Goal: Task Accomplishment & Management: Use online tool/utility

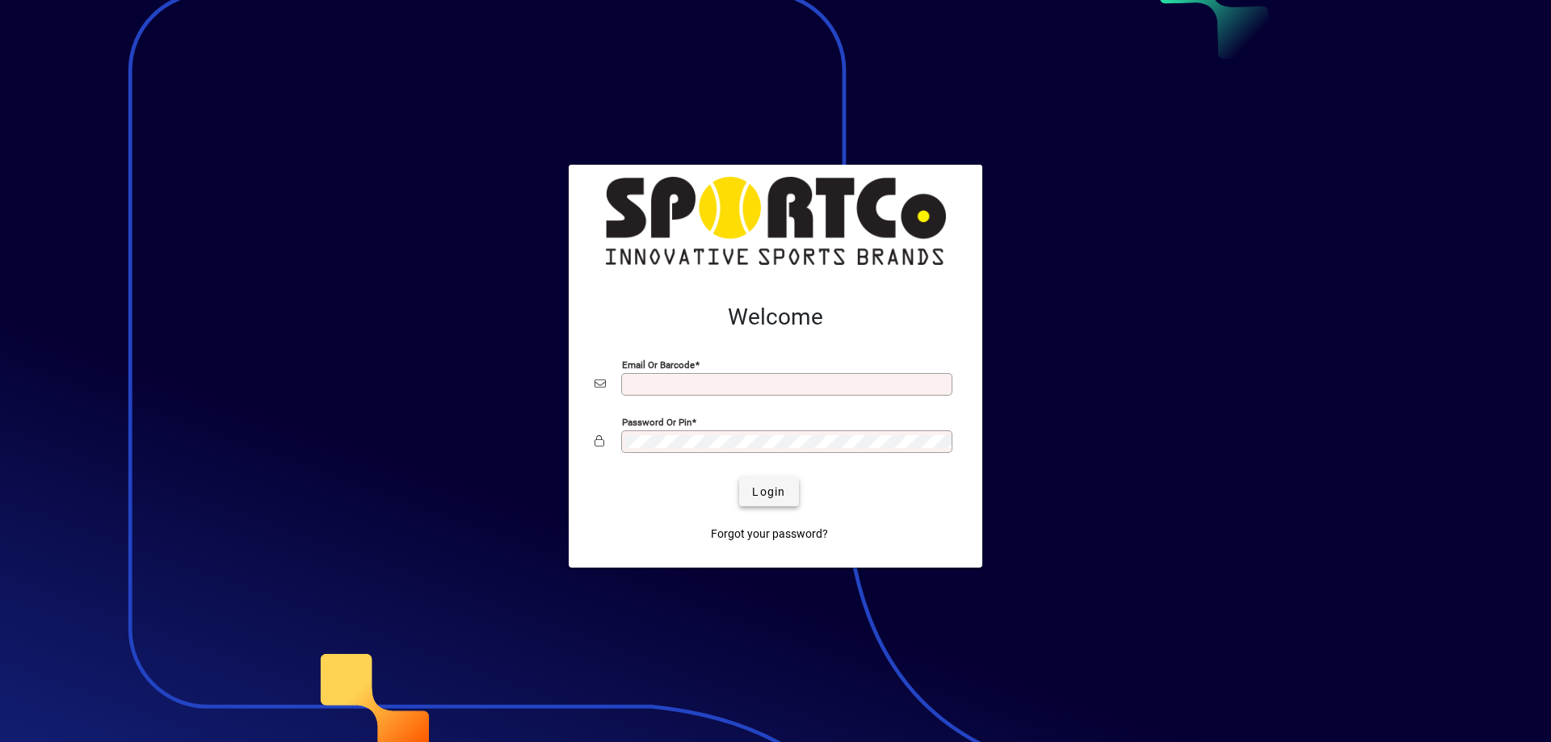
type input "**********"
click at [777, 495] on span "Login" at bounding box center [768, 492] width 33 height 17
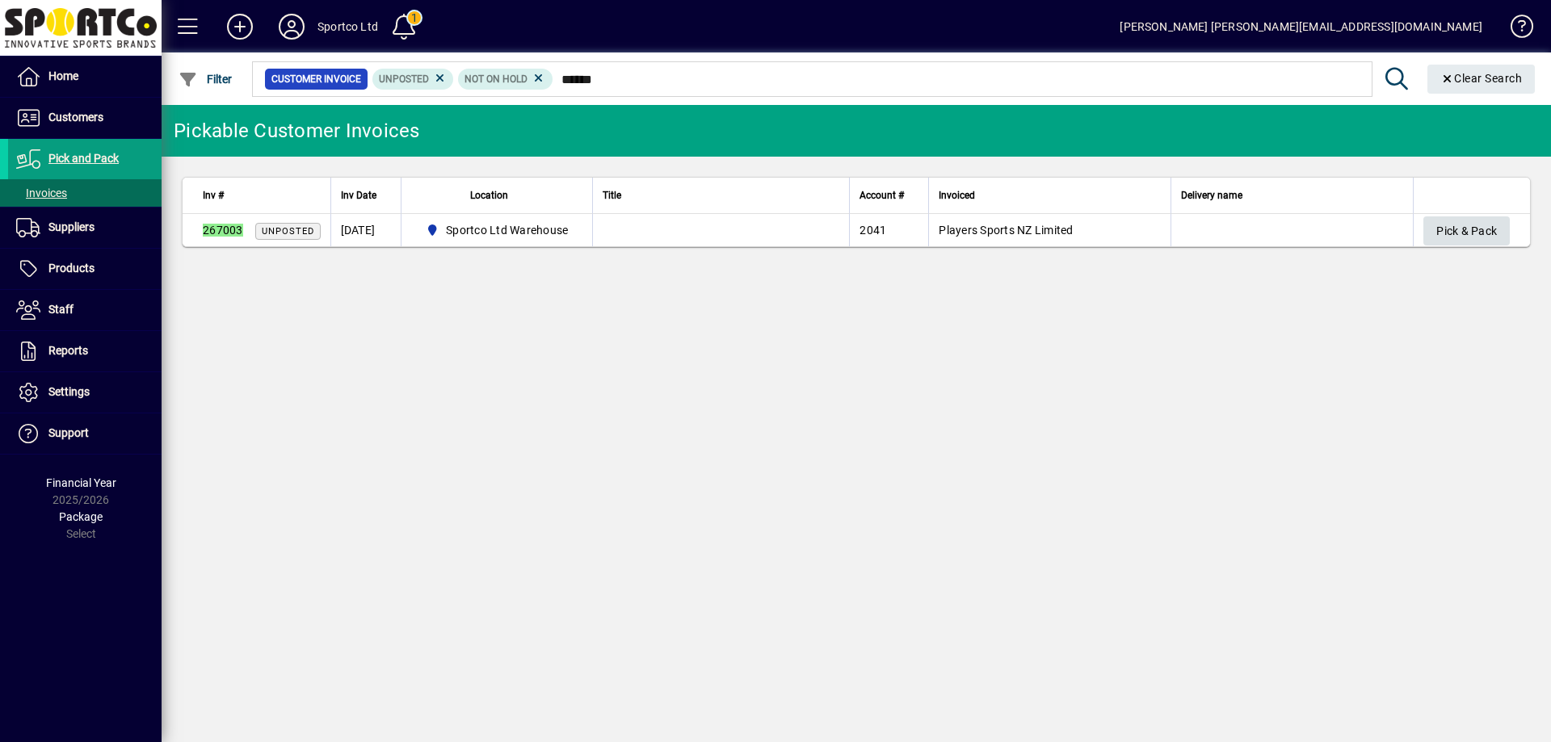
type input "******"
click at [1471, 229] on span "Pick & Pack" at bounding box center [1466, 231] width 61 height 27
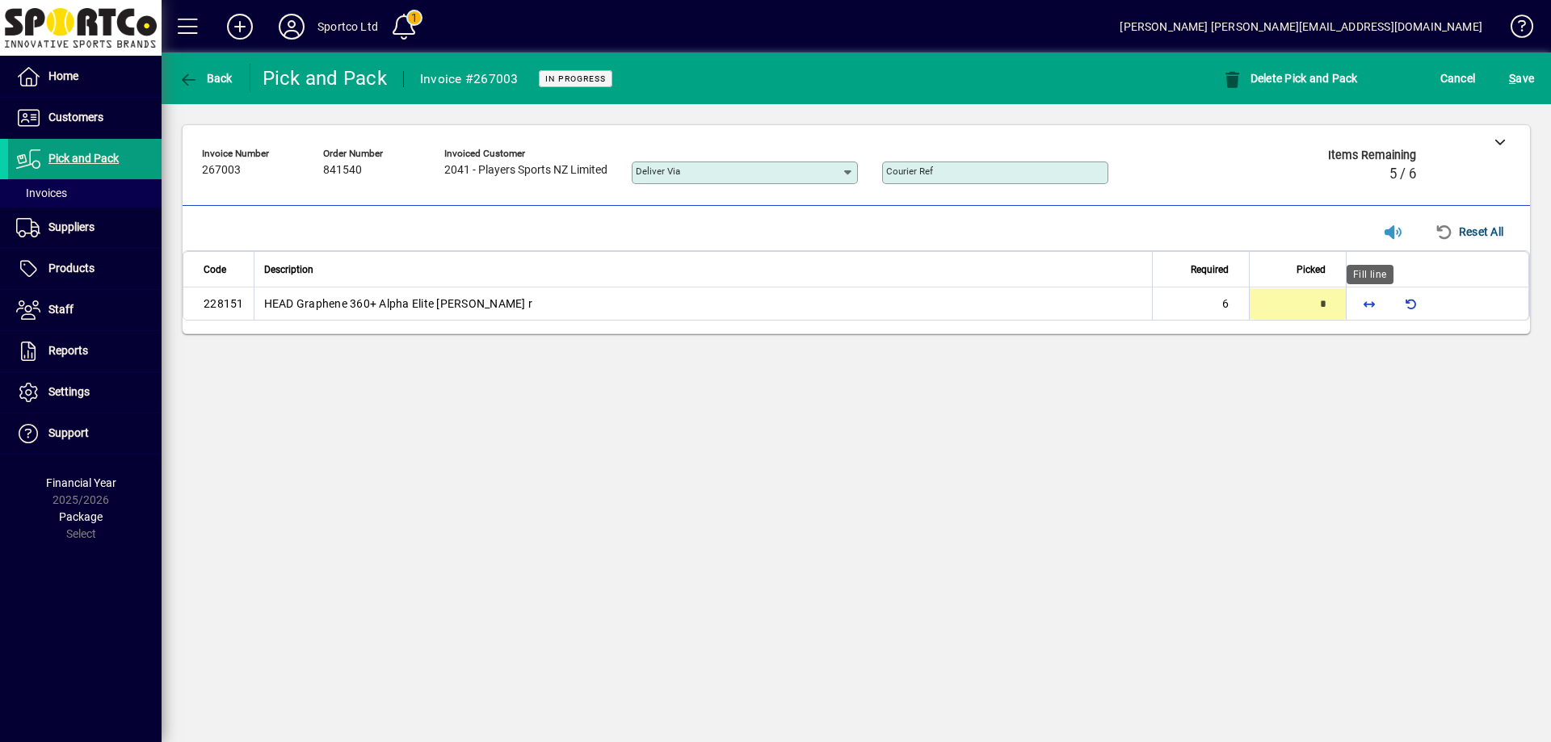
click at [1366, 298] on span "button" at bounding box center [1369, 303] width 39 height 39
type input "*"
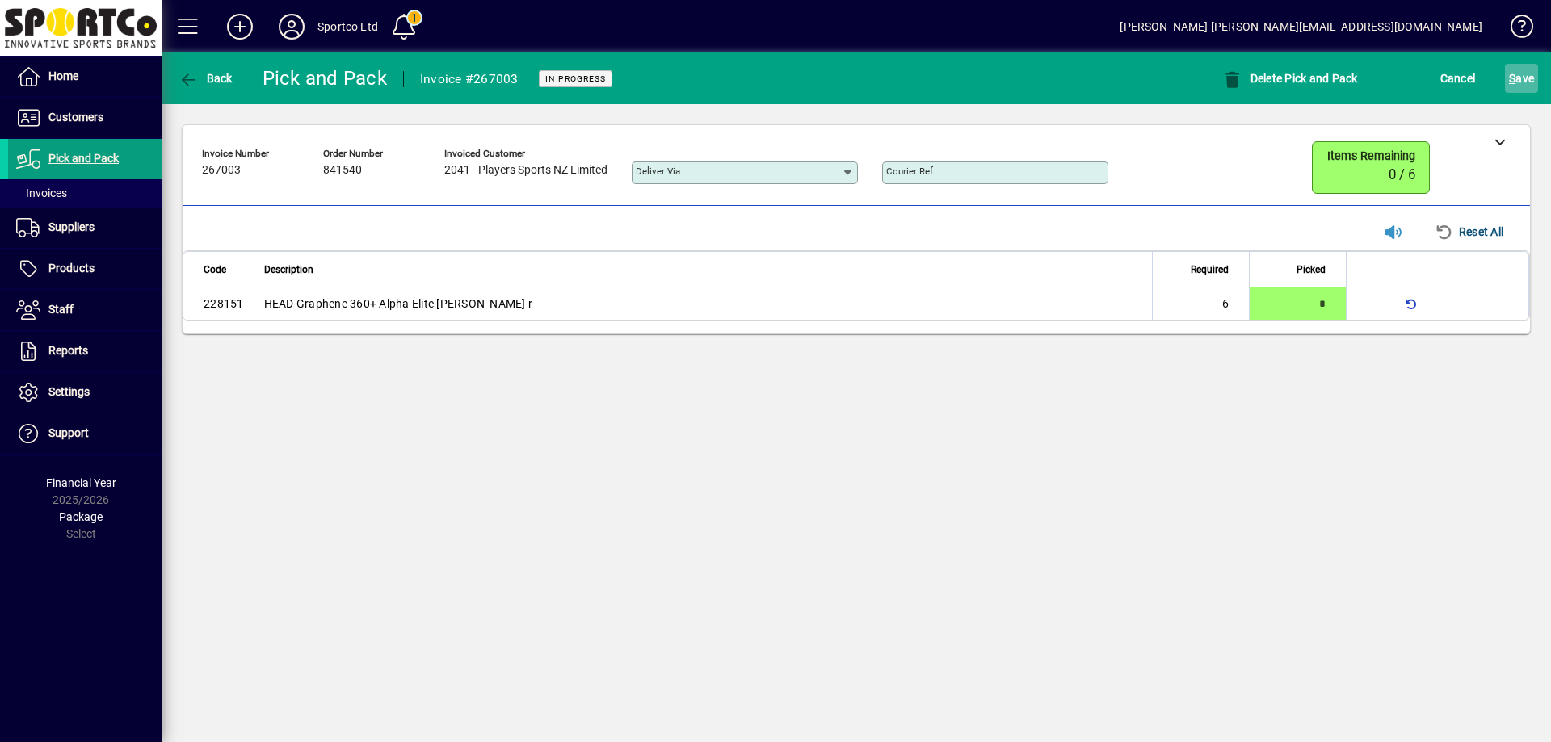
click at [1515, 79] on span "S" at bounding box center [1512, 78] width 6 height 13
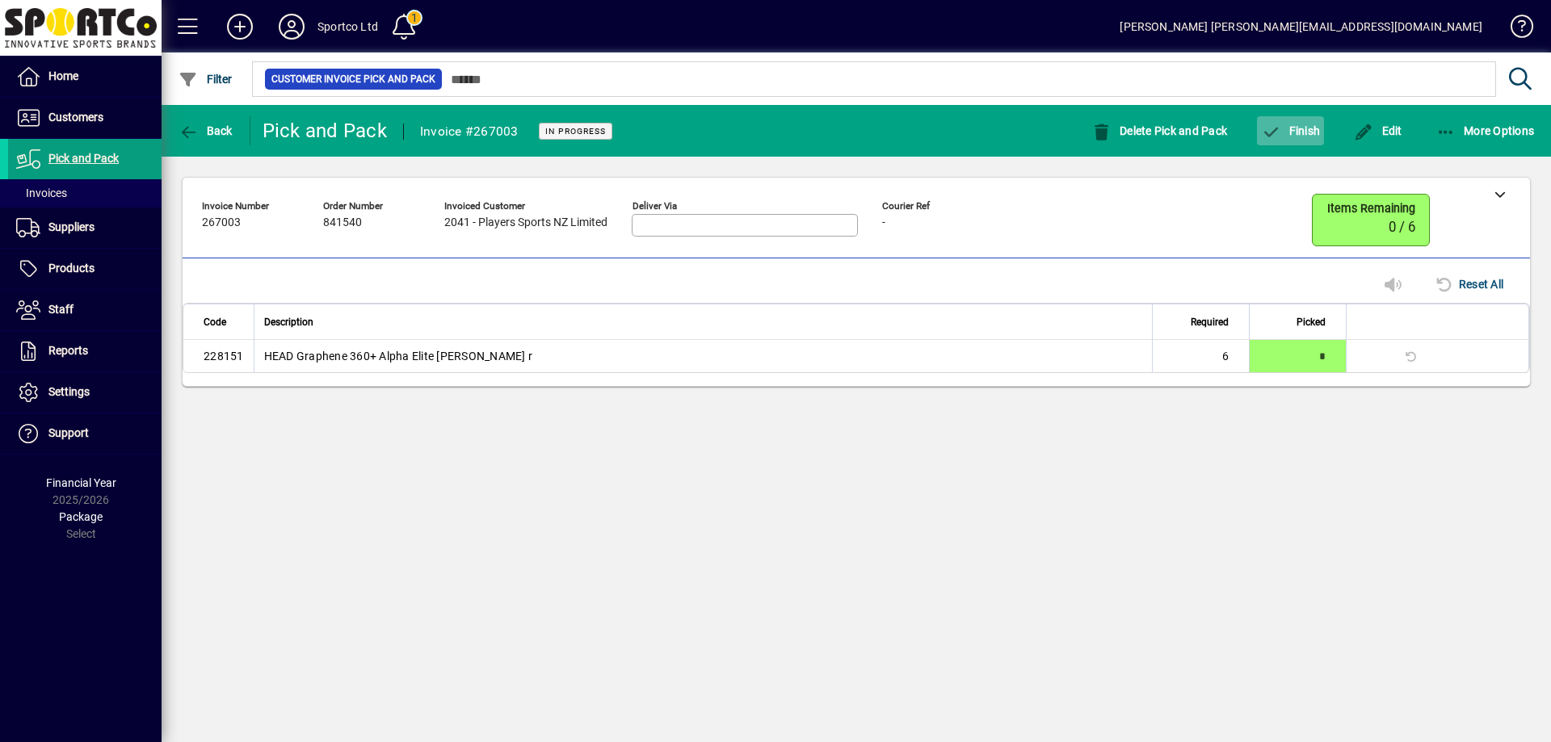
click at [1301, 123] on span "button" at bounding box center [1290, 130] width 67 height 39
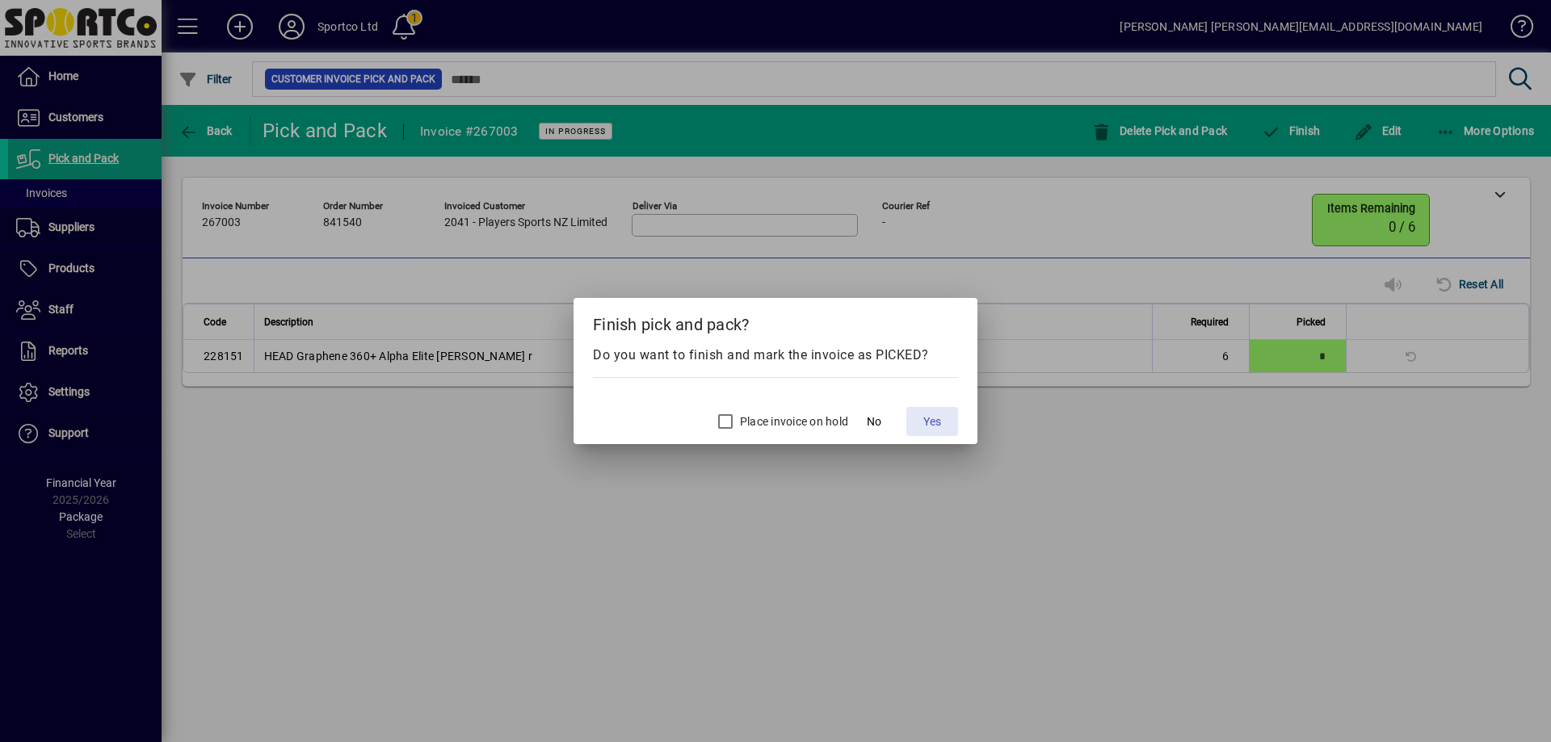
click at [935, 419] on span "Yes" at bounding box center [932, 422] width 18 height 17
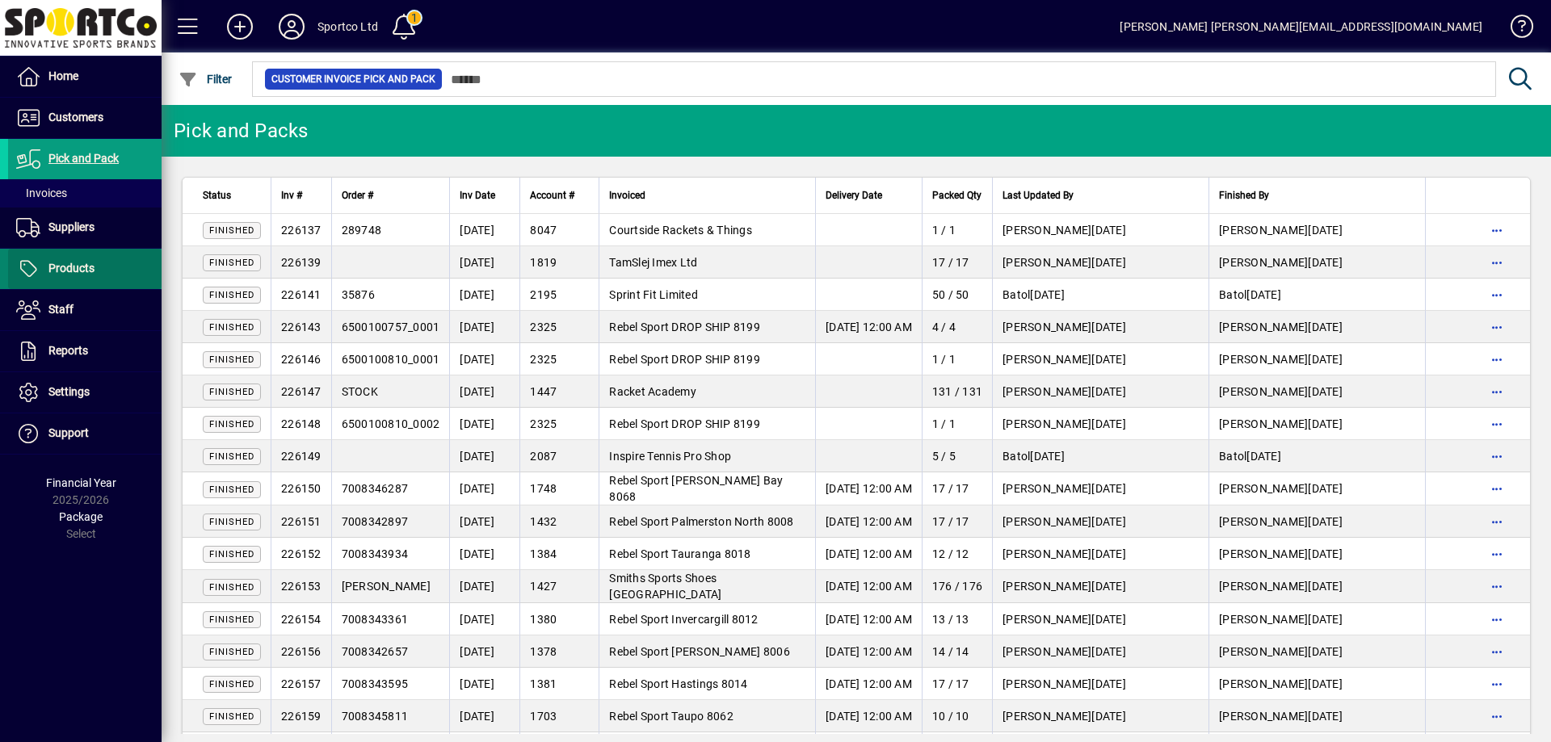
click at [76, 270] on span "Products" at bounding box center [71, 268] width 46 height 13
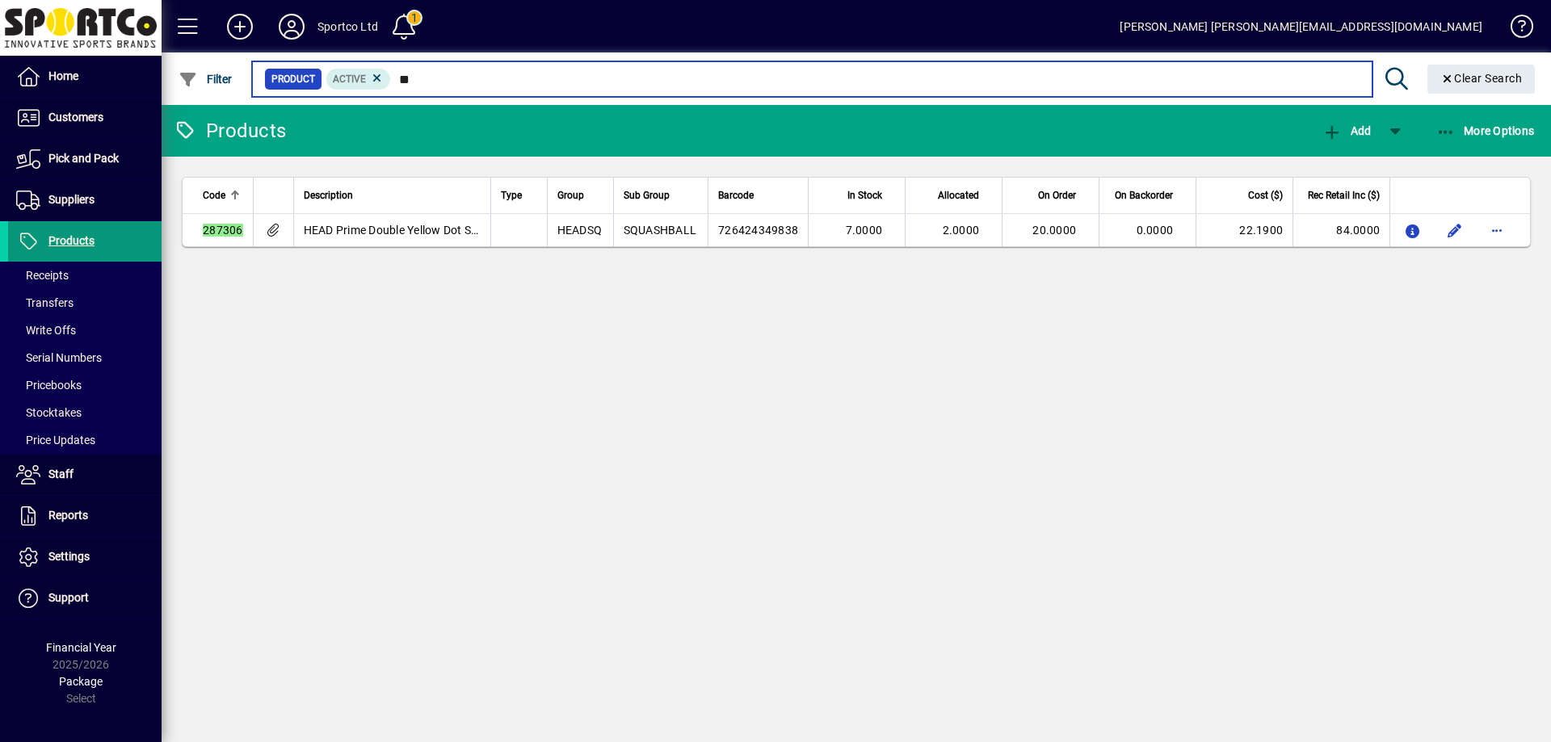
type input "*"
type input "******"
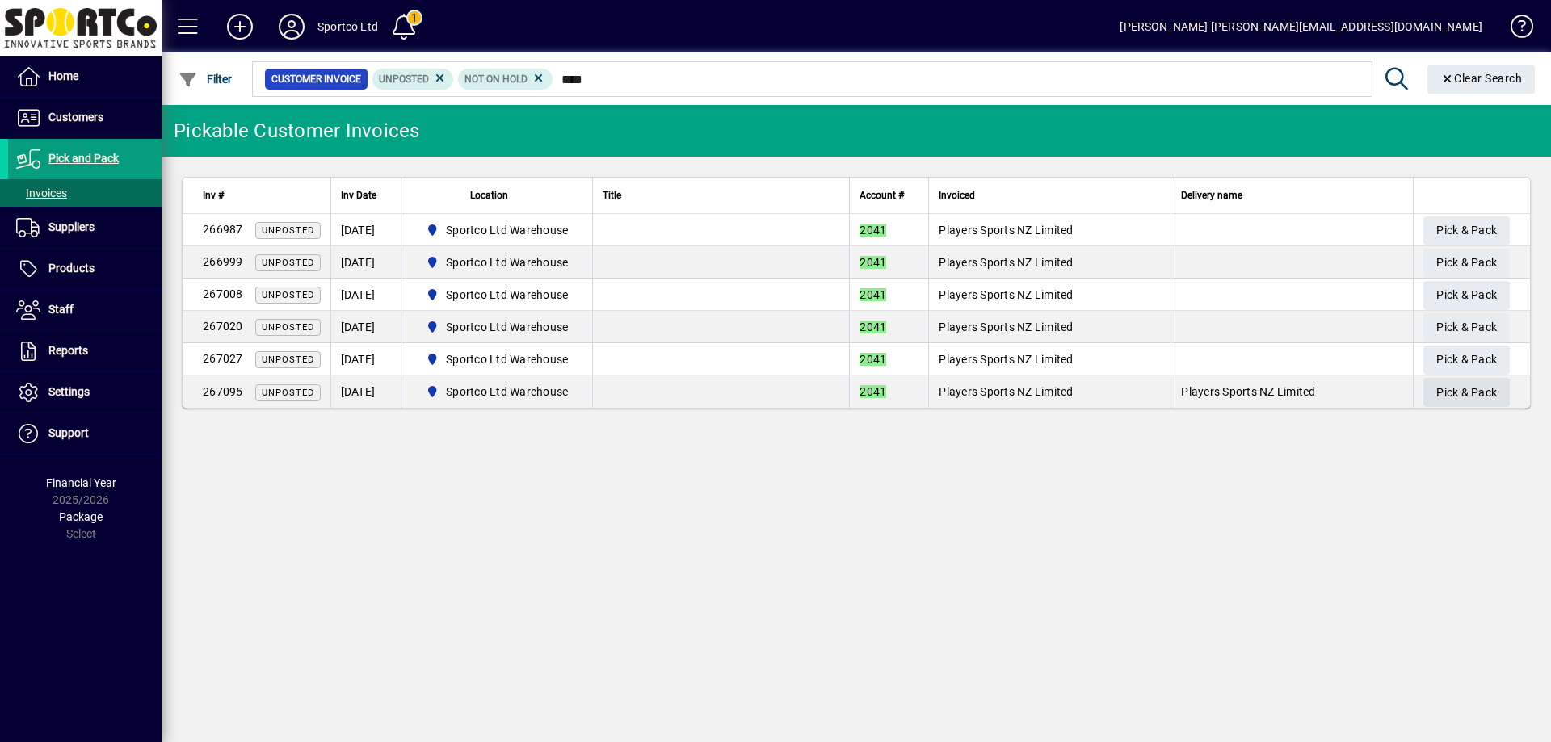
type input "****"
click at [1465, 381] on span "Pick & Pack" at bounding box center [1466, 393] width 61 height 27
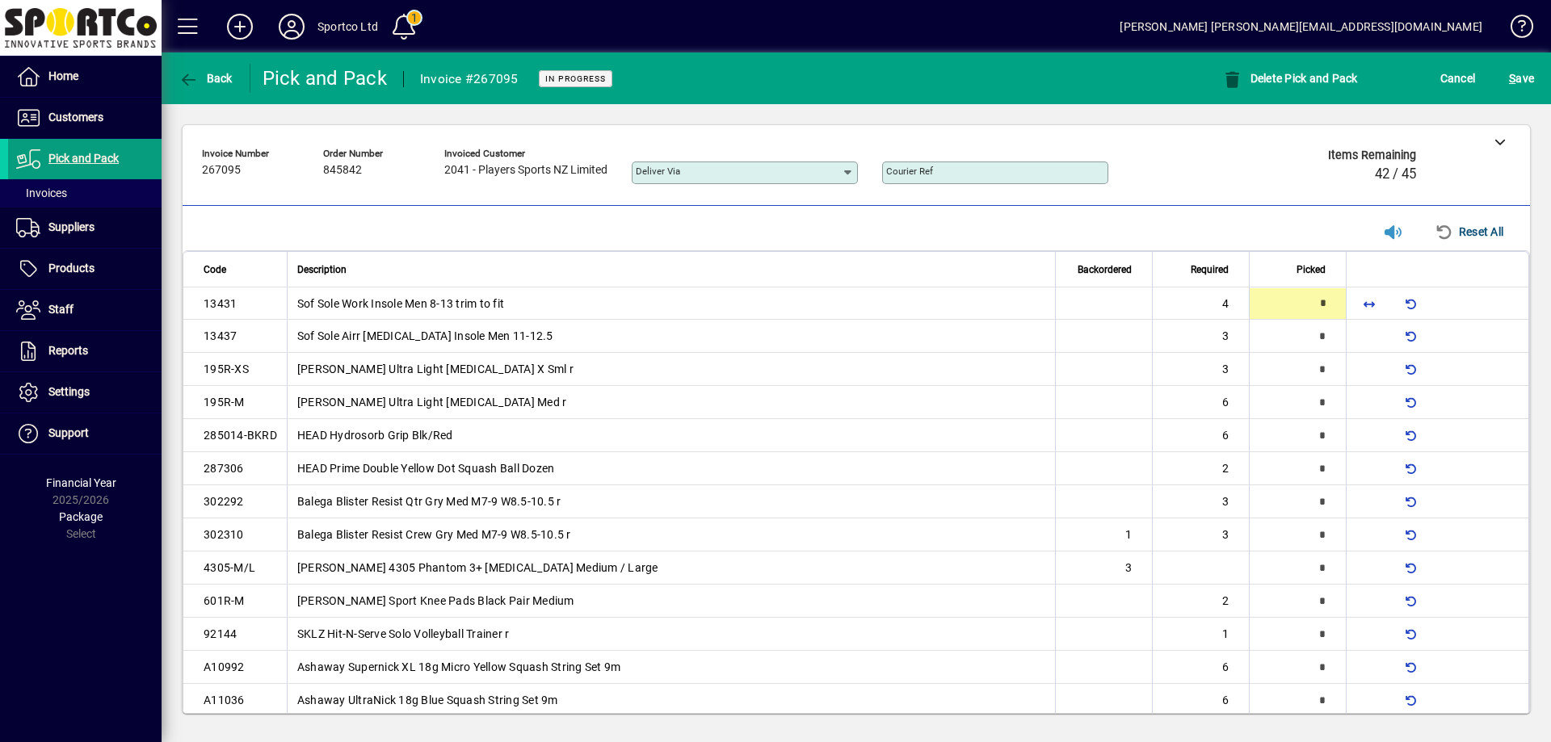
type input "*"
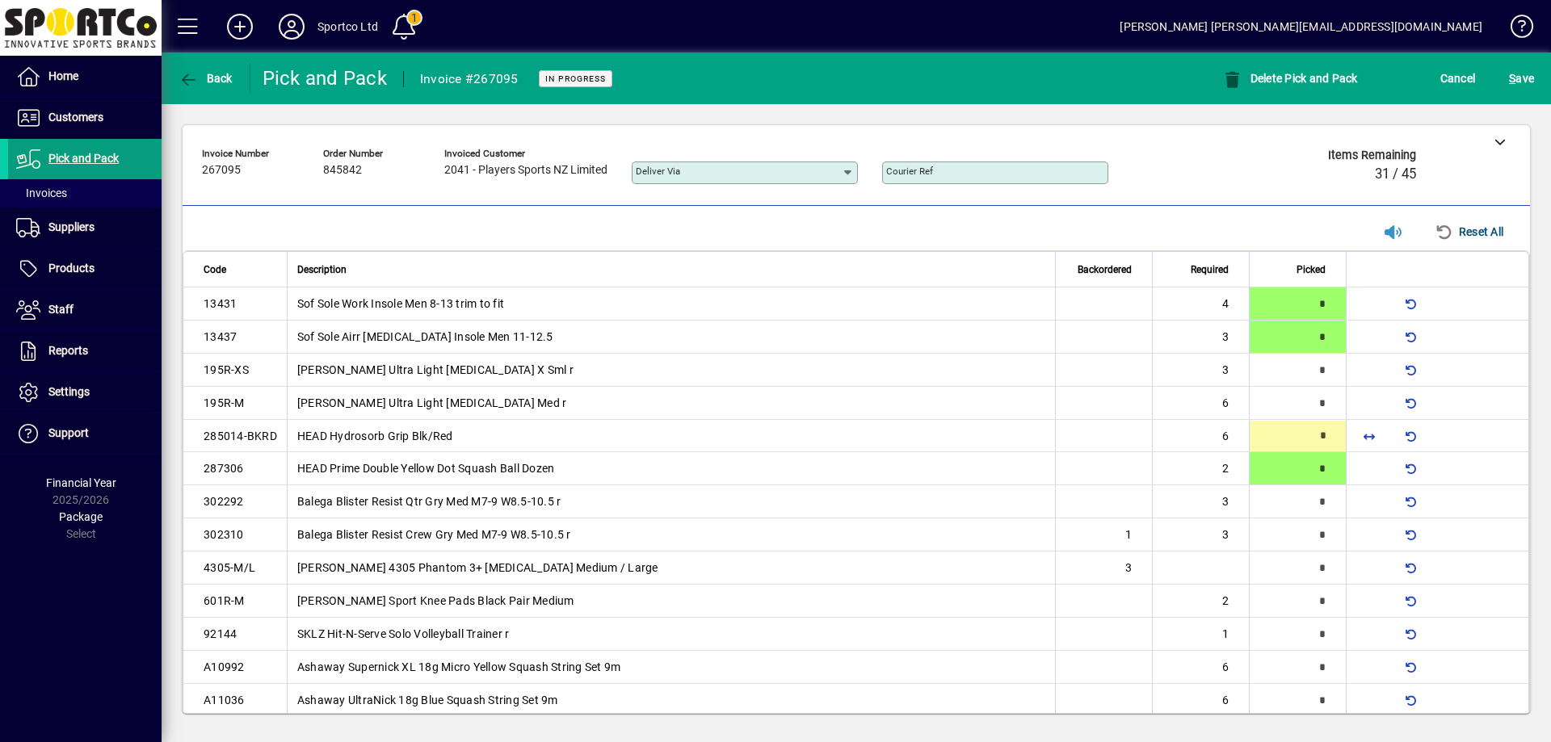
type input "*"
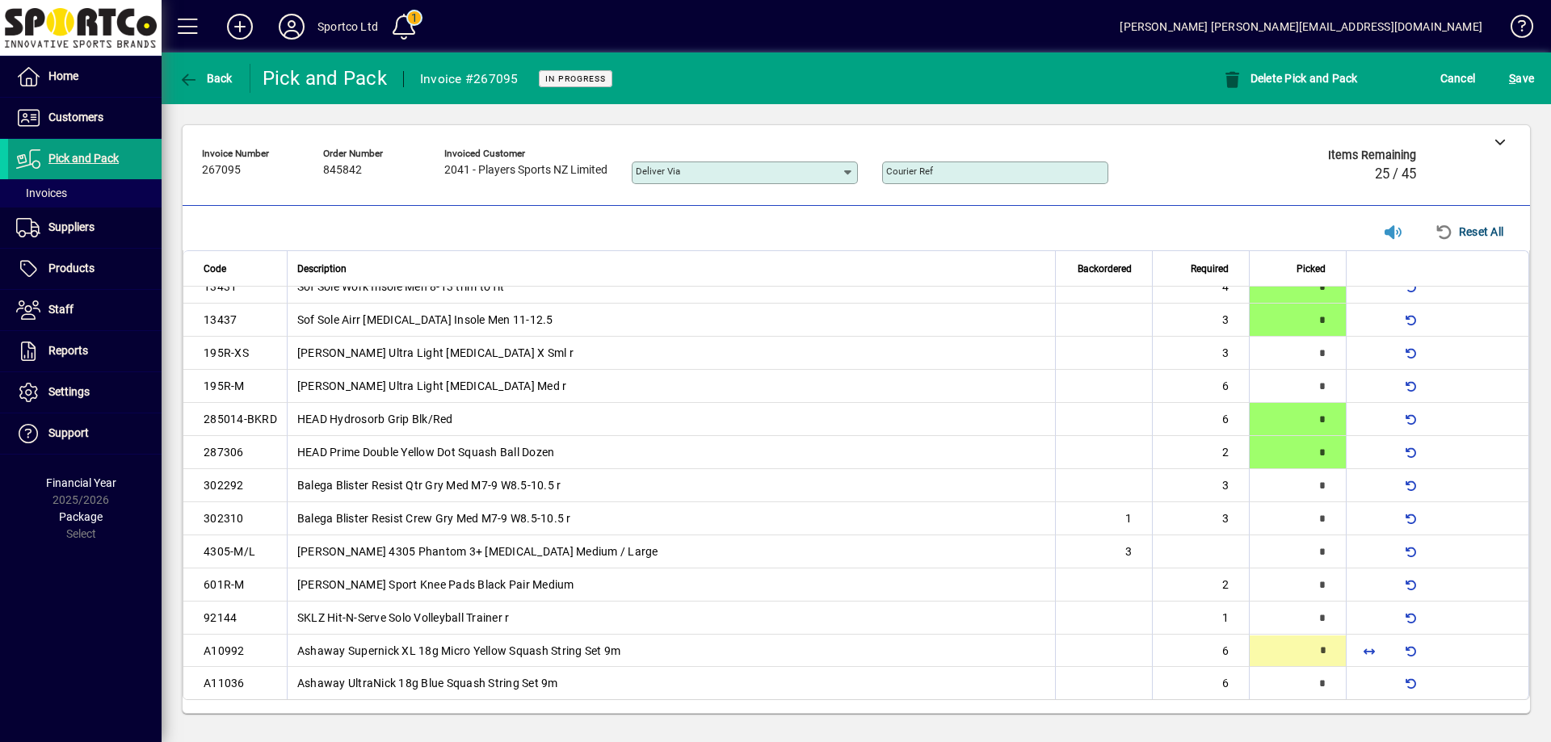
type input "*"
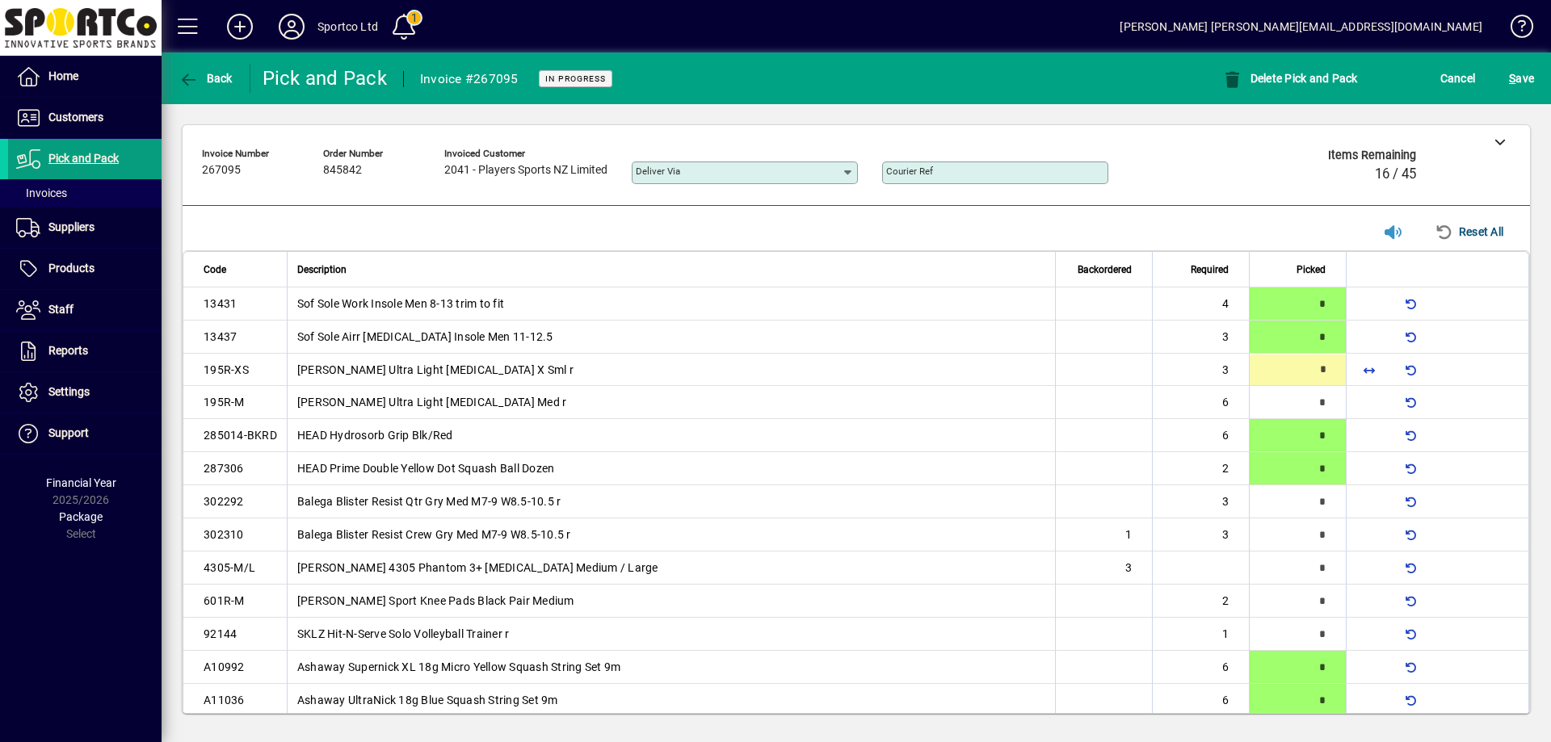
type input "*"
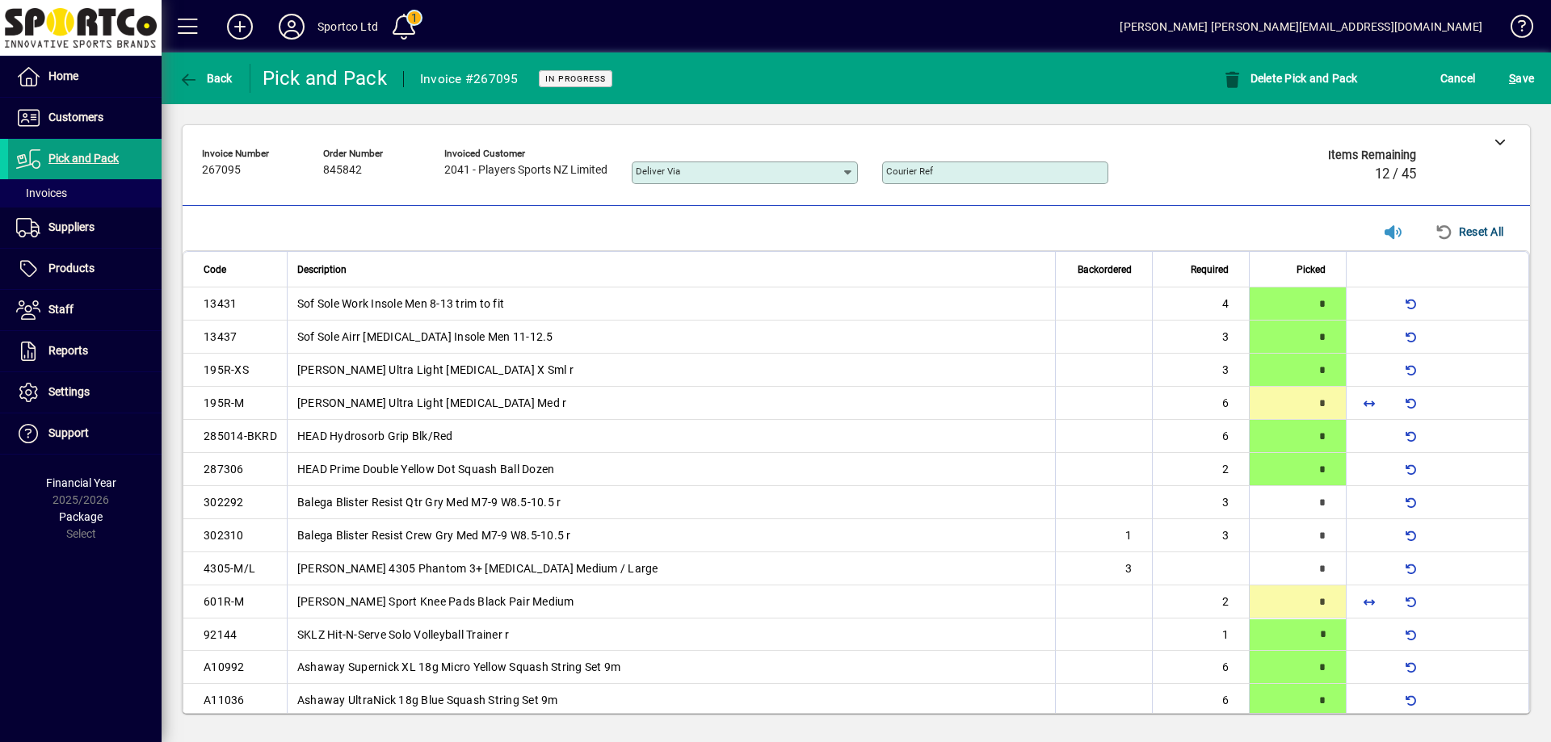
type input "*"
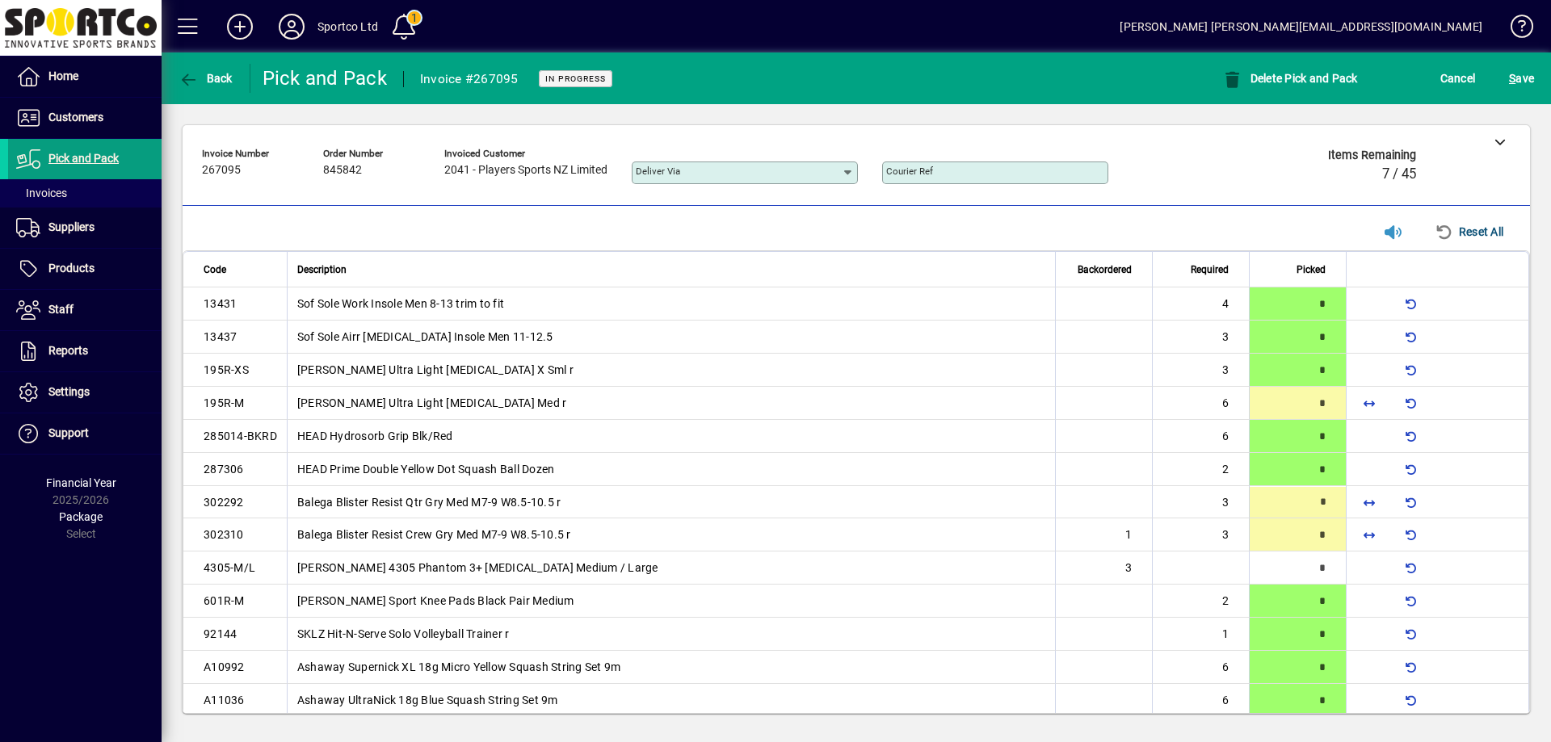
type input "*"
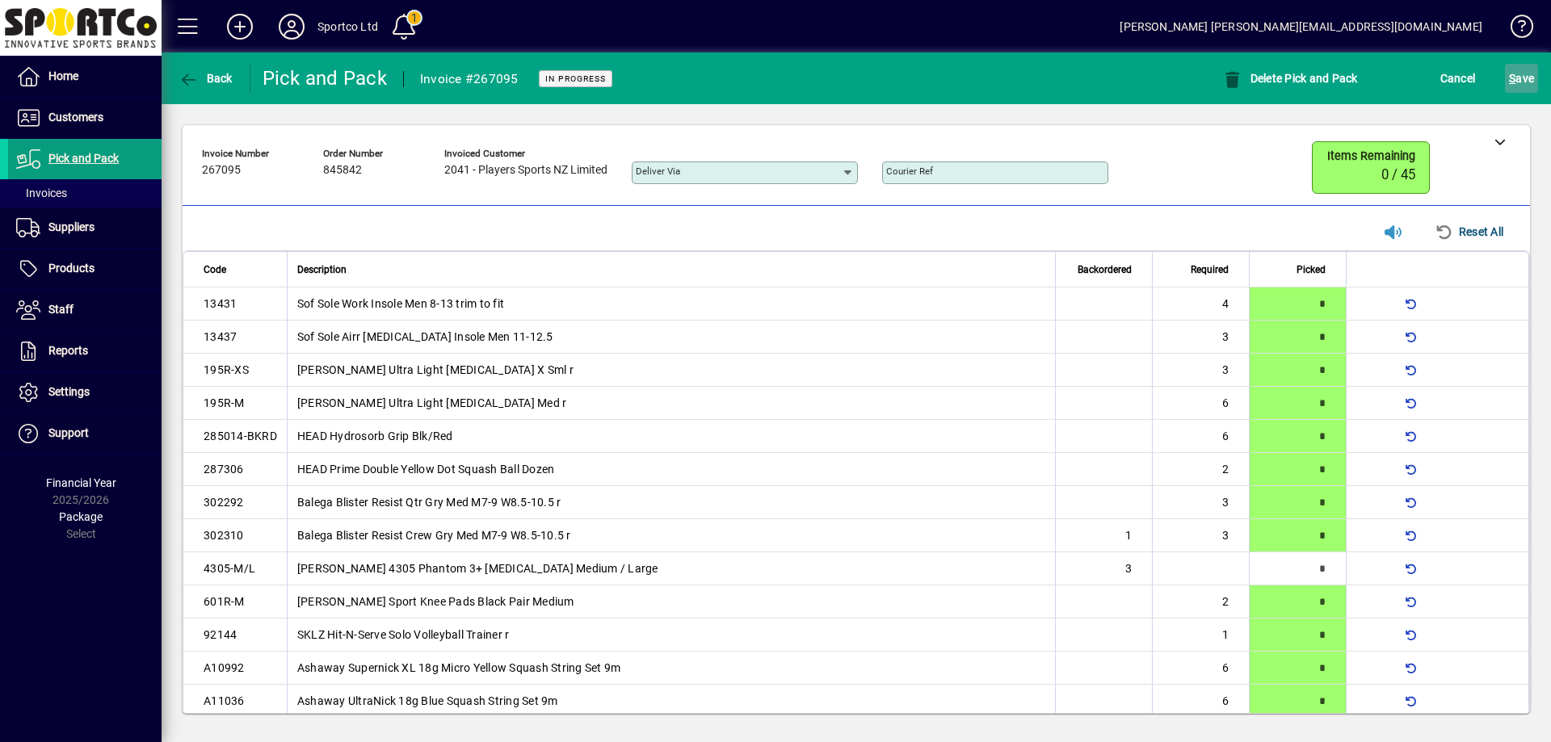
click at [1507, 77] on span "submit" at bounding box center [1521, 78] width 33 height 39
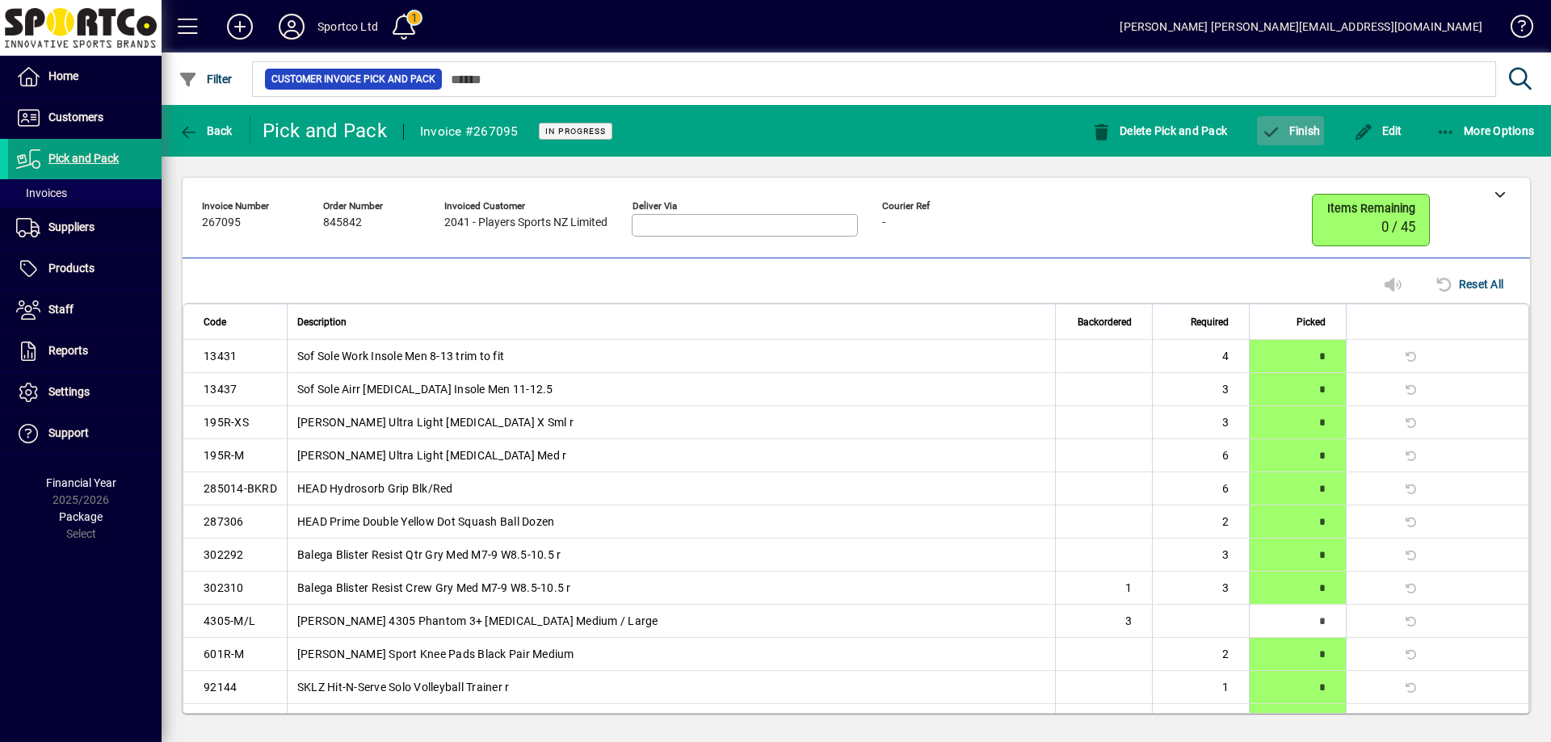
click at [1295, 117] on span "button" at bounding box center [1290, 130] width 67 height 39
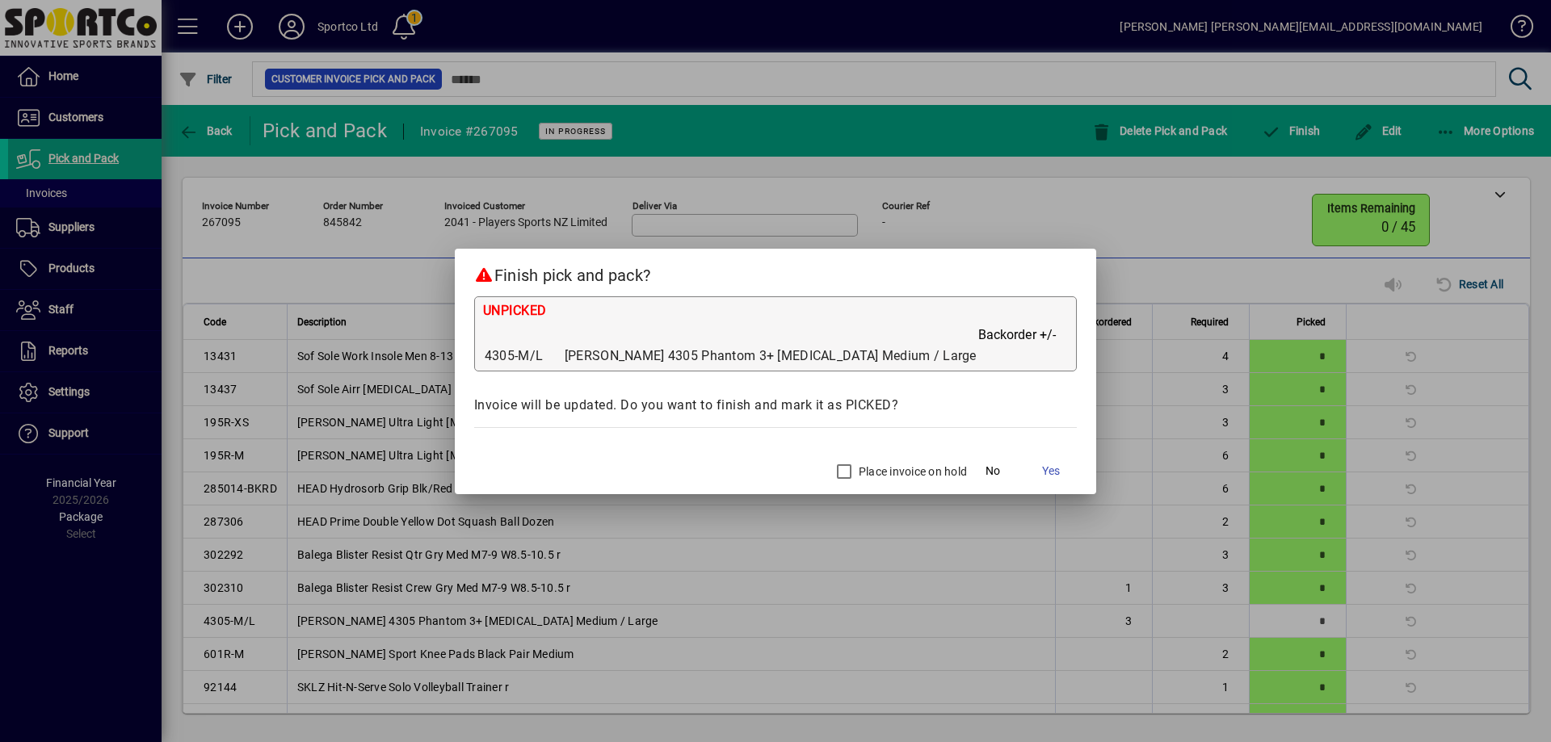
click at [868, 469] on label "Place invoice on hold" at bounding box center [910, 472] width 111 height 16
click at [1042, 469] on span "Yes" at bounding box center [1051, 471] width 18 height 17
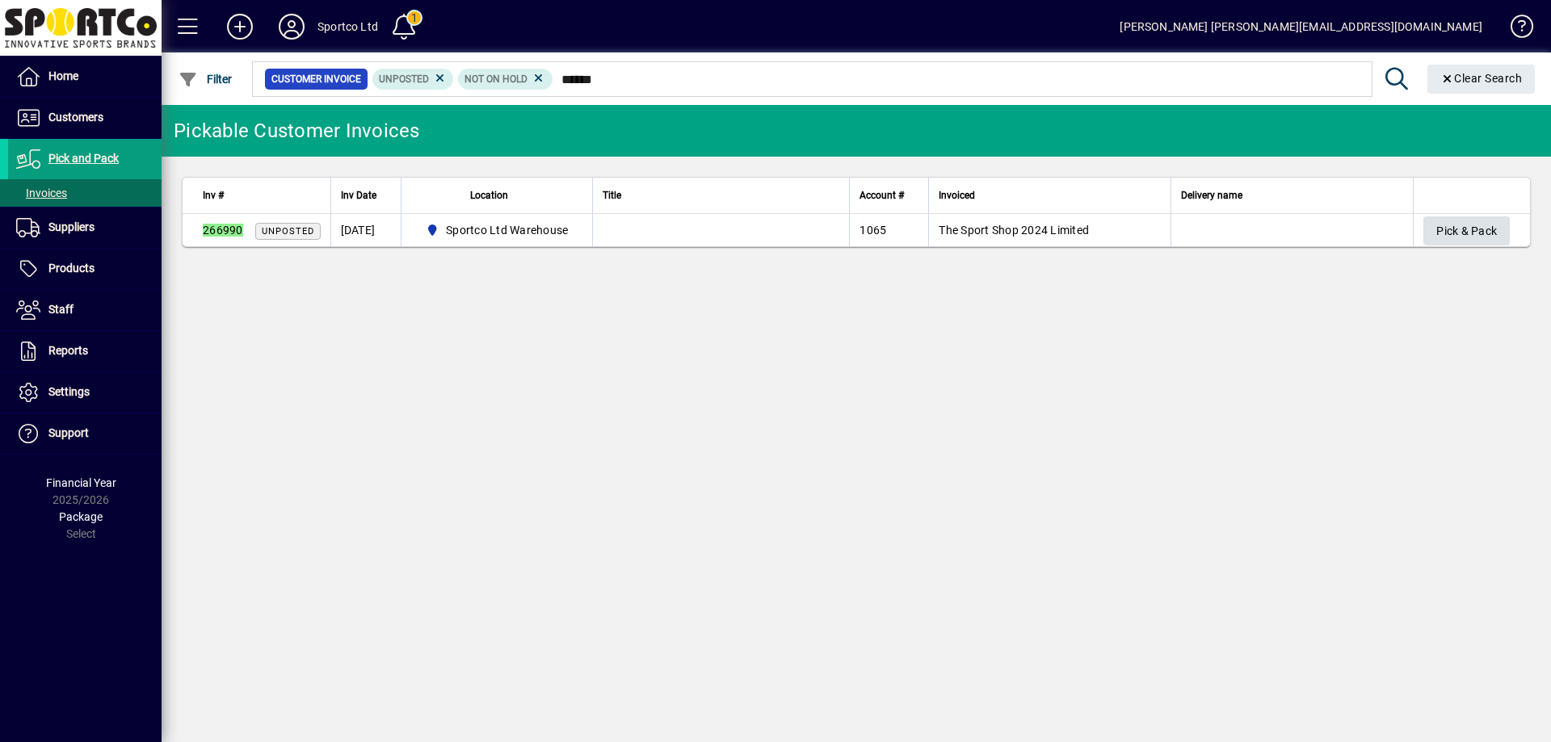
type input "******"
click at [1490, 227] on span "Pick & Pack" at bounding box center [1466, 231] width 61 height 27
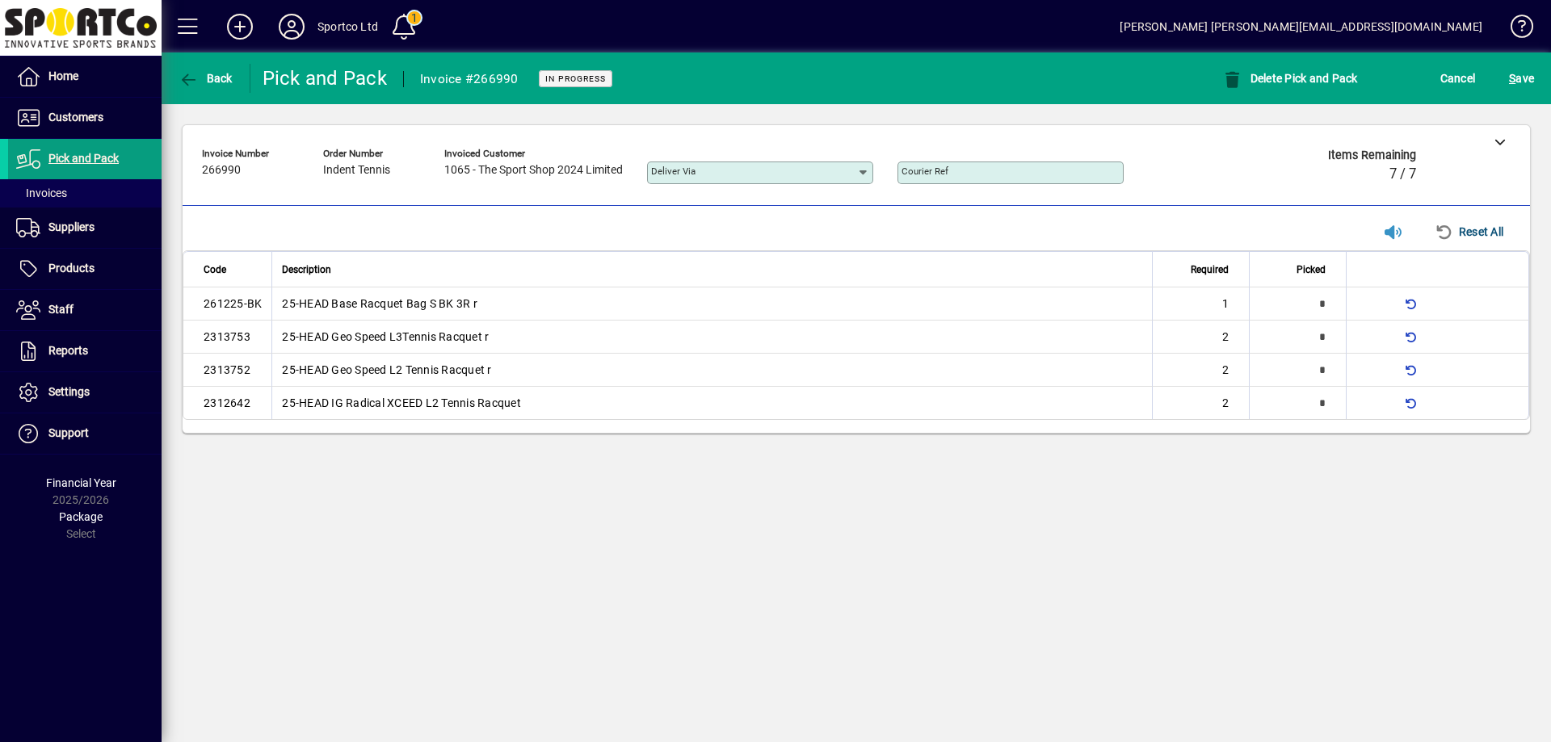
type input "*"
click at [1533, 73] on span "S ave" at bounding box center [1521, 78] width 25 height 26
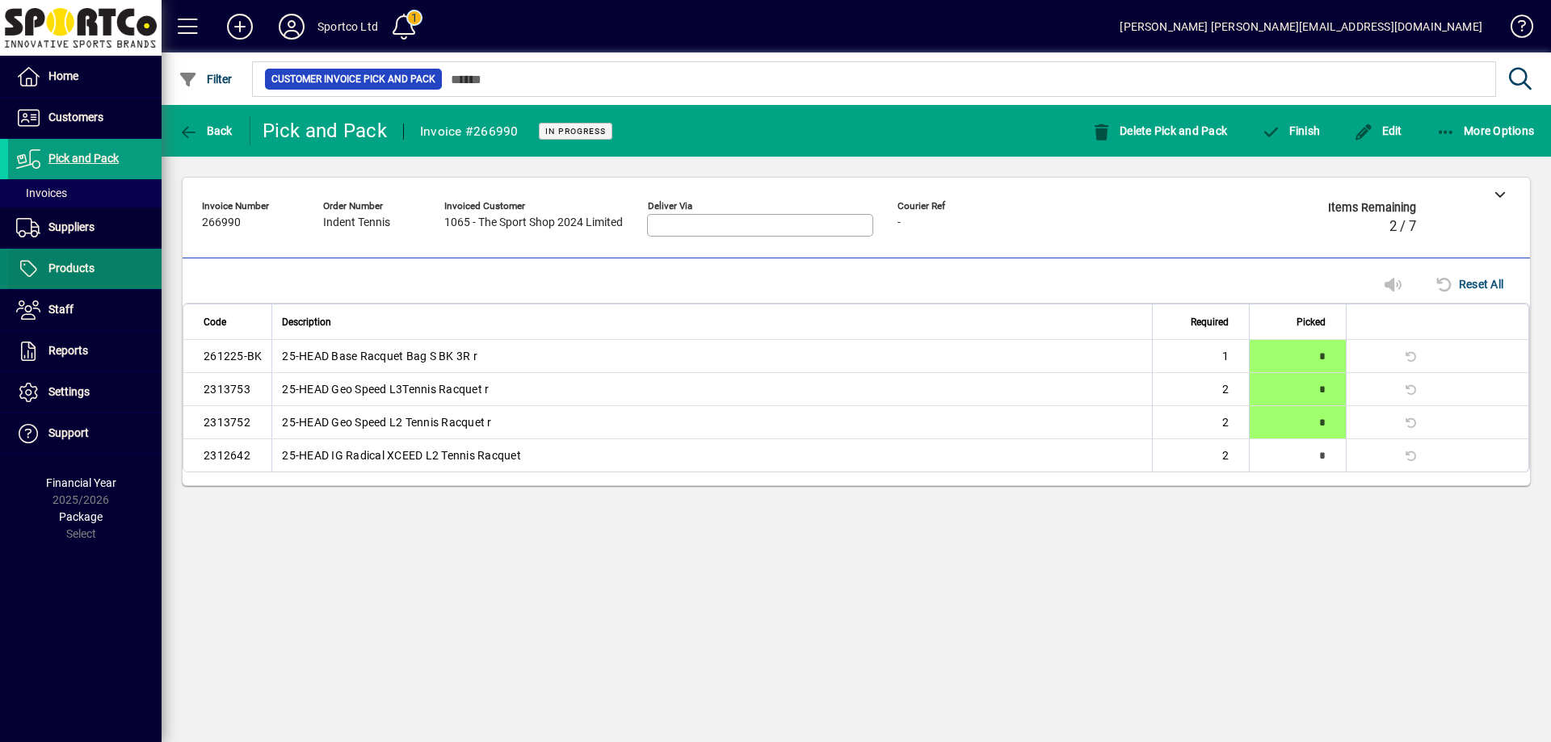
click at [80, 274] on span "Products" at bounding box center [71, 268] width 46 height 13
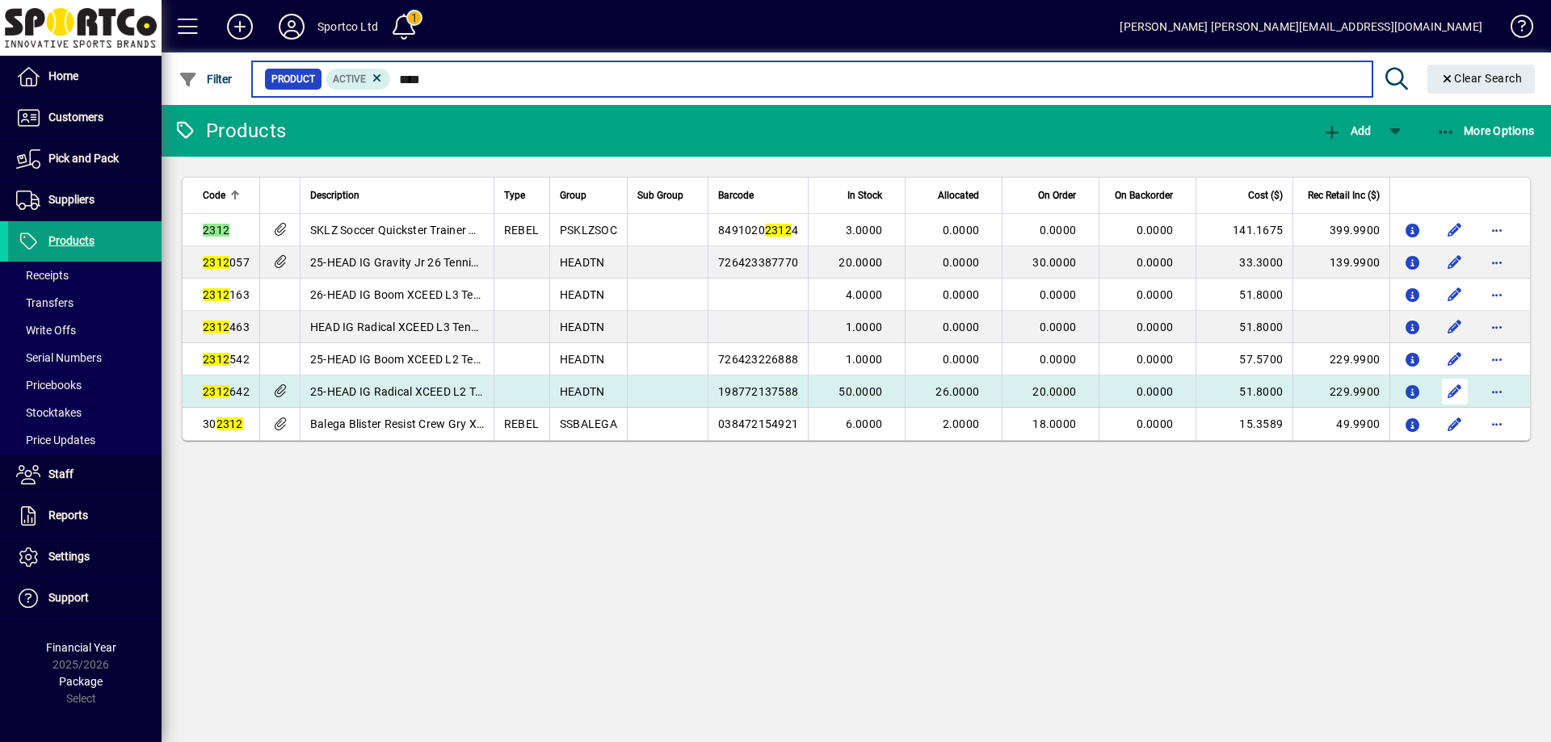
type input "****"
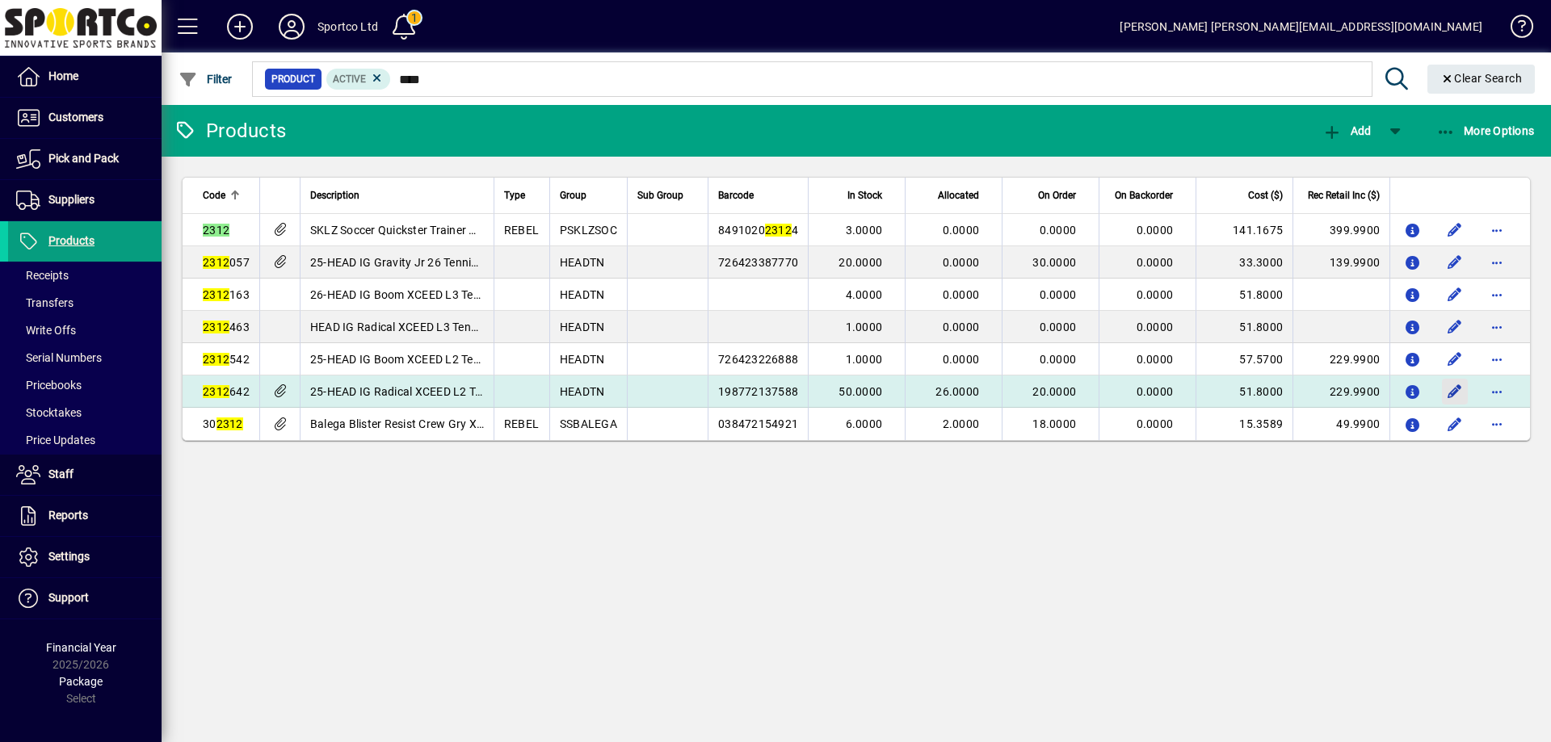
click at [1448, 380] on span "button" at bounding box center [1455, 391] width 39 height 39
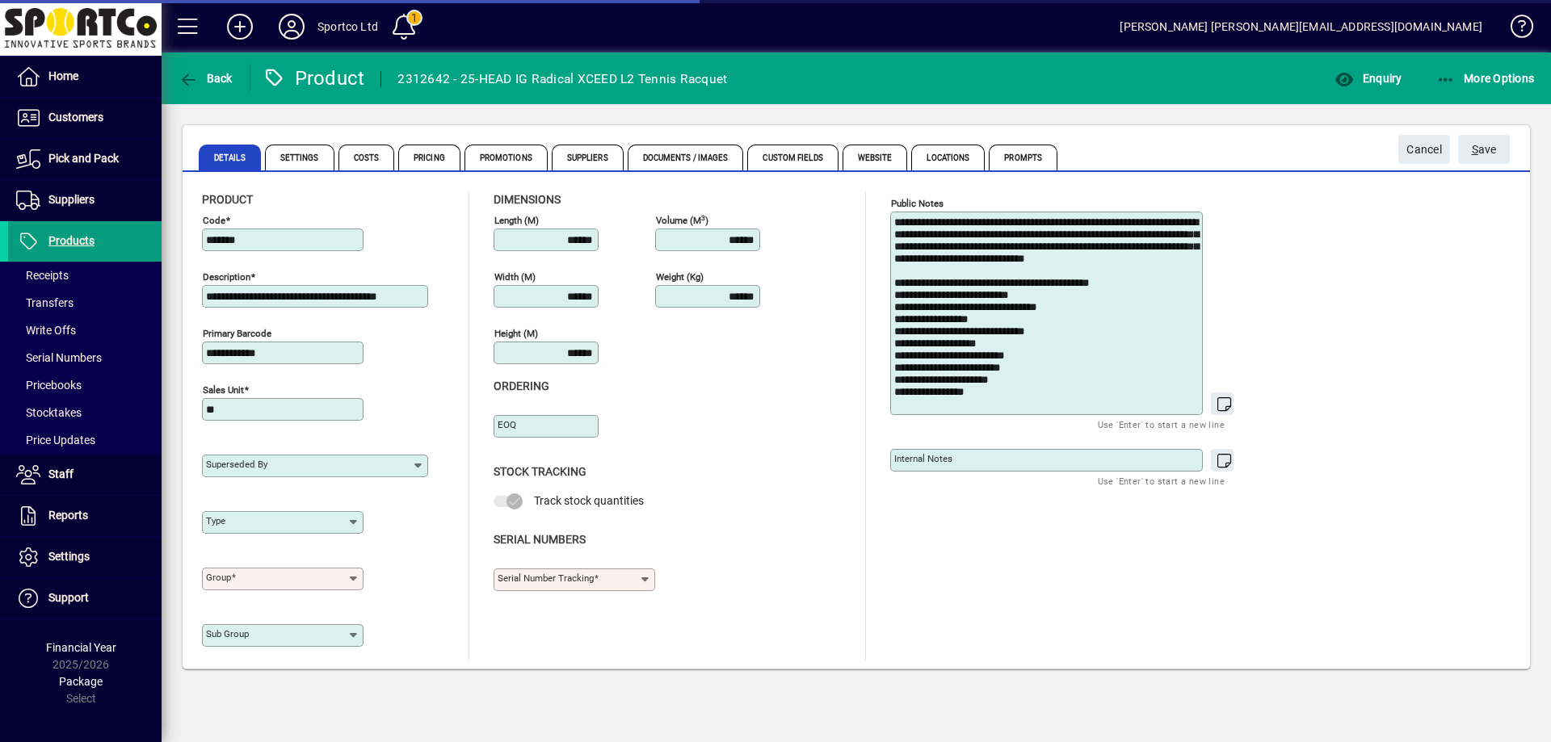
type input "**********"
type input "****"
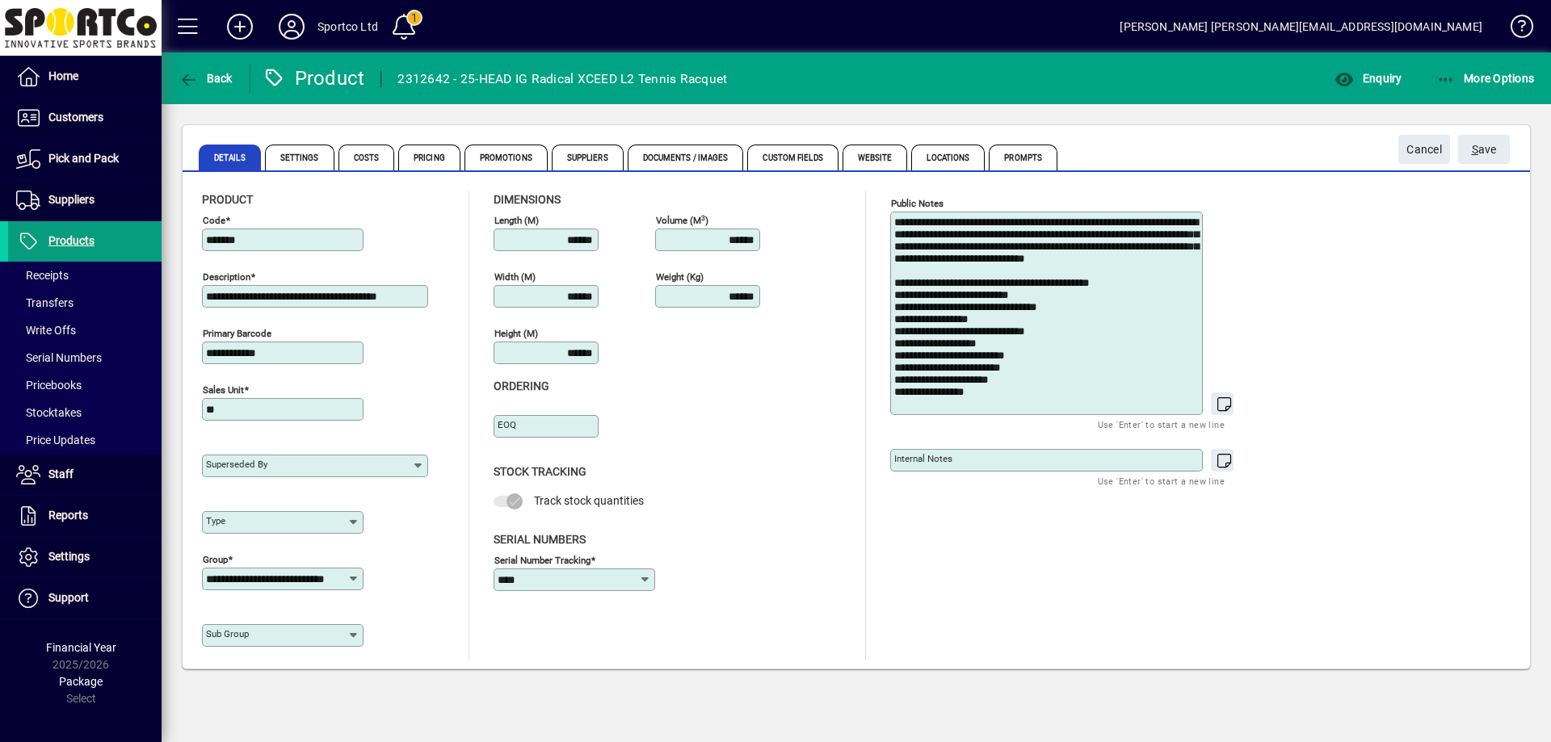
drag, startPoint x: 301, startPoint y: 354, endPoint x: 164, endPoint y: 359, distance: 137.4
click at [164, 359] on div "**********" at bounding box center [856, 397] width 1389 height 586
type input "**********"
click at [1458, 135] on button "S ave" at bounding box center [1484, 149] width 52 height 29
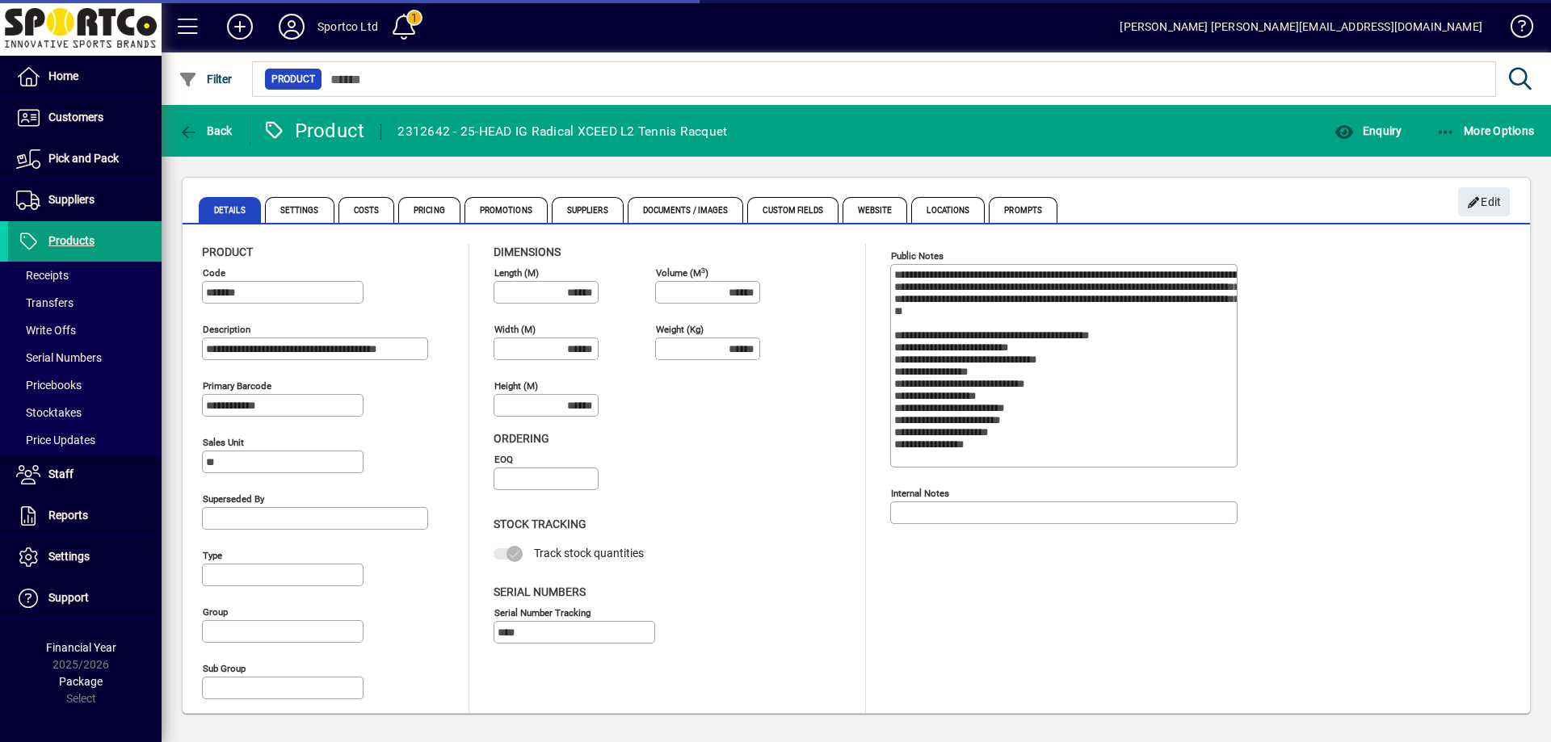
type input "**********"
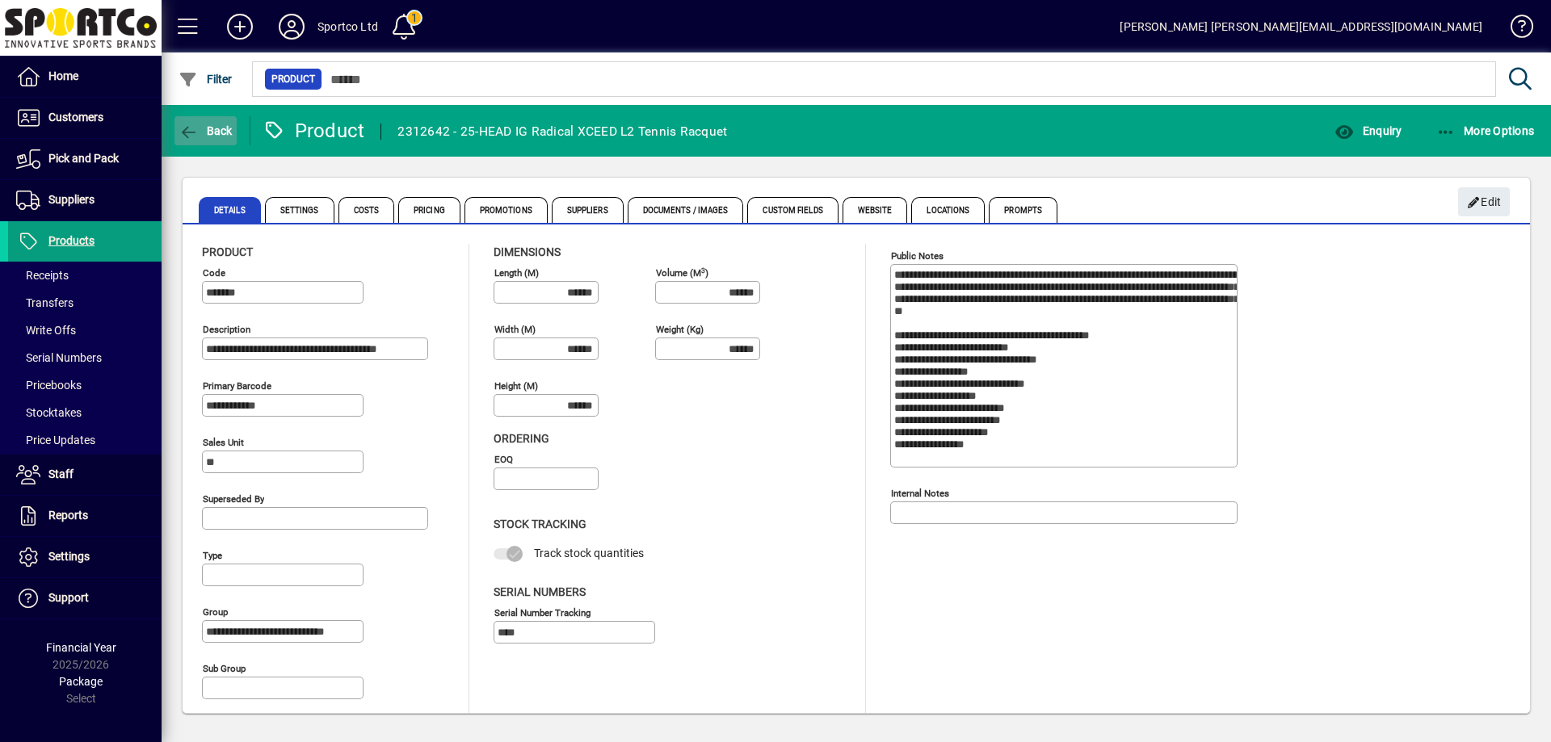
click at [215, 132] on span "Back" at bounding box center [206, 130] width 54 height 13
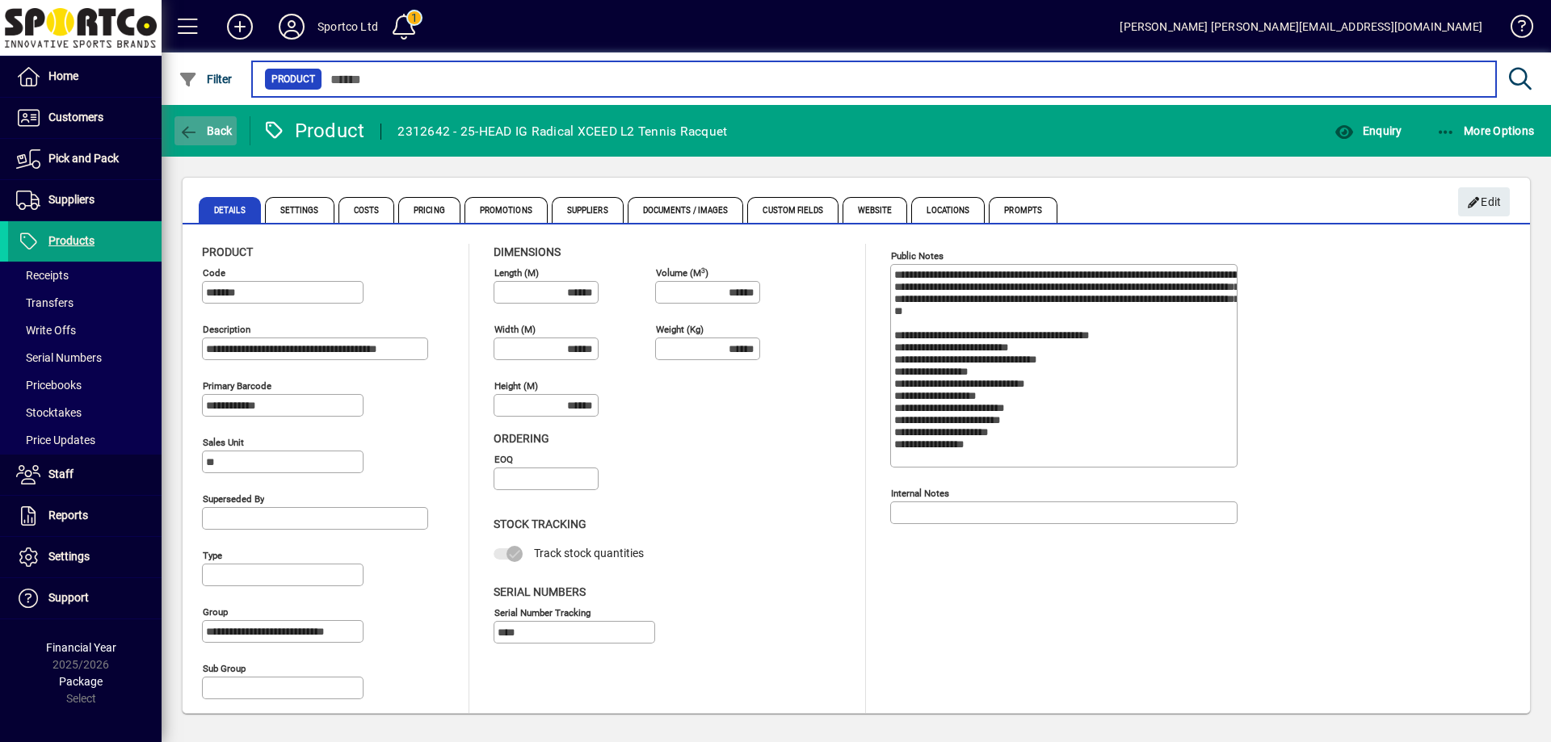
type input "****"
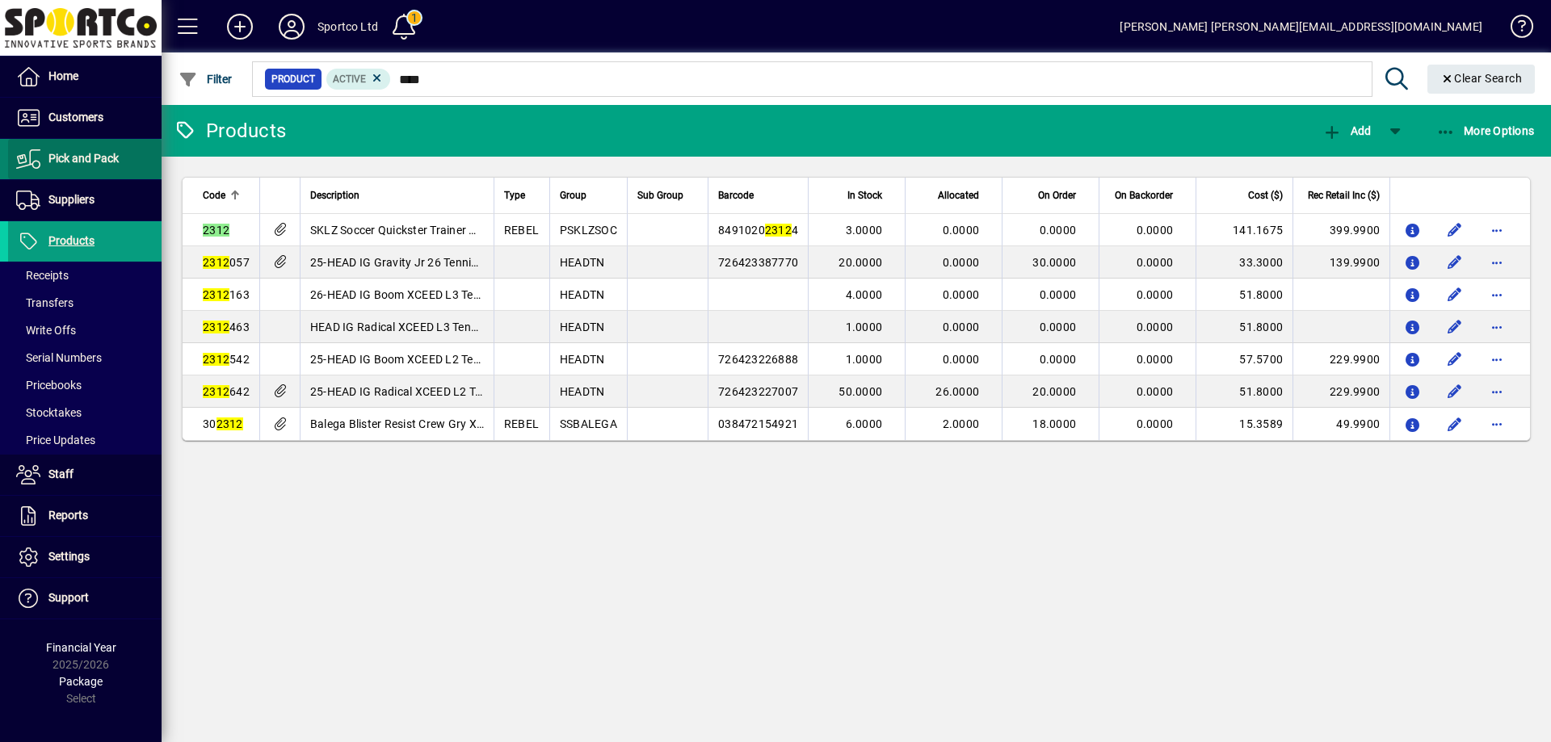
click at [105, 161] on span "Pick and Pack" at bounding box center [83, 158] width 70 height 13
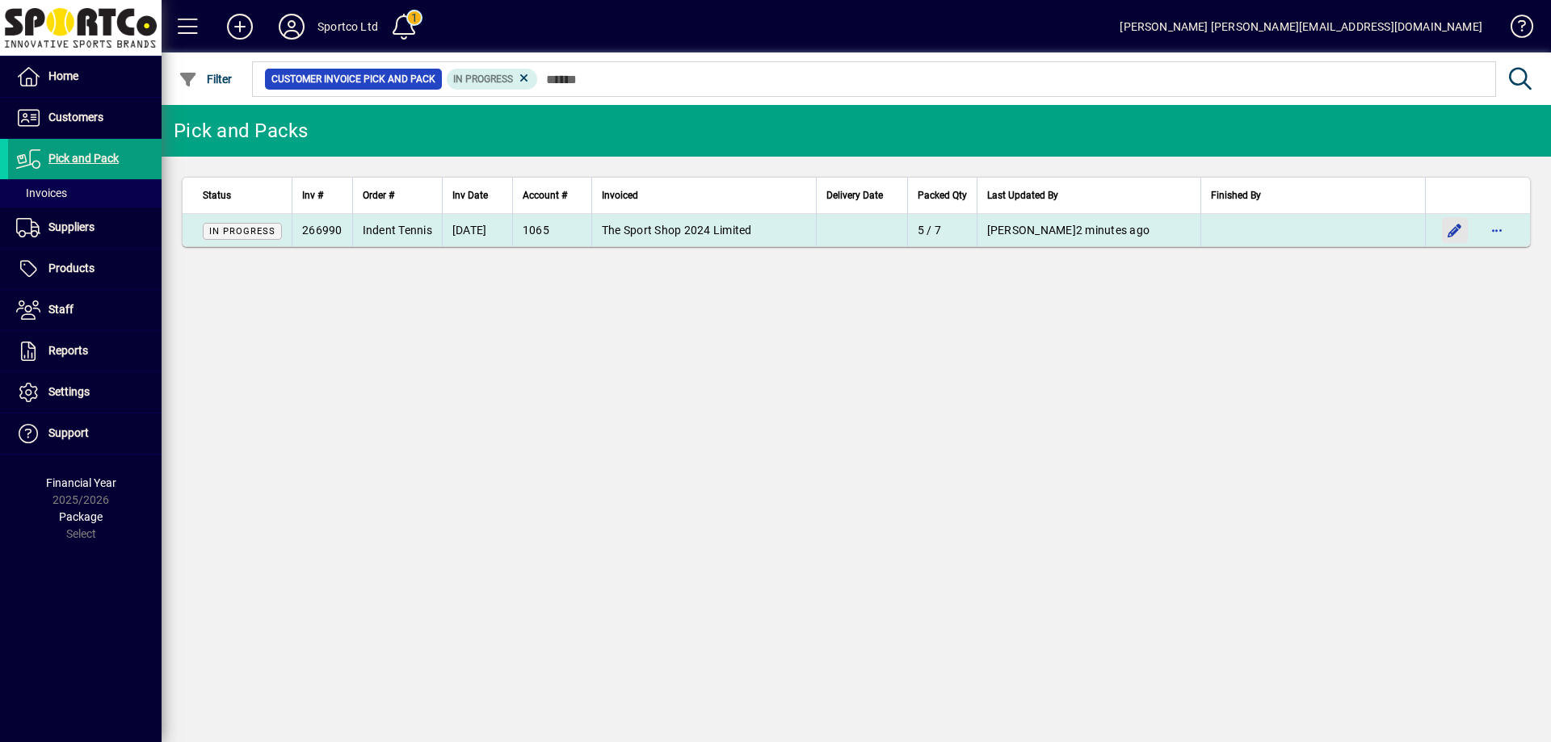
click at [1453, 230] on span "button" at bounding box center [1455, 230] width 39 height 39
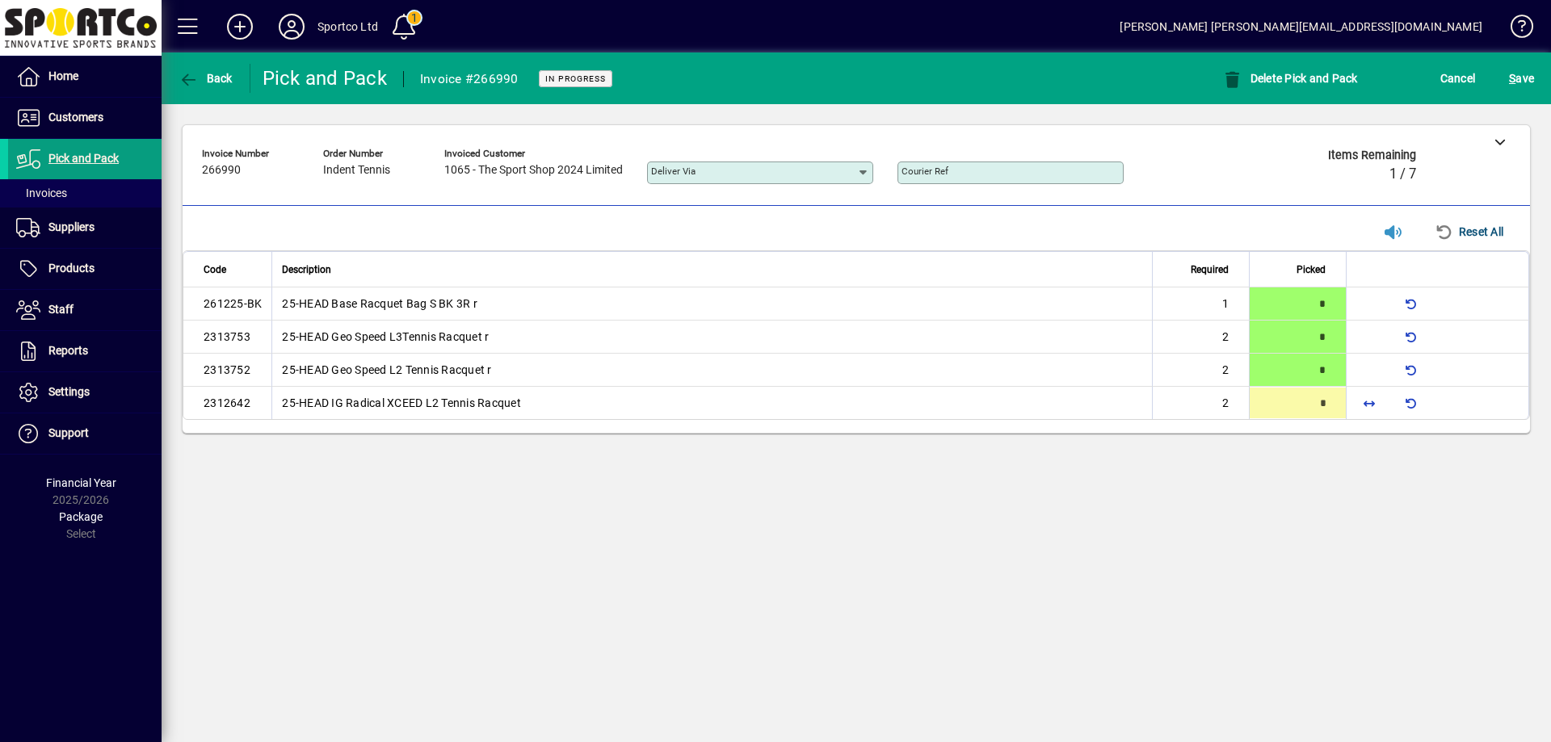
type input "*"
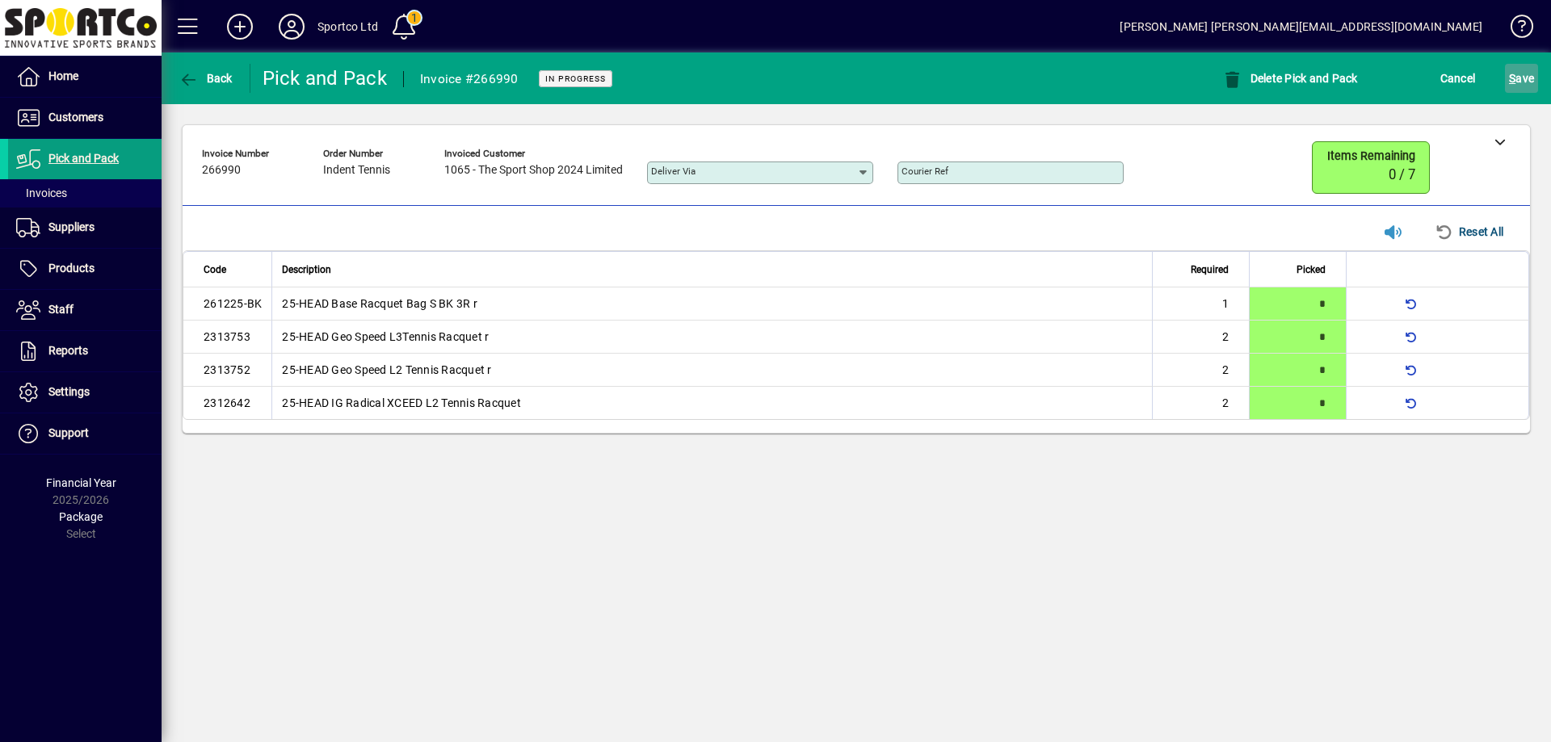
click at [1510, 86] on button "S ave" at bounding box center [1521, 78] width 33 height 29
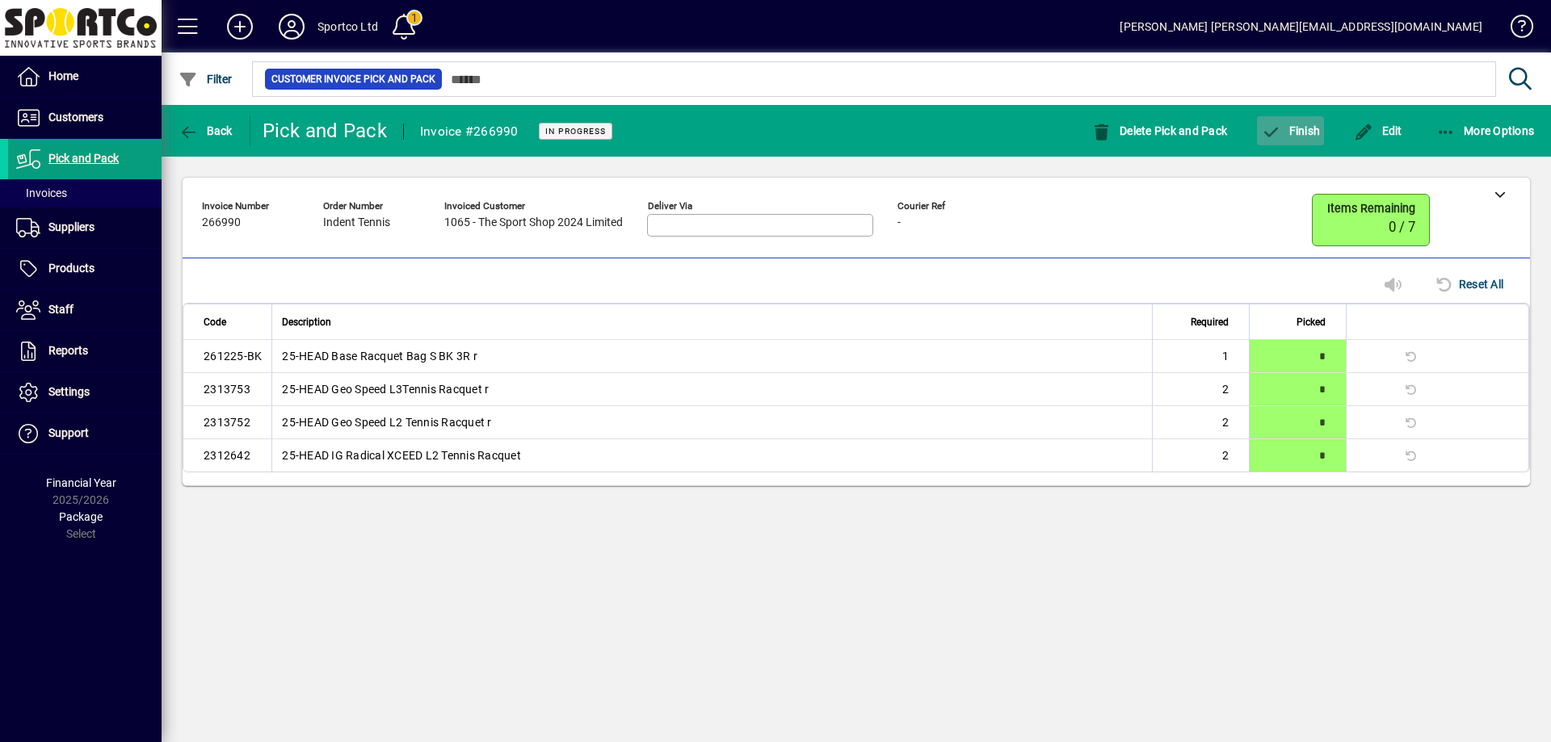
click at [1303, 132] on span "Finish" at bounding box center [1290, 130] width 59 height 13
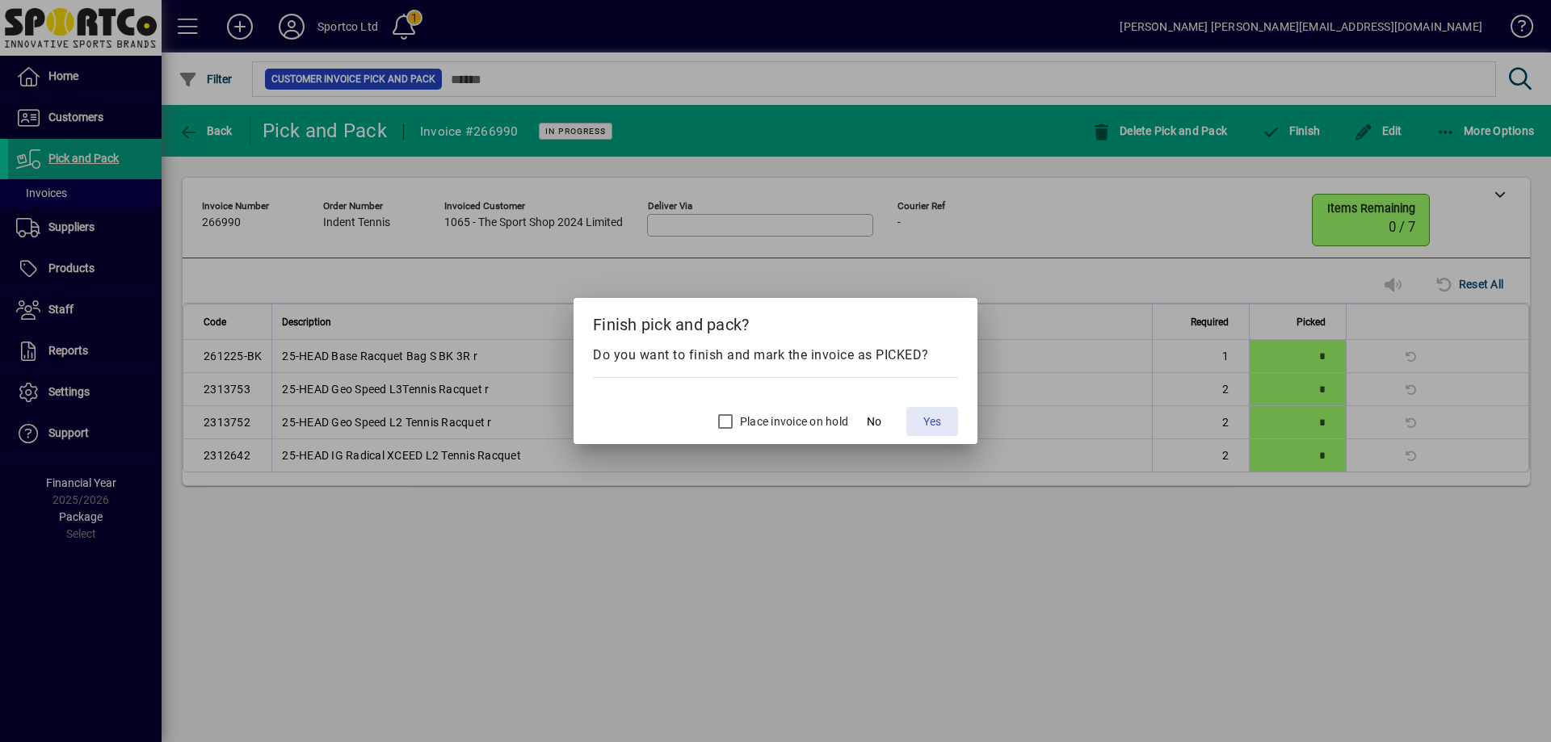
click at [932, 427] on span "Yes" at bounding box center [932, 422] width 18 height 17
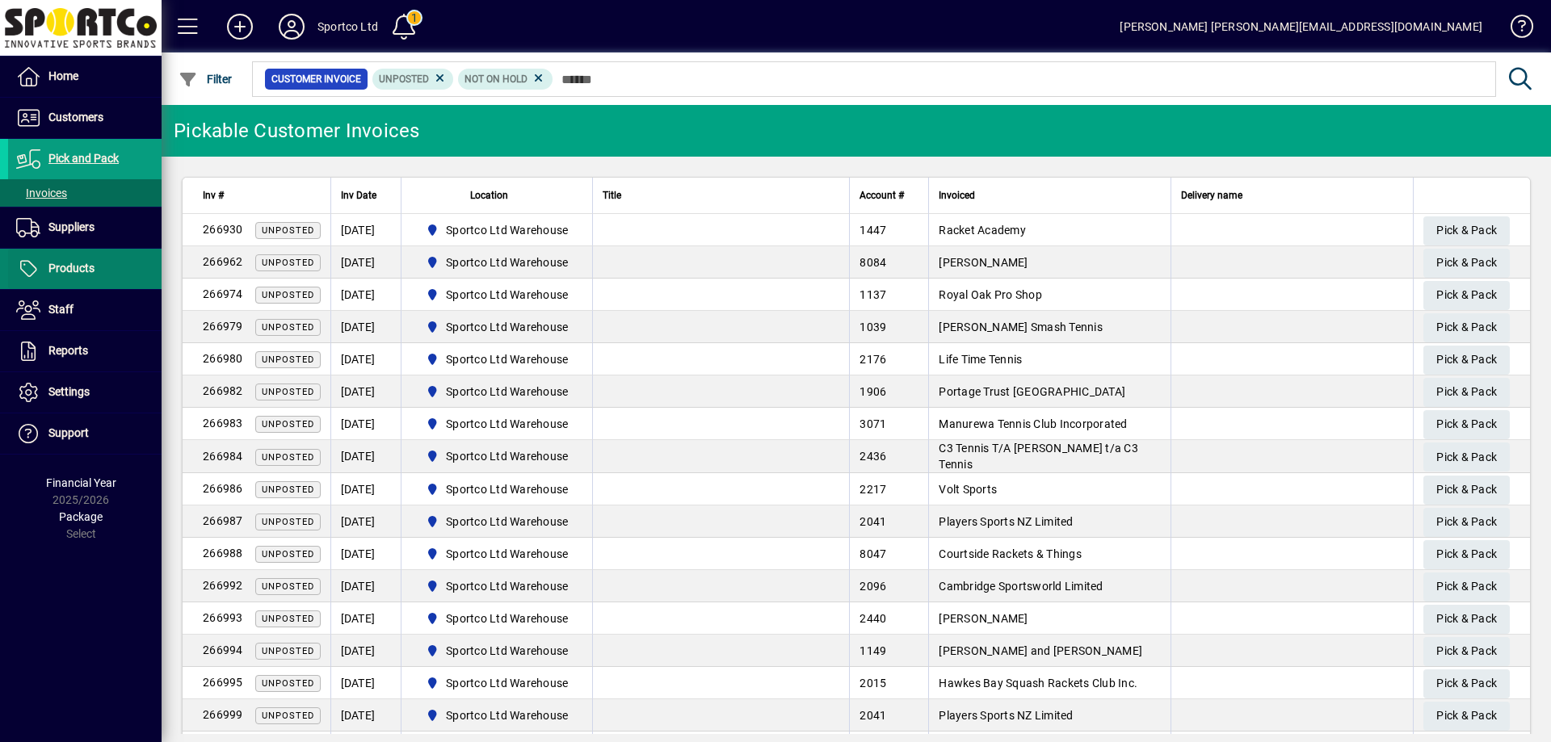
click at [72, 270] on span "Products" at bounding box center [71, 268] width 46 height 13
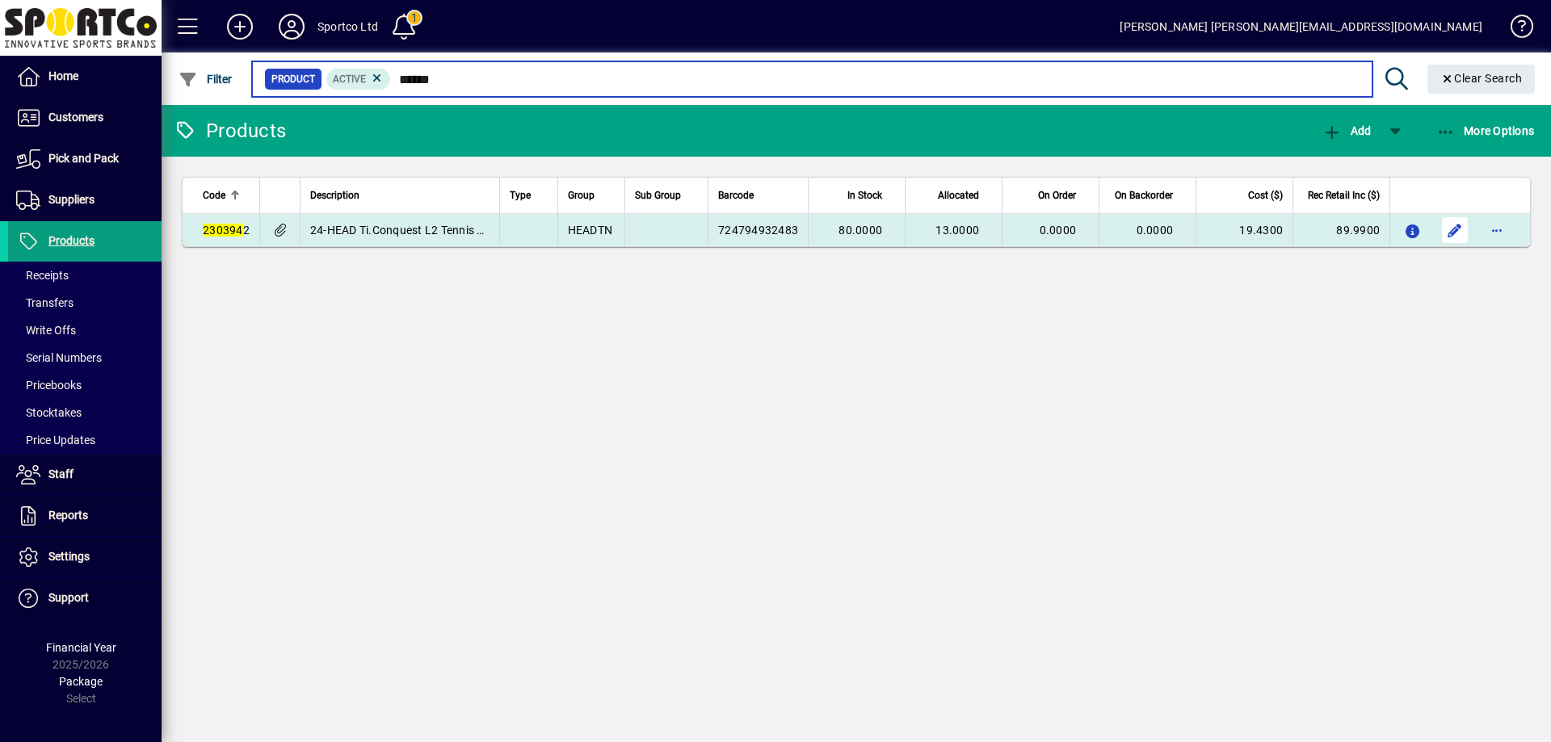
type input "******"
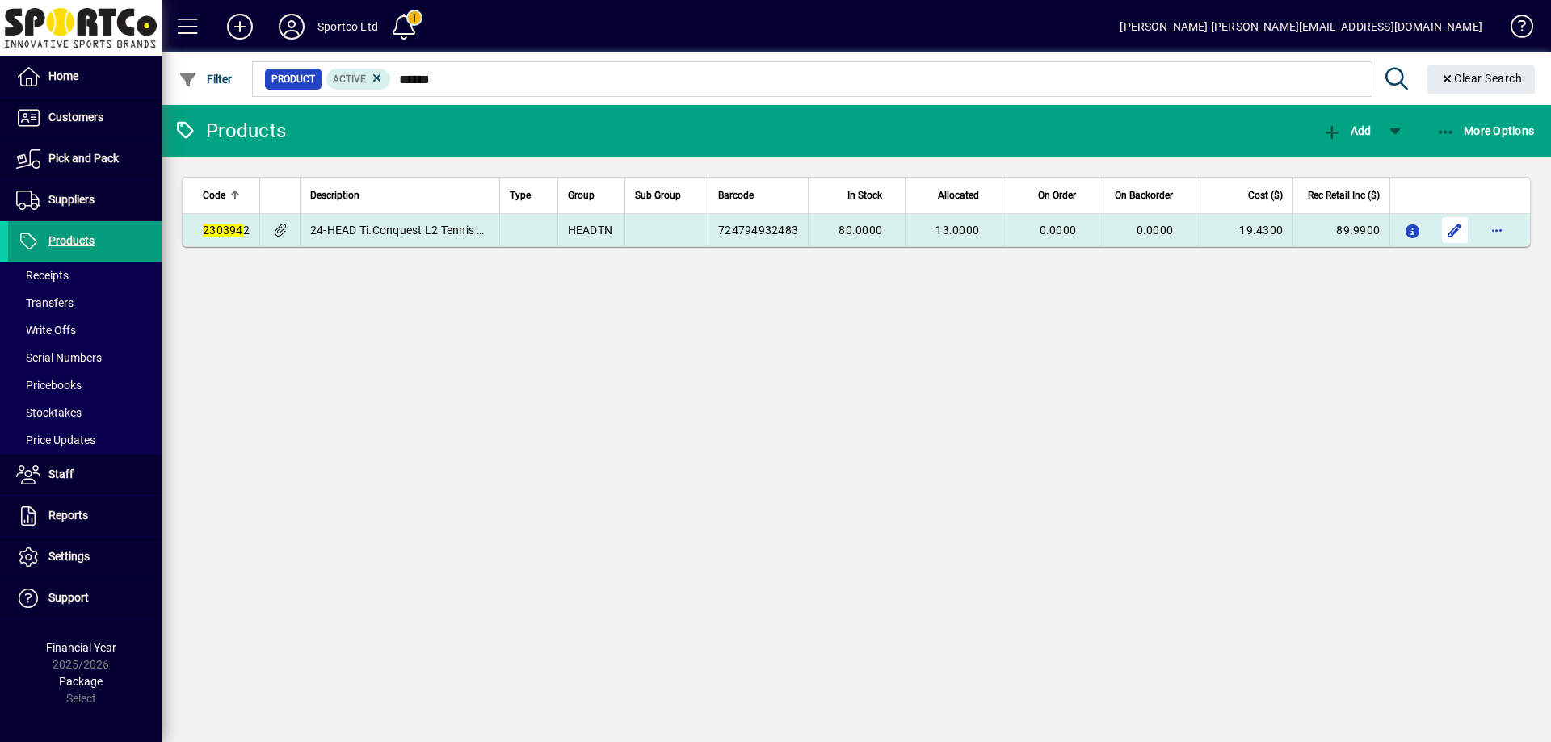
click at [1452, 231] on span "button" at bounding box center [1455, 230] width 39 height 39
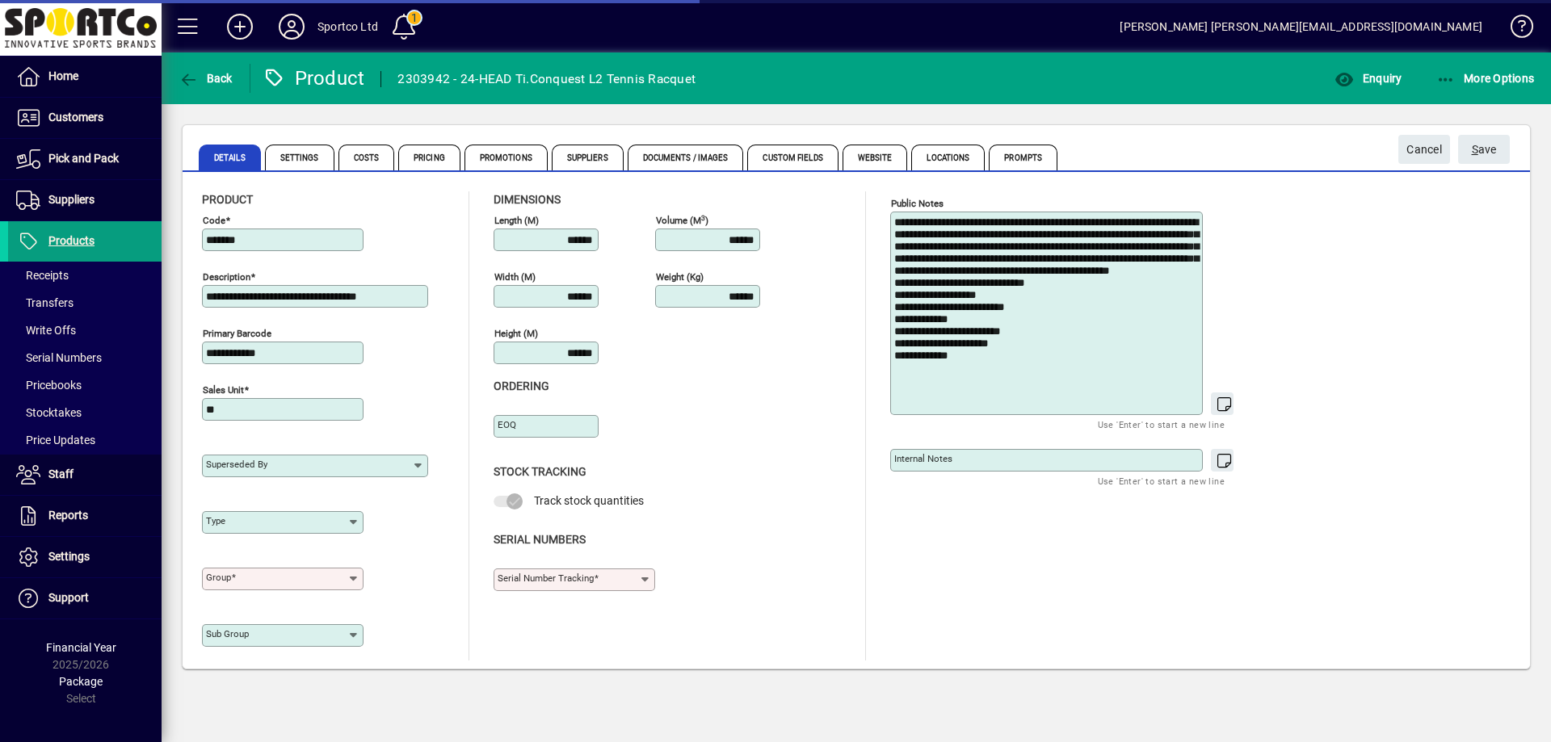
type input "**********"
type input "****"
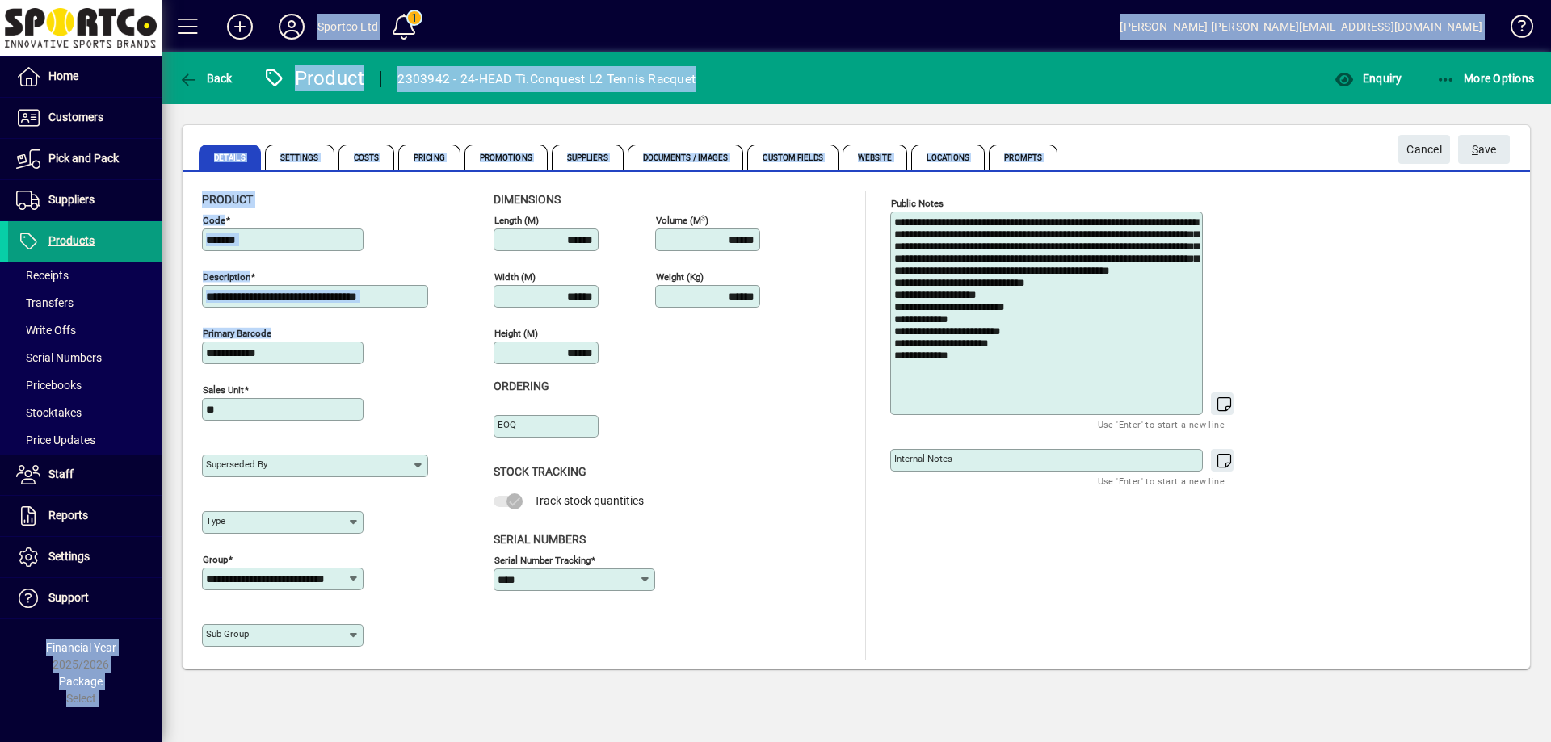
drag, startPoint x: 301, startPoint y: 343, endPoint x: 255, endPoint y: 413, distance: 82.9
click at [134, 358] on mat-drawer-container "**********" at bounding box center [775, 371] width 1551 height 742
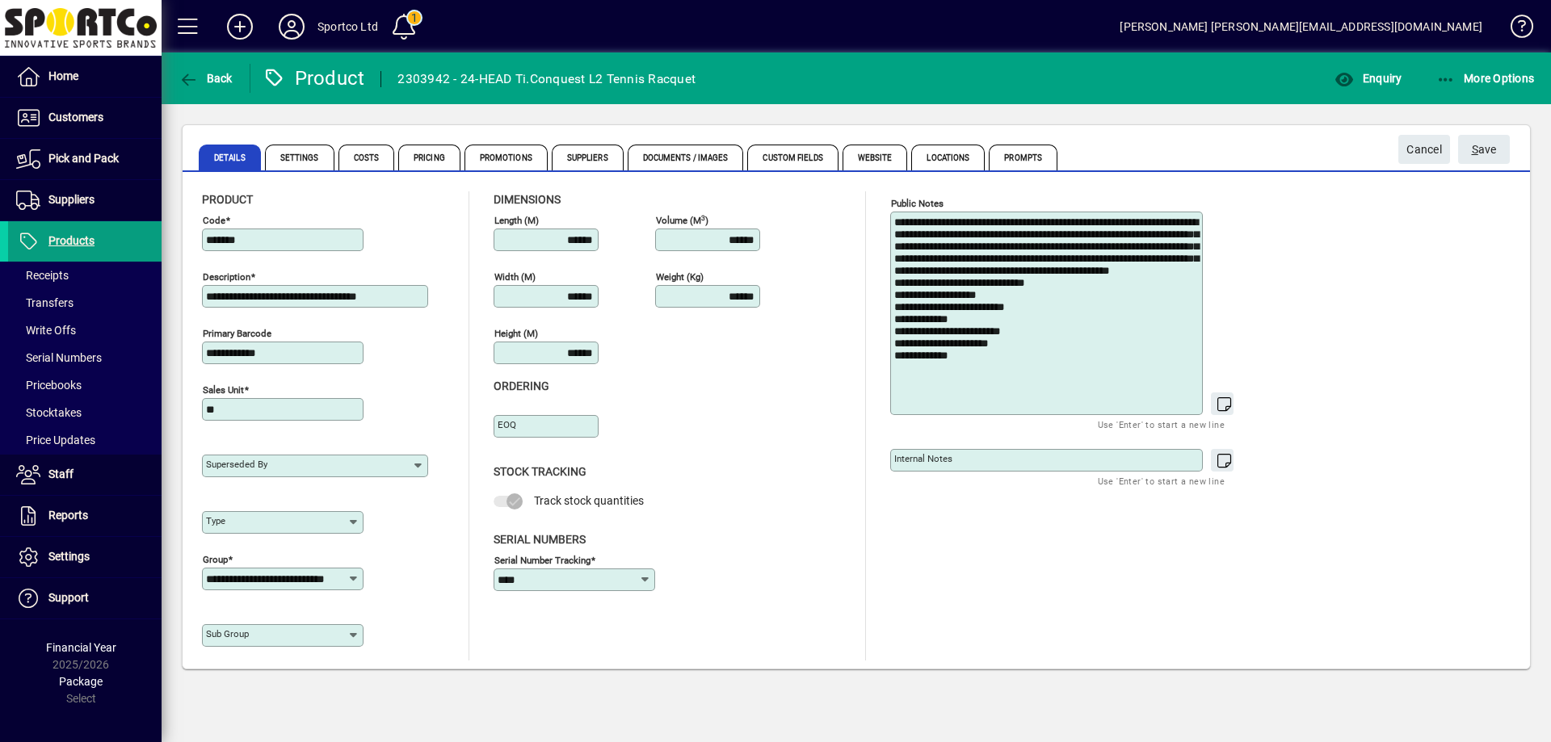
click at [322, 375] on div at bounding box center [283, 373] width 162 height 18
drag, startPoint x: 306, startPoint y: 351, endPoint x: 204, endPoint y: 364, distance: 103.3
click at [204, 364] on div "**********" at bounding box center [283, 353] width 162 height 23
type input "**********"
click at [1458, 135] on button "S ave" at bounding box center [1484, 149] width 52 height 29
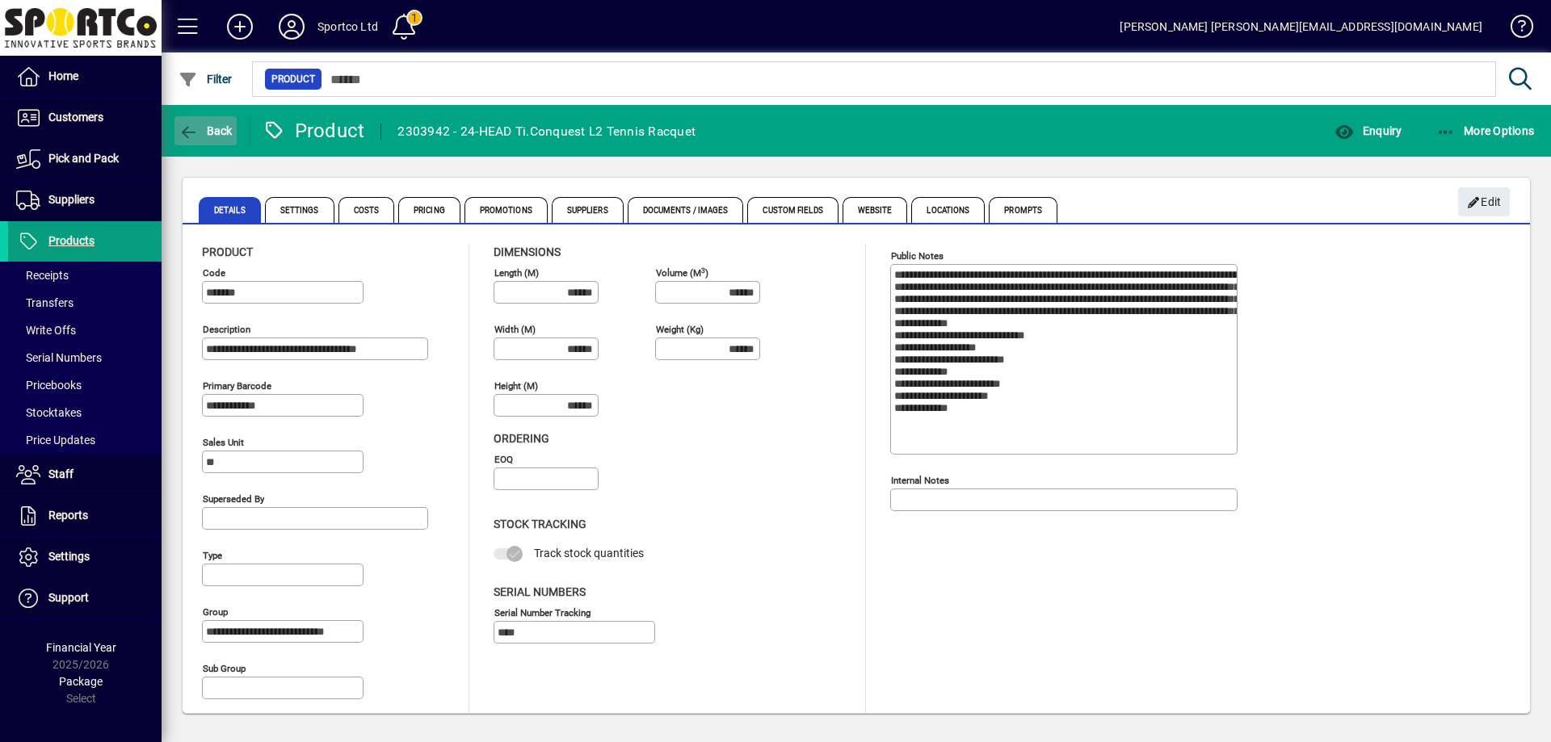
click at [223, 125] on span "Back" at bounding box center [206, 130] width 54 height 13
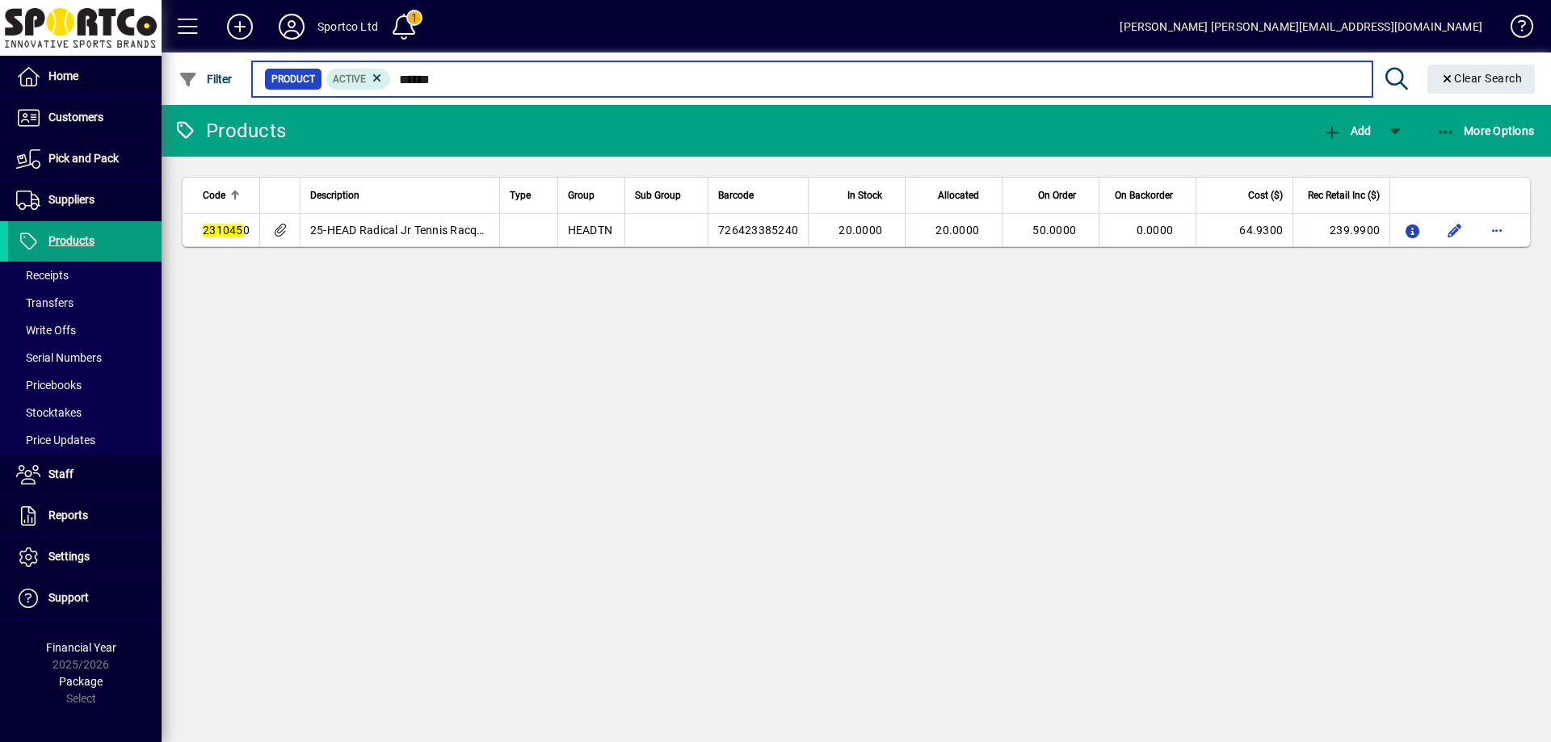
type input "*******"
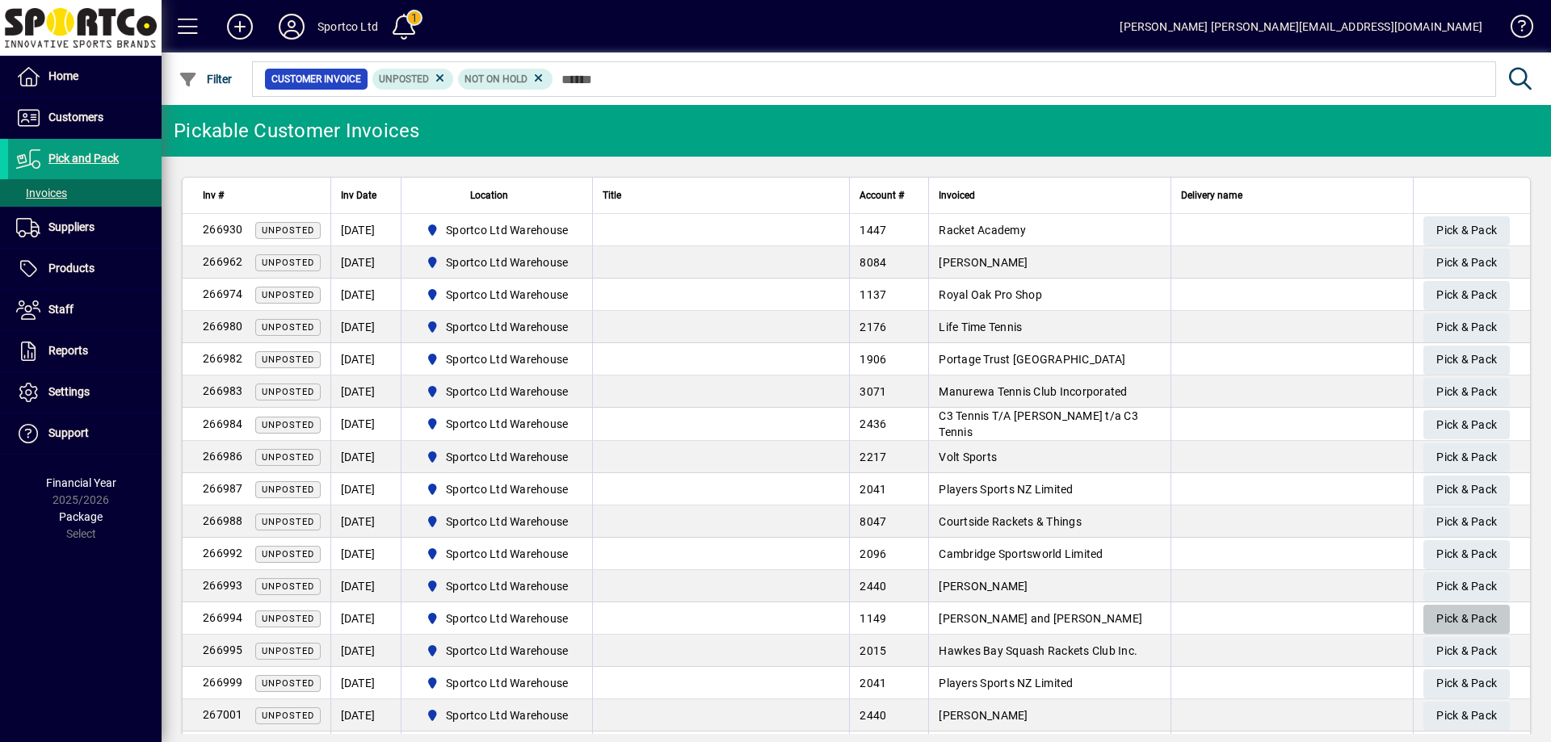
click at [1459, 617] on span "Pick & Pack" at bounding box center [1466, 619] width 61 height 27
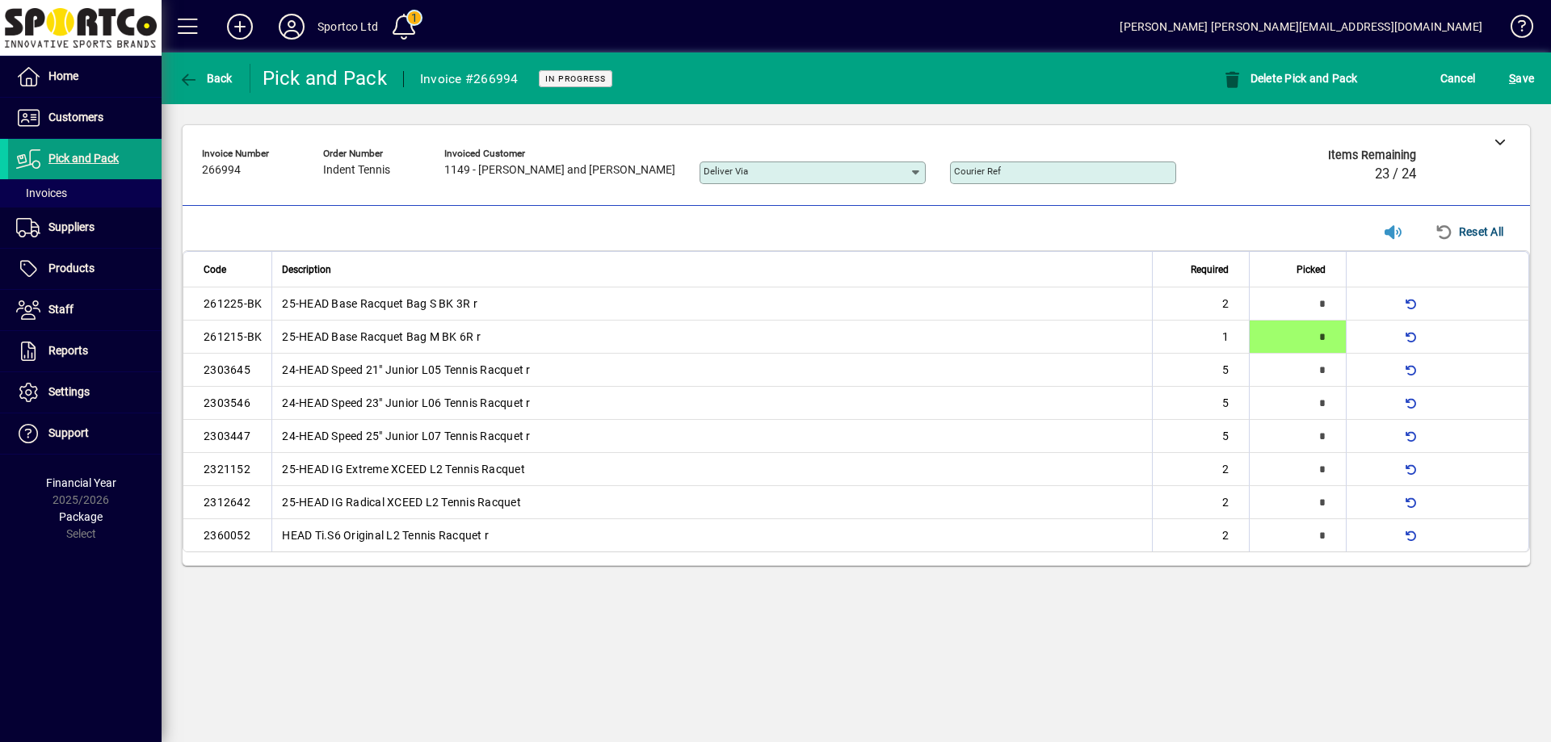
type input "*"
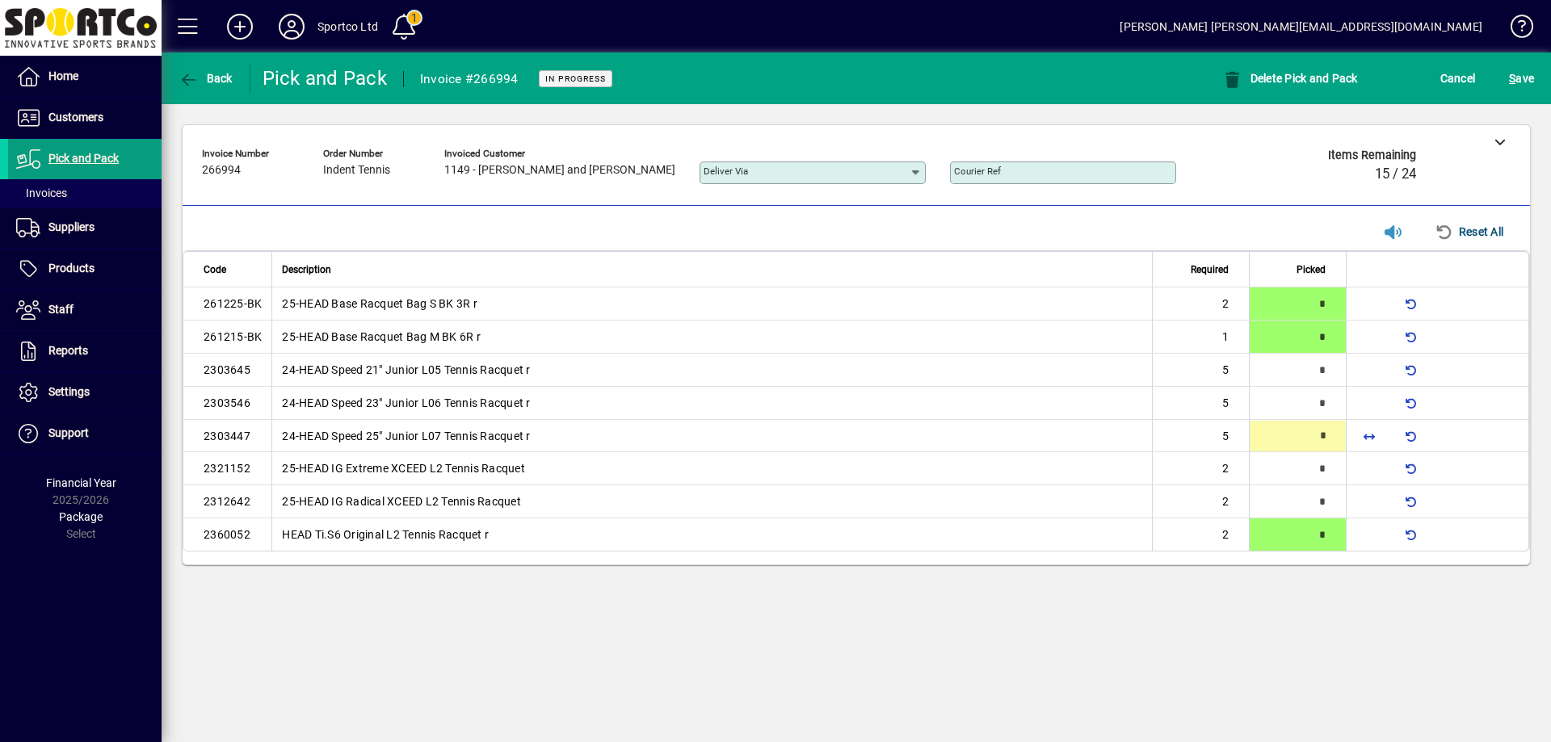
type input "*"
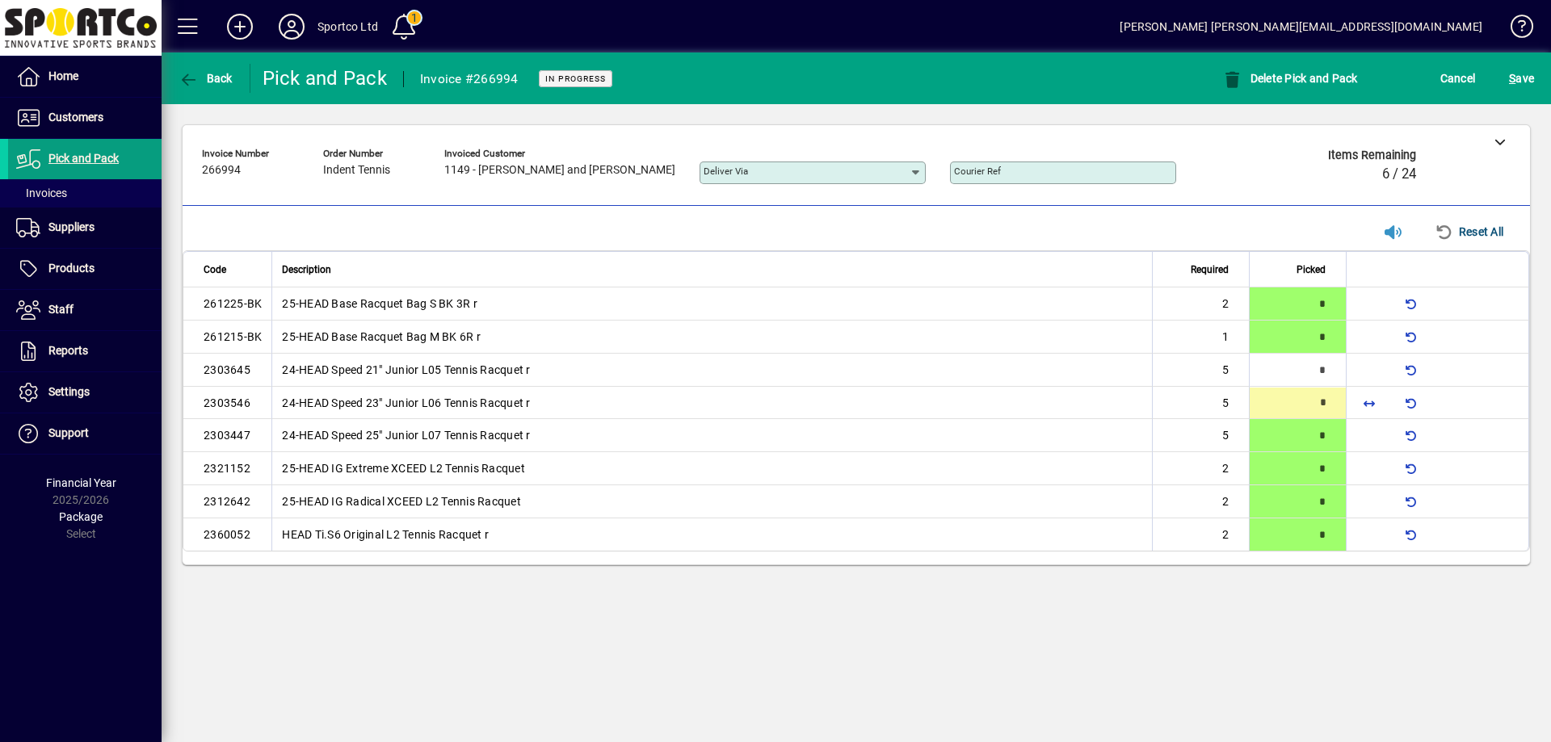
type input "*"
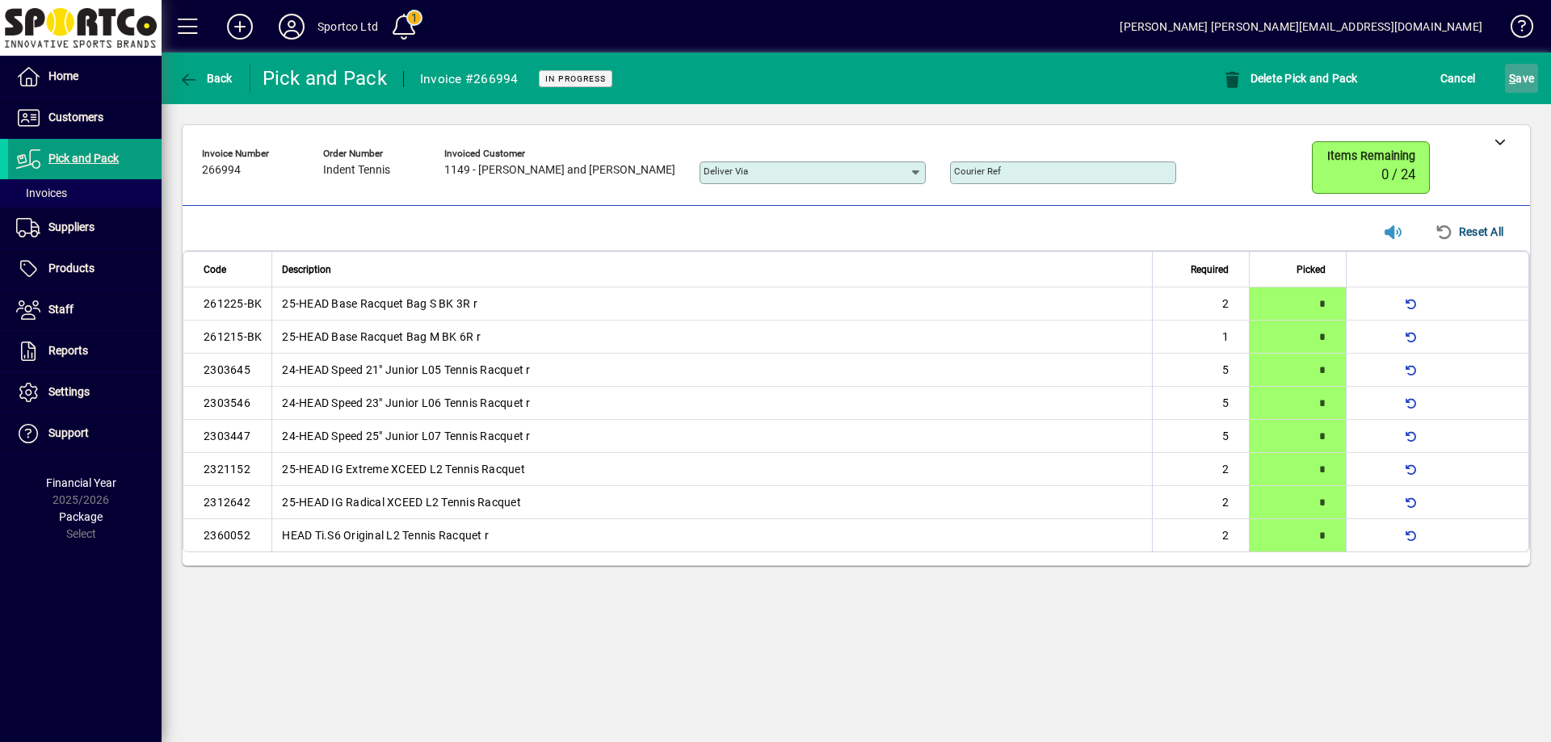
click at [1527, 79] on span "S ave" at bounding box center [1521, 78] width 25 height 26
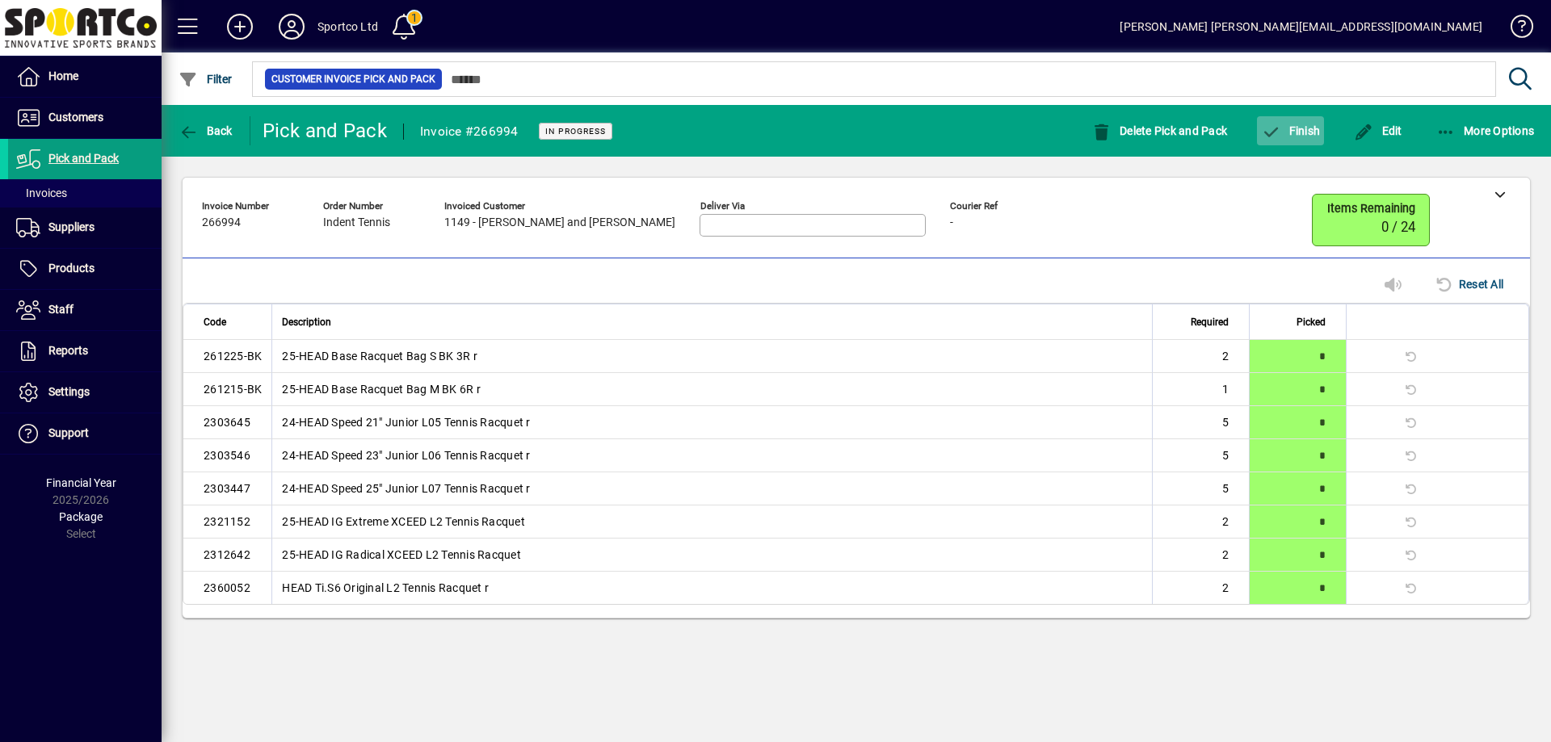
click at [1306, 130] on span "Finish" at bounding box center [1290, 130] width 59 height 13
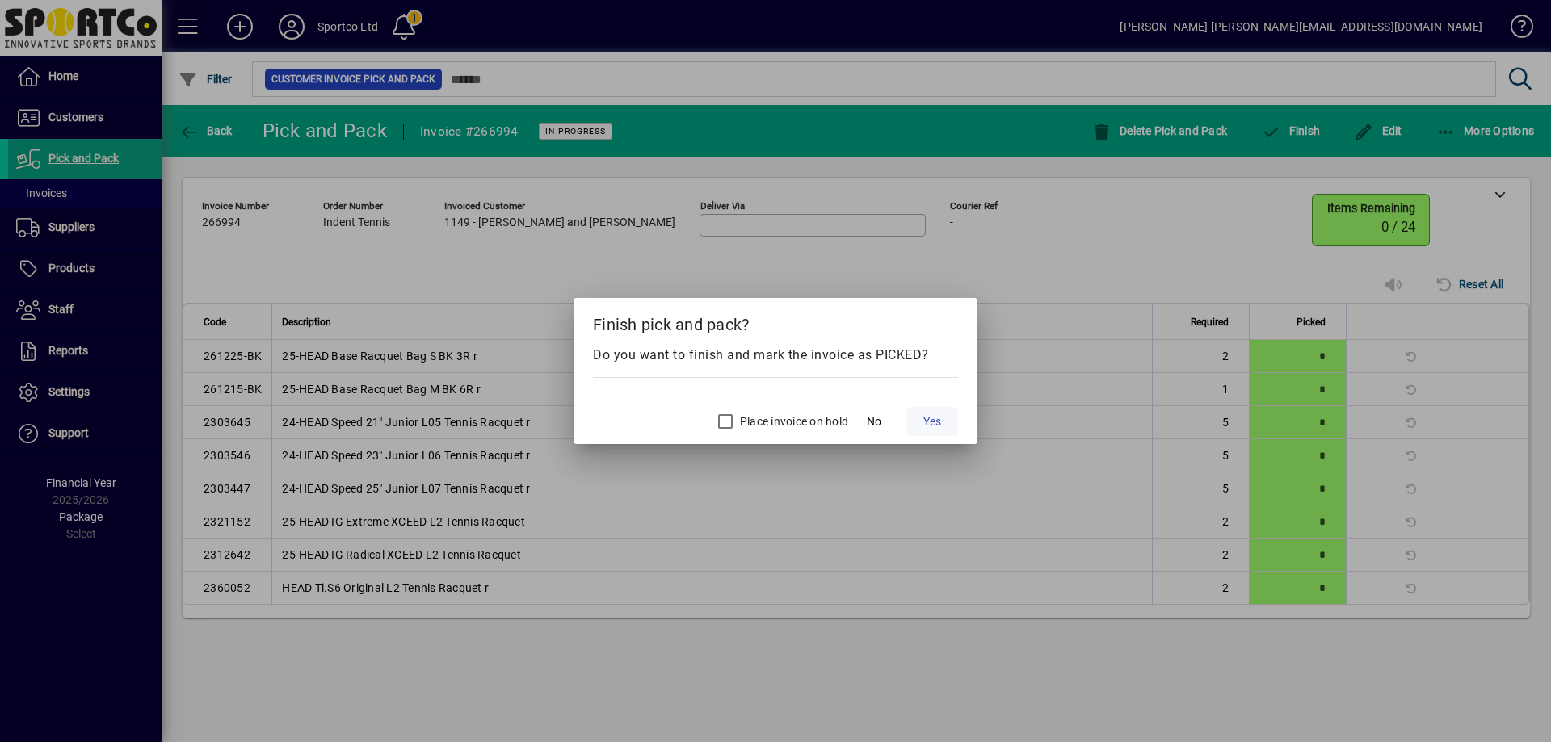
click at [933, 422] on span "Yes" at bounding box center [932, 422] width 18 height 17
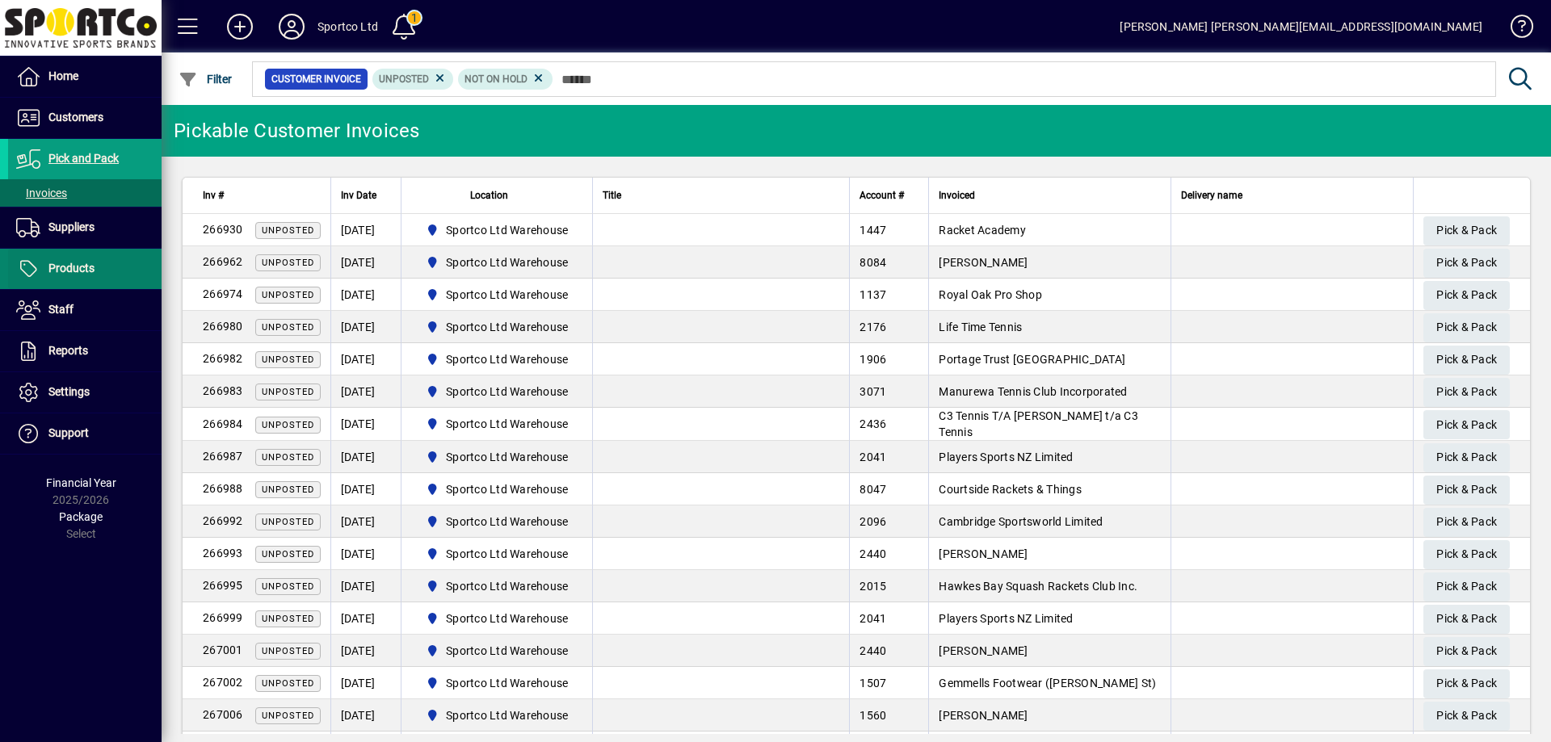
click at [62, 263] on span "Products" at bounding box center [71, 268] width 46 height 13
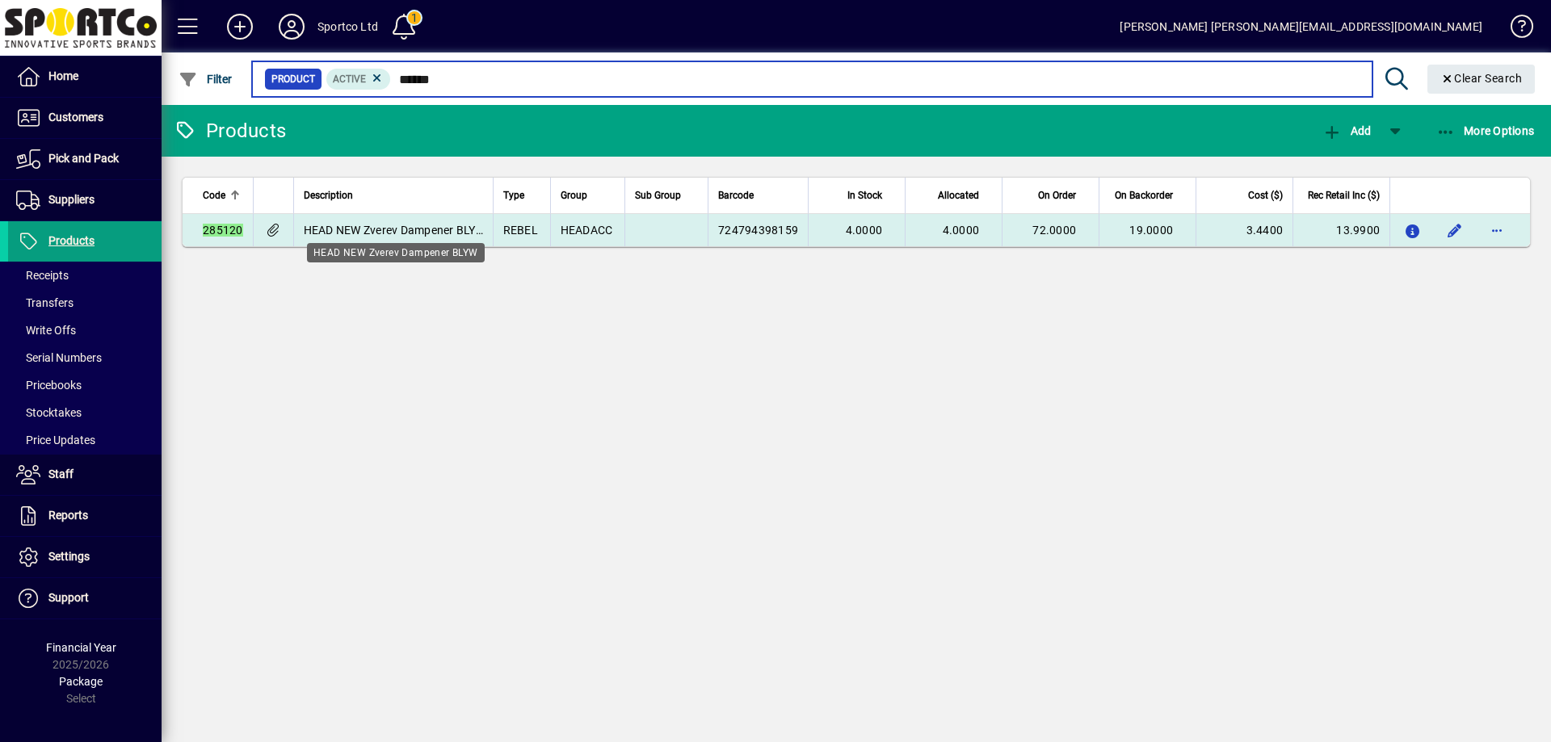
type input "******"
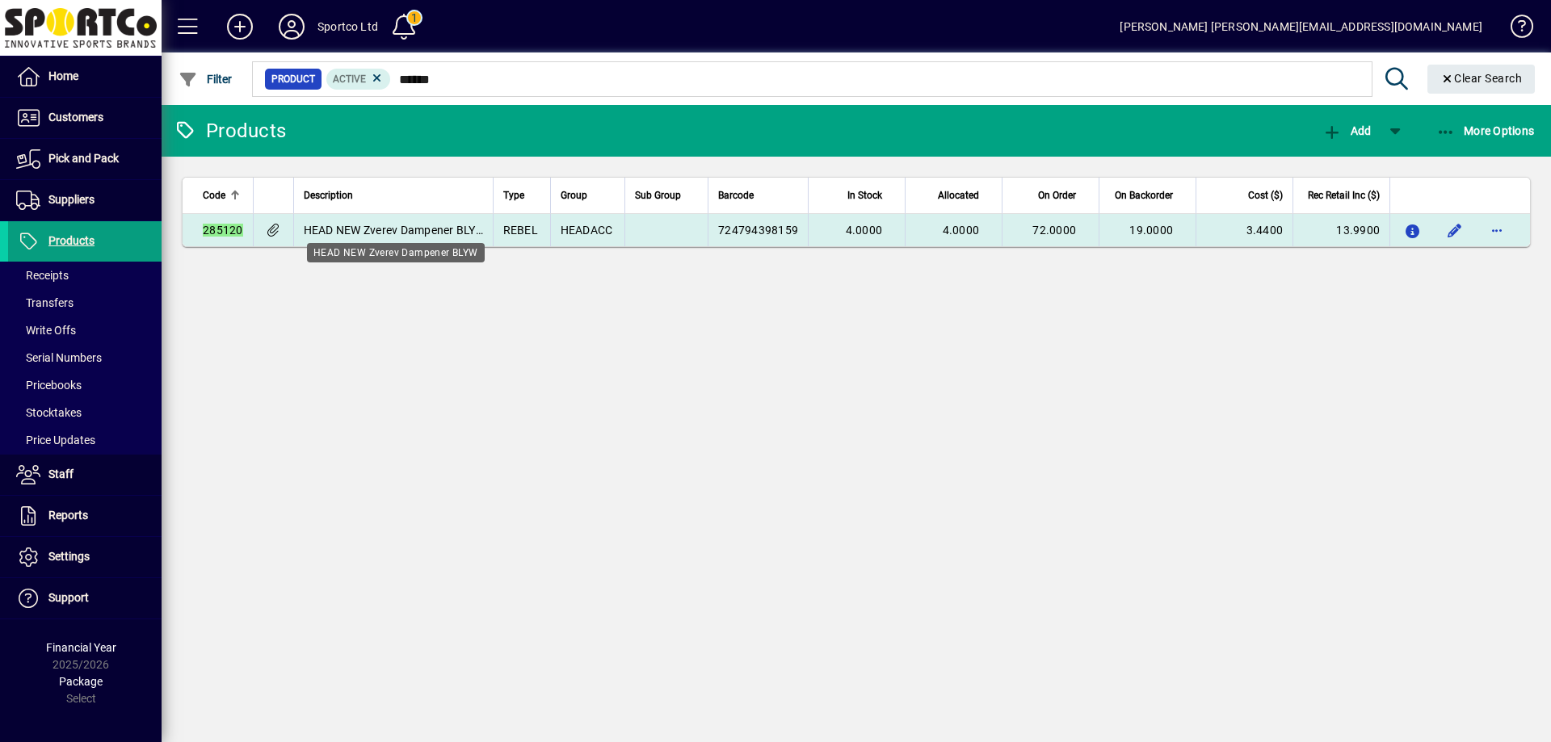
click at [362, 230] on span "HEAD NEW Zverev Dampener BLYW" at bounding box center [395, 230] width 182 height 13
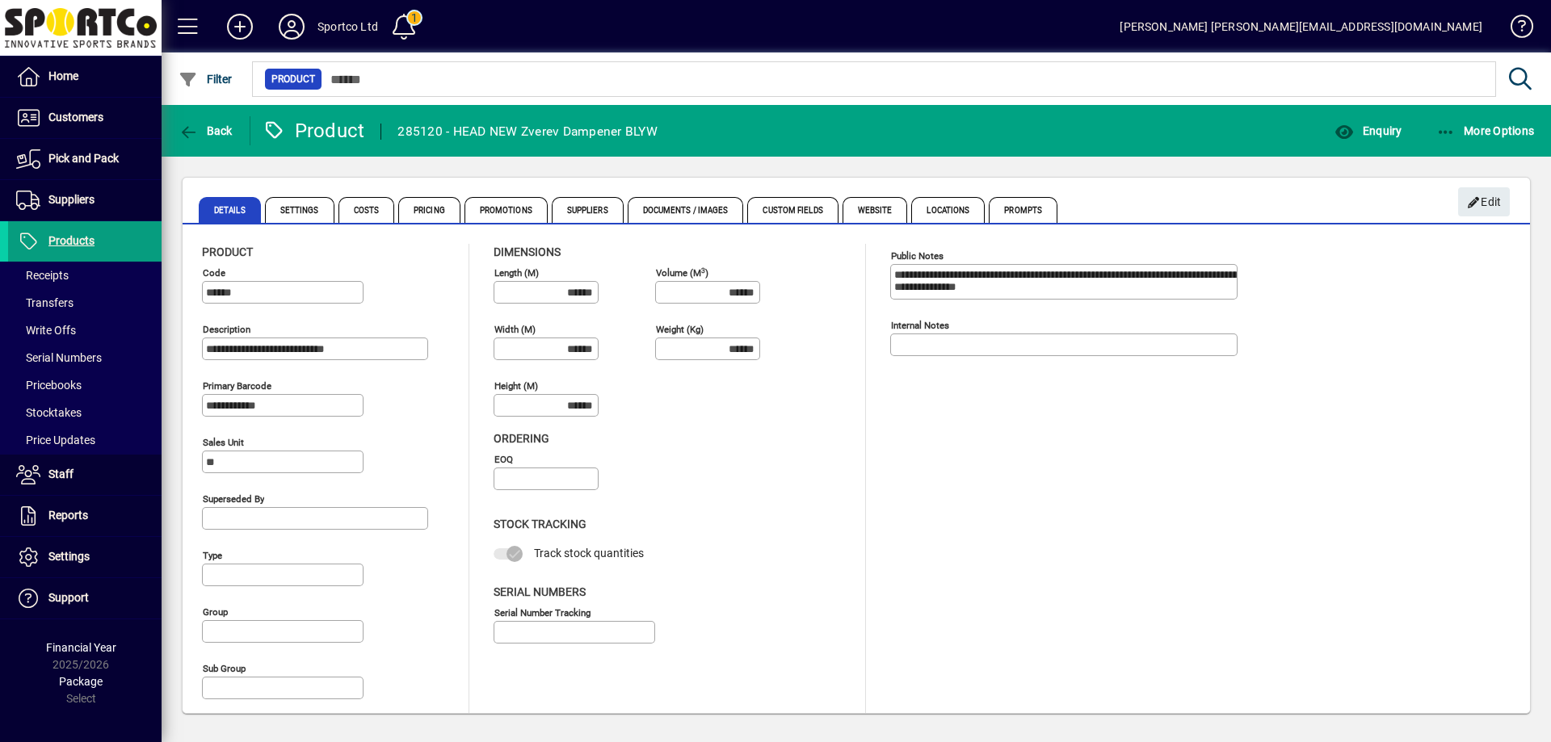
type input "**********"
type input "****"
click at [712, 213] on span "Documents / Images" at bounding box center [686, 210] width 116 height 26
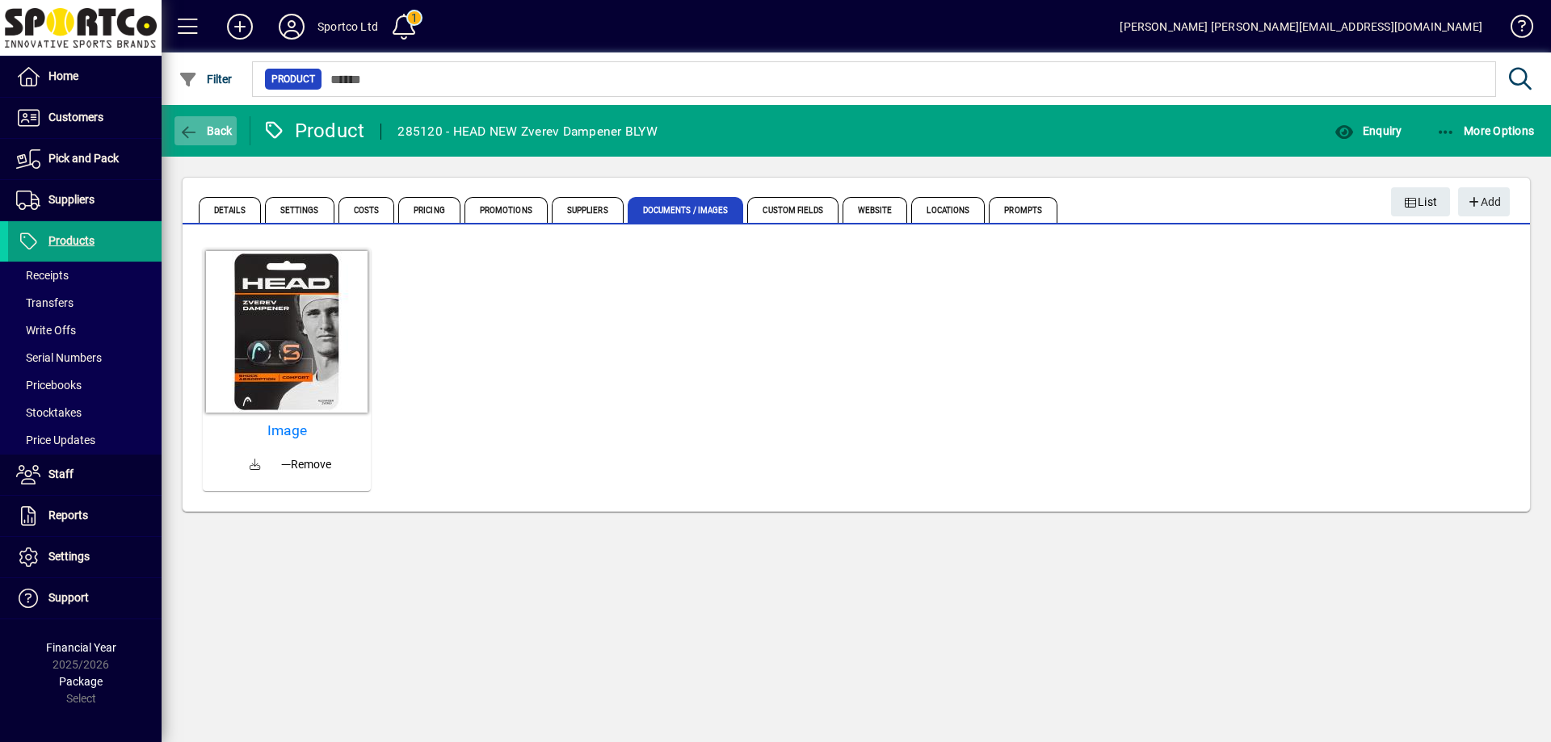
click at [224, 131] on span "Back" at bounding box center [206, 130] width 54 height 13
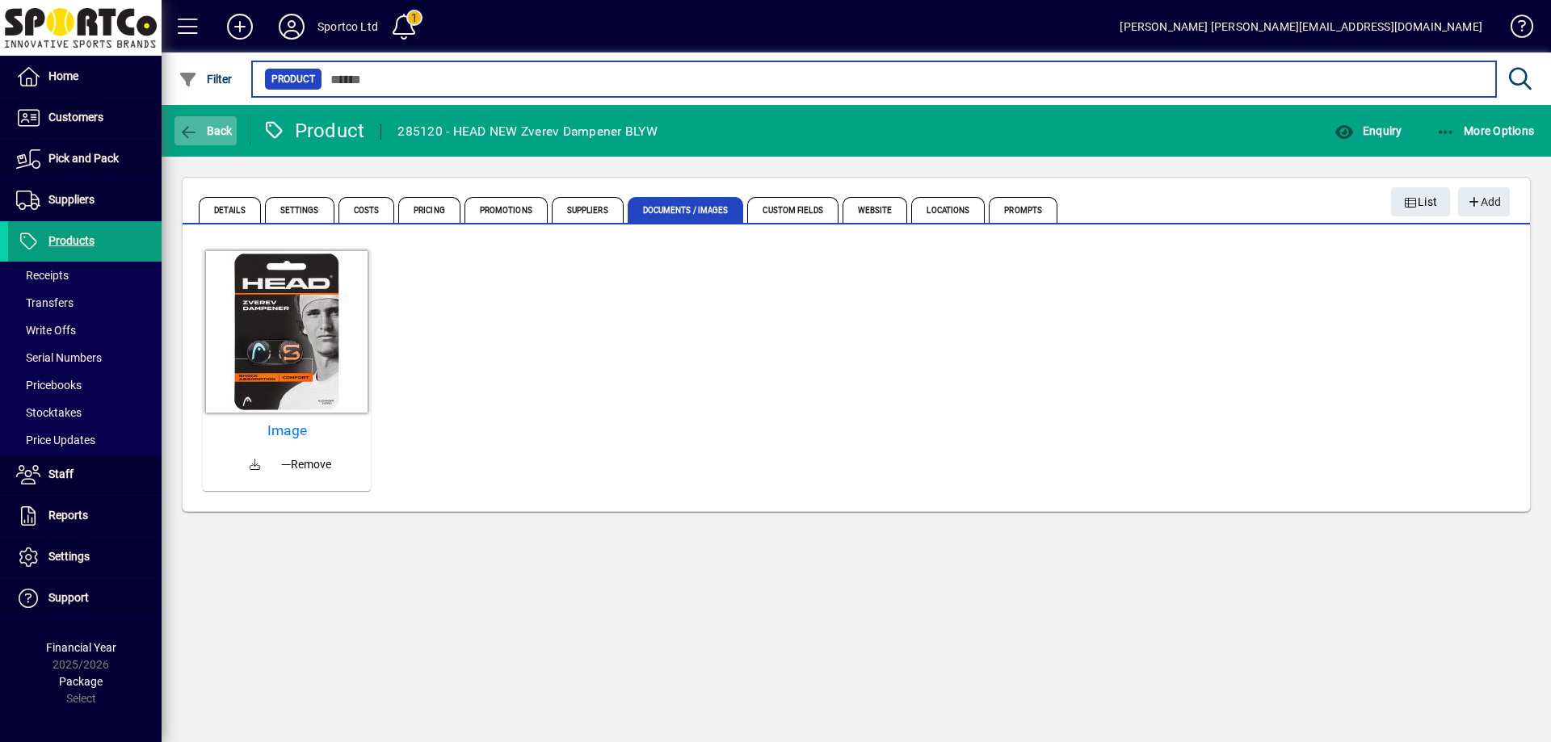
type input "******"
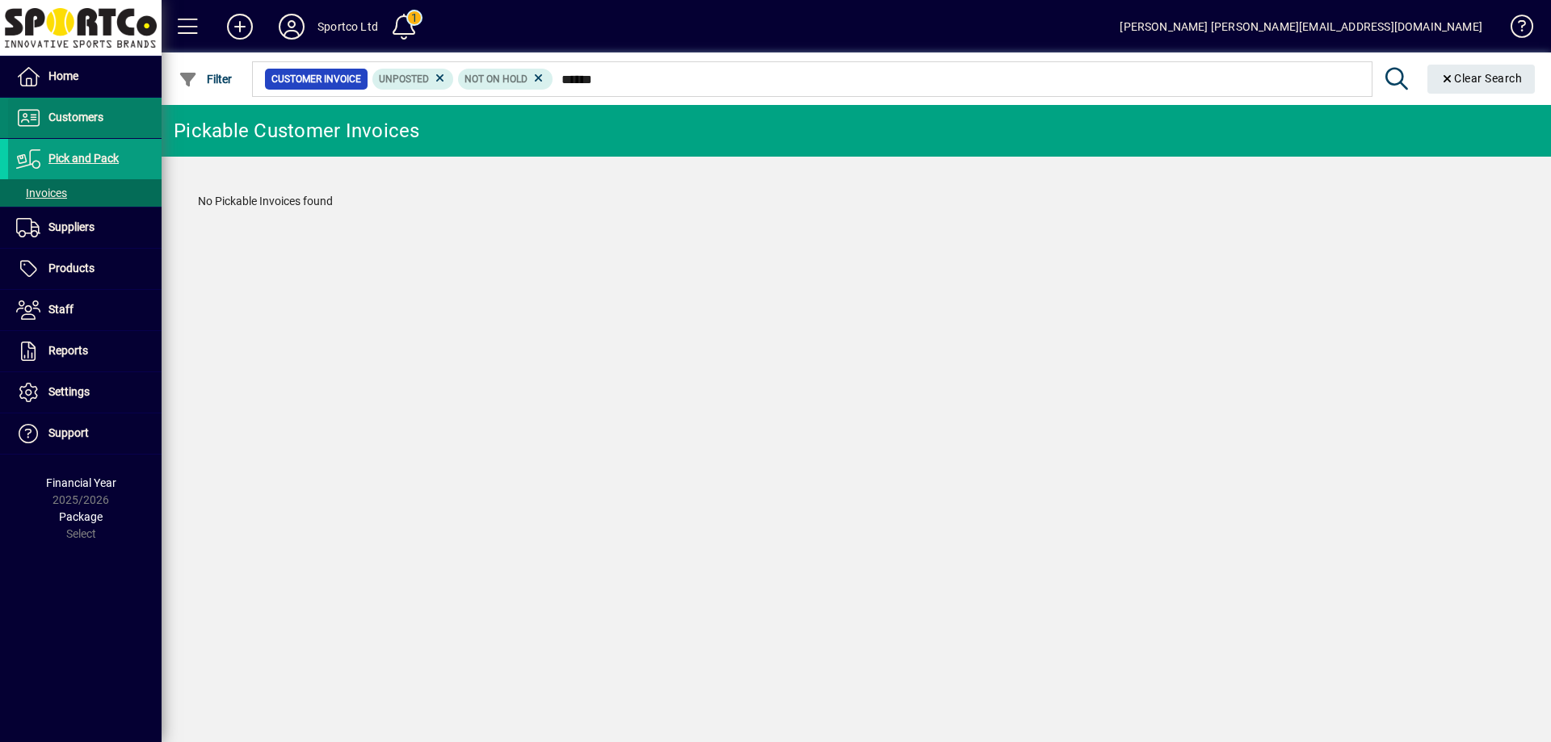
type input "******"
click at [78, 106] on span at bounding box center [84, 118] width 153 height 39
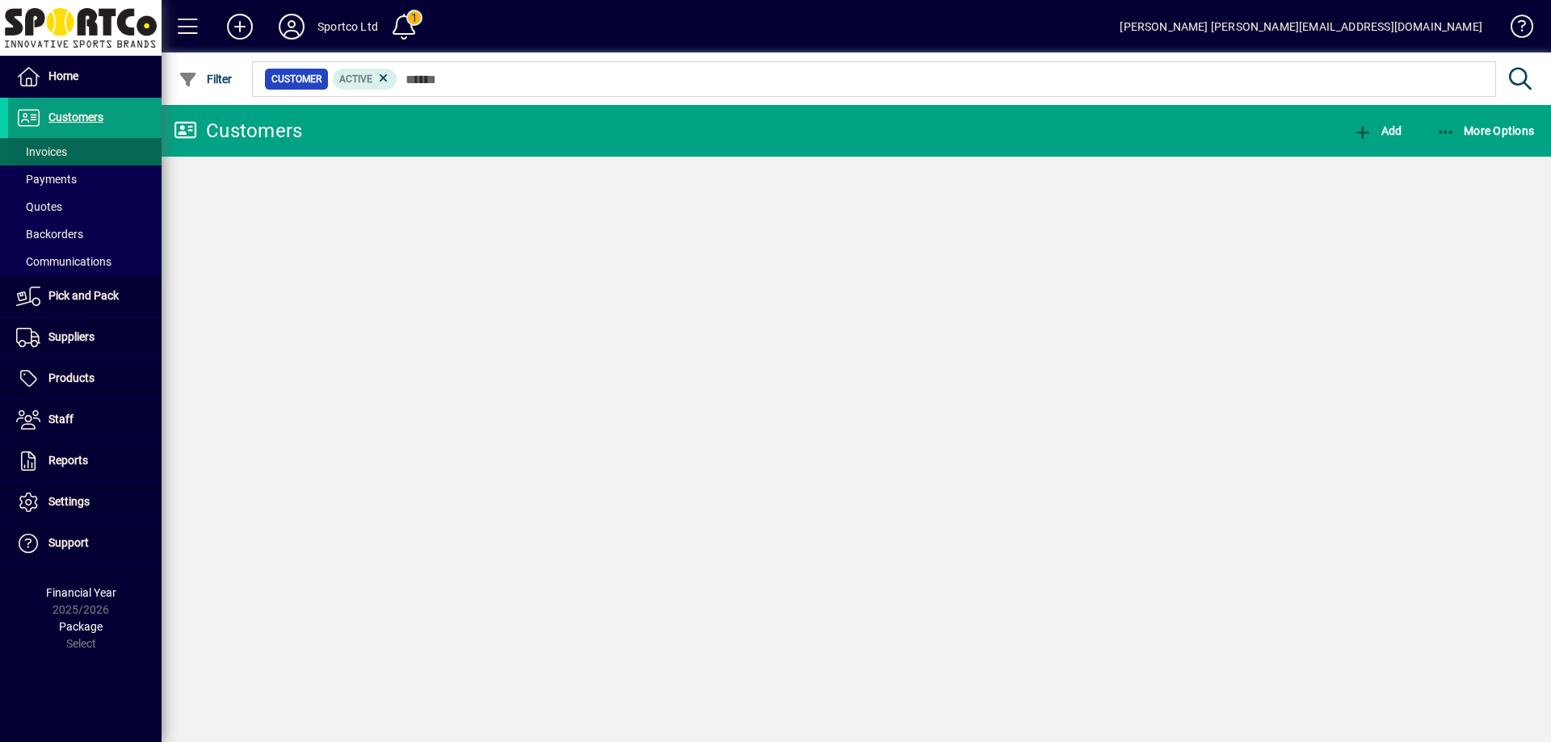
click at [46, 153] on span "Invoices" at bounding box center [41, 151] width 51 height 13
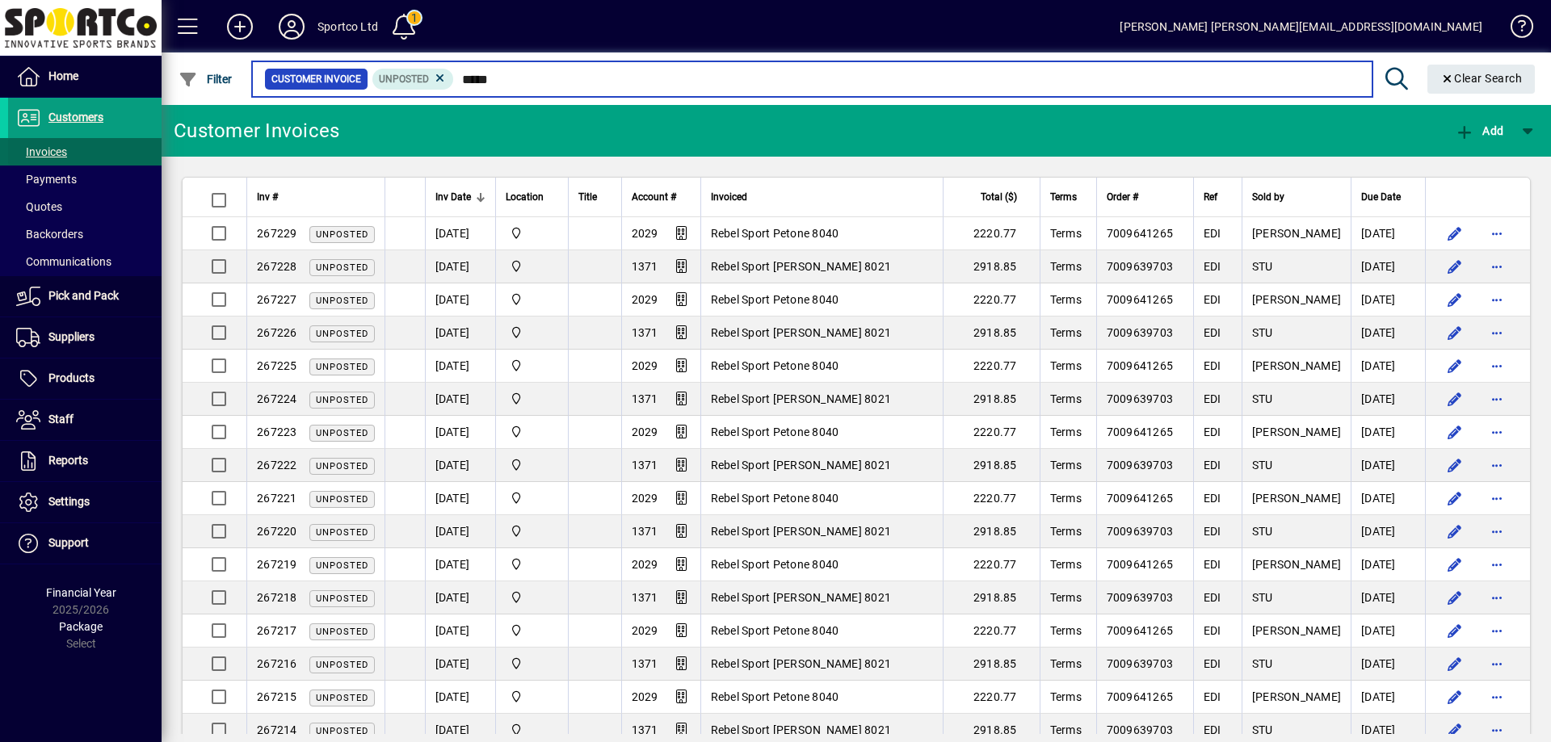
type input "******"
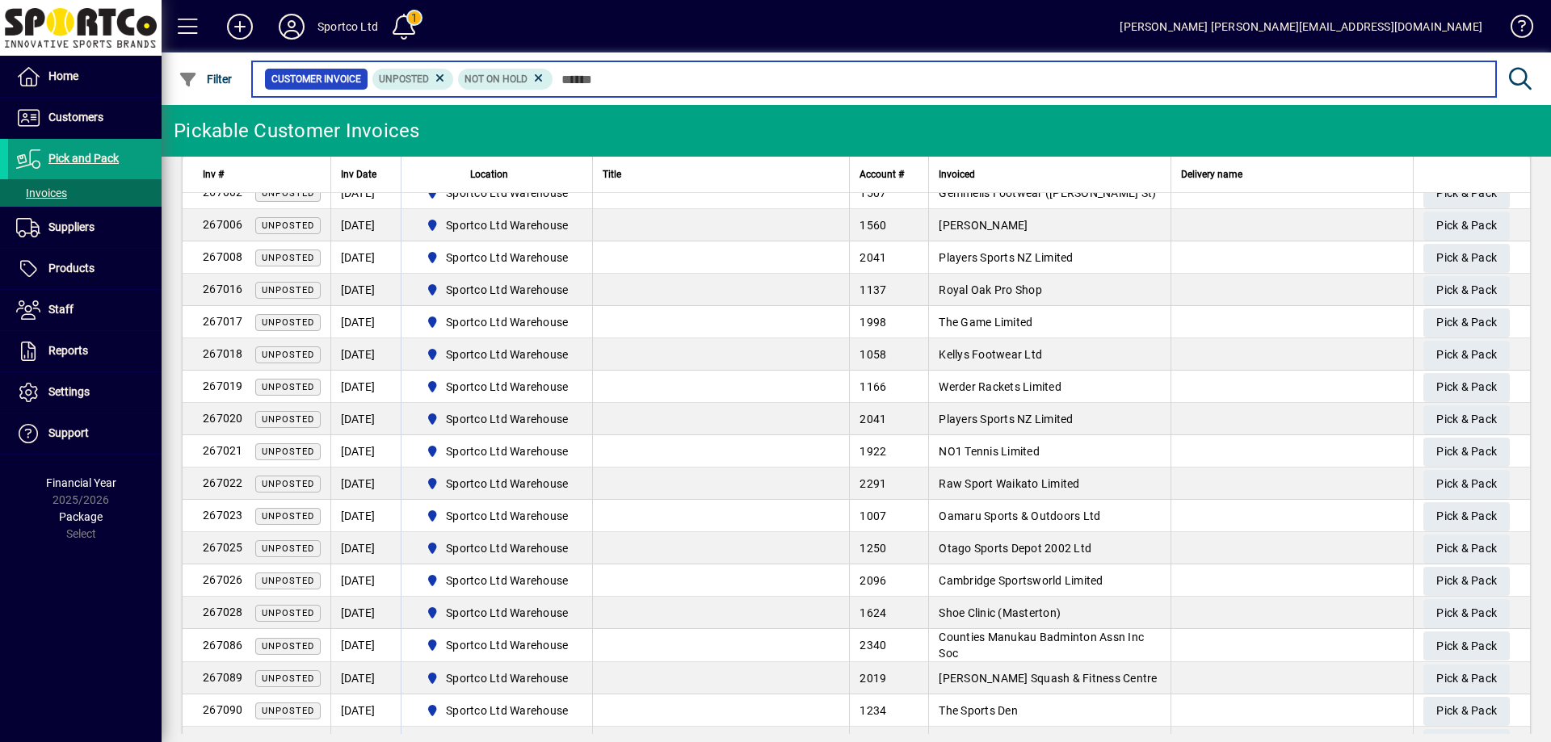
scroll to position [646, 0]
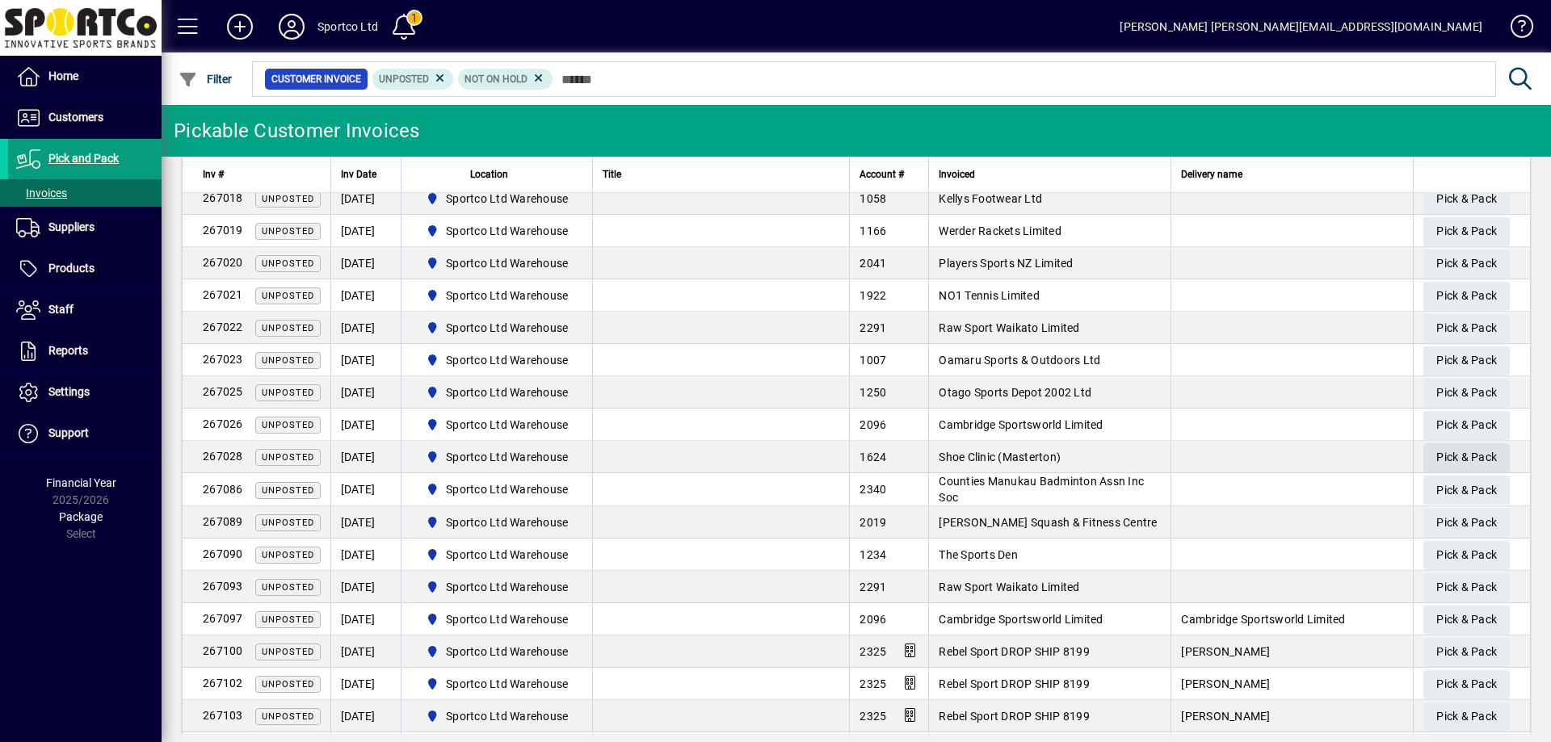
click at [1436, 453] on span "Pick & Pack" at bounding box center [1466, 457] width 61 height 27
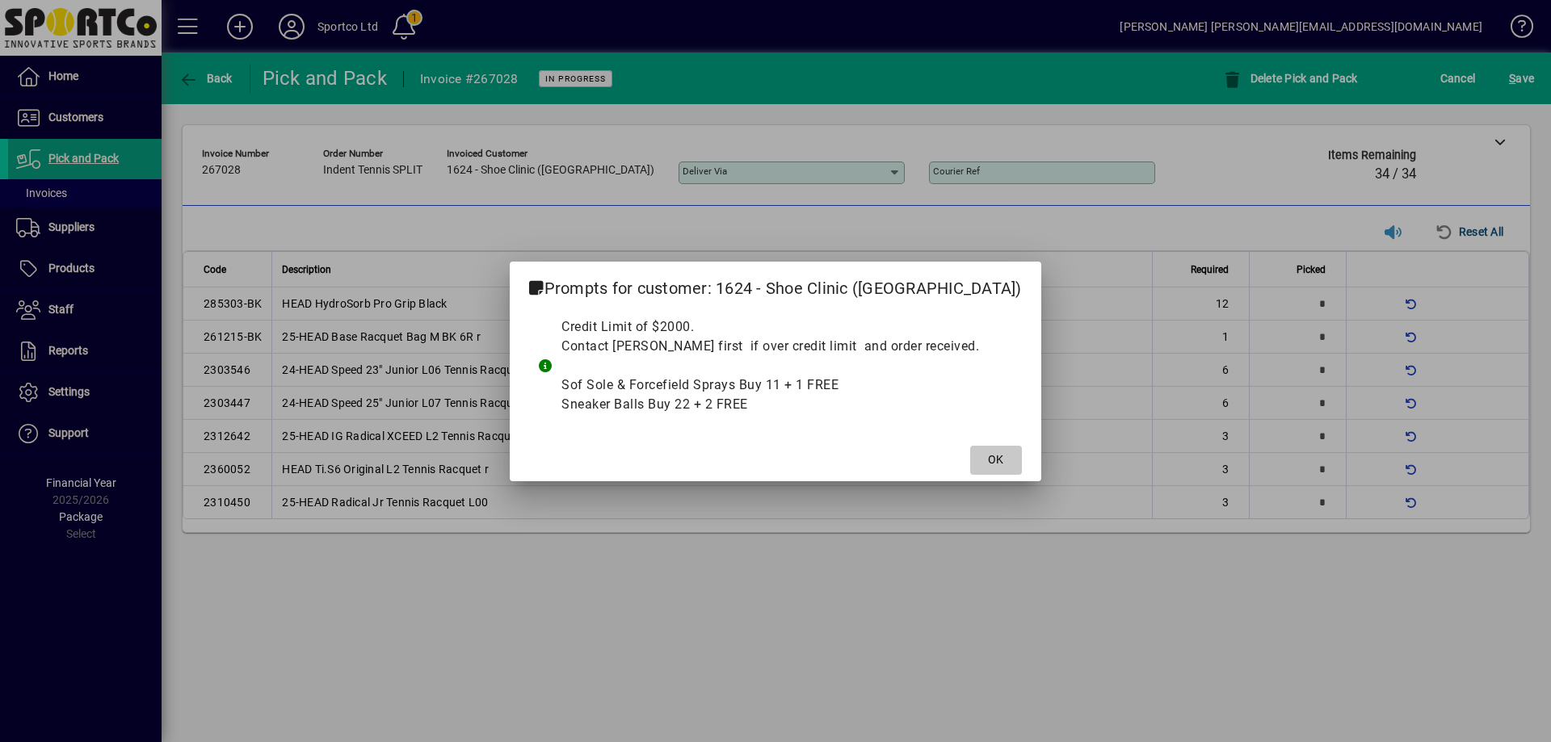
click at [988, 464] on span "OK" at bounding box center [995, 460] width 15 height 17
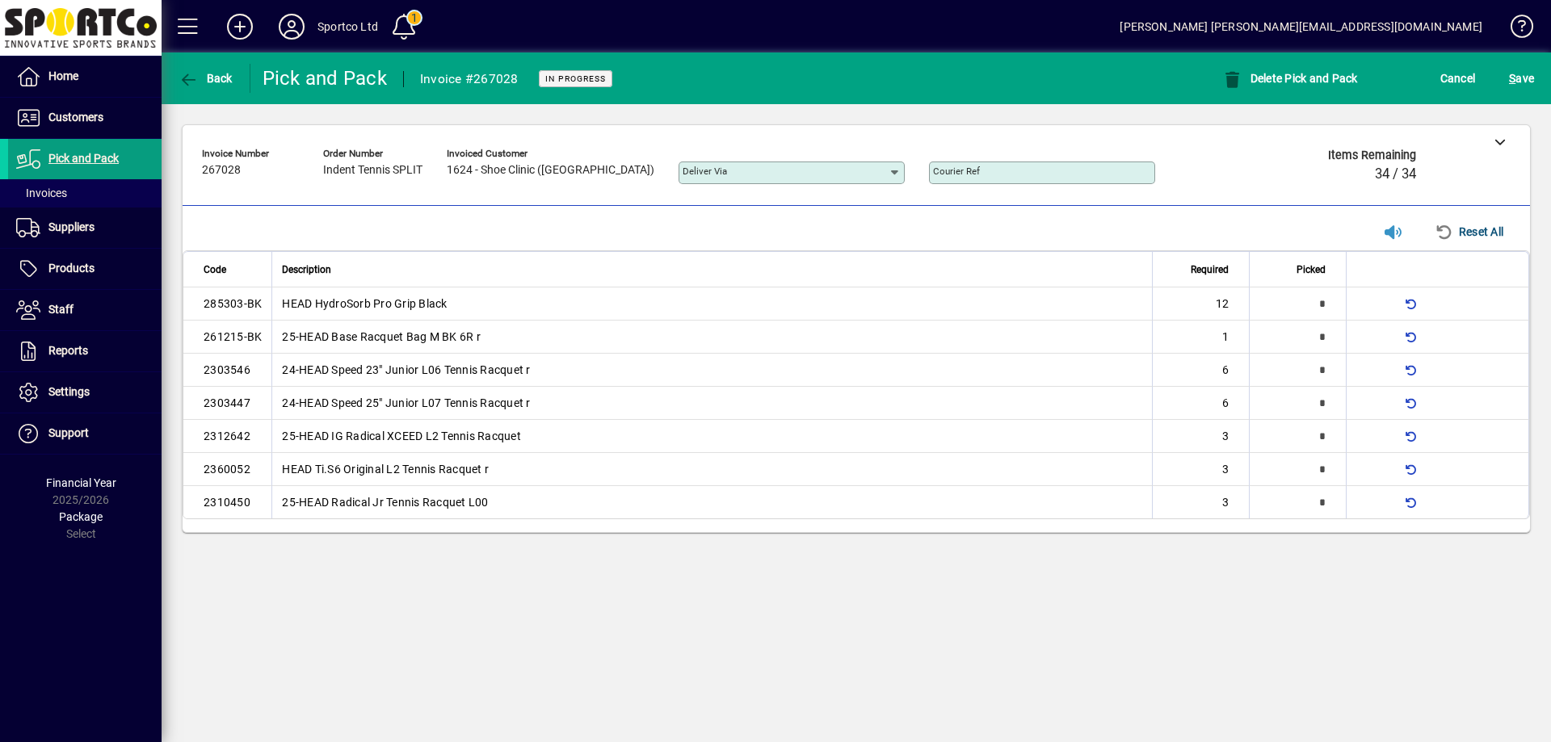
type input "*"
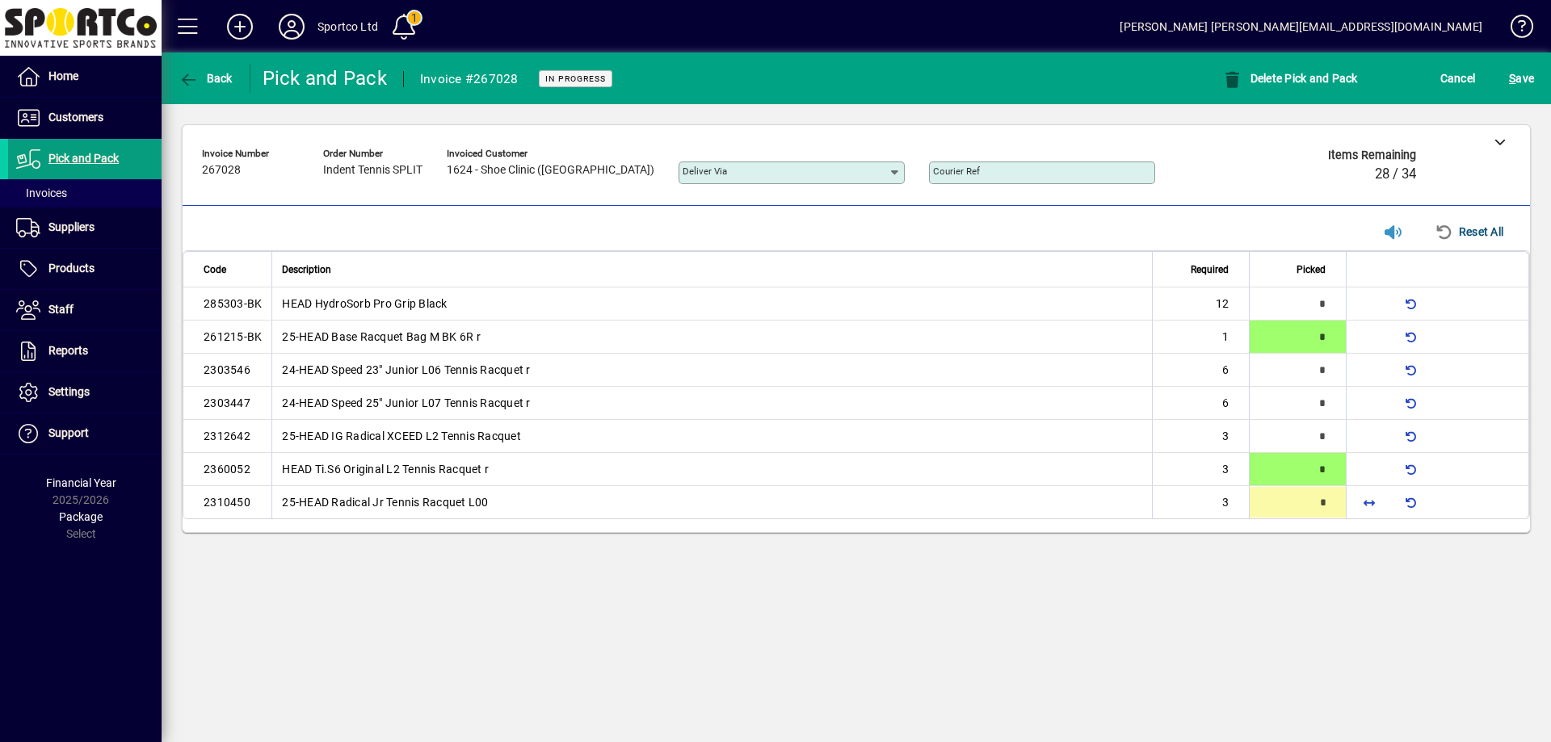
type input "*"
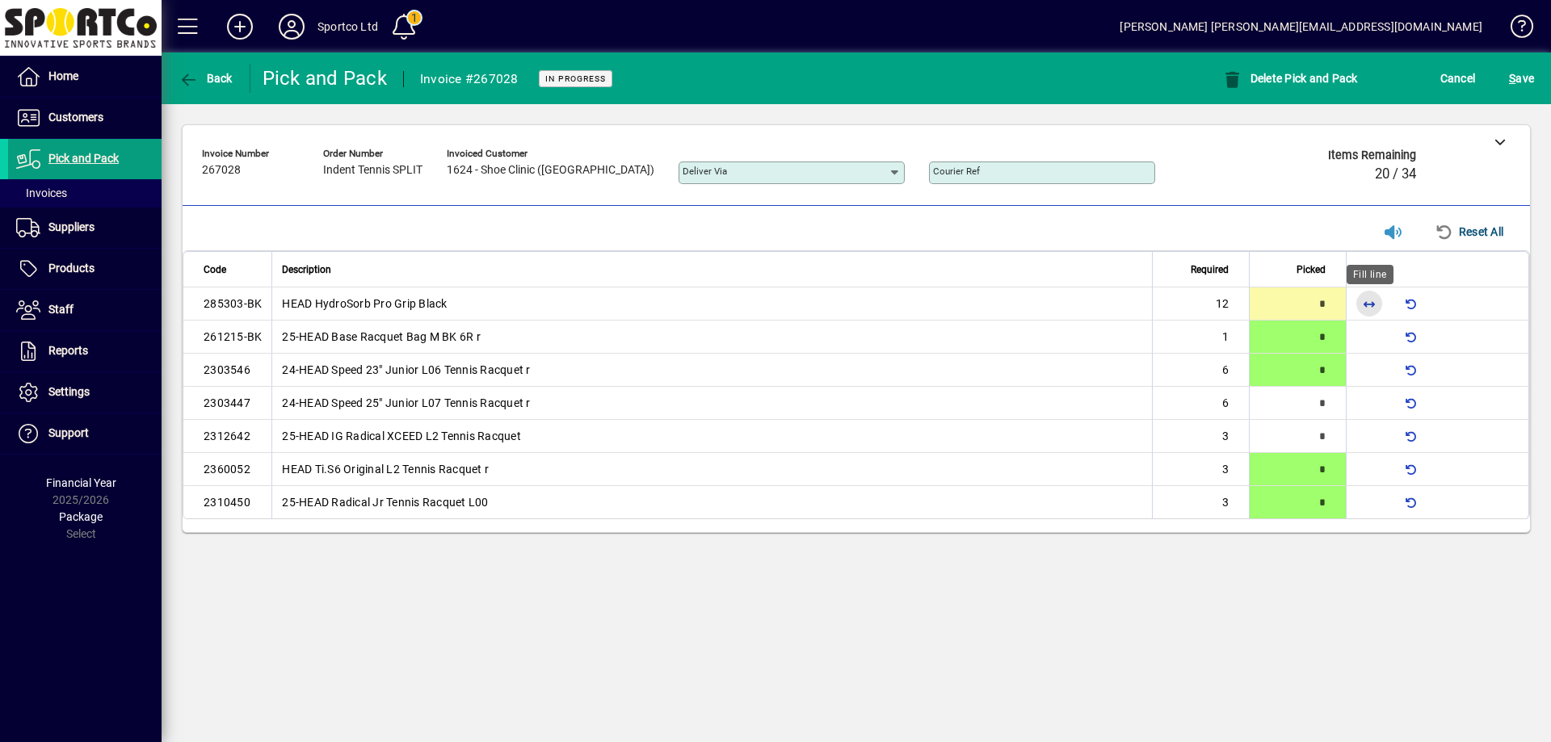
click at [1364, 294] on span "button" at bounding box center [1369, 303] width 39 height 39
type input "**"
type input "*"
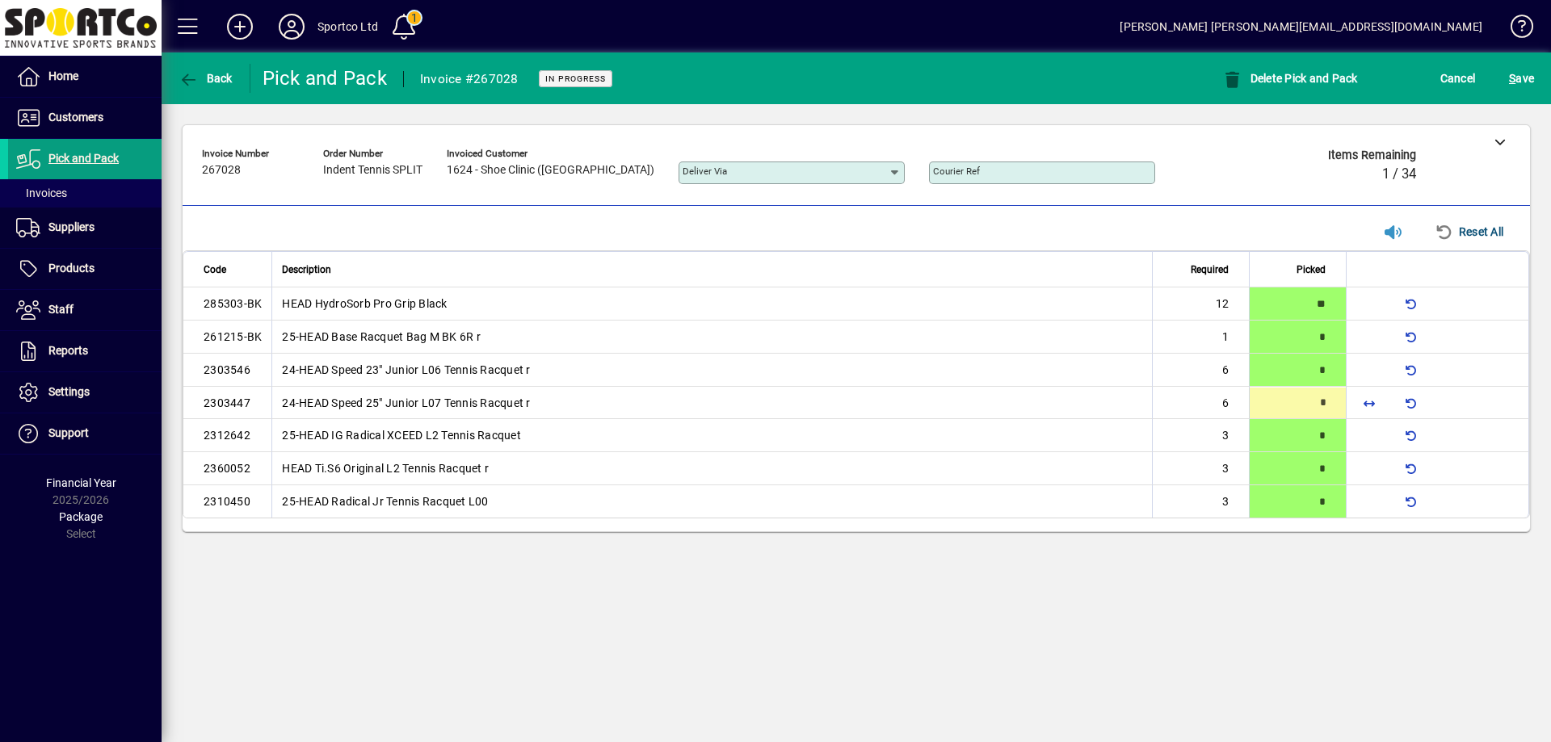
type input "*"
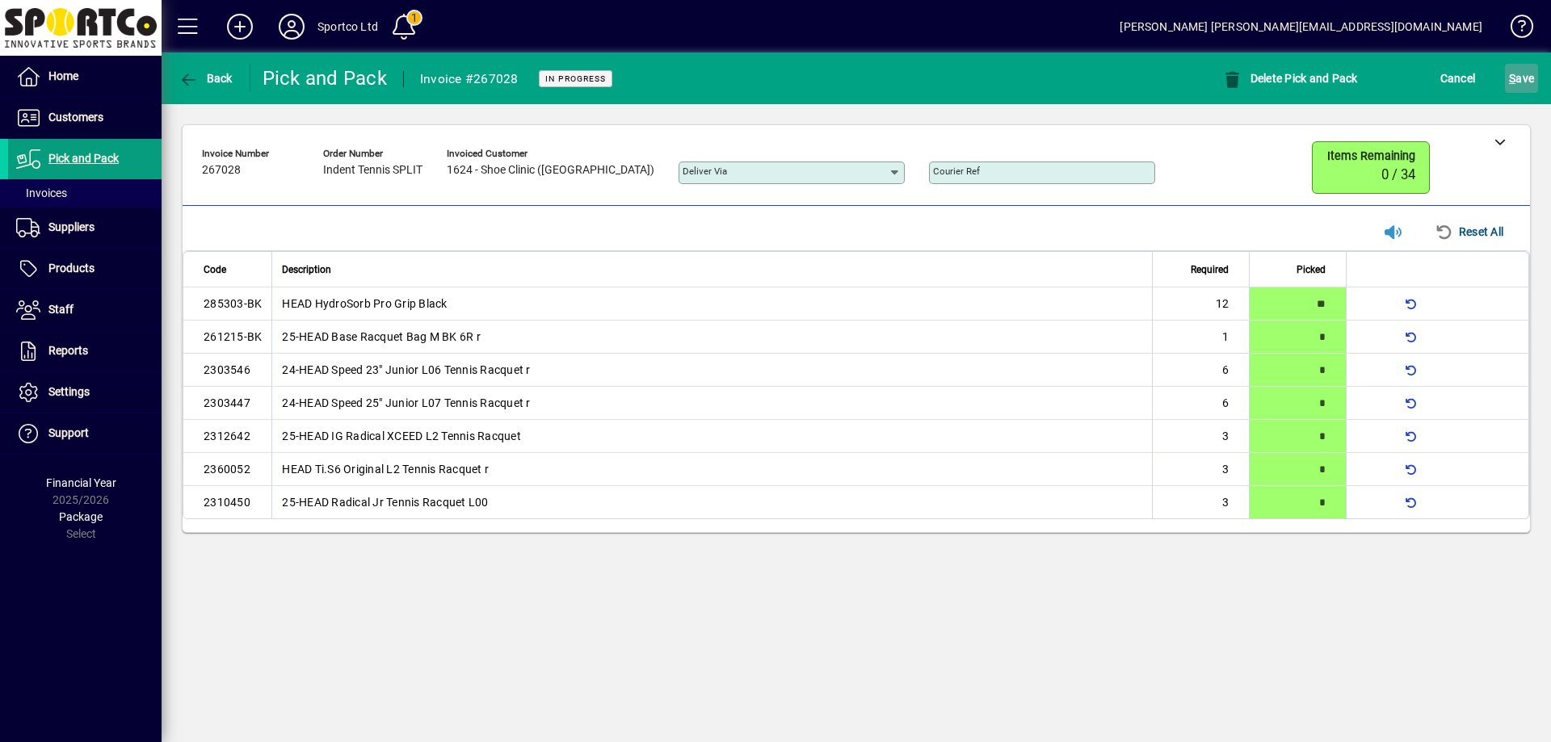
click at [1518, 74] on span "S ave" at bounding box center [1521, 78] width 25 height 26
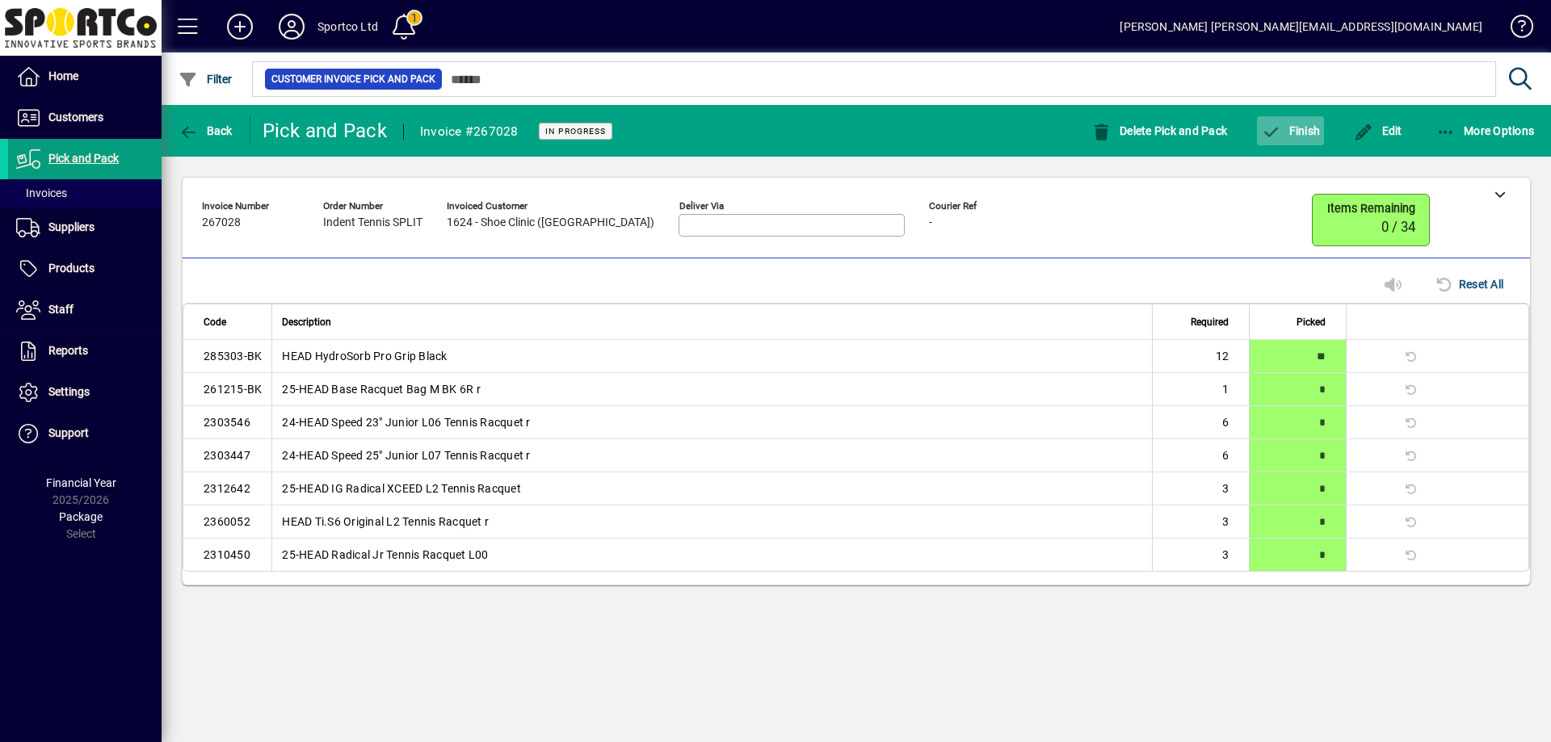
click at [1283, 132] on span "Finish" at bounding box center [1290, 130] width 59 height 13
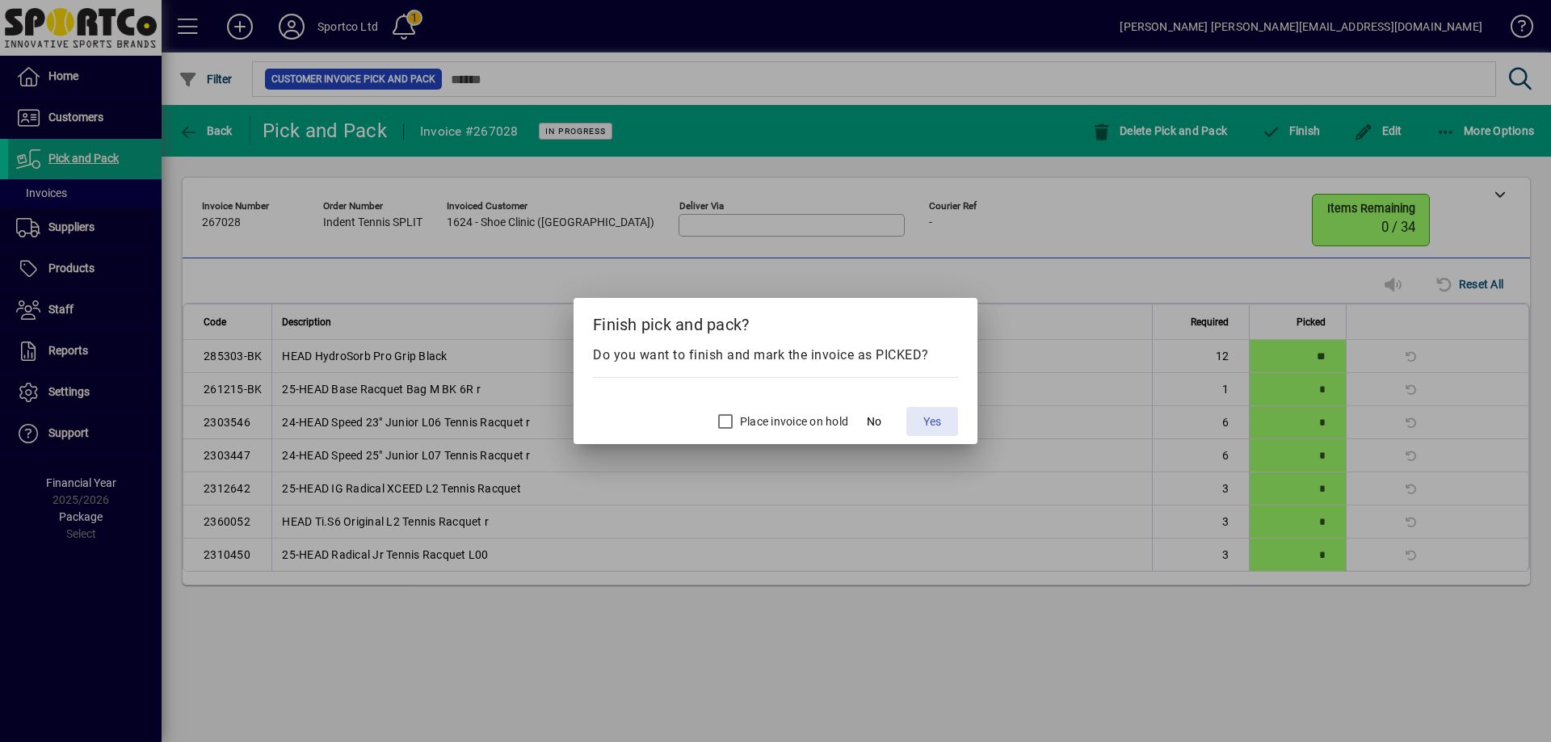
click at [930, 425] on span "Yes" at bounding box center [932, 422] width 18 height 17
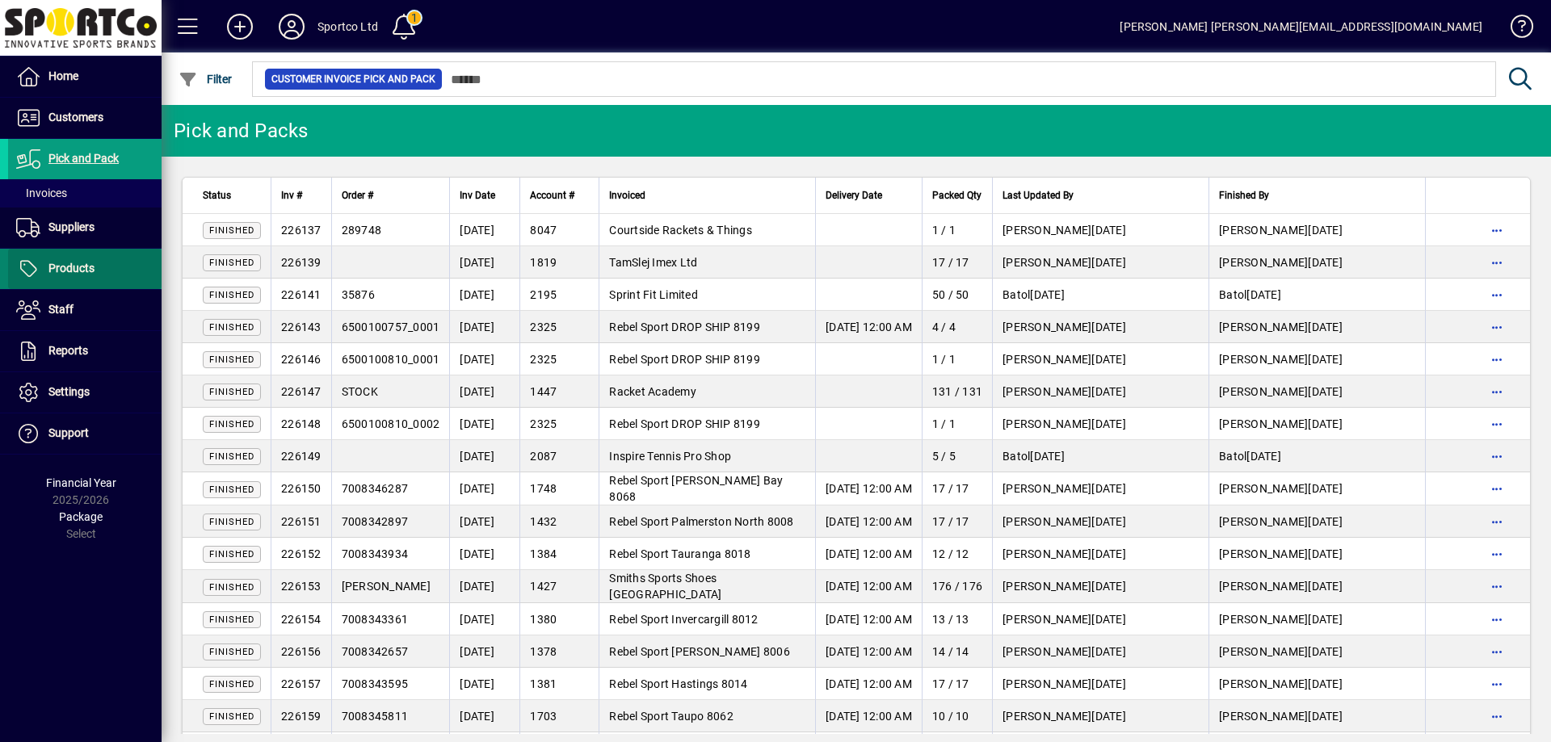
click at [74, 258] on span at bounding box center [84, 269] width 153 height 39
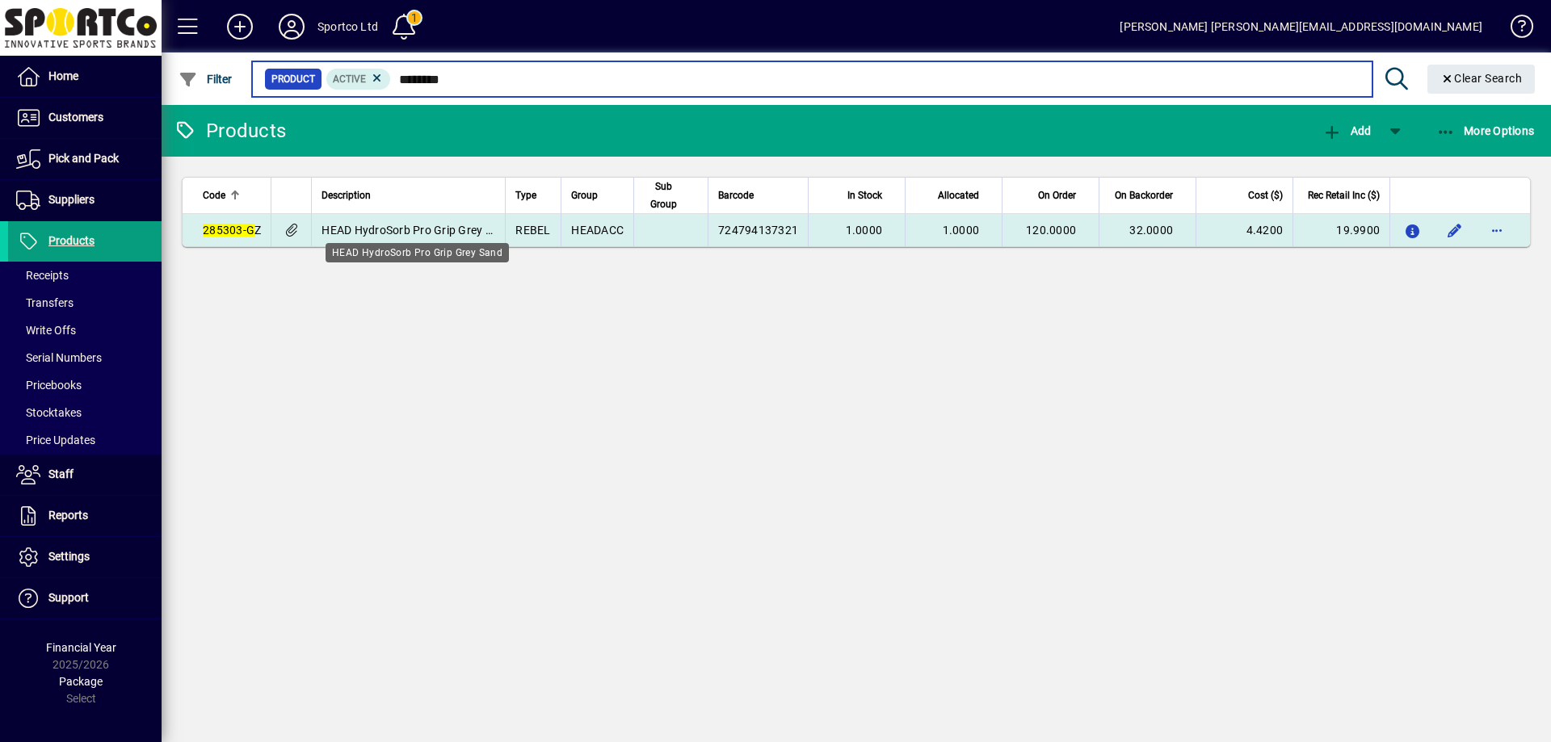
type input "********"
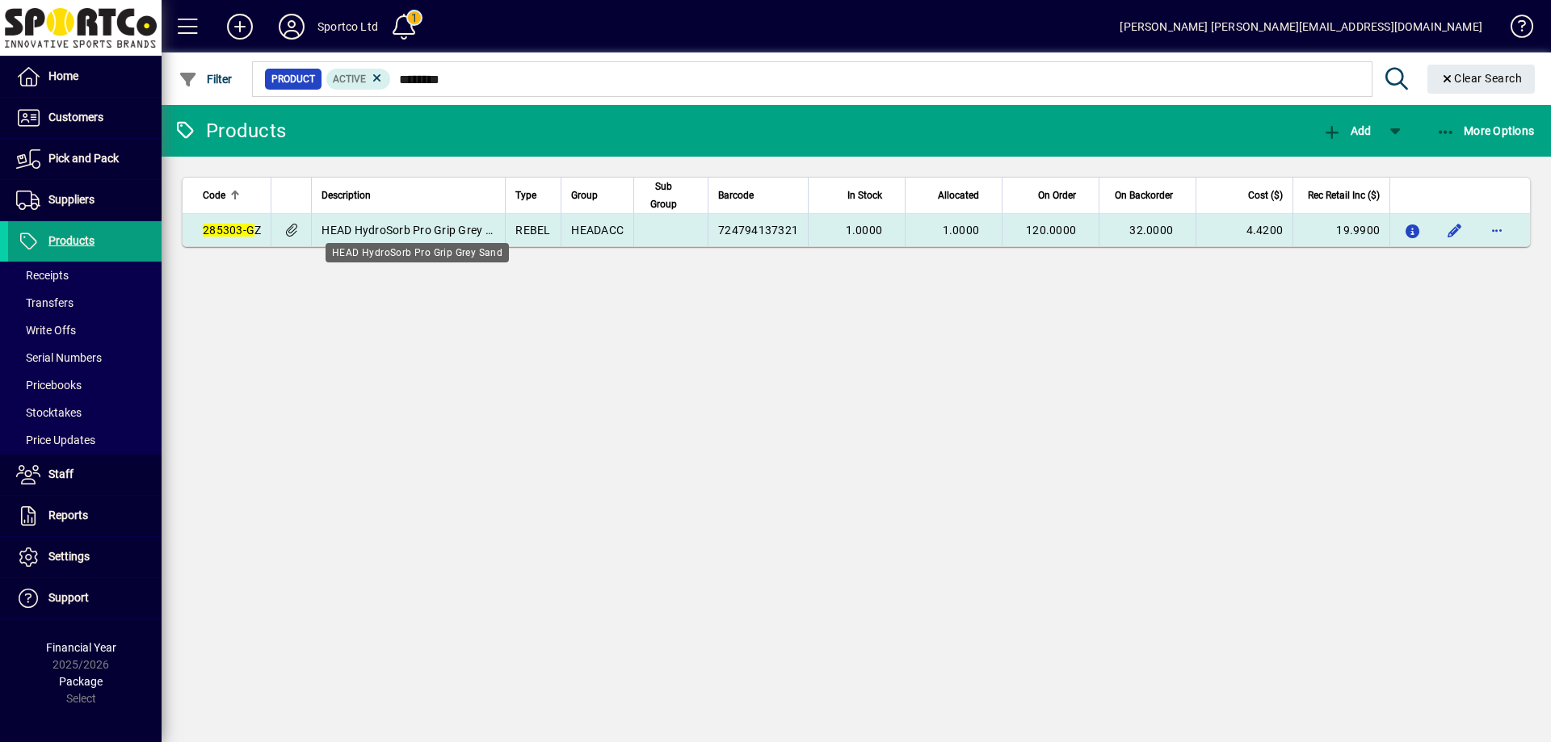
click at [417, 229] on span "HEAD HydroSorb Pro Grip Grey Sand" at bounding box center [417, 230] width 190 height 13
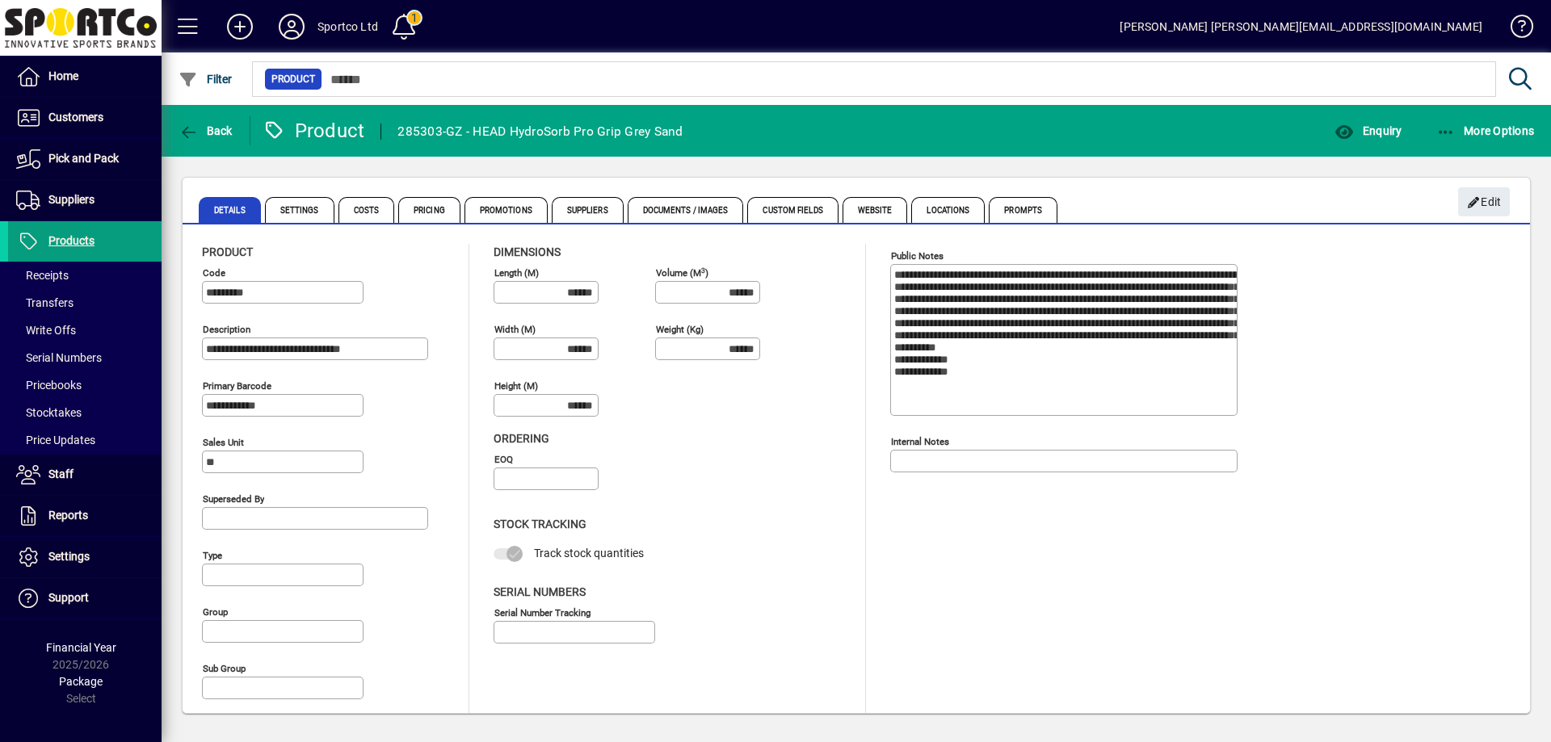
type input "**********"
type input "****"
click at [1357, 124] on span "Enquiry" at bounding box center [1368, 130] width 67 height 13
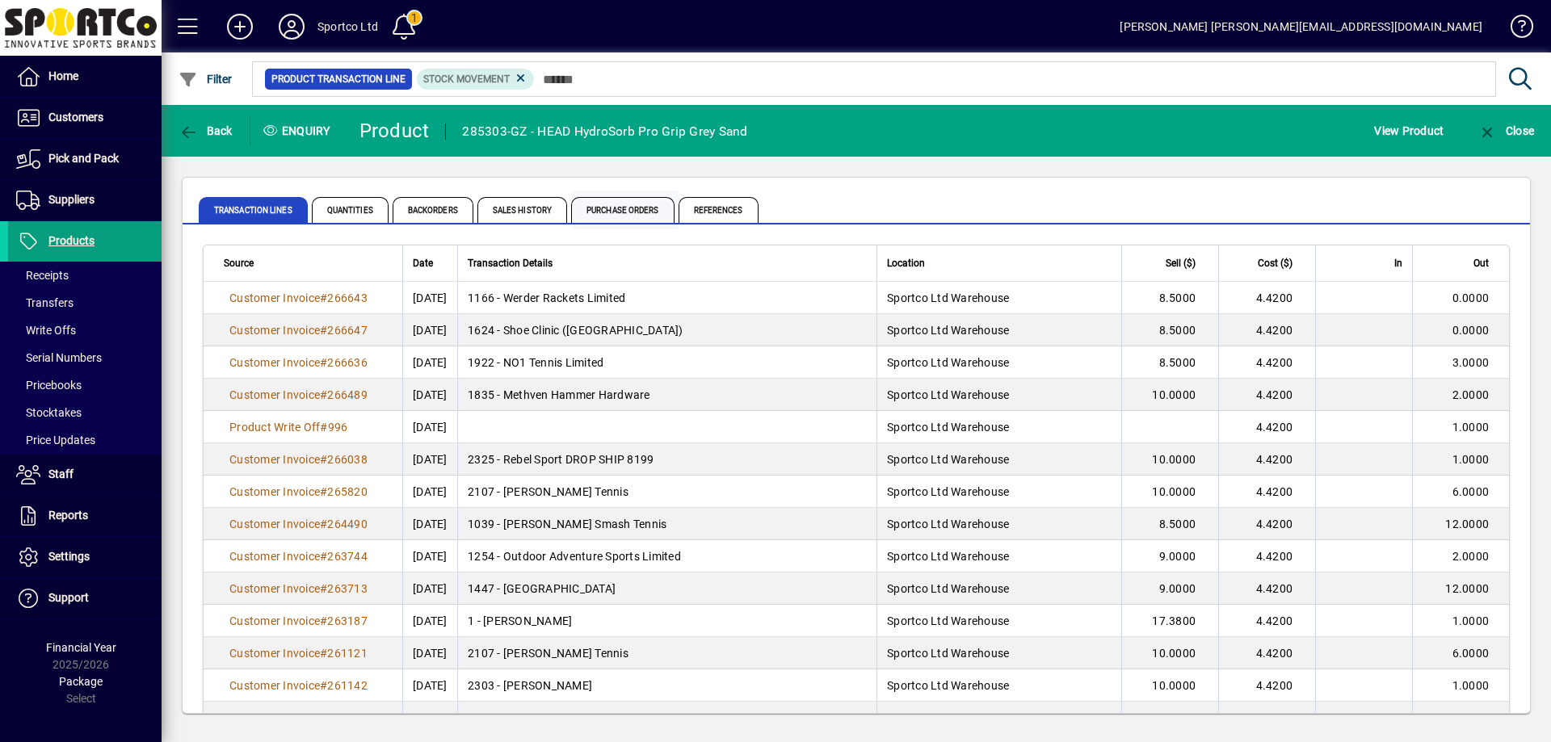
click at [627, 211] on span "Purchase Orders" at bounding box center [622, 210] width 103 height 26
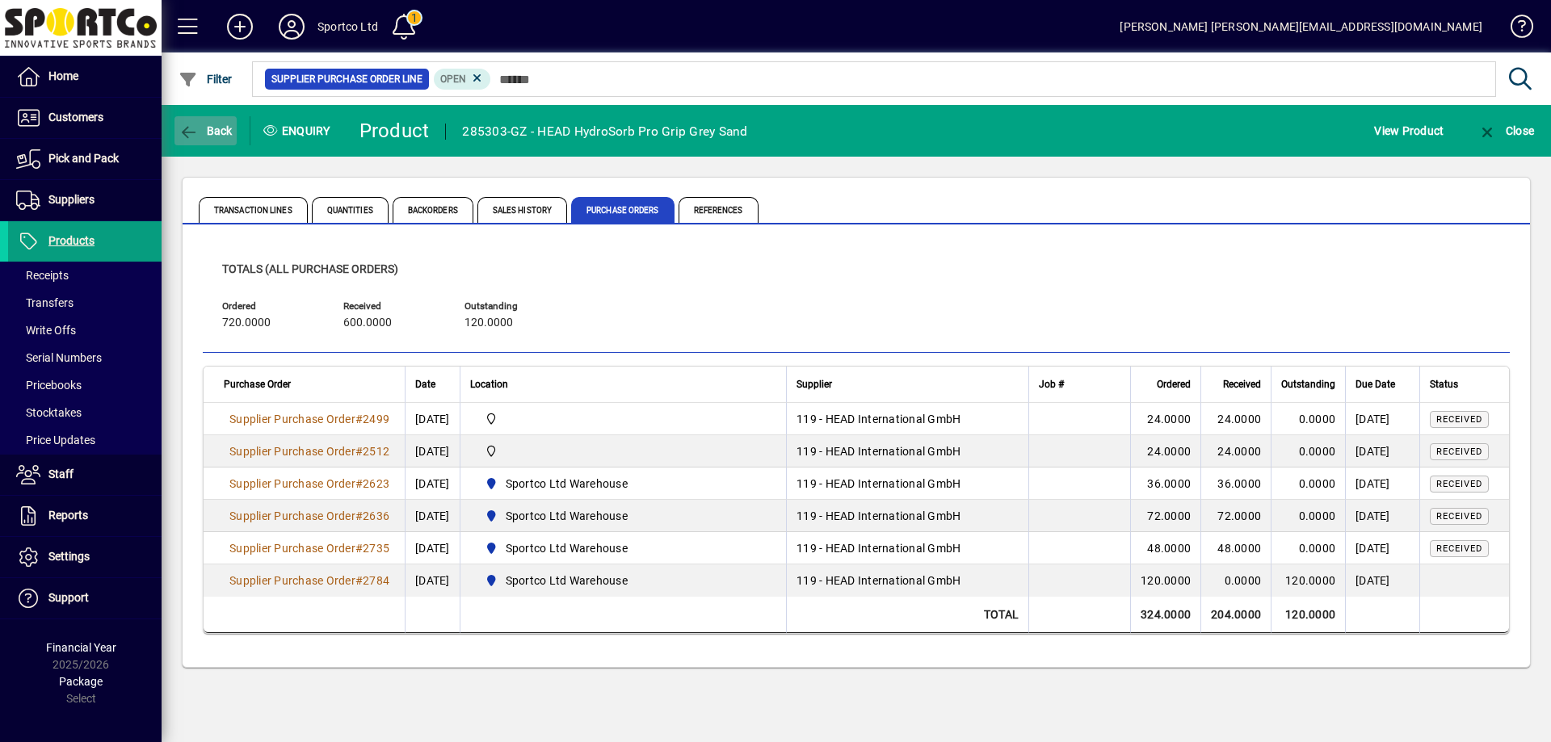
click at [204, 120] on span "button" at bounding box center [205, 130] width 62 height 39
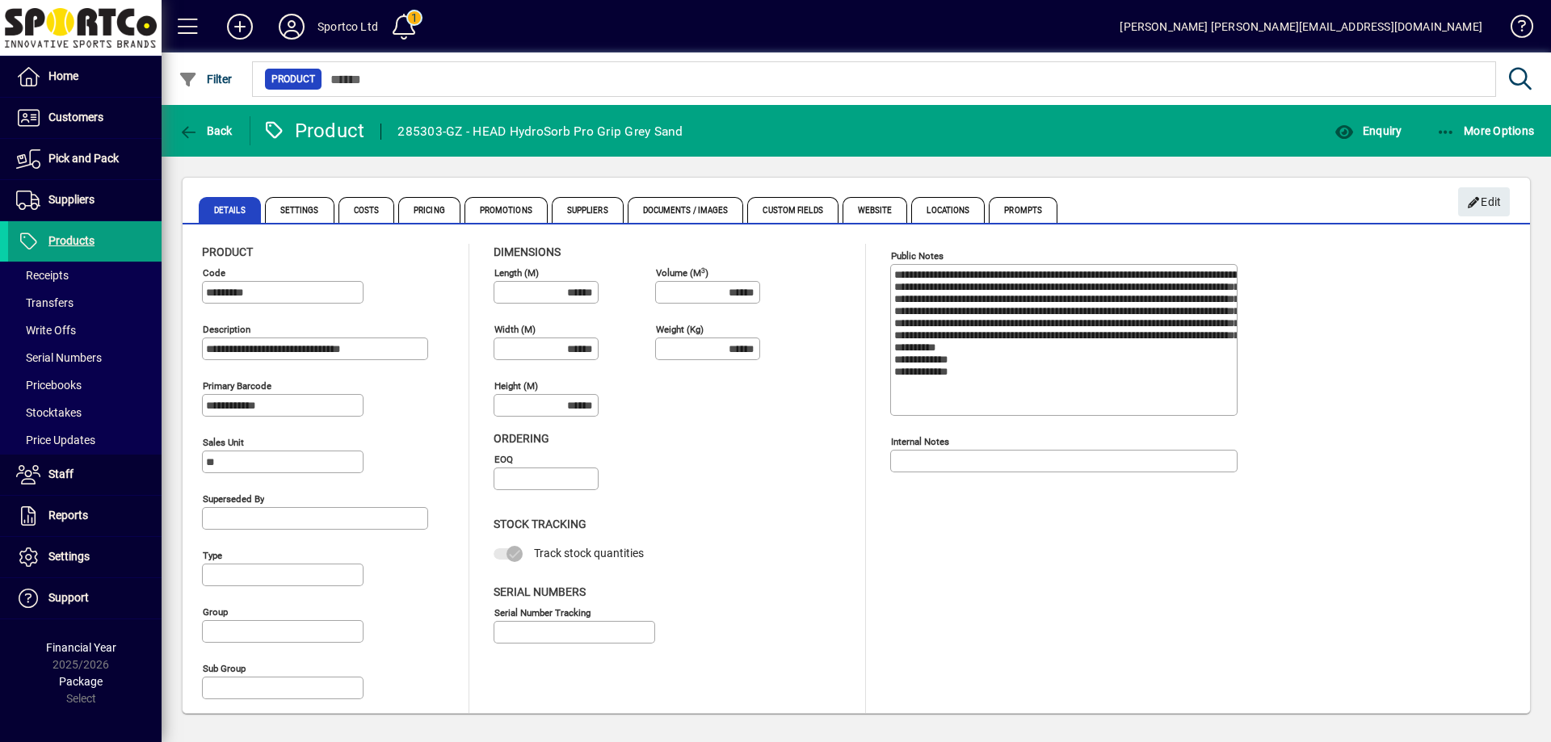
type input "**********"
type input "****"
click at [214, 122] on span "button" at bounding box center [205, 130] width 62 height 39
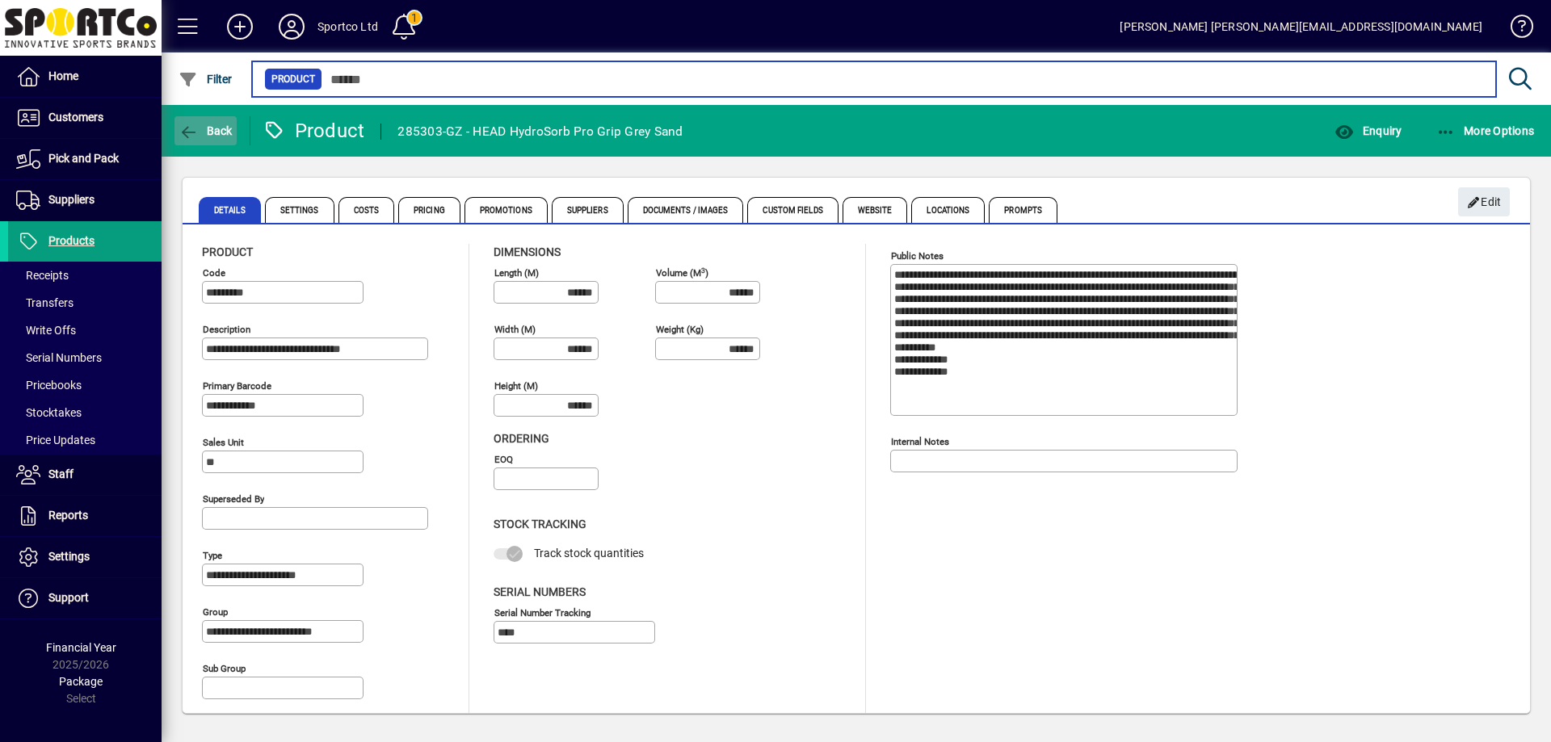
type input "********"
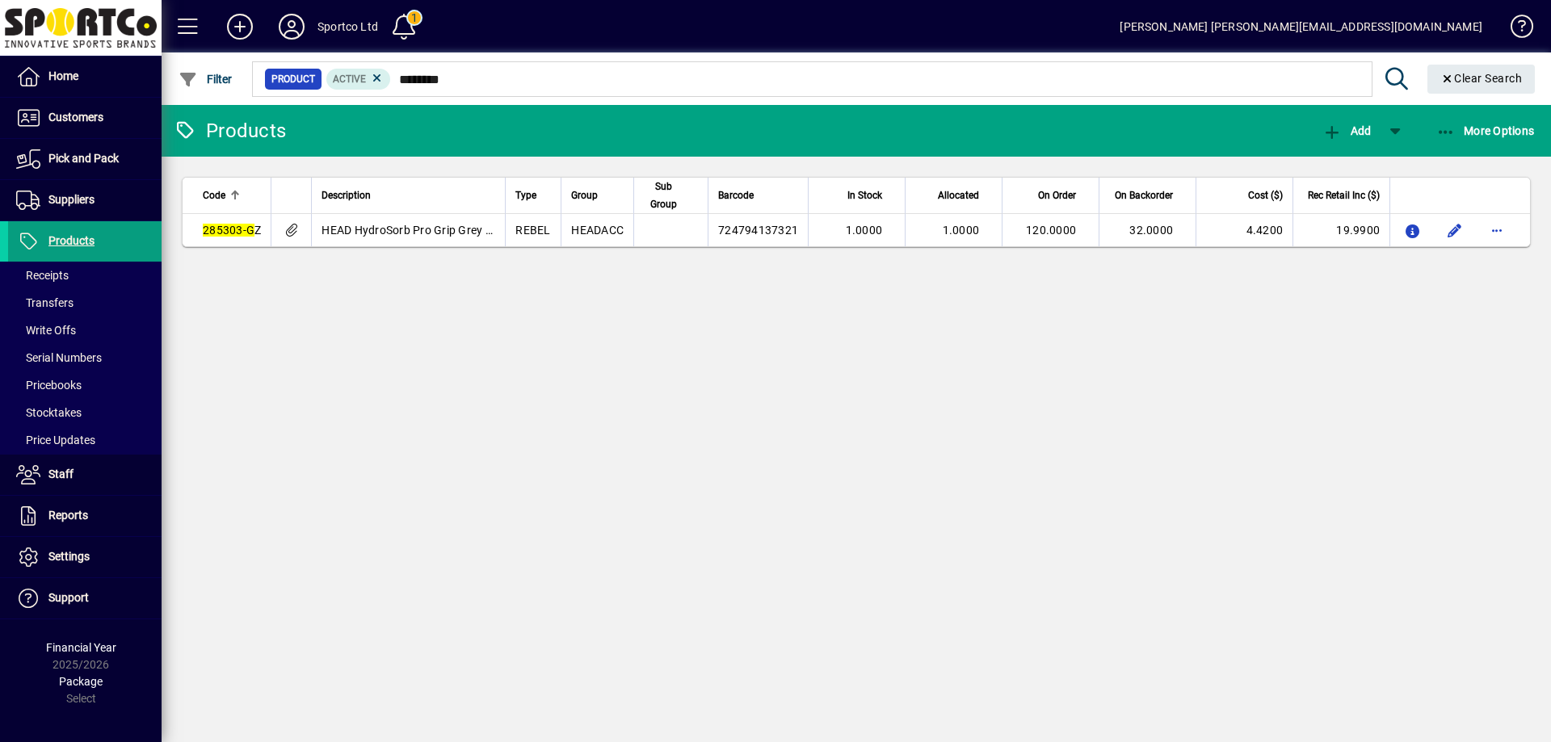
drag, startPoint x: 412, startPoint y: 482, endPoint x: 502, endPoint y: 457, distance: 93.1
click at [412, 481] on div "Products Add More Options Code Description Type Group Sub Group Barcode In Stoc…" at bounding box center [856, 423] width 1389 height 637
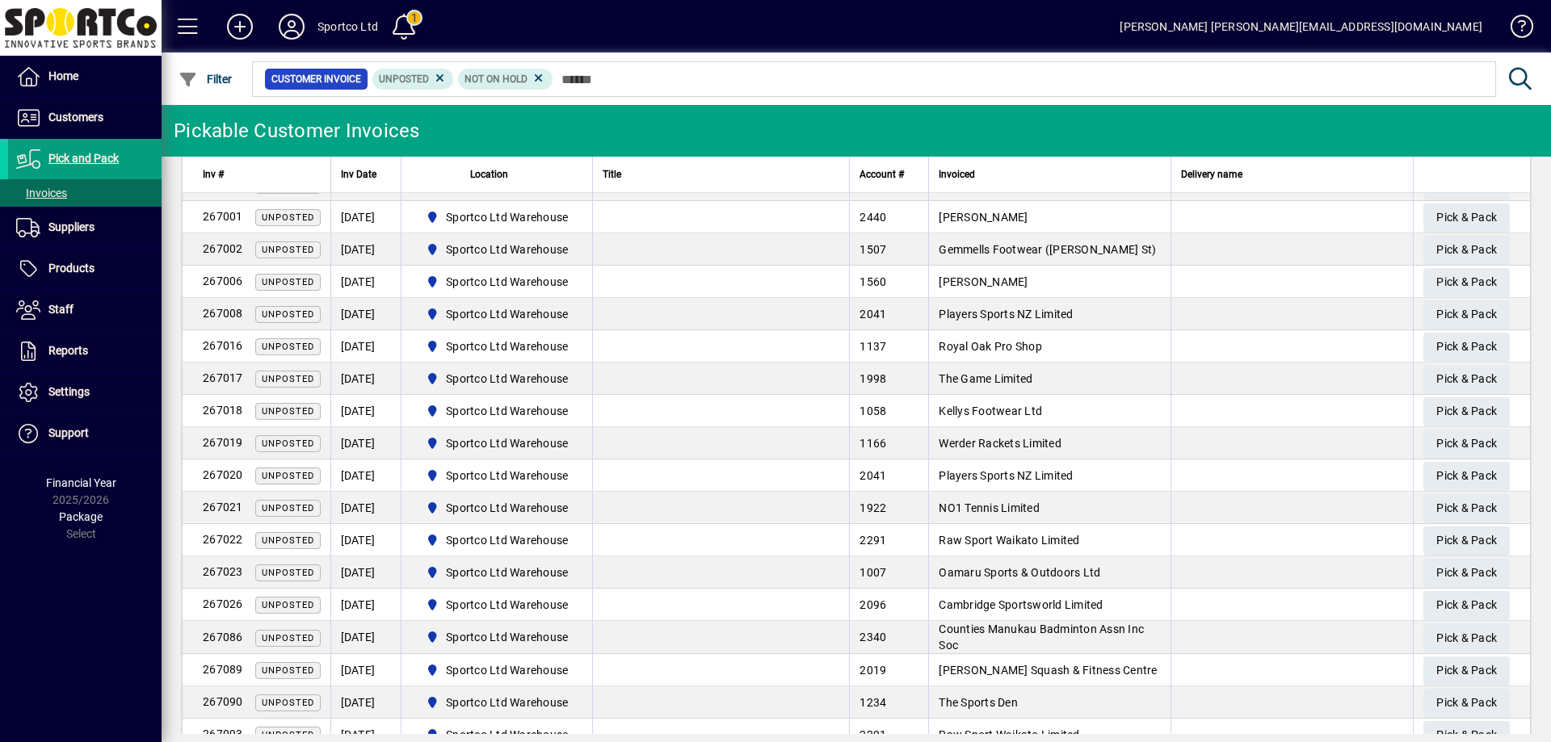
scroll to position [404, 0]
click at [1451, 436] on span "Pick & Pack" at bounding box center [1466, 441] width 61 height 27
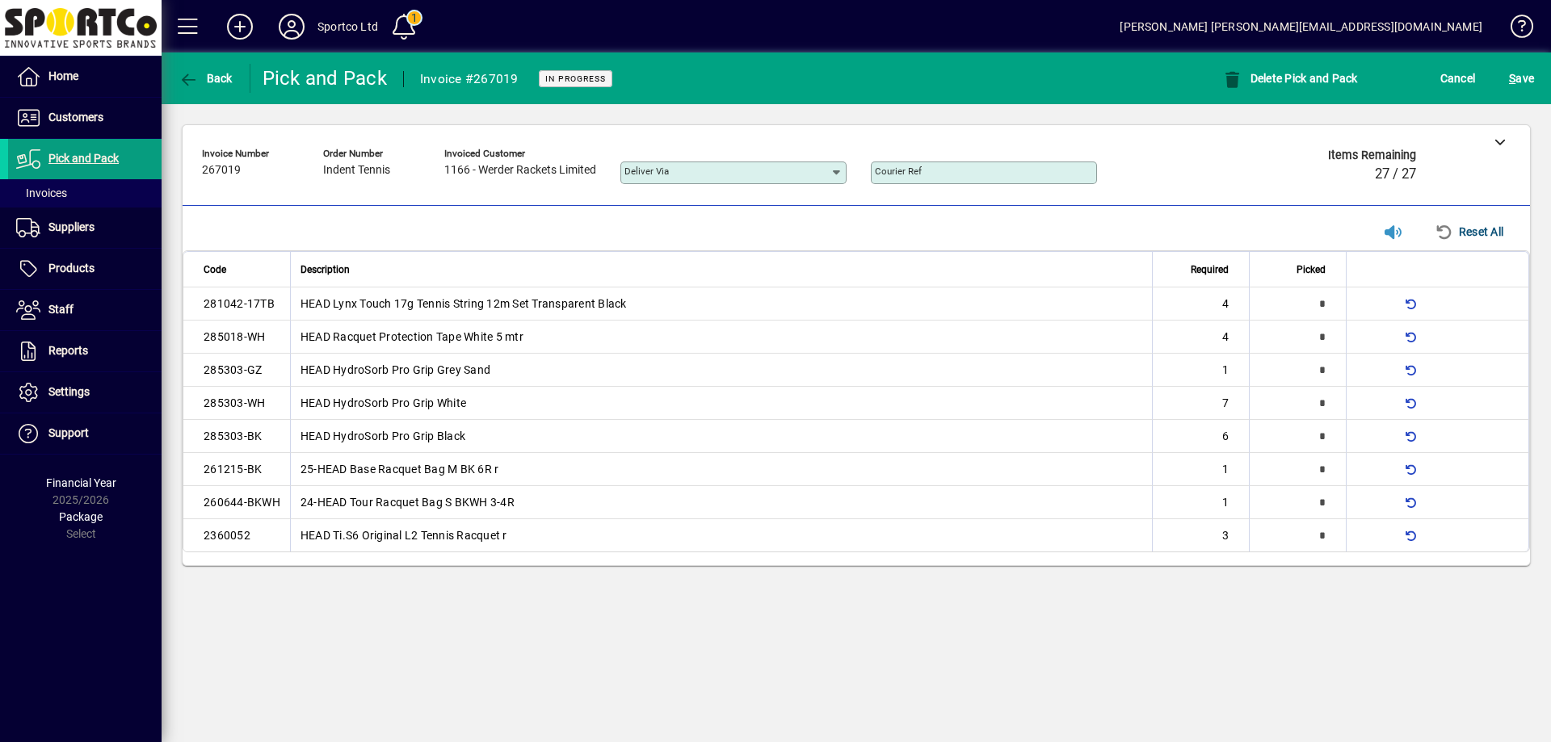
type input "*"
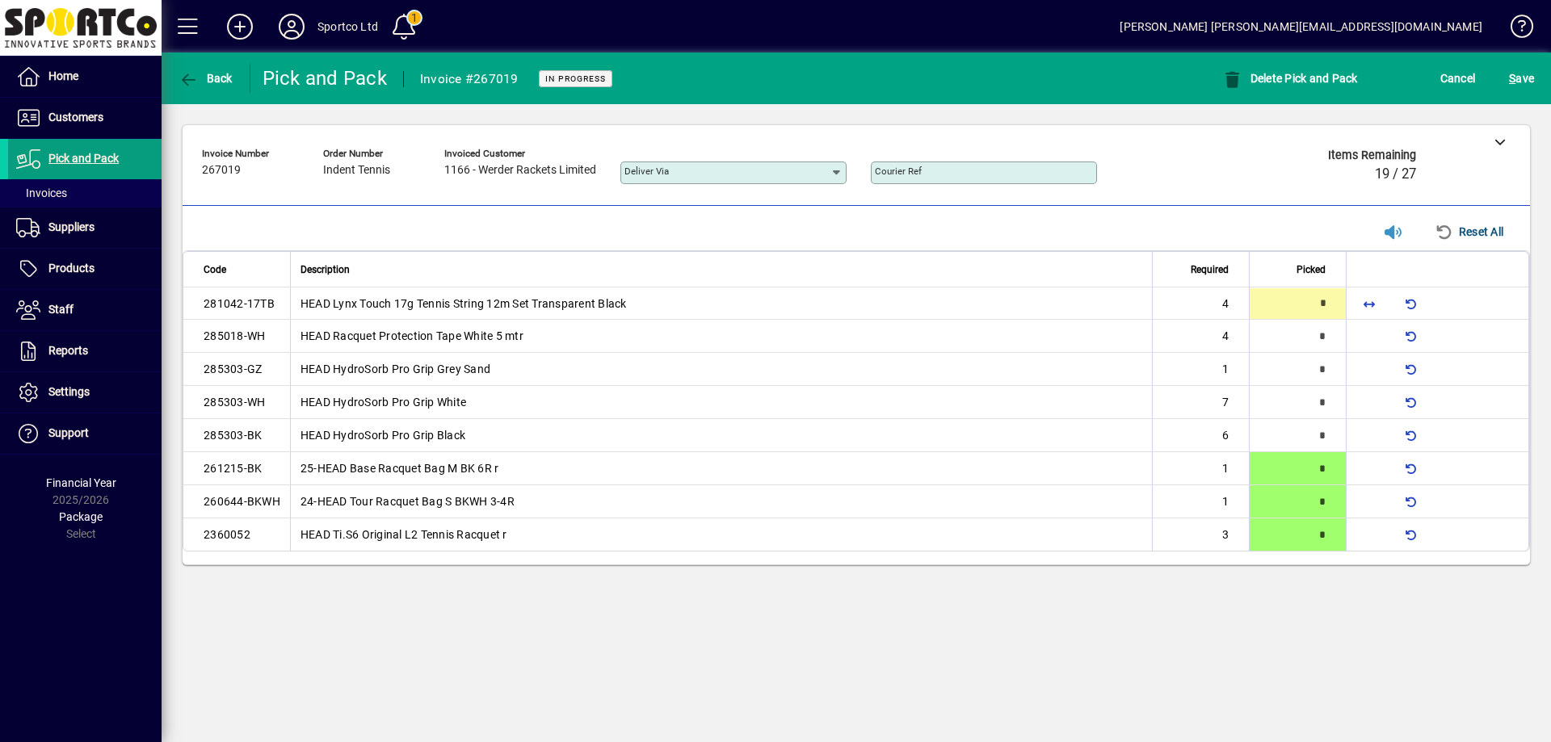
type input "*"
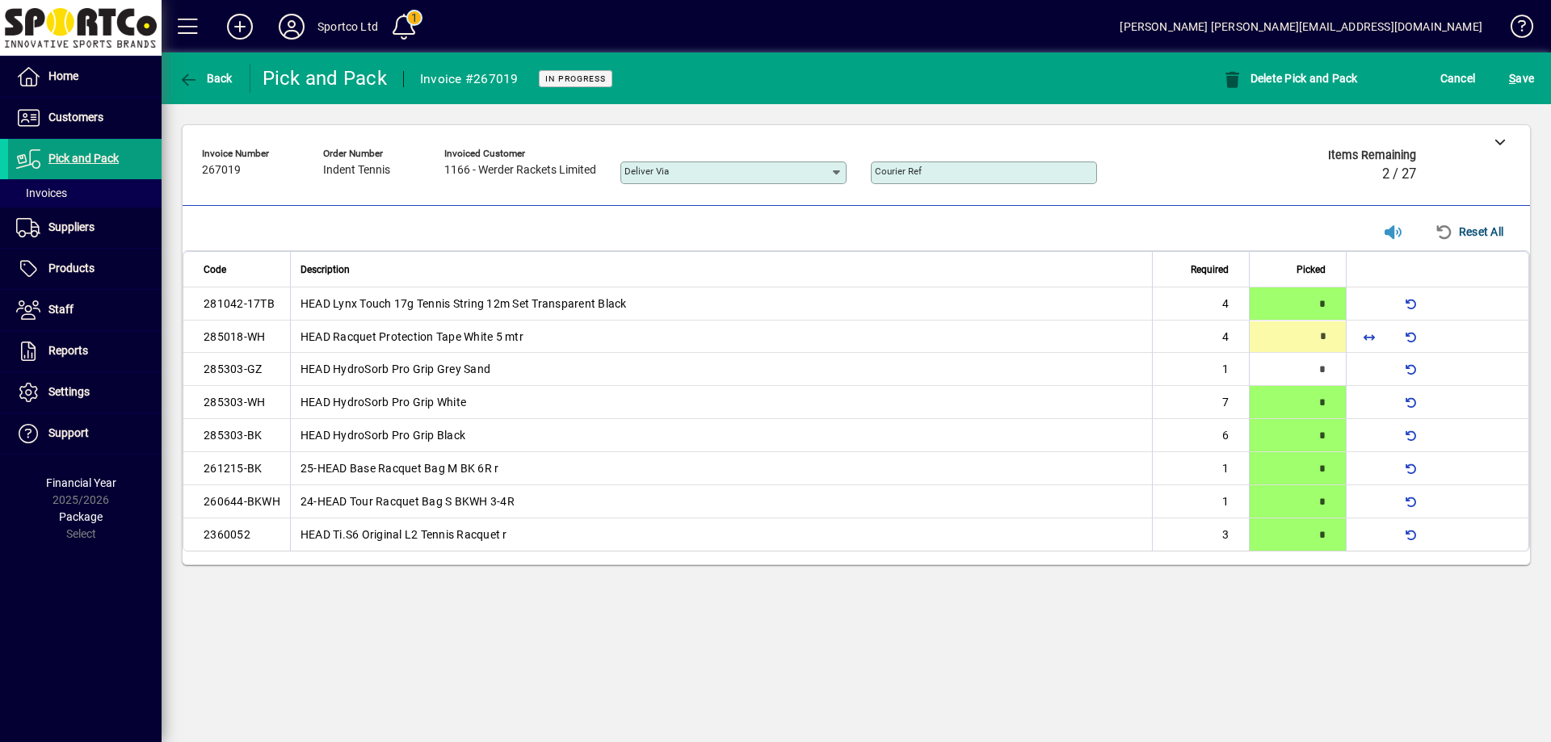
type input "*"
click at [1535, 78] on span "submit" at bounding box center [1521, 78] width 33 height 39
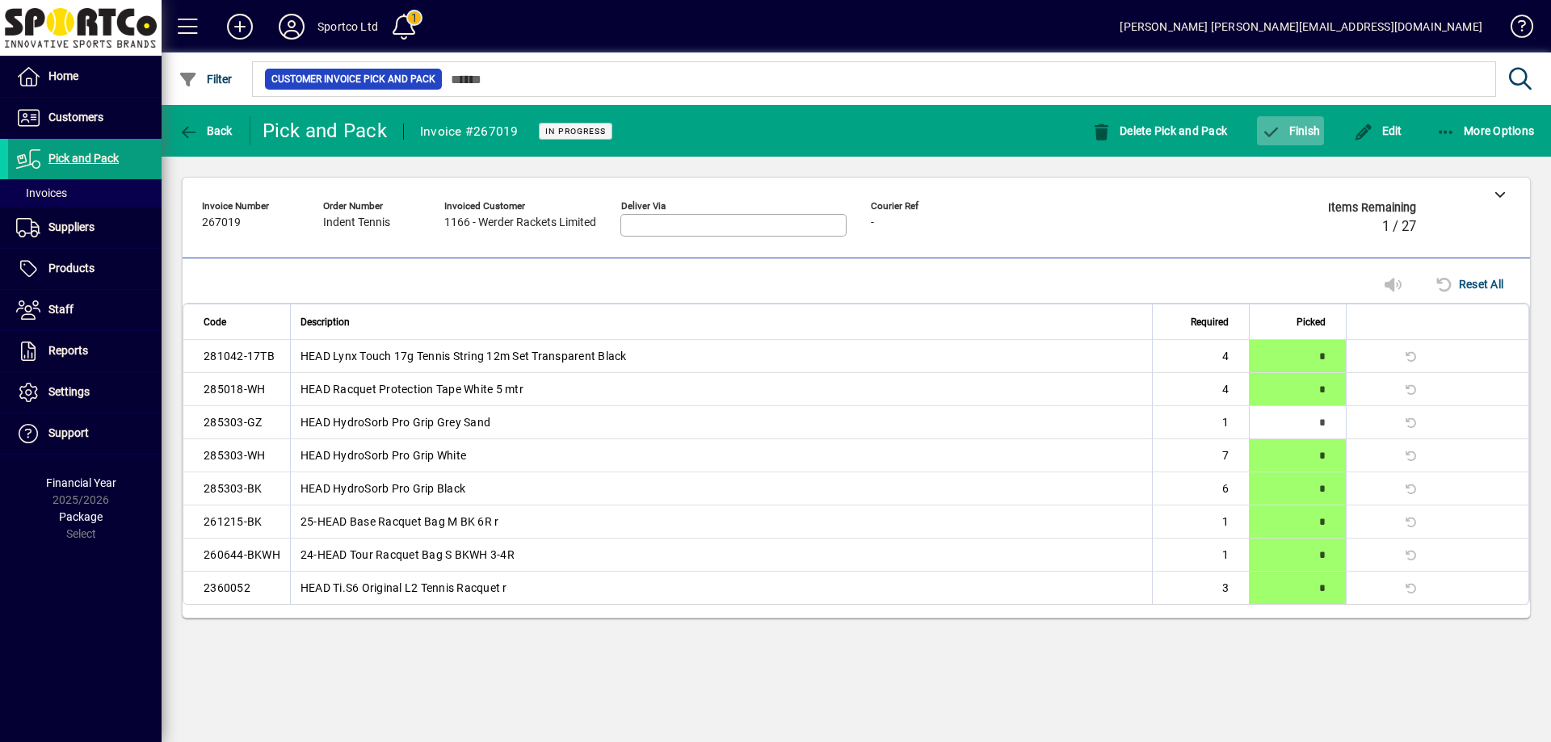
click at [1295, 134] on span "Finish" at bounding box center [1290, 130] width 59 height 13
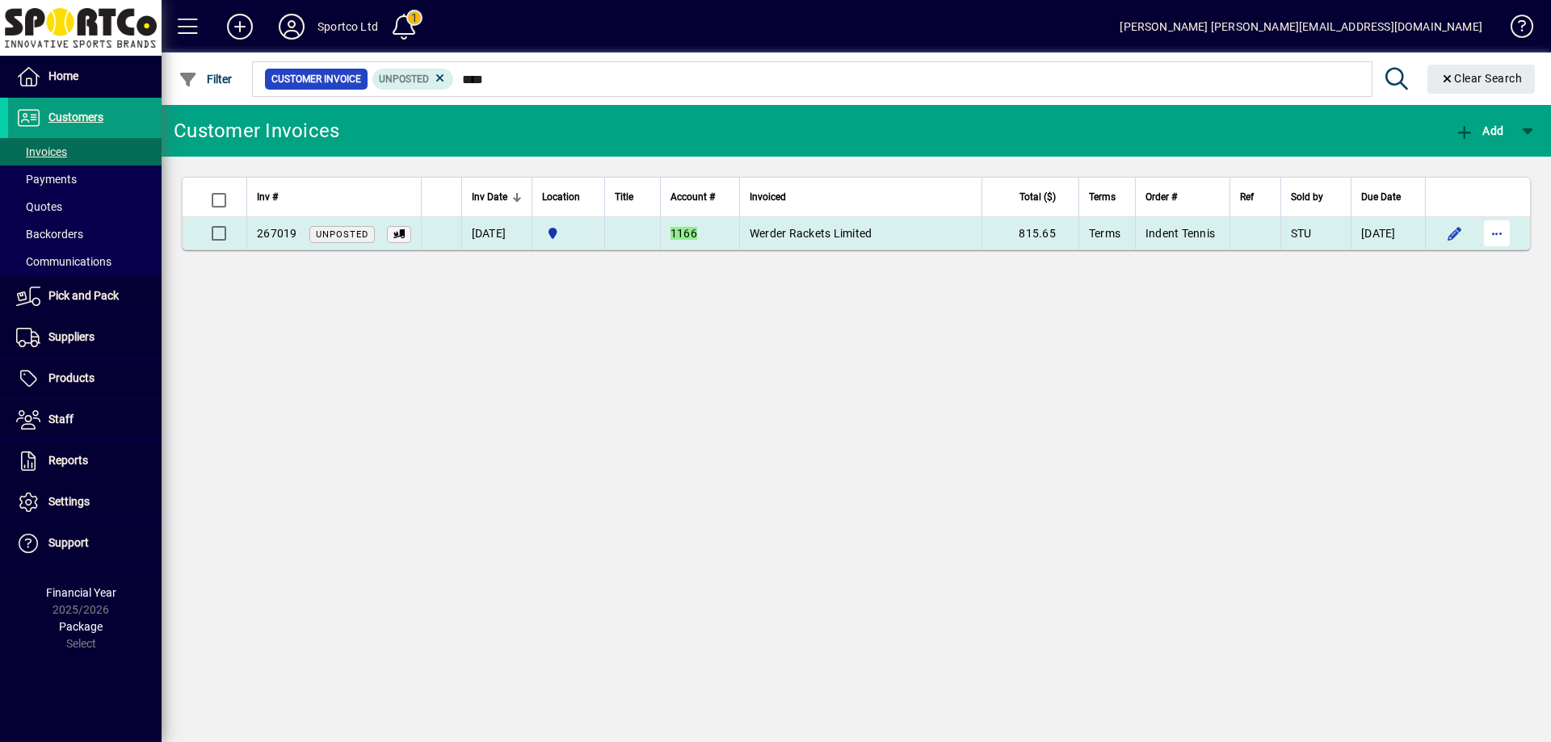
type input "****"
click at [1486, 231] on span "button" at bounding box center [1497, 233] width 39 height 39
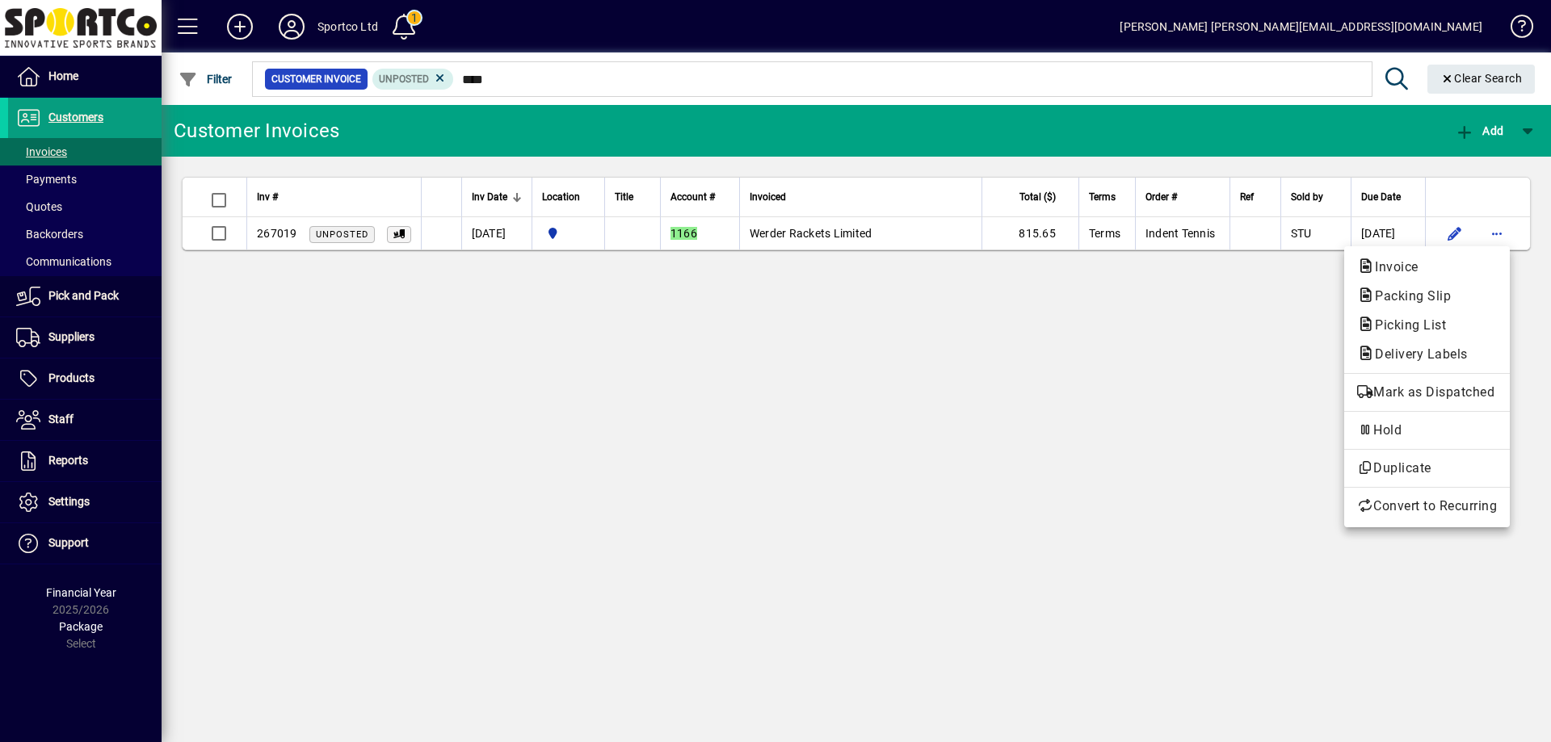
click at [1457, 301] on span "Packing Slip" at bounding box center [1427, 296] width 140 height 19
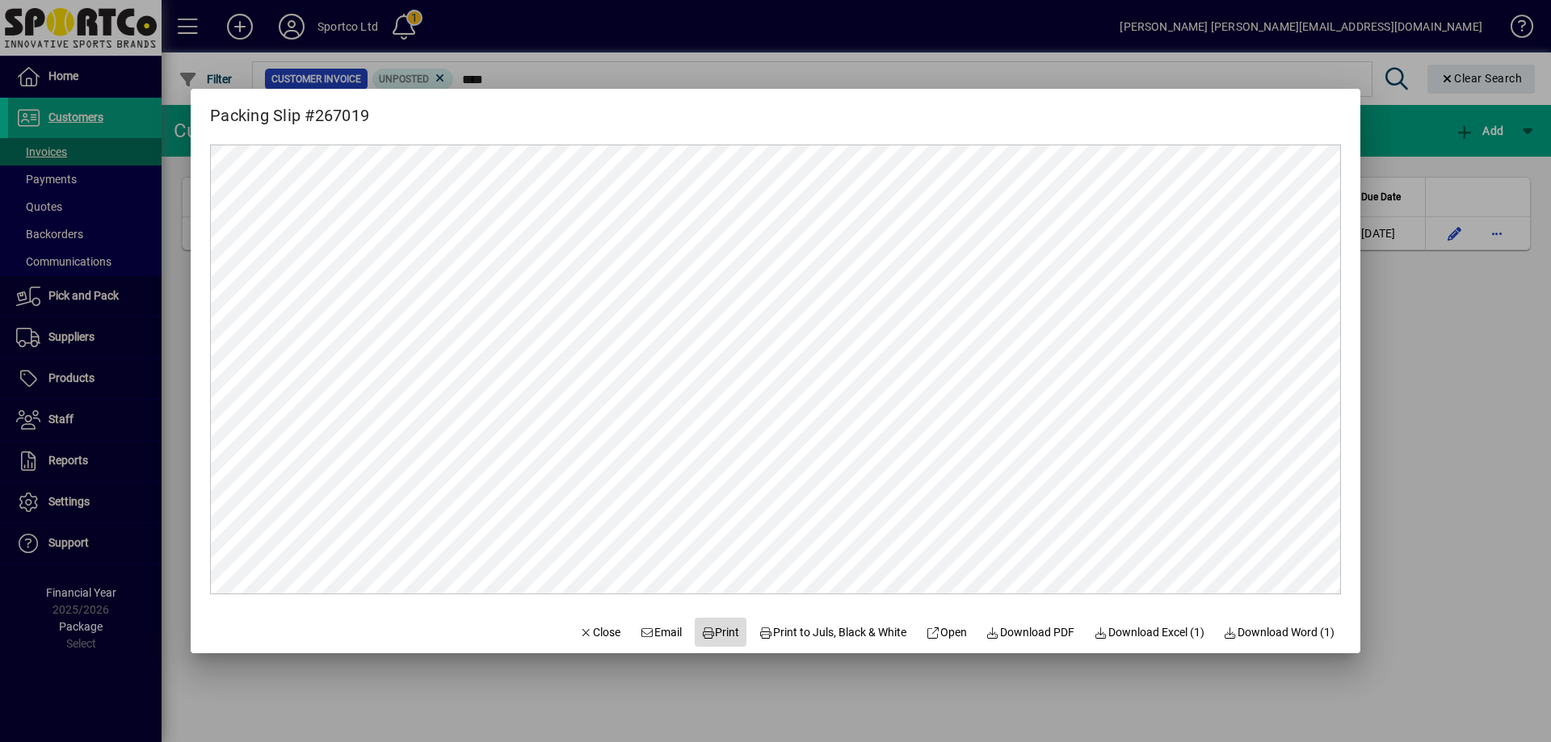
click at [708, 630] on span "Print" at bounding box center [720, 632] width 39 height 17
click at [580, 624] on button "Close" at bounding box center [600, 632] width 55 height 29
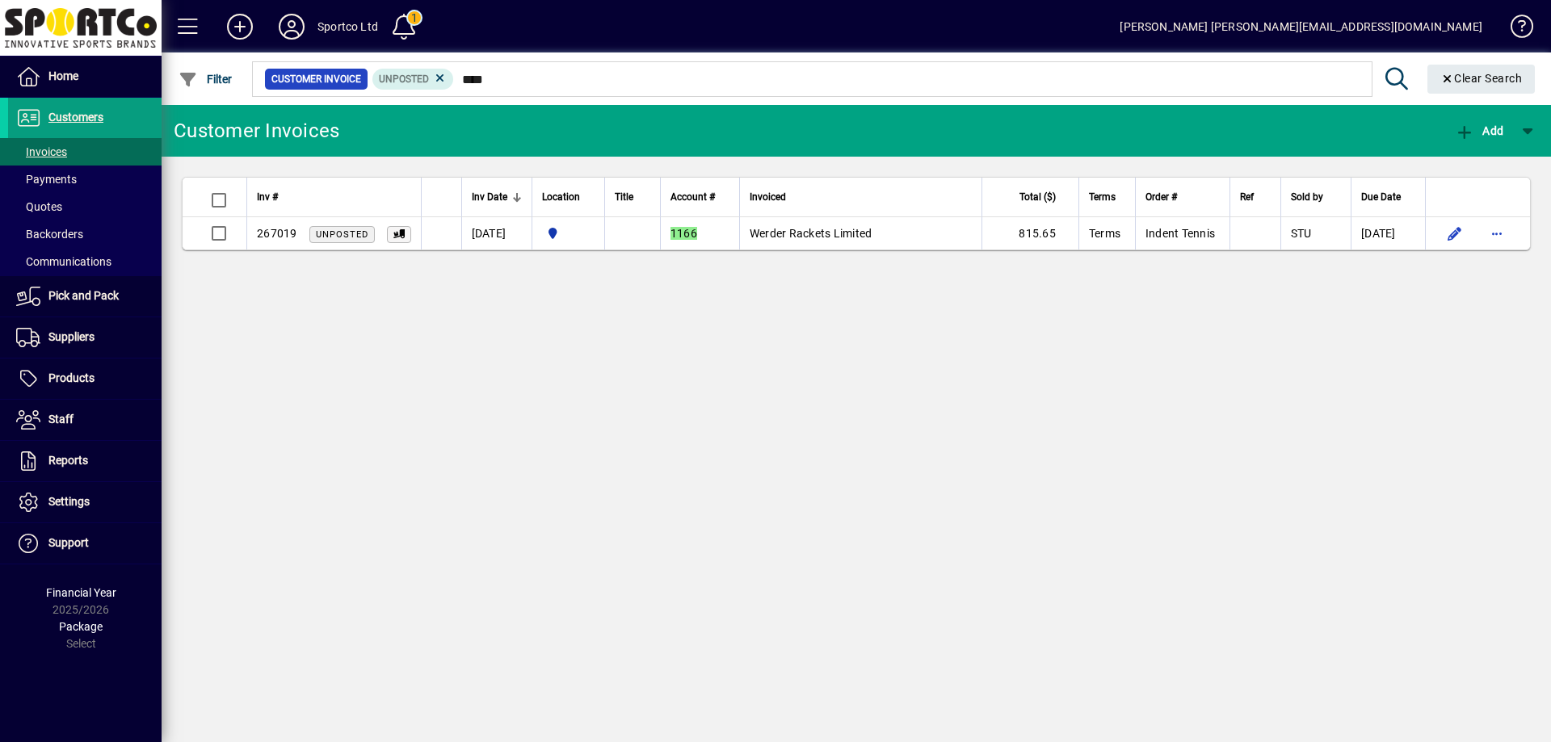
click at [835, 544] on div "Customer Invoices Add Inv # Inv Date Location Title Account # Invoiced Total ($…" at bounding box center [856, 423] width 1389 height 637
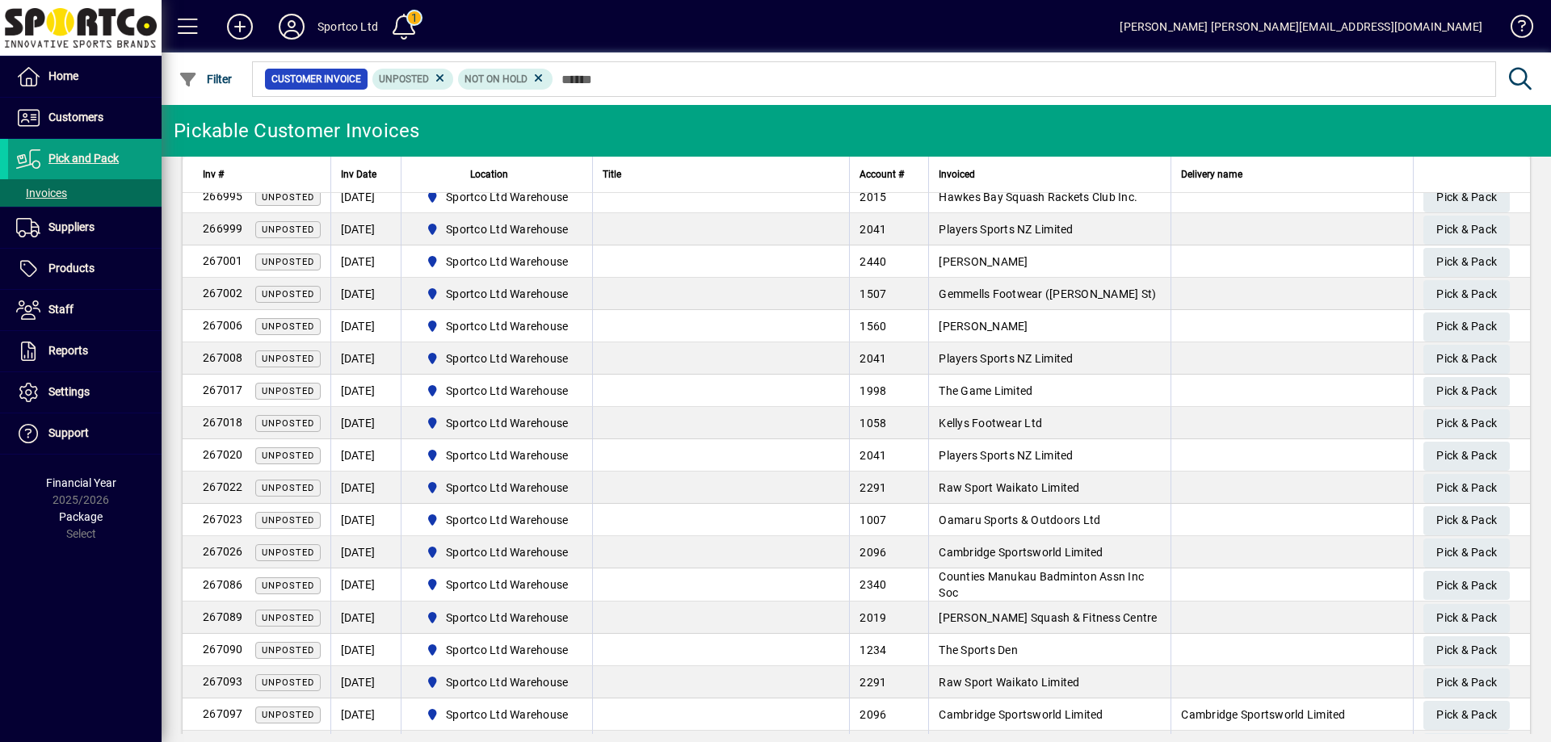
scroll to position [485, 0]
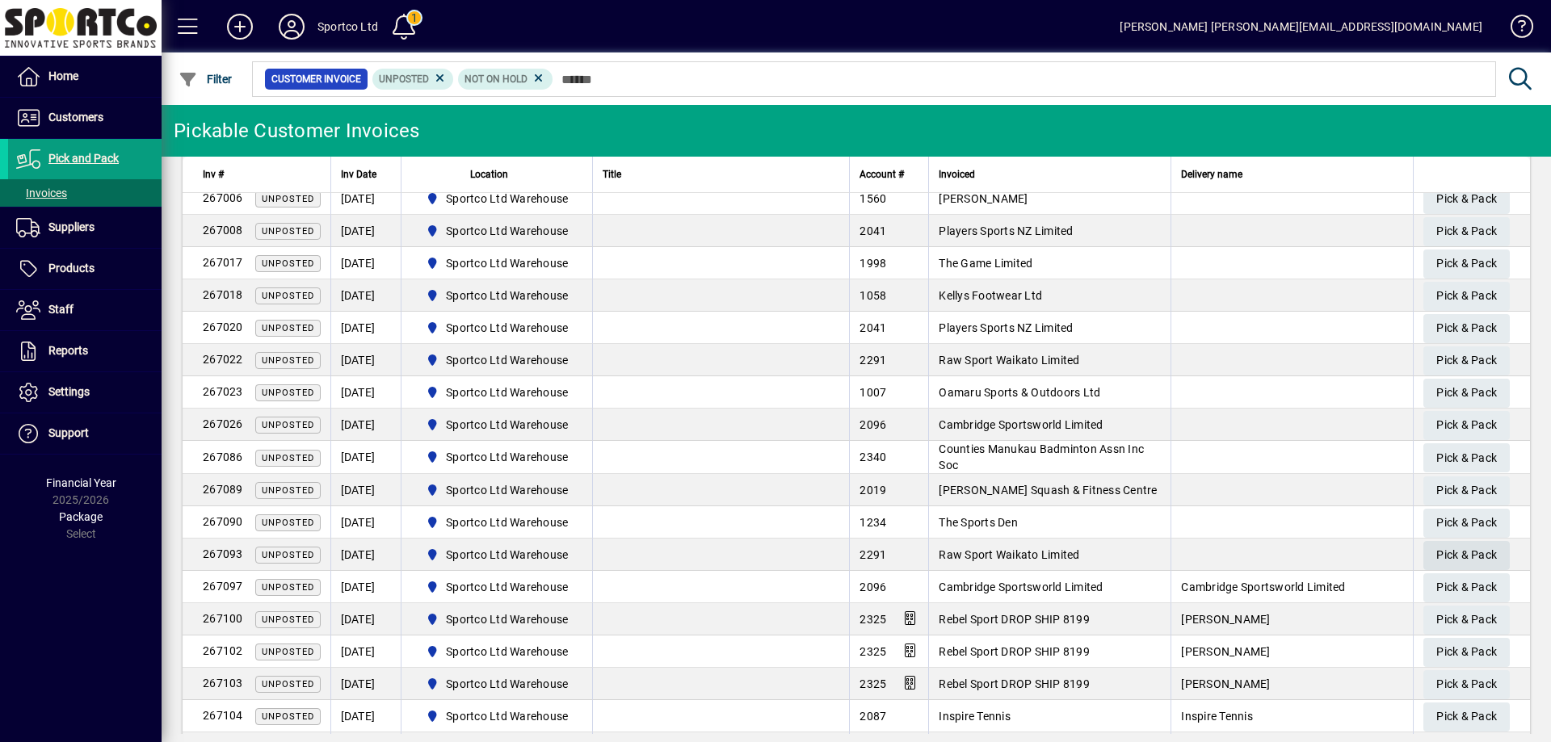
click at [1464, 551] on span "Pick & Pack" at bounding box center [1466, 555] width 61 height 27
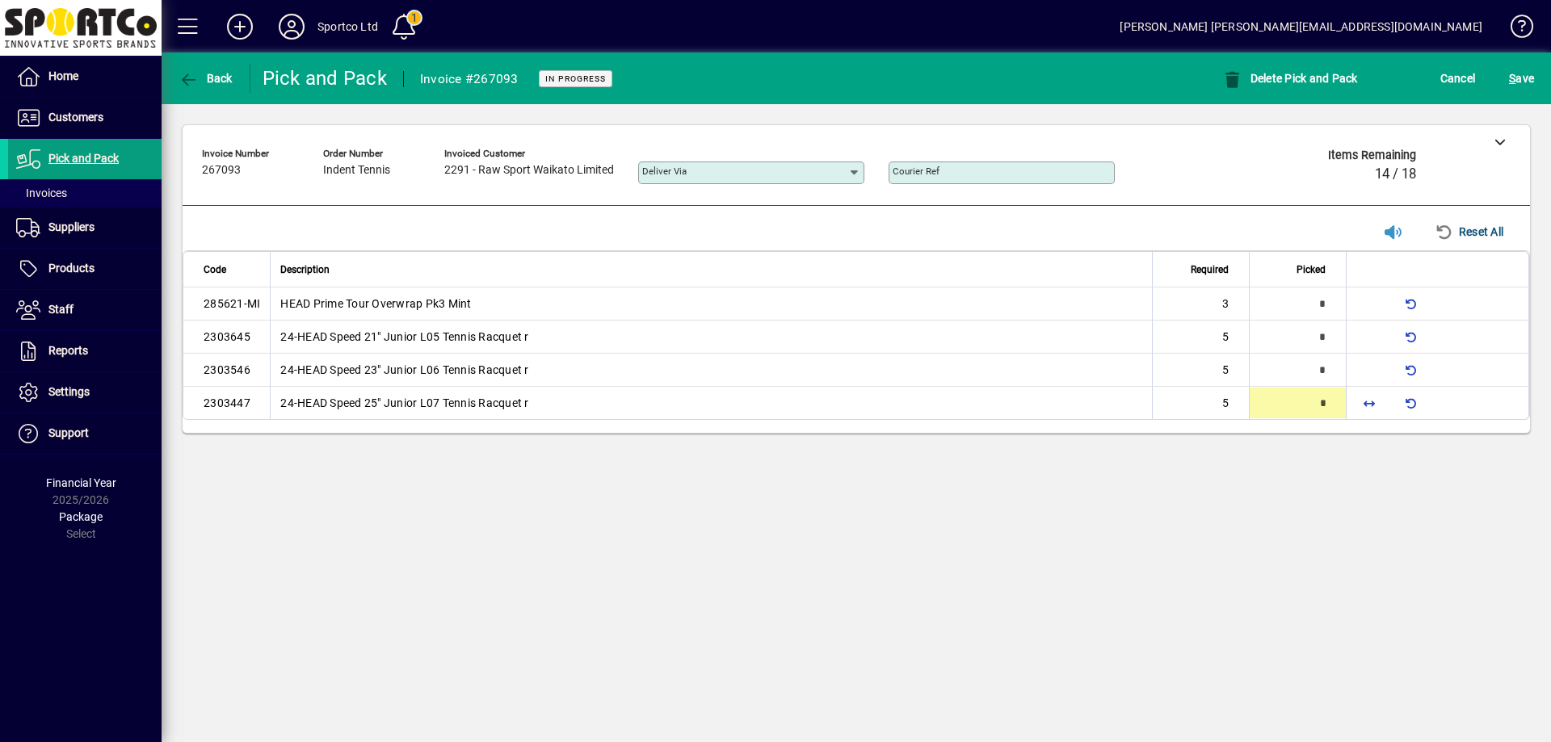
type input "*"
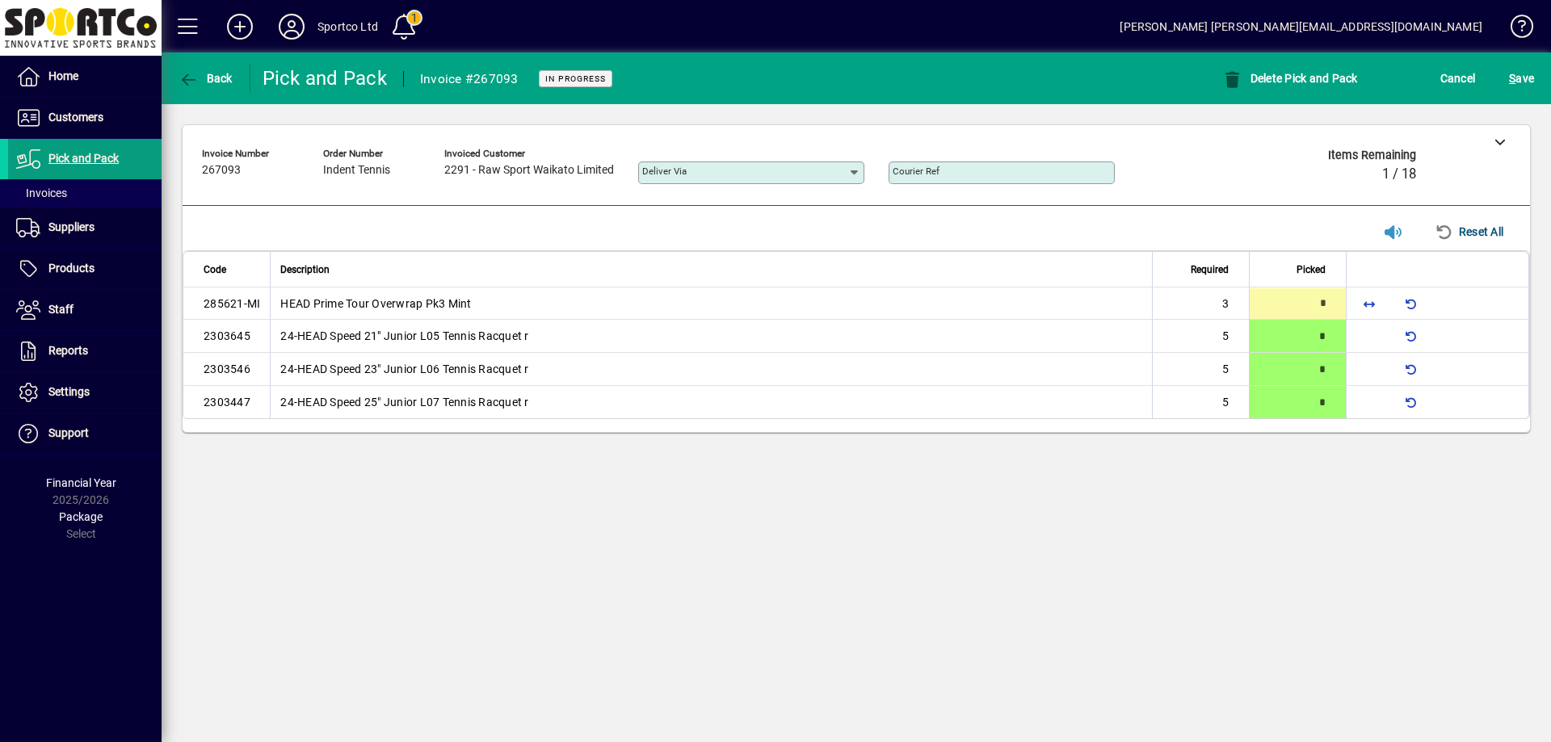
type input "*"
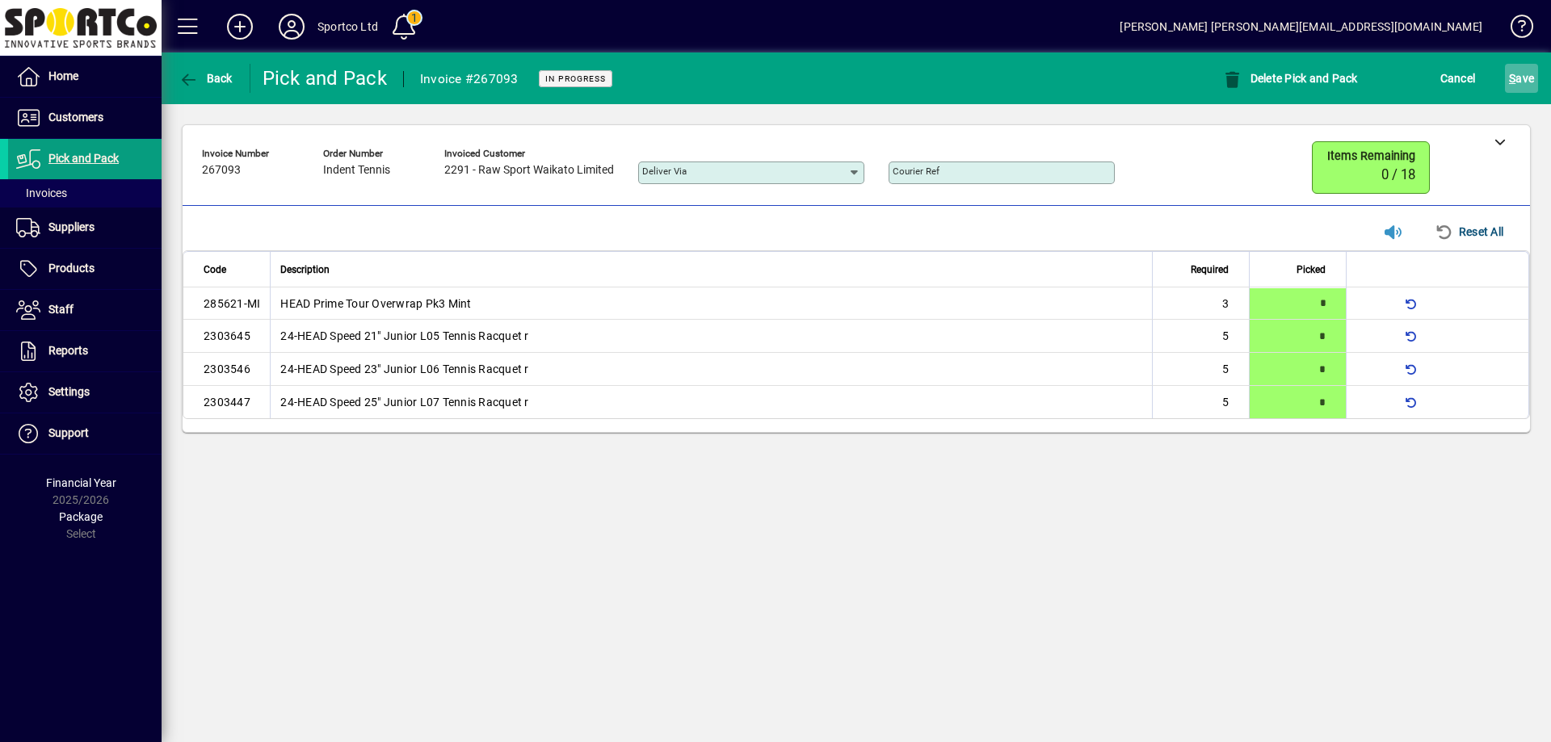
click at [1524, 74] on span "S ave" at bounding box center [1521, 78] width 25 height 26
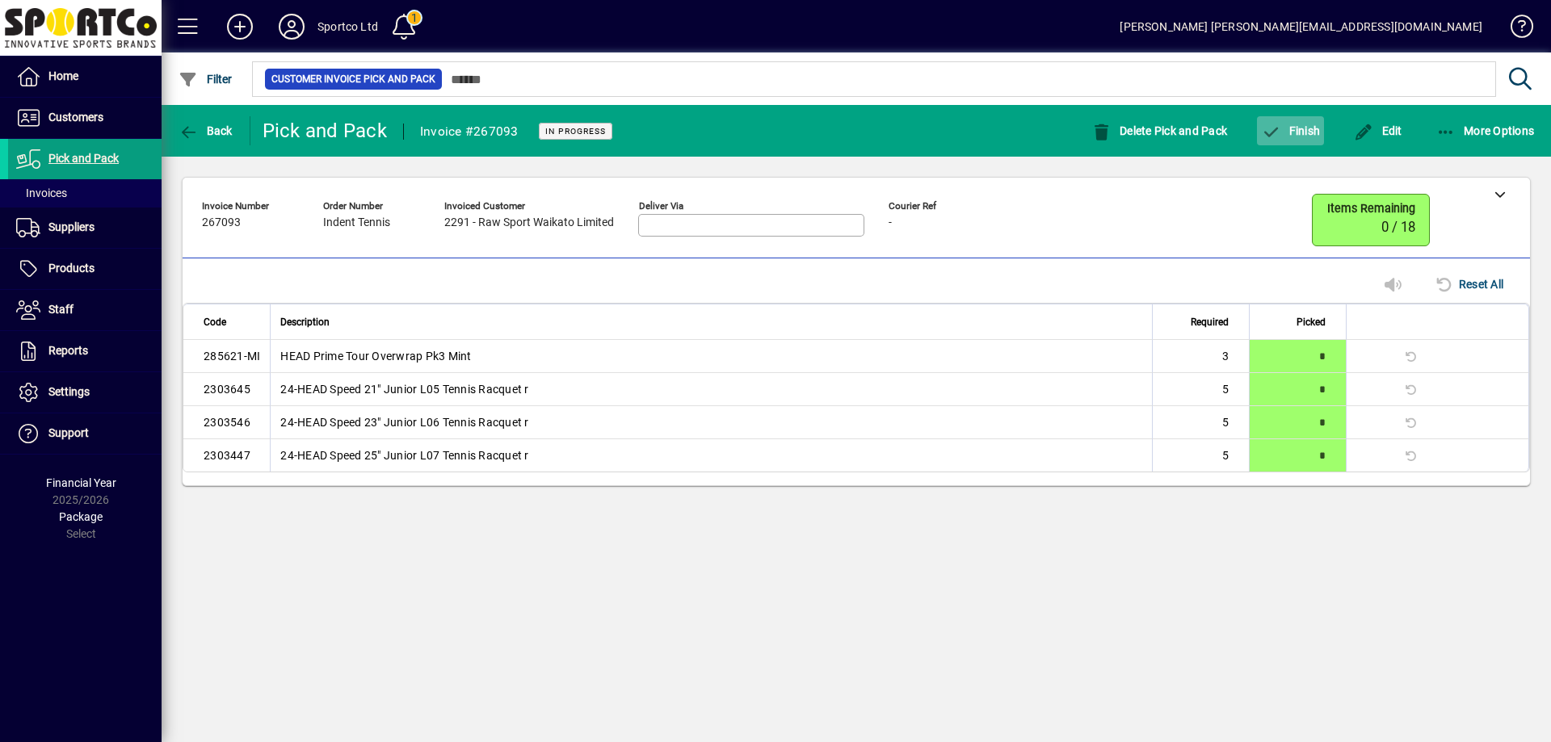
click at [1301, 116] on span "button" at bounding box center [1290, 130] width 67 height 39
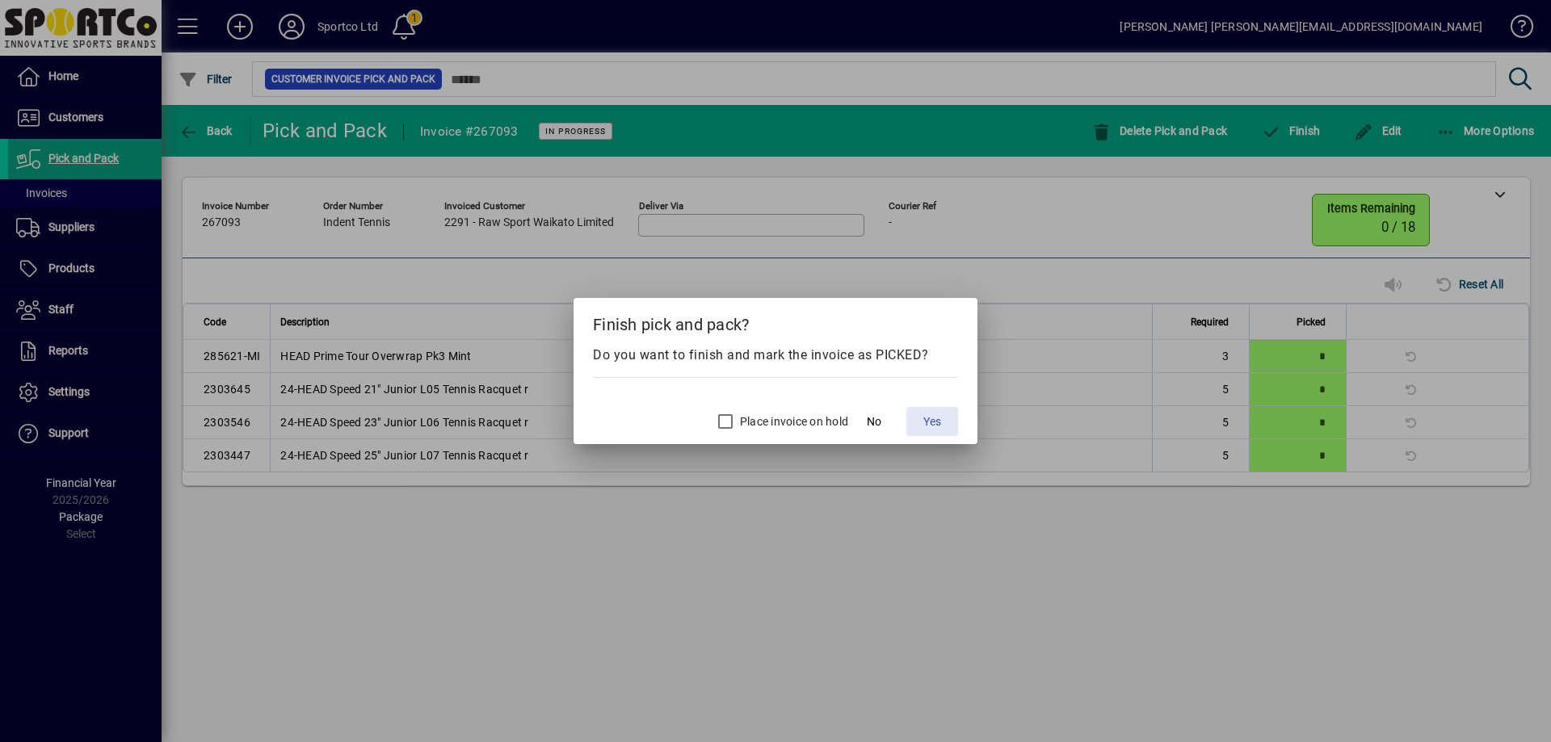
click at [935, 417] on span "Yes" at bounding box center [932, 422] width 18 height 17
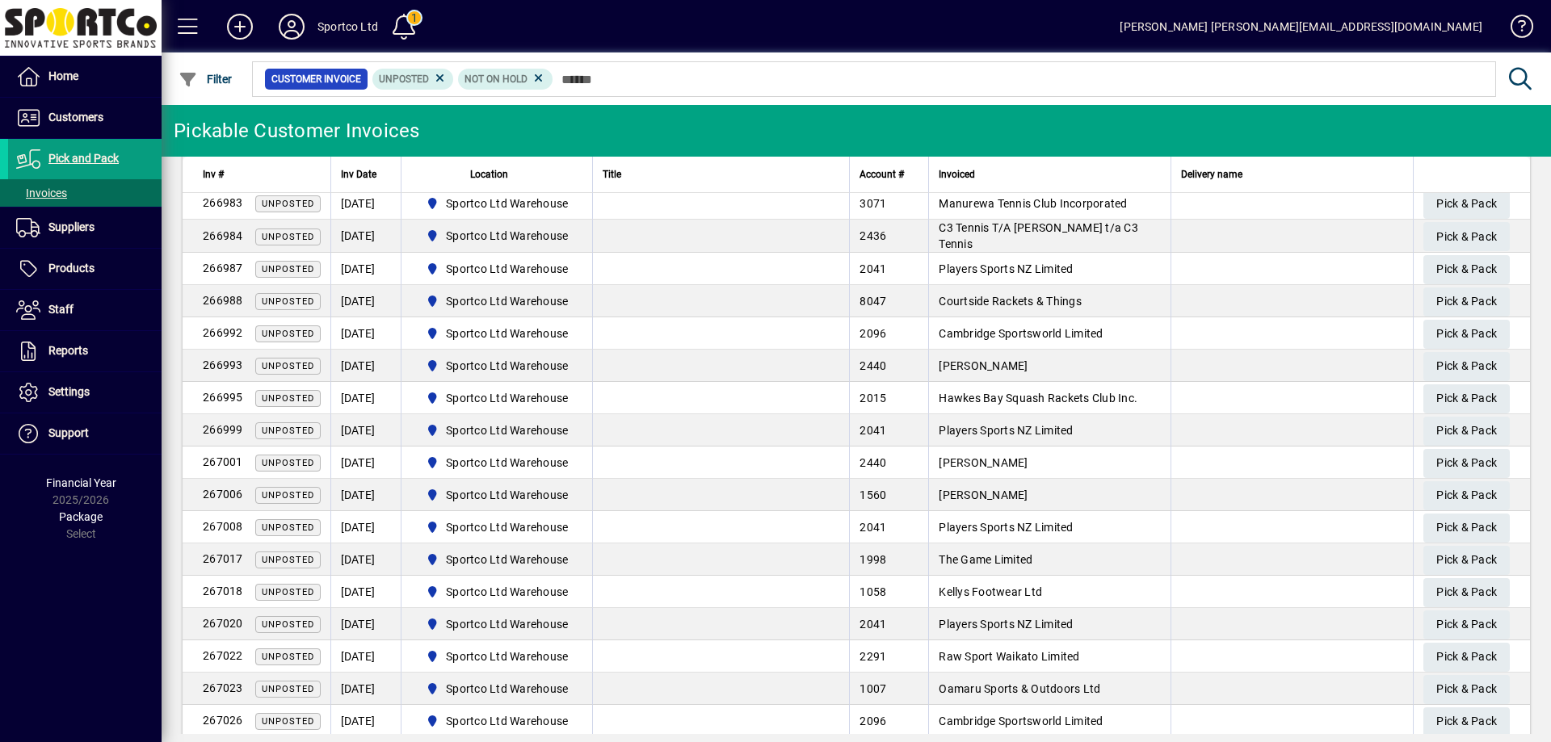
scroll to position [162, 0]
click at [1446, 653] on span "Pick & Pack" at bounding box center [1466, 651] width 61 height 27
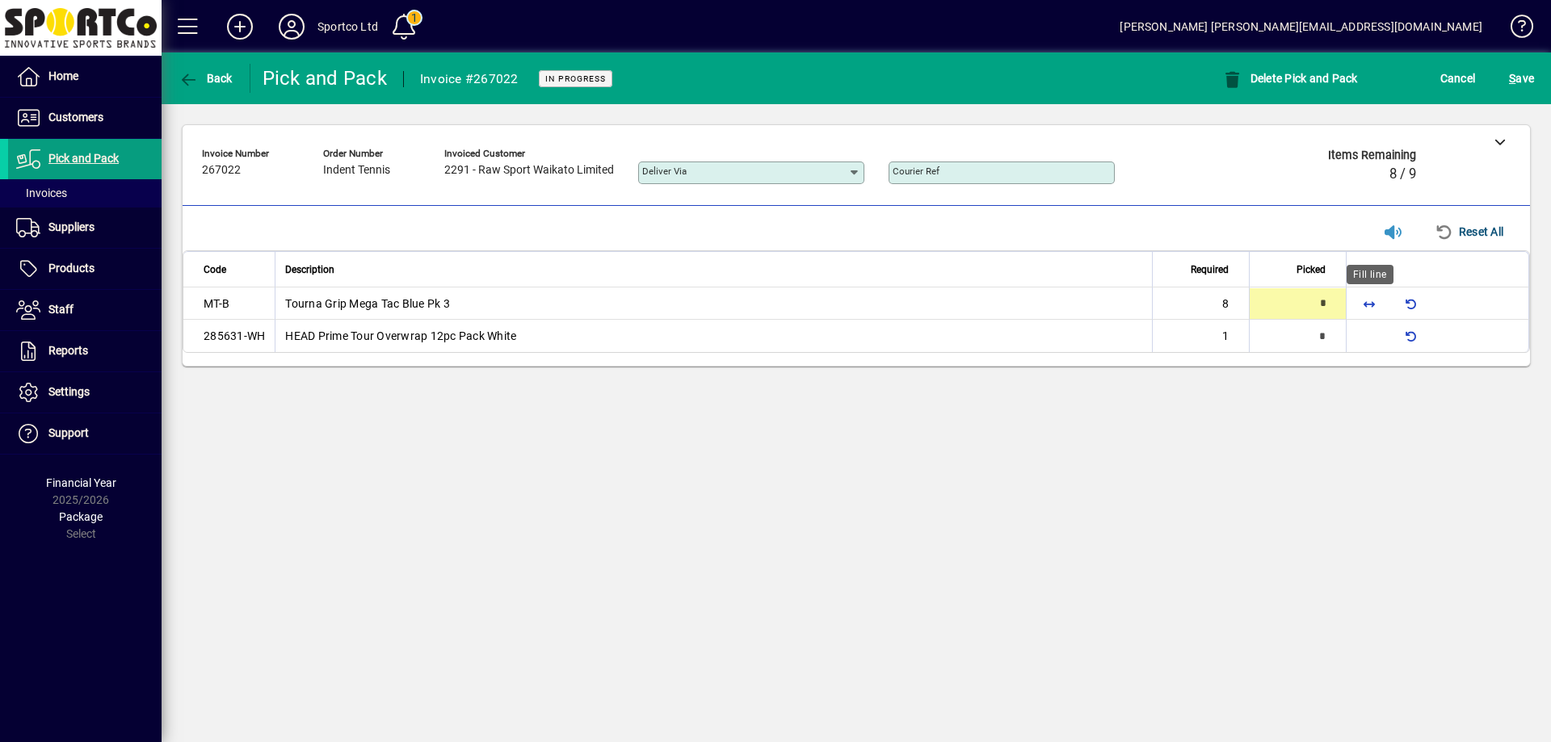
drag, startPoint x: 1372, startPoint y: 301, endPoint x: 1366, endPoint y: 323, distance: 22.7
click at [1368, 308] on span "button" at bounding box center [1369, 303] width 39 height 39
type input "*"
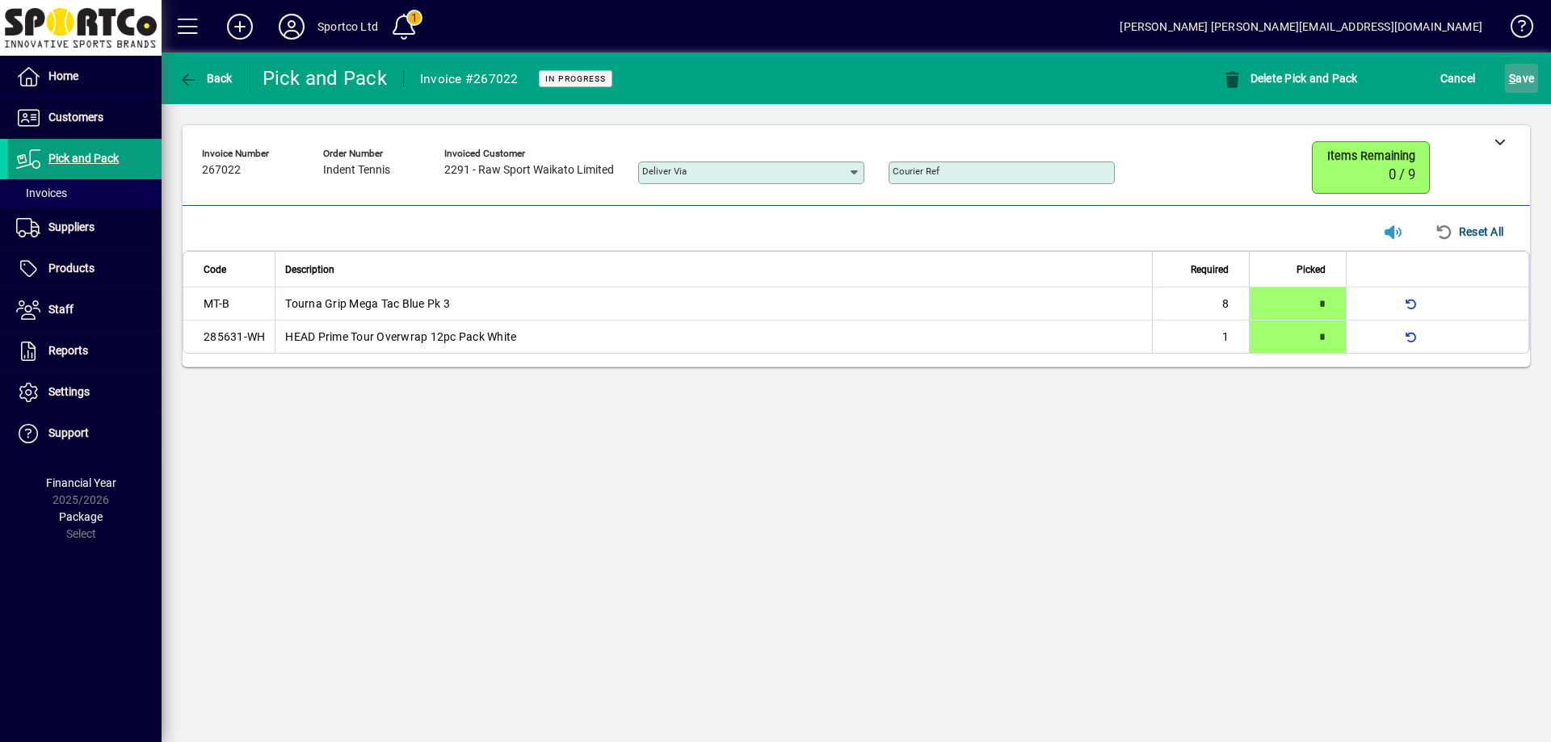
click at [1536, 65] on span "submit" at bounding box center [1521, 78] width 33 height 39
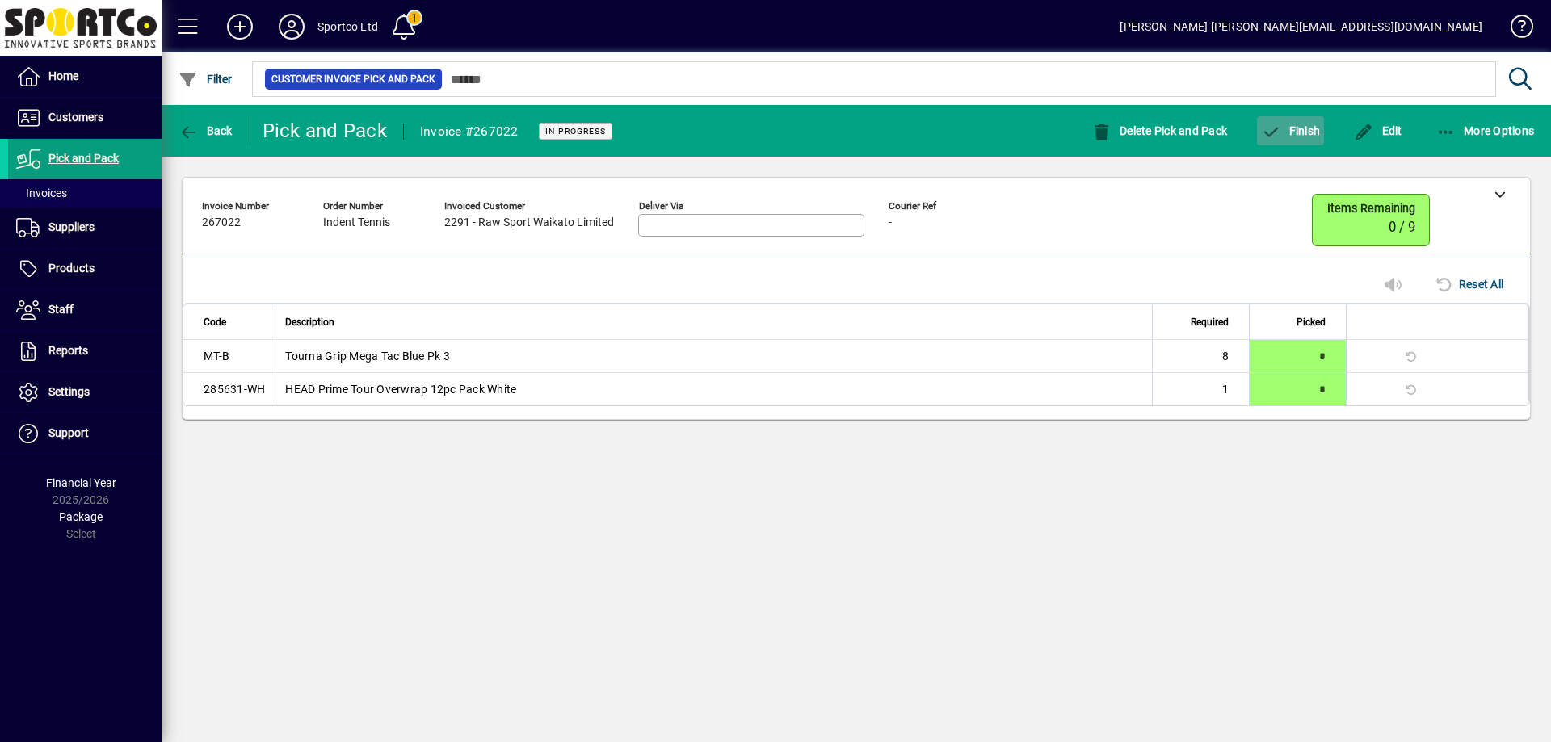
click at [1296, 123] on button "Finish" at bounding box center [1290, 130] width 67 height 29
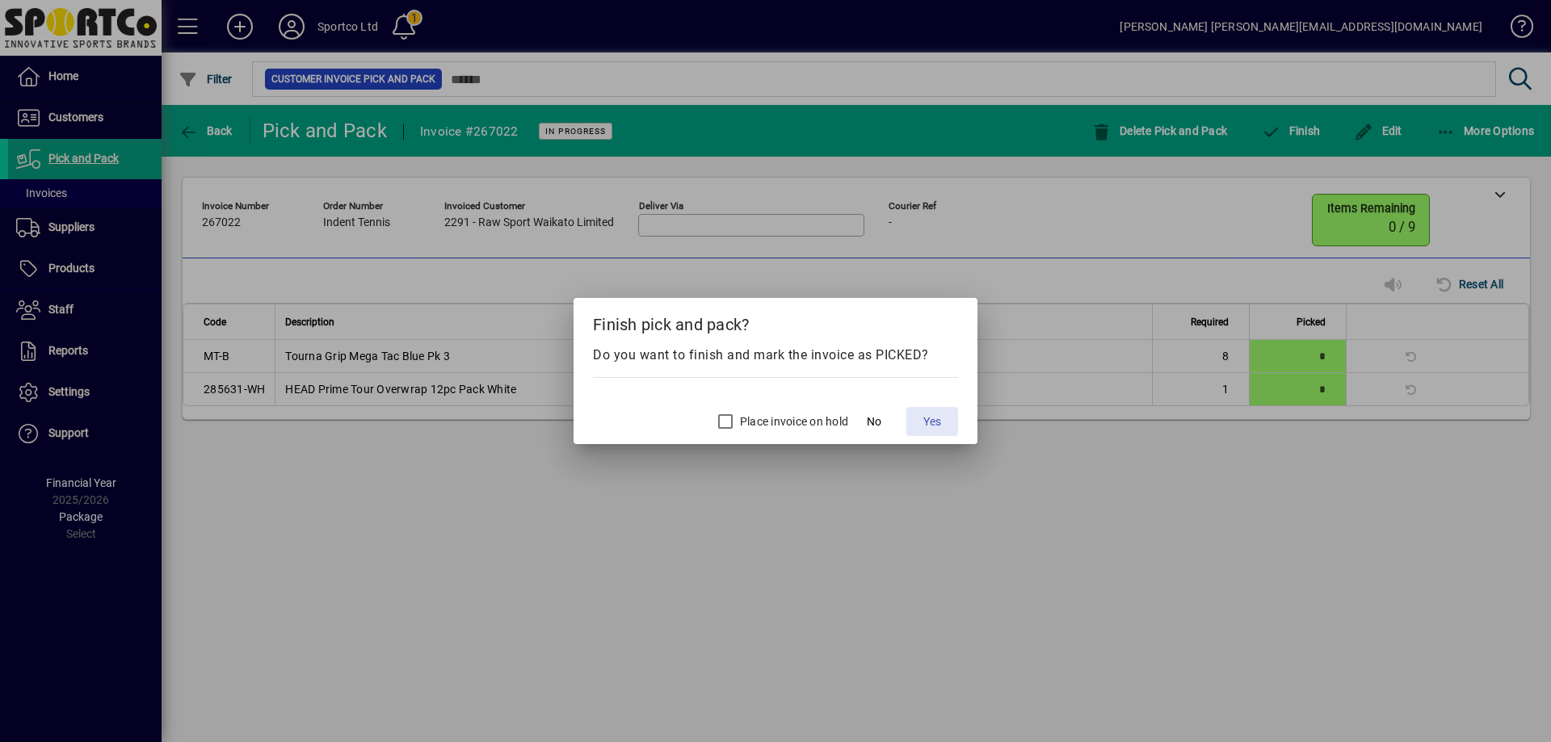
click at [922, 418] on span at bounding box center [932, 421] width 52 height 39
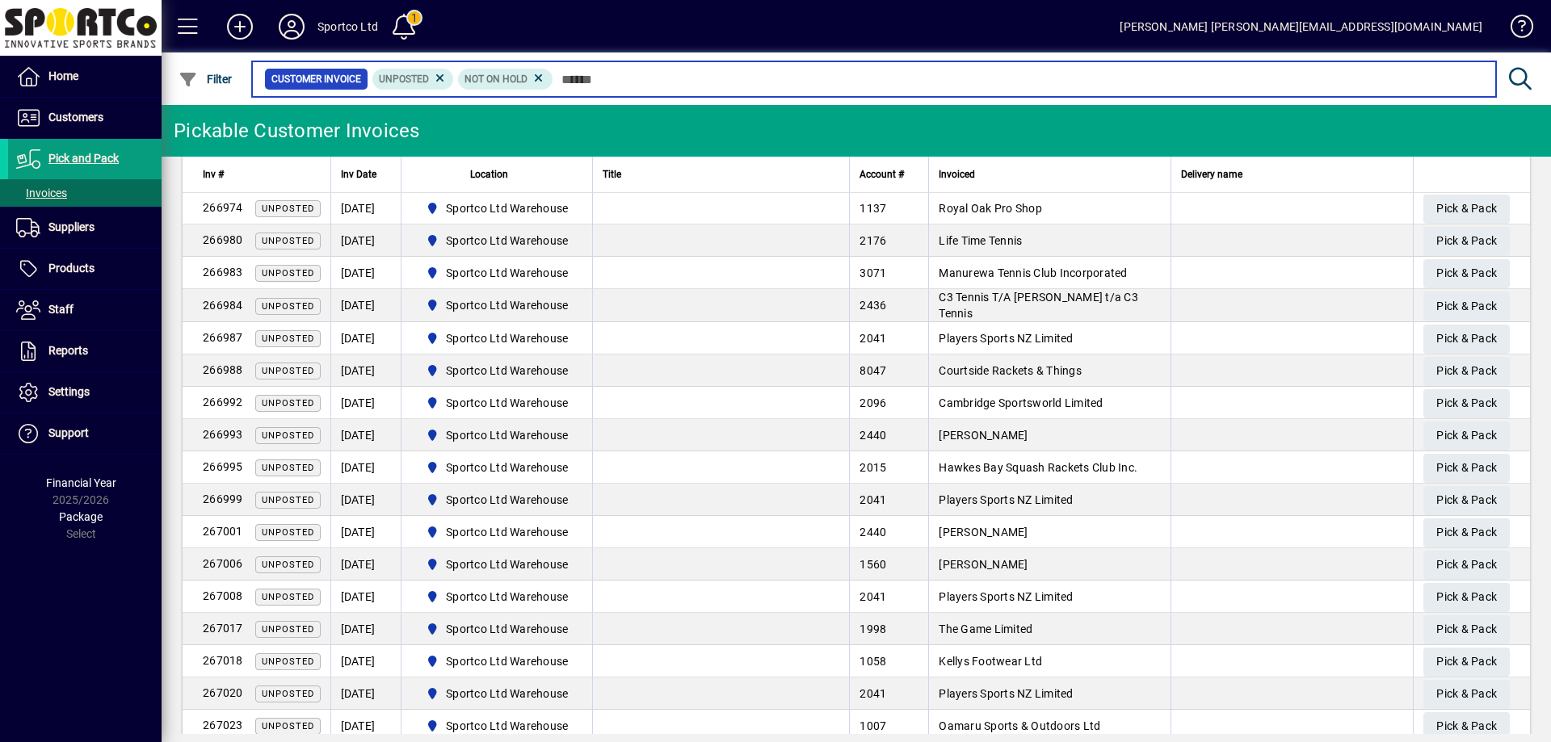
scroll to position [323, 0]
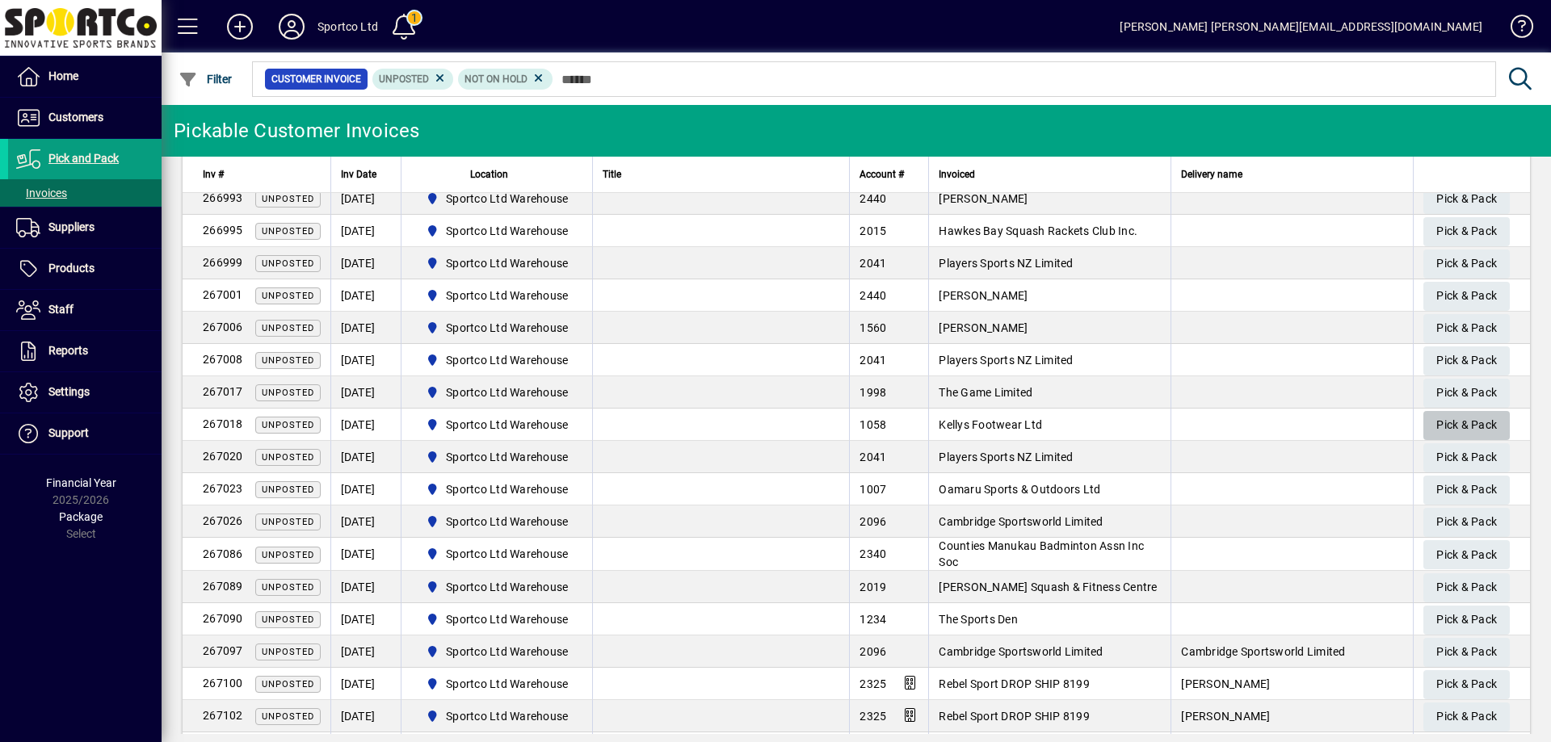
click at [1467, 423] on span "Pick & Pack" at bounding box center [1466, 425] width 61 height 27
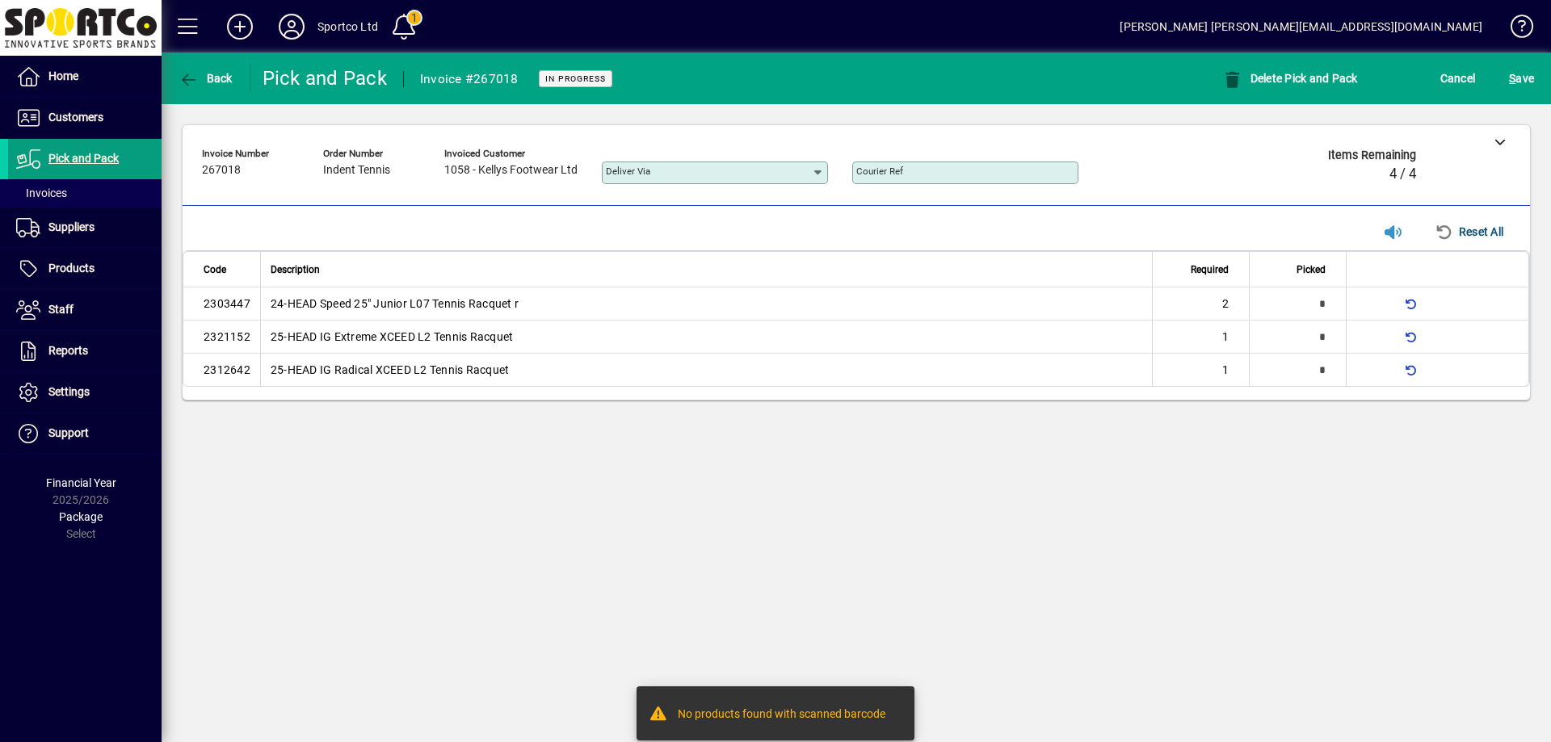
type input "*"
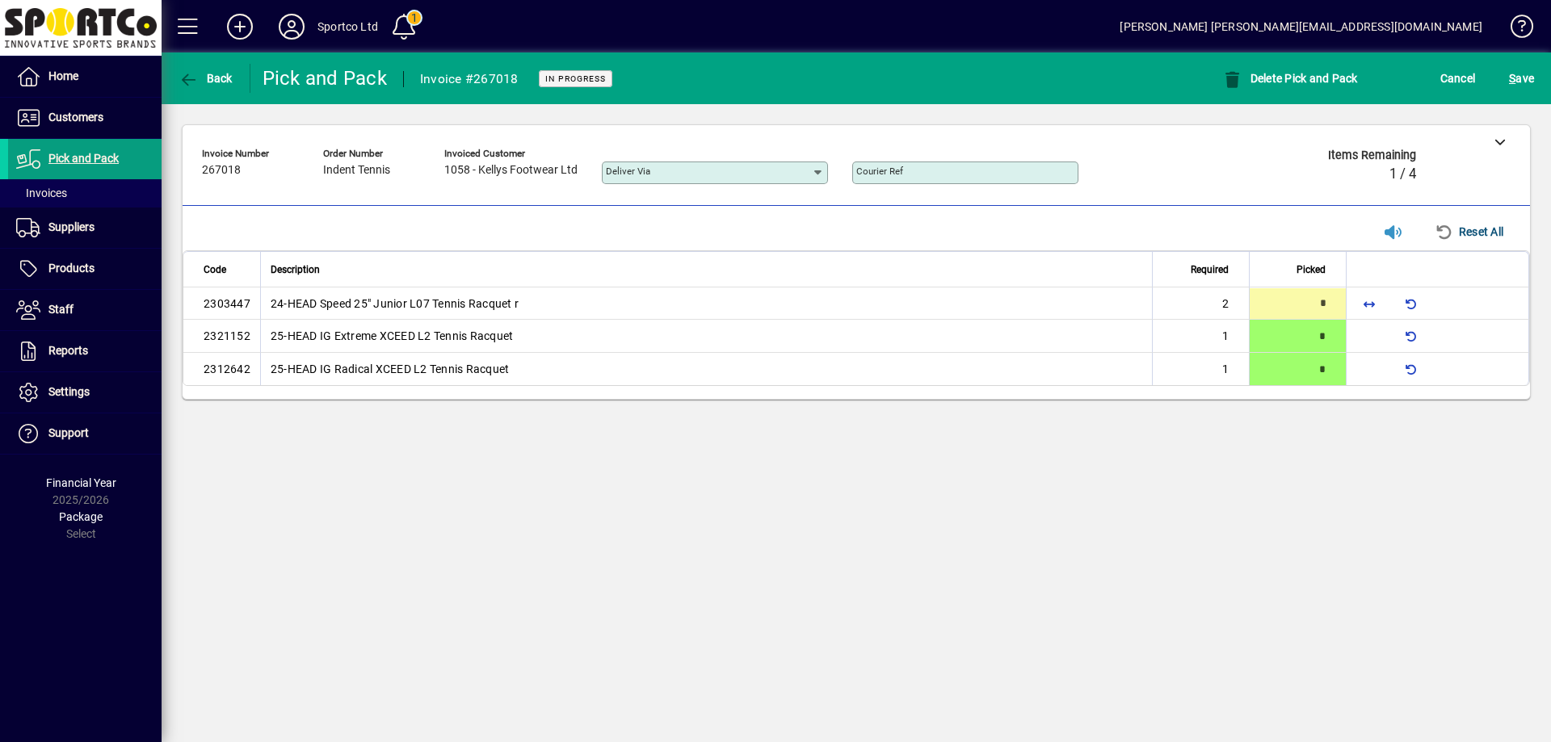
type input "*"
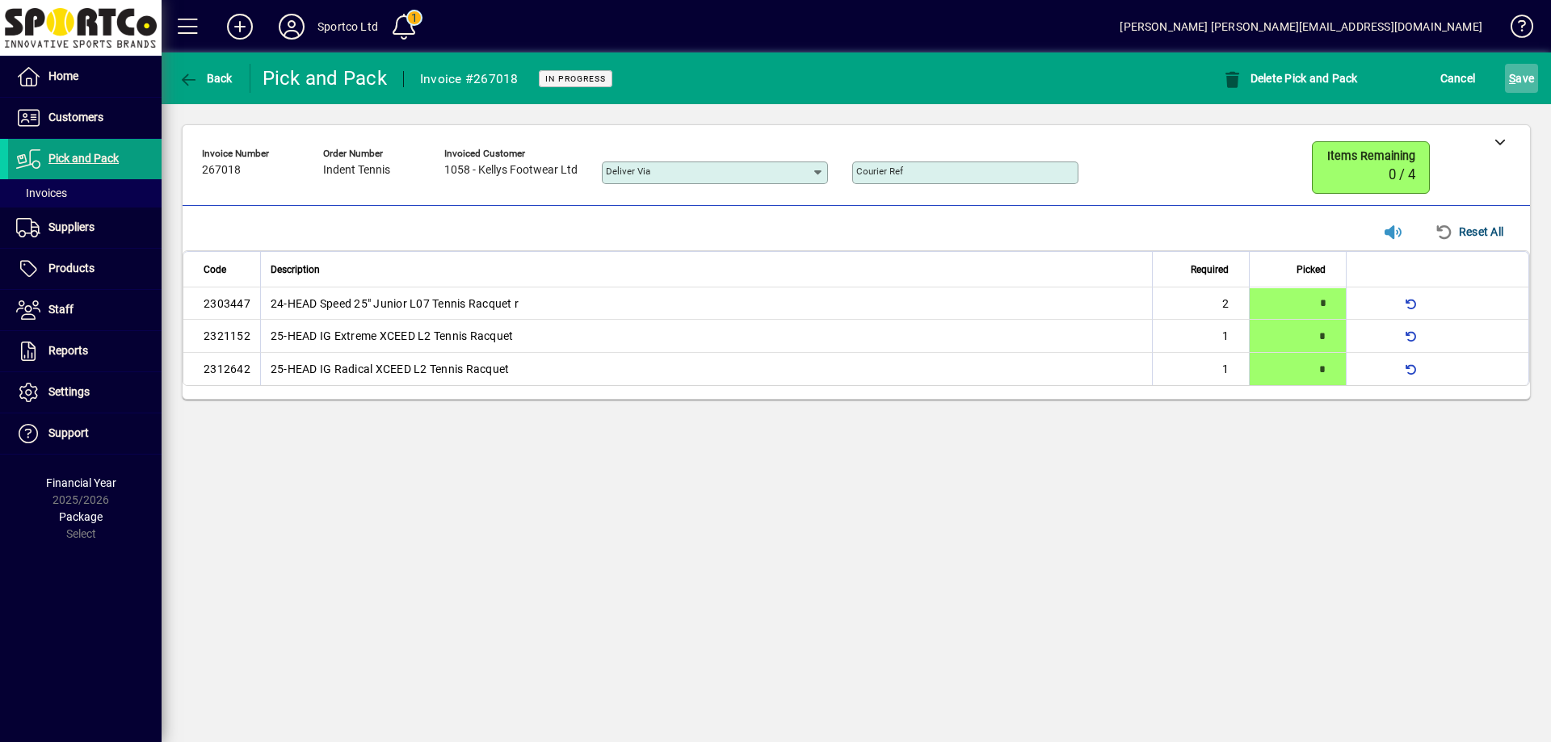
click at [1525, 77] on span "S ave" at bounding box center [1521, 78] width 25 height 26
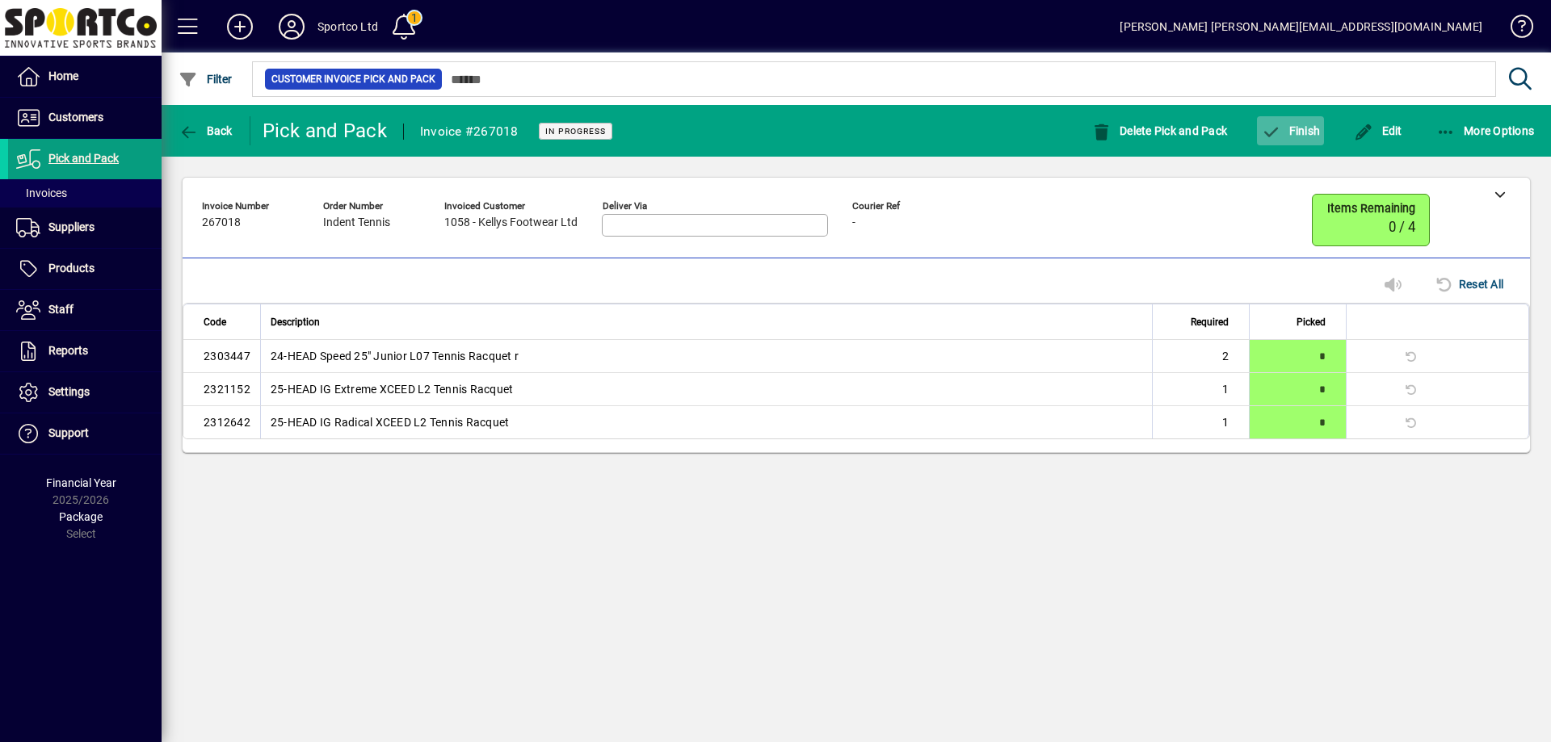
click at [1302, 127] on span "Finish" at bounding box center [1290, 130] width 59 height 13
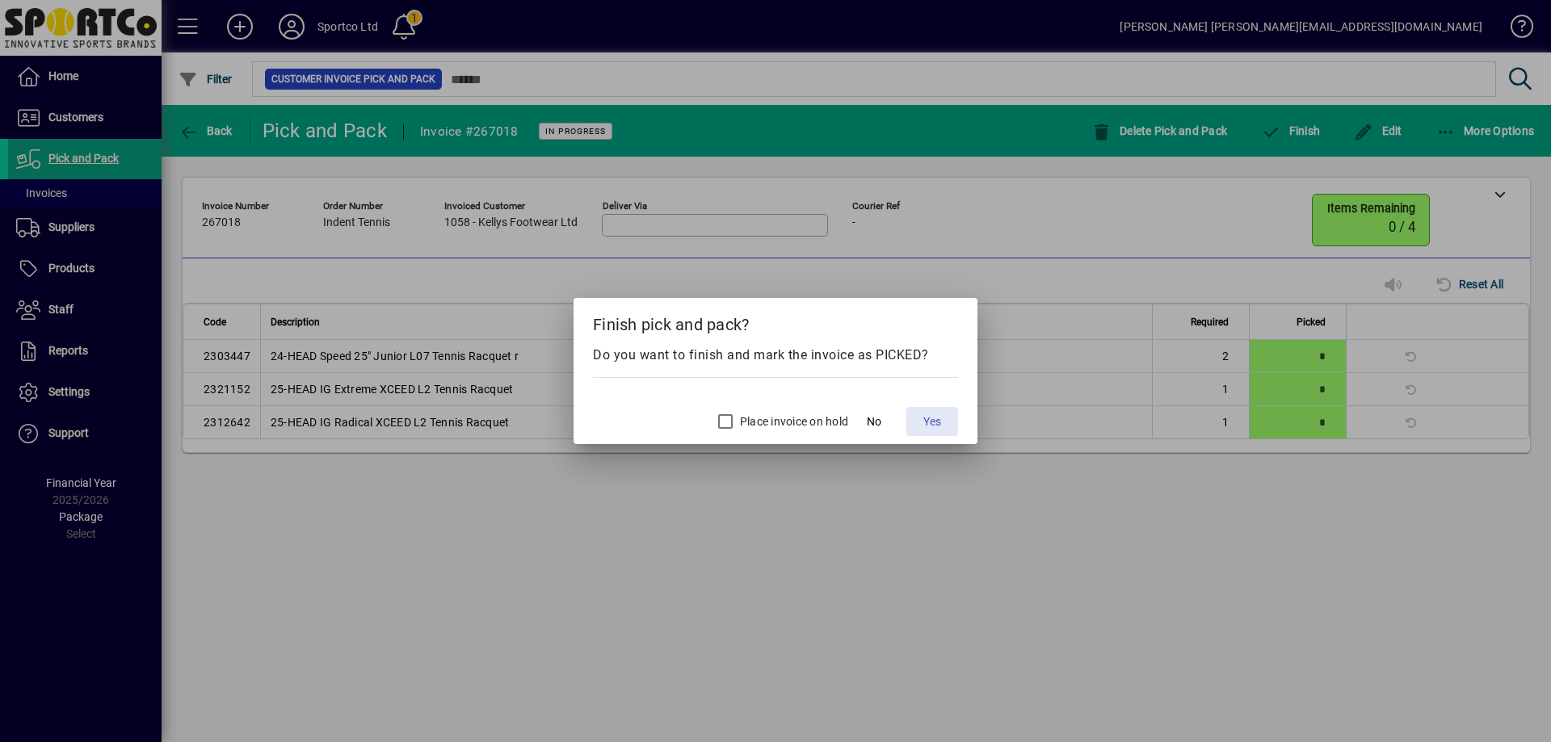
click at [935, 418] on span "Yes" at bounding box center [932, 422] width 18 height 17
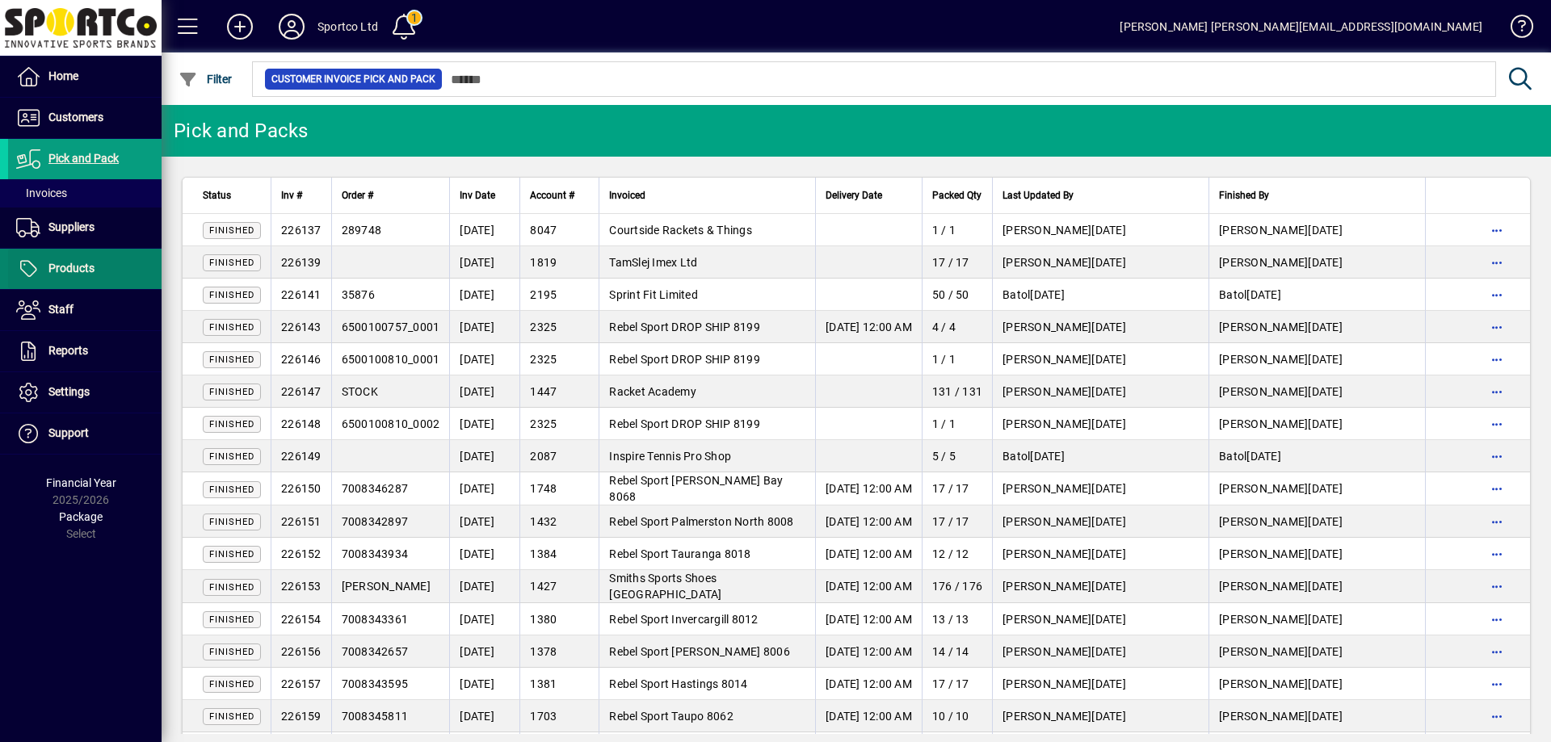
click at [76, 270] on span "Products" at bounding box center [71, 268] width 46 height 13
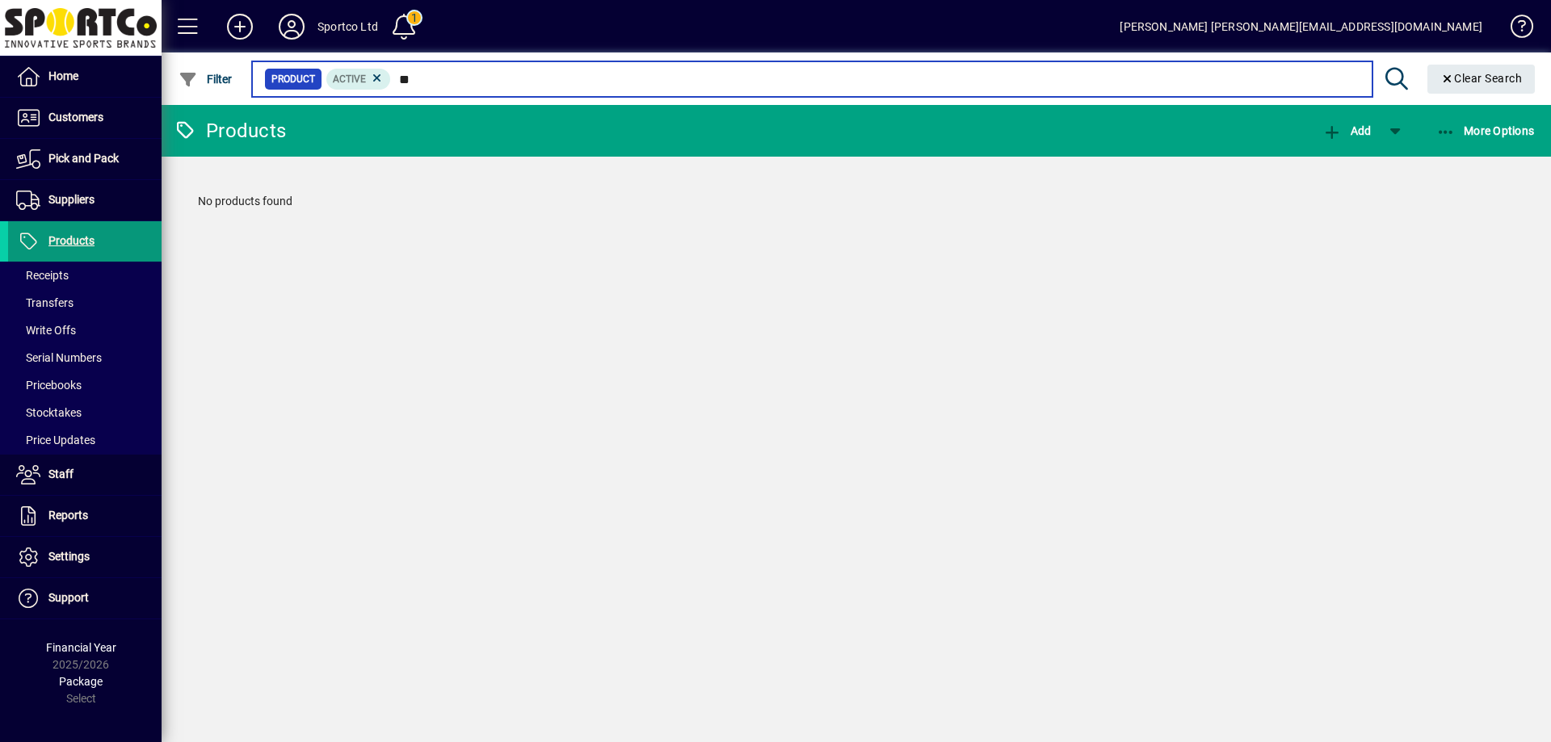
type input "*"
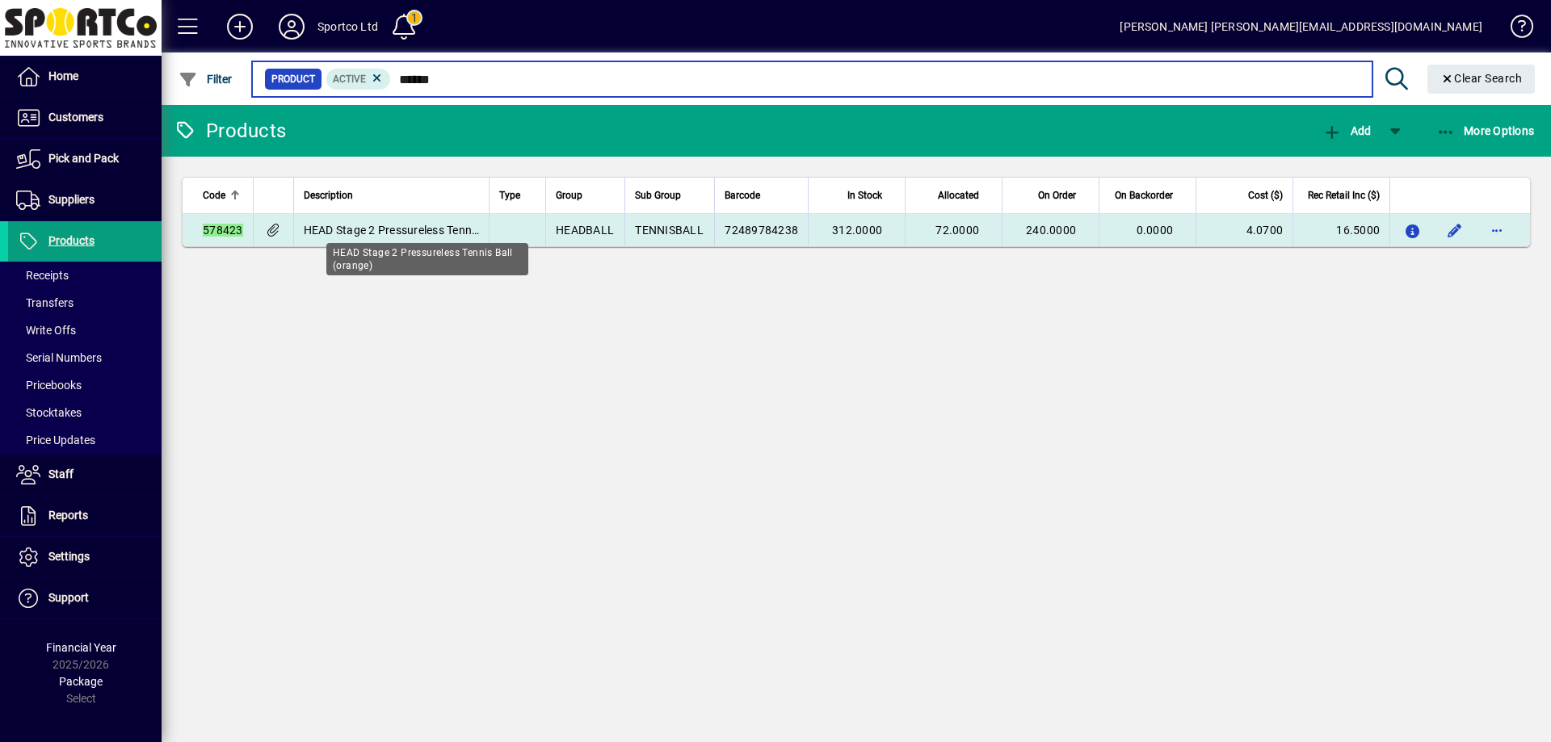
type input "******"
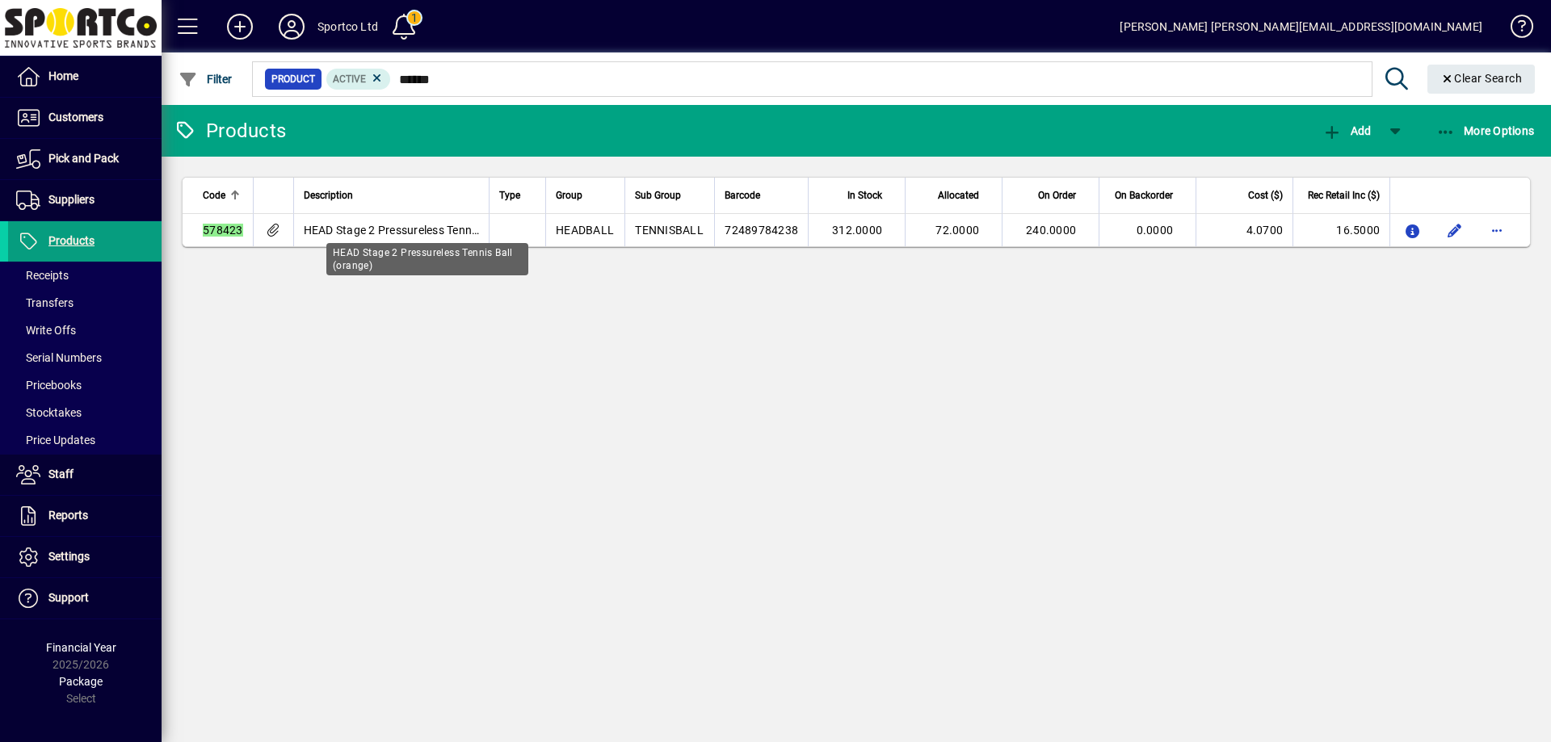
click at [348, 227] on span "HEAD Stage 2 Pressureless Tennis Ball (orange)" at bounding box center [427, 230] width 247 height 13
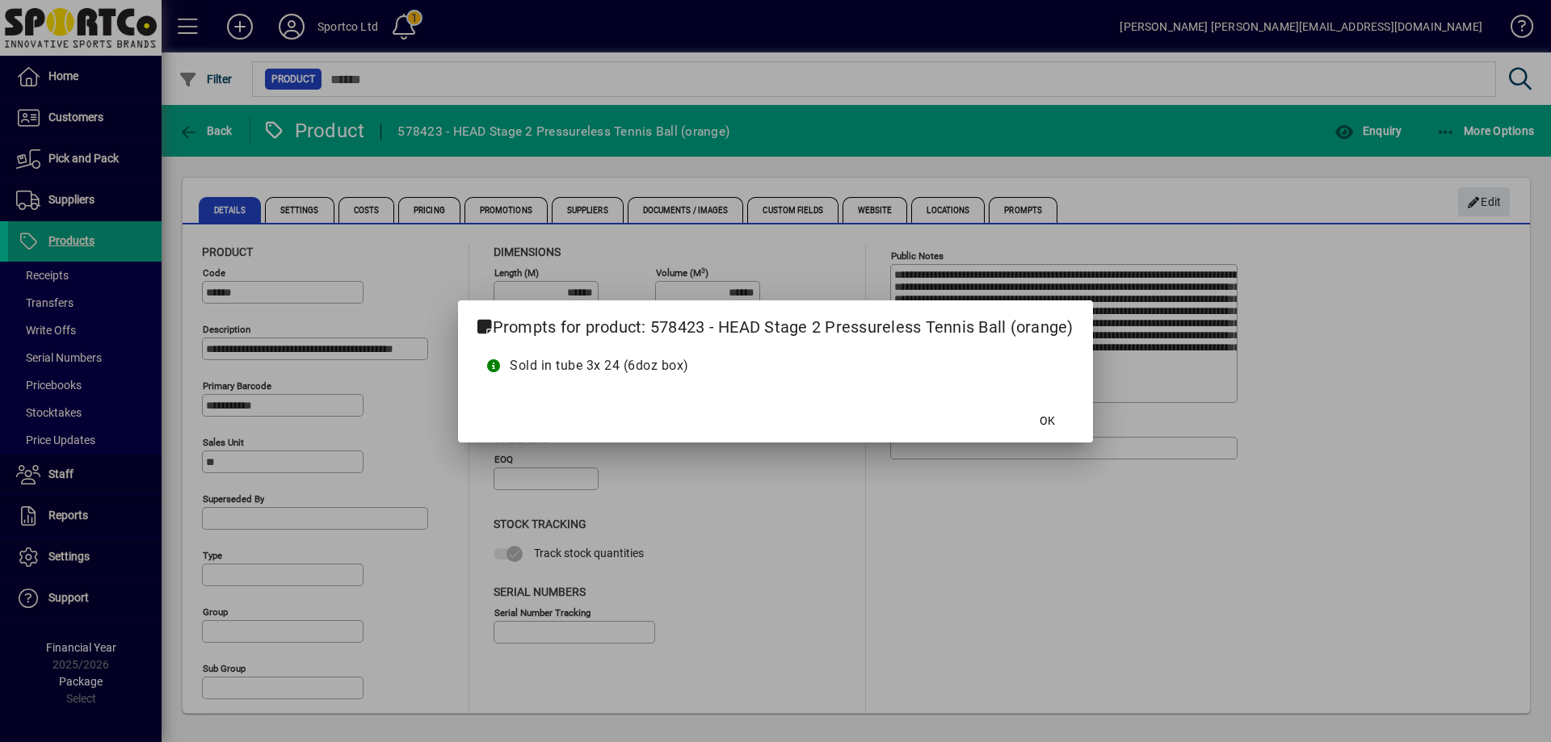
type input "**********"
type input "****"
click at [1054, 423] on span "OK" at bounding box center [1047, 421] width 15 height 17
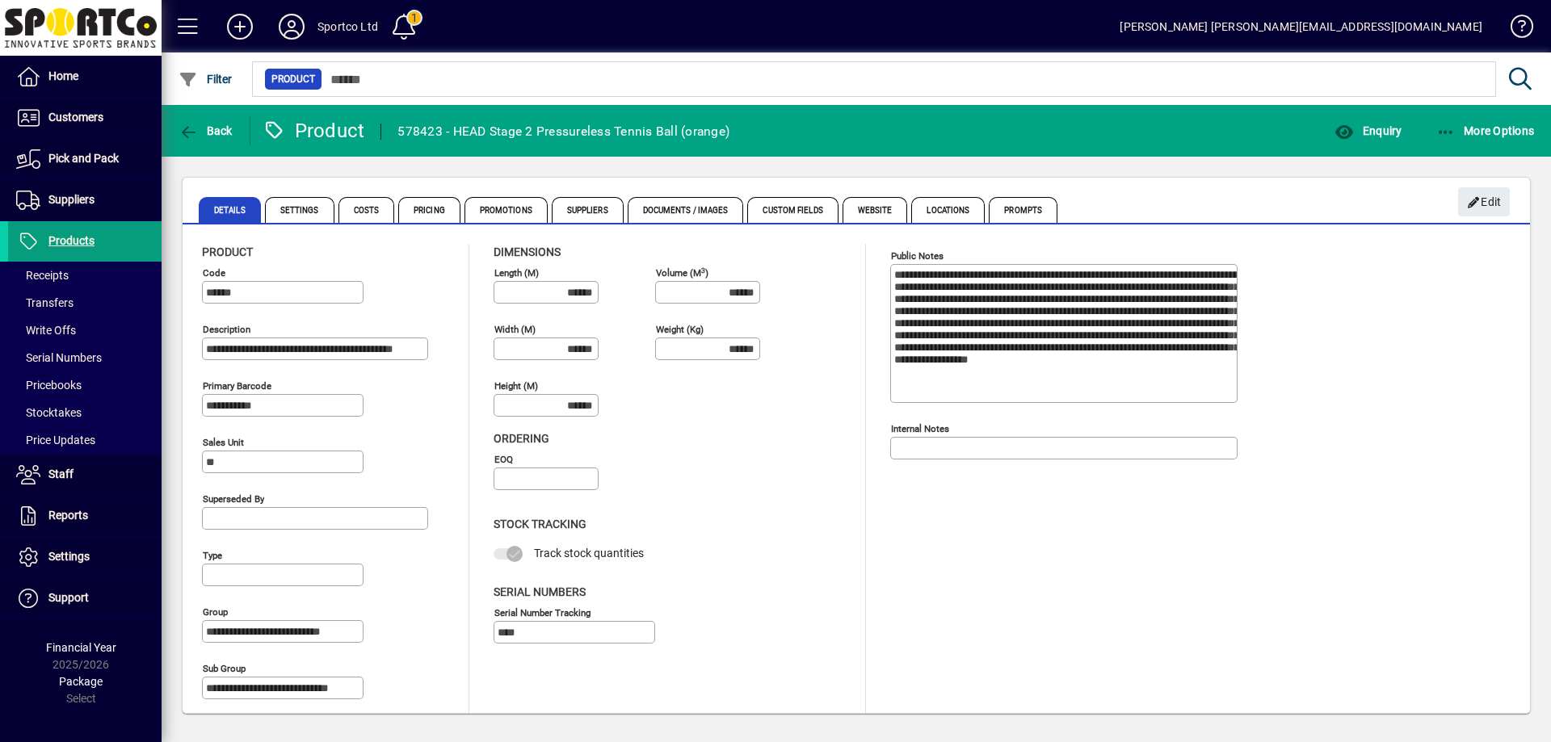
click at [208, 404] on input "**********" at bounding box center [284, 405] width 157 height 13
click at [1486, 200] on span "Edit" at bounding box center [1484, 202] width 35 height 27
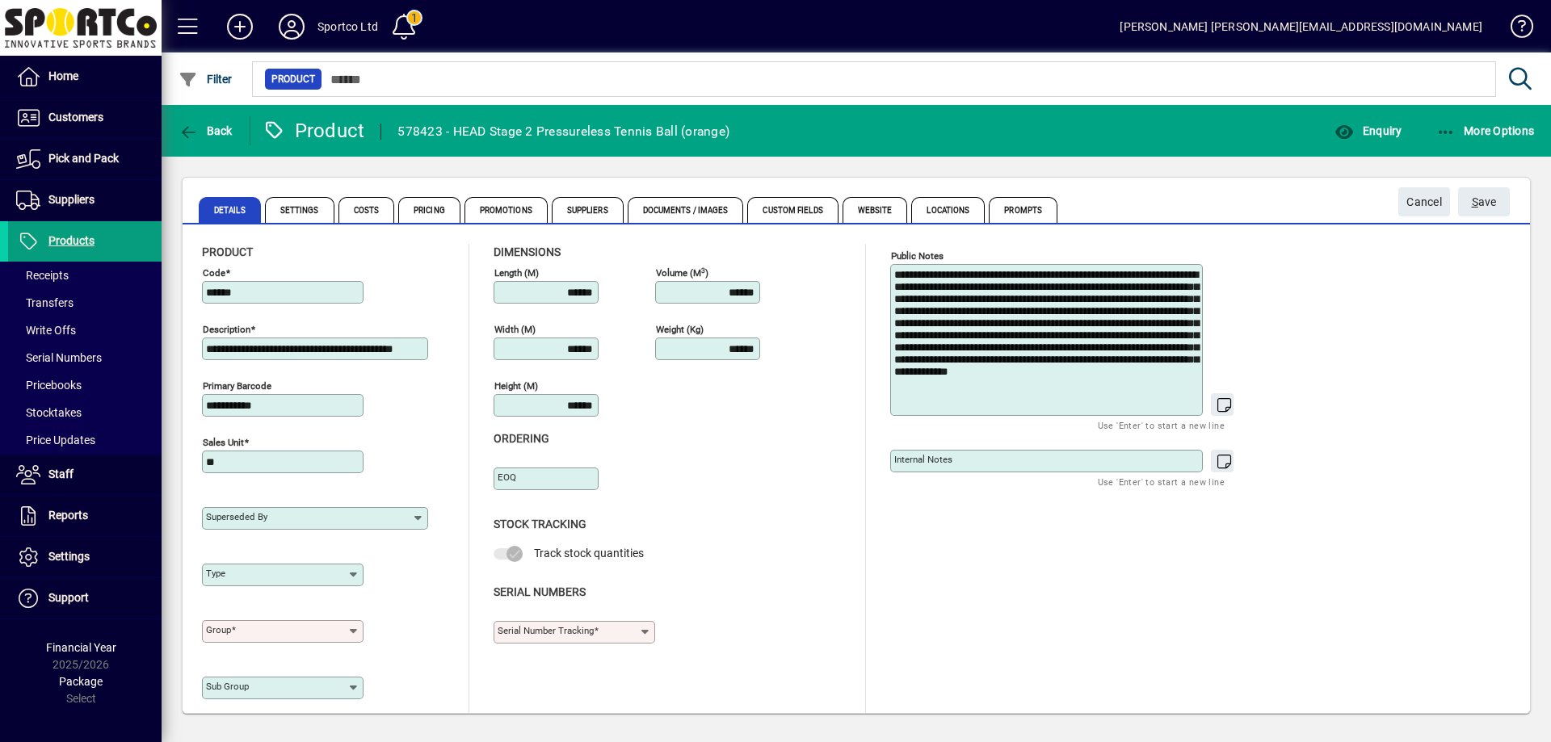
type input "**********"
type input "****"
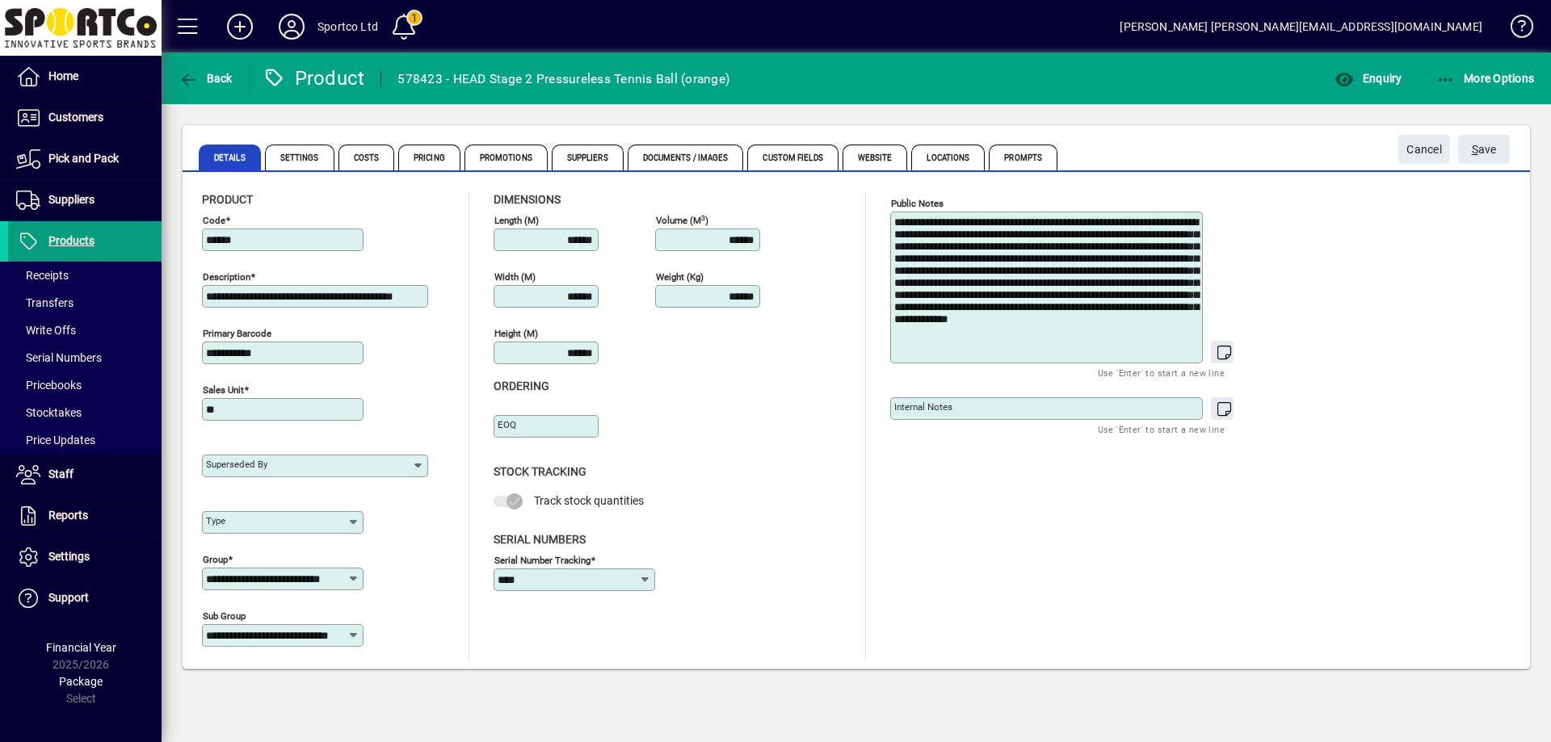
click at [206, 354] on div "**********" at bounding box center [283, 353] width 162 height 23
type input "**********"
click at [1491, 148] on span "S ave" at bounding box center [1484, 150] width 25 height 27
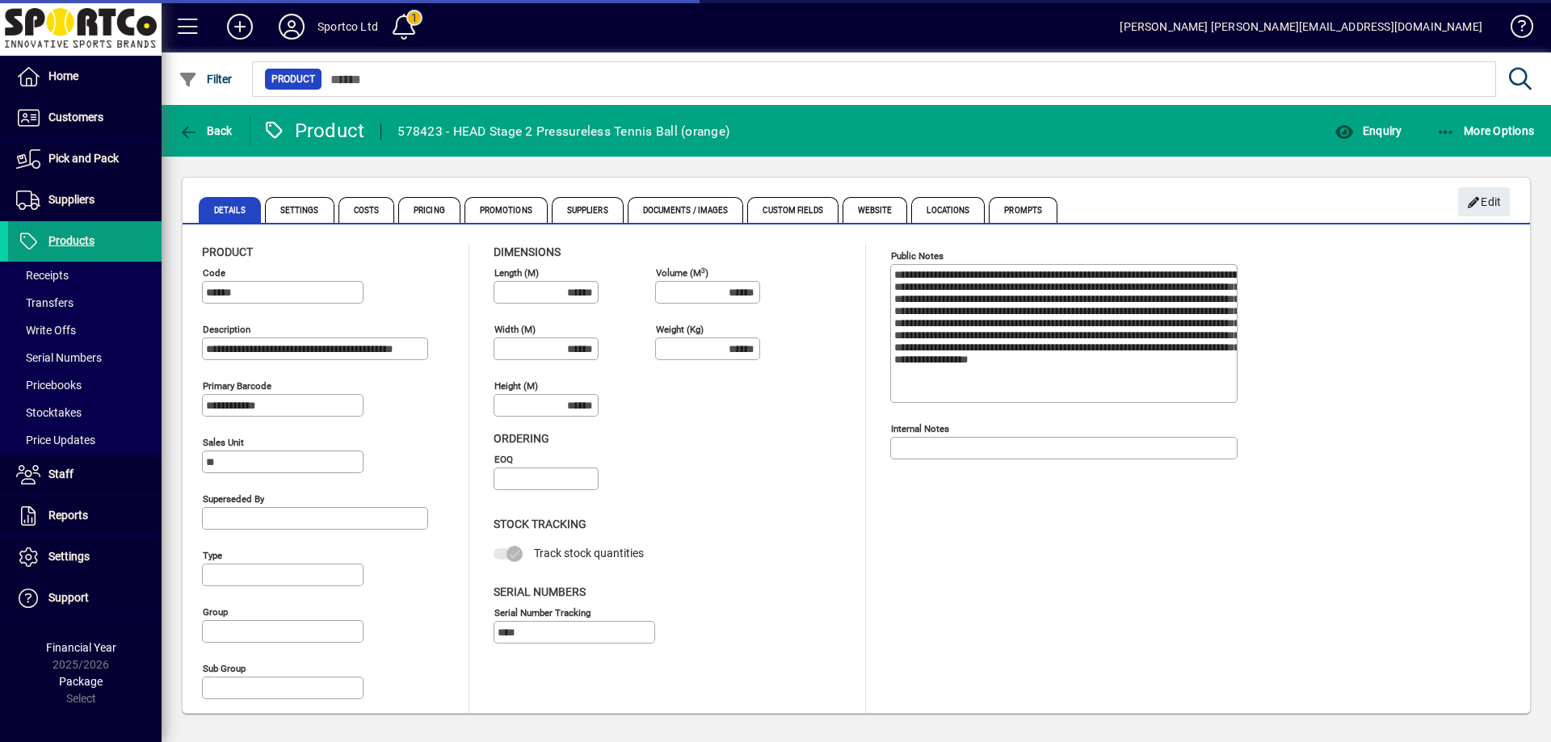
type input "**********"
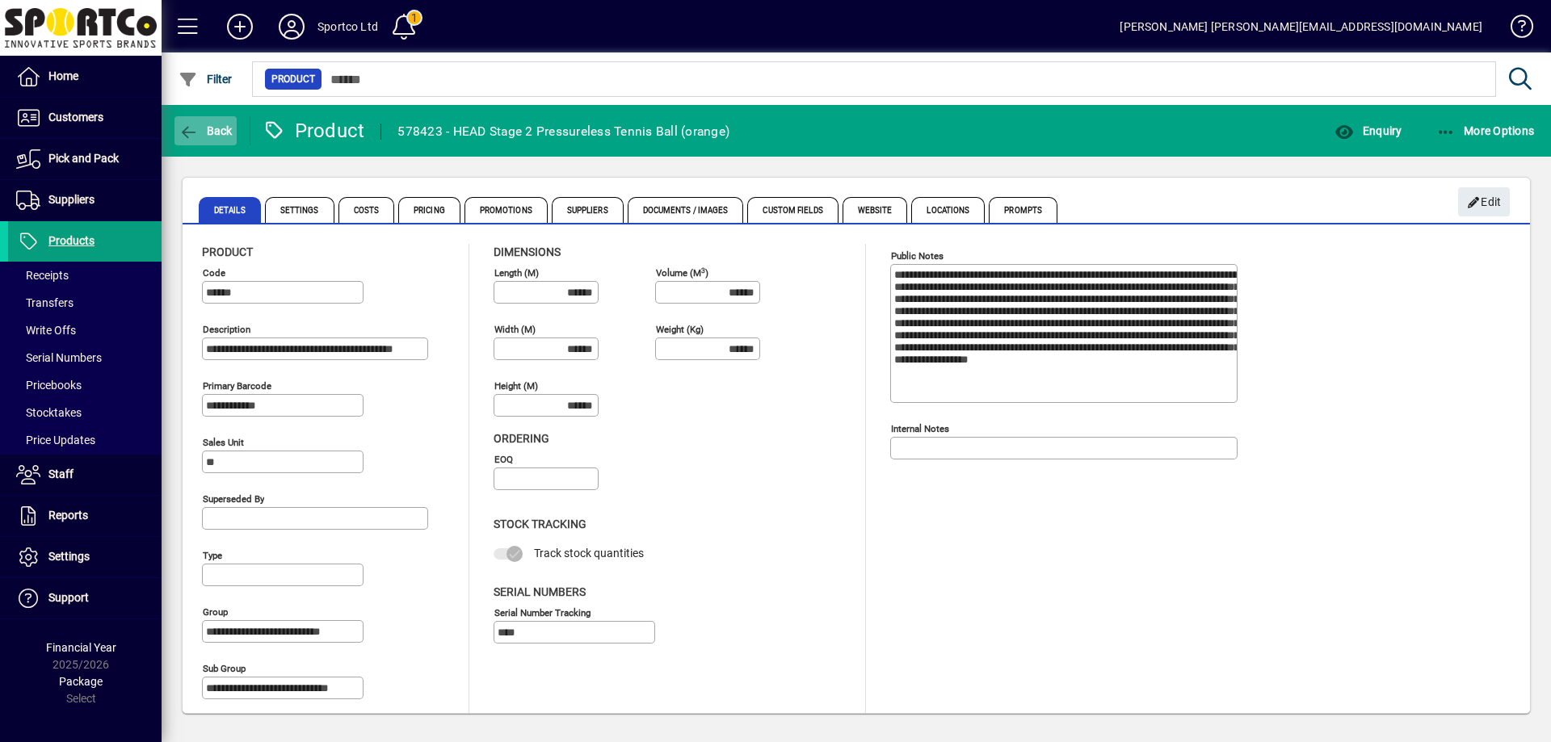
click at [199, 125] on span "Back" at bounding box center [206, 130] width 54 height 13
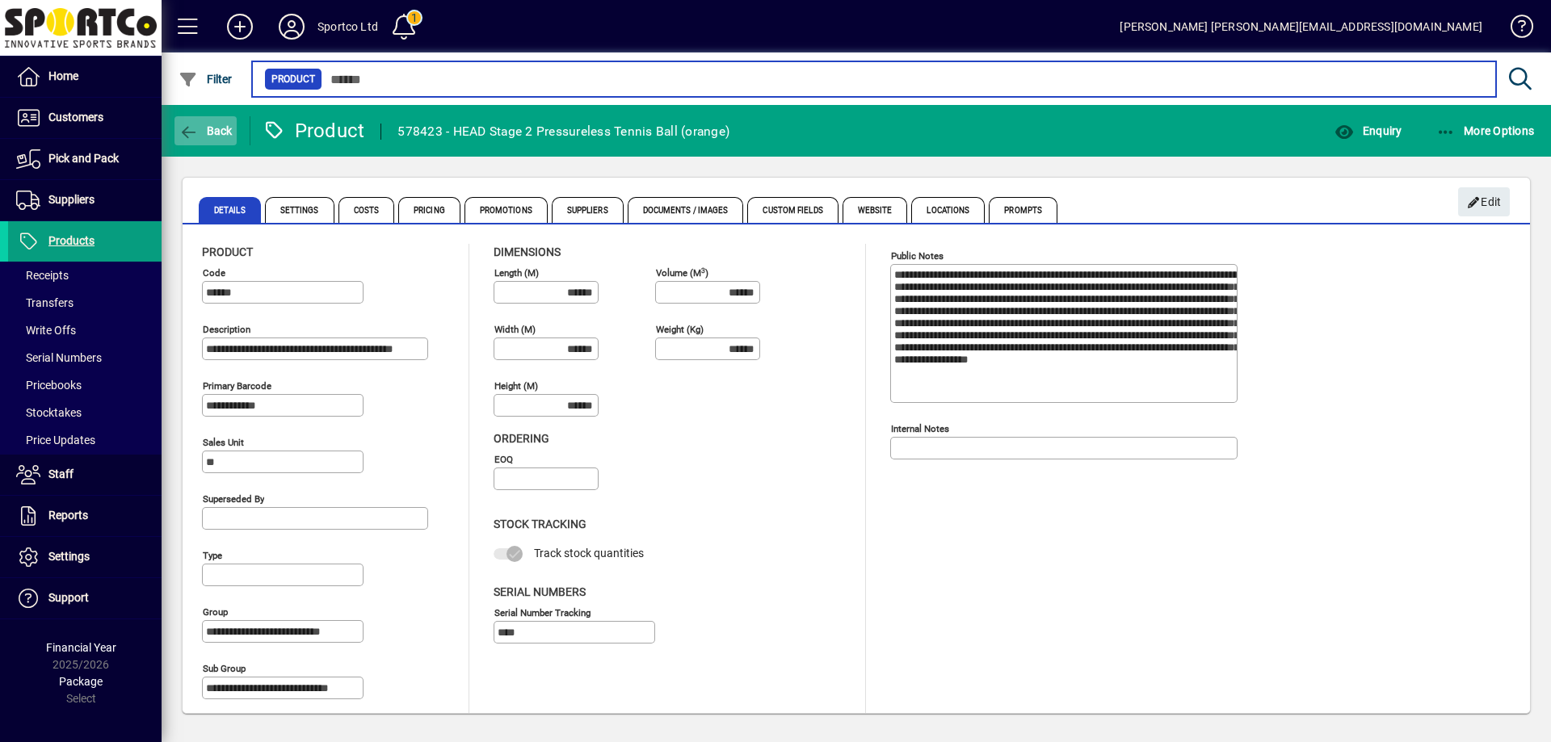
type input "******"
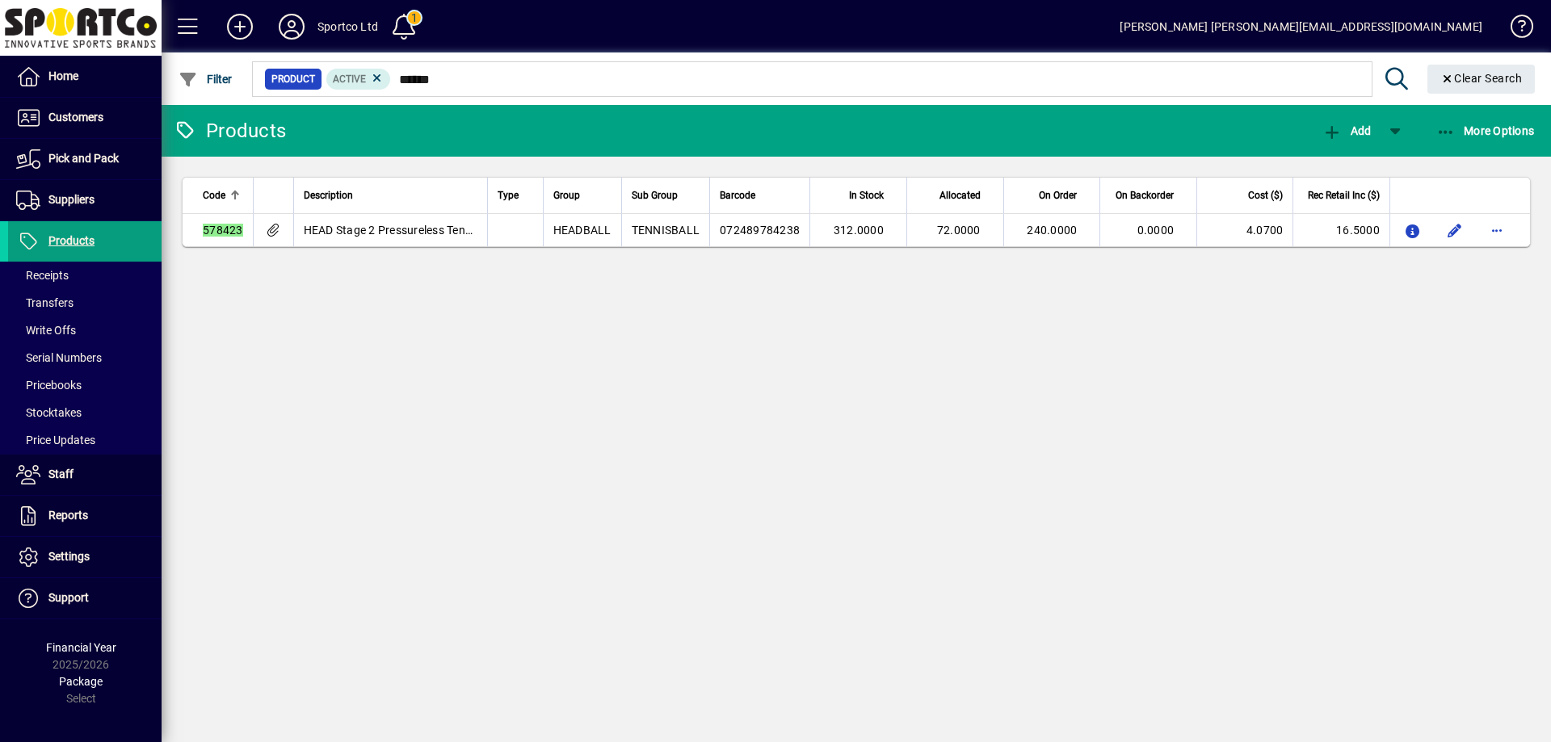
click at [914, 456] on div "Products Add More Options Code Description Type Group Sub Group Barcode In Stoc…" at bounding box center [856, 423] width 1389 height 637
click at [69, 235] on span "Products" at bounding box center [71, 240] width 46 height 13
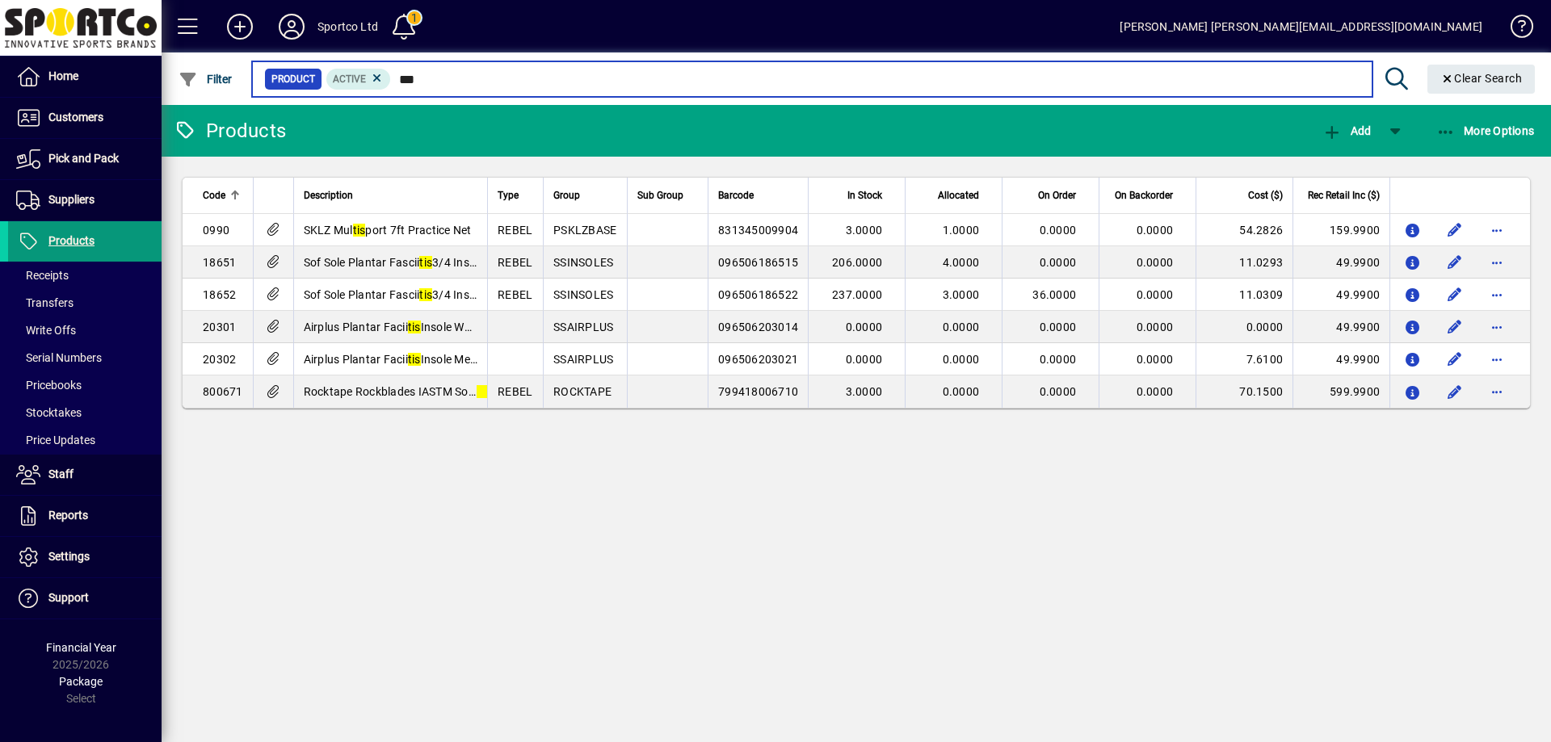
type input "***"
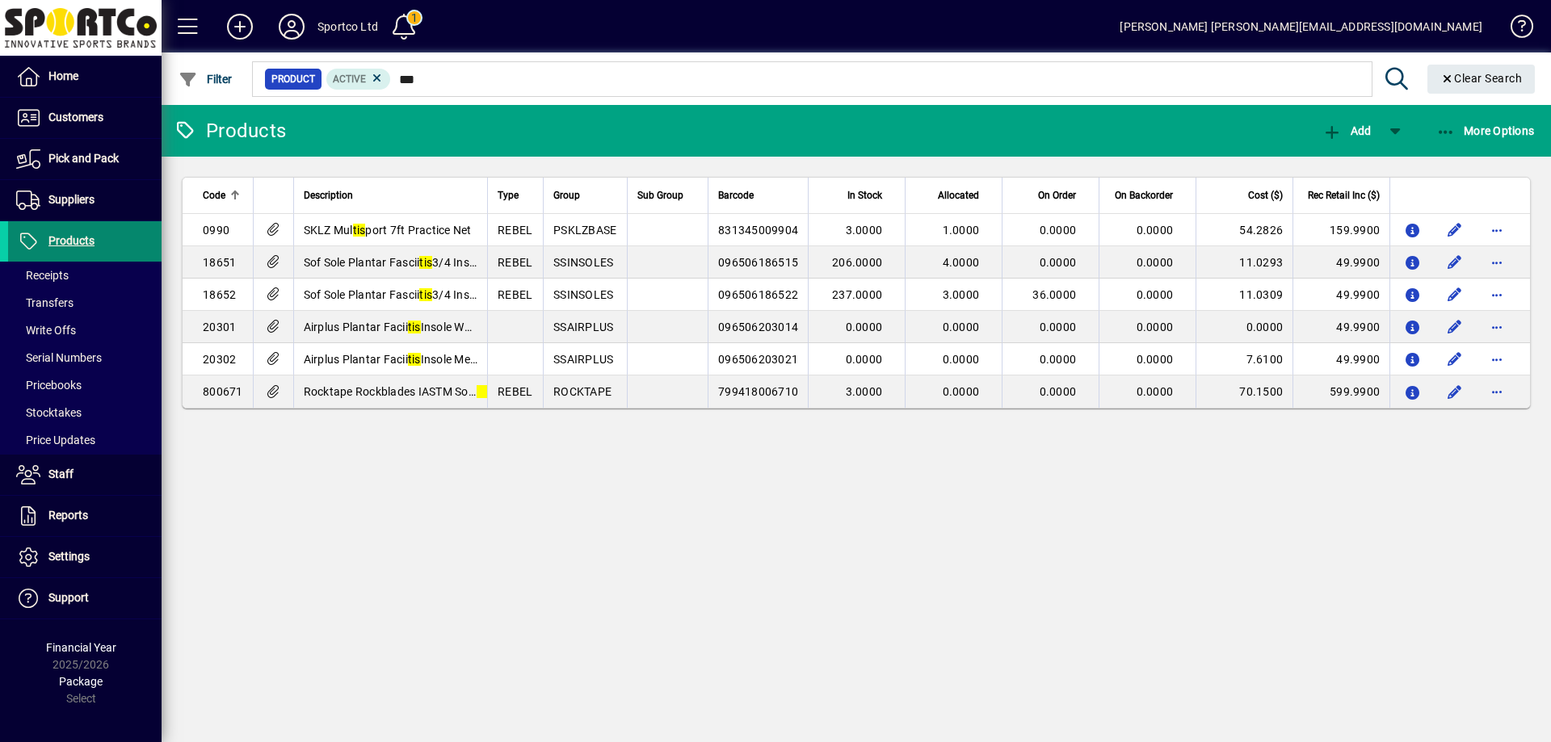
click at [78, 242] on span "Products" at bounding box center [71, 240] width 46 height 13
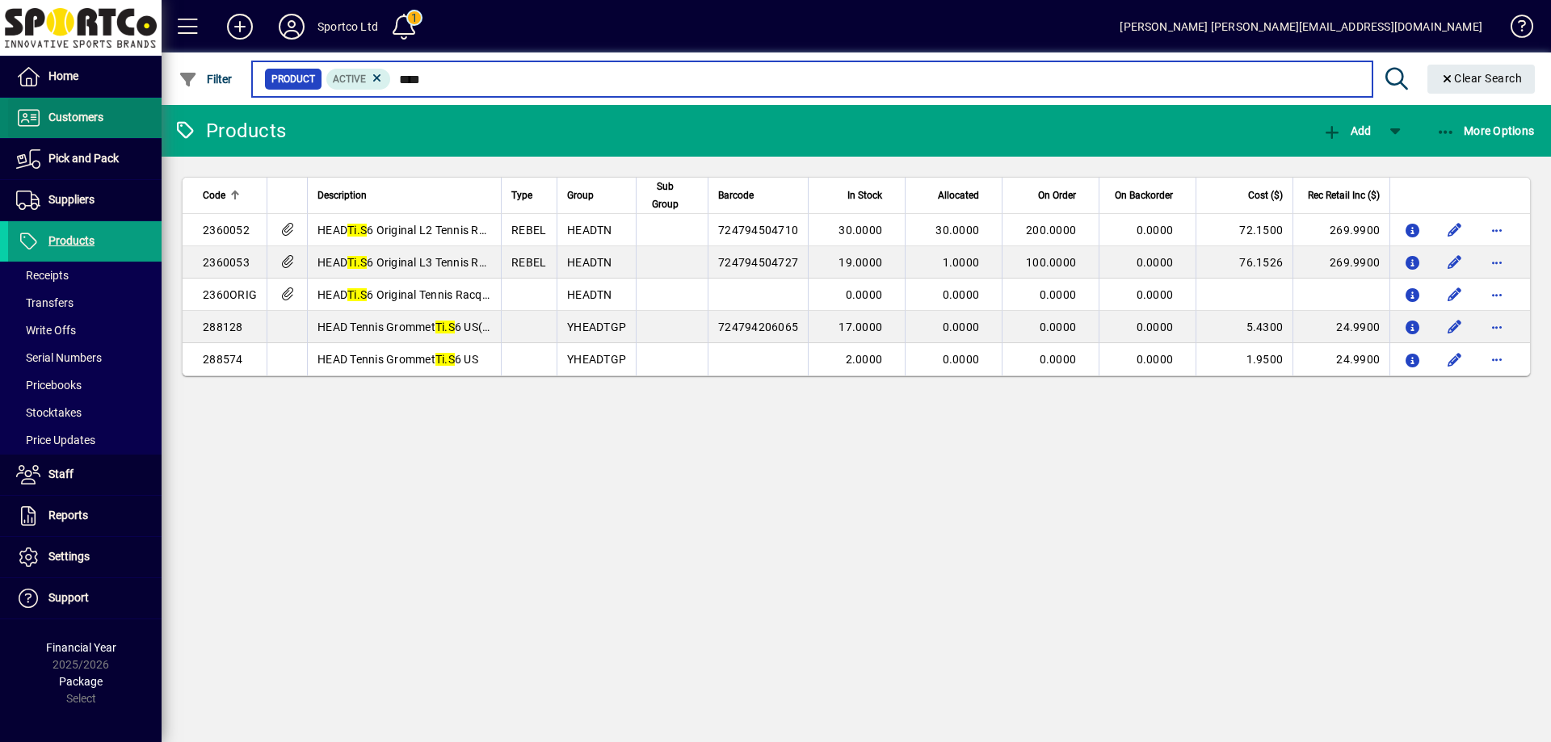
type input "****"
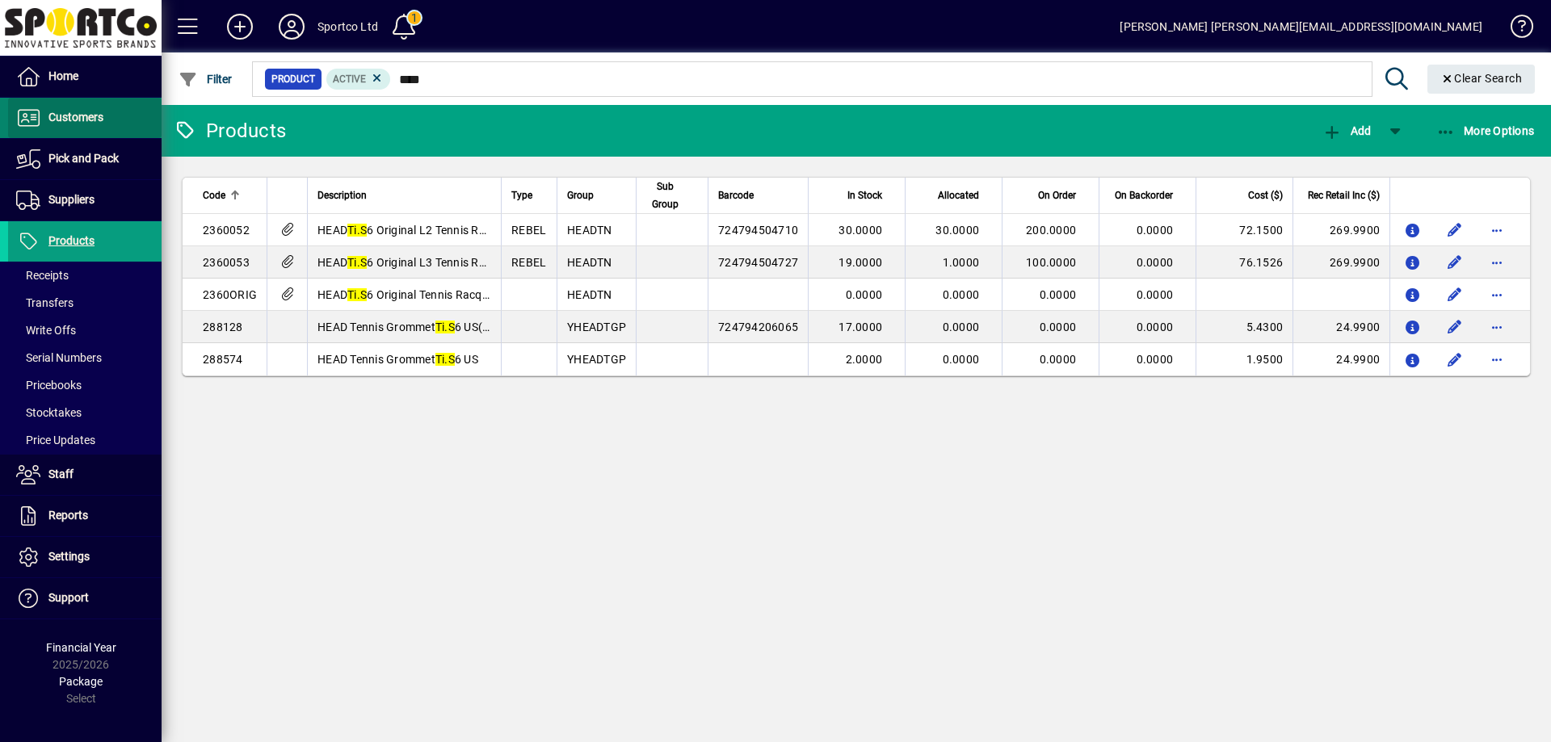
click at [79, 121] on span "Customers" at bounding box center [75, 117] width 55 height 13
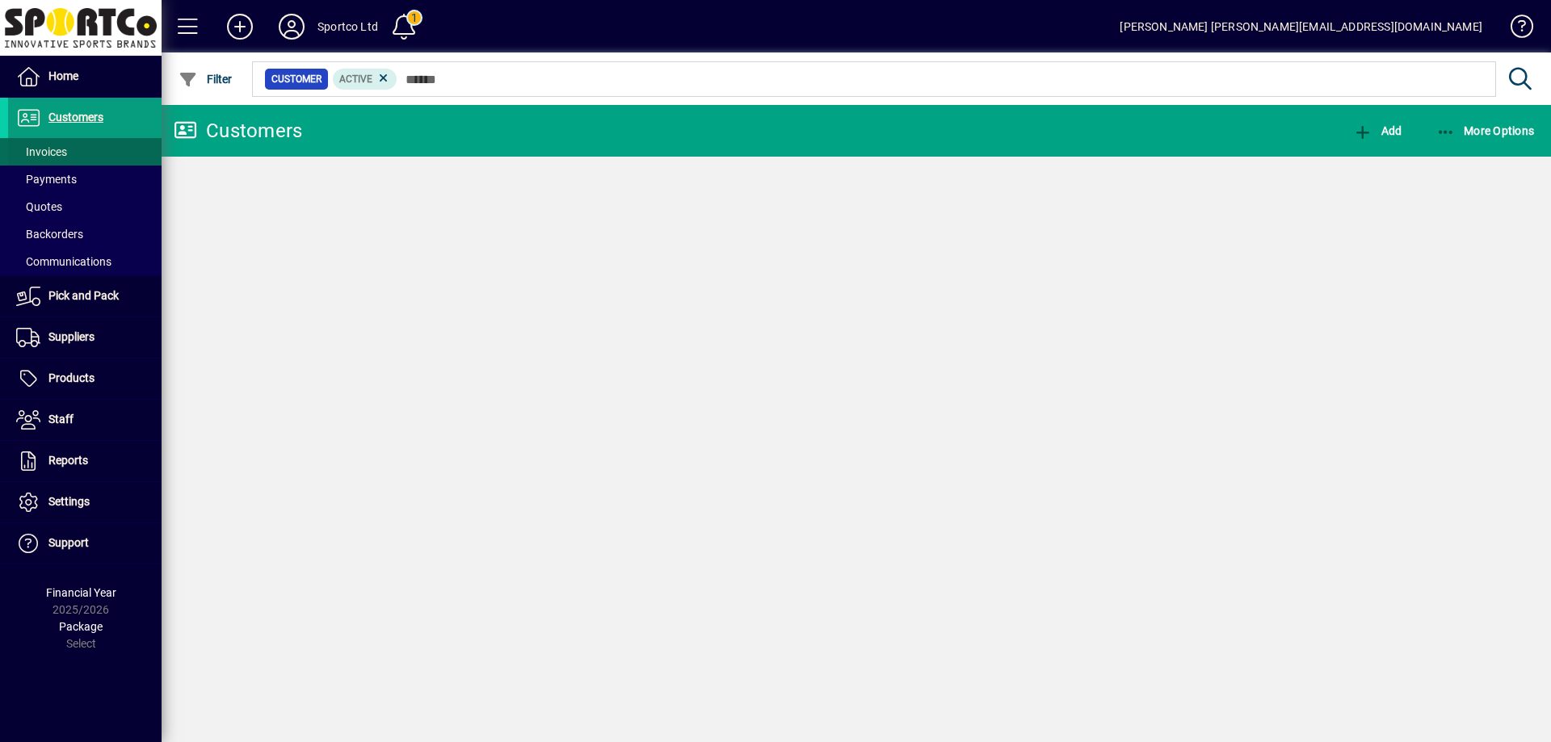
click at [57, 156] on span "Invoices" at bounding box center [41, 151] width 51 height 13
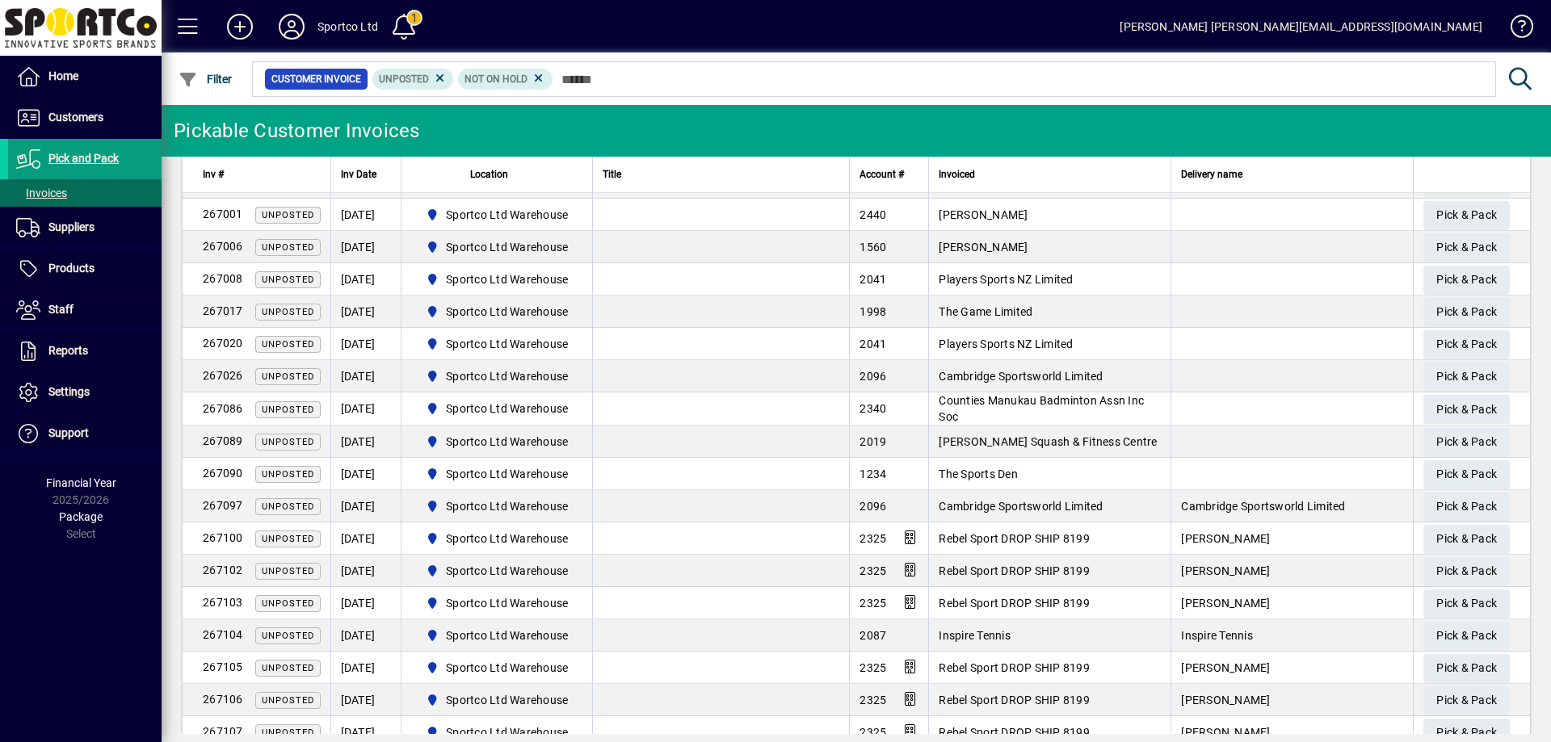
scroll to position [323, 0]
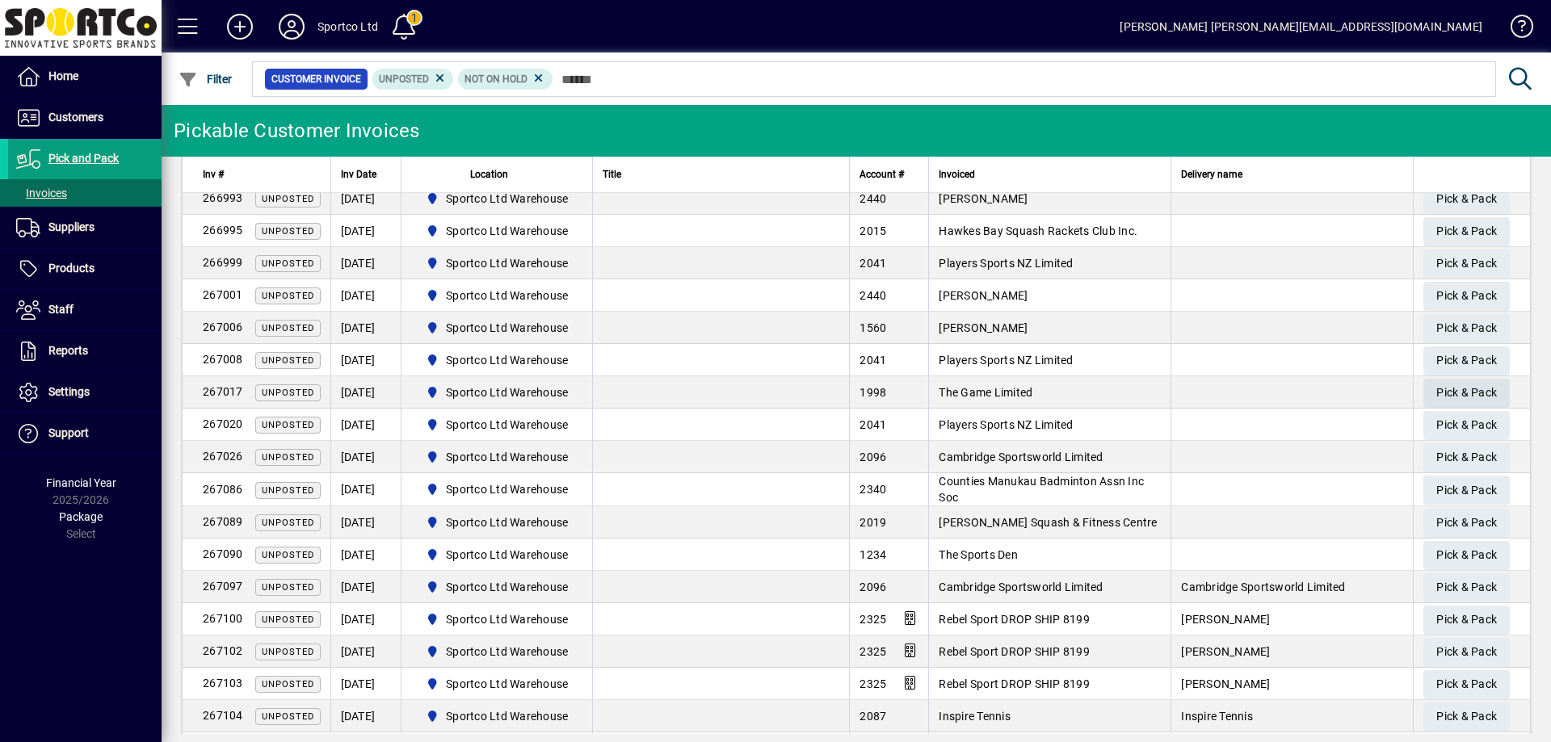
click at [1480, 393] on span "Pick & Pack" at bounding box center [1466, 393] width 61 height 27
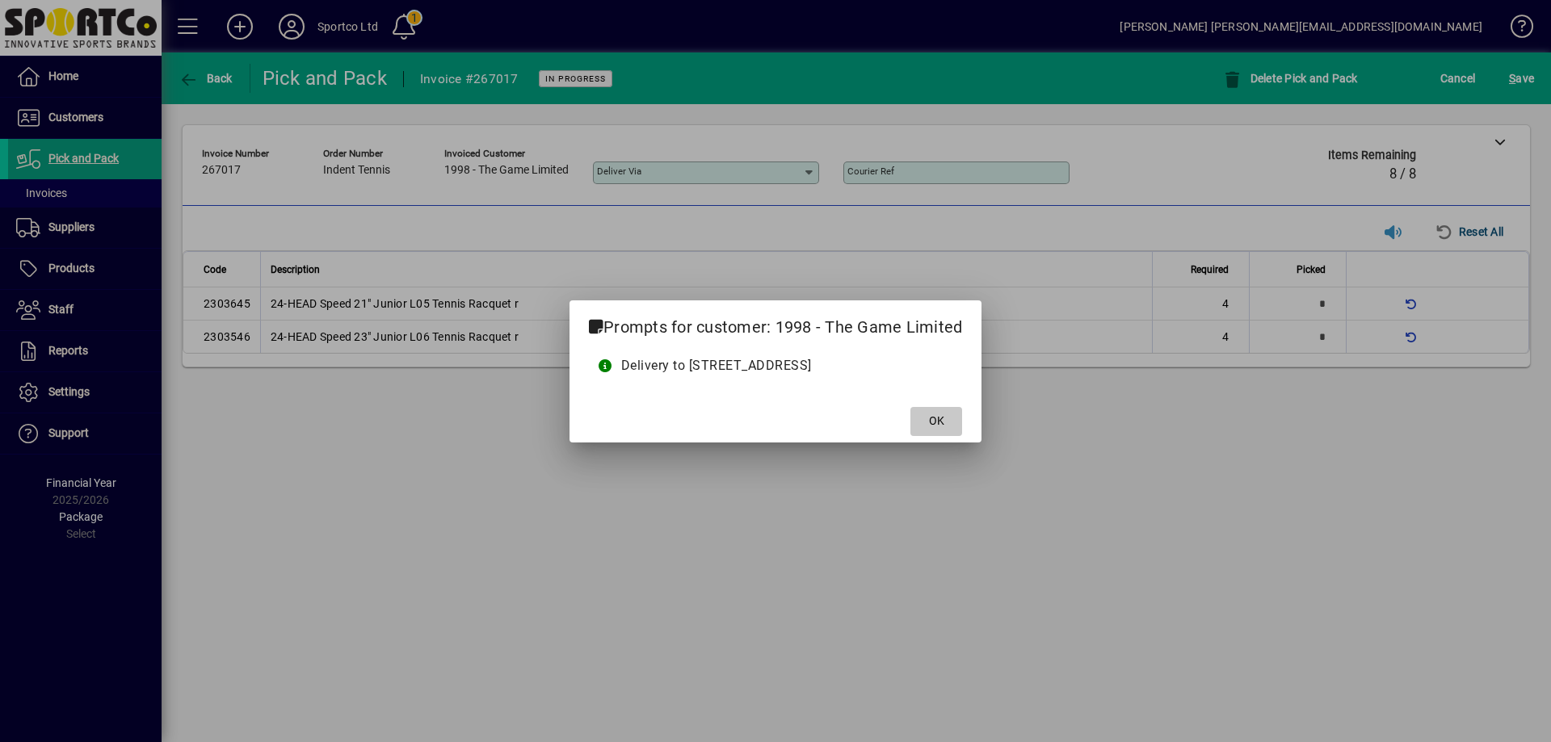
click at [941, 419] on span "OK" at bounding box center [936, 421] width 15 height 17
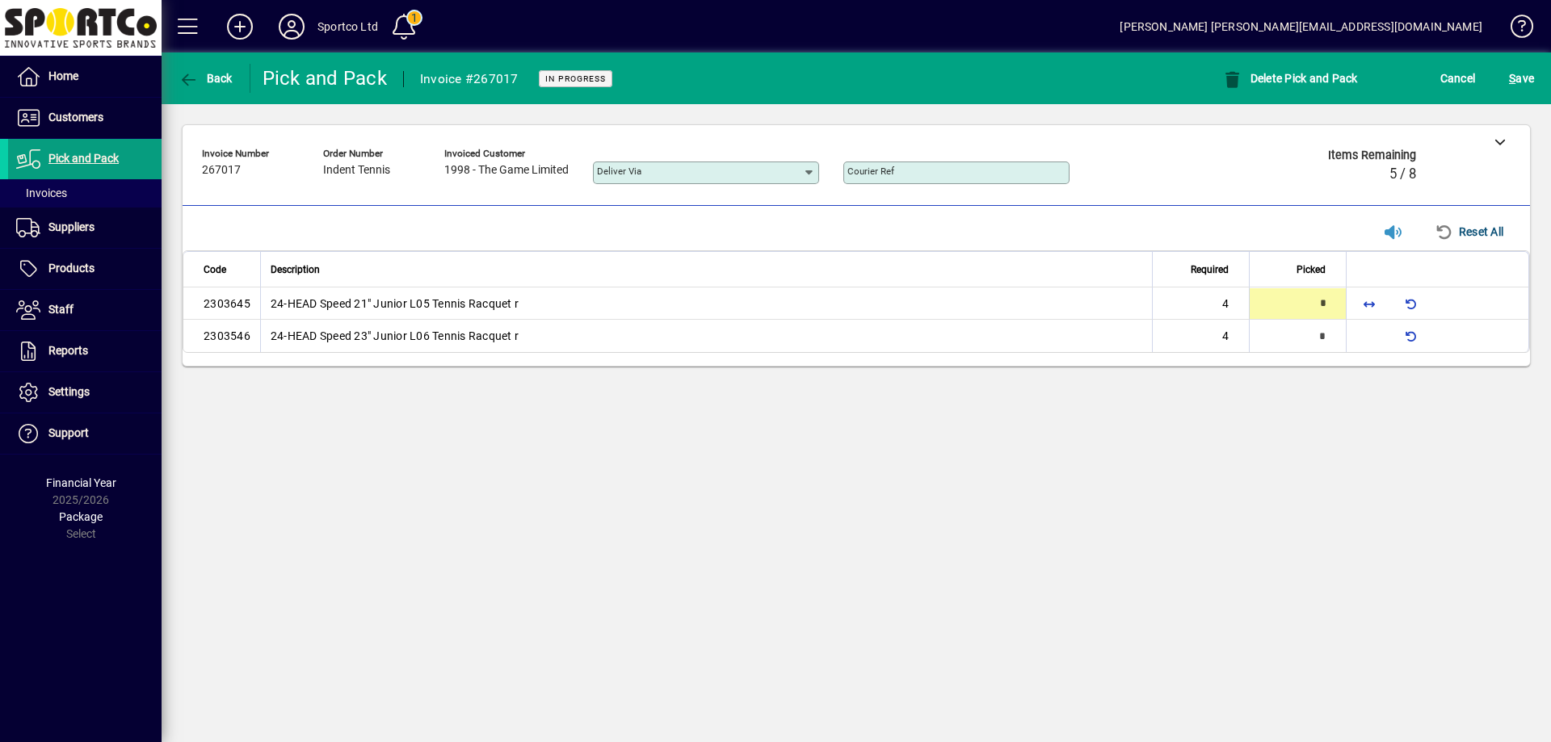
type input "*"
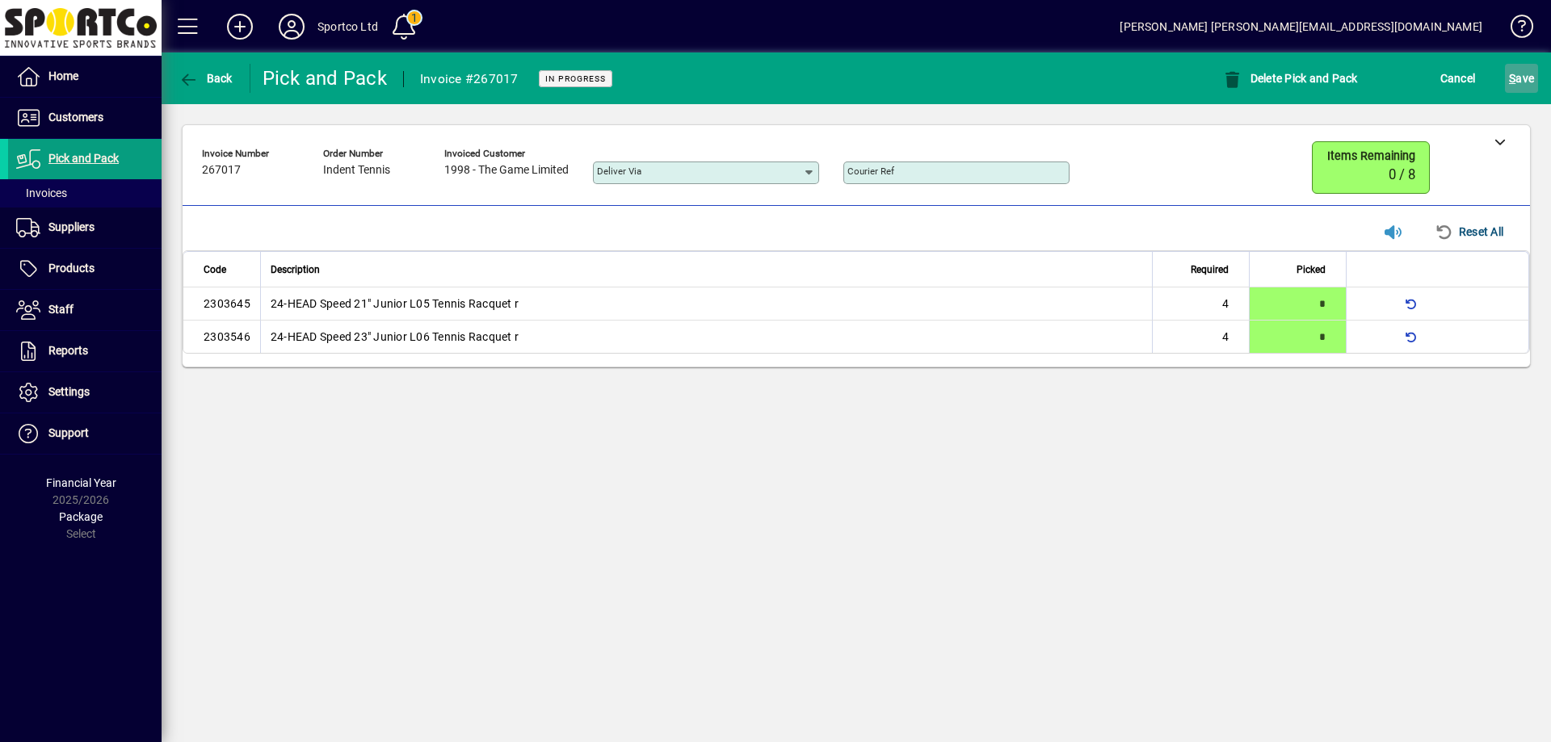
click at [1524, 75] on span "S ave" at bounding box center [1521, 78] width 25 height 26
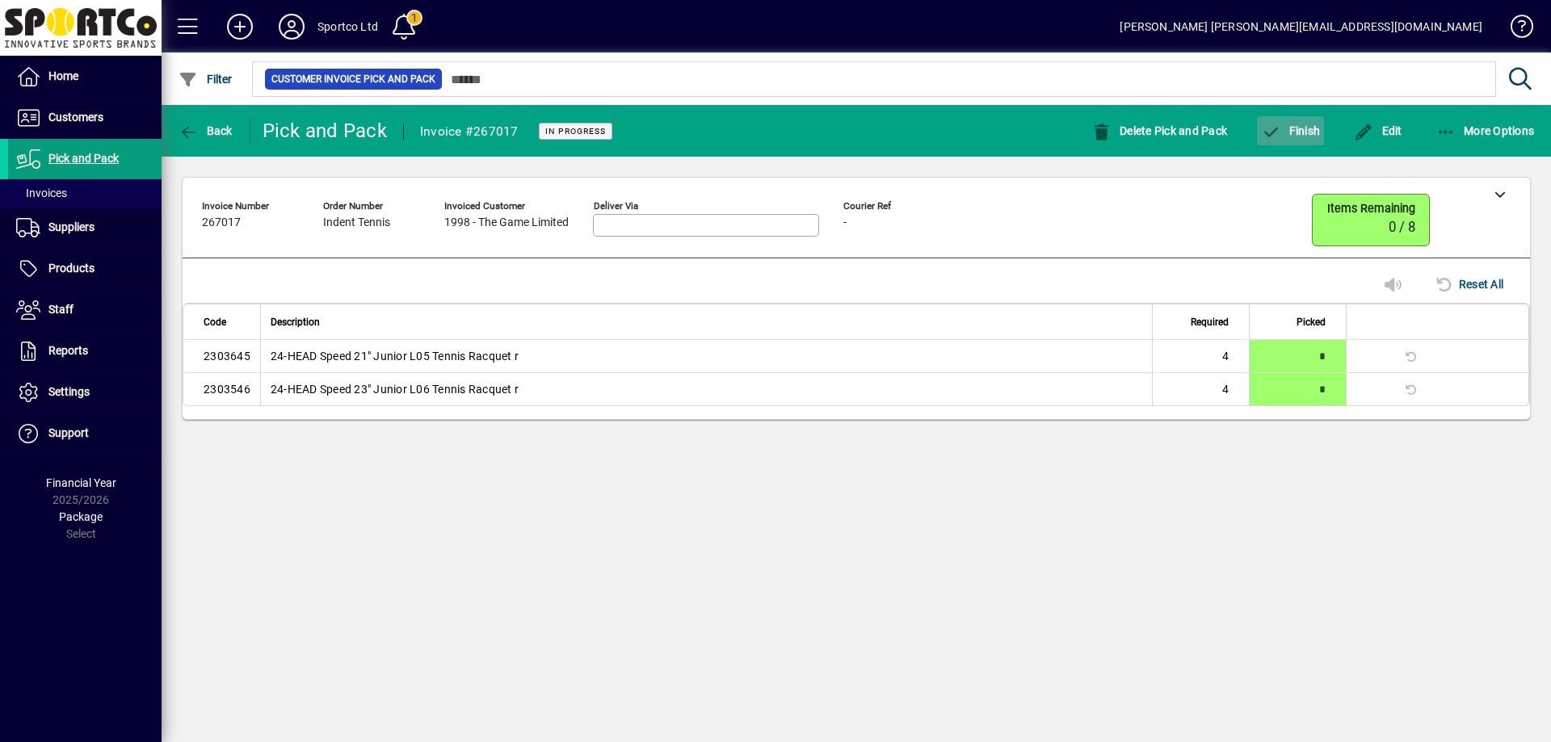
click at [1288, 124] on span "Finish" at bounding box center [1290, 130] width 59 height 13
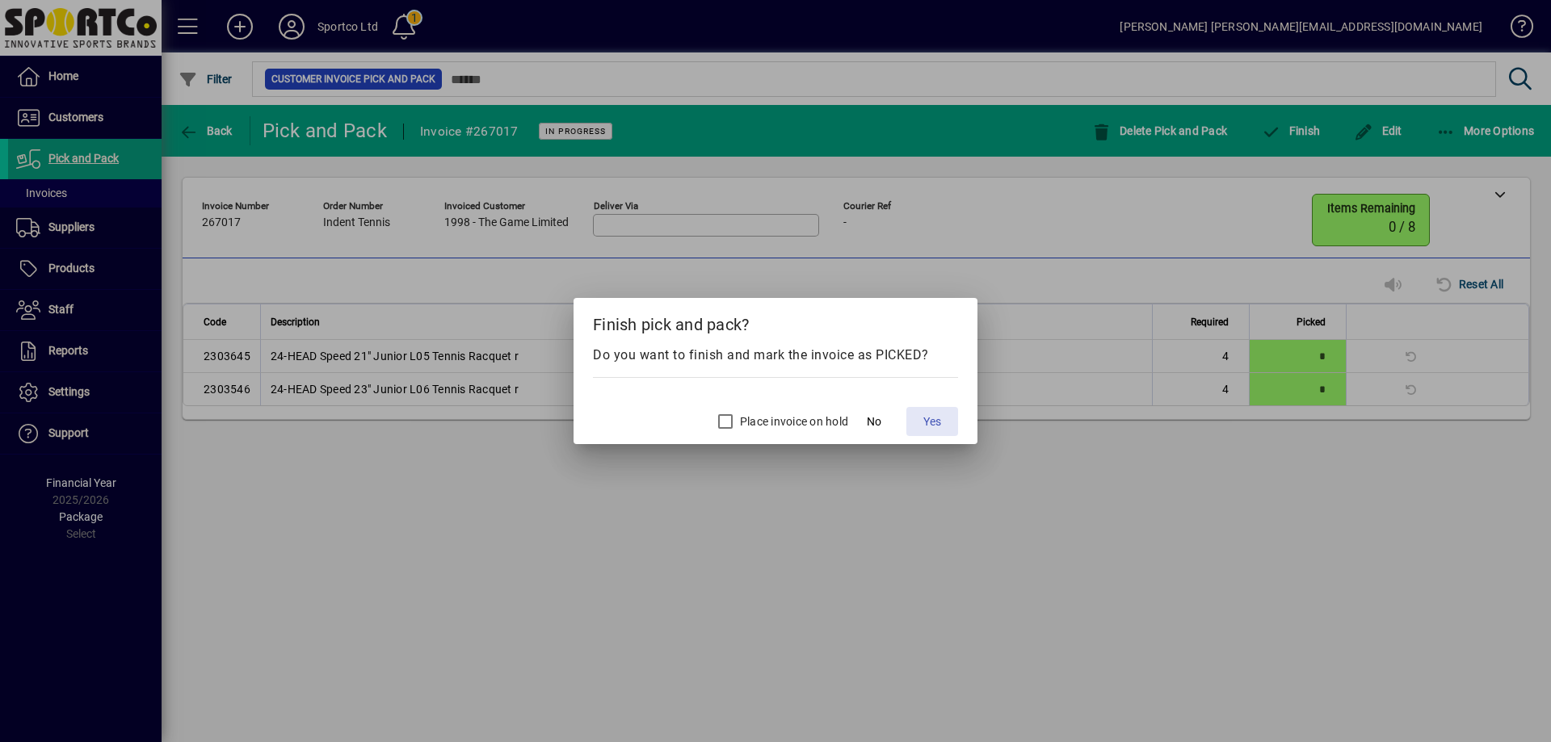
click at [935, 414] on span "Yes" at bounding box center [932, 422] width 18 height 17
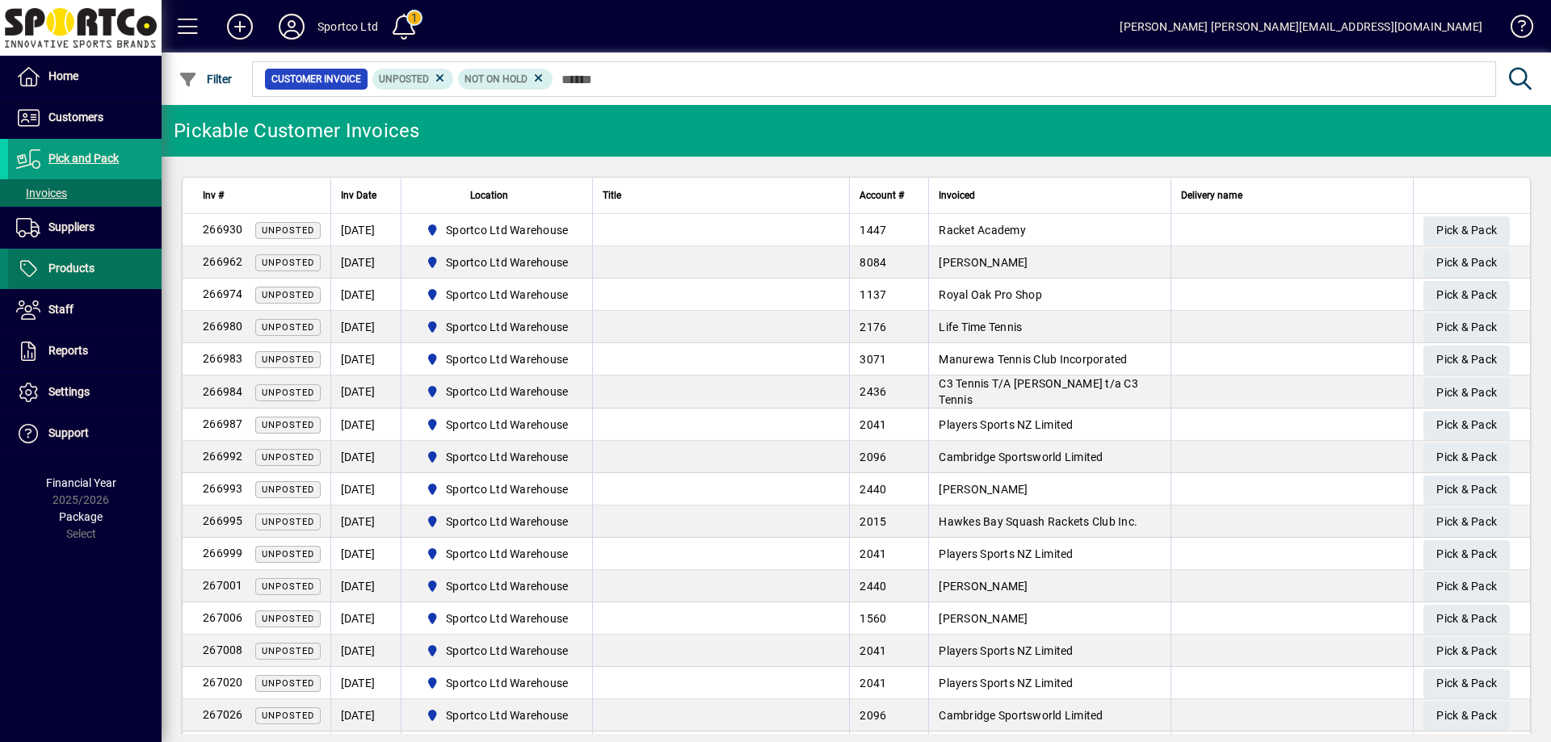
click at [62, 265] on span "Products" at bounding box center [71, 268] width 46 height 13
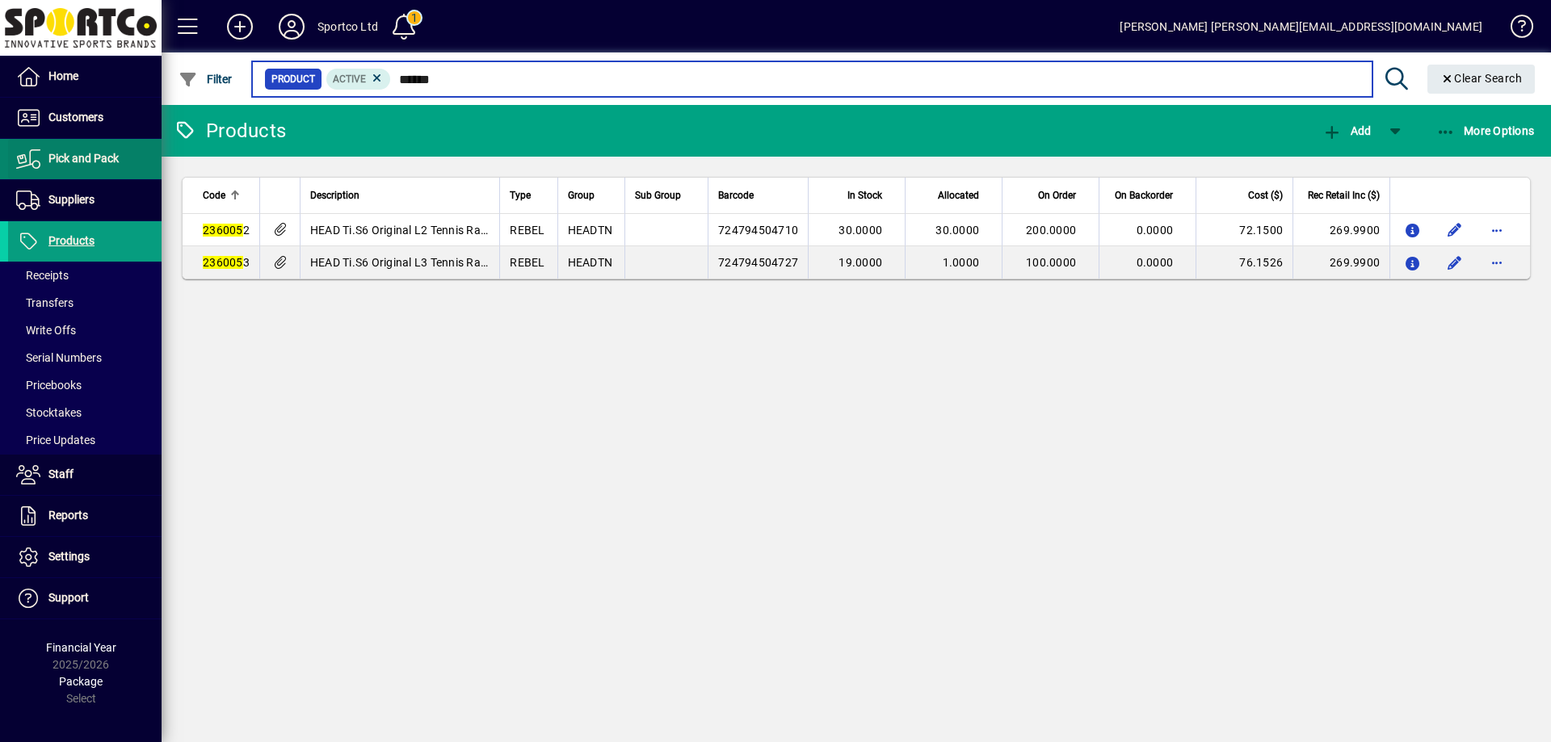
type input "******"
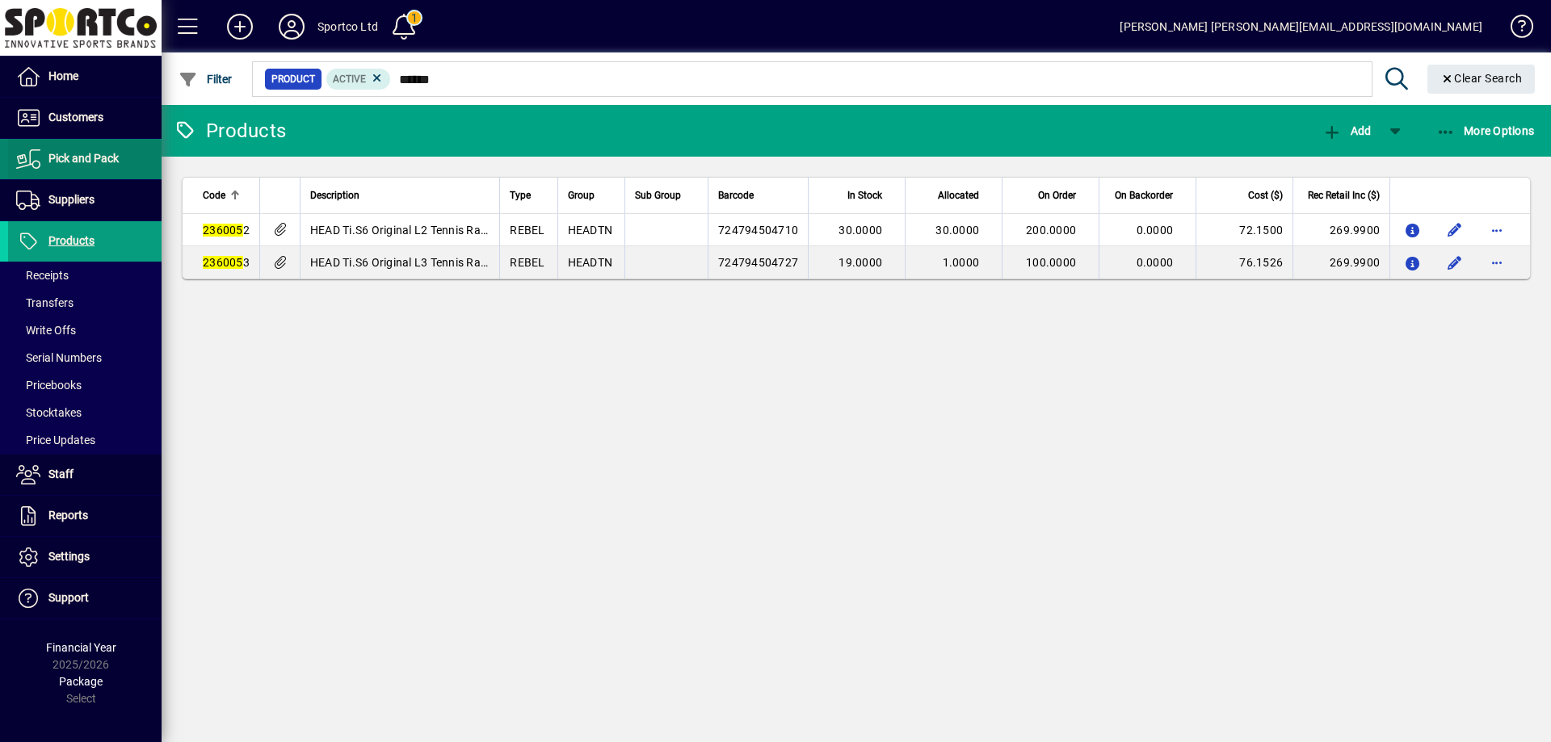
click at [78, 168] on link "Pick and Pack" at bounding box center [84, 159] width 153 height 40
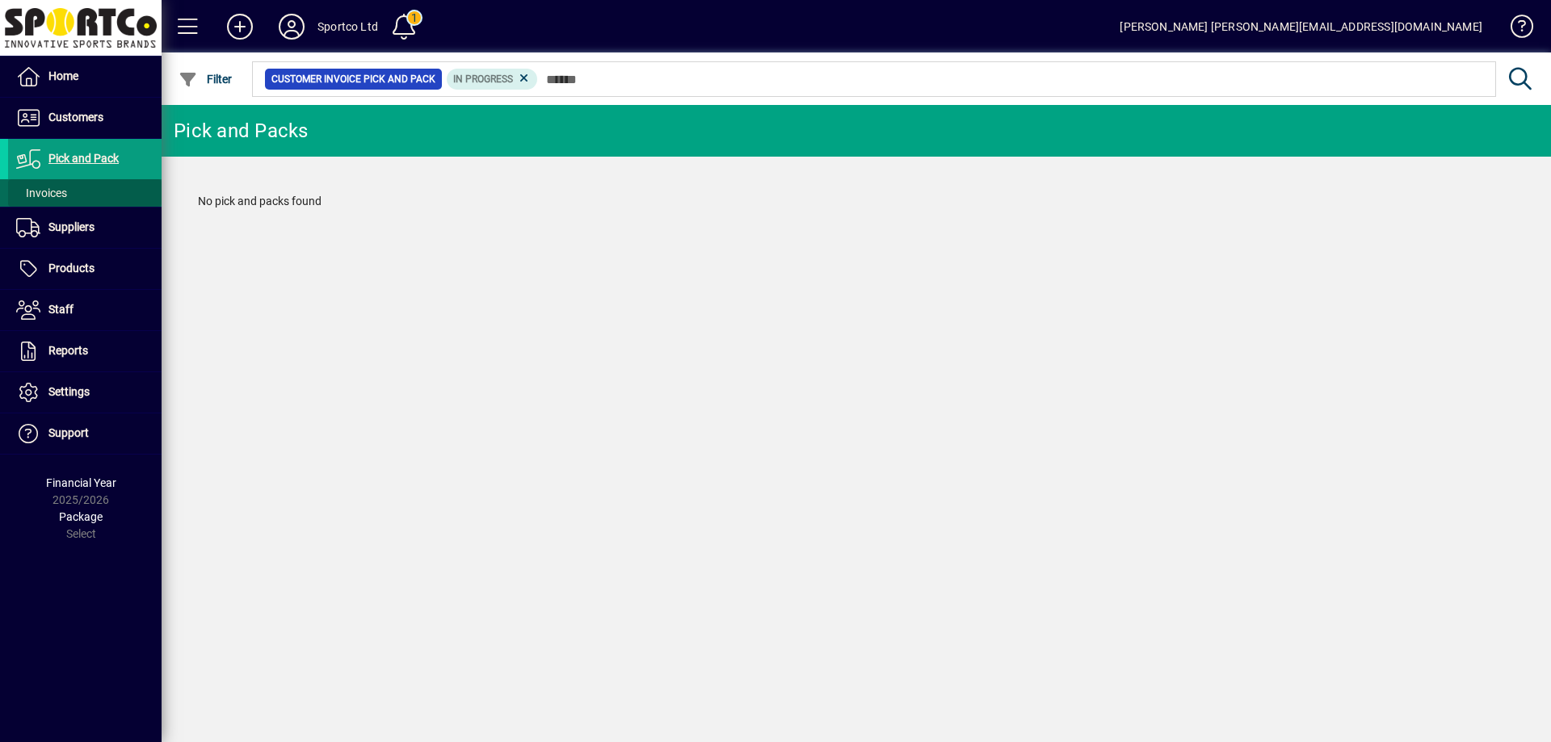
click at [64, 186] on span "Invoices" at bounding box center [37, 193] width 59 height 17
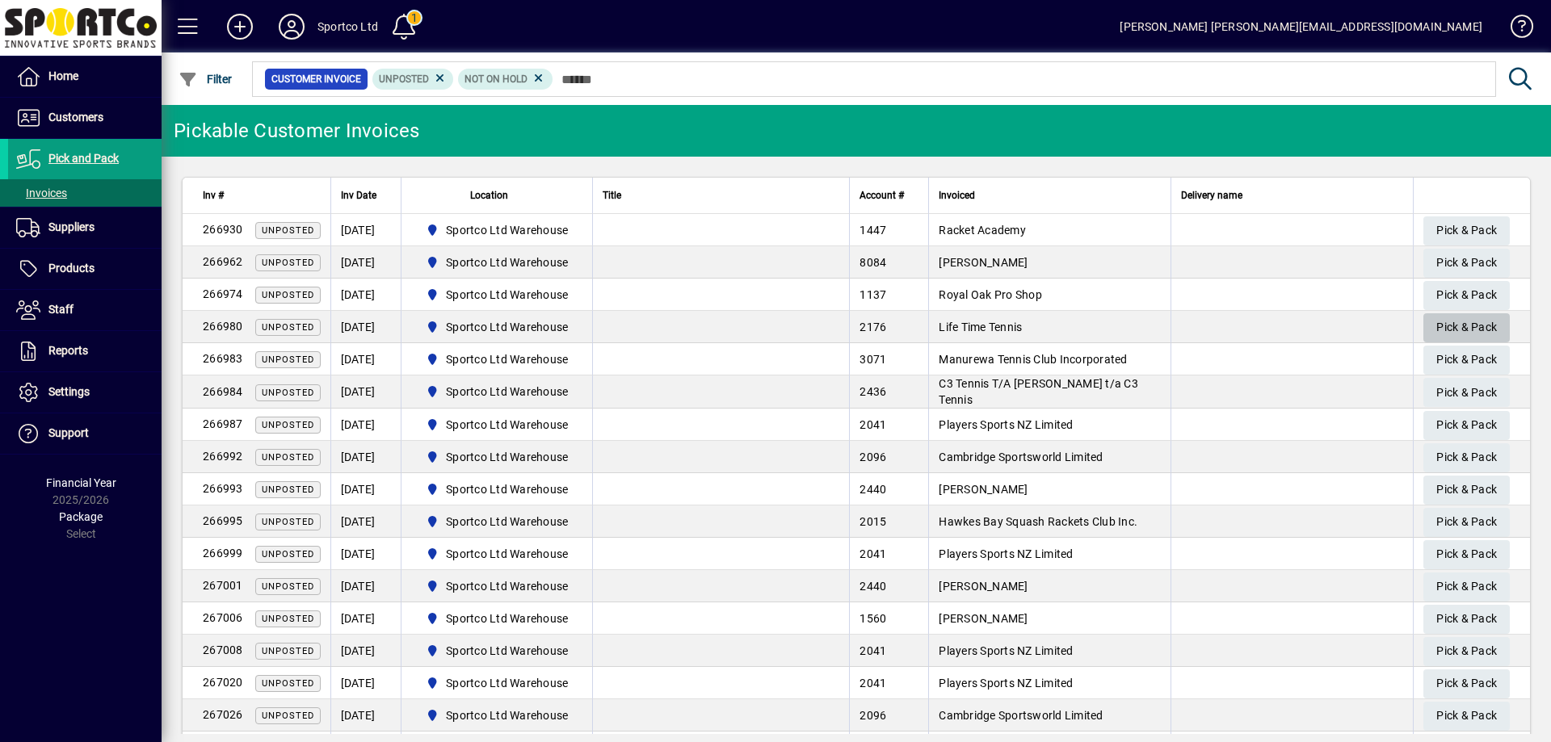
click at [1436, 326] on span "Pick & Pack" at bounding box center [1466, 327] width 61 height 27
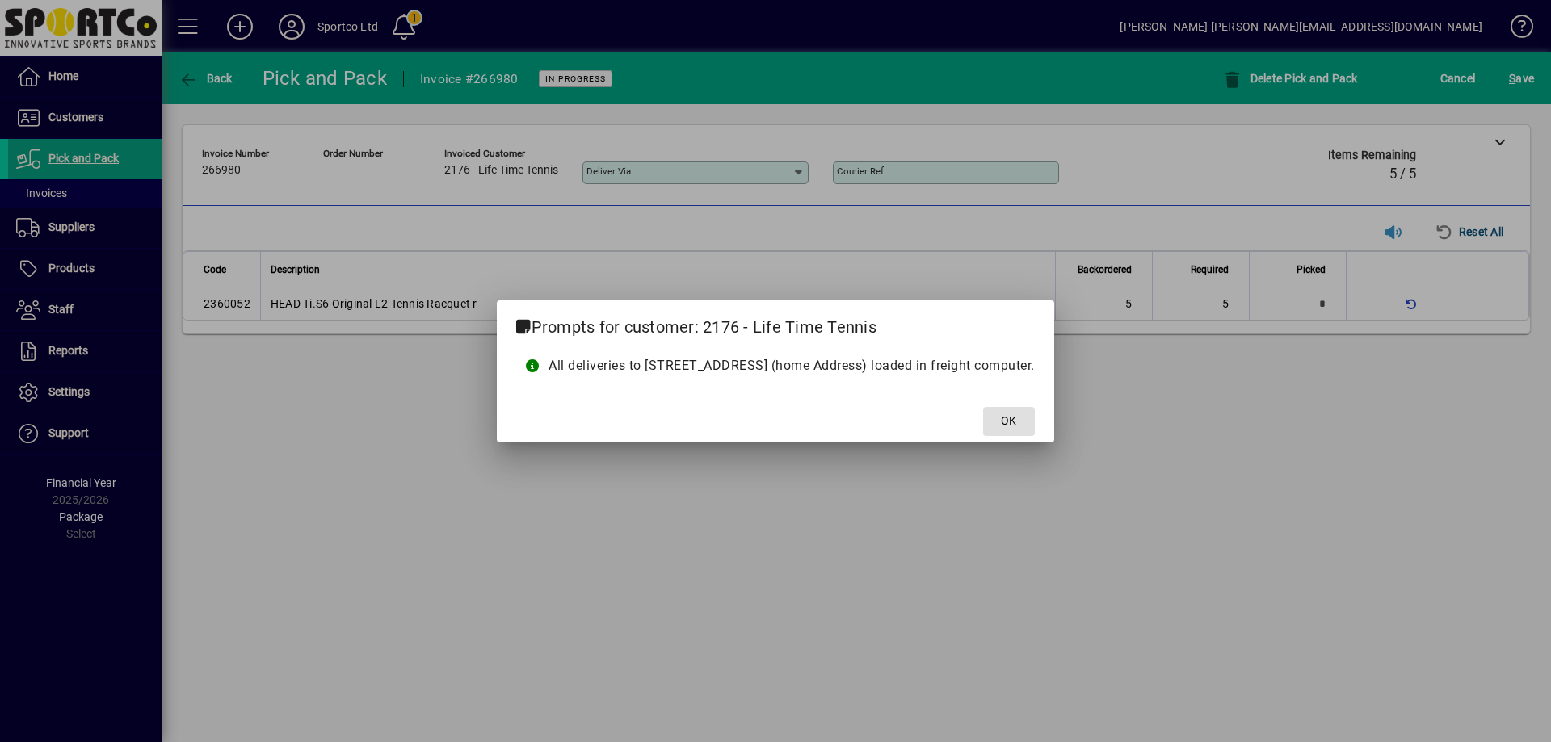
click at [1011, 414] on span at bounding box center [1009, 421] width 52 height 39
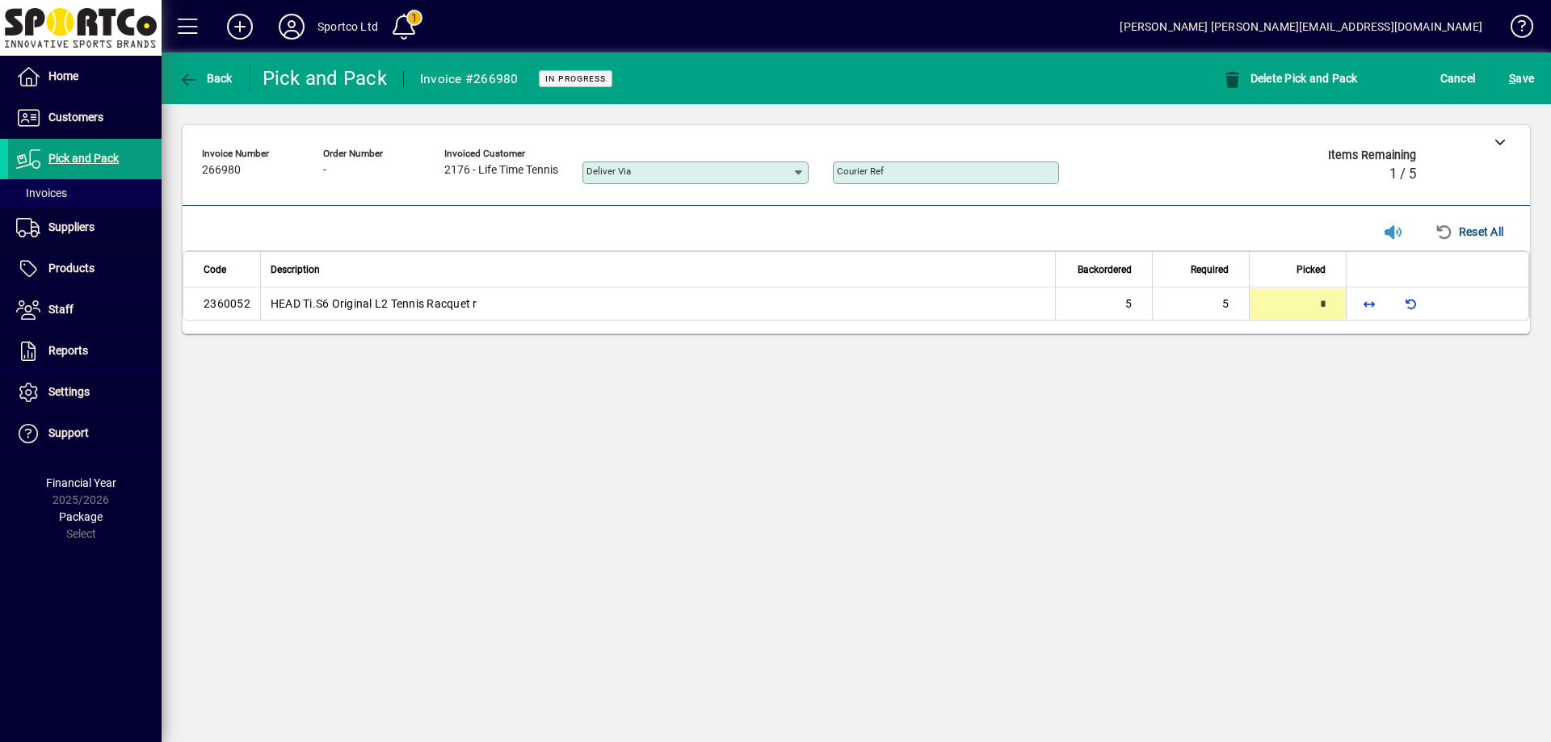
type input "*"
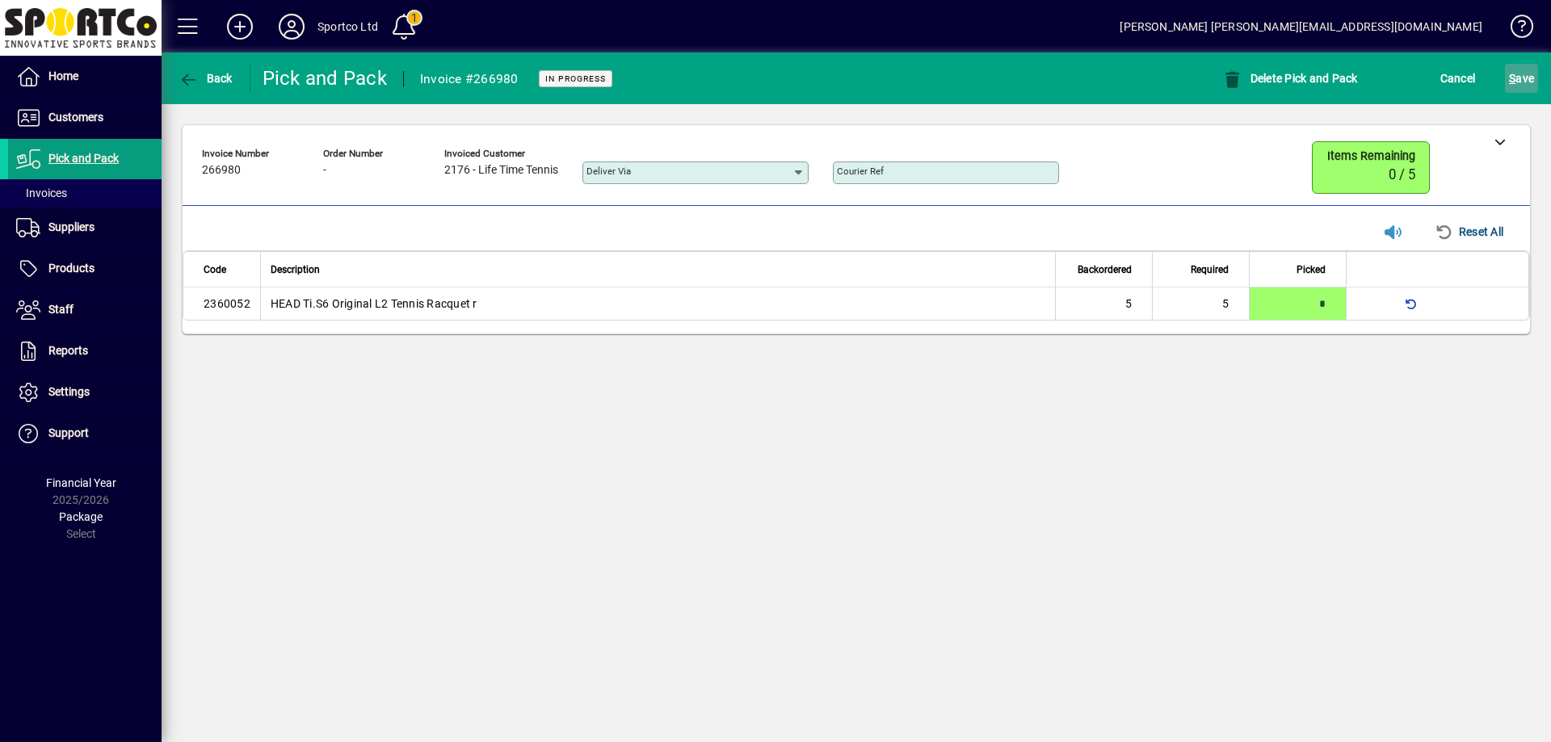
click at [1511, 70] on span "S ave" at bounding box center [1521, 78] width 25 height 26
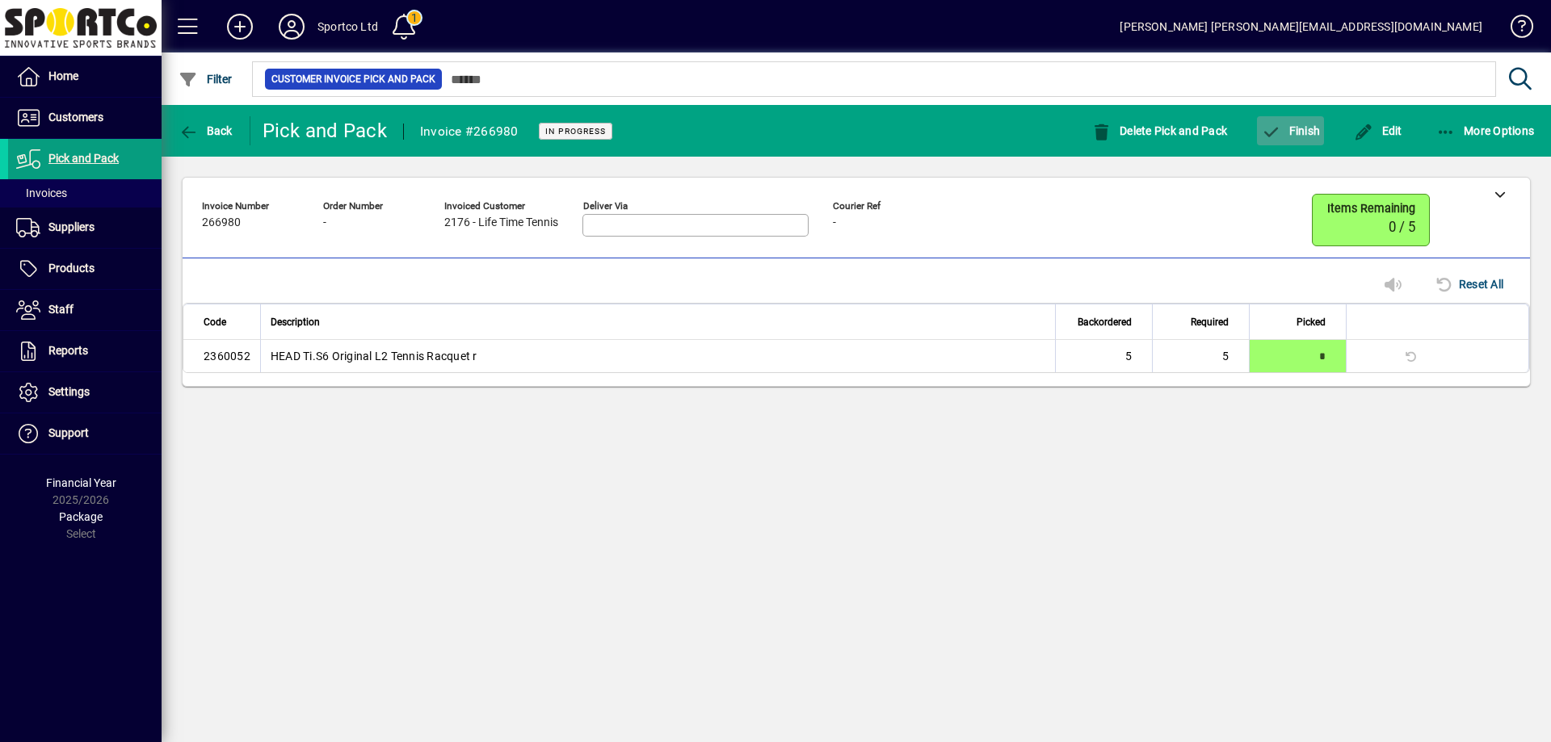
click at [1280, 132] on icon "button" at bounding box center [1271, 132] width 20 height 16
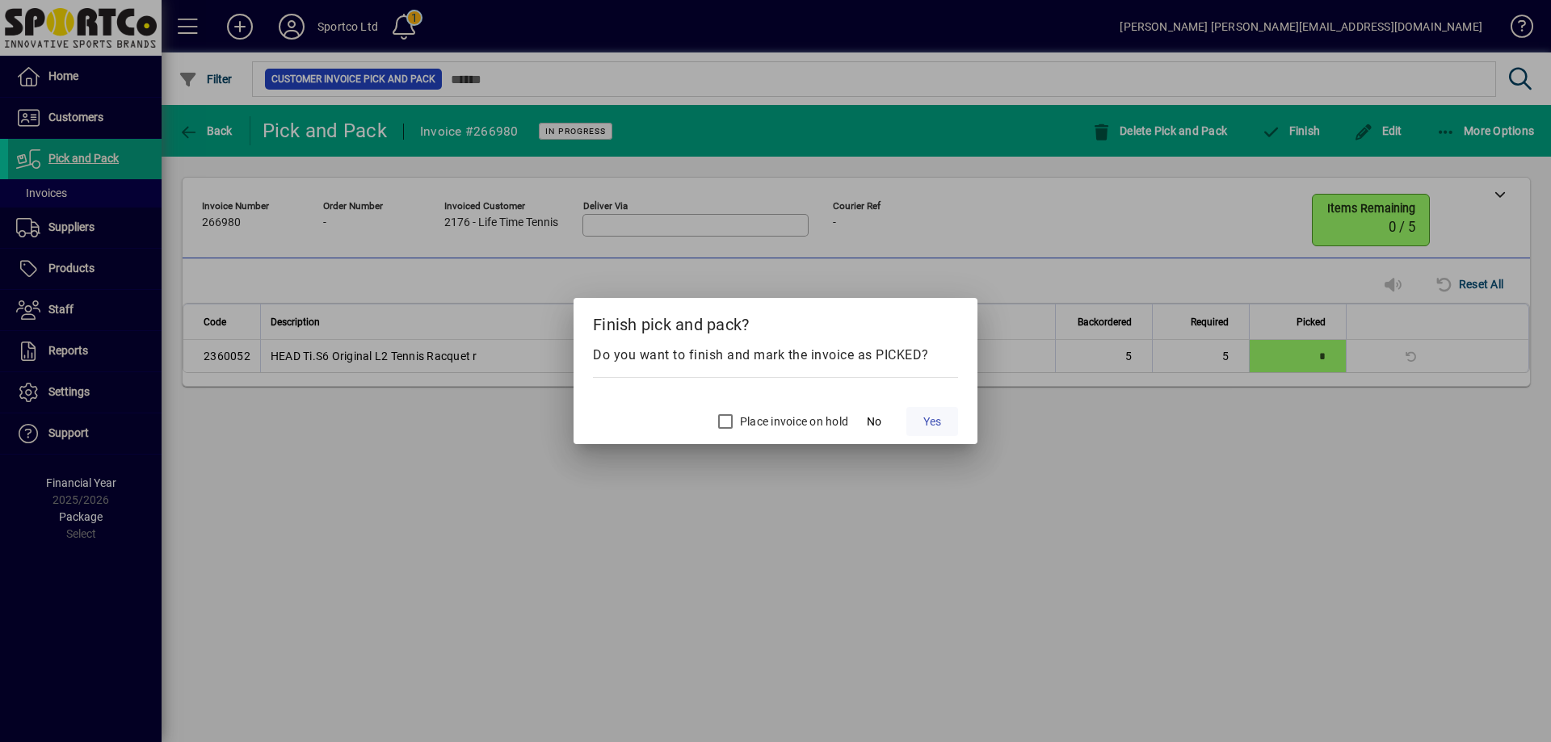
click at [934, 423] on span "Yes" at bounding box center [932, 422] width 18 height 17
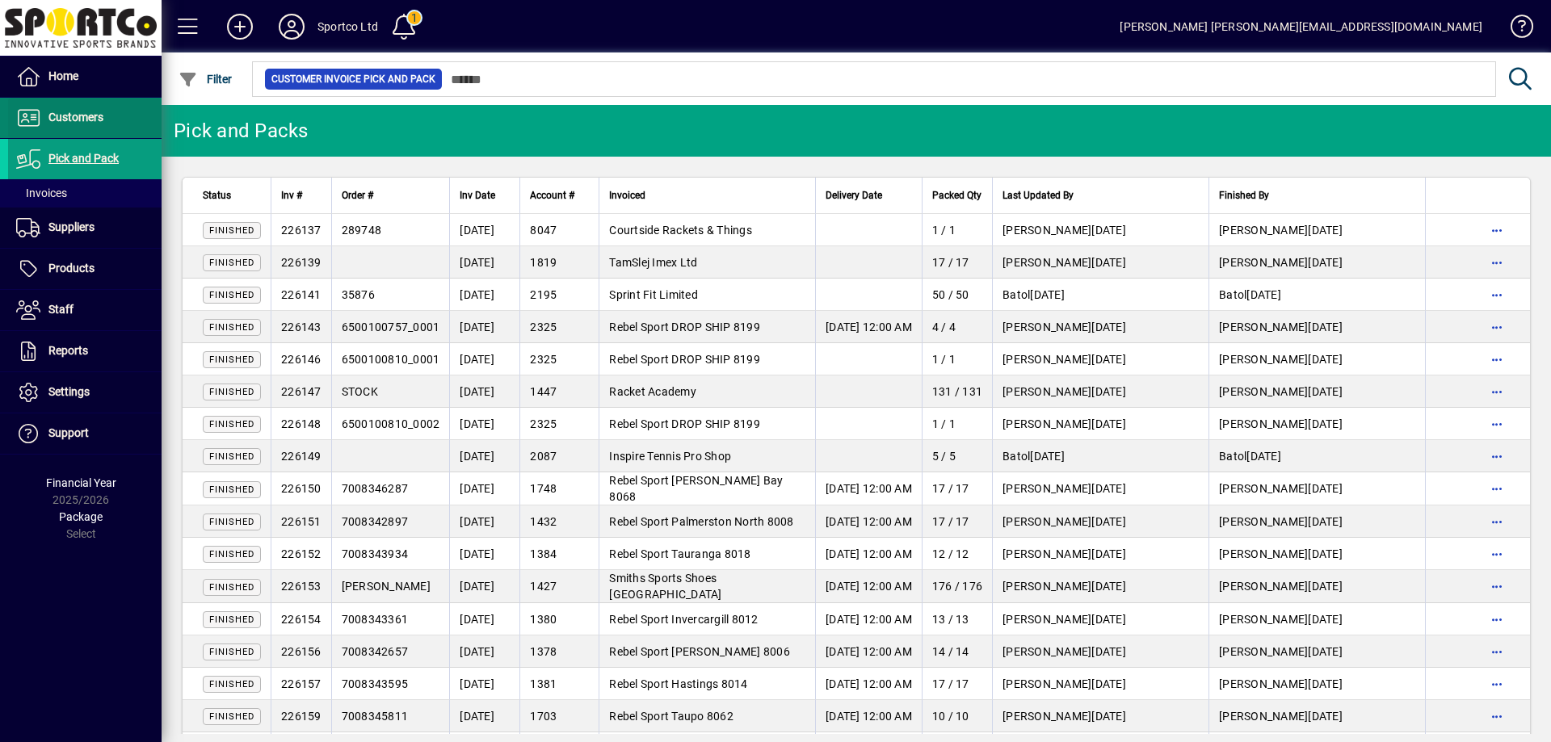
click at [74, 130] on span at bounding box center [84, 118] width 153 height 39
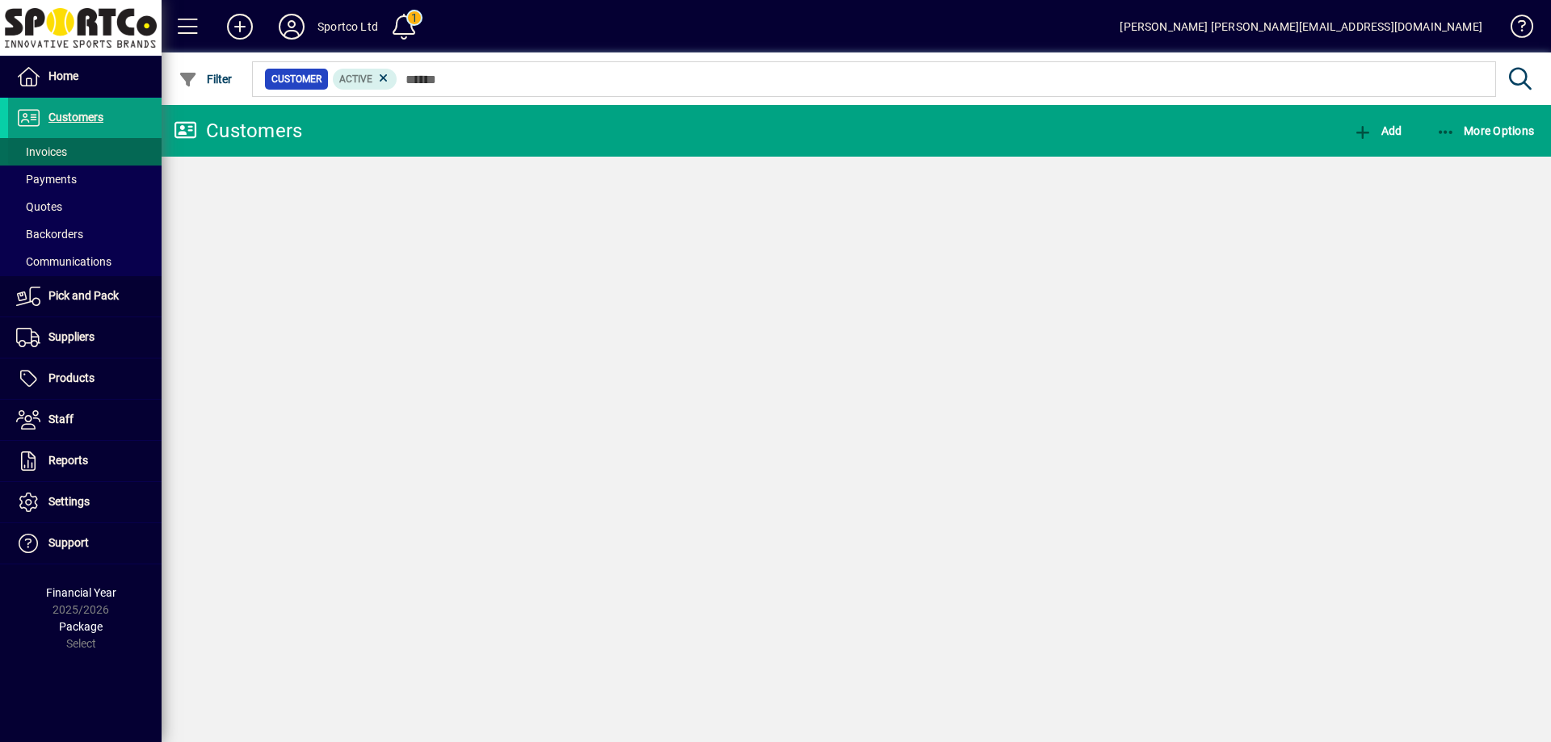
click at [57, 156] on span "Invoices" at bounding box center [41, 151] width 51 height 13
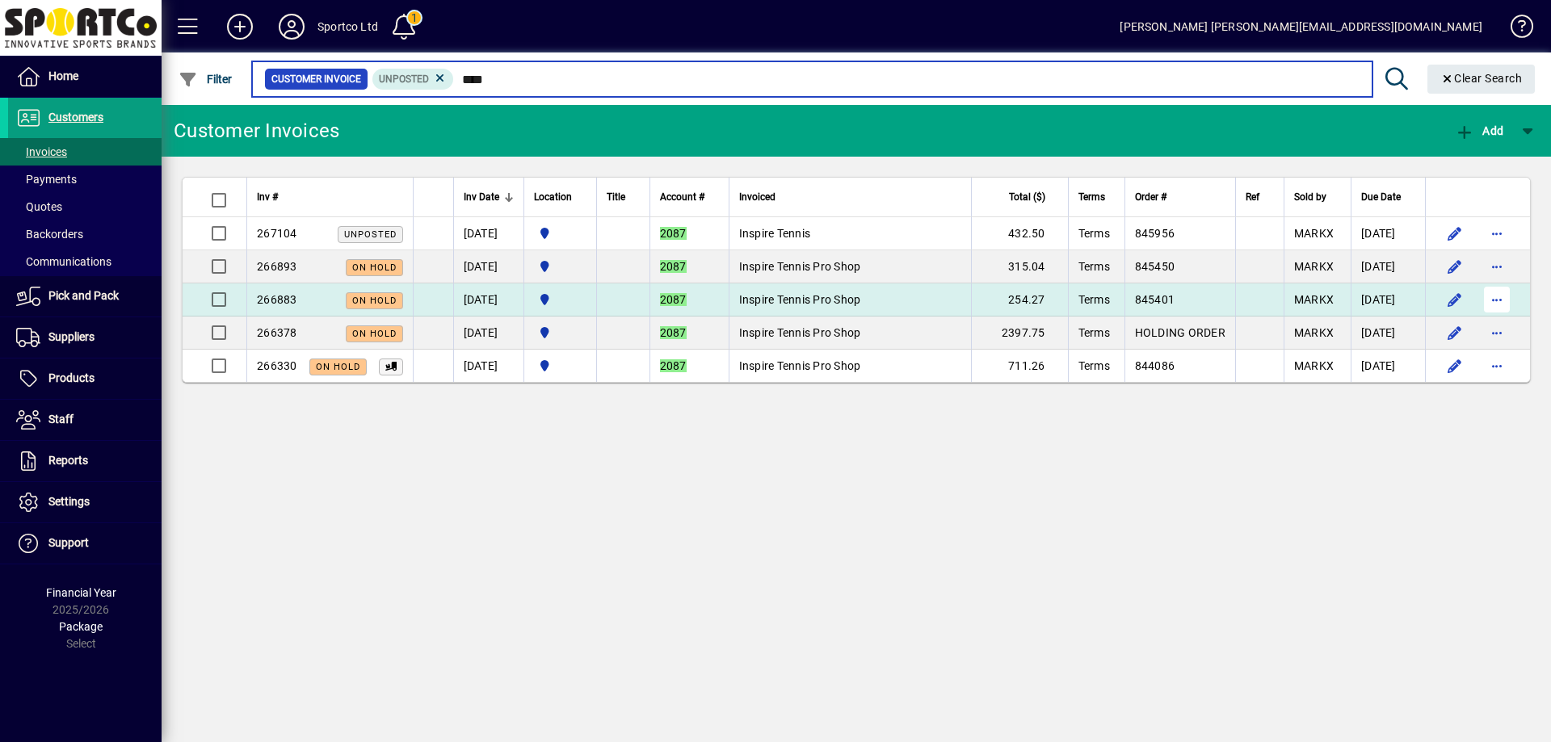
type input "****"
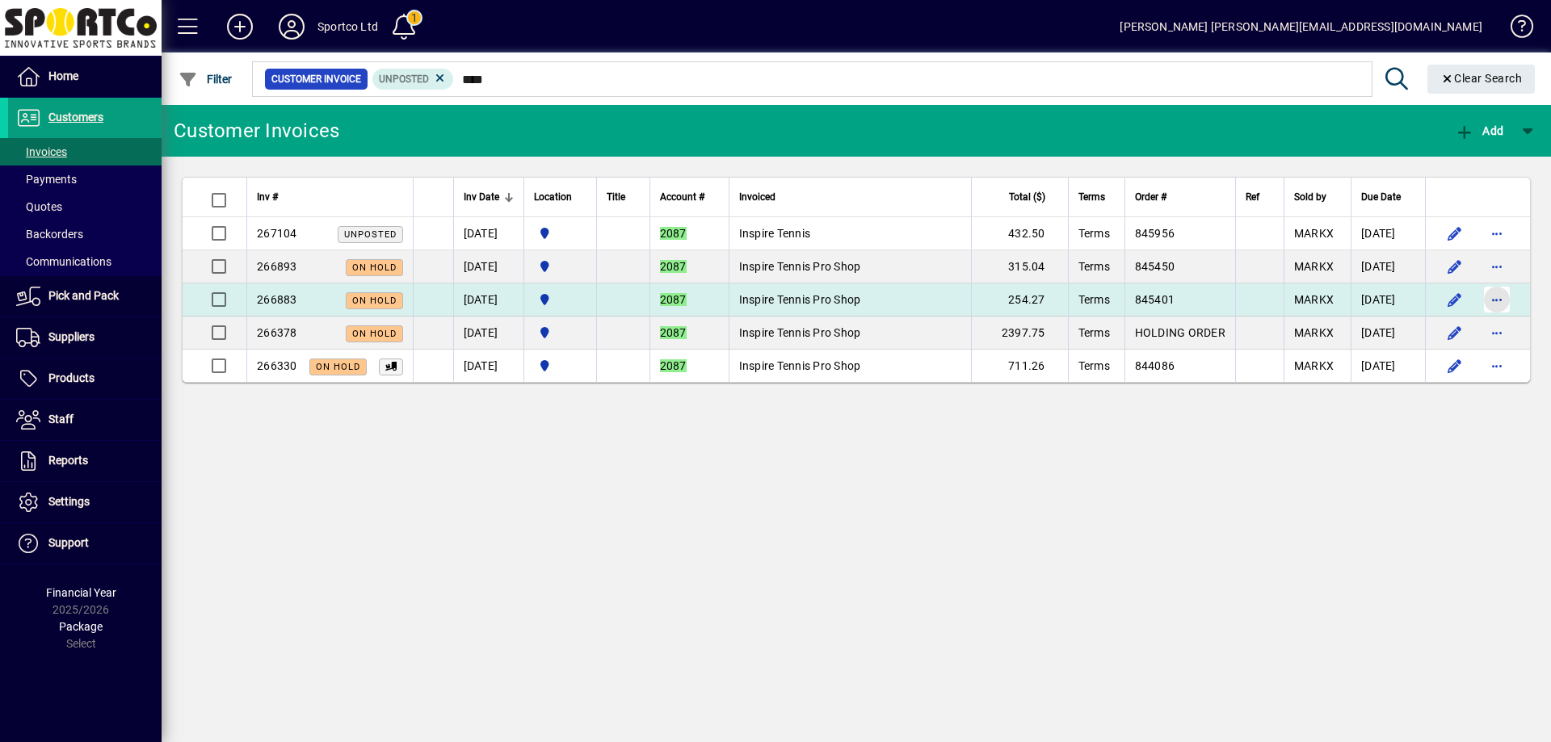
click at [1494, 297] on span "button" at bounding box center [1497, 299] width 39 height 39
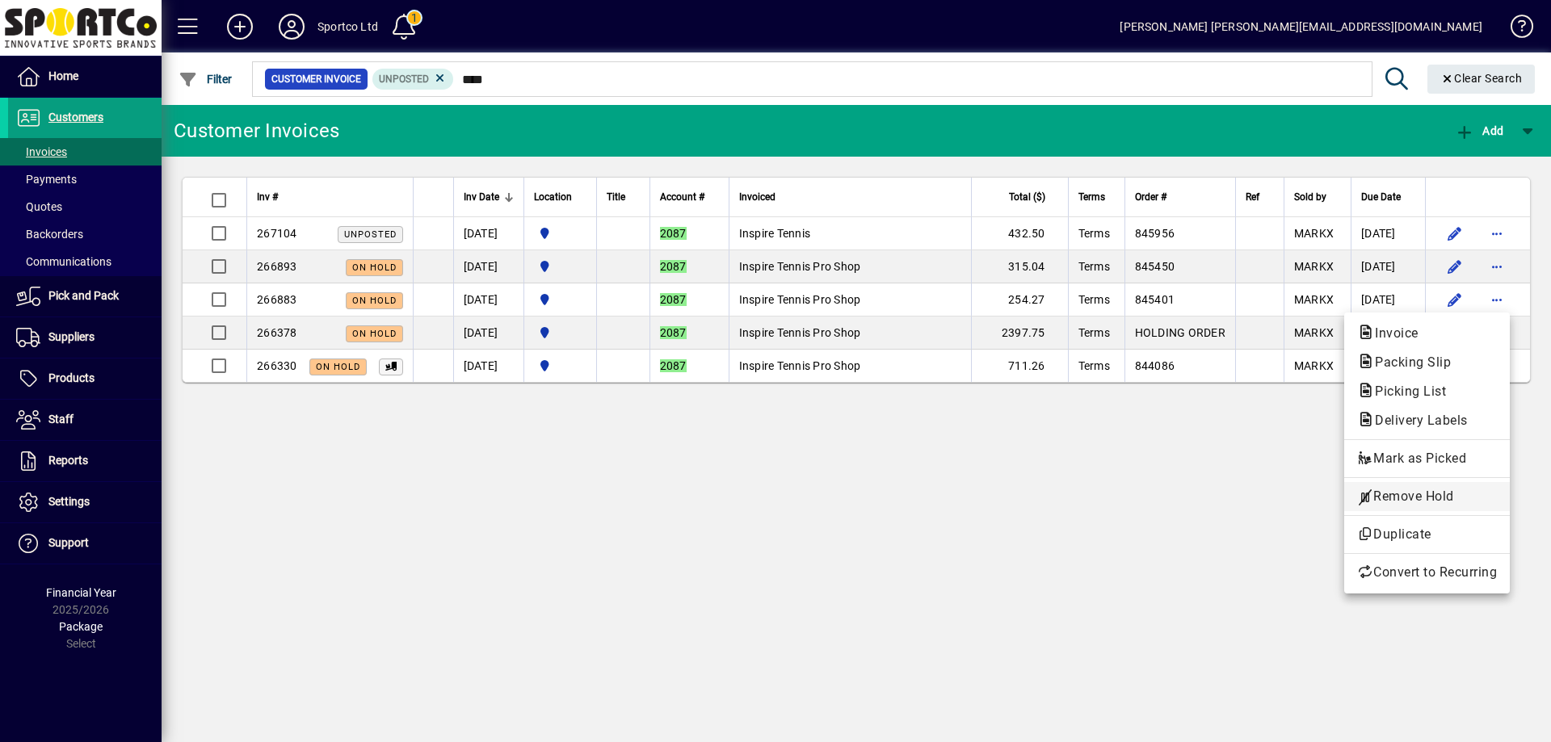
click at [1448, 494] on span "Remove Hold" at bounding box center [1427, 496] width 140 height 19
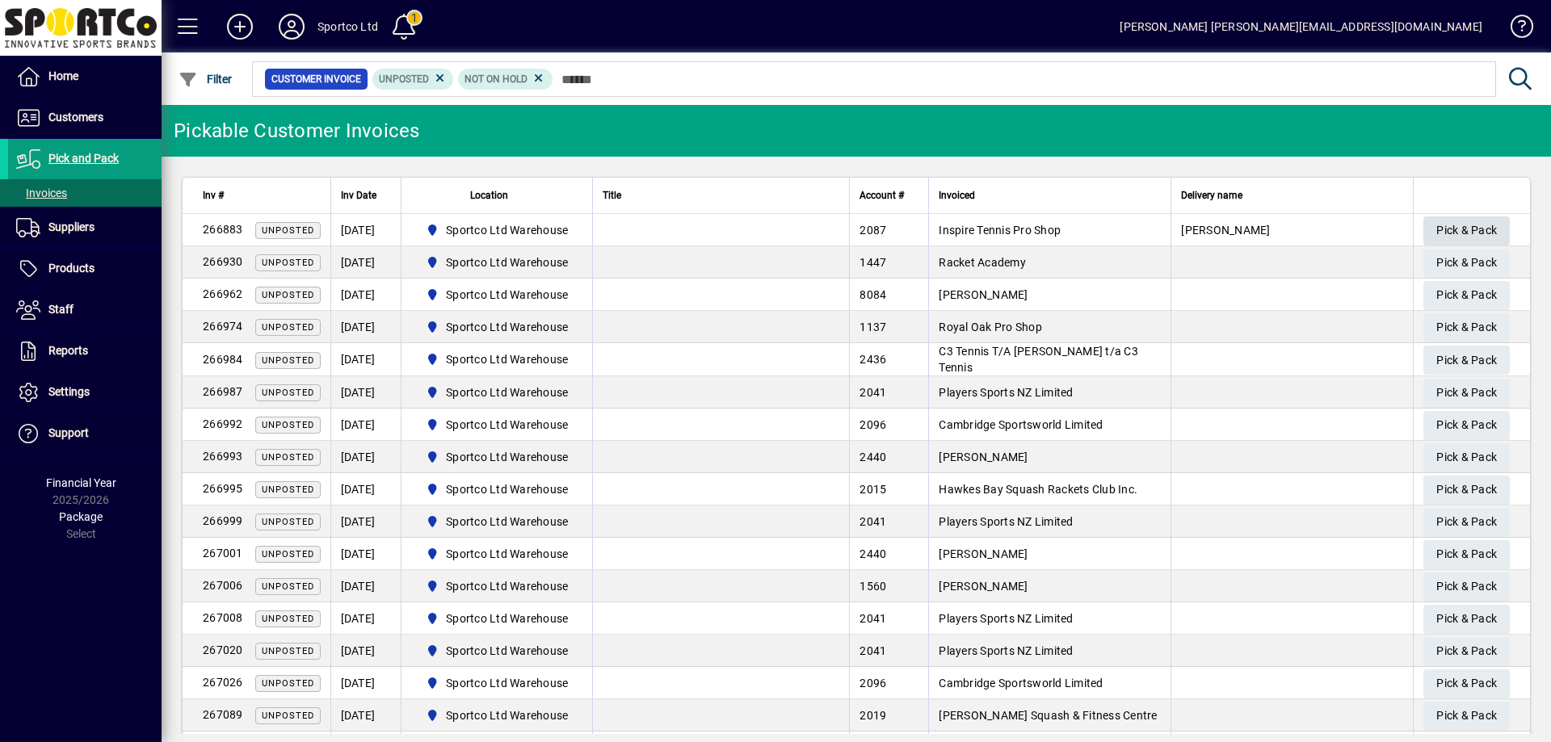
click at [1475, 222] on span "Pick & Pack" at bounding box center [1466, 230] width 61 height 27
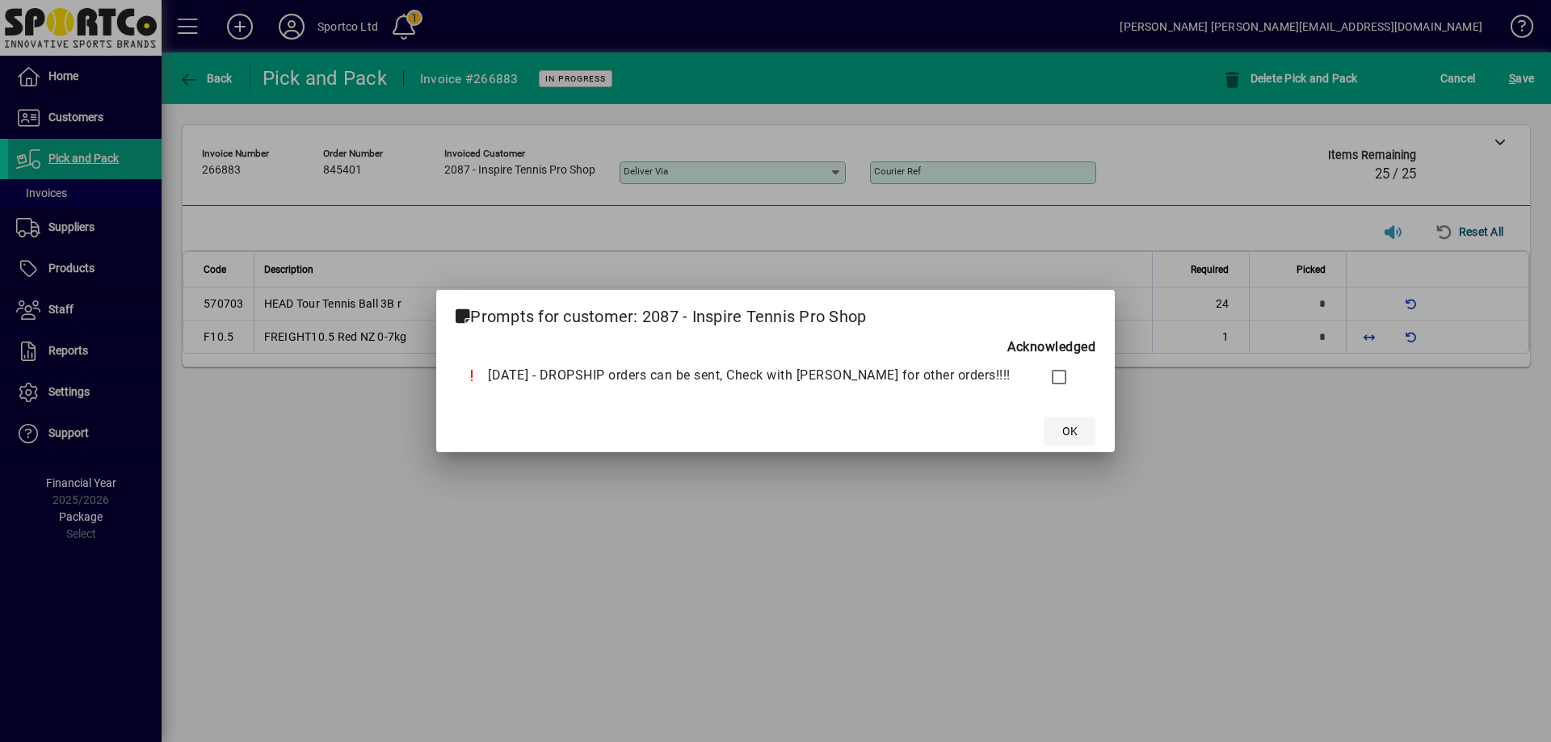
click at [1062, 431] on span "OK" at bounding box center [1069, 431] width 15 height 17
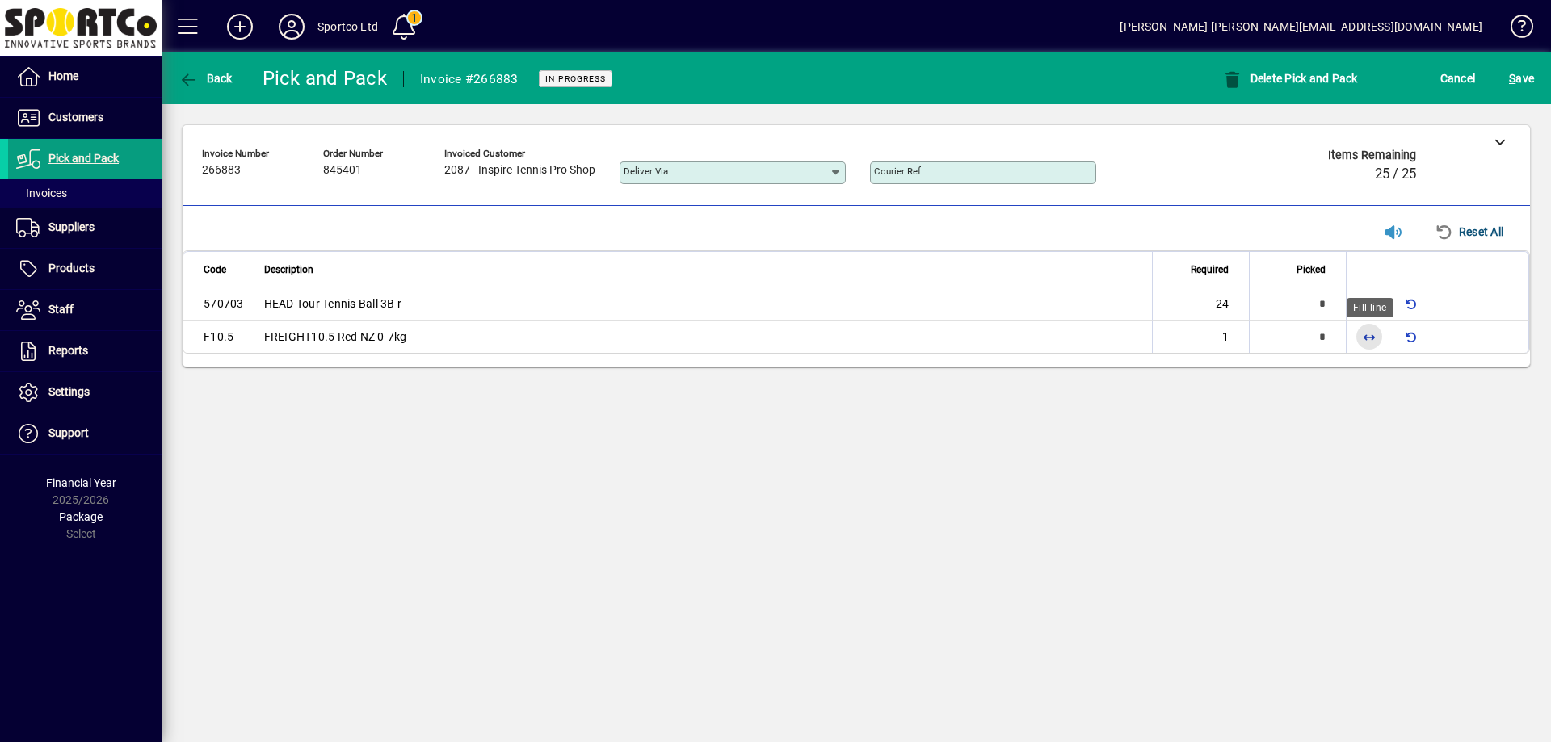
click at [1368, 336] on span "button" at bounding box center [1369, 336] width 39 height 39
type input "*"
click at [1361, 305] on span "button" at bounding box center [1369, 303] width 39 height 39
type input "**"
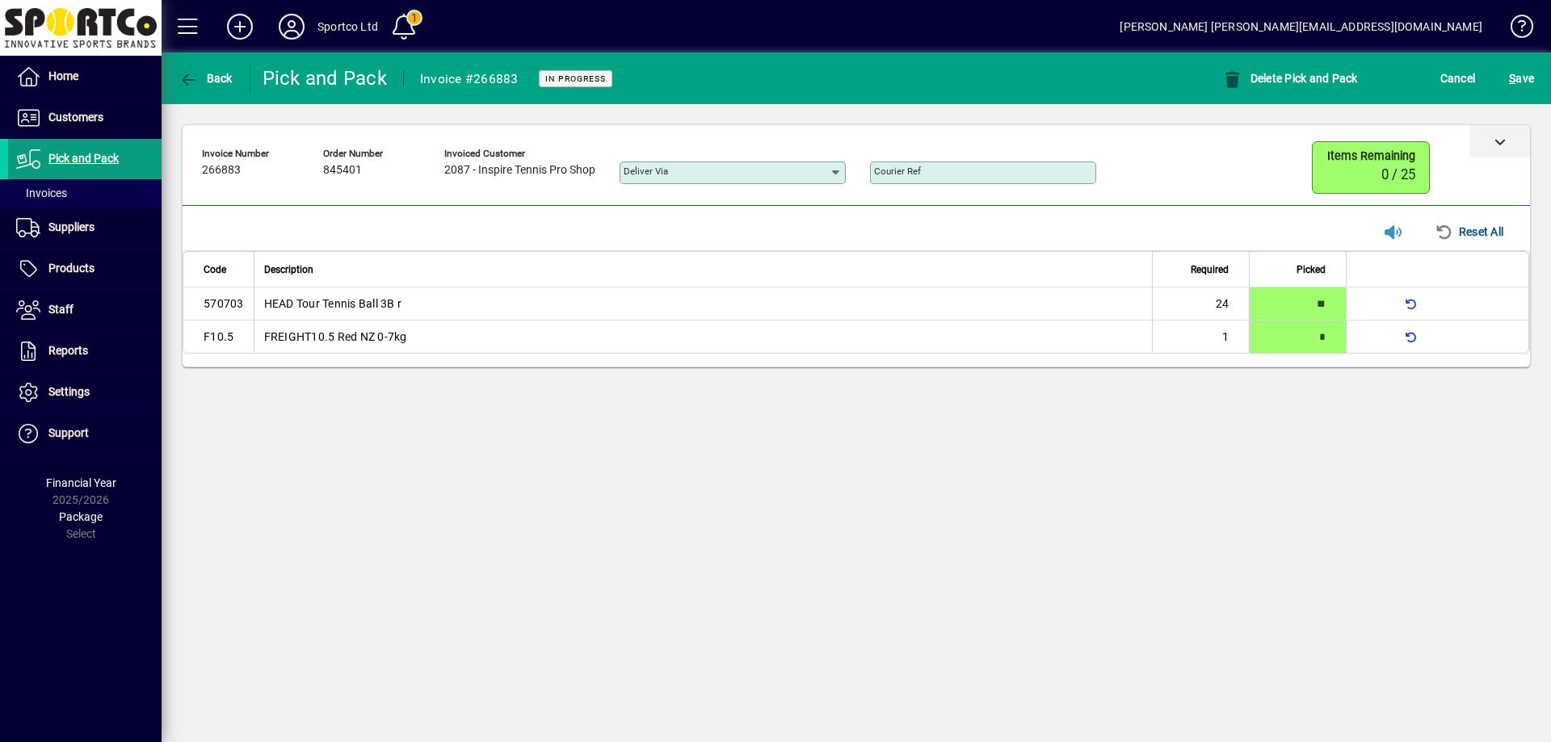
drag, startPoint x: 1498, startPoint y: 141, endPoint x: 1496, endPoint y: 150, distance: 9.0
click at [1498, 145] on icon at bounding box center [1499, 141] width 11 height 11
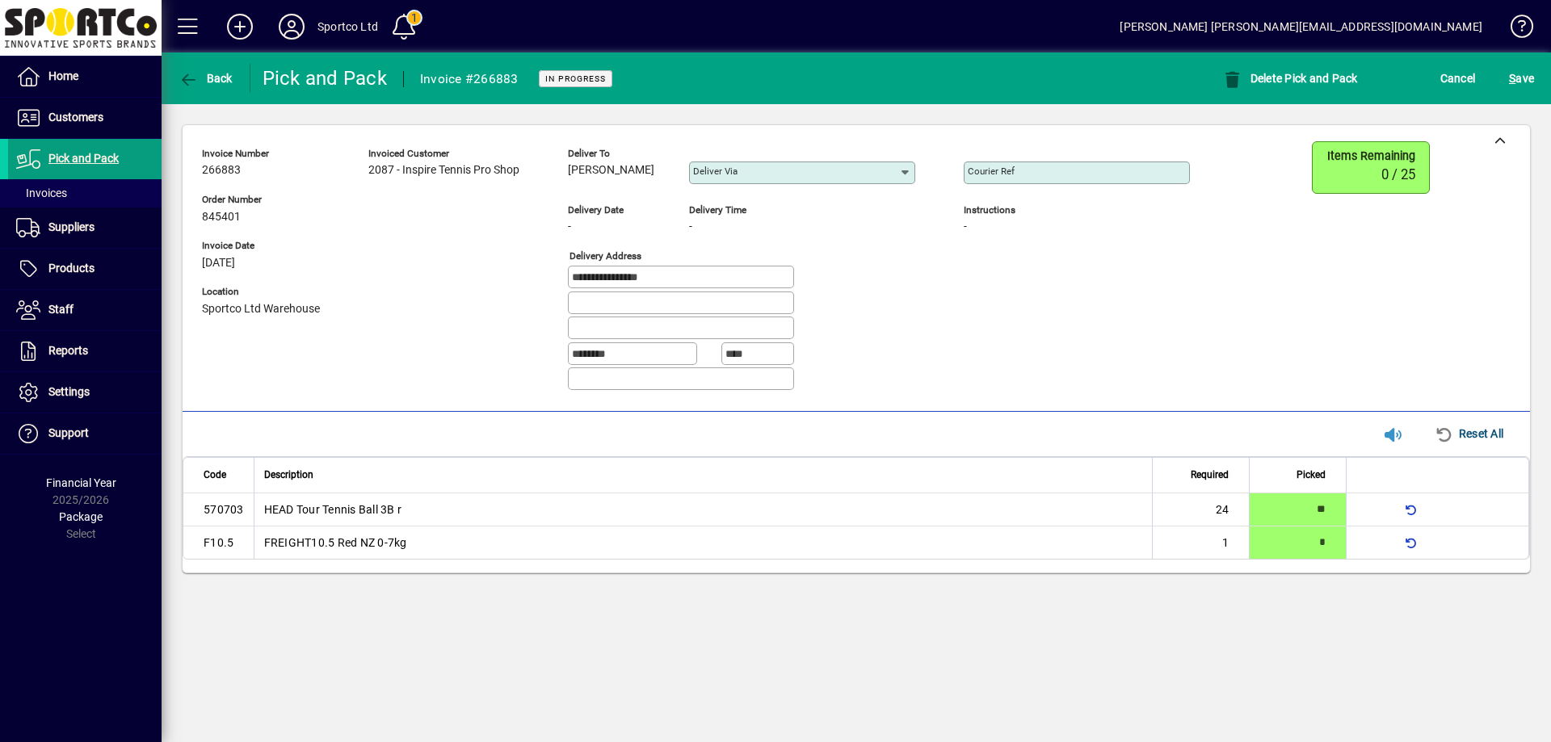
drag, startPoint x: 667, startPoint y: 166, endPoint x: 566, endPoint y: 179, distance: 101.8
click at [566, 179] on div "**********" at bounding box center [708, 272] width 1012 height 263
copy span "[PERSON_NAME]"
drag, startPoint x: 683, startPoint y: 279, endPoint x: 557, endPoint y: 296, distance: 128.0
click at [556, 296] on div "**********" at bounding box center [708, 272] width 1012 height 263
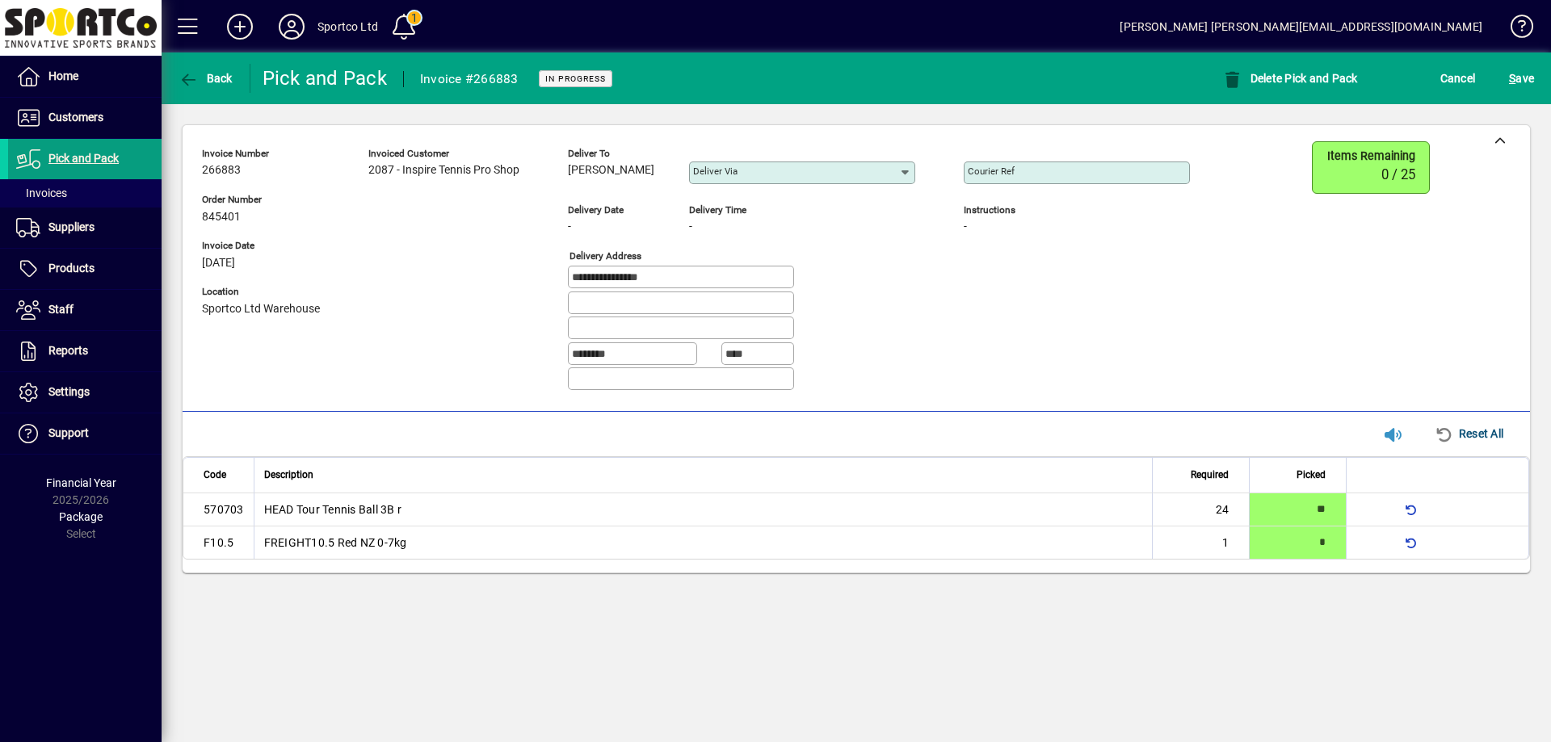
click at [1053, 173] on input "Courier Ref" at bounding box center [1078, 172] width 221 height 13
paste input "**********"
type input "**********"
click at [1527, 76] on span "S ave" at bounding box center [1521, 78] width 25 height 26
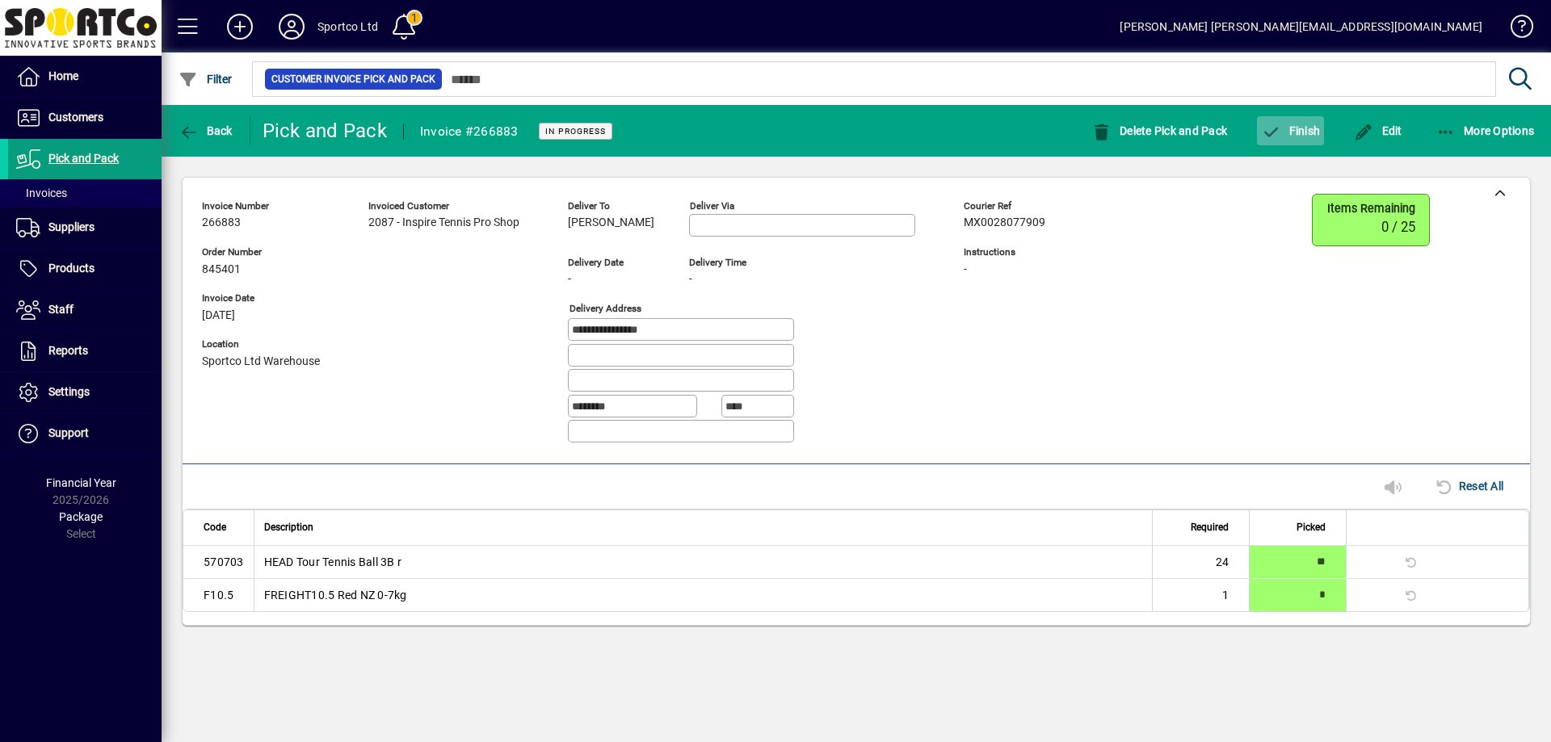
click at [1297, 128] on span "Finish" at bounding box center [1290, 130] width 59 height 13
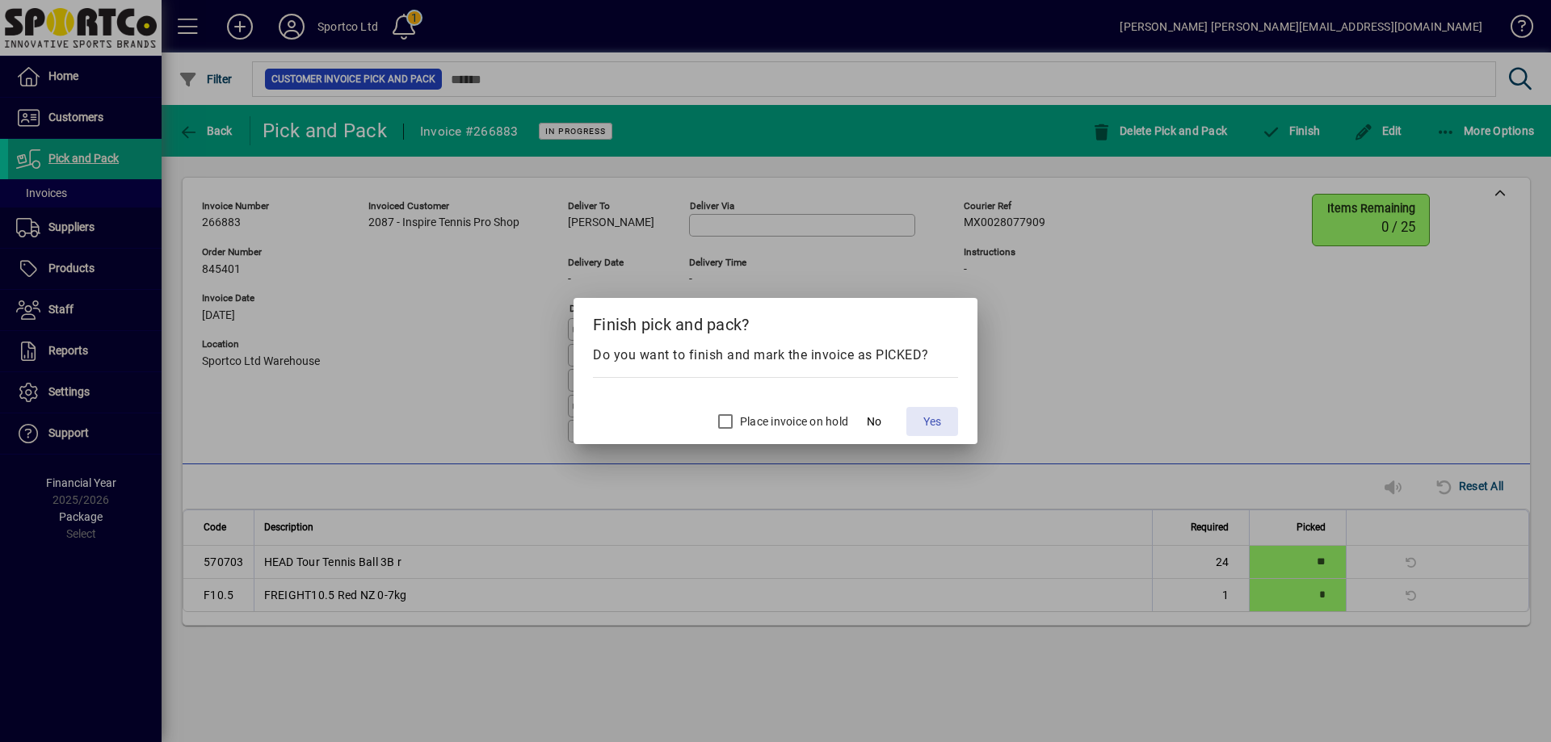
click at [939, 410] on span at bounding box center [932, 421] width 52 height 39
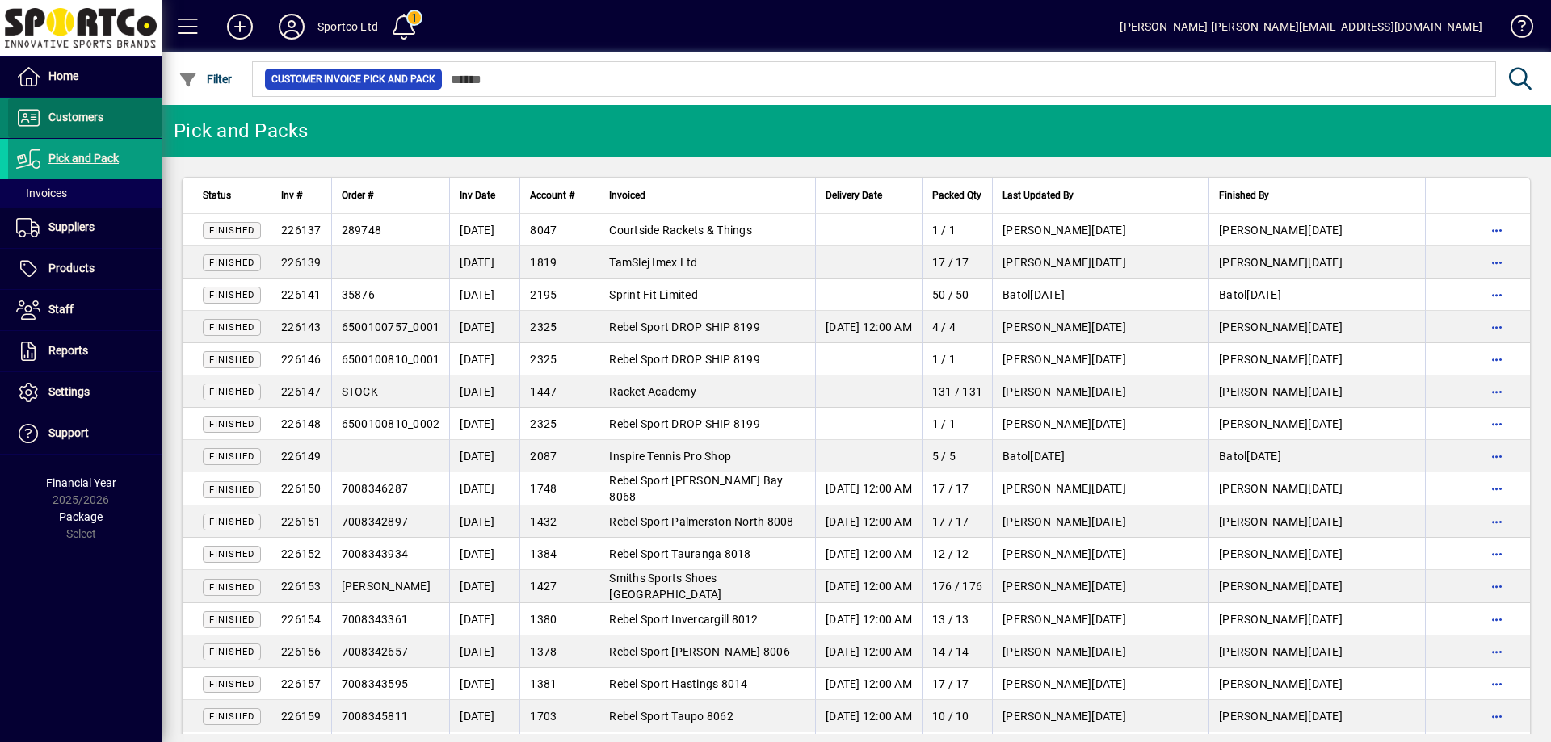
click at [61, 114] on span "Customers" at bounding box center [75, 117] width 55 height 13
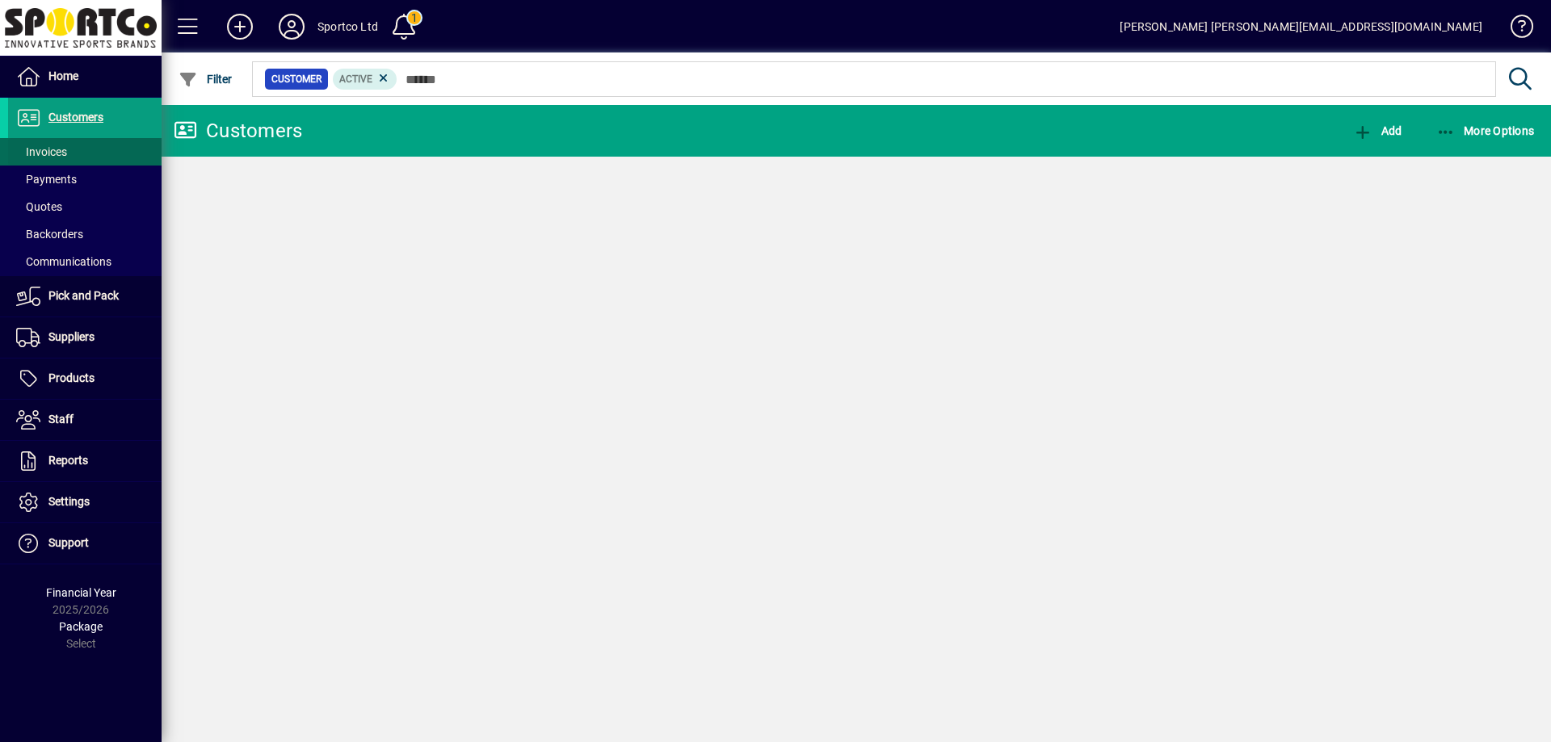
click at [53, 148] on span "Invoices" at bounding box center [41, 151] width 51 height 13
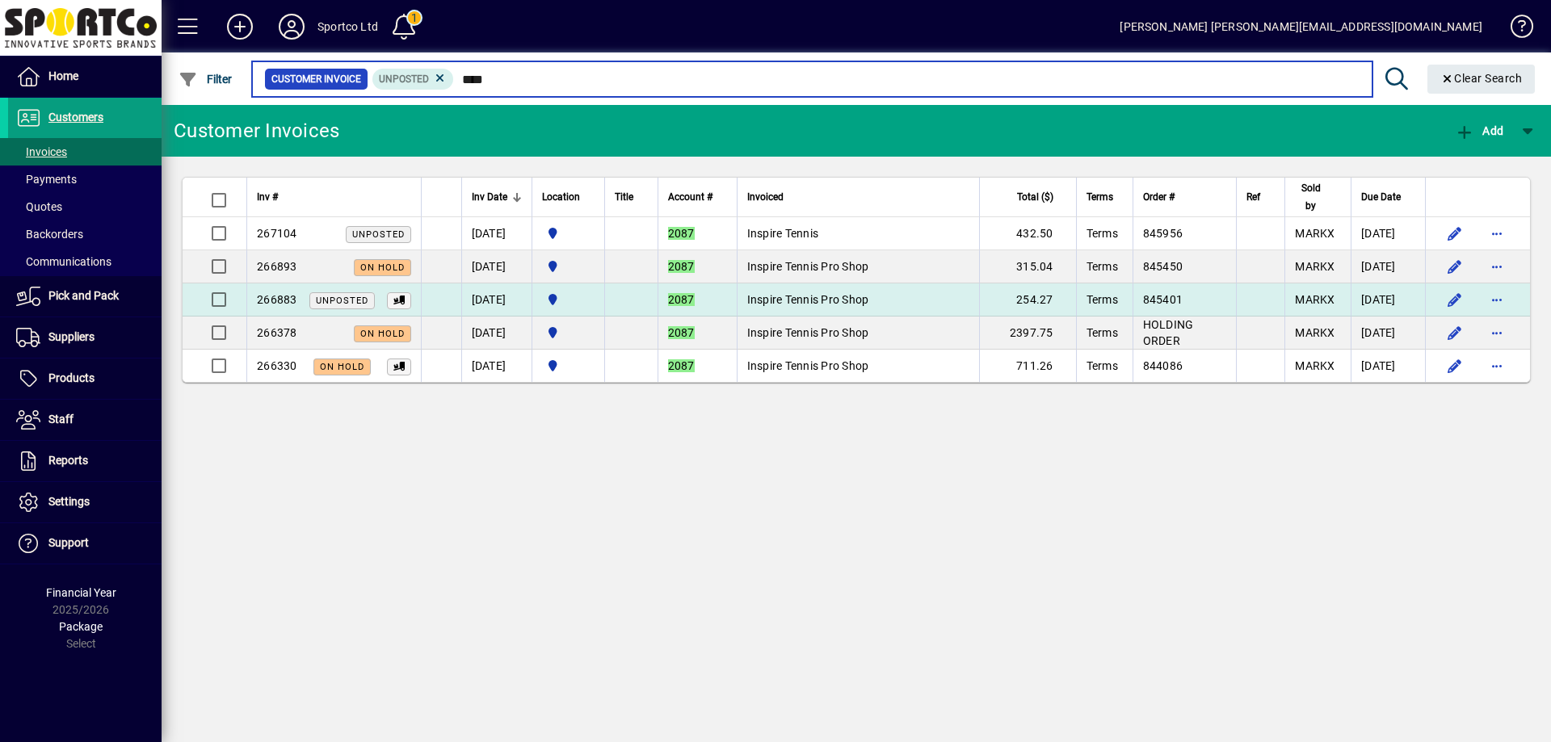
type input "****"
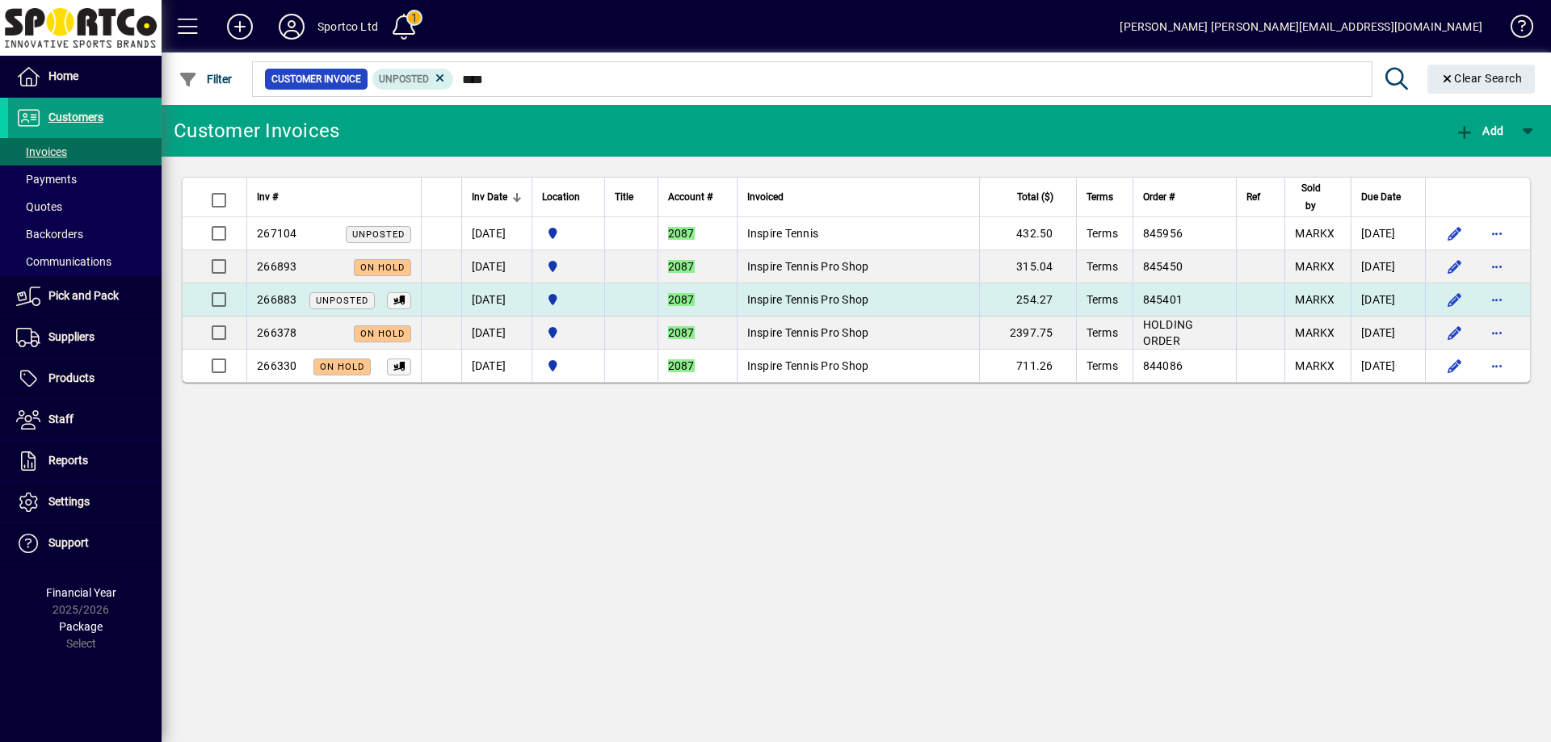
click at [800, 297] on span "Inspire Tennis Pro Shop" at bounding box center [808, 299] width 122 height 13
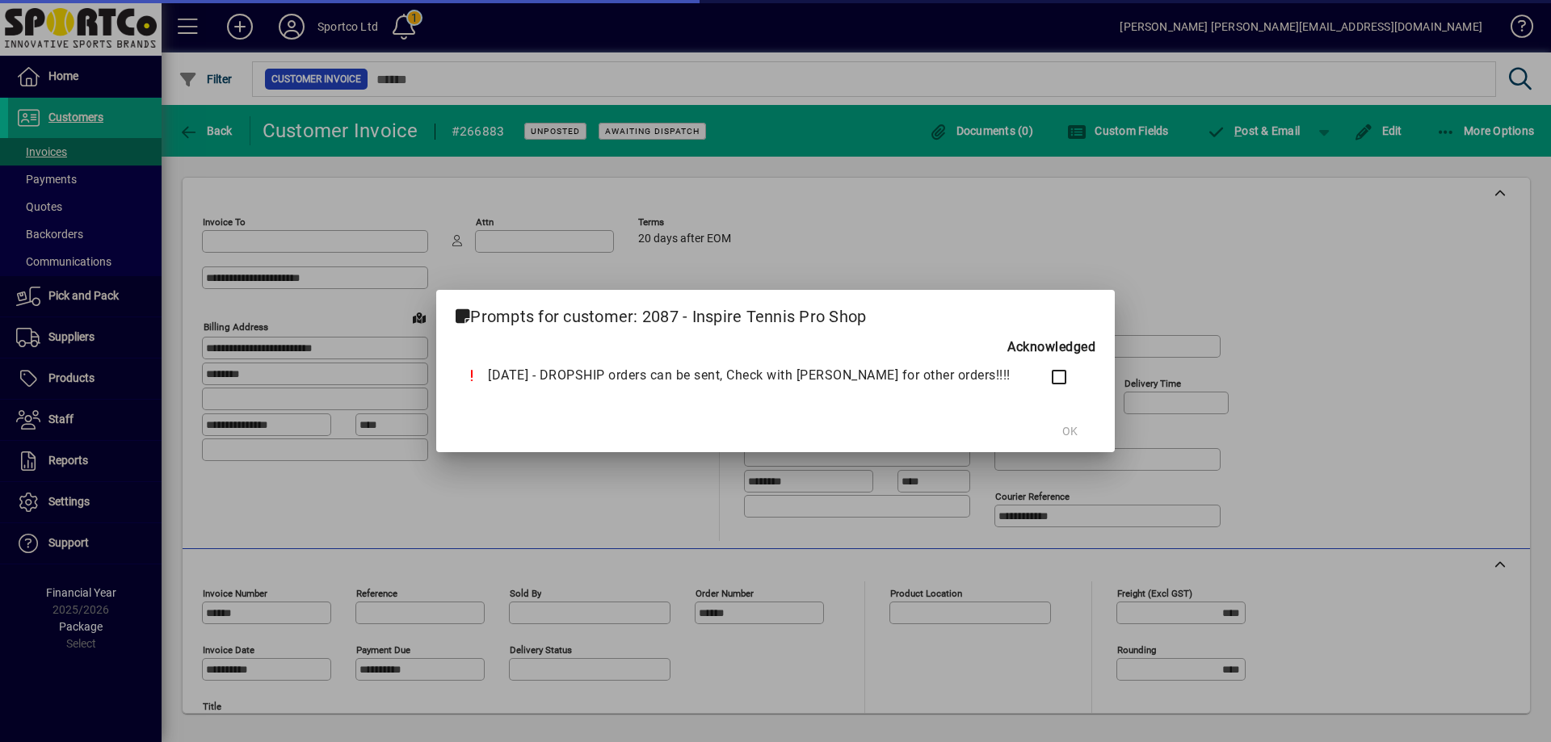
type input "**********"
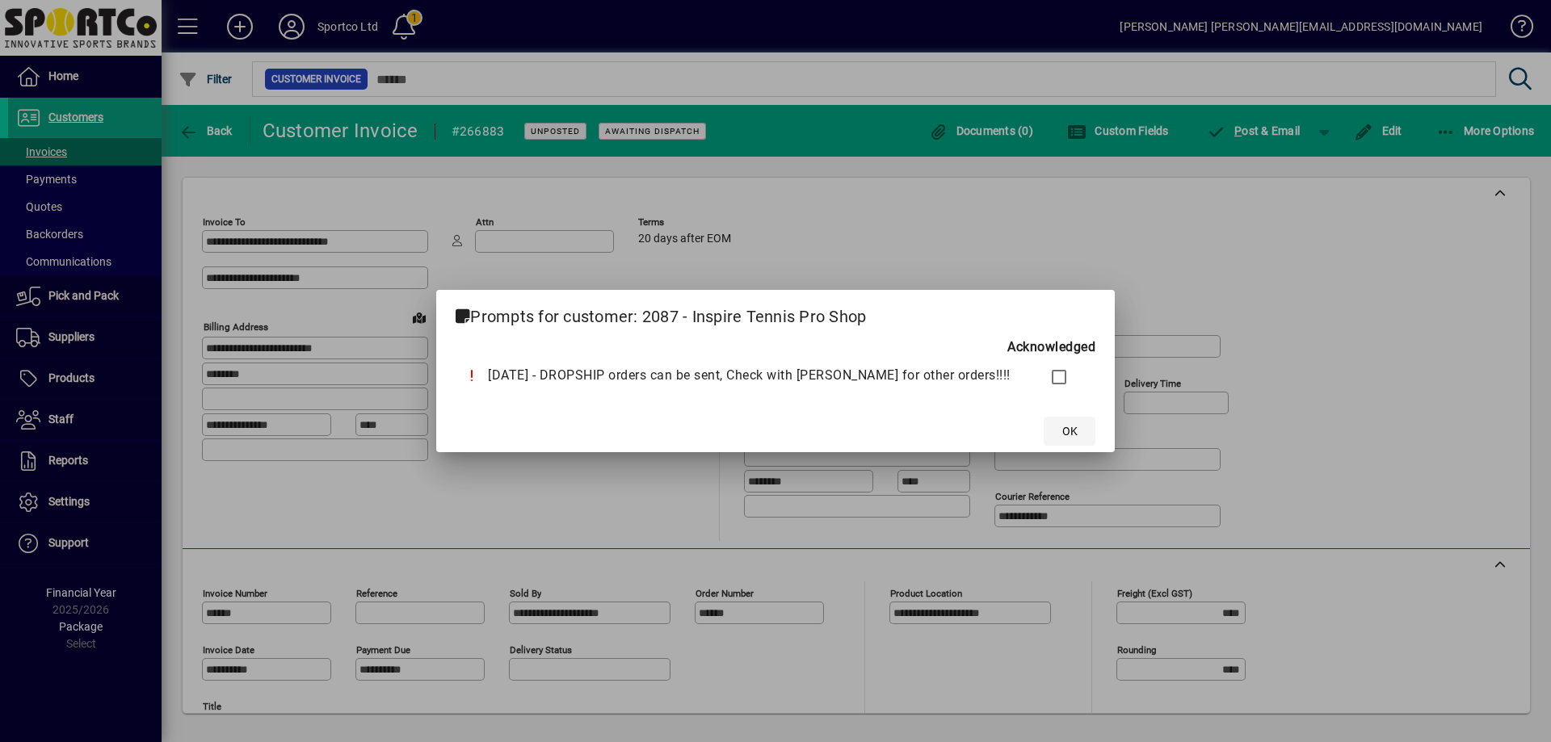
click at [1044, 427] on span at bounding box center [1070, 431] width 52 height 39
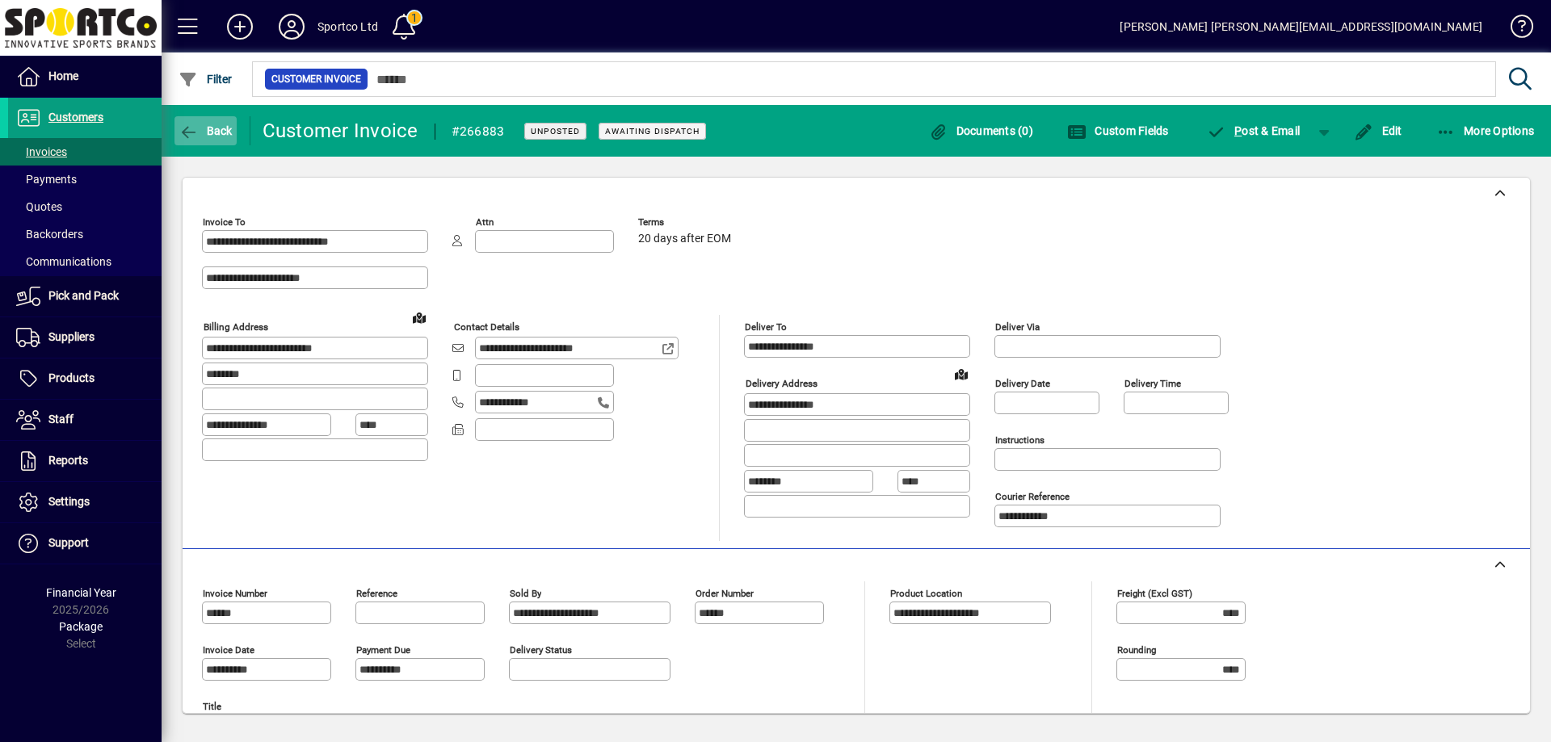
click at [206, 124] on span "Back" at bounding box center [206, 130] width 54 height 13
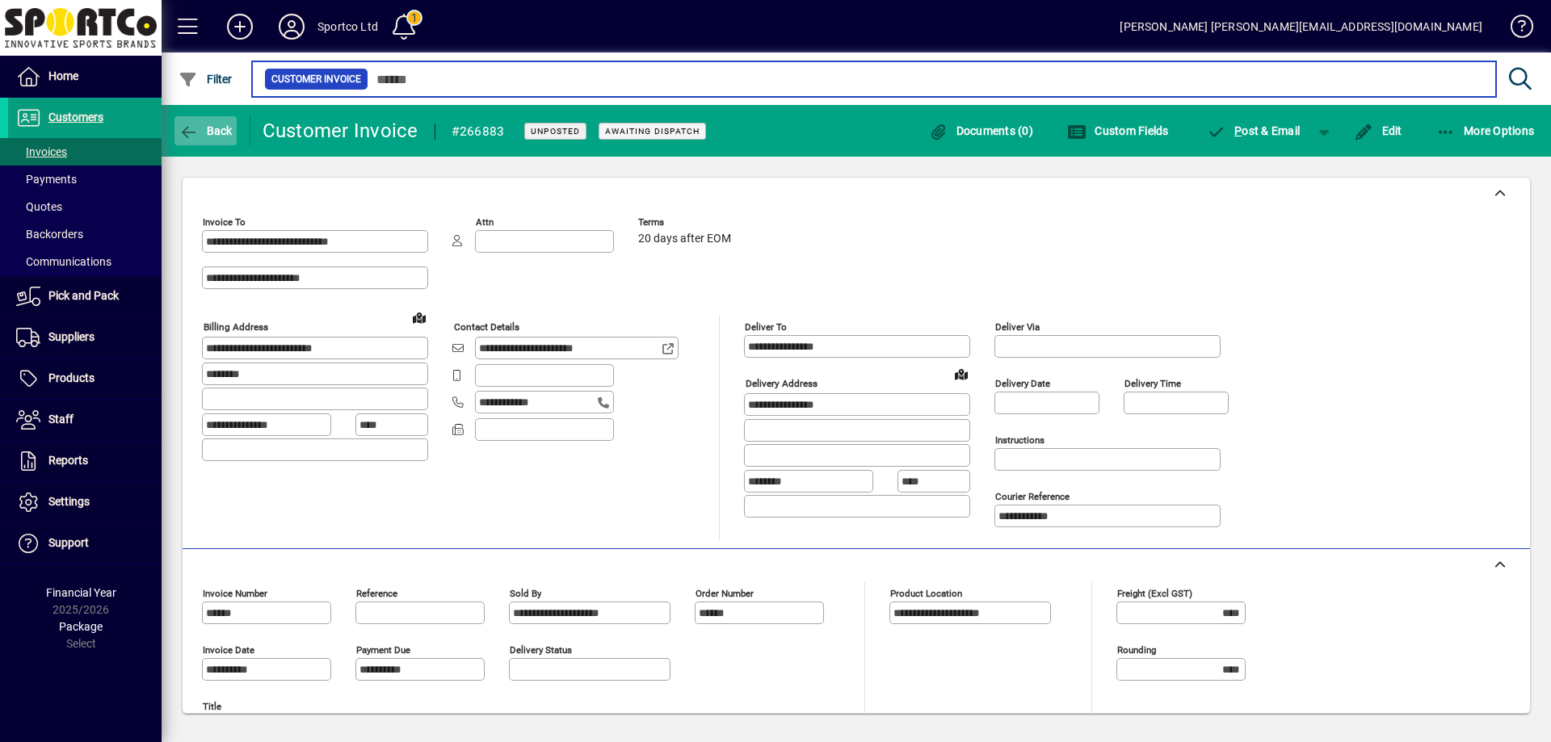
type input "****"
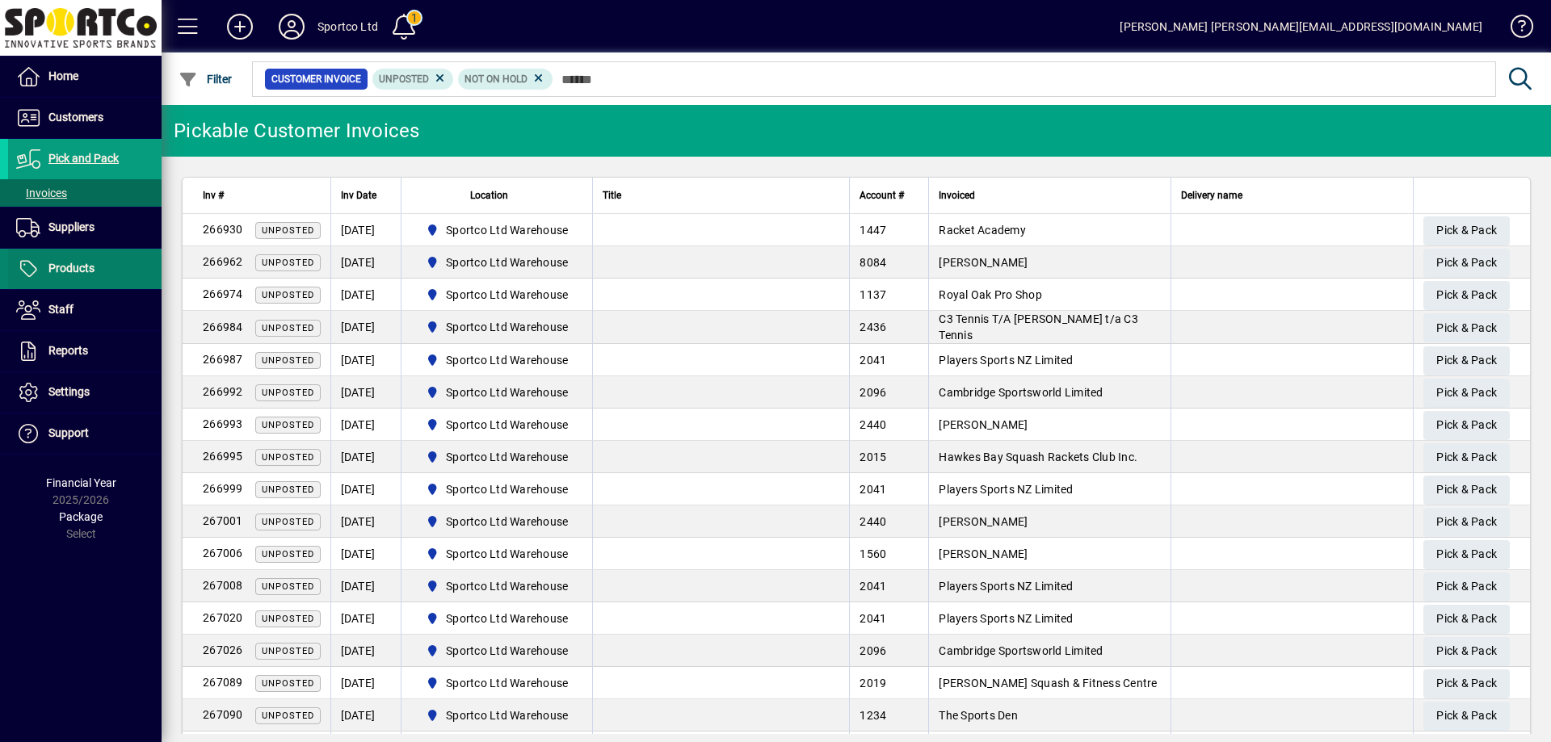
click at [75, 272] on span "Products" at bounding box center [71, 268] width 46 height 13
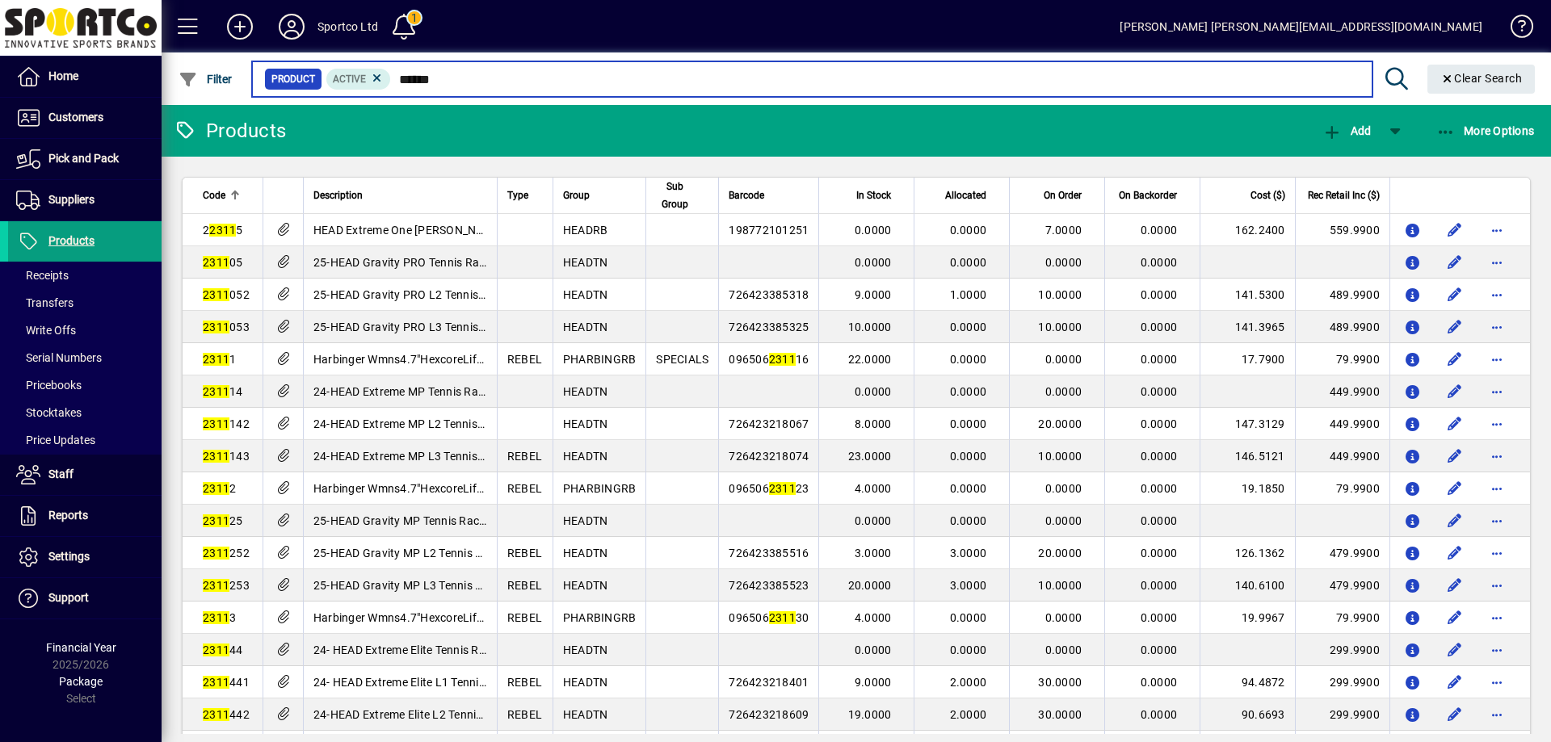
type input "*******"
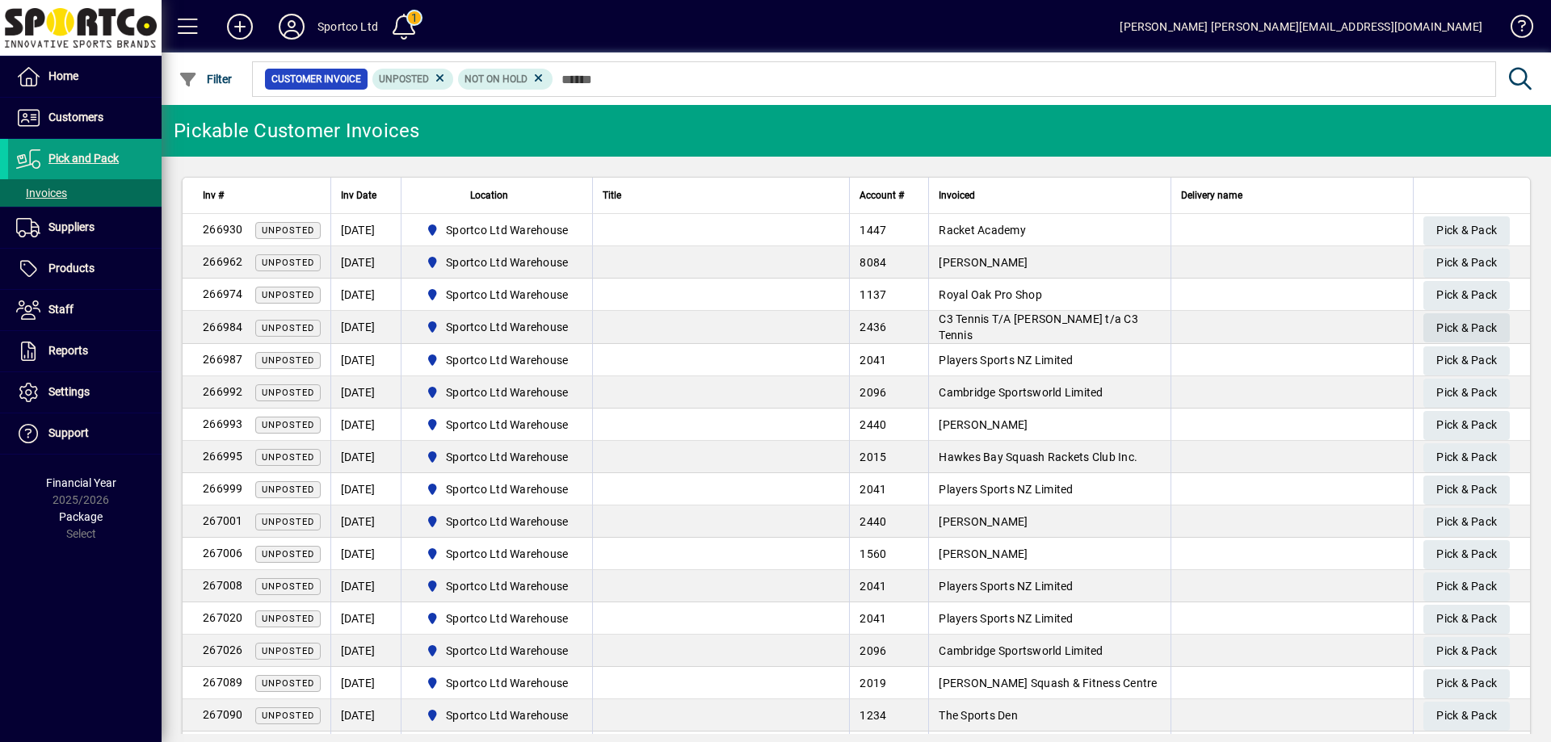
click at [1463, 324] on span "Pick & Pack" at bounding box center [1466, 328] width 61 height 27
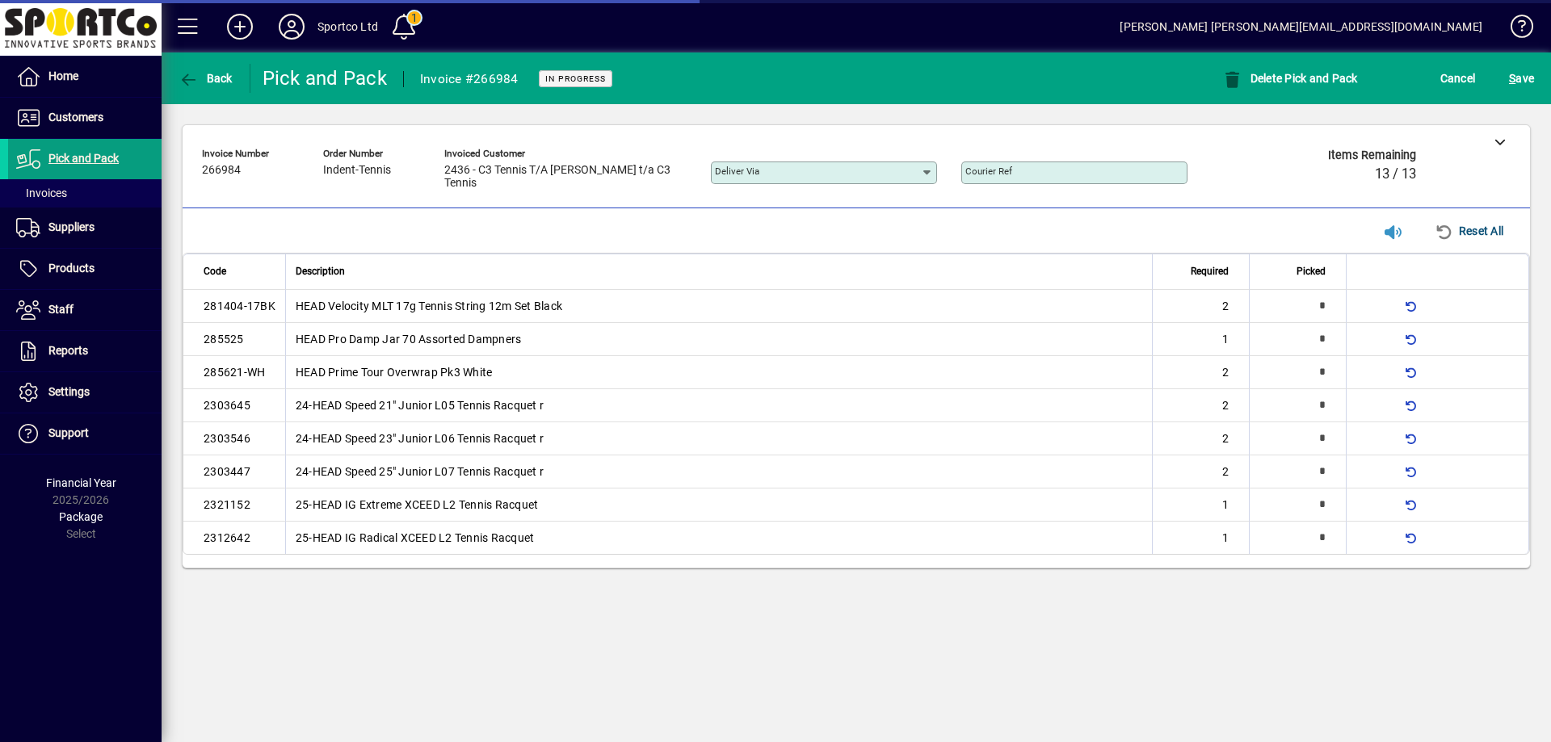
type input "**********"
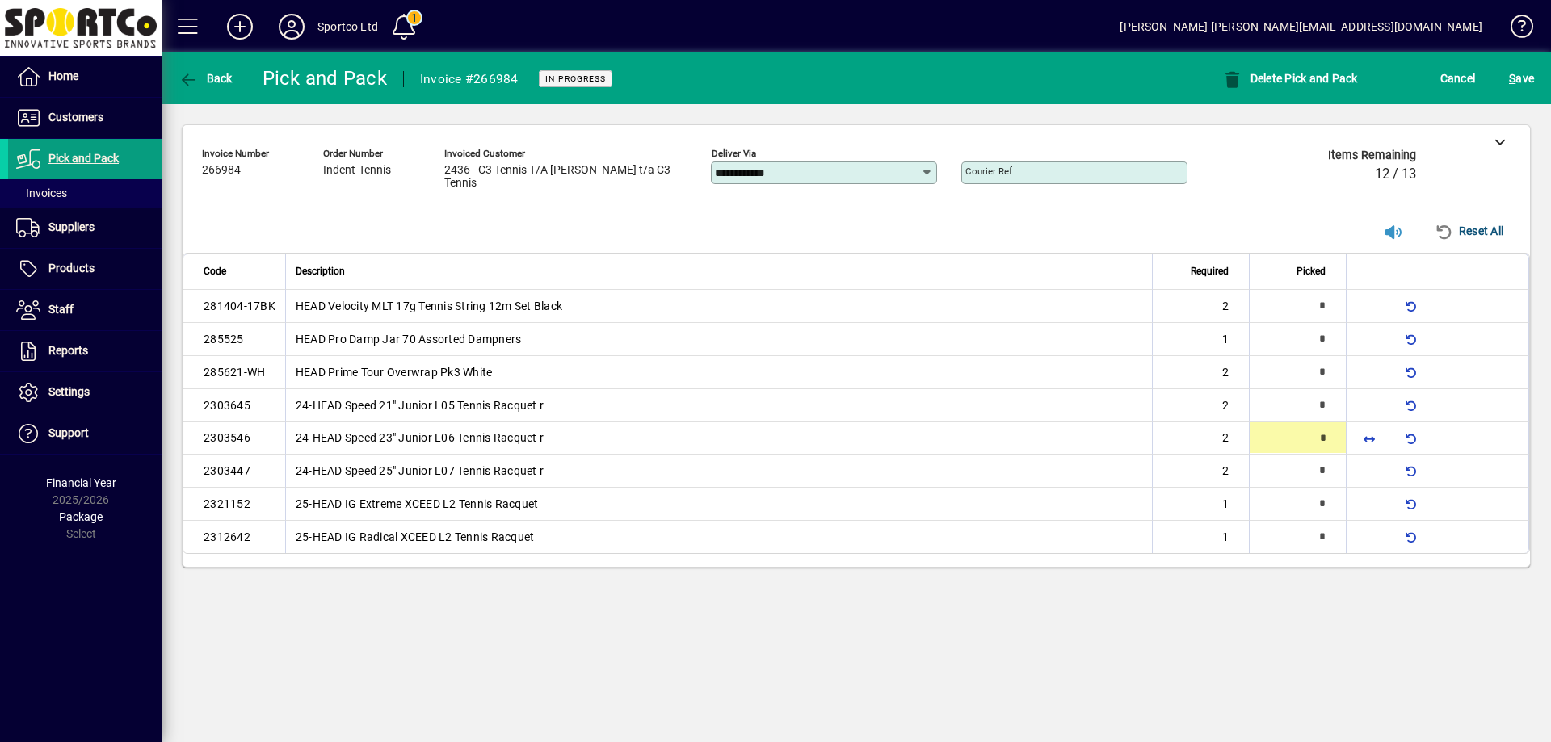
type input "*"
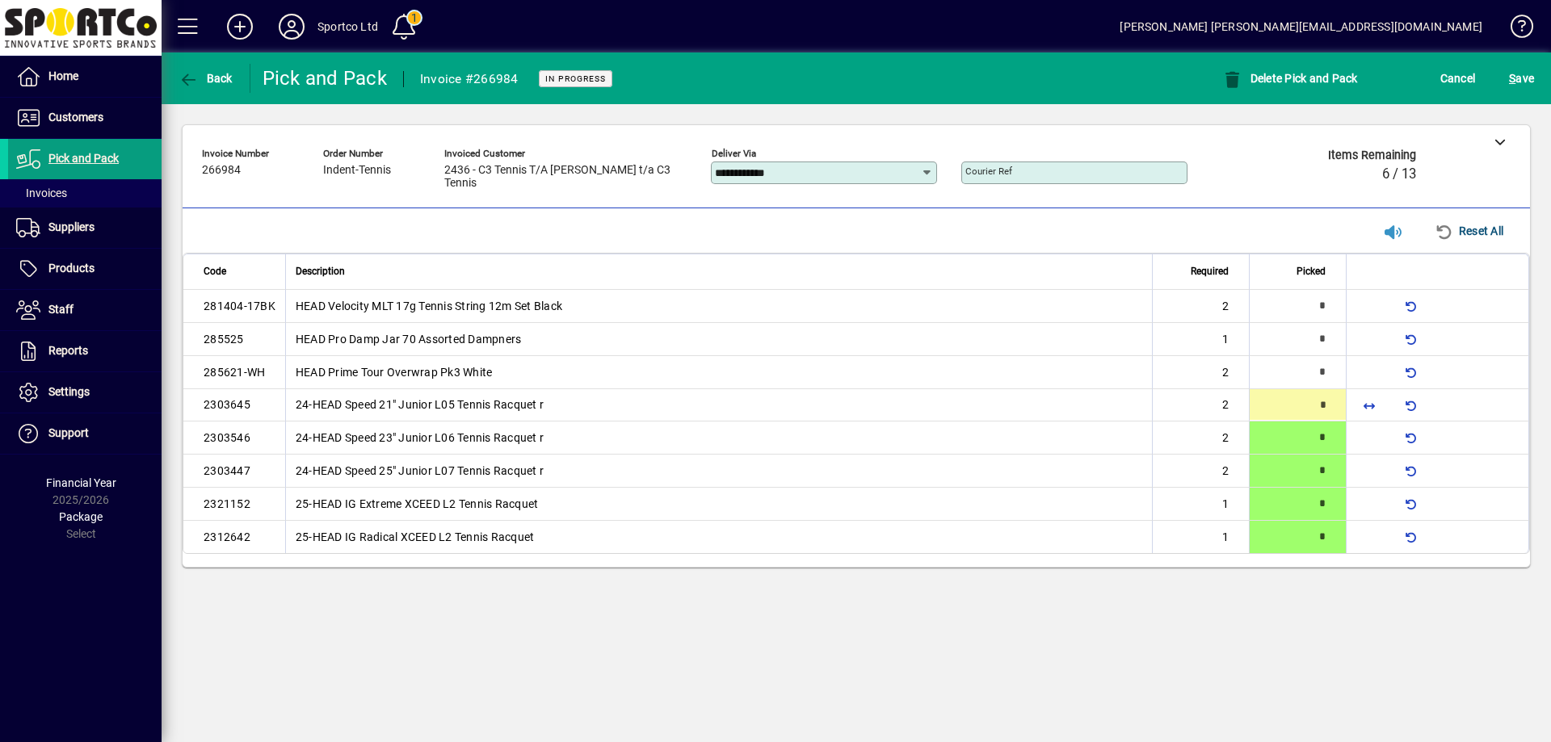
type input "*"
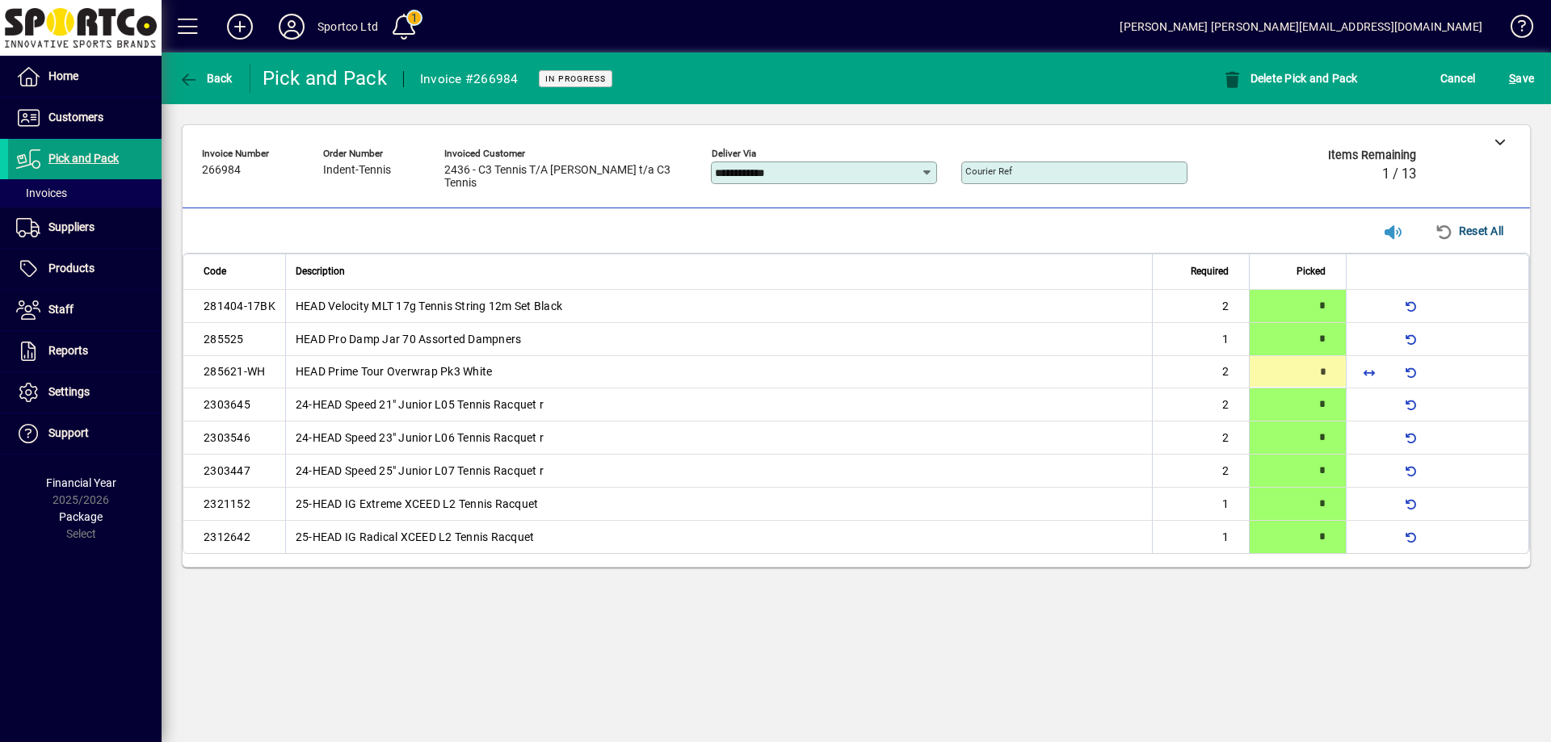
type input "*"
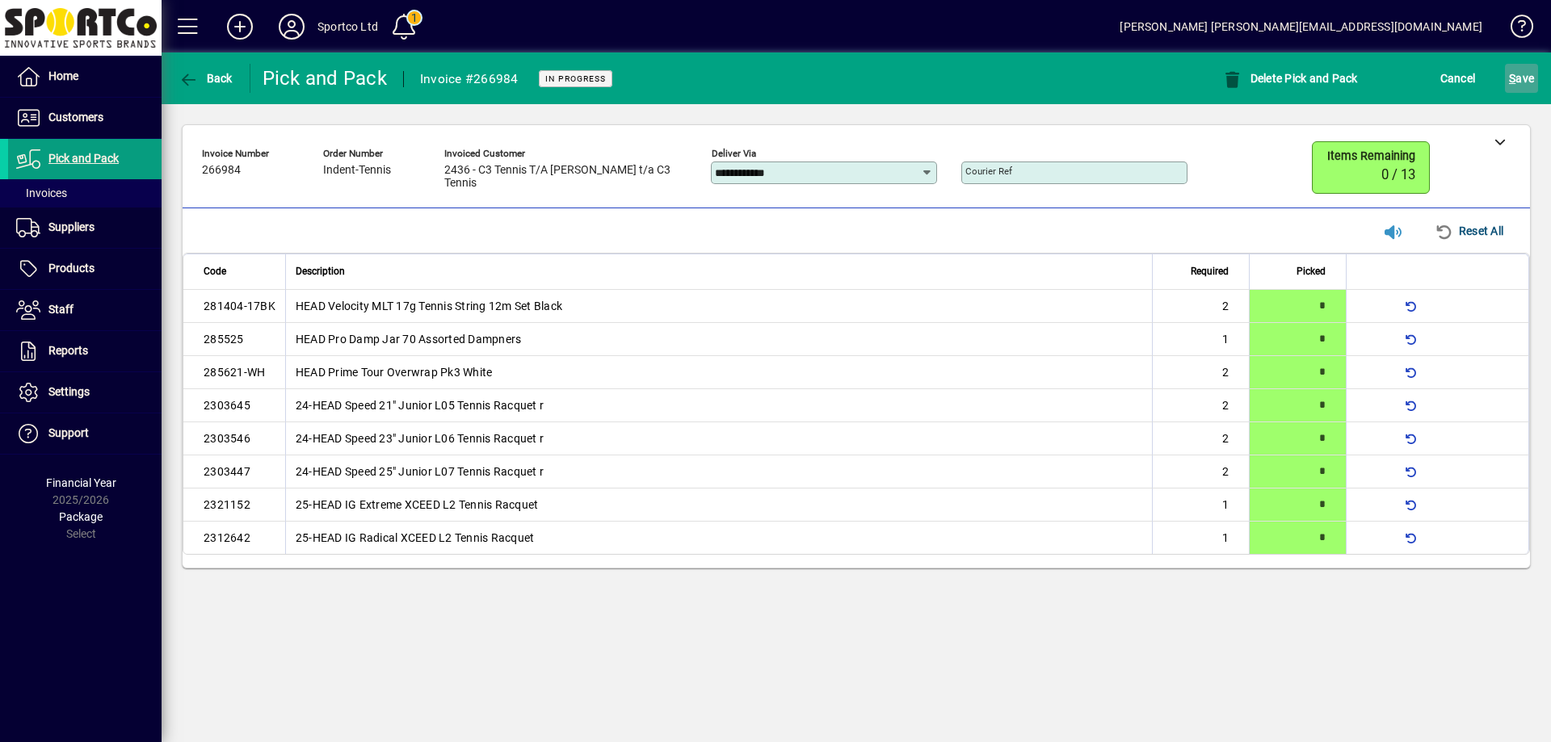
click at [1531, 78] on span "S ave" at bounding box center [1521, 78] width 25 height 26
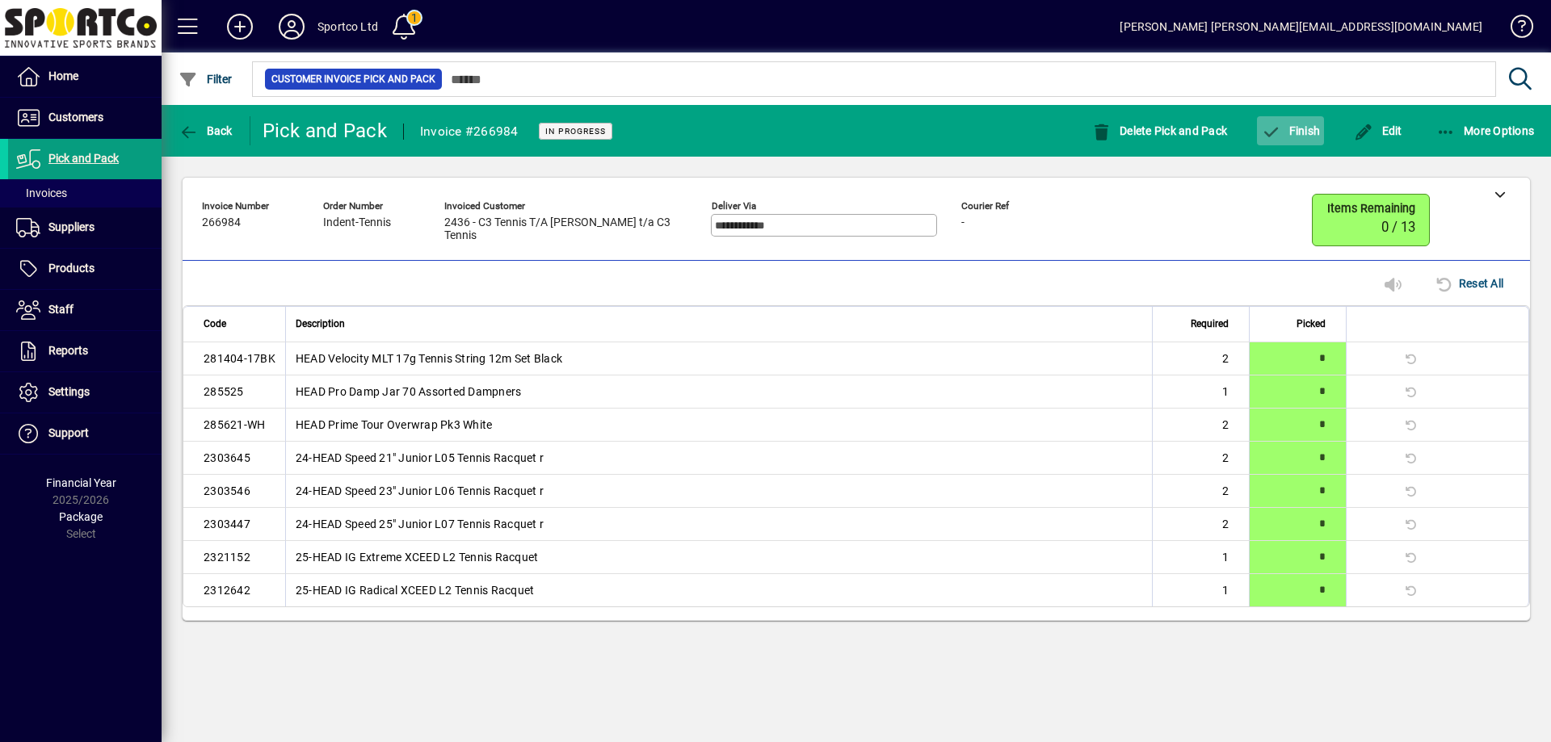
click at [1297, 132] on span "Finish" at bounding box center [1290, 130] width 59 height 13
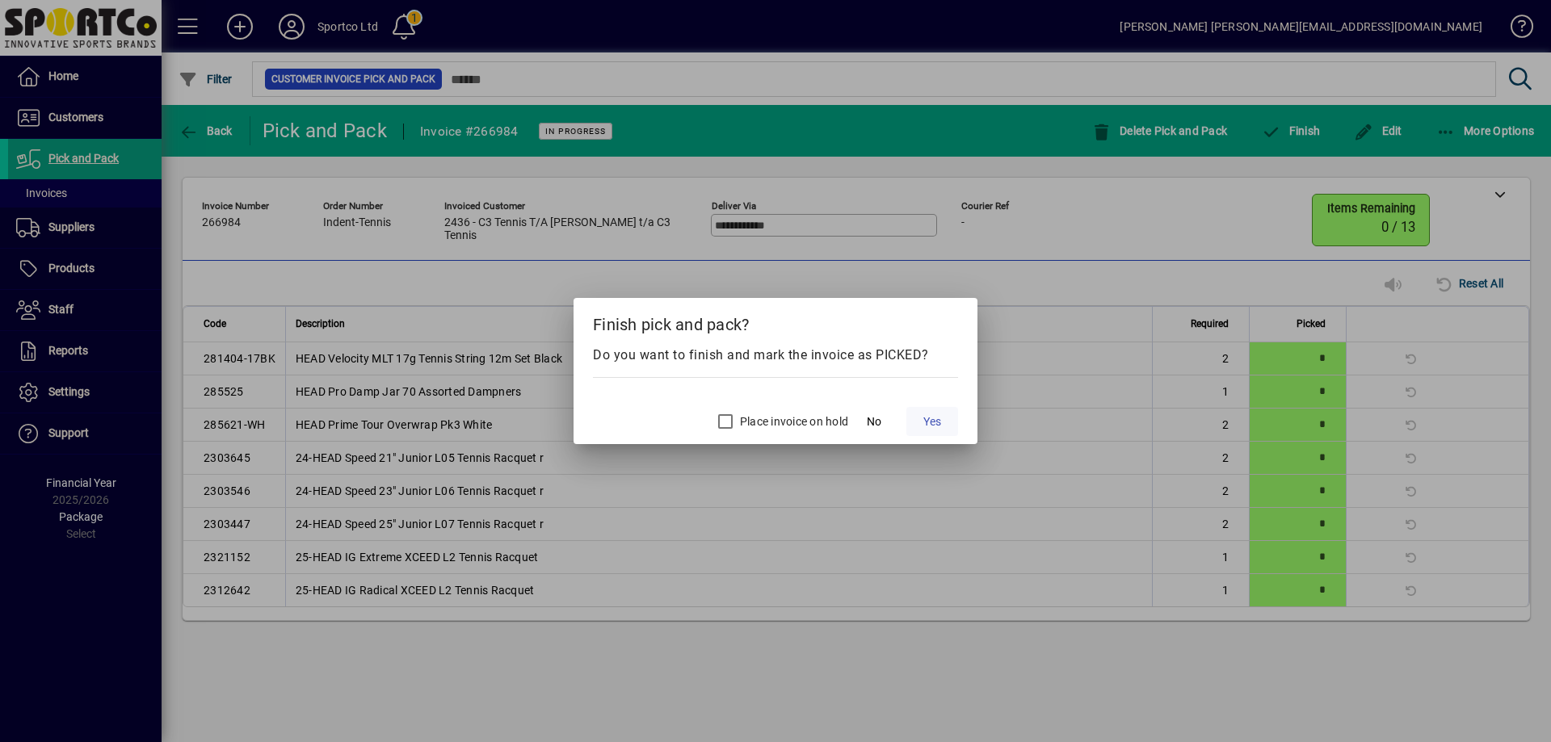
click at [938, 414] on span "Yes" at bounding box center [932, 422] width 18 height 17
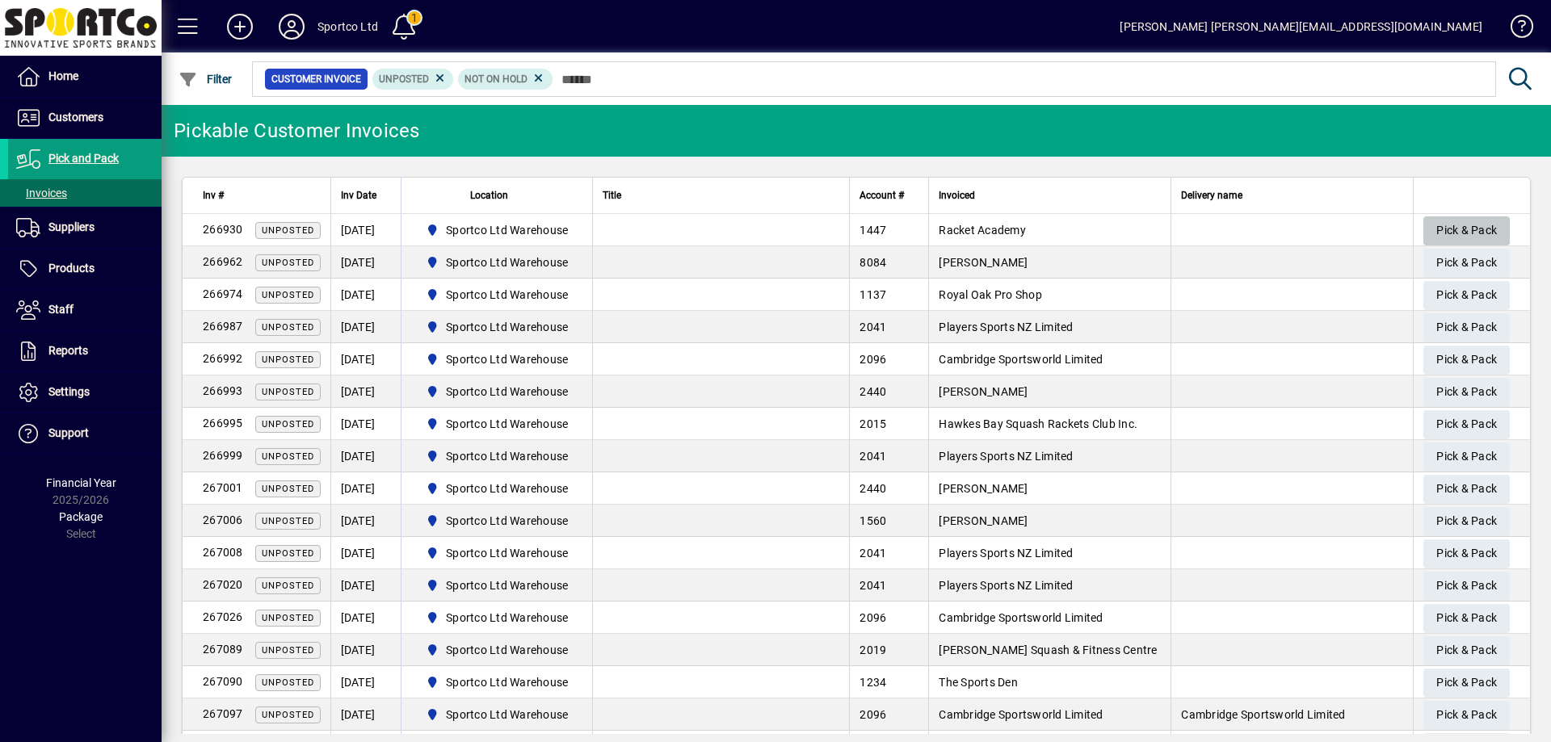
click at [1436, 225] on span "Pick & Pack" at bounding box center [1466, 230] width 61 height 27
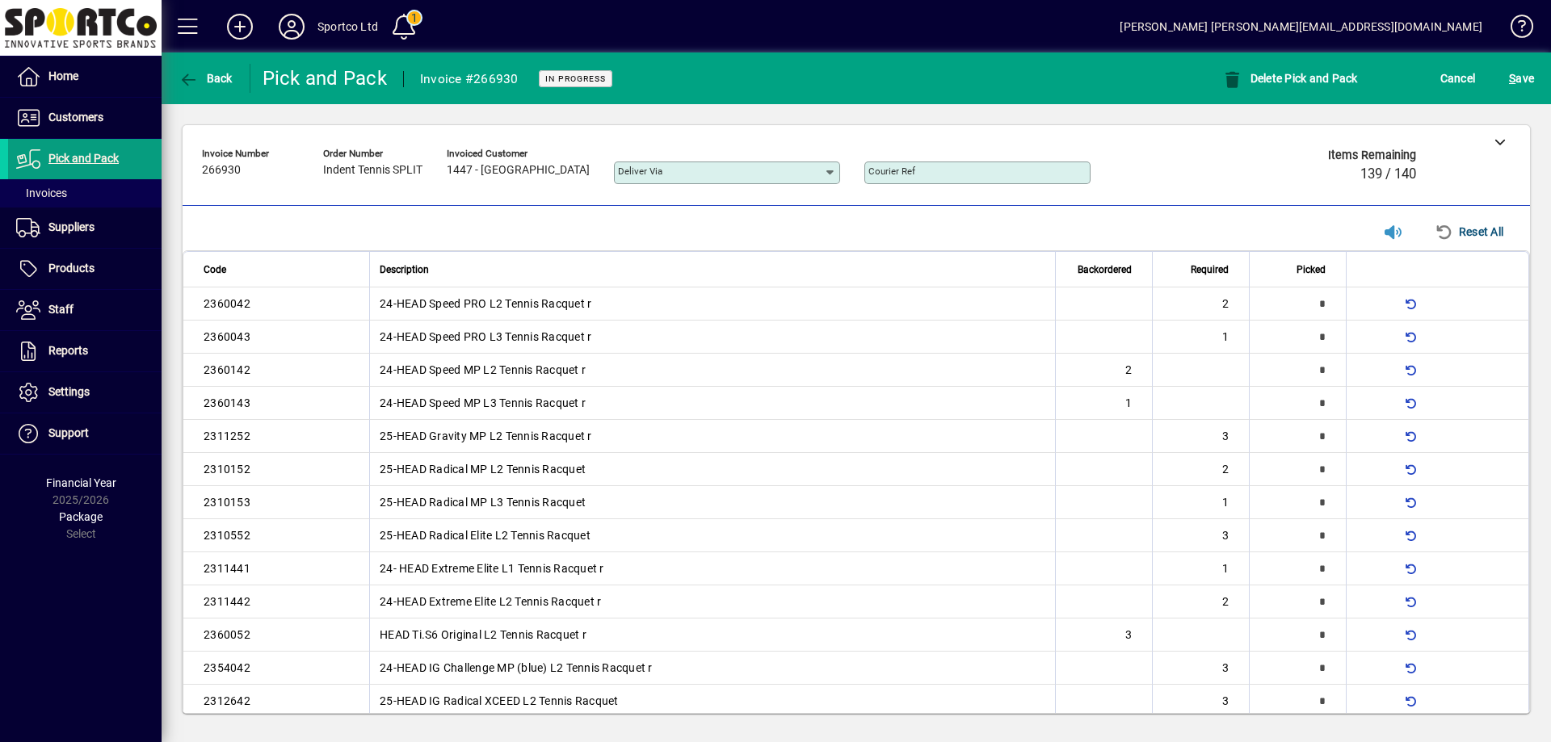
type input "*"
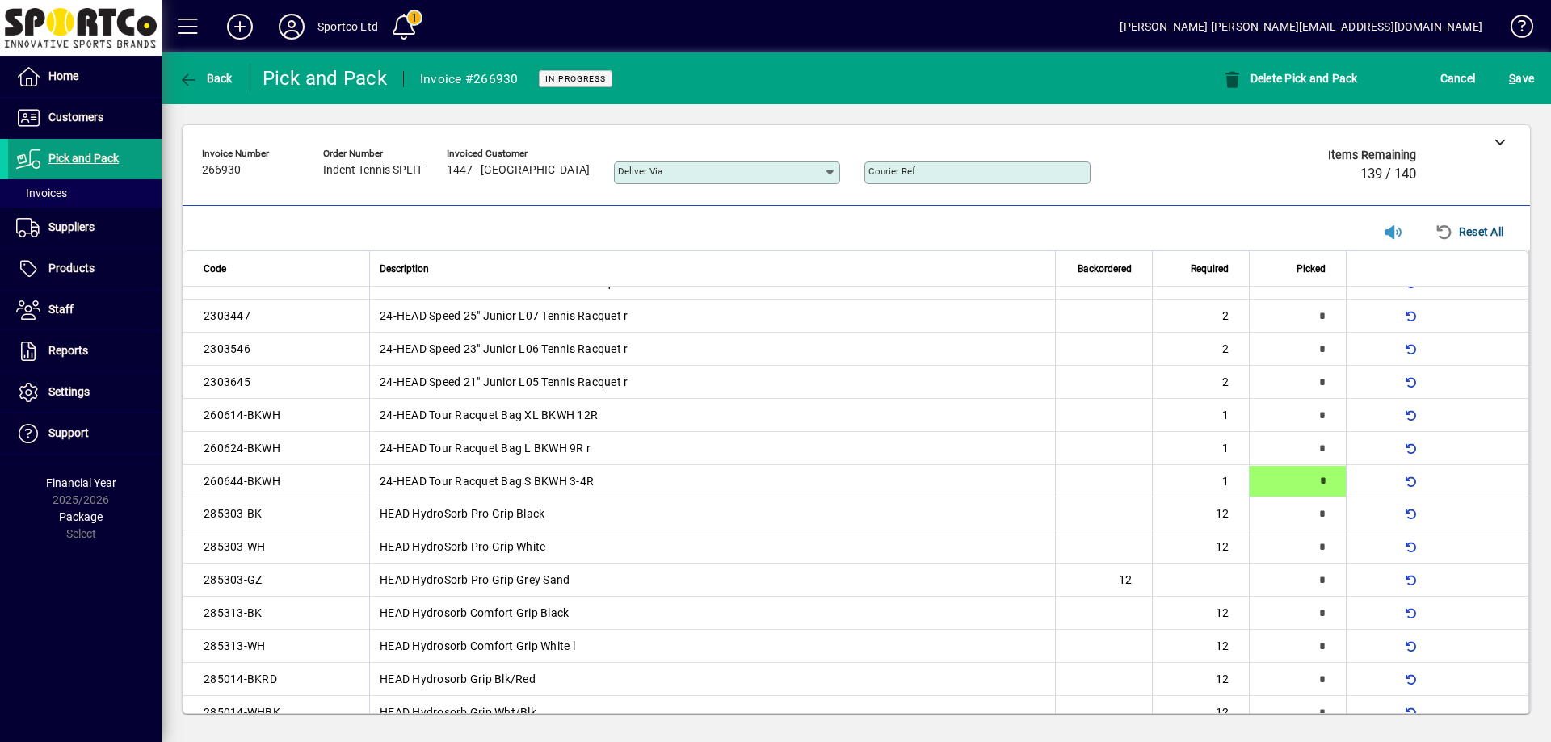
type input "*"
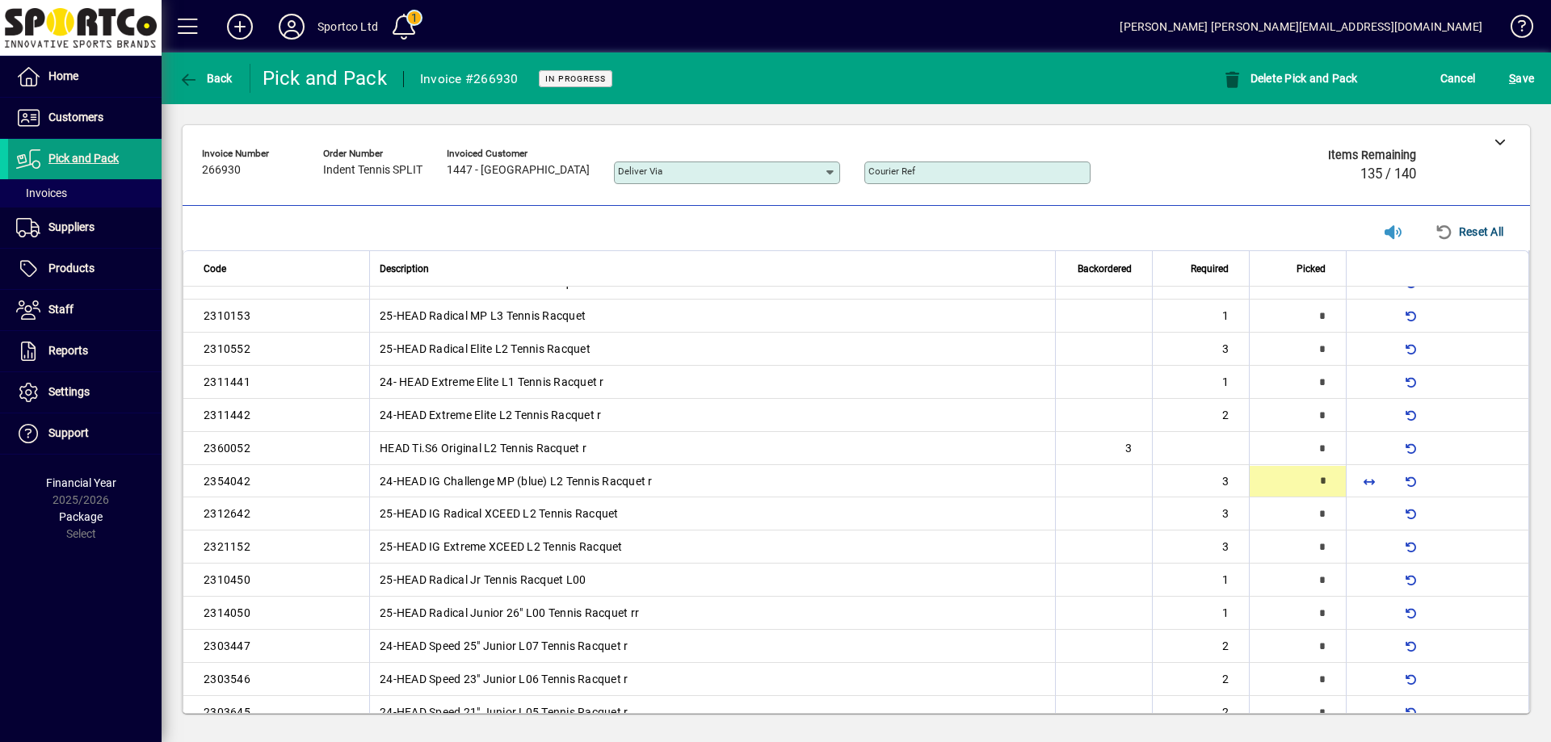
scroll to position [188, 0]
type input "*"
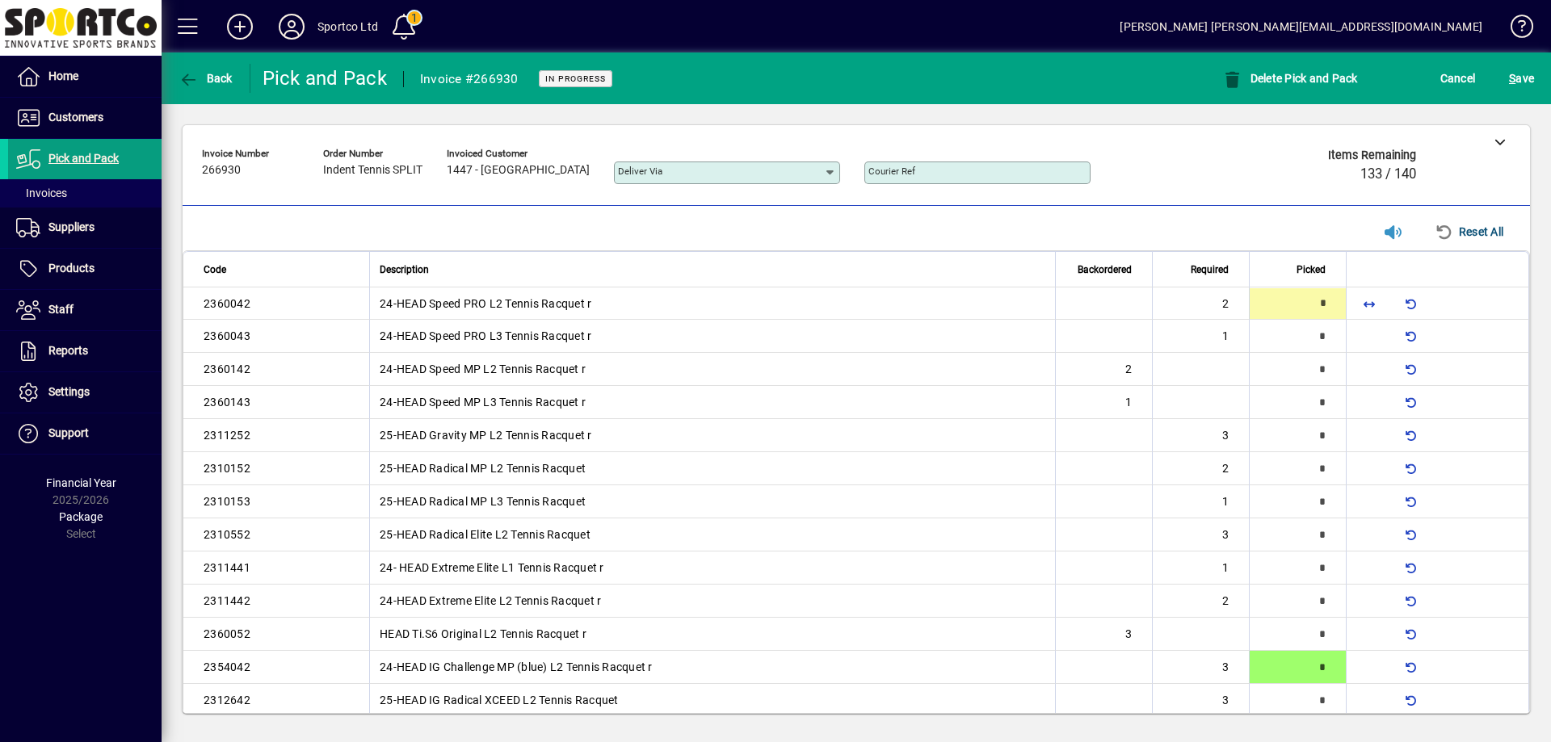
type input "*"
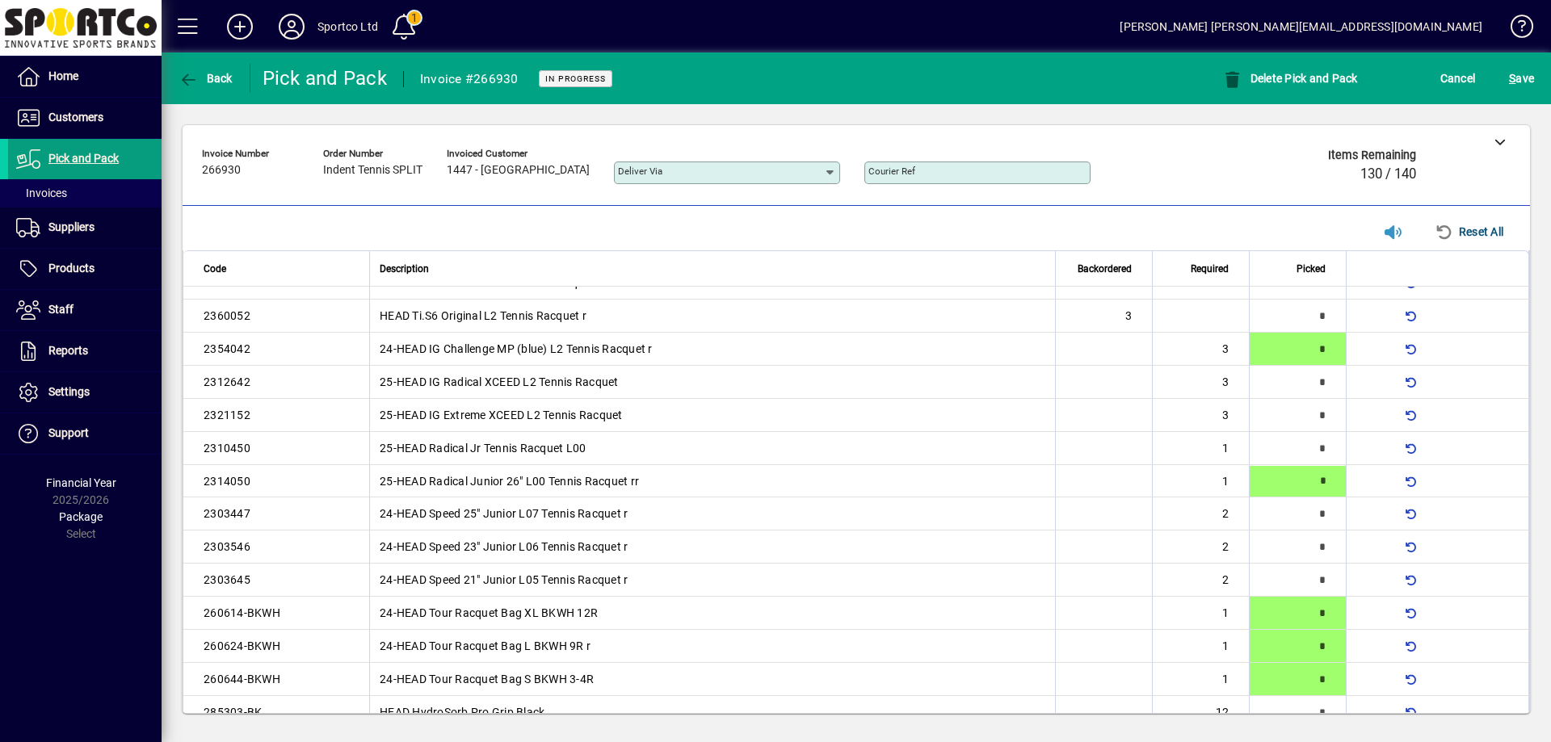
type input "*"
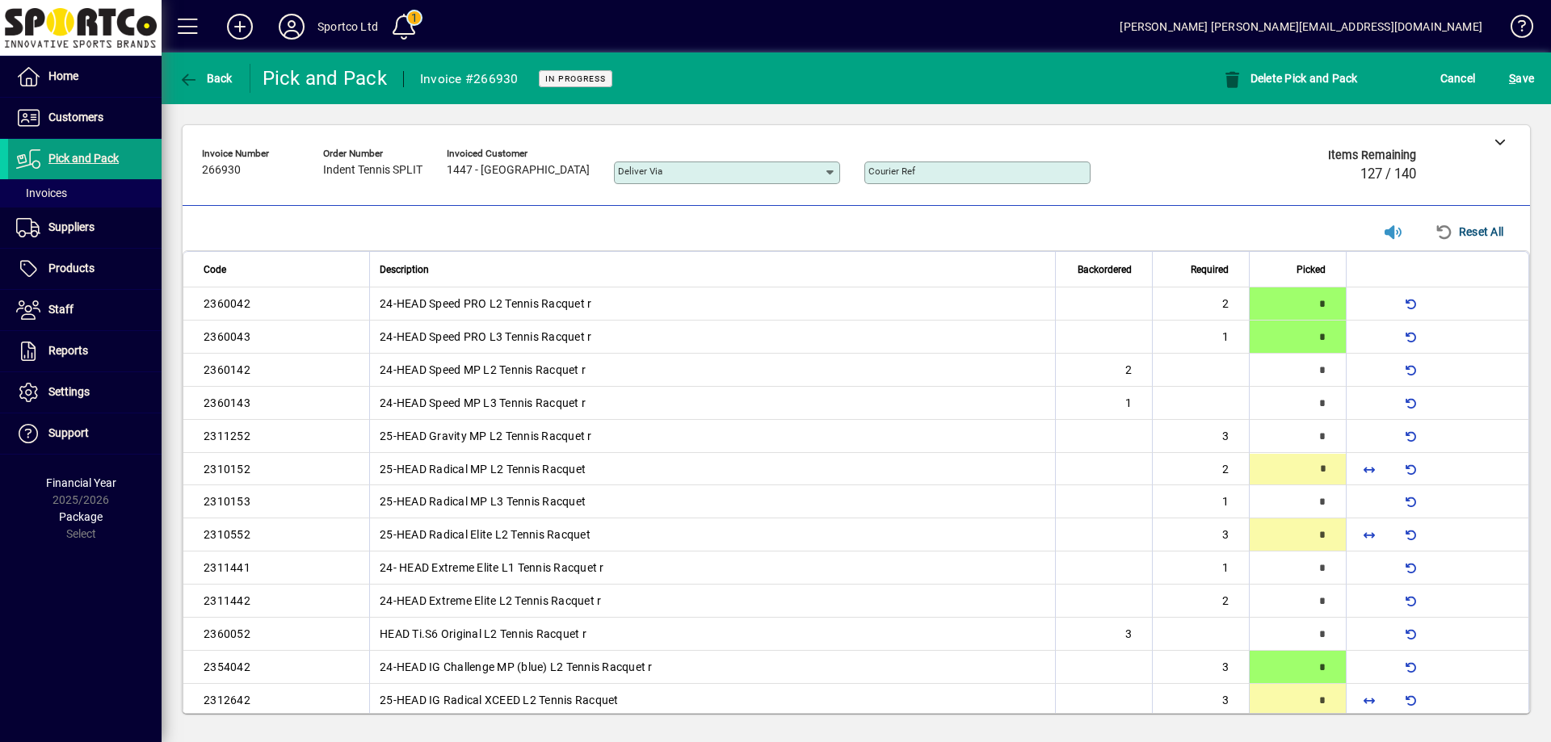
type input "*"
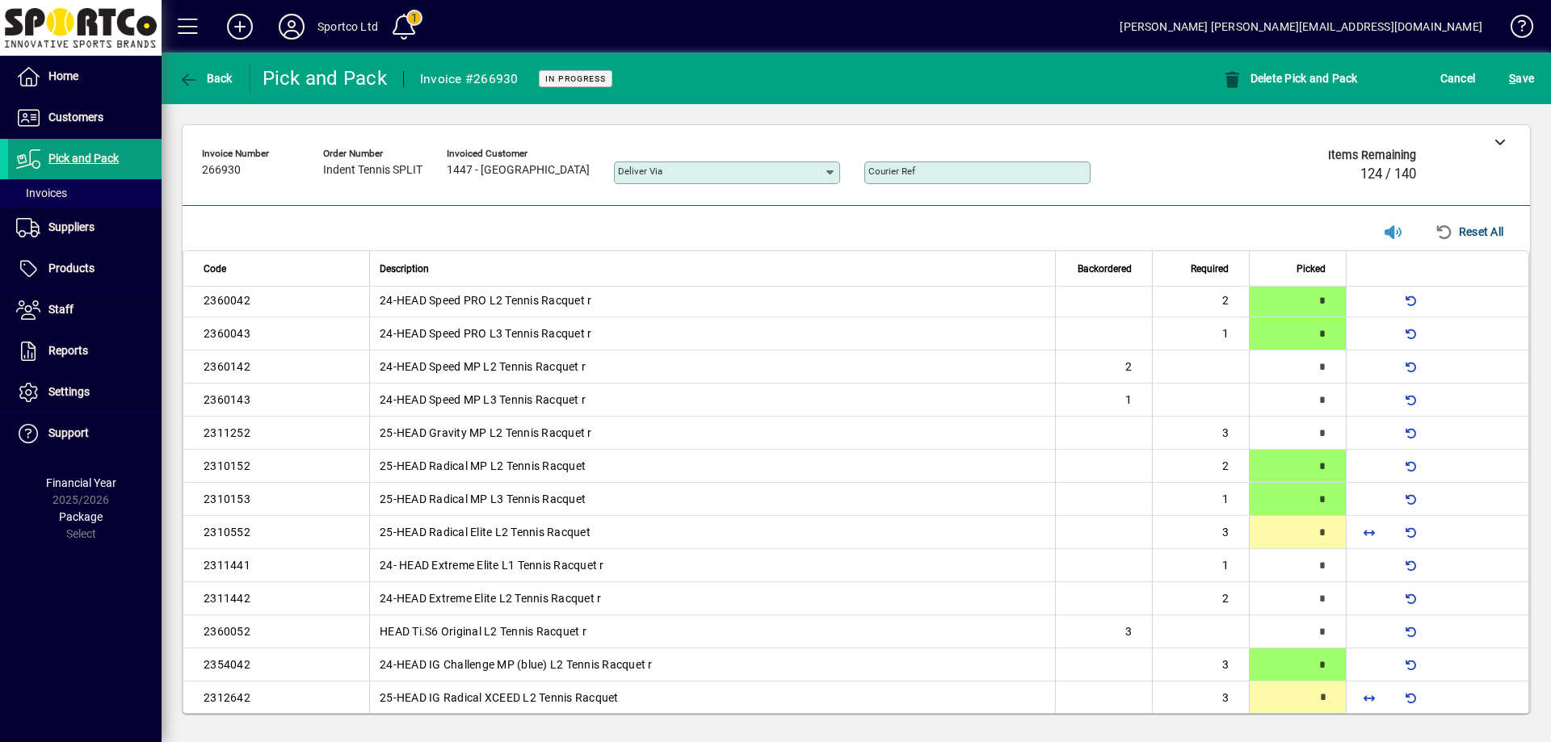
type input "*"
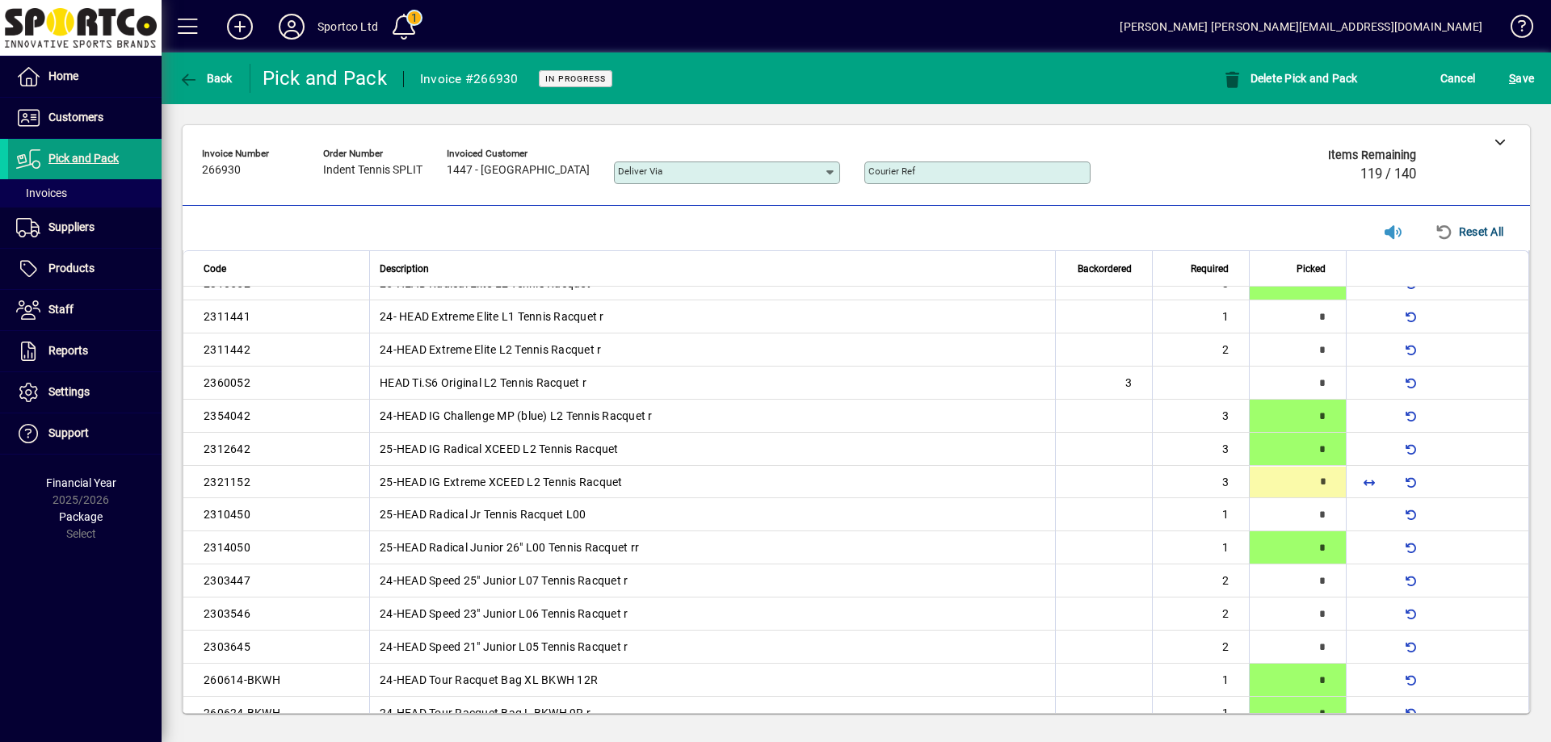
scroll to position [254, 0]
type input "*"
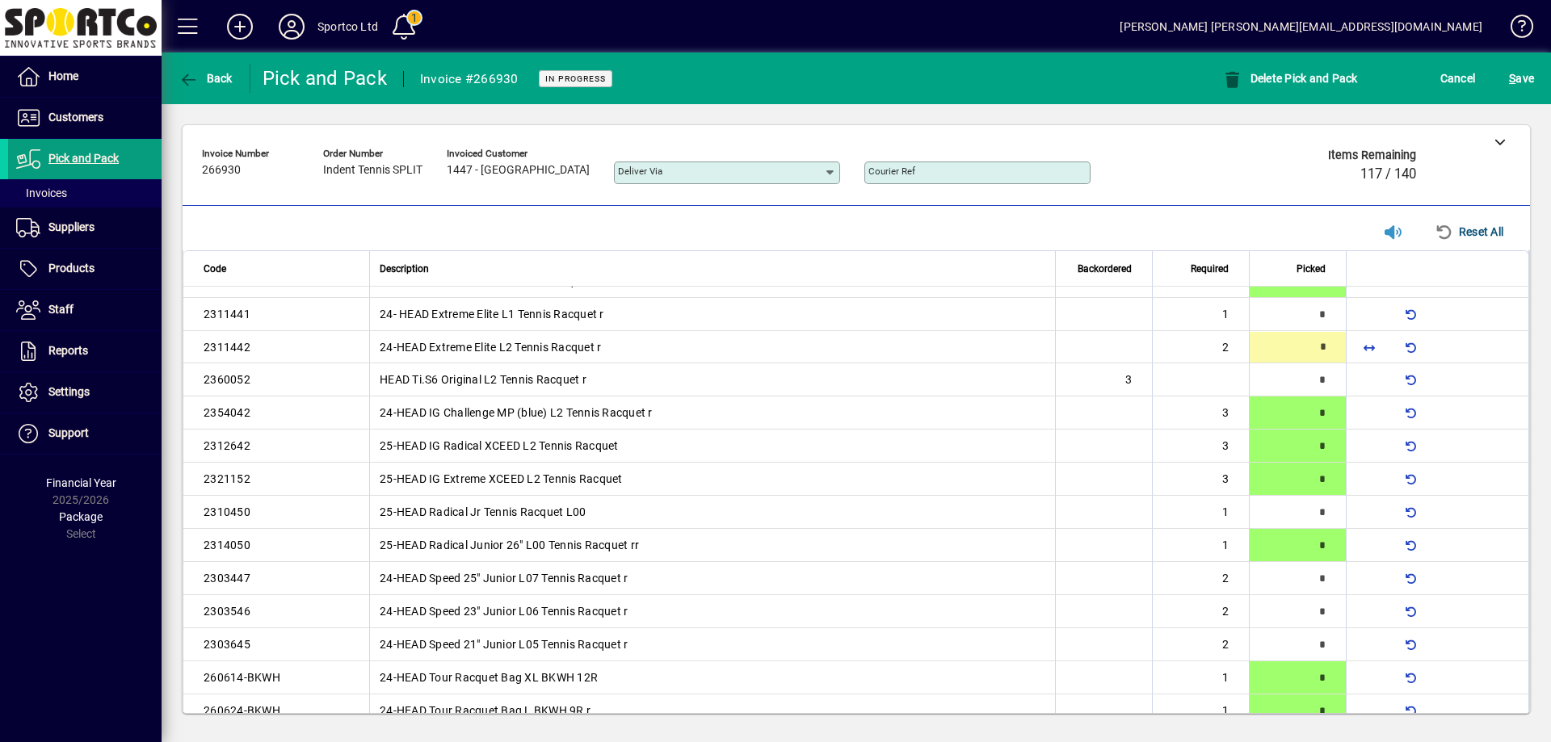
type input "*"
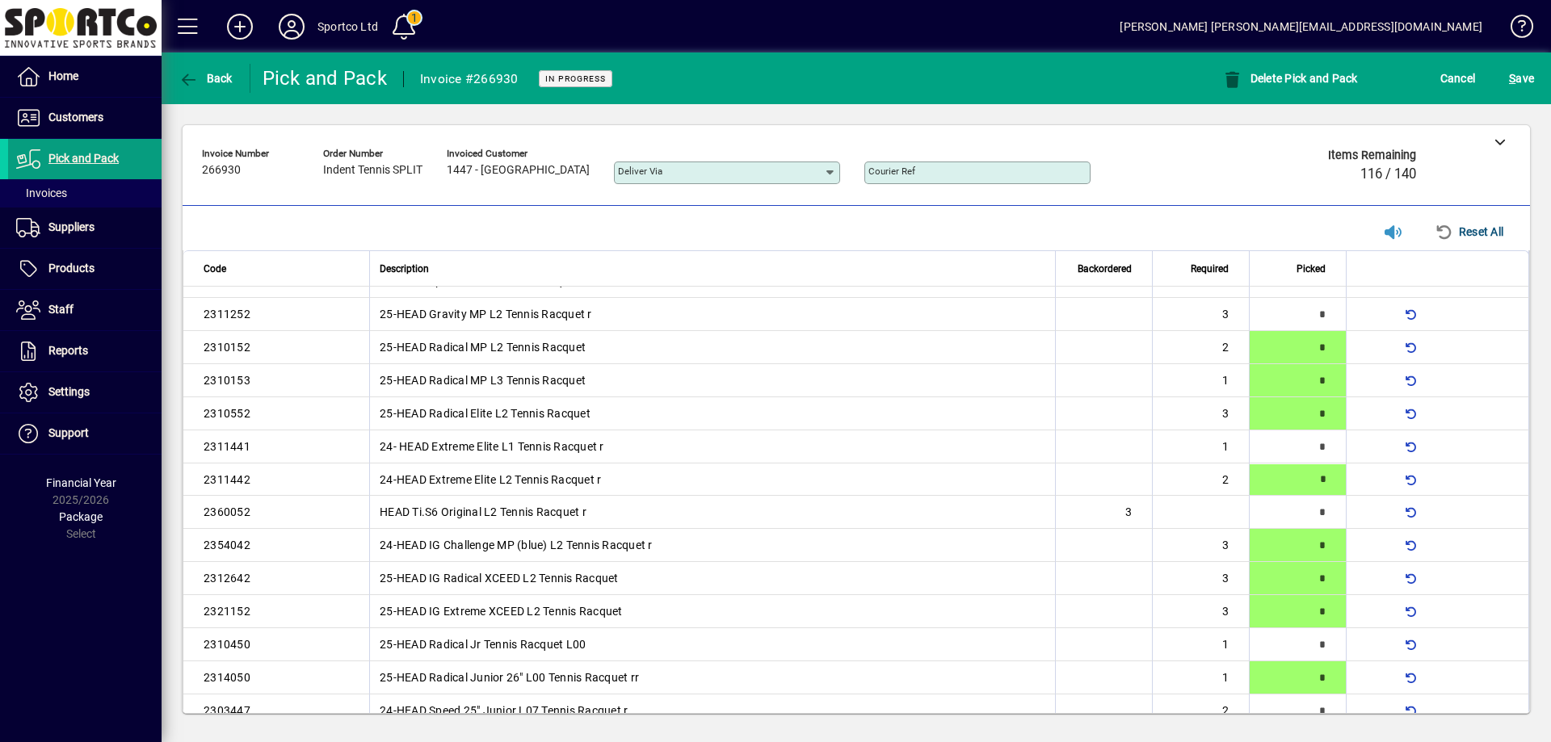
type input "*"
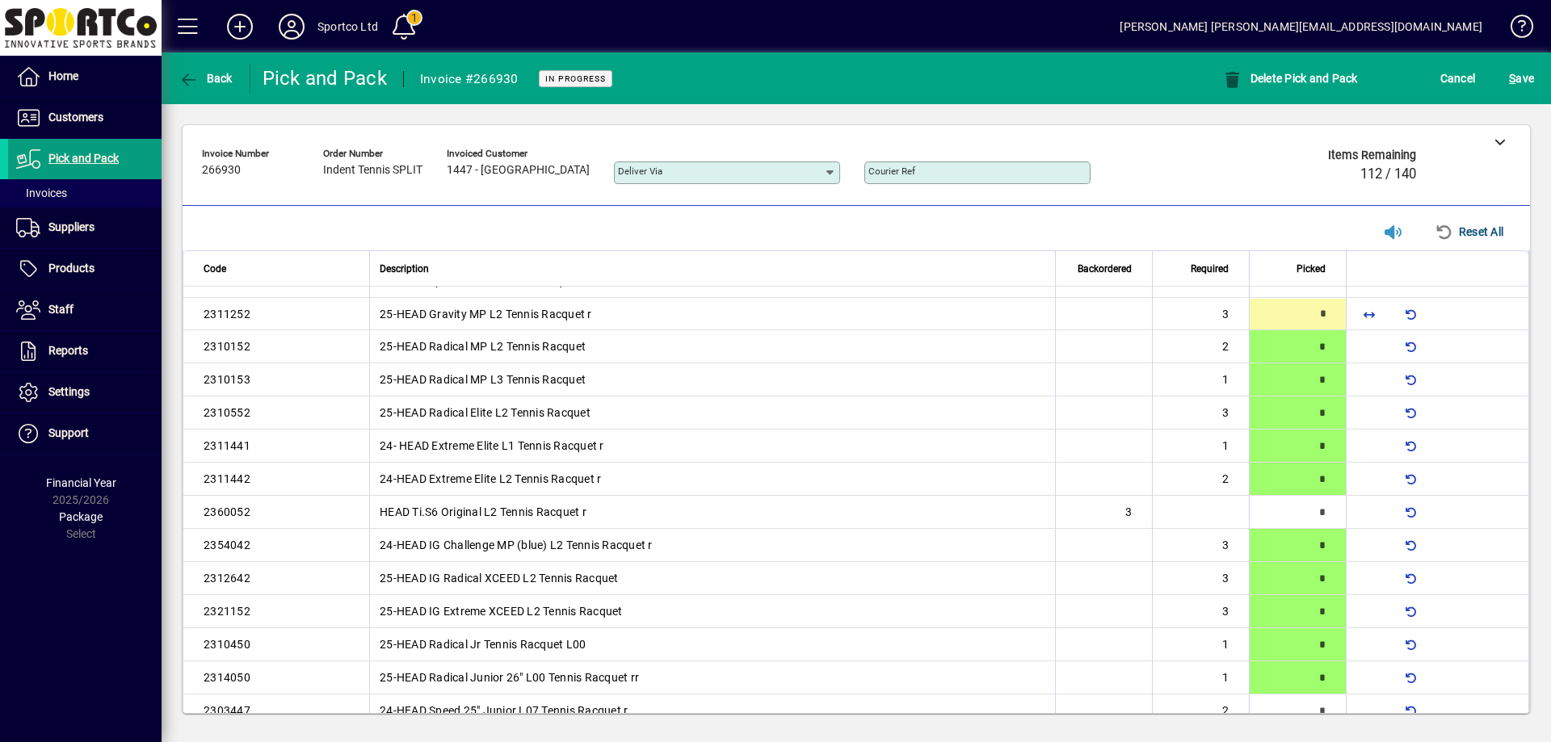
type input "*"
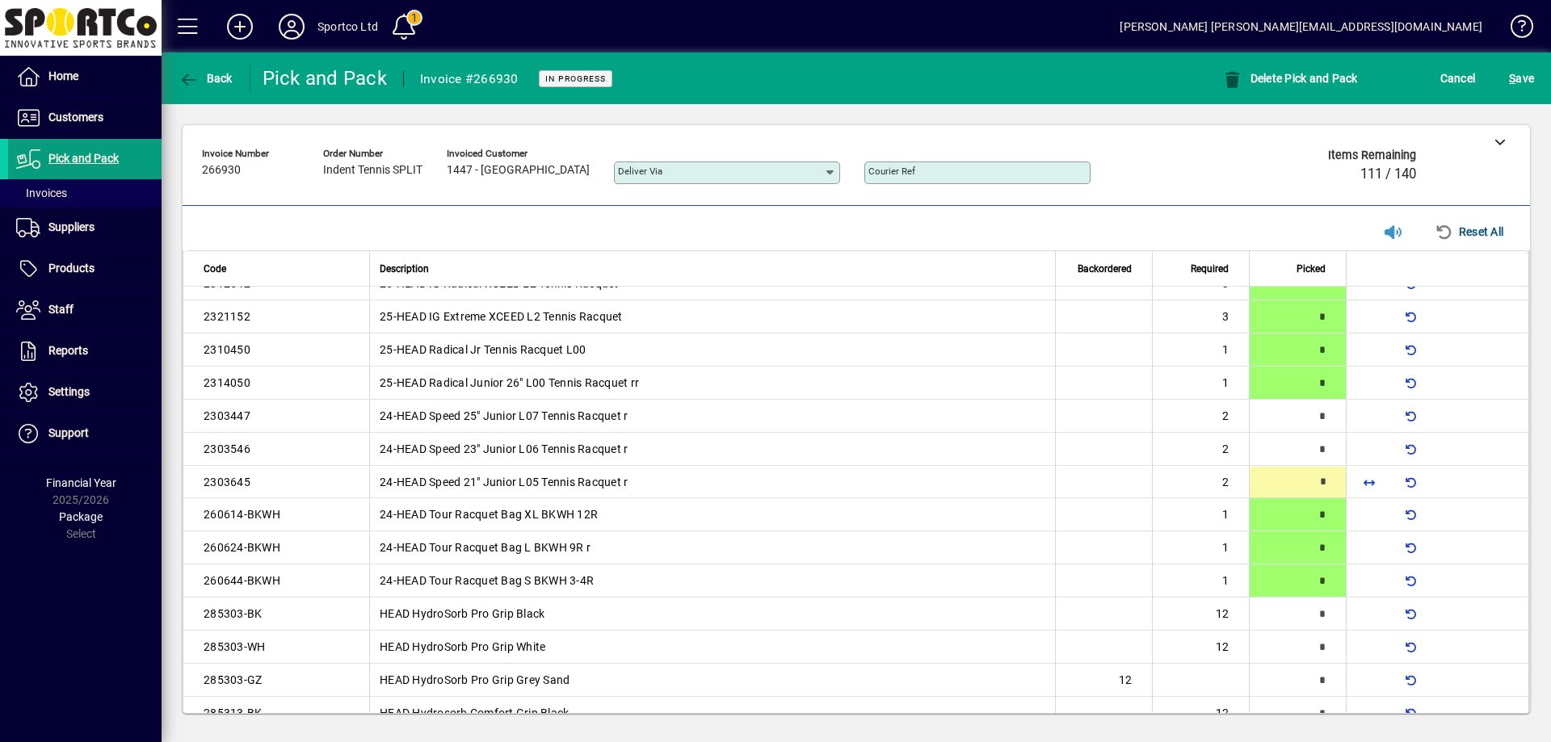
type input "*"
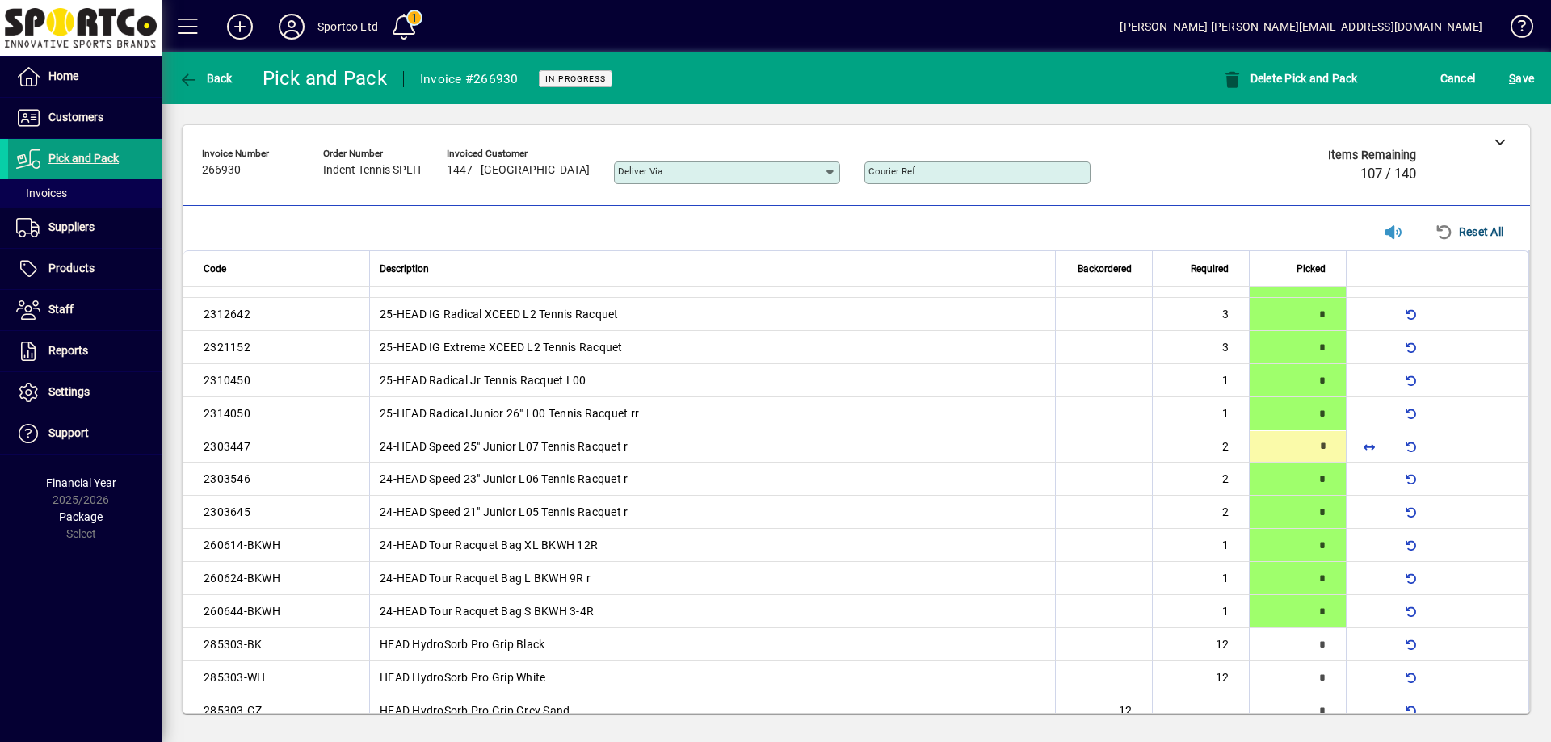
type input "*"
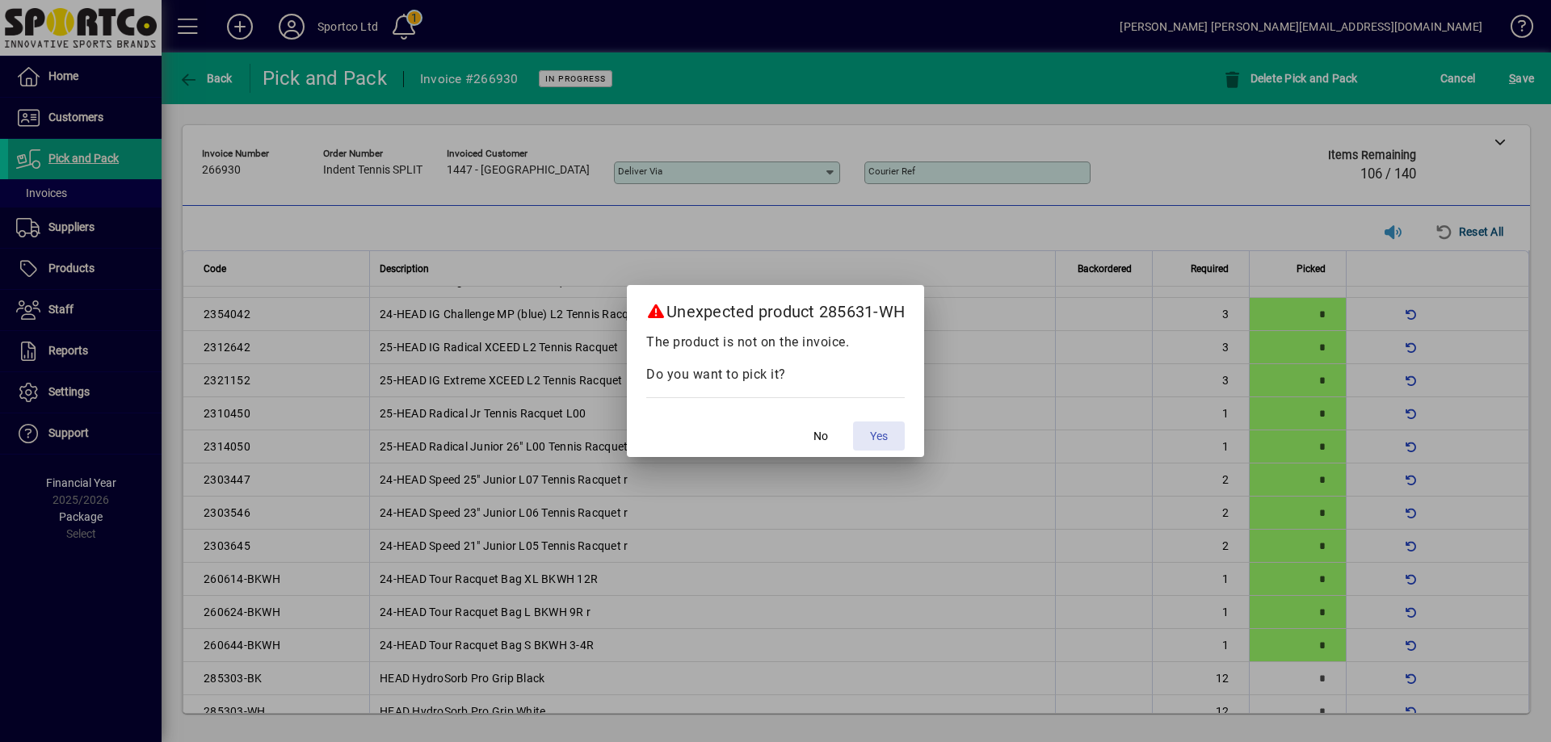
click at [870, 435] on span at bounding box center [879, 436] width 52 height 39
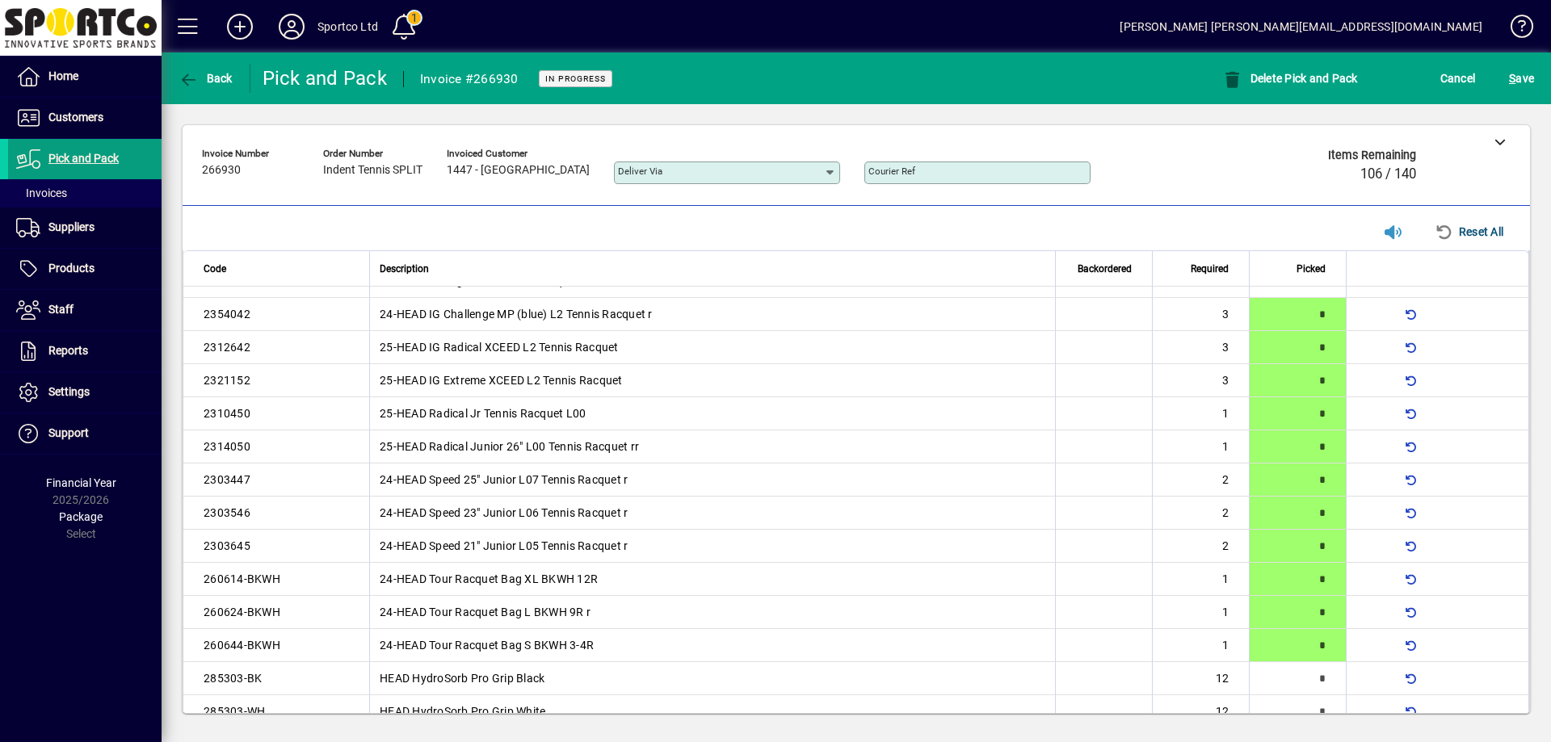
scroll to position [1045, 0]
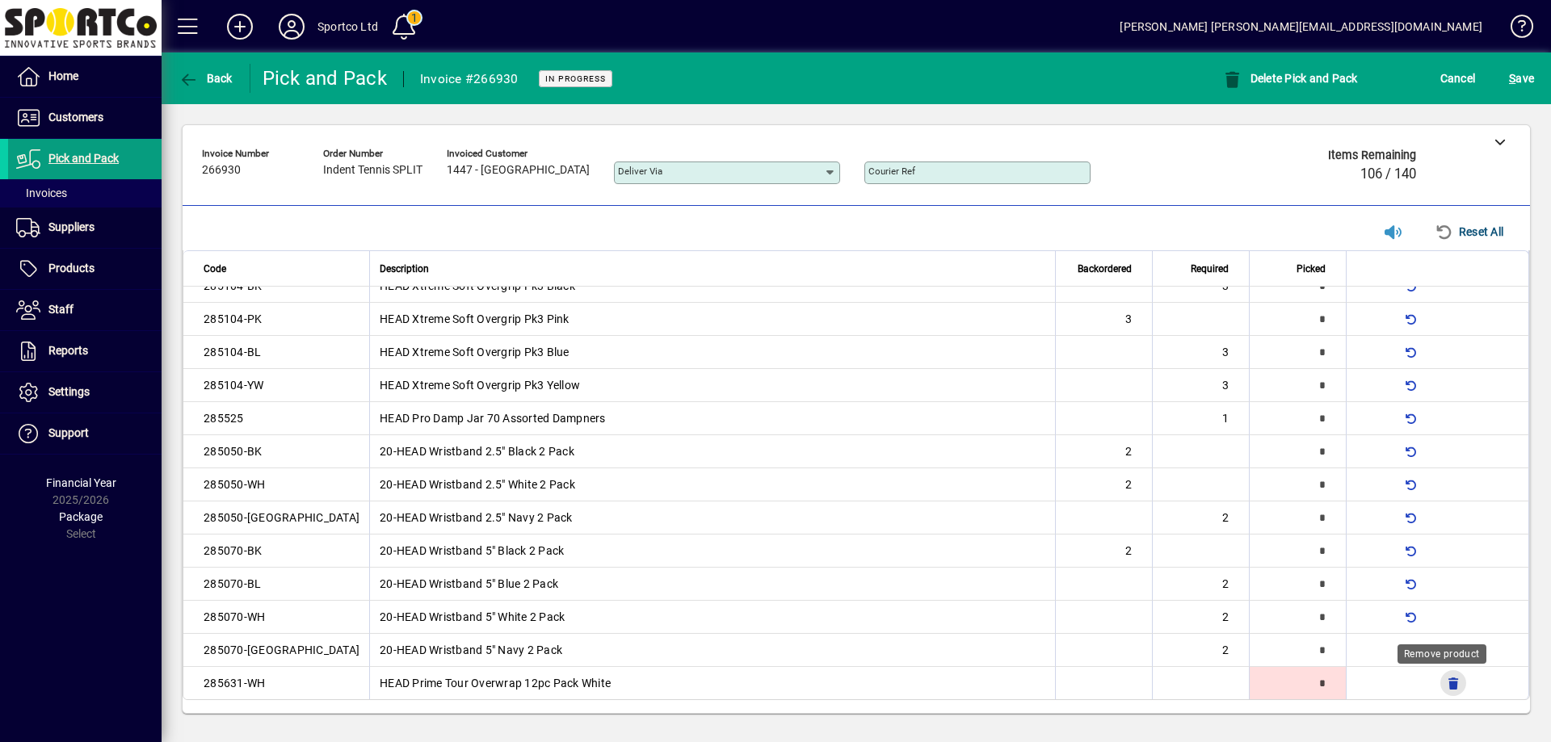
click at [1439, 682] on span "button" at bounding box center [1453, 683] width 39 height 39
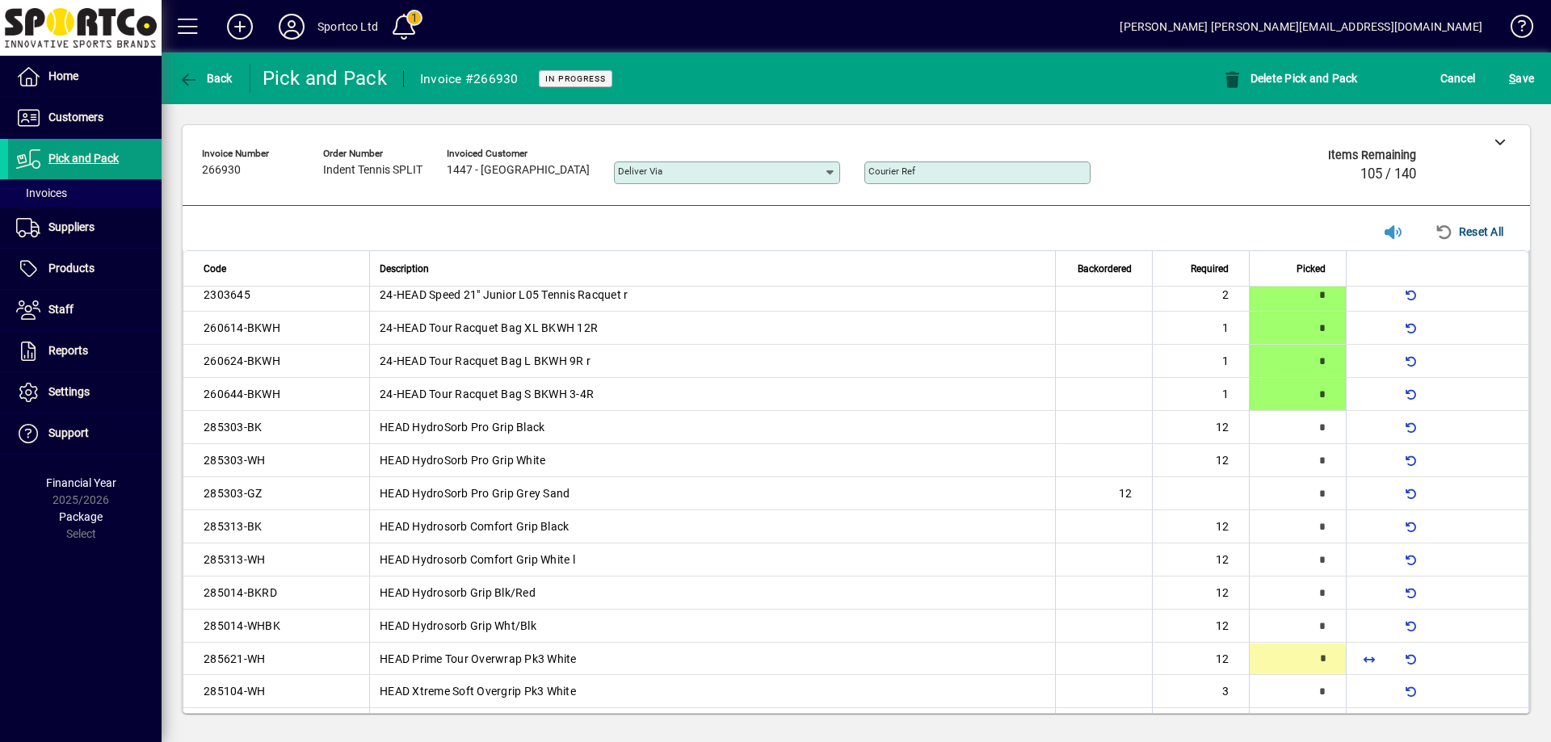
scroll to position [607, 0]
click at [1354, 656] on span "button" at bounding box center [1369, 657] width 39 height 39
type input "**"
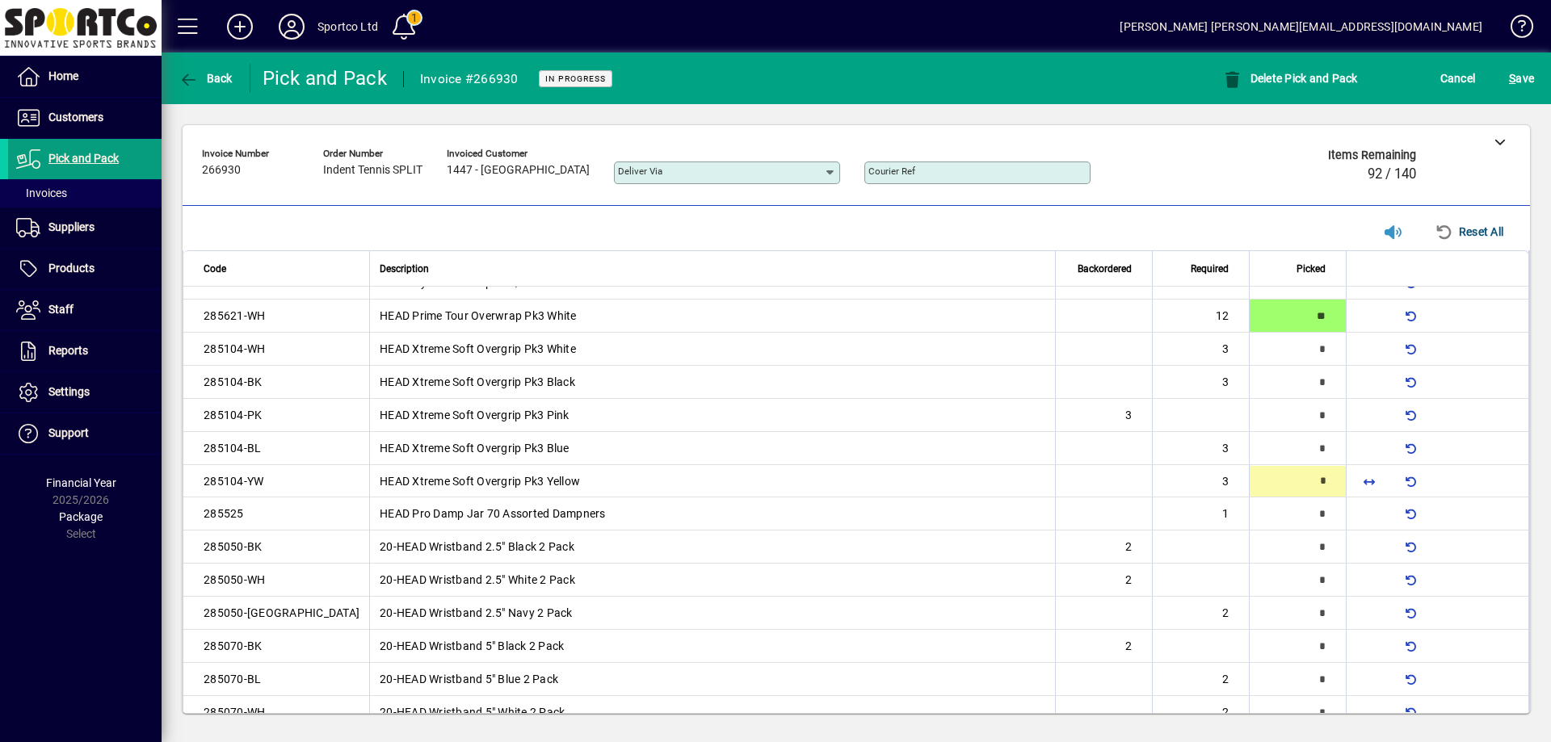
scroll to position [950, 0]
type input "*"
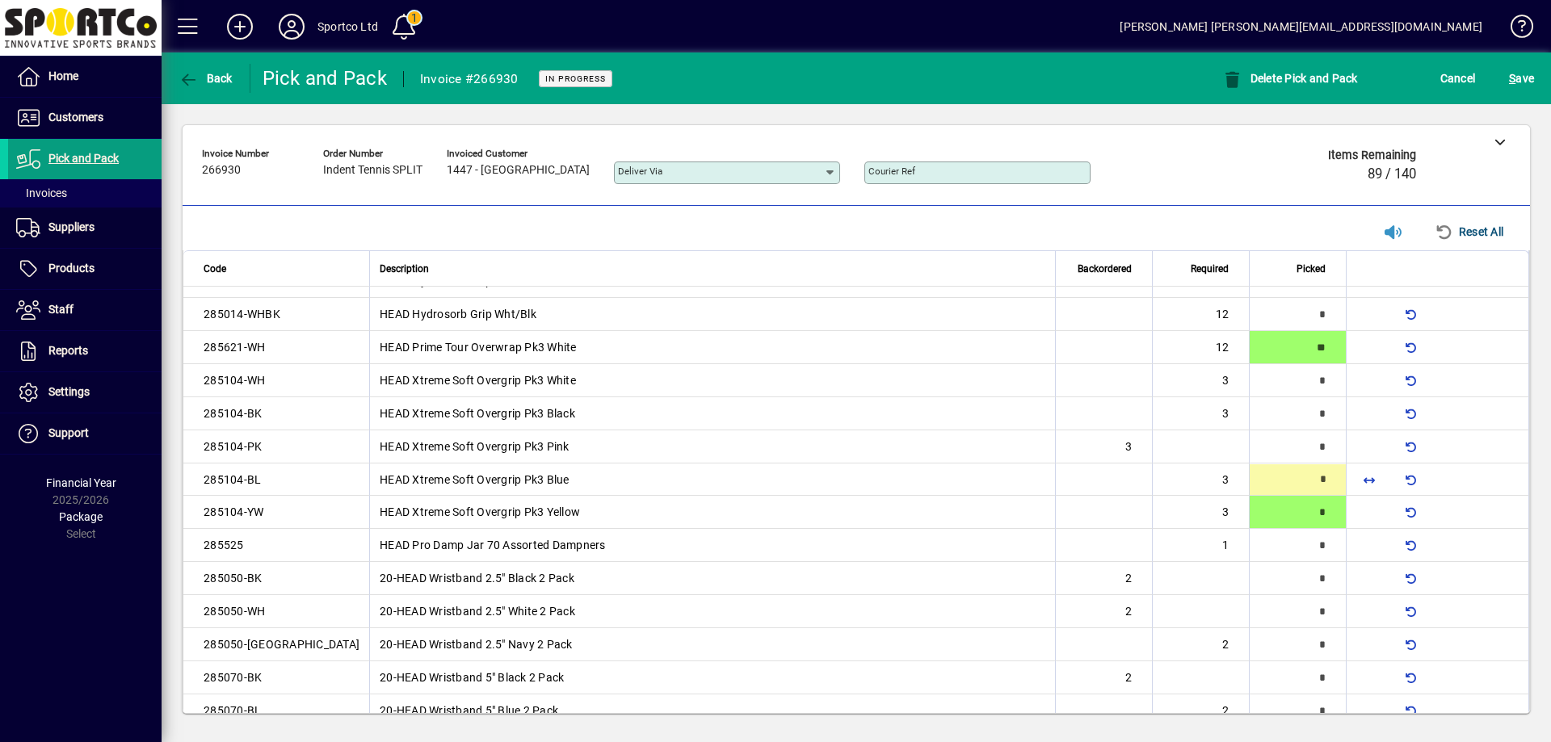
type input "*"
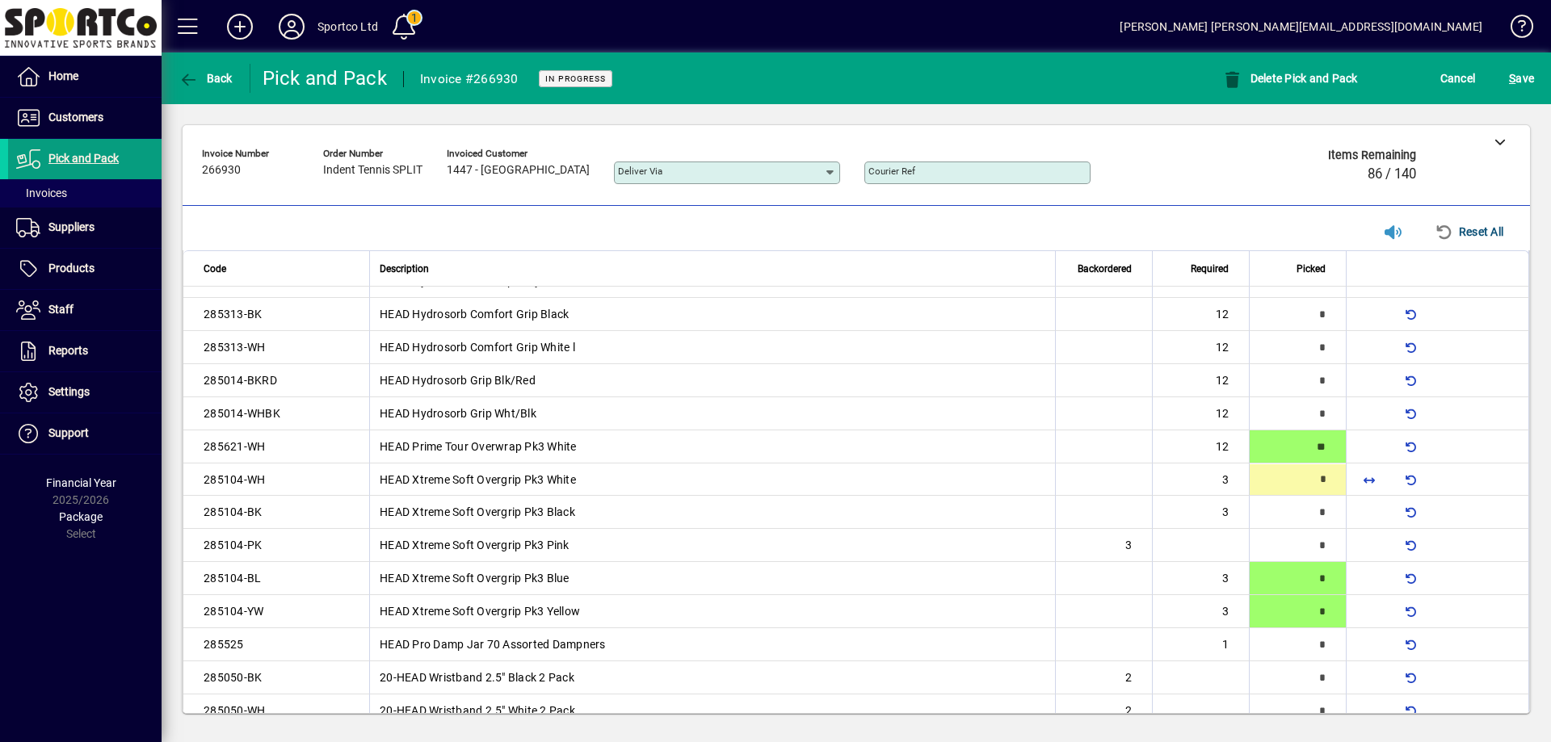
type input "*"
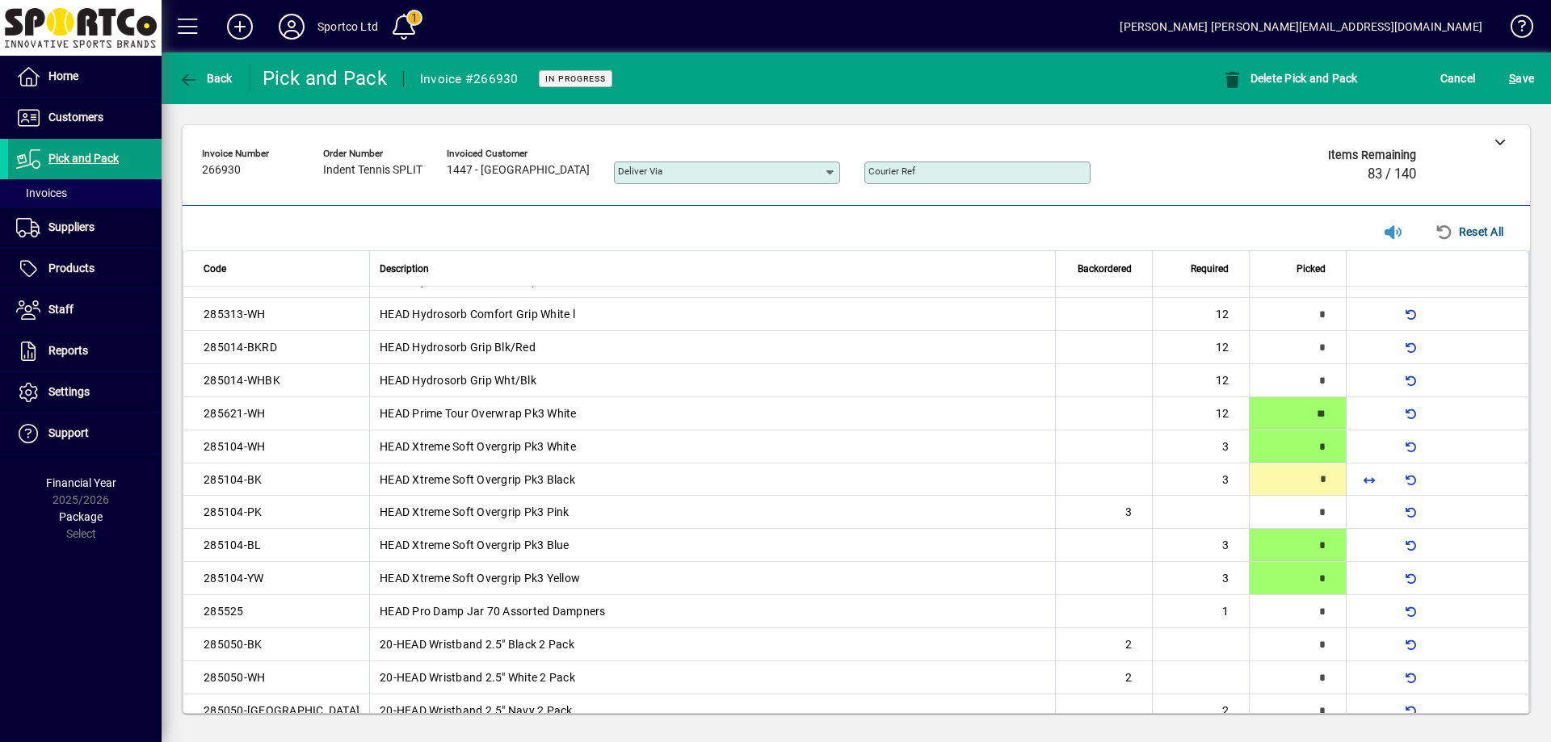
type input "*"
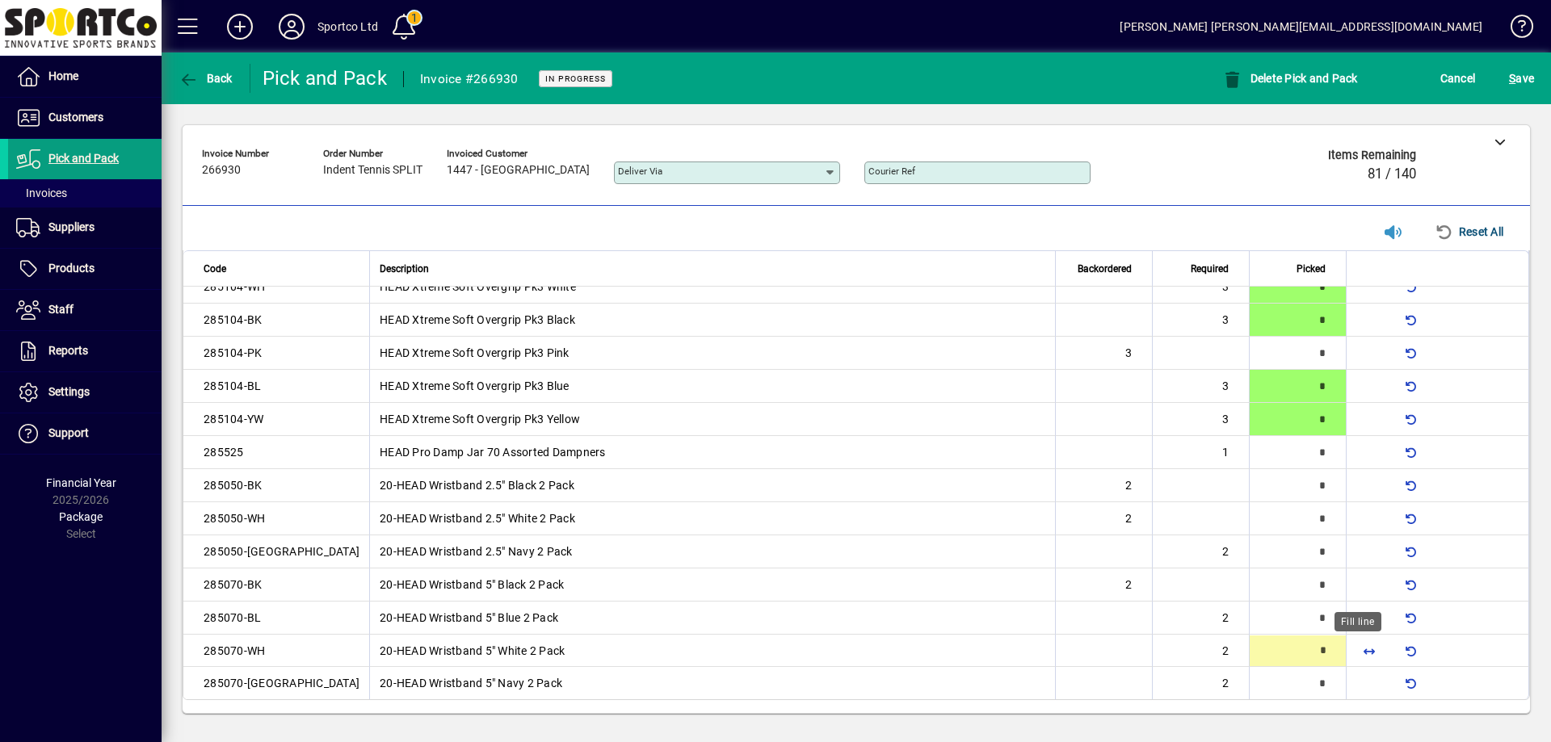
type input "*"
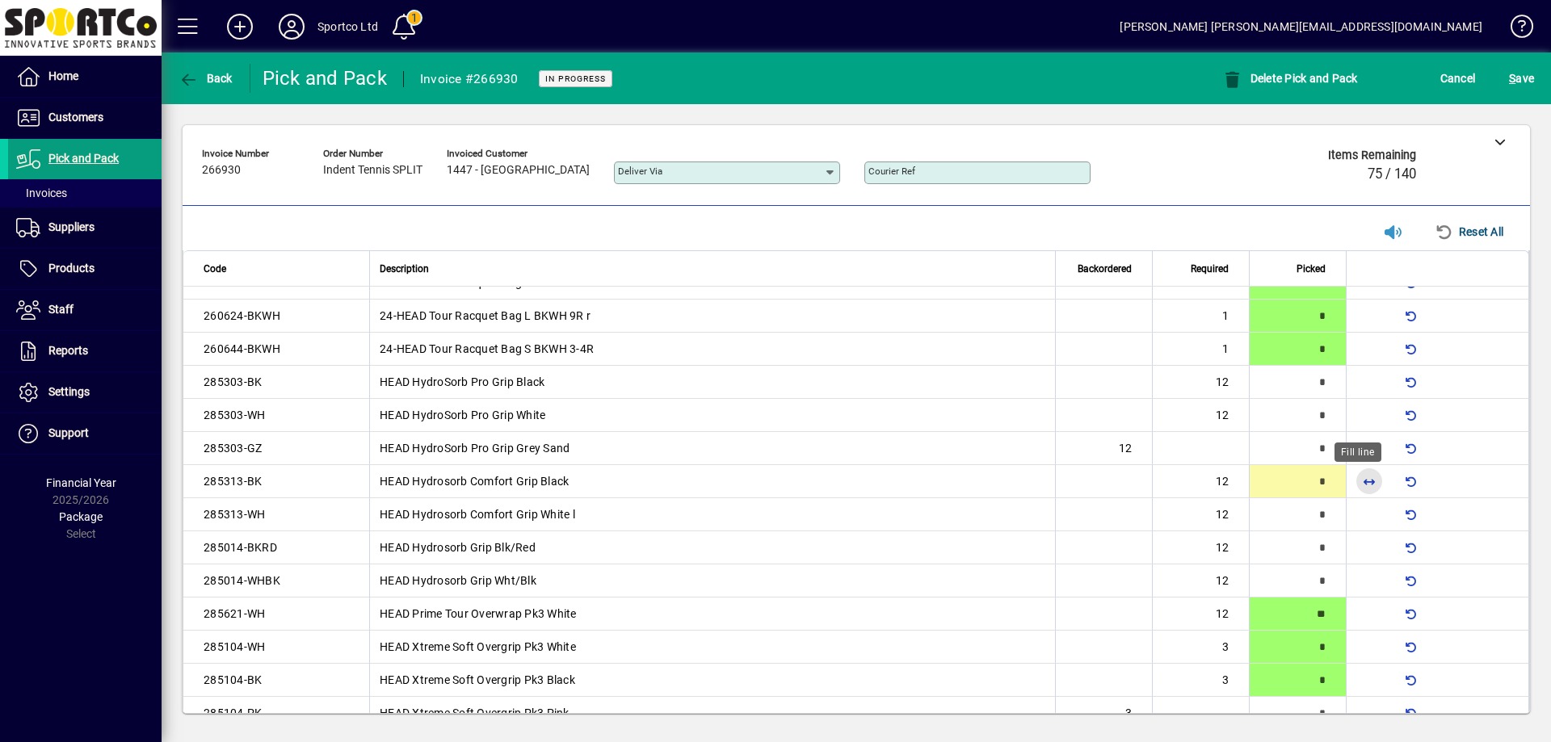
click at [1359, 478] on span "button" at bounding box center [1369, 481] width 39 height 39
type input "**"
click at [1355, 515] on span "button" at bounding box center [1369, 514] width 39 height 39
type input "**"
type input "*"
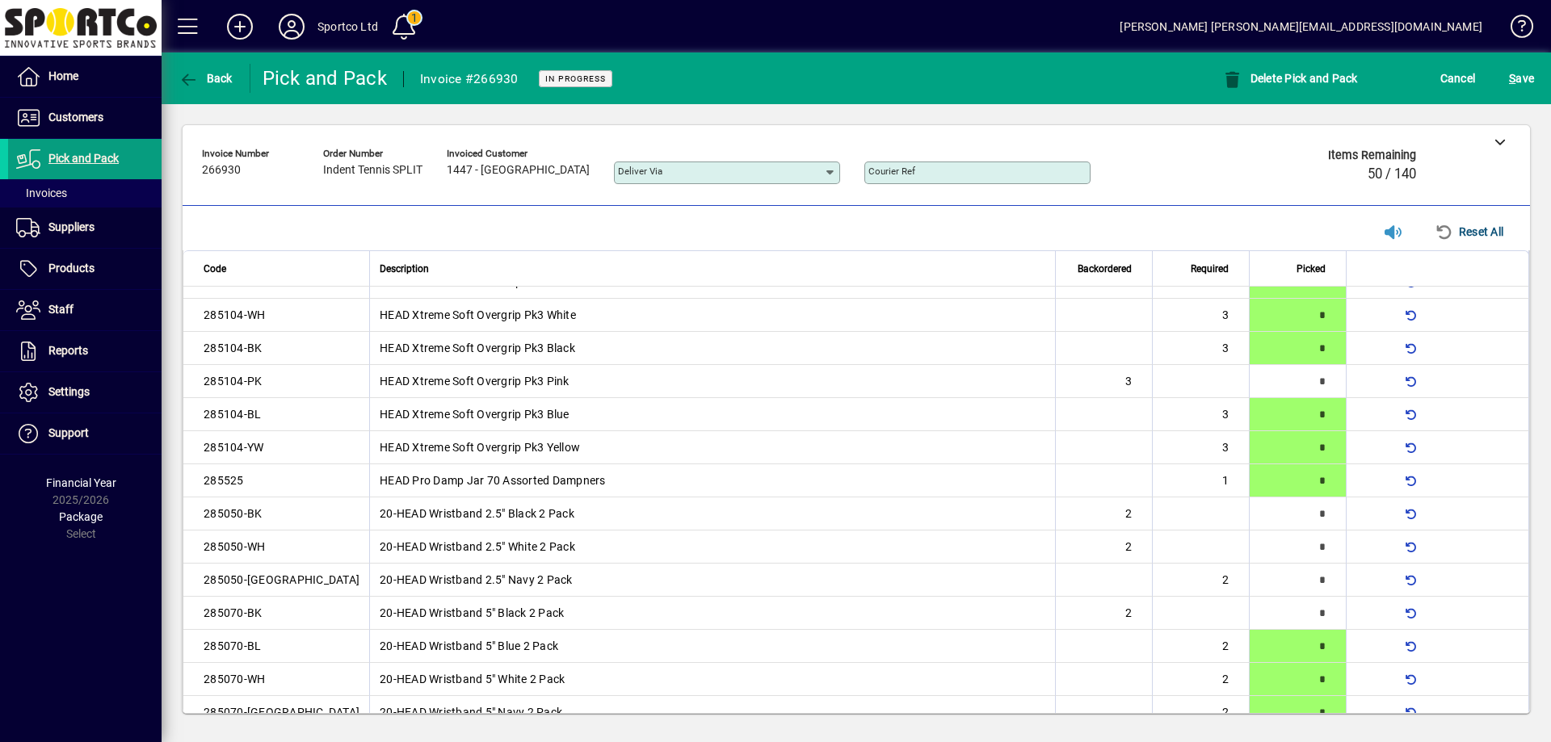
scroll to position [584, 0]
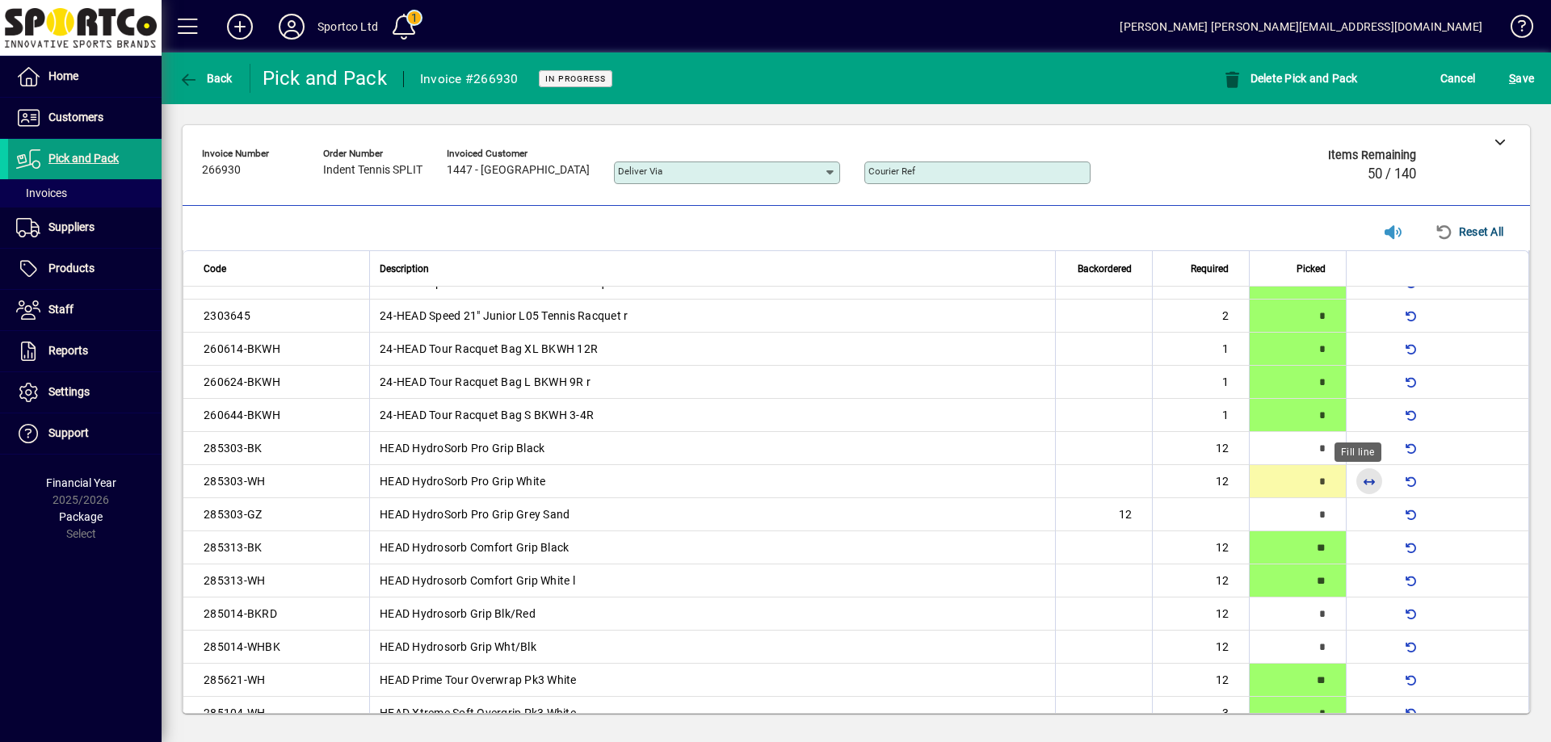
click at [1353, 481] on span "button" at bounding box center [1369, 481] width 39 height 39
type input "**"
click at [1358, 449] on span "button" at bounding box center [1369, 448] width 39 height 39
type input "**"
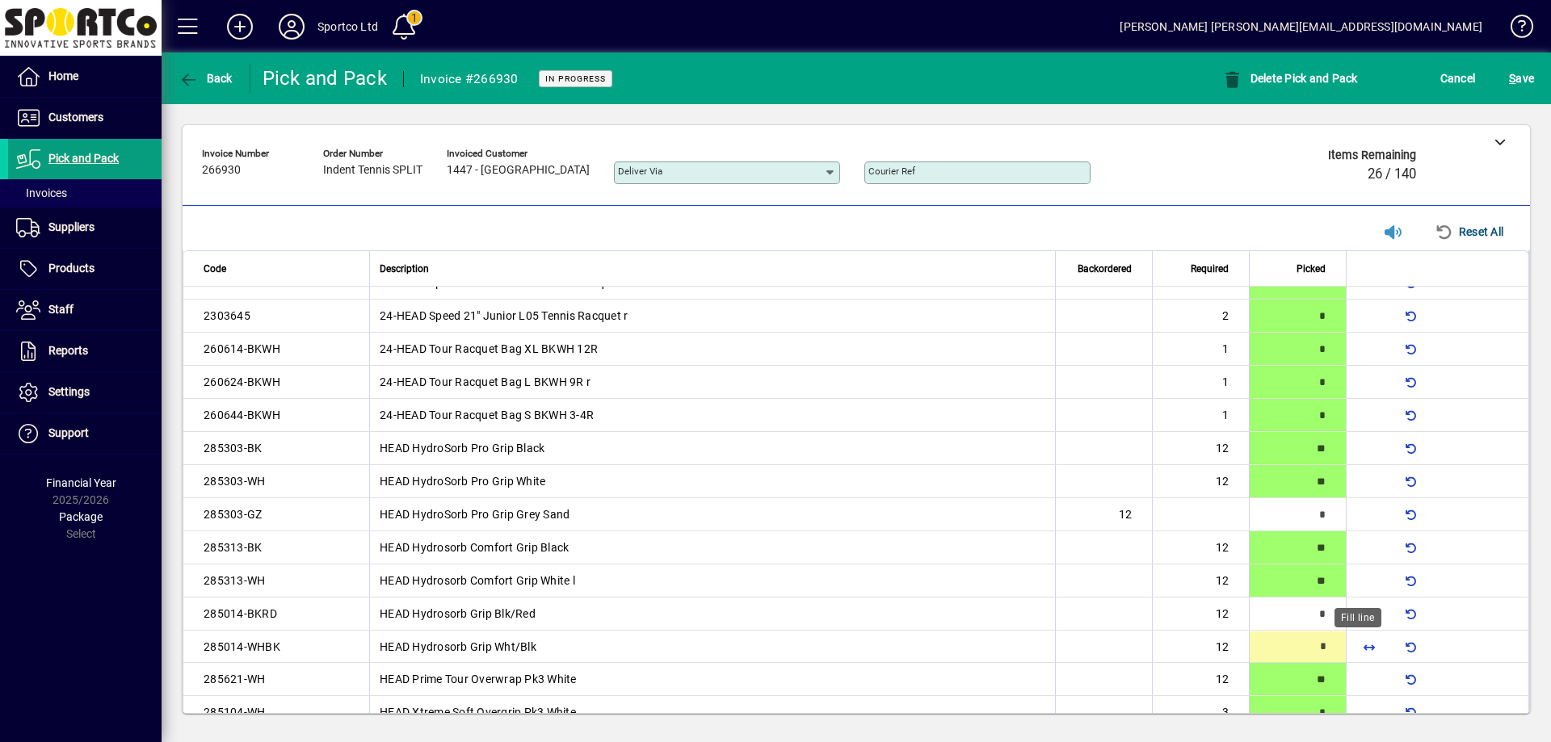
click at [1356, 649] on span "button" at bounding box center [1369, 647] width 39 height 39
type input "**"
click at [1363, 619] on span "button" at bounding box center [1369, 614] width 39 height 39
type input "**"
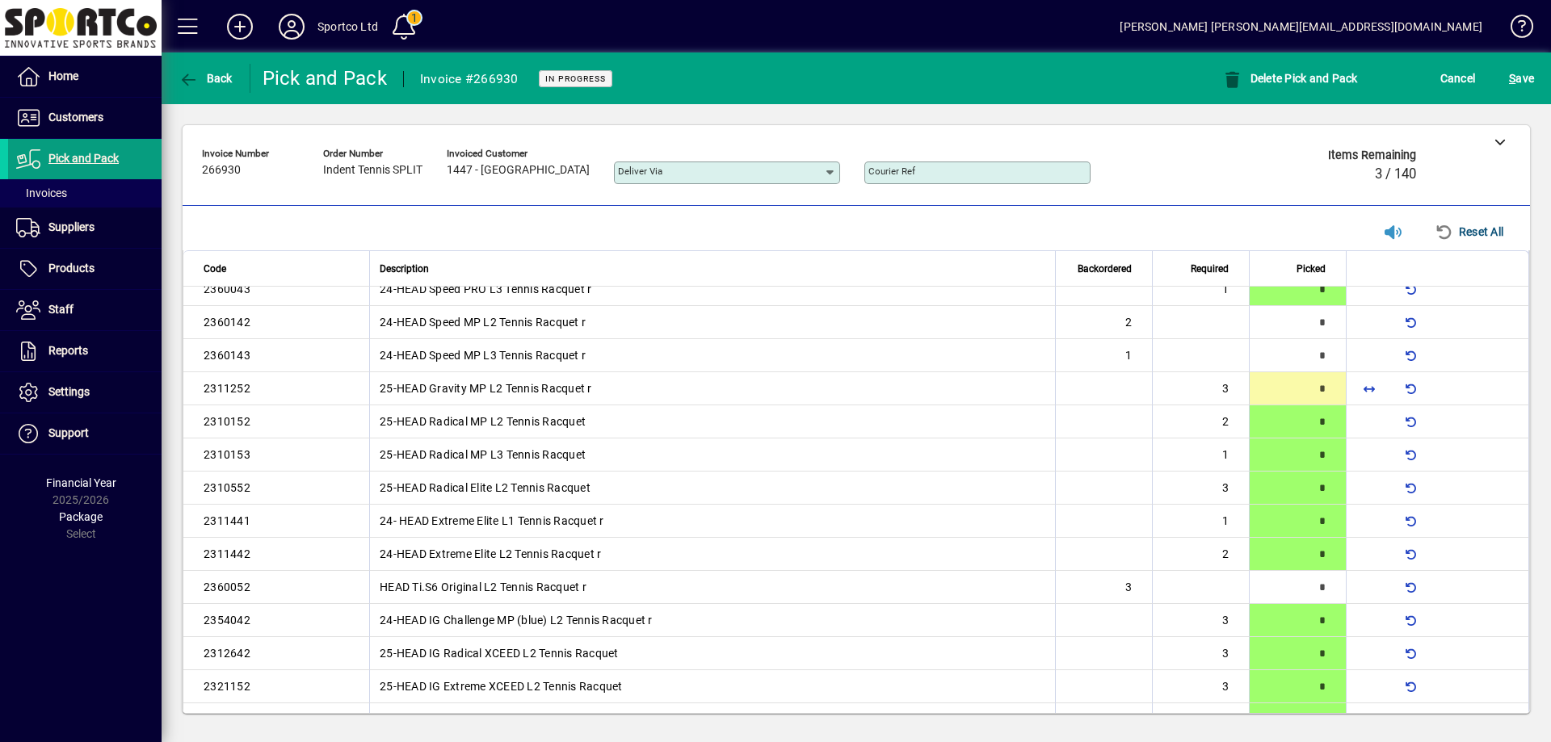
scroll to position [0, 0]
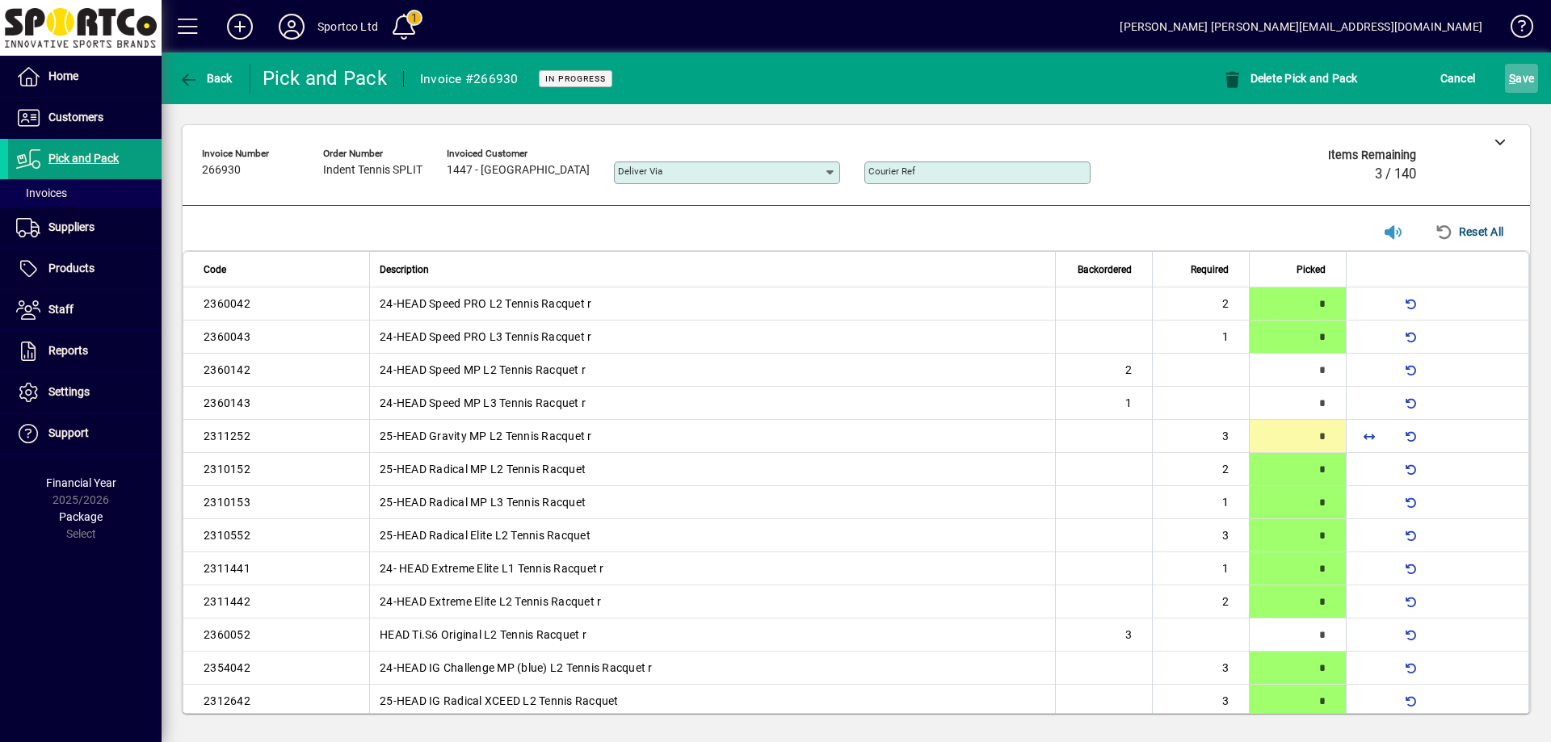
click at [1533, 73] on span "S ave" at bounding box center [1521, 78] width 25 height 26
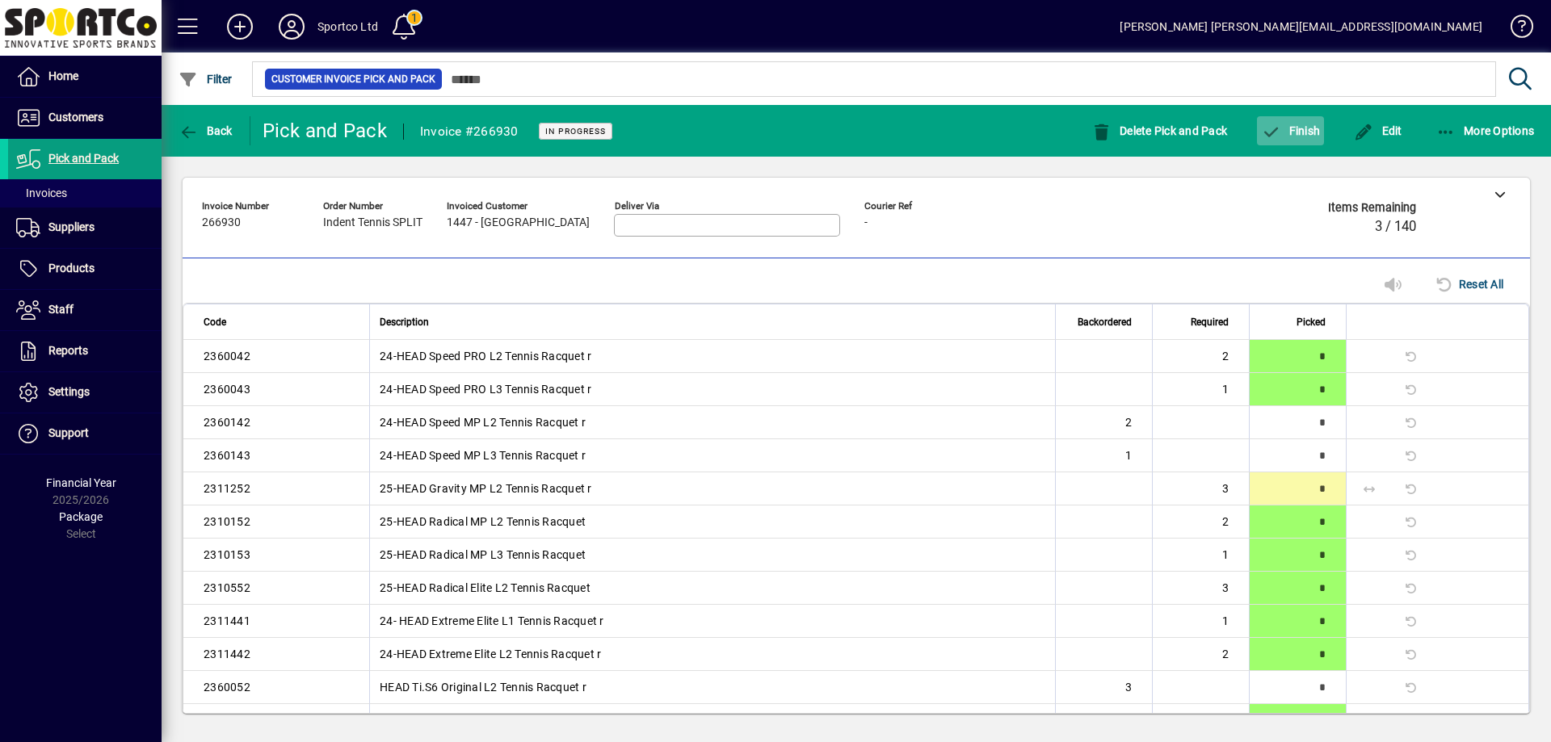
click at [1314, 122] on span "button" at bounding box center [1290, 130] width 67 height 39
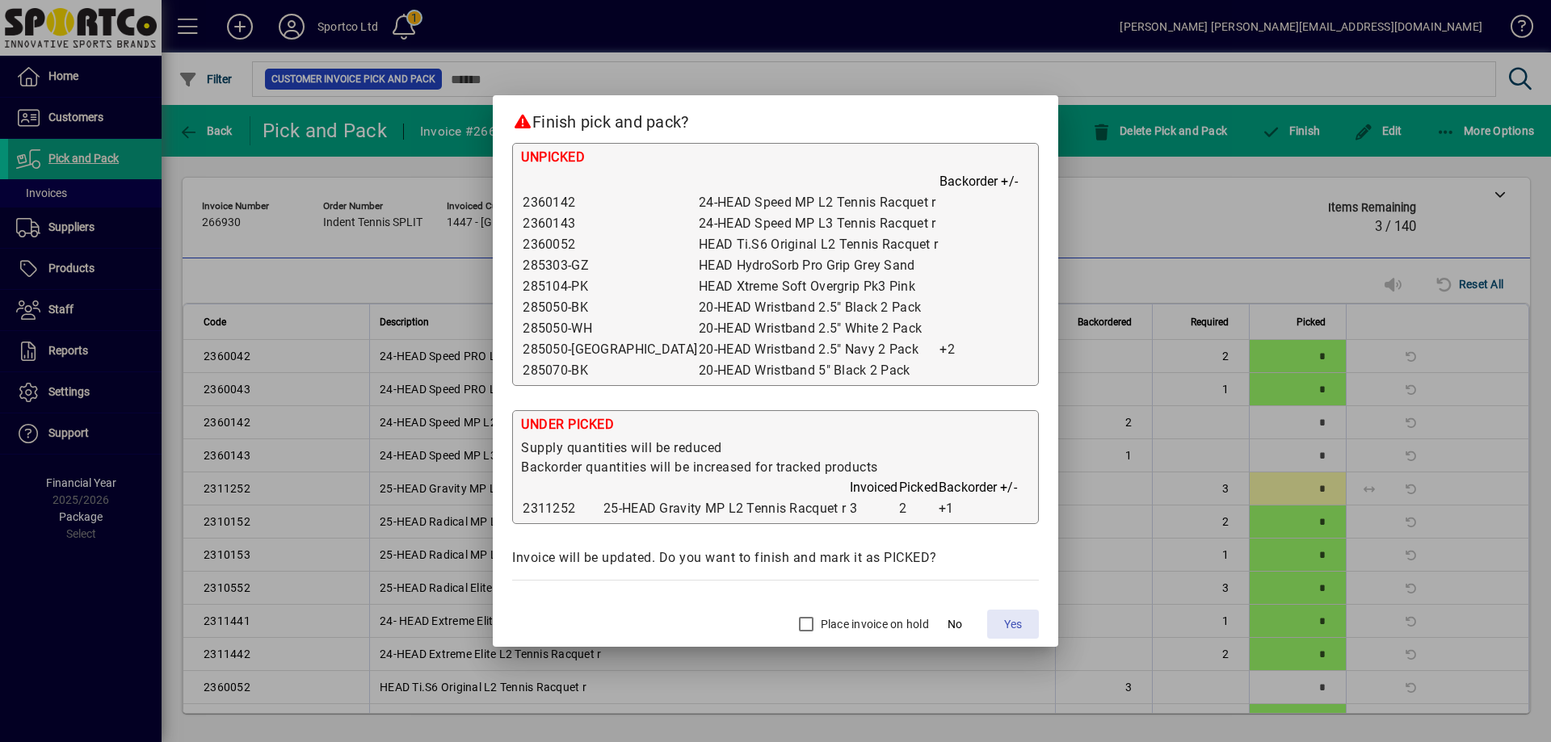
click at [1014, 621] on span "Yes" at bounding box center [1013, 624] width 18 height 17
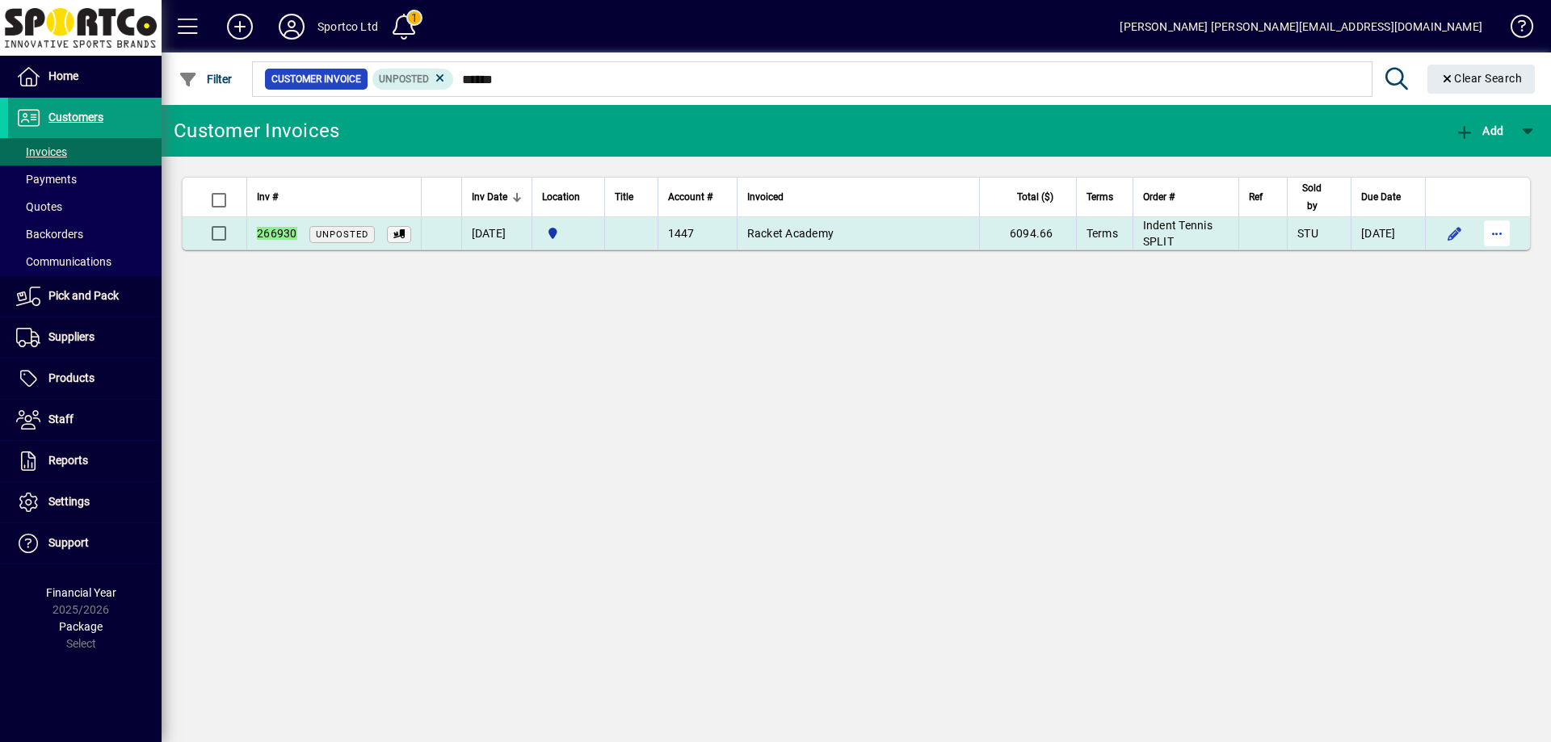
type input "******"
click at [1490, 232] on span "button" at bounding box center [1497, 233] width 39 height 39
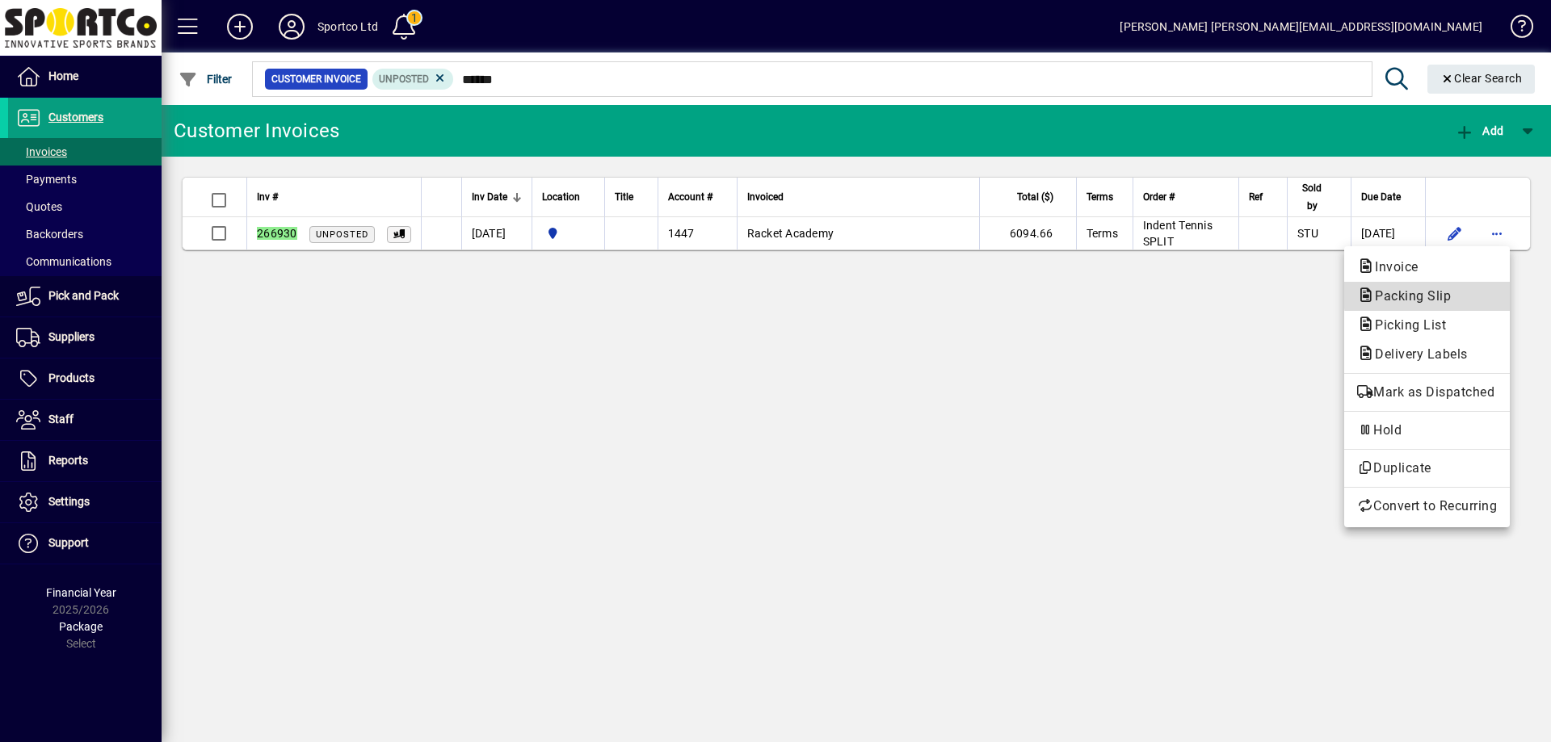
click at [1482, 293] on span "Packing Slip" at bounding box center [1427, 296] width 140 height 19
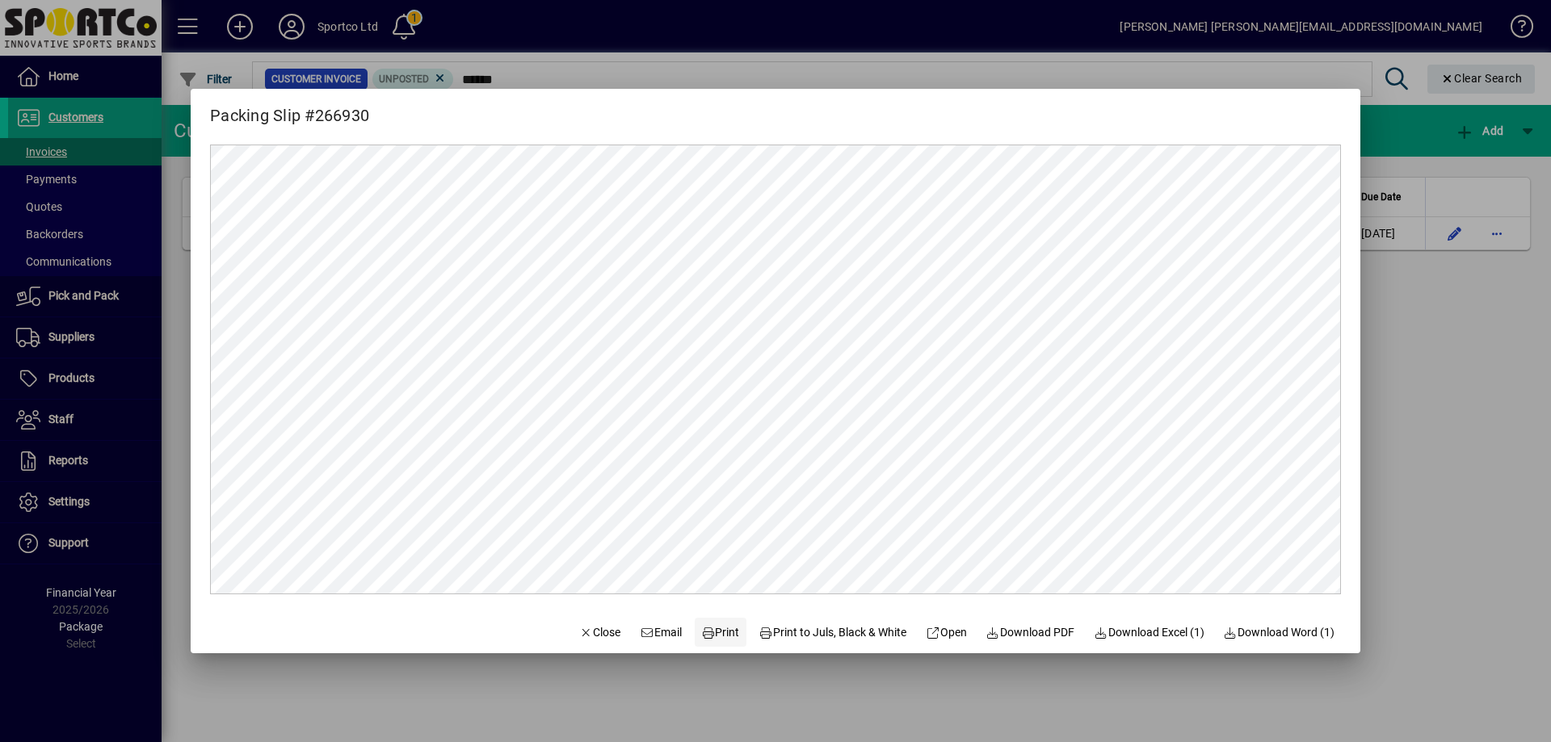
click at [708, 630] on span "Print" at bounding box center [720, 632] width 39 height 17
click at [591, 634] on span "Close" at bounding box center [600, 632] width 42 height 17
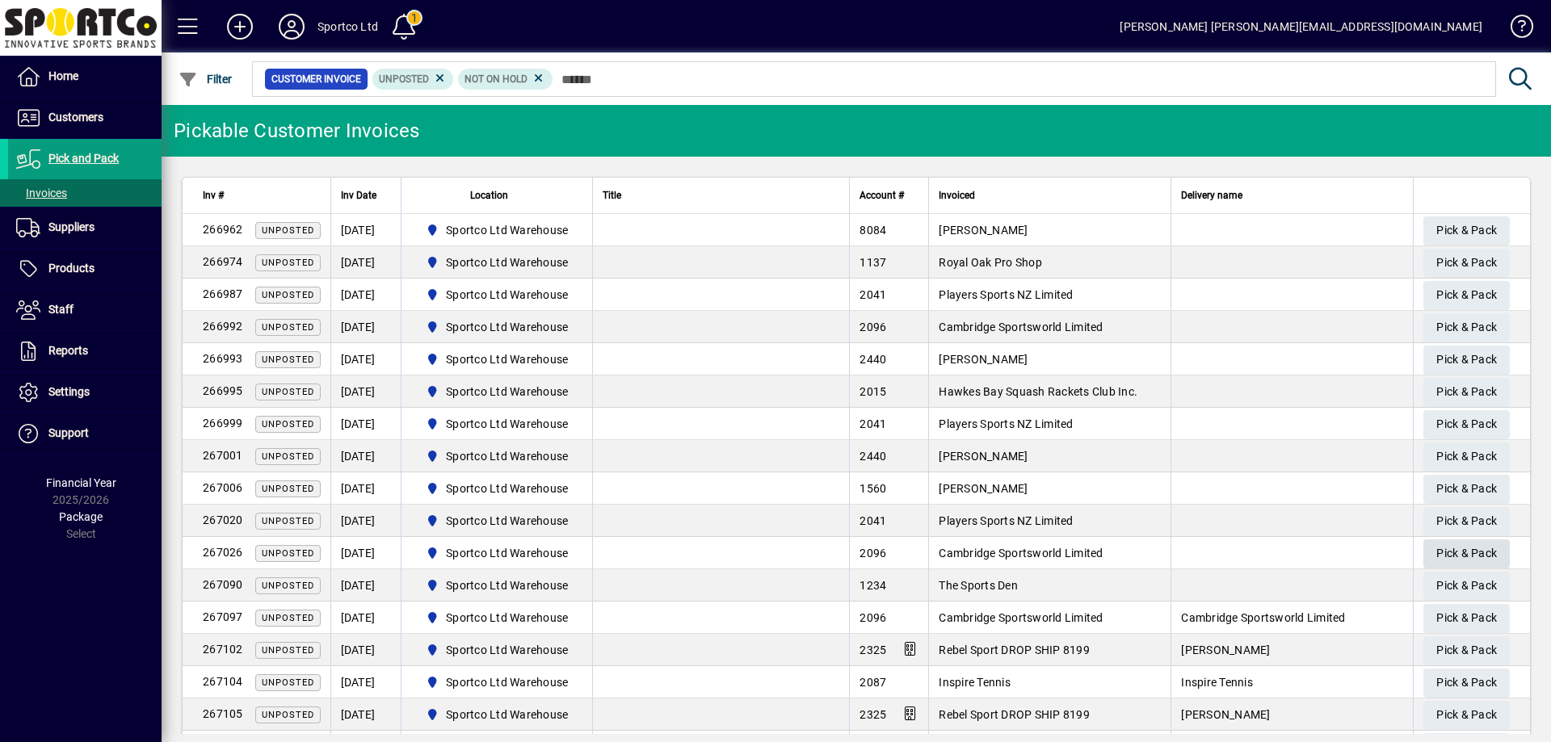
click at [1449, 551] on span "Pick & Pack" at bounding box center [1466, 553] width 61 height 27
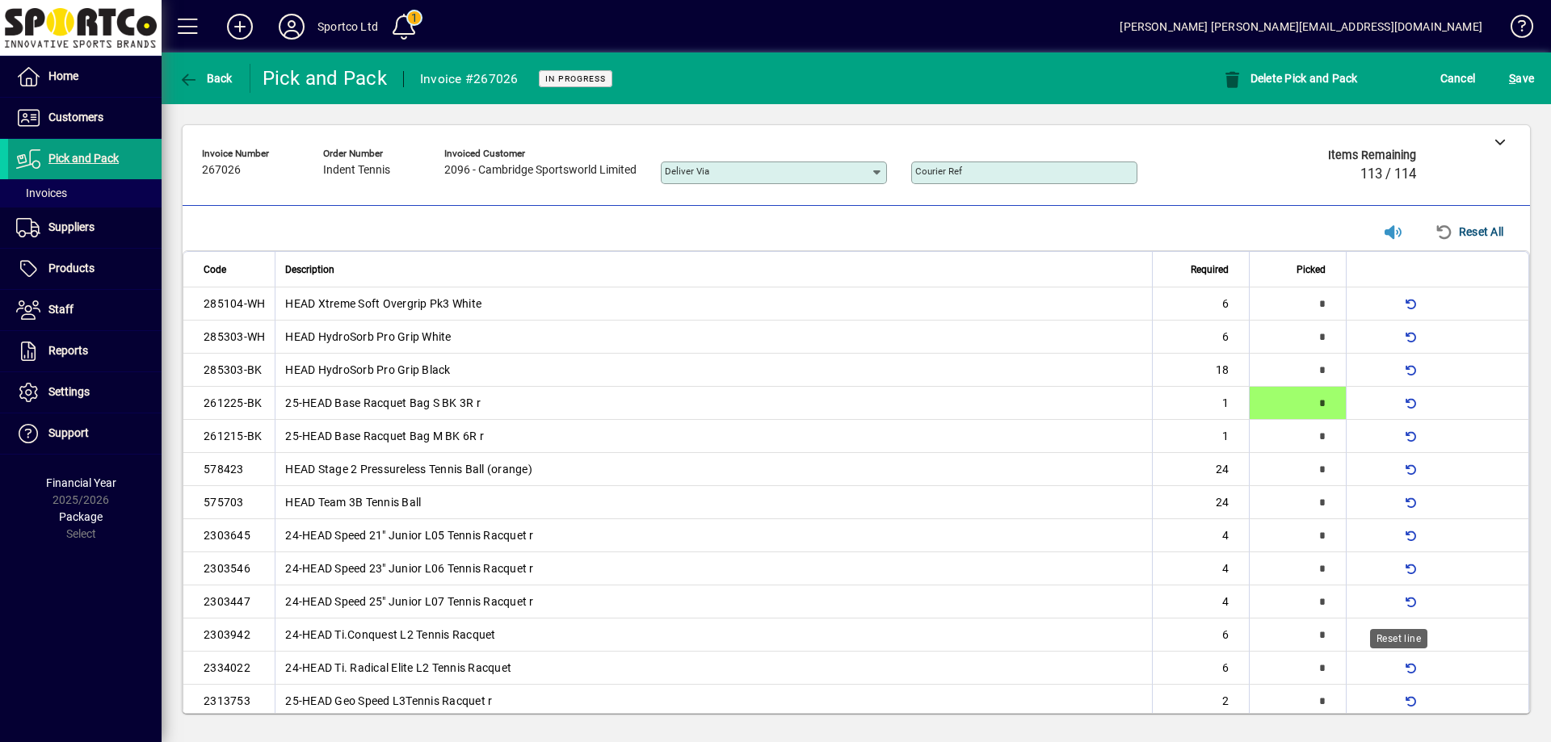
type input "*"
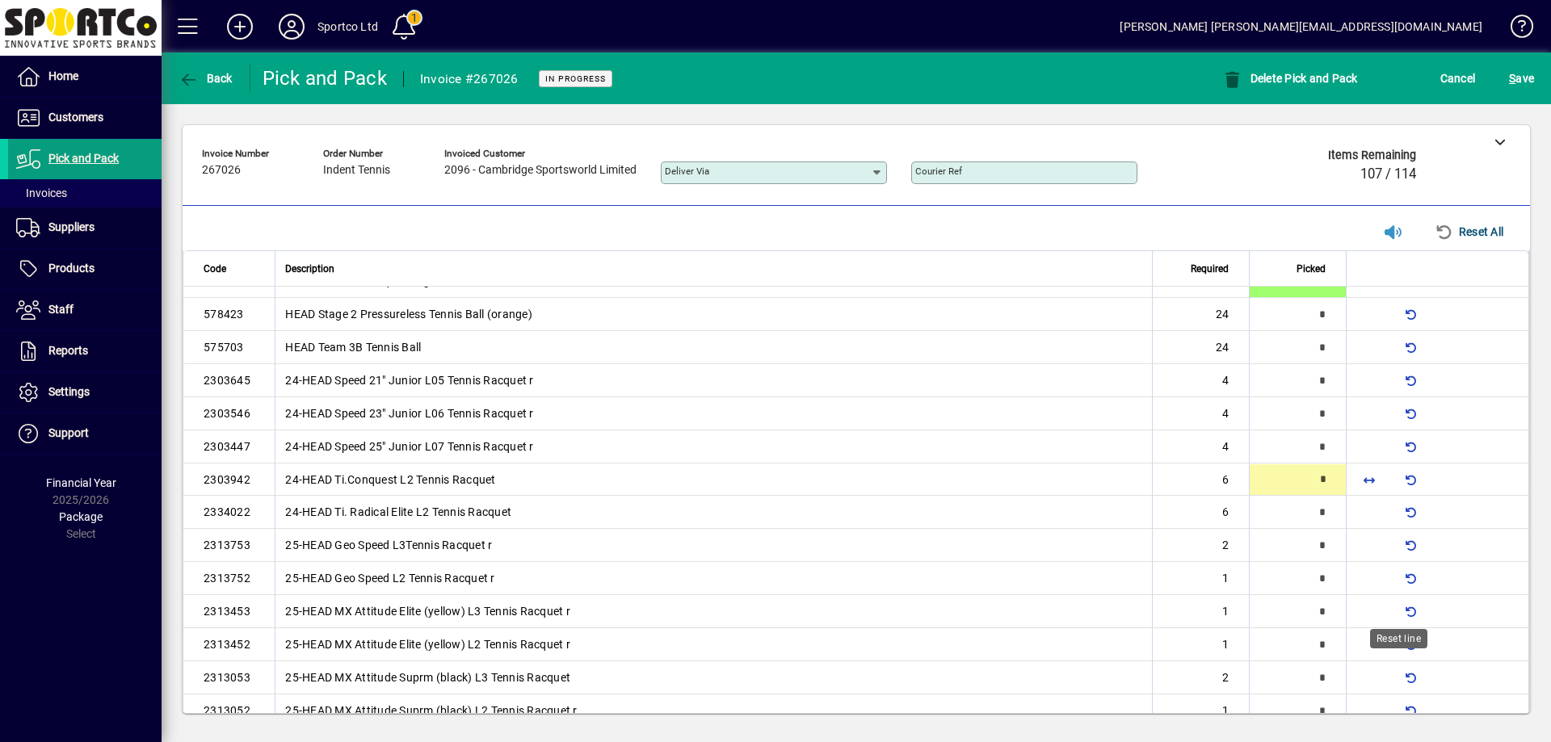
type input "*"
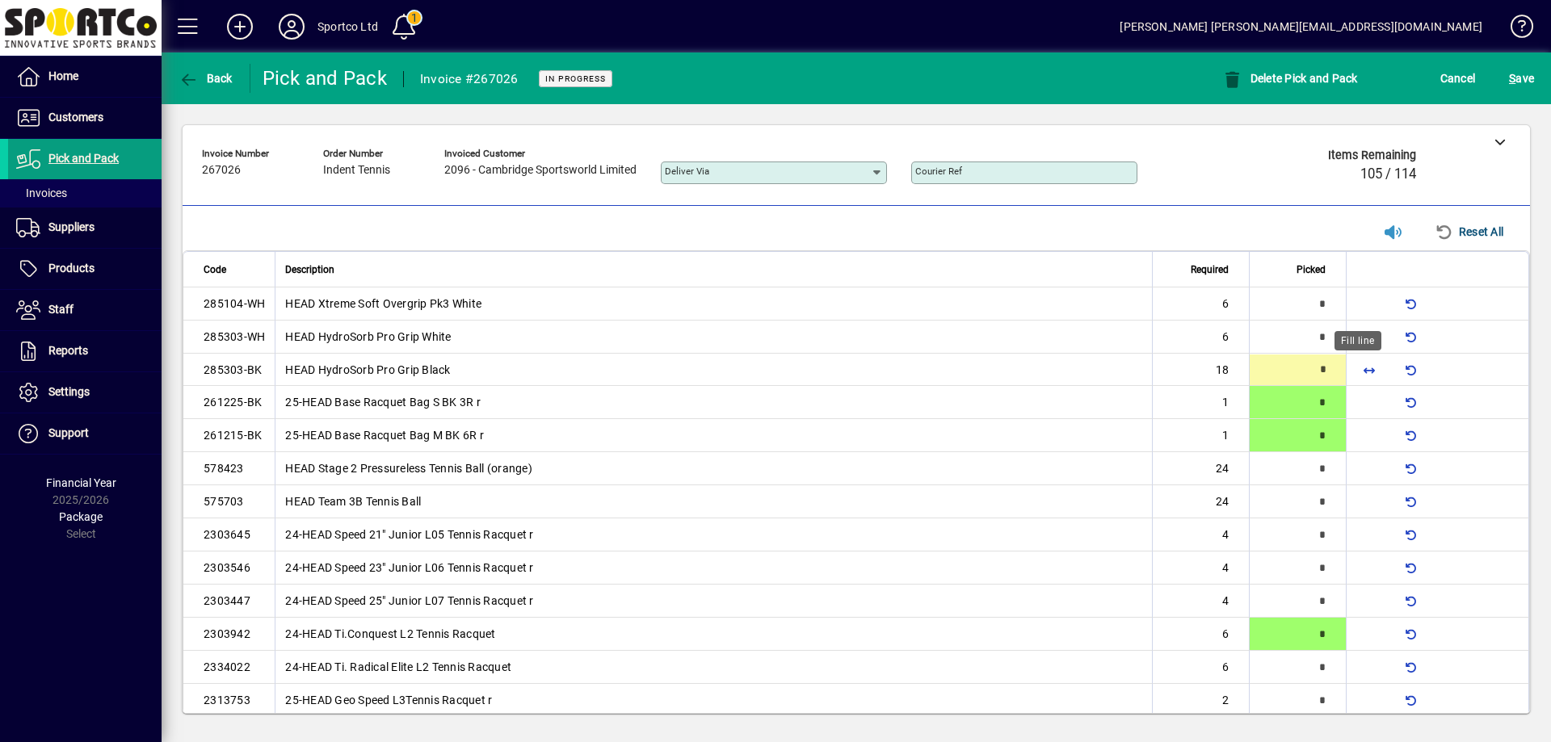
click span "button"
type input "**"
type input "*"
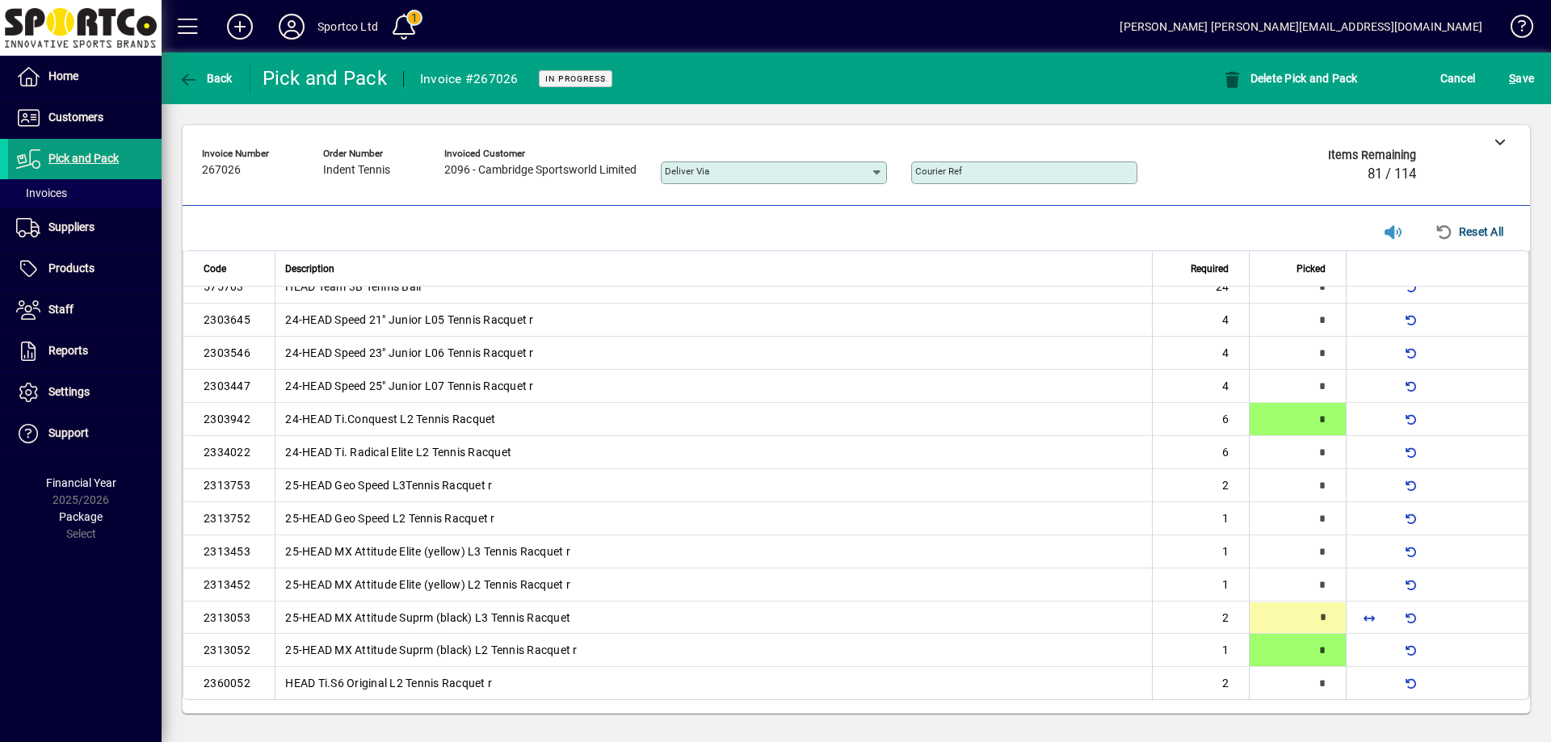
type input "*"
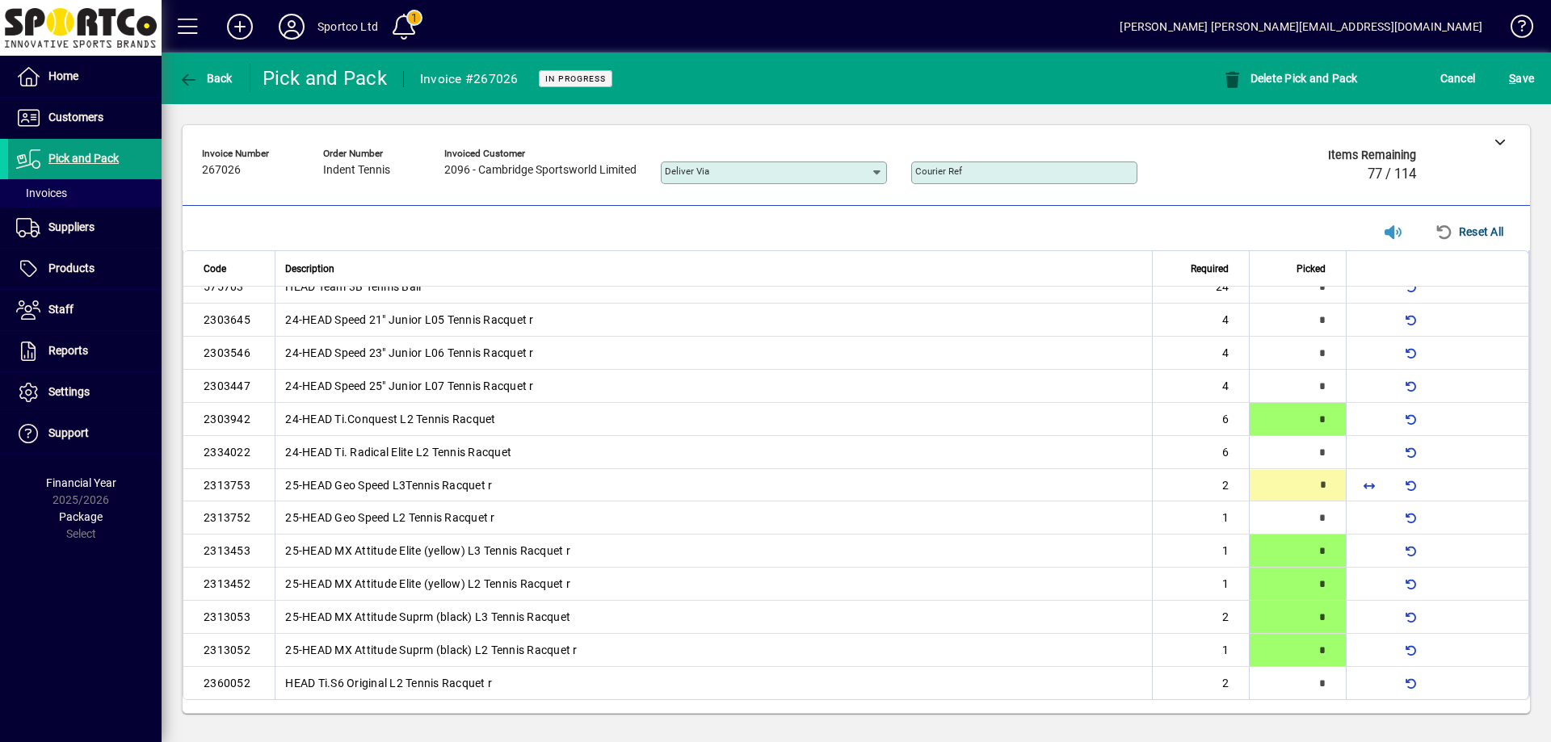
type input "*"
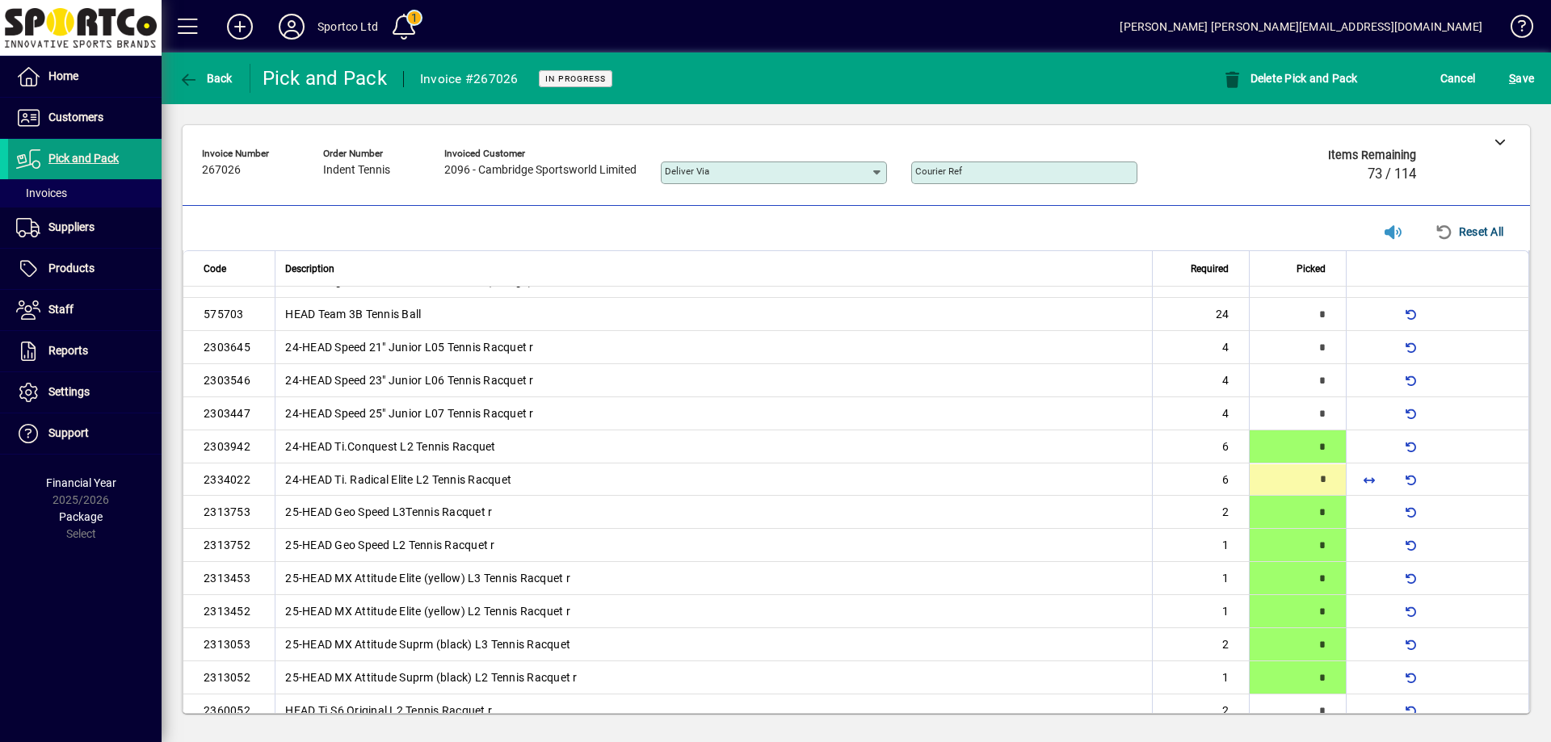
type input "*"
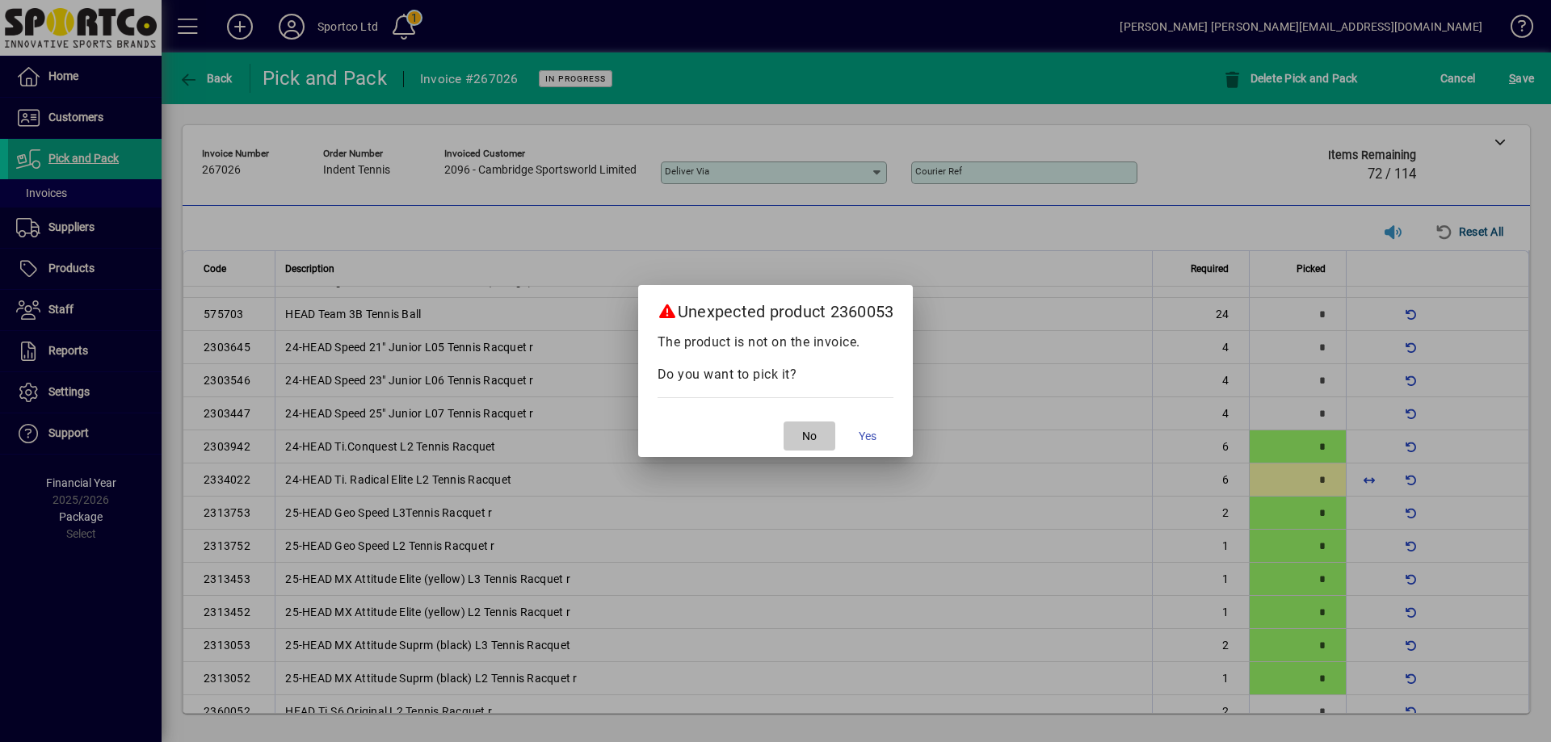
click span "No"
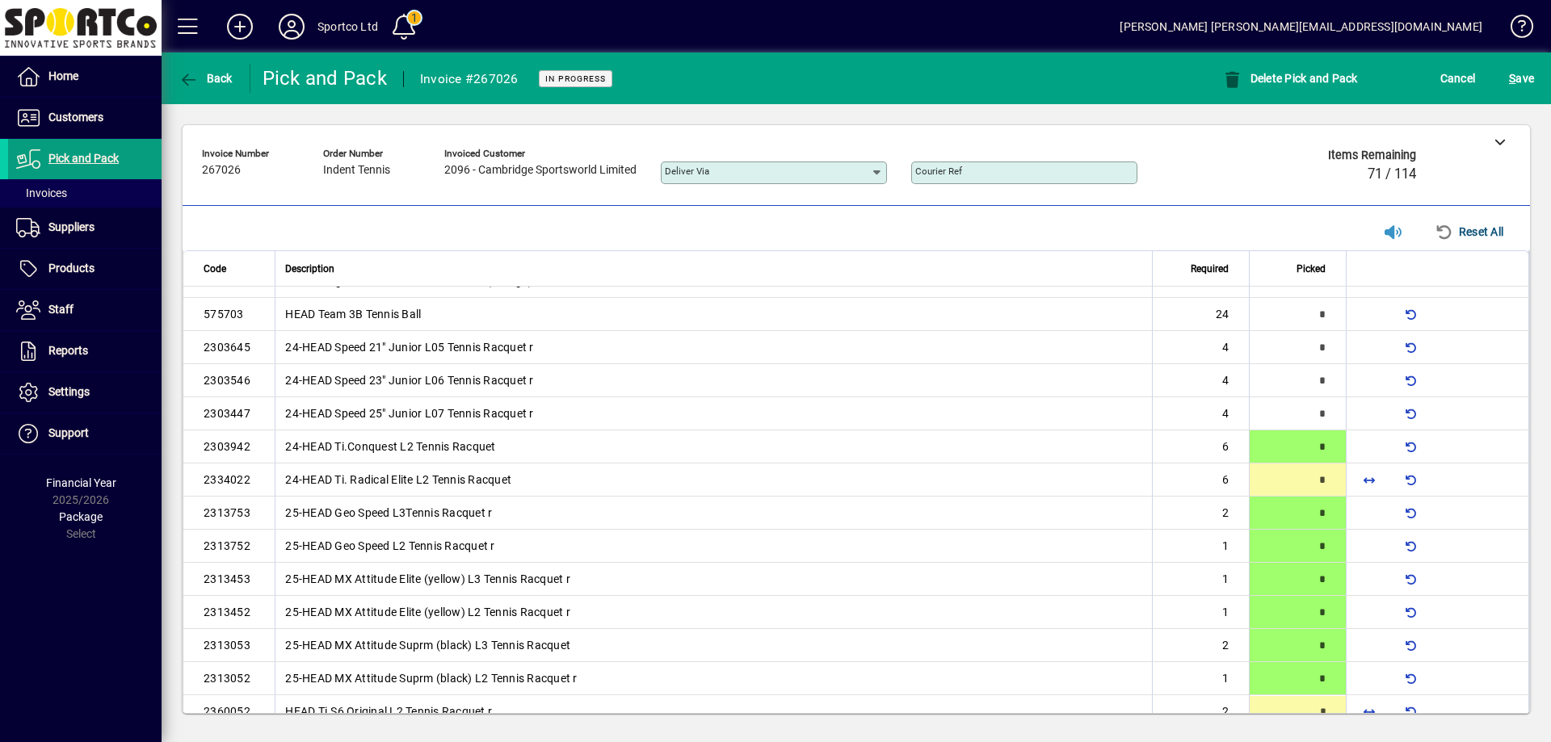
scroll to position [202, 0]
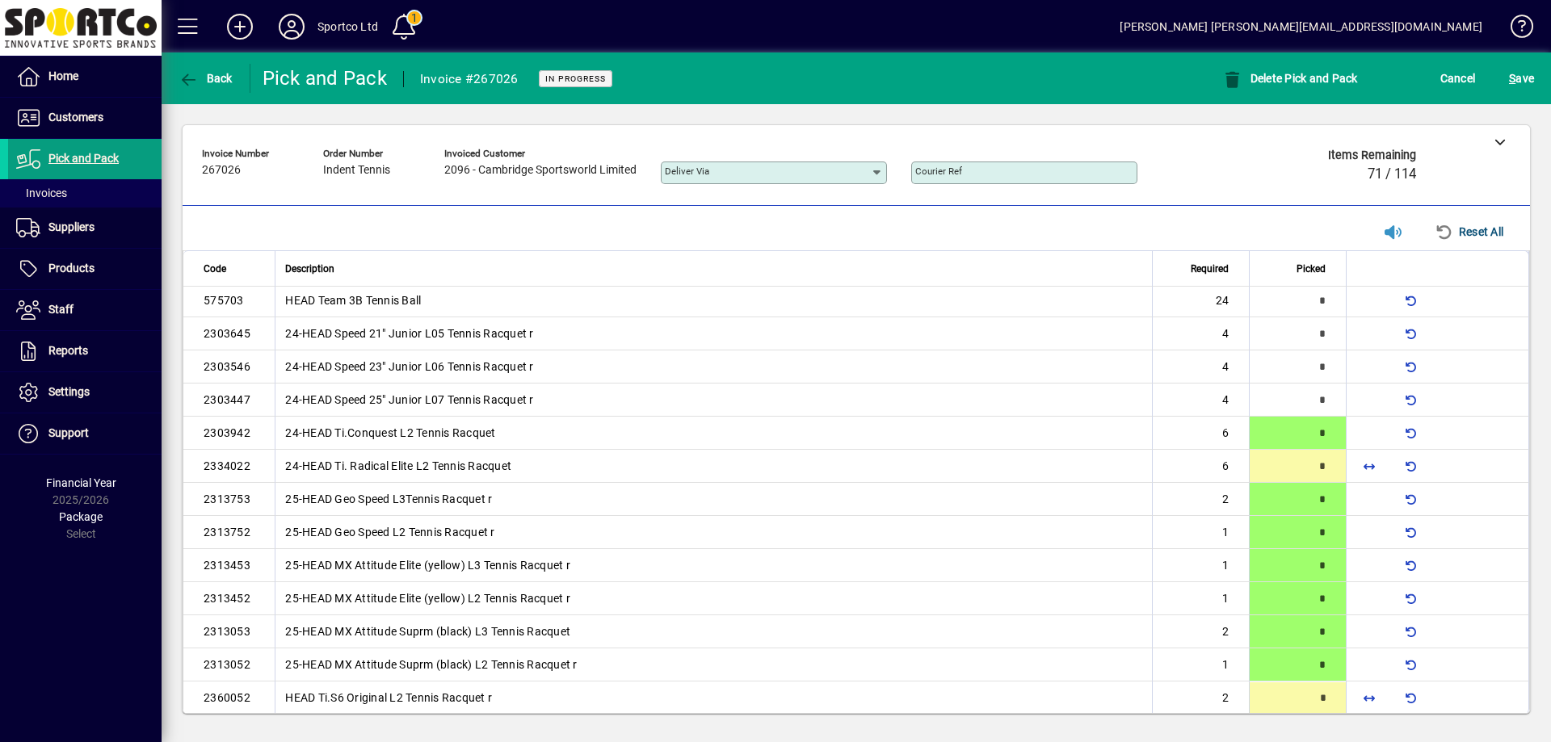
type input "*"
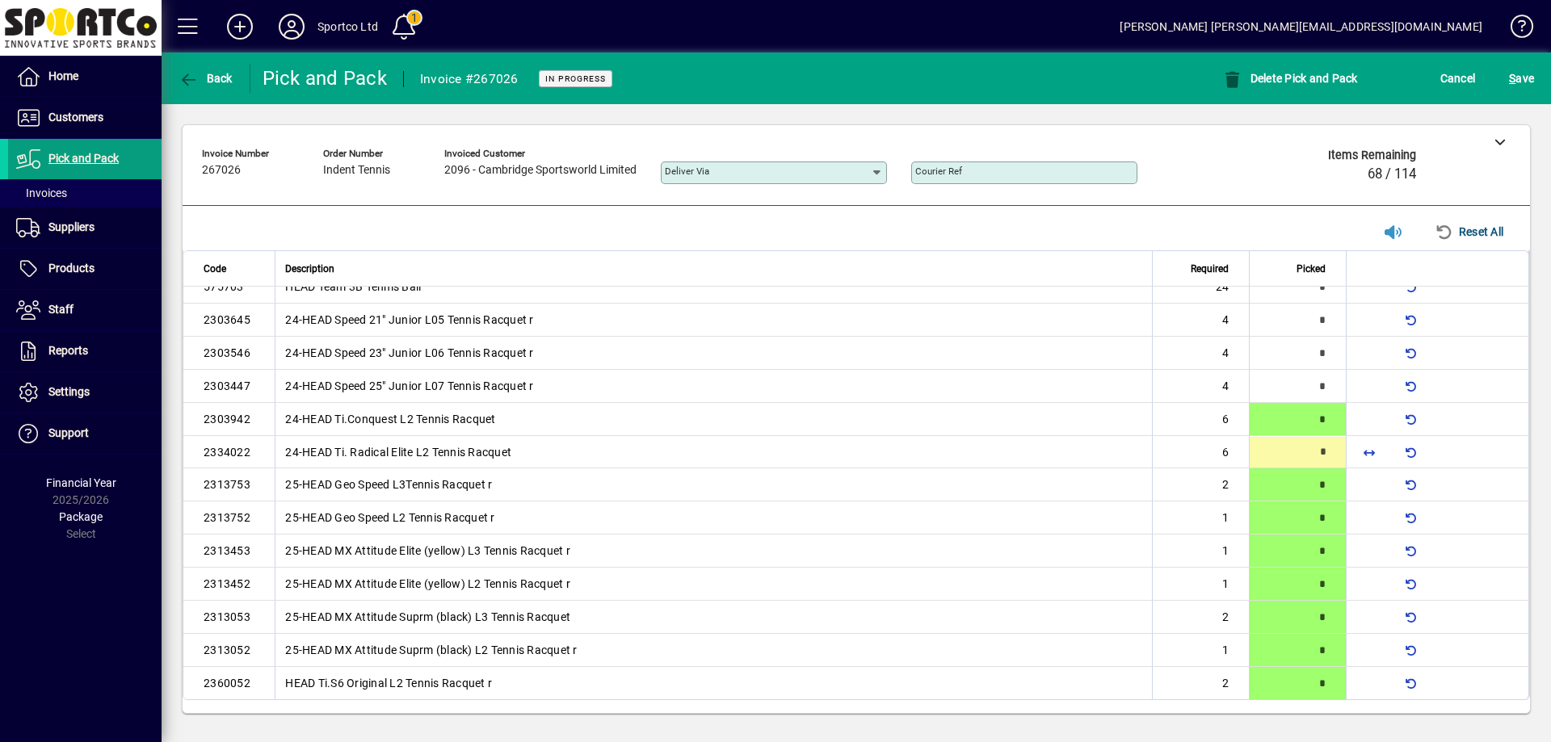
scroll to position [188, 0]
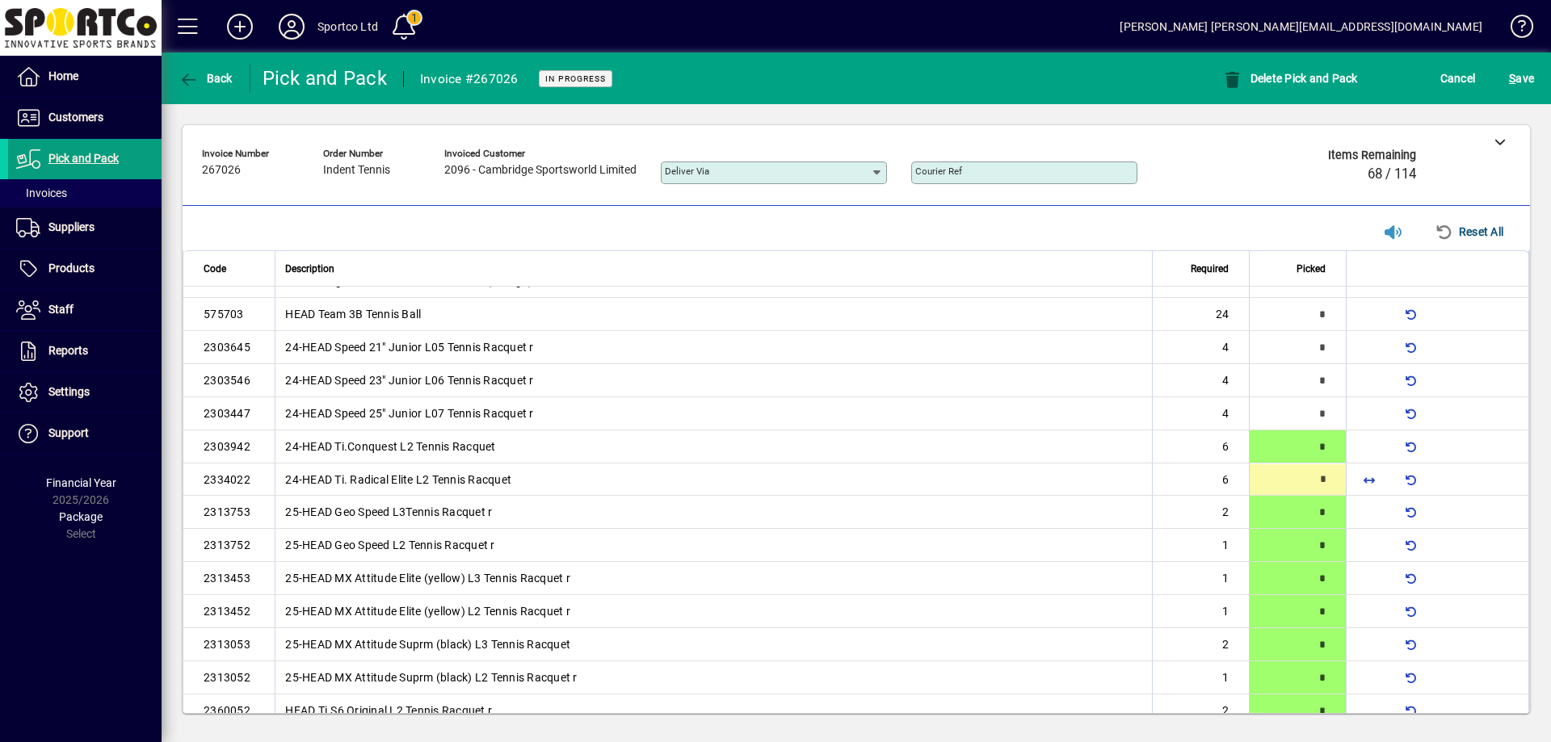
type input "*"
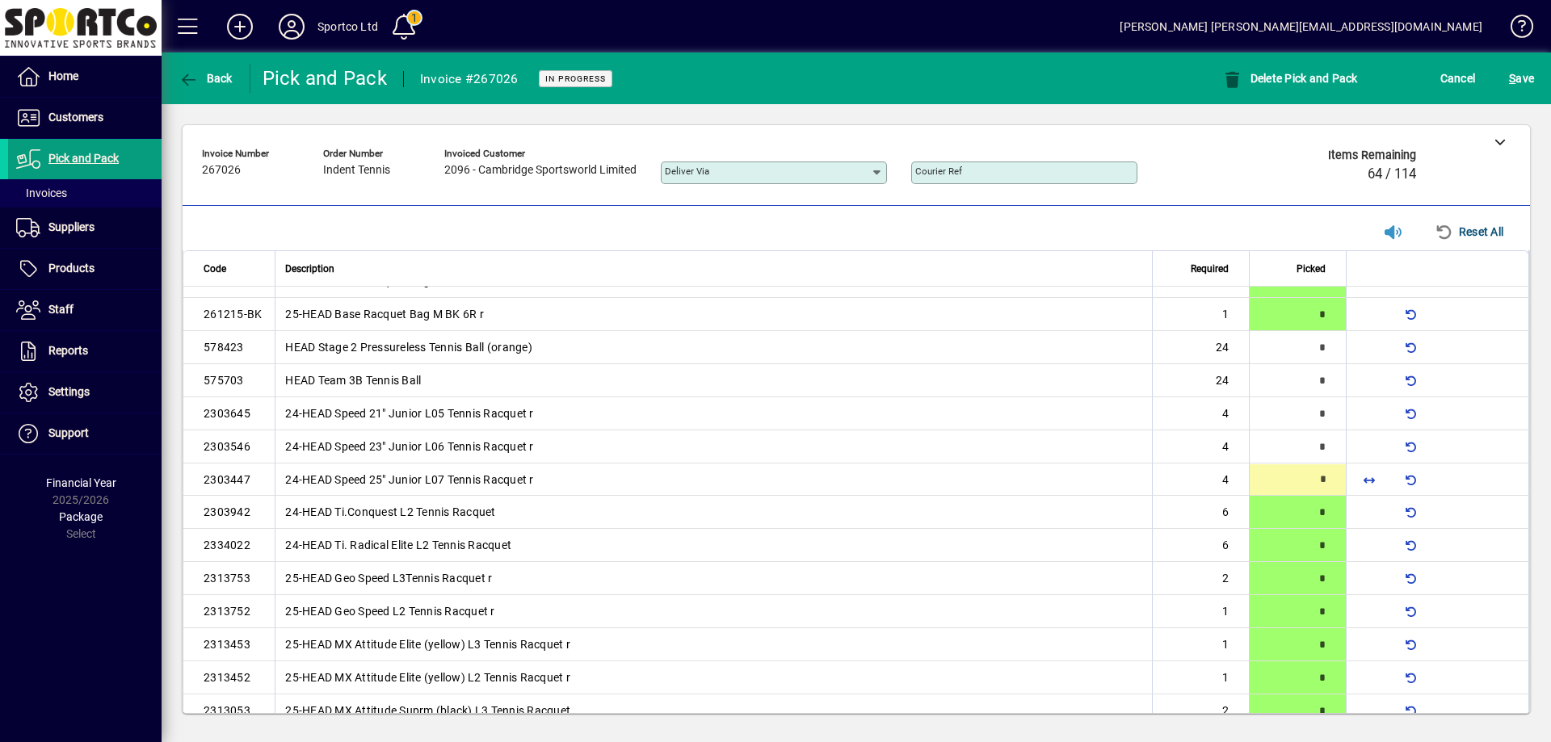
type input "*"
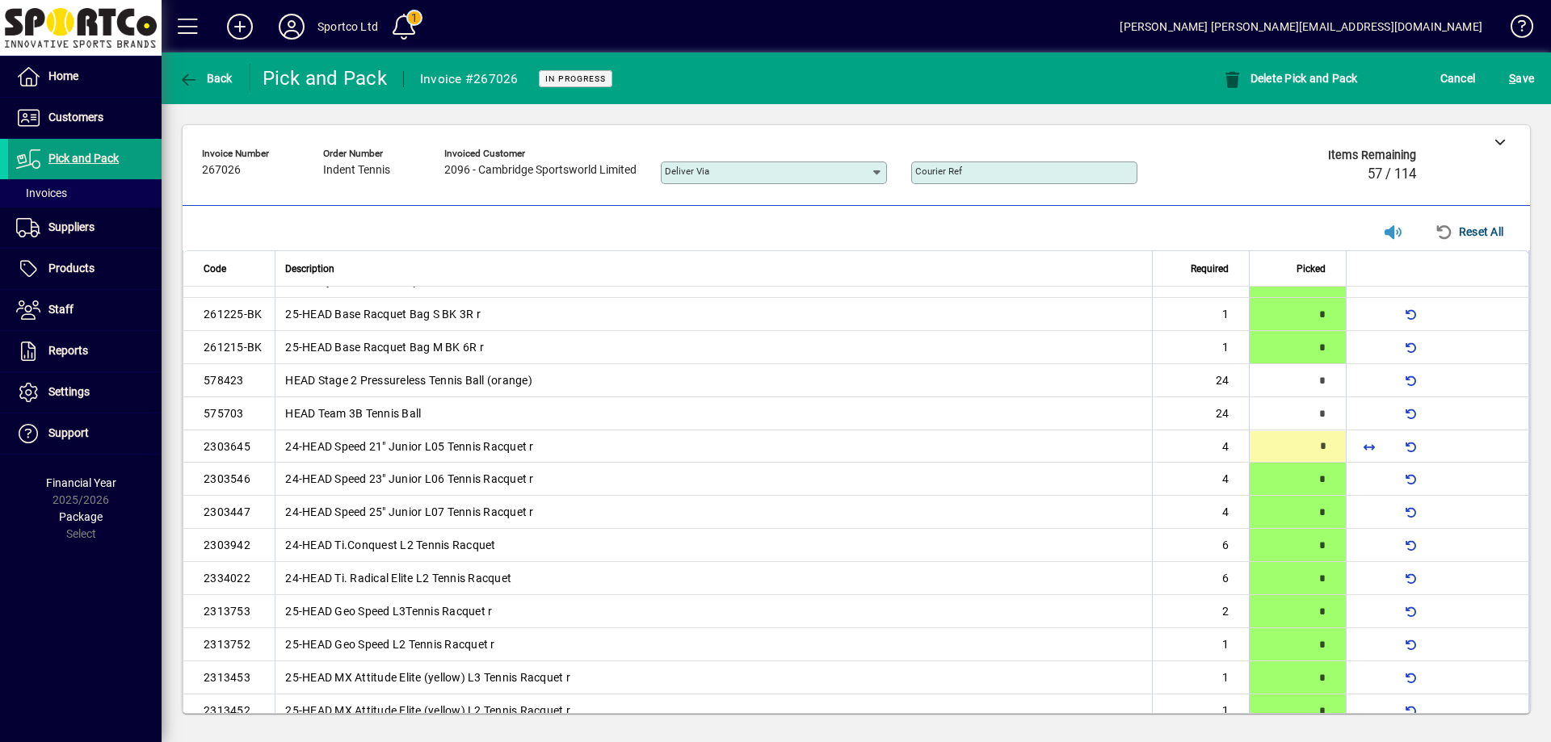
scroll to position [56, 0]
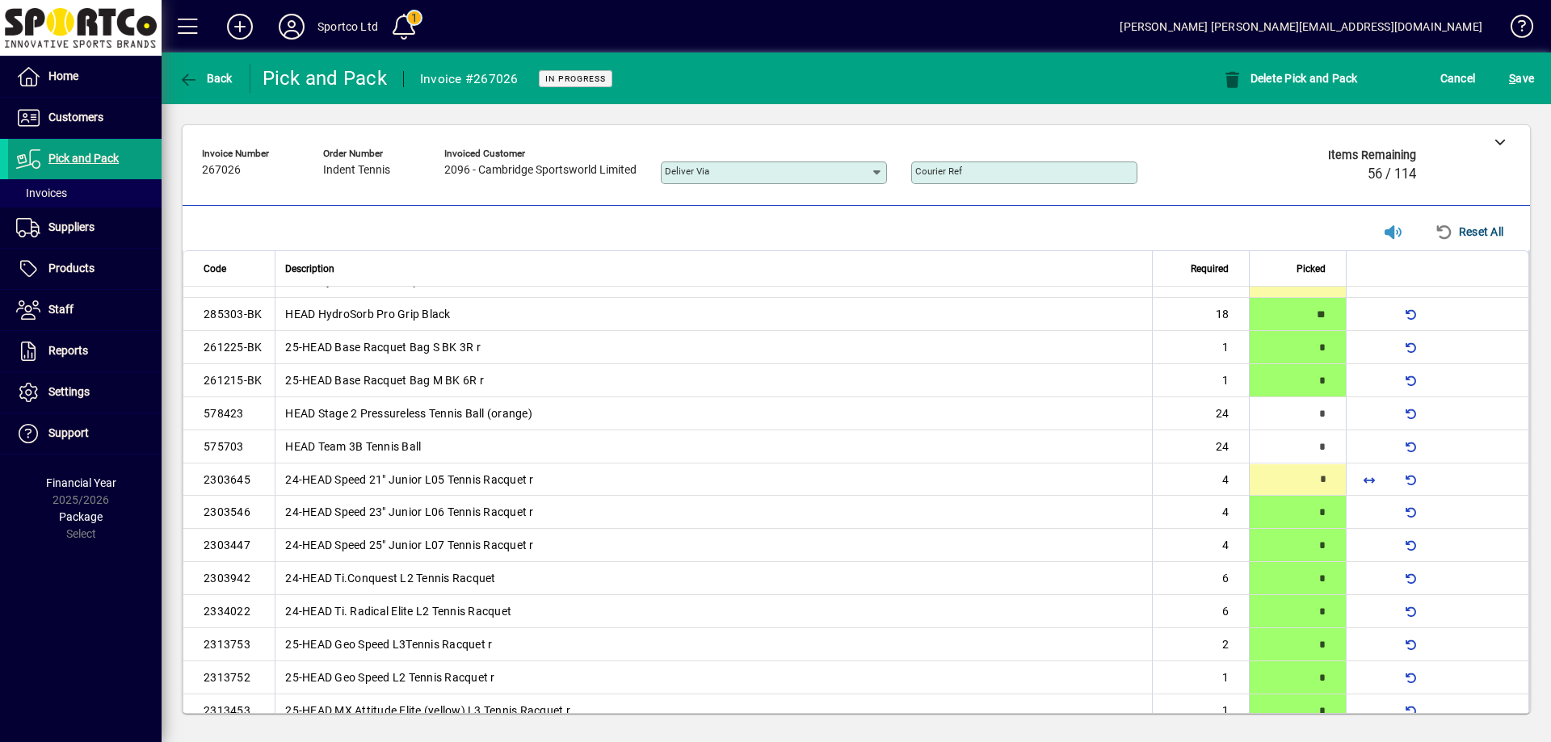
type input "*"
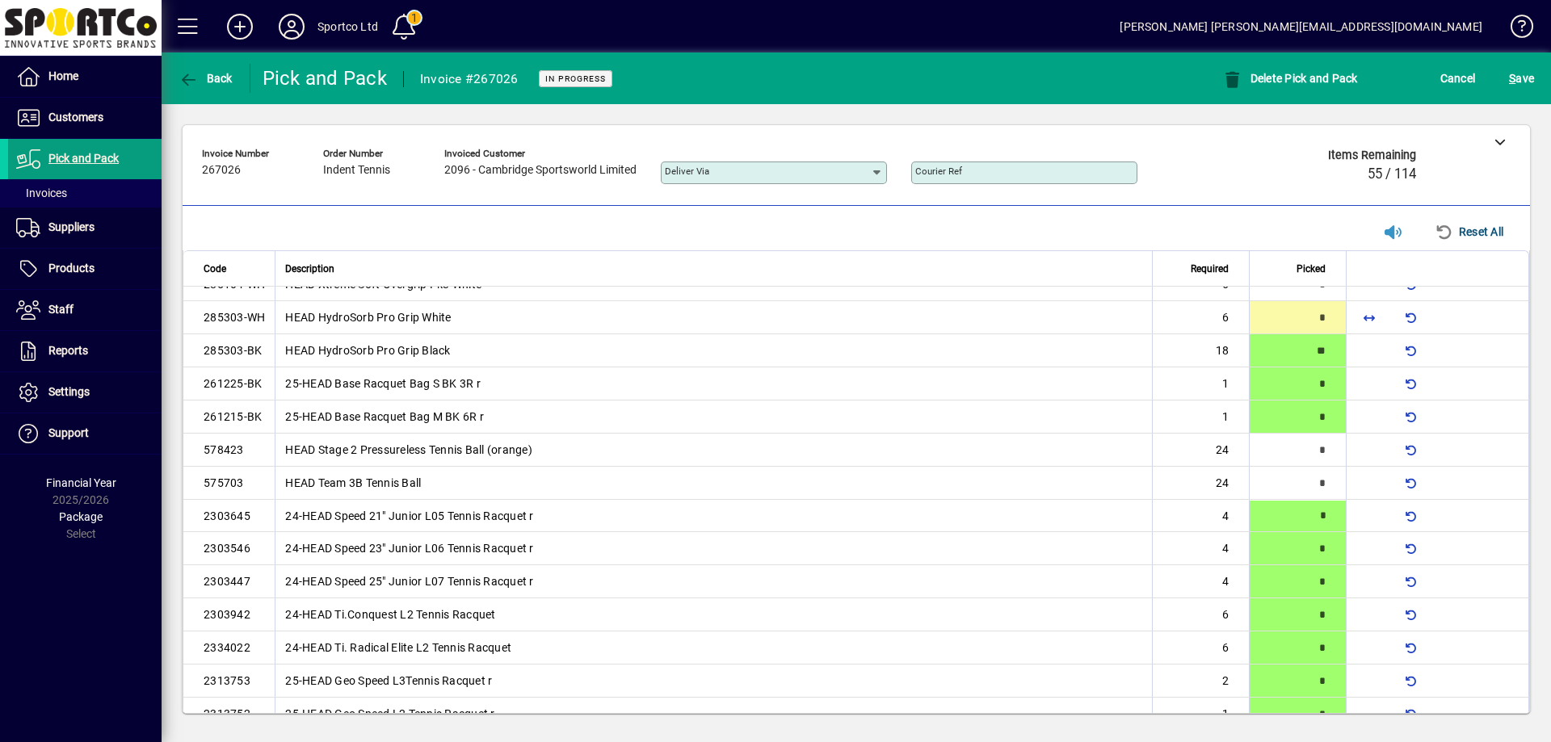
scroll to position [0, 0]
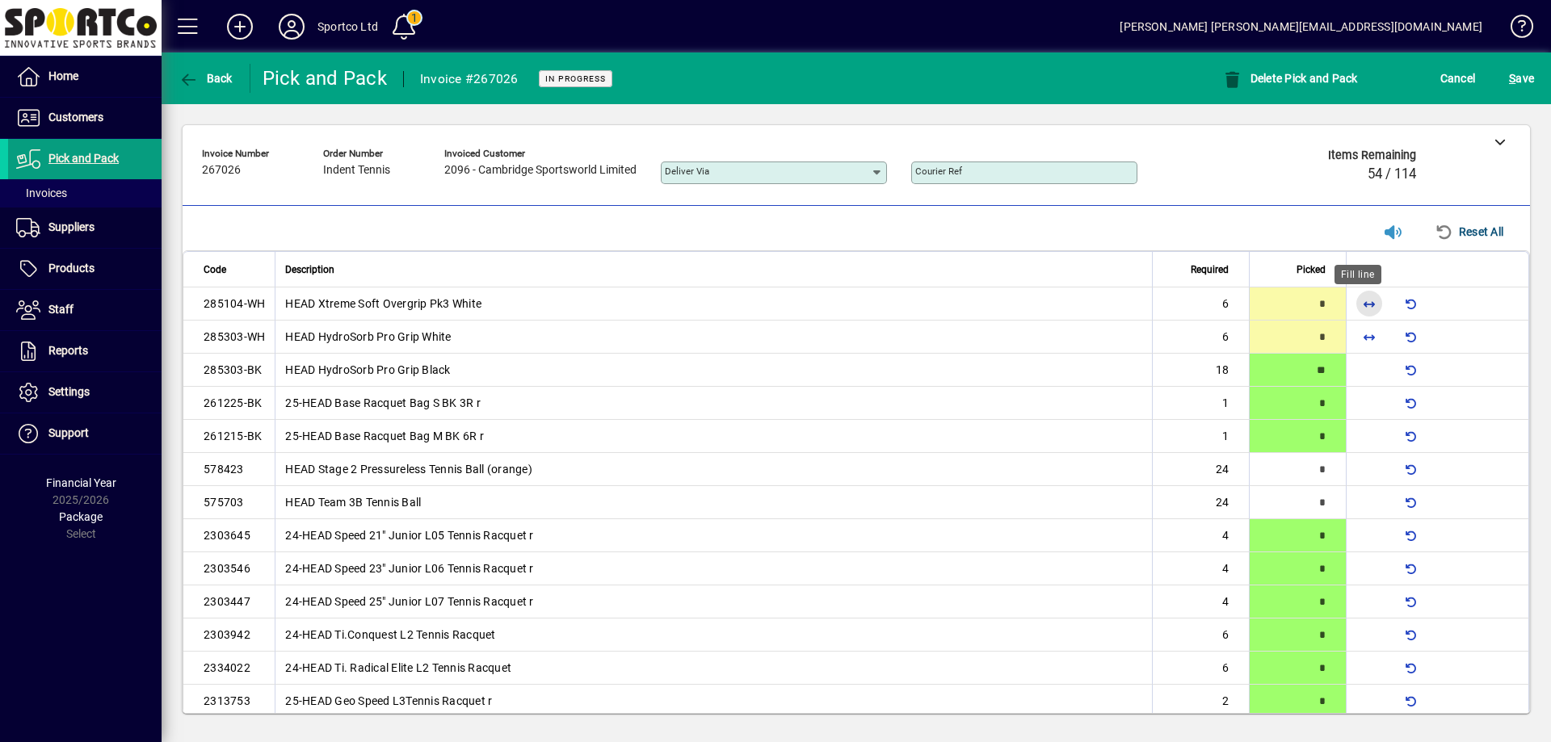
click span "button"
type input "*"
drag, startPoint x: 1358, startPoint y: 498, endPoint x: 1351, endPoint y: 488, distance: 12.3
click span "button"
type input "**"
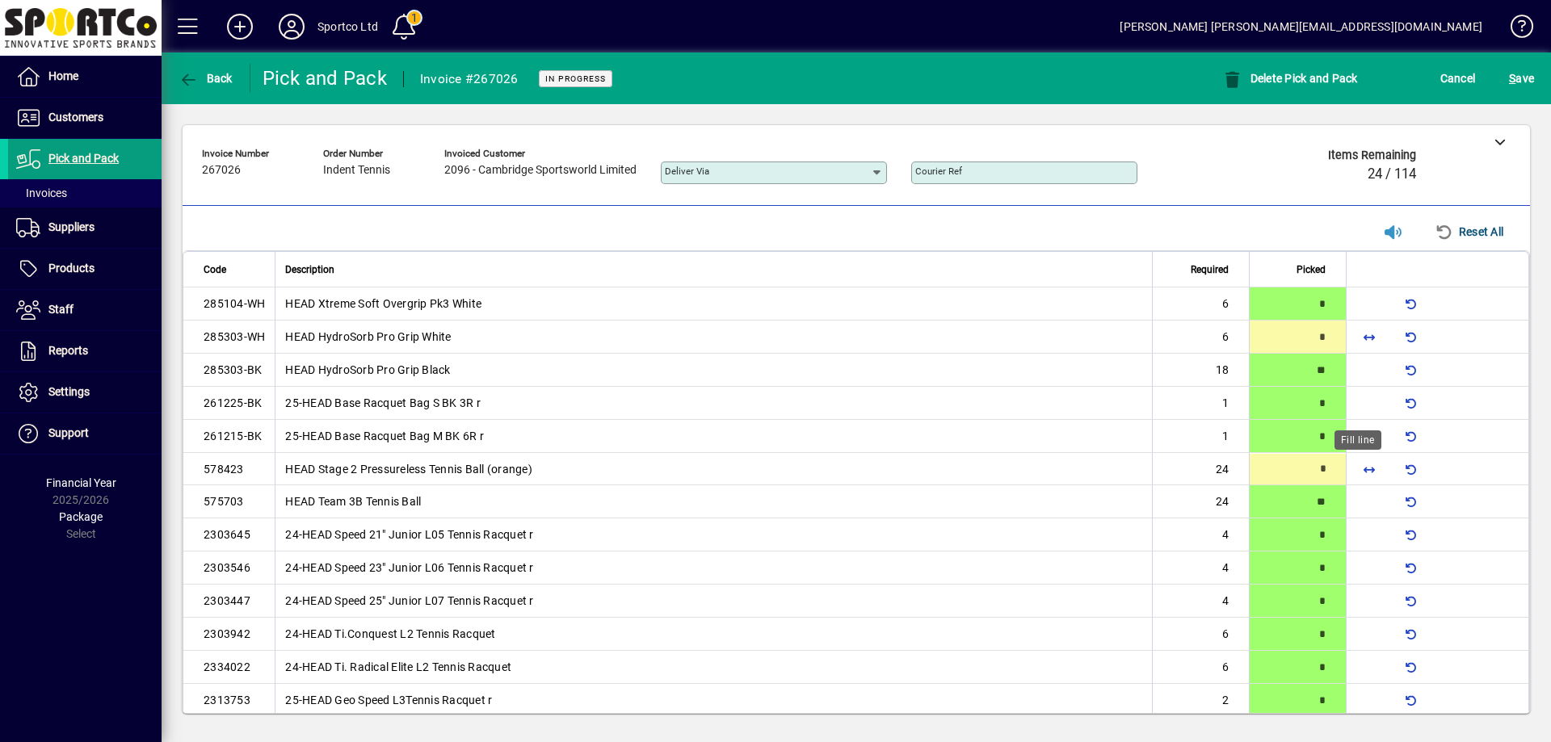
click span "button"
type input "**"
click span "S ave"
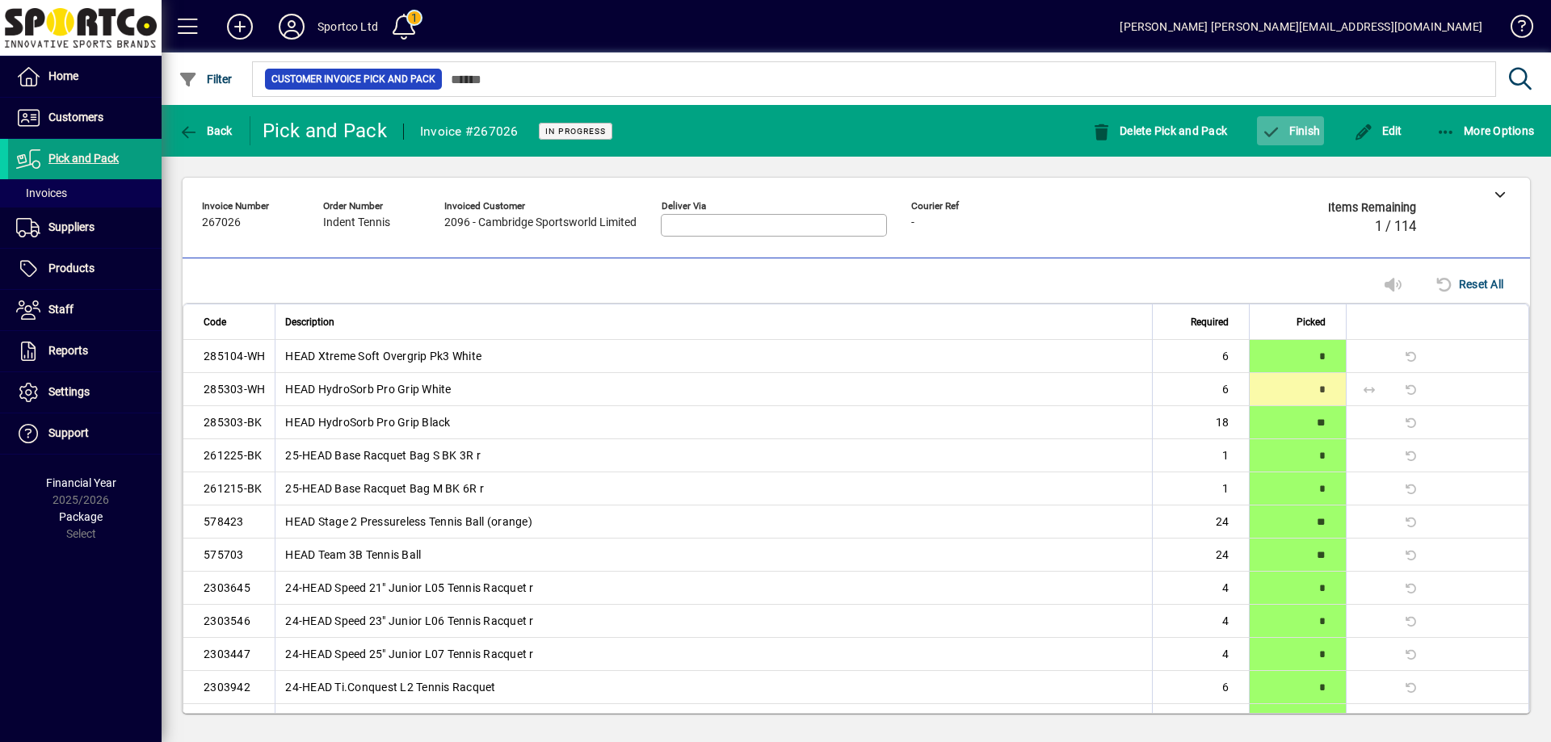
click span "Finish"
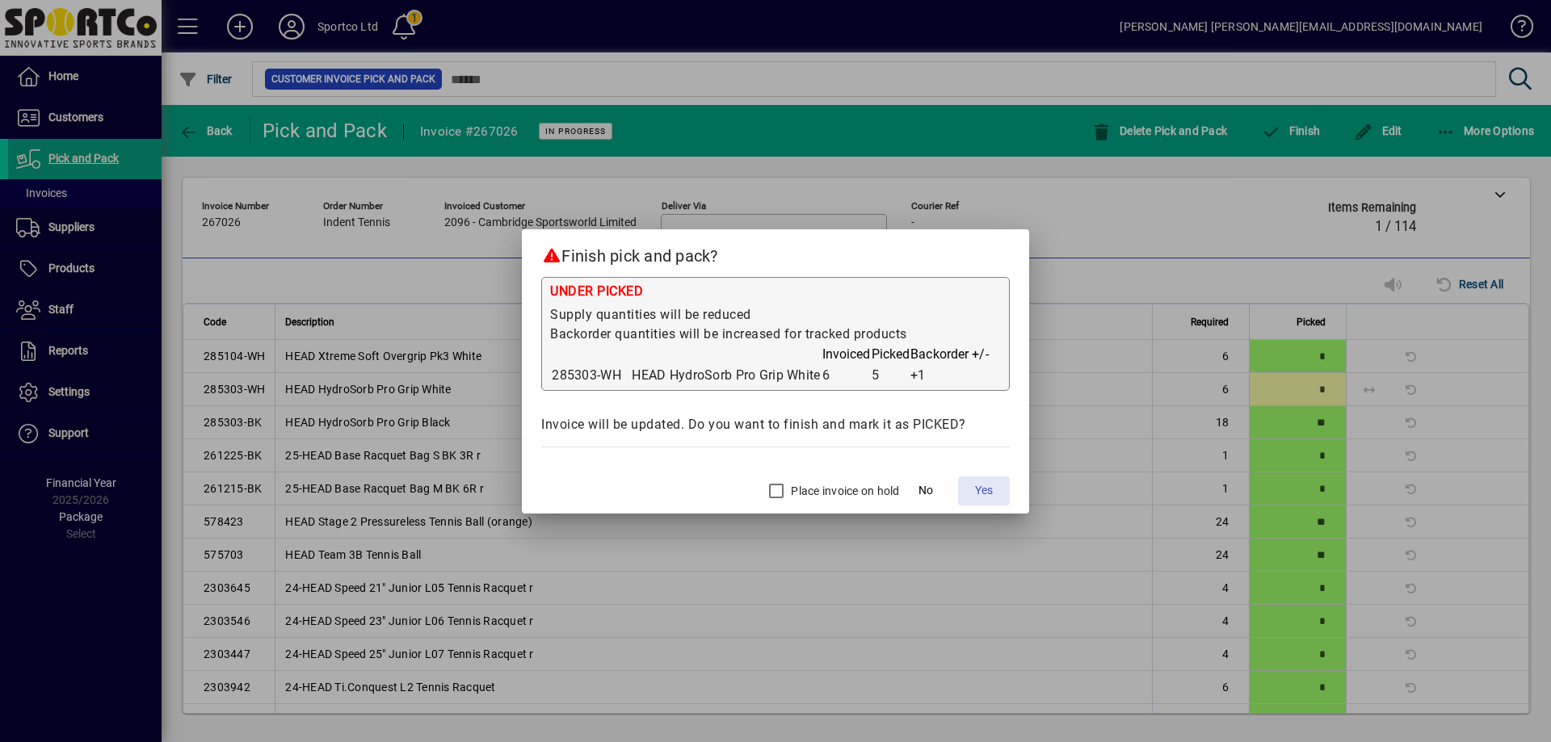
click span "Yes"
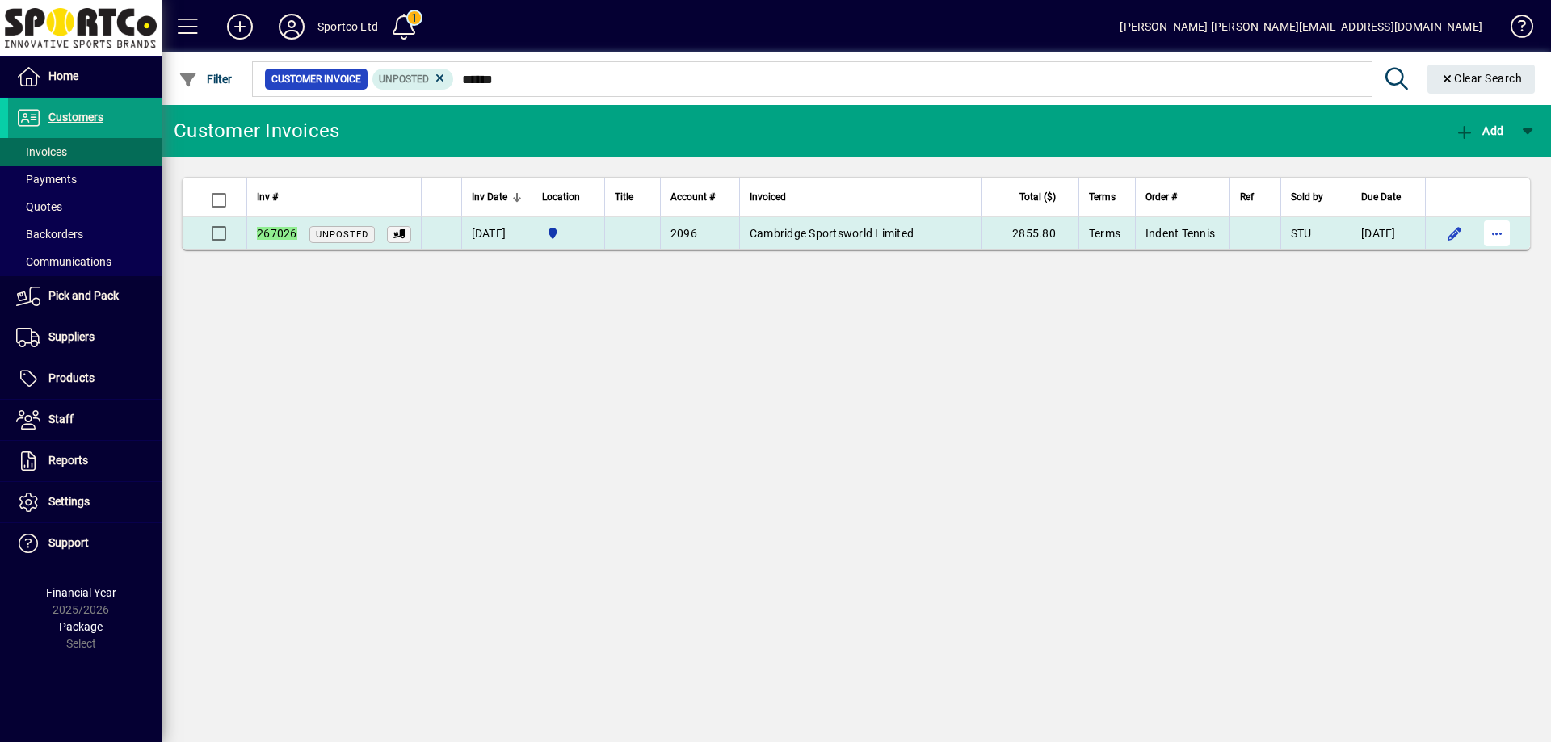
type input "******"
click at [1495, 237] on span "button" at bounding box center [1497, 233] width 39 height 39
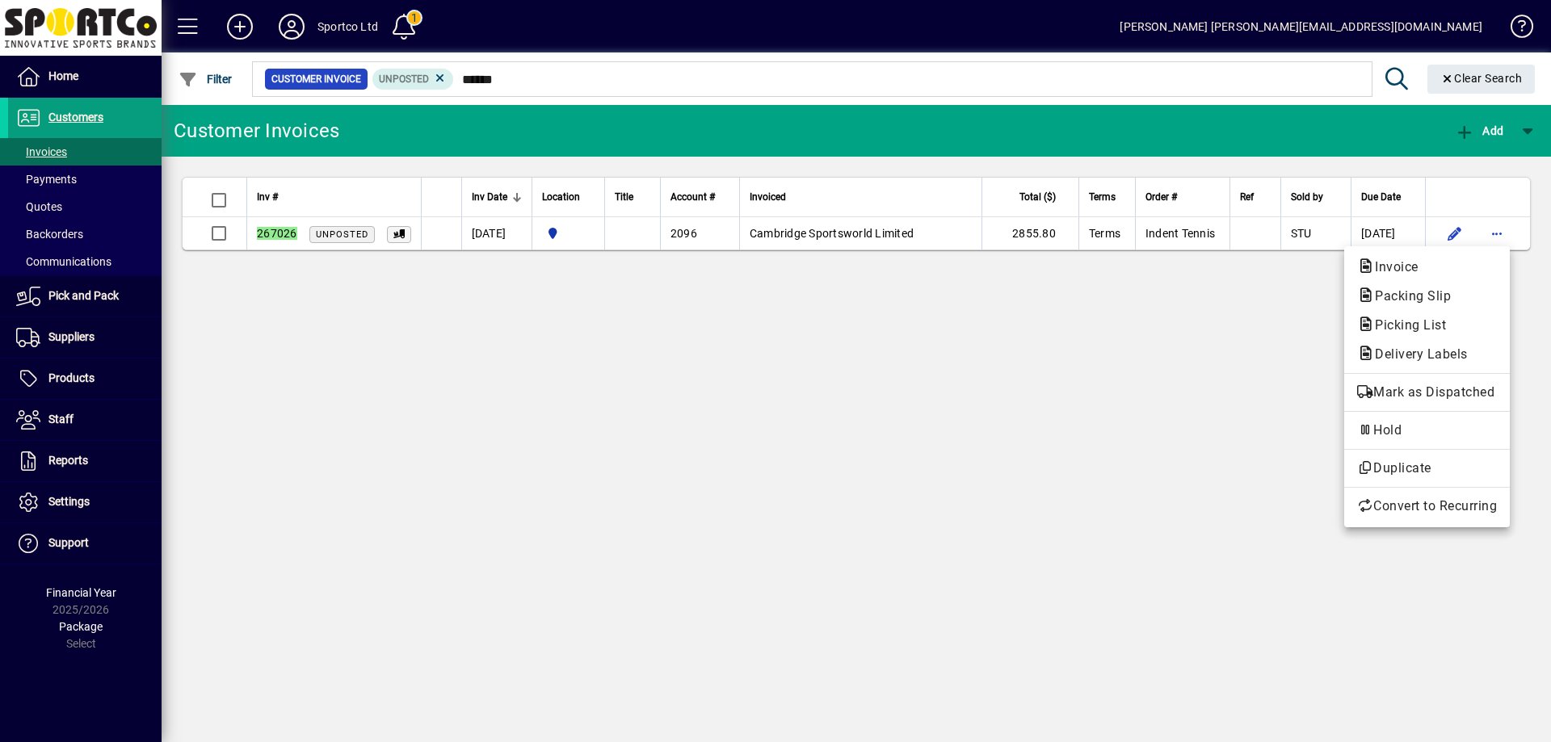
click at [1452, 300] on span "Packing Slip" at bounding box center [1408, 295] width 102 height 15
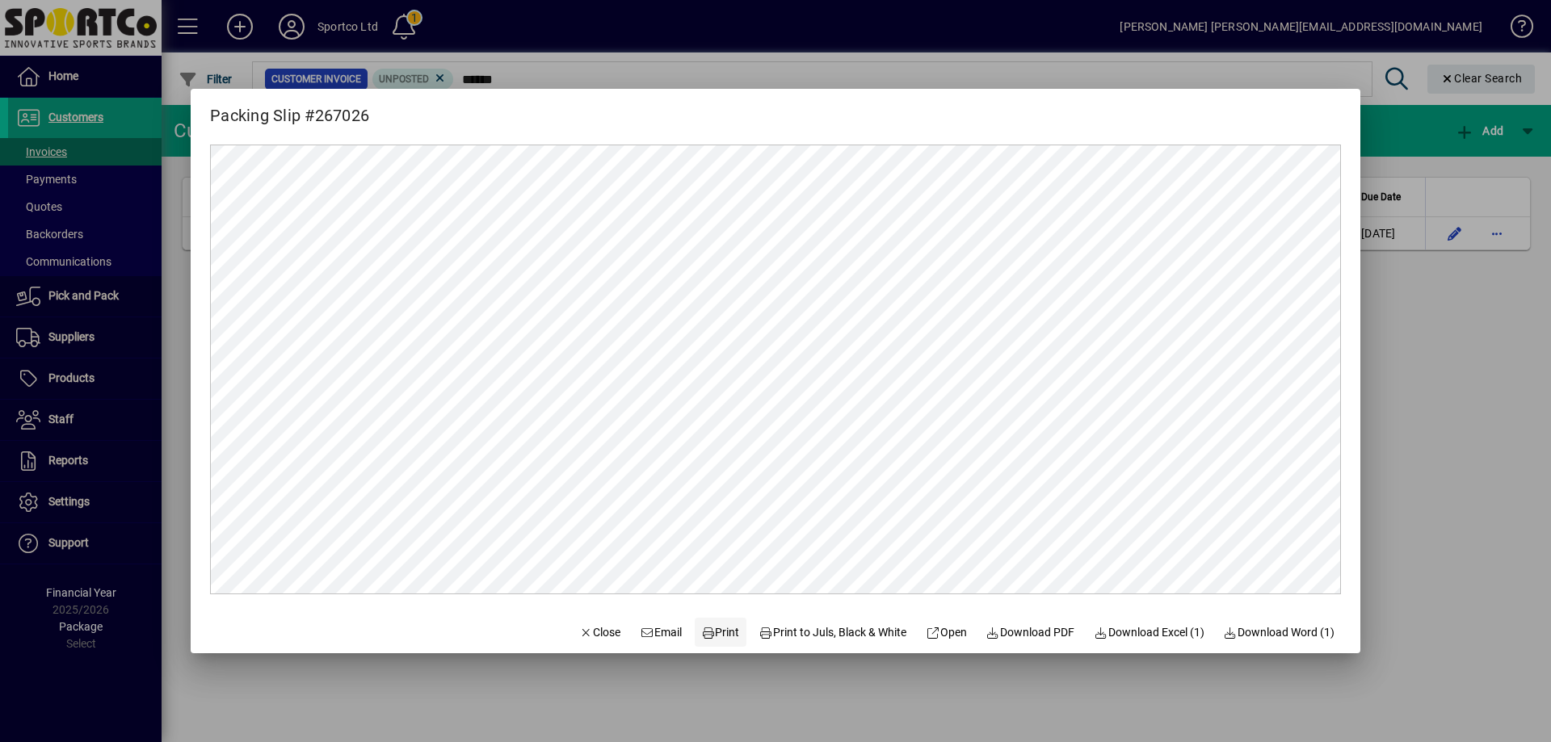
click at [714, 632] on span "Print" at bounding box center [720, 632] width 39 height 17
click at [588, 637] on span "Close" at bounding box center [600, 632] width 42 height 17
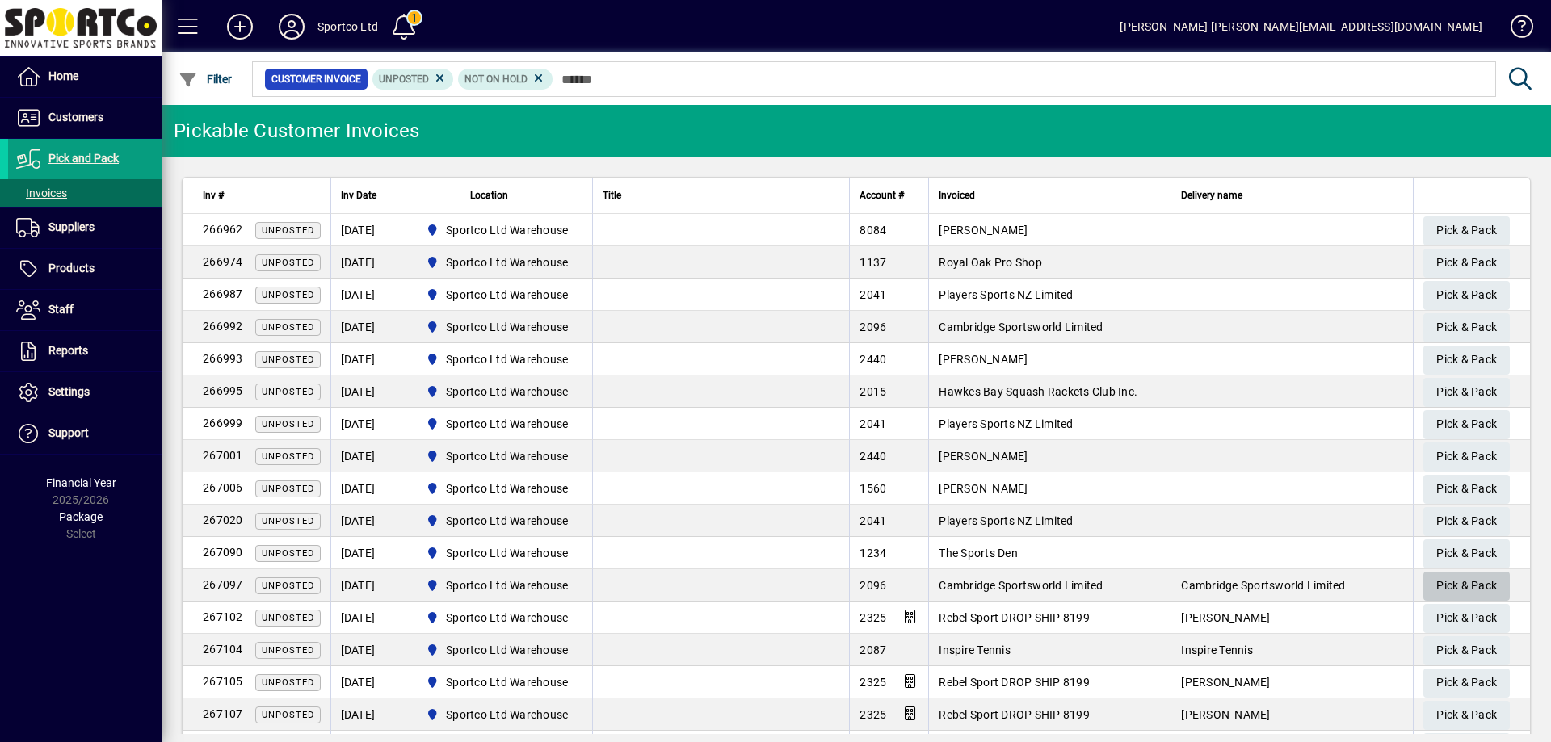
click at [1446, 579] on span "Pick & Pack" at bounding box center [1466, 586] width 61 height 27
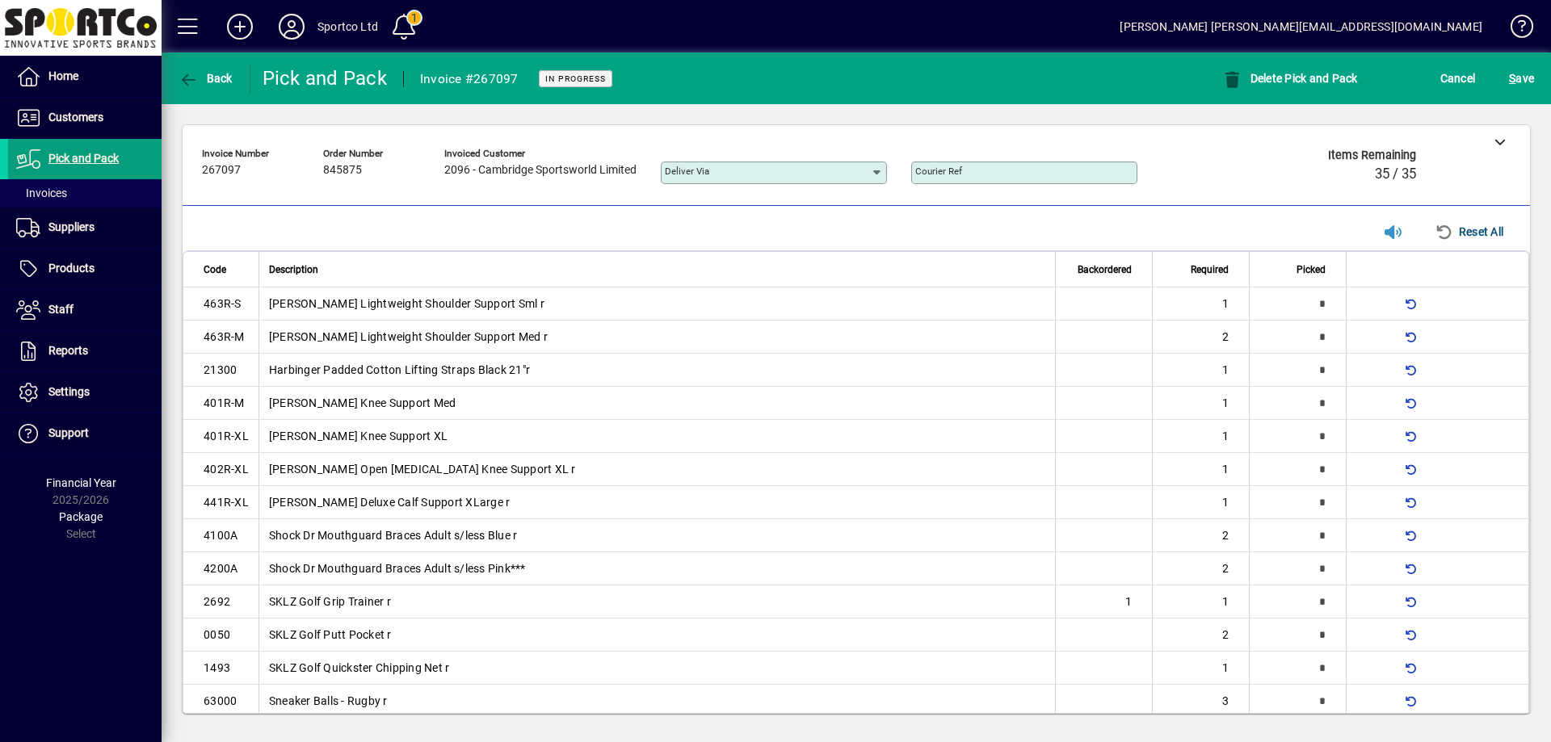
type input "*"
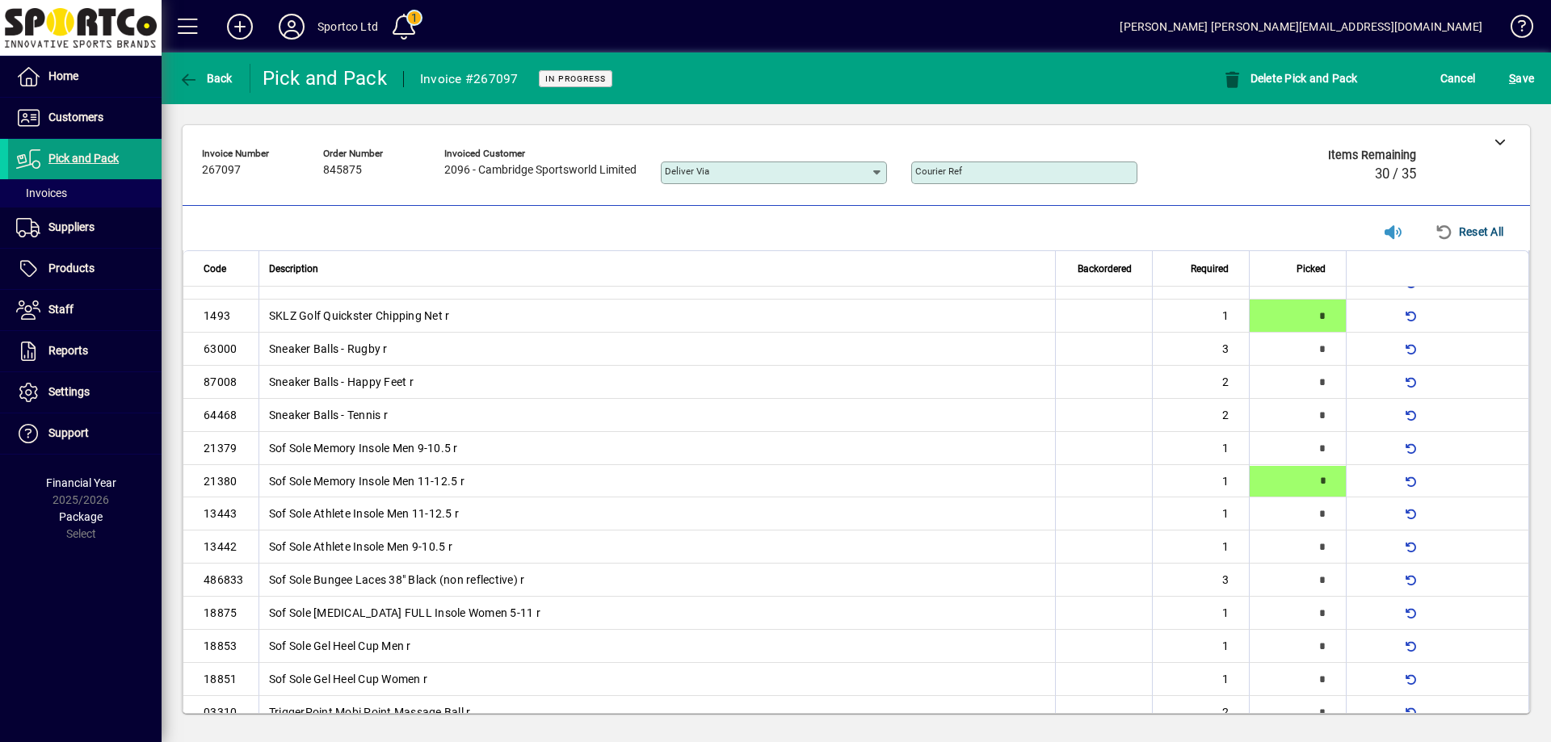
type input "*"
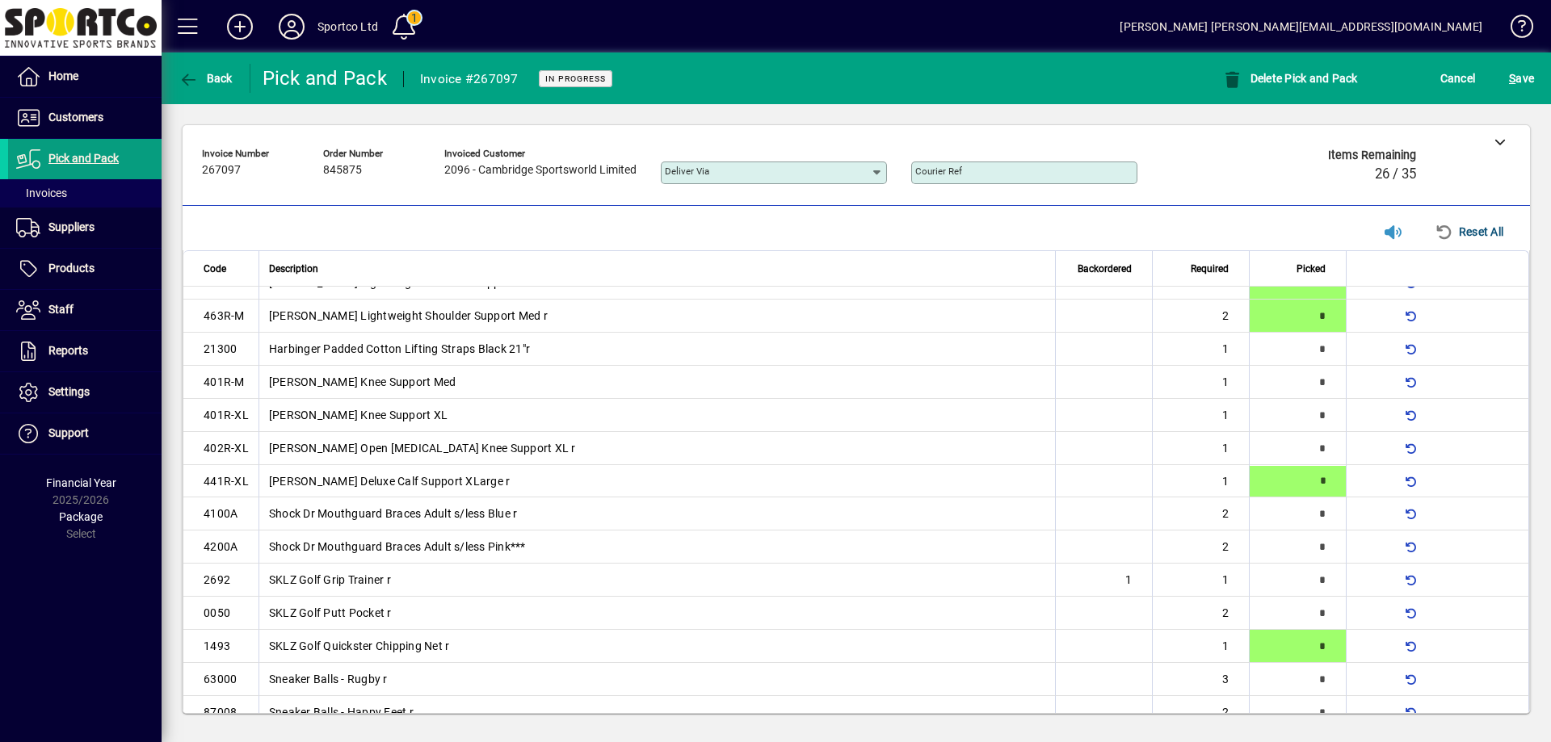
type input "*"
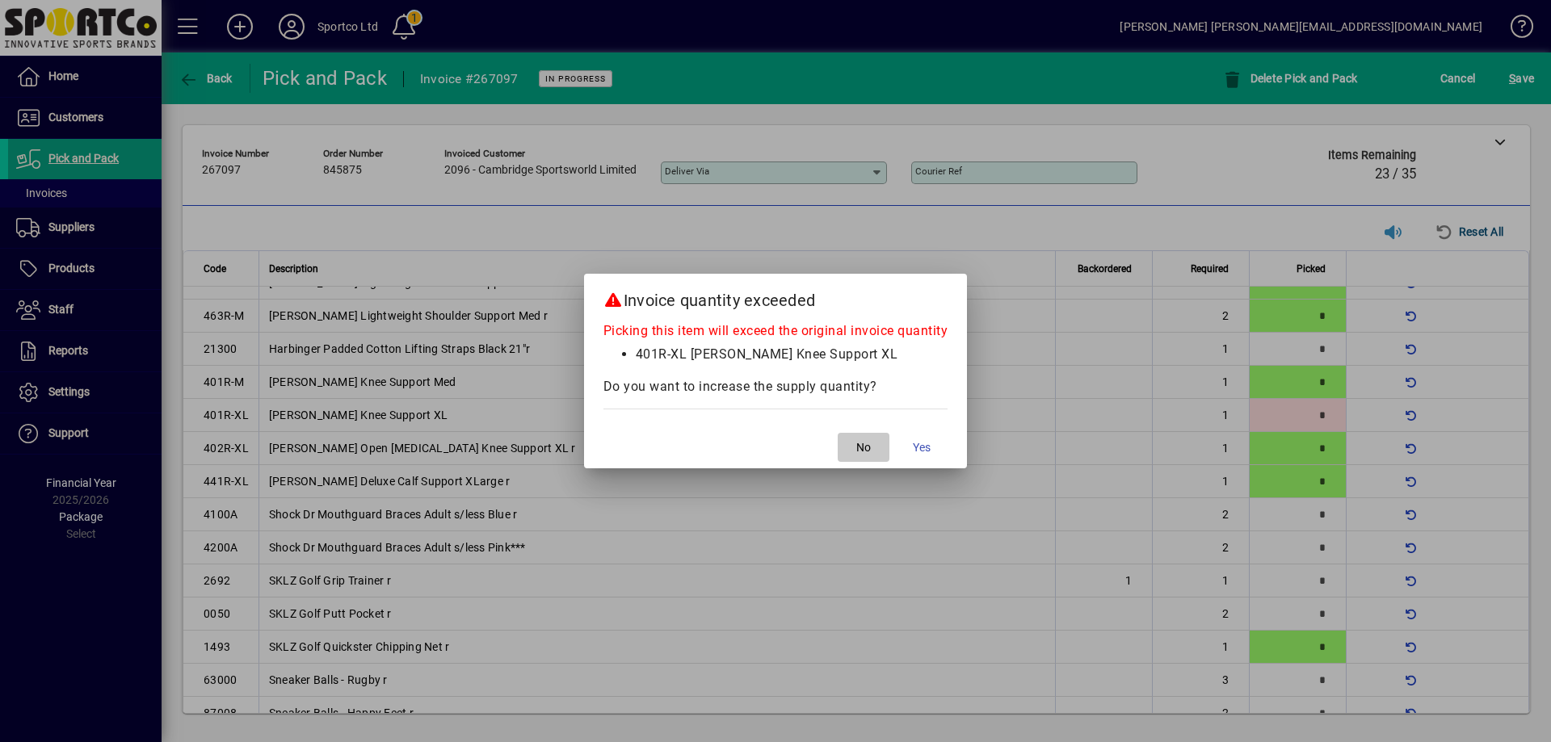
click at [860, 446] on span "No" at bounding box center [863, 447] width 15 height 17
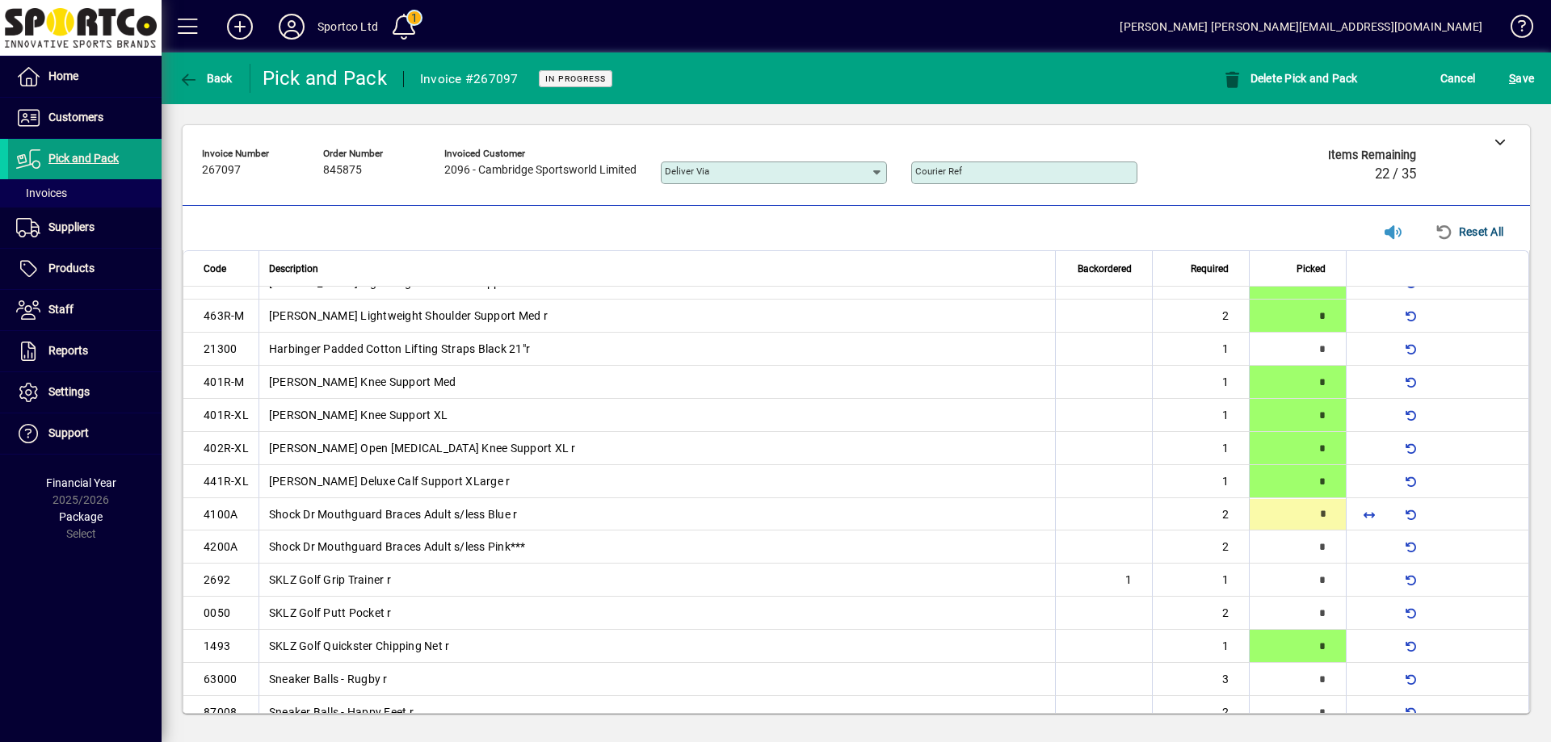
type input "*"
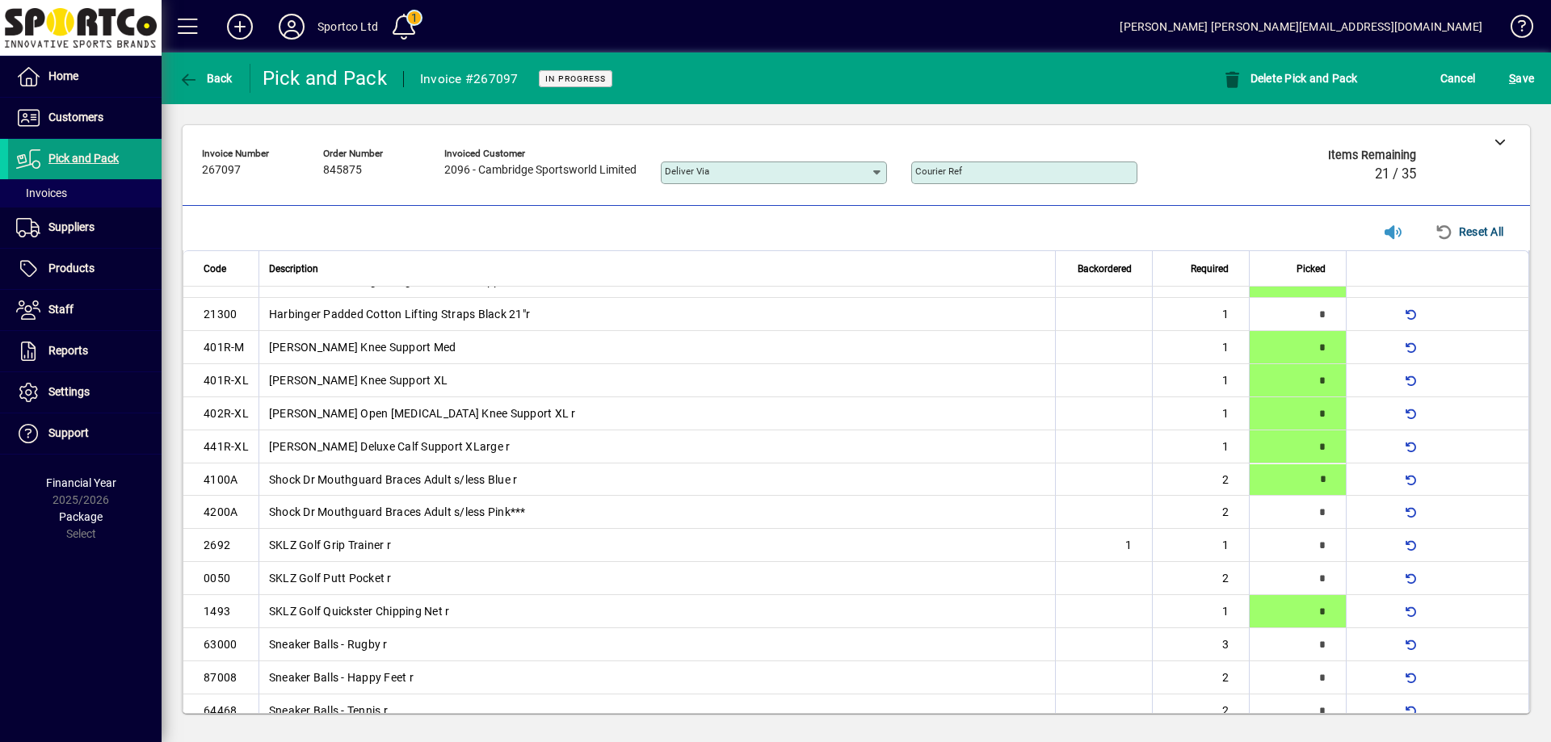
type input "*"
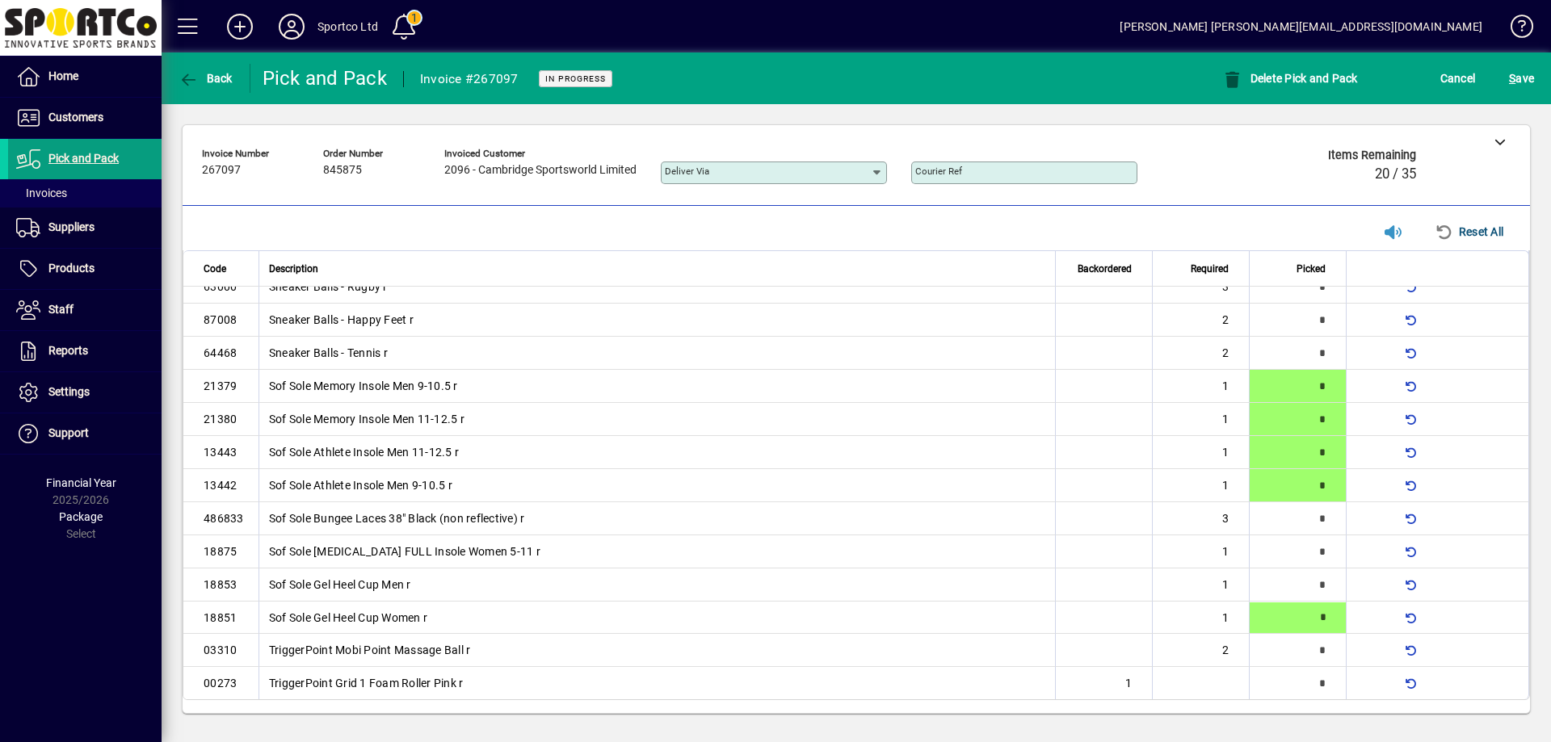
type input "*"
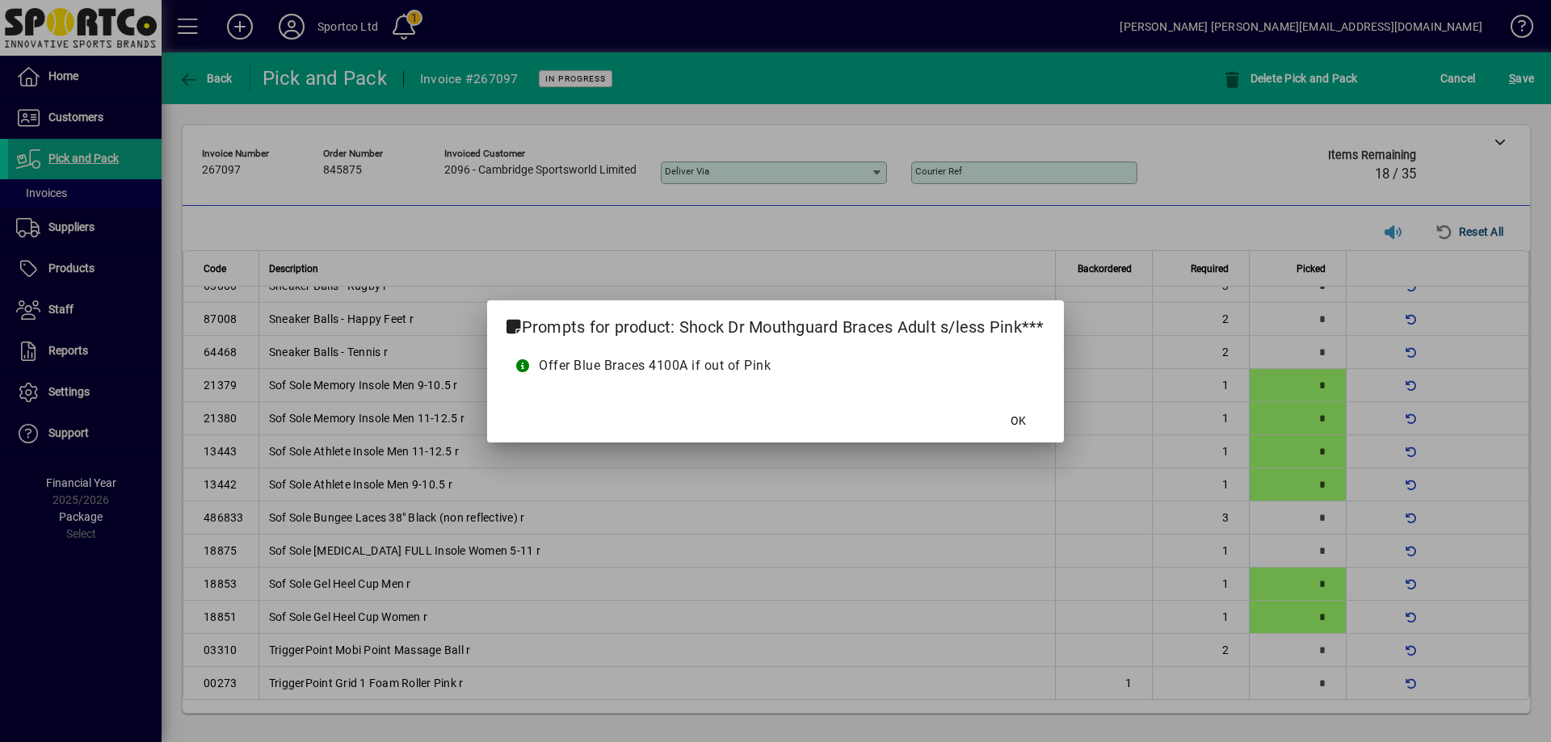
scroll to position [87, 0]
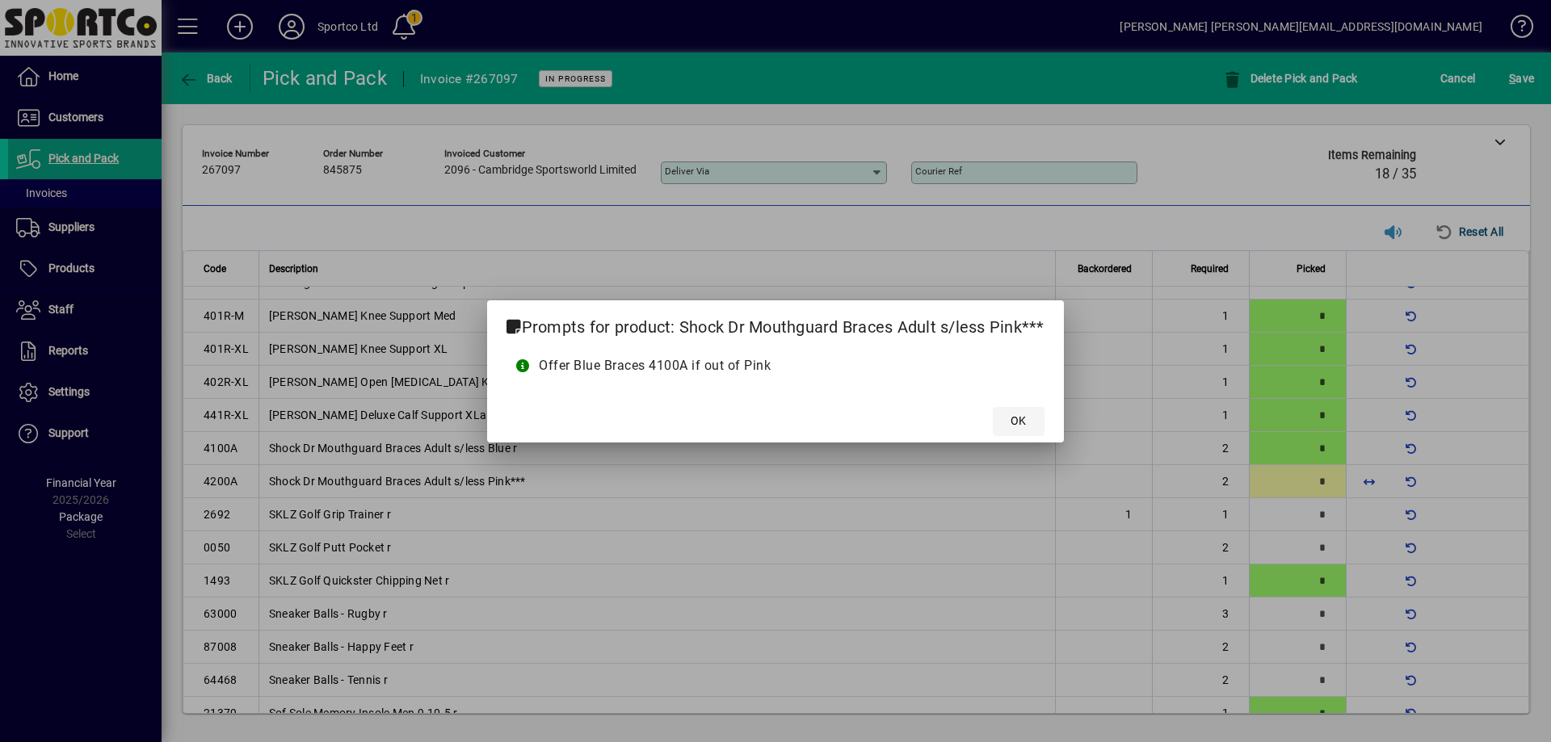
drag, startPoint x: 979, startPoint y: 431, endPoint x: 999, endPoint y: 422, distance: 22.1
click at [982, 427] on mat-dialog-actions "OK" at bounding box center [775, 421] width 576 height 43
click at [999, 422] on span at bounding box center [1019, 421] width 52 height 39
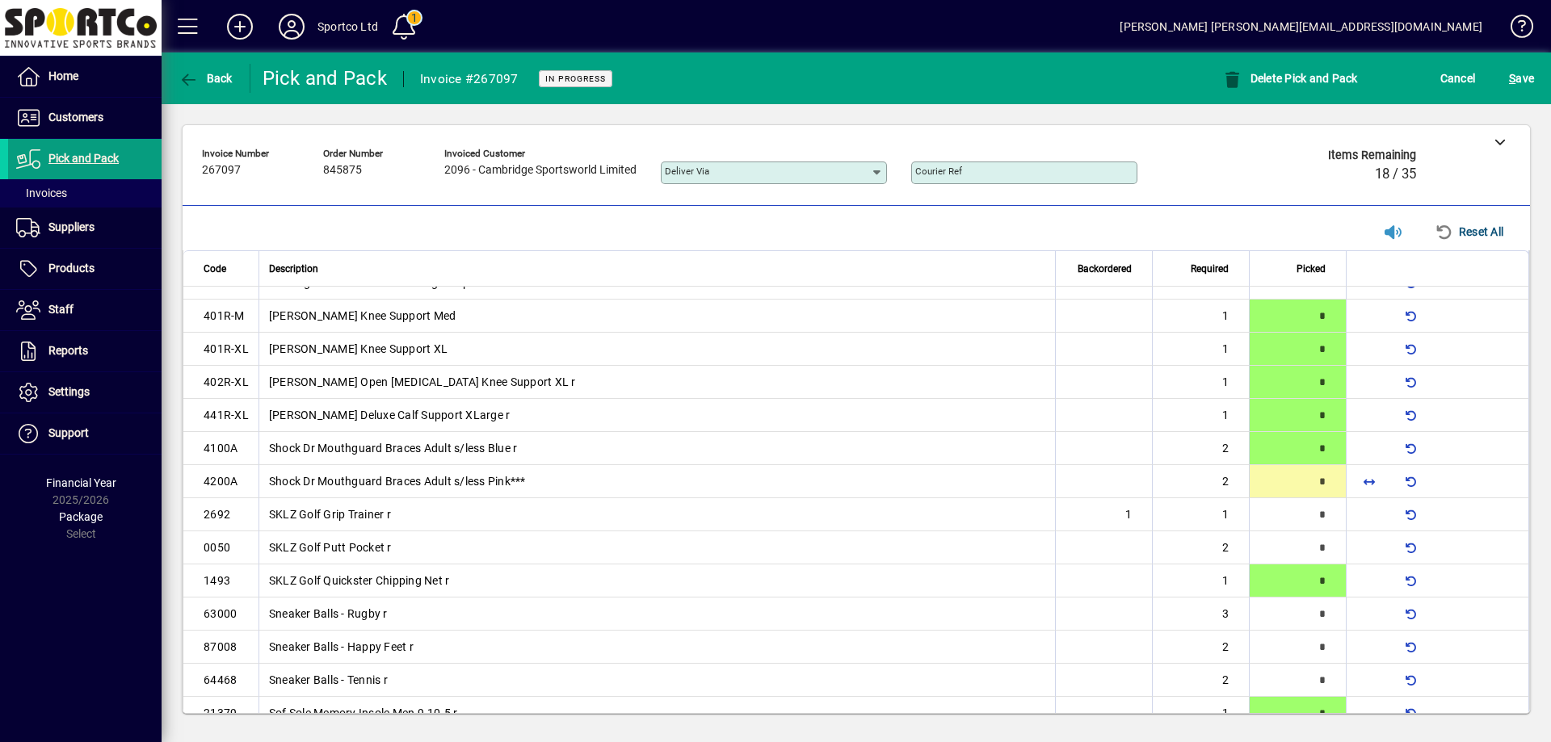
scroll to position [414, 0]
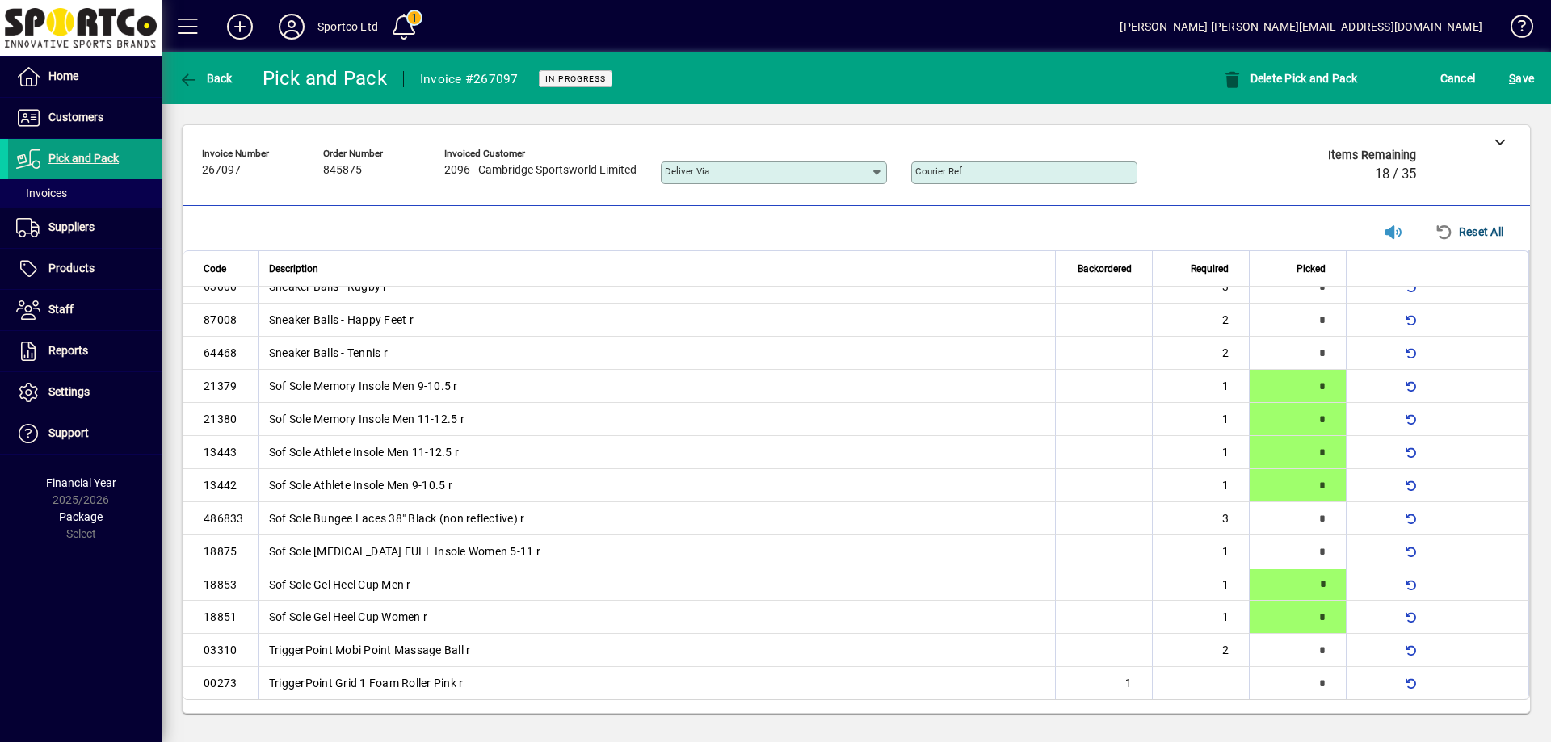
type input "*"
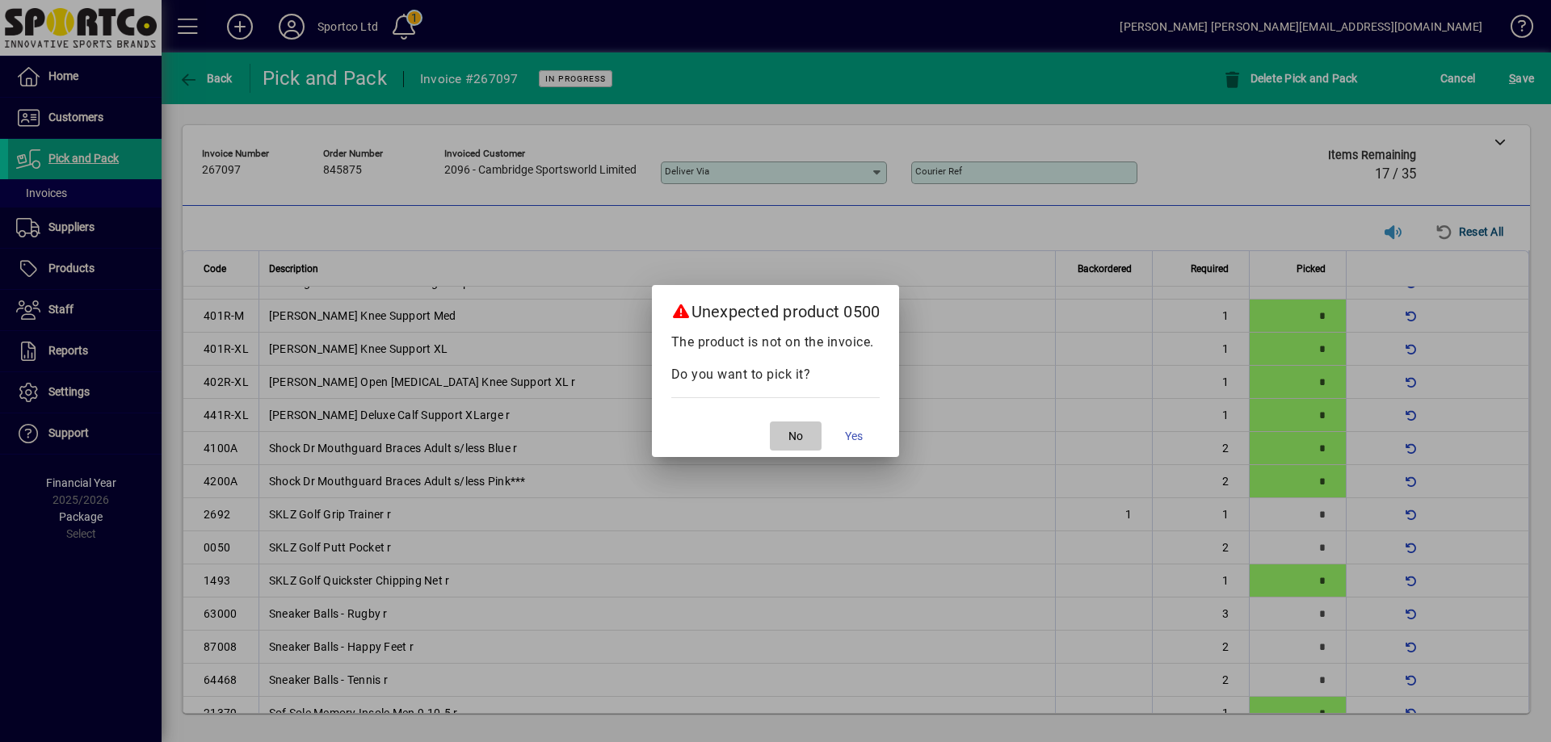
click at [809, 440] on span "button" at bounding box center [796, 436] width 52 height 39
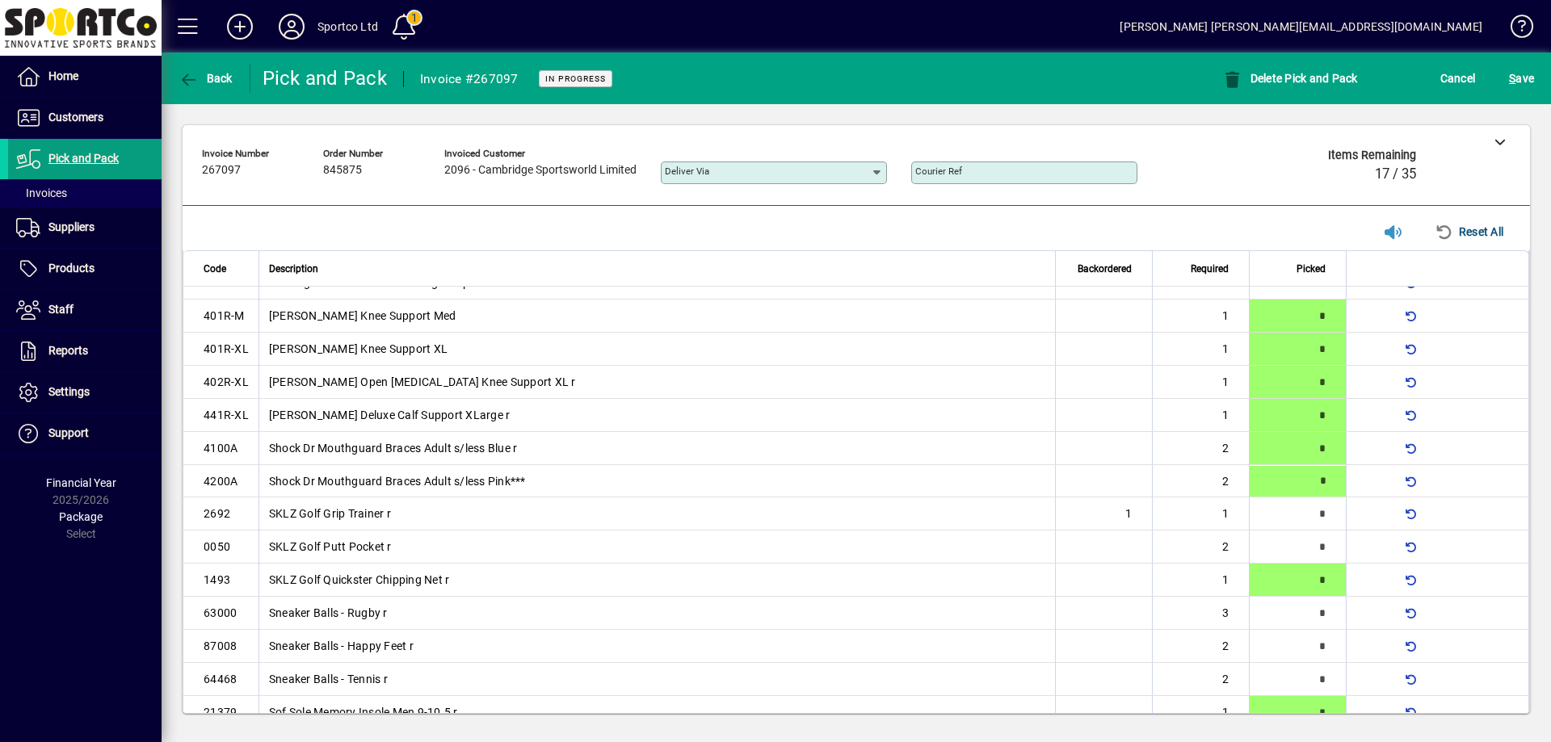
type input "*"
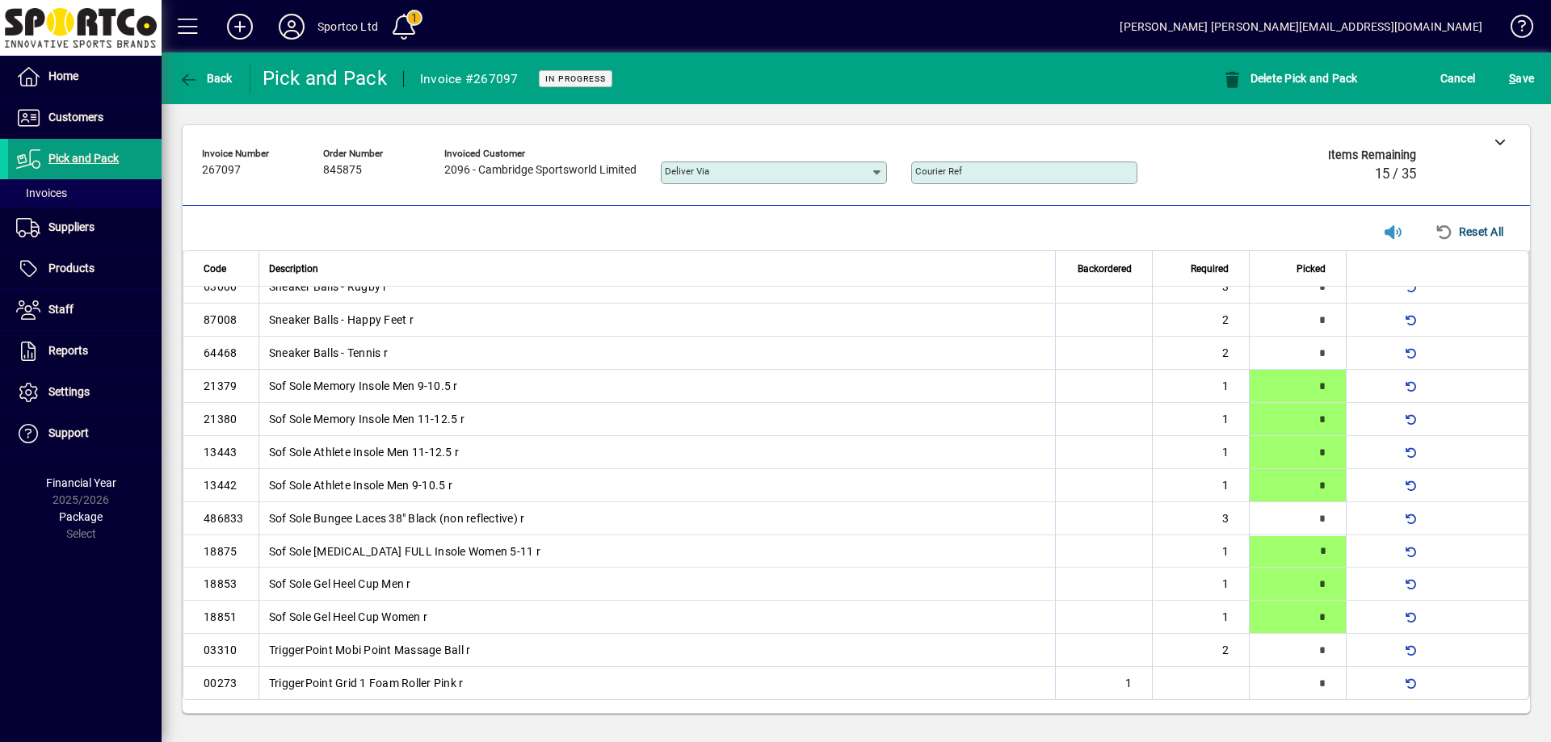
scroll to position [153, 0]
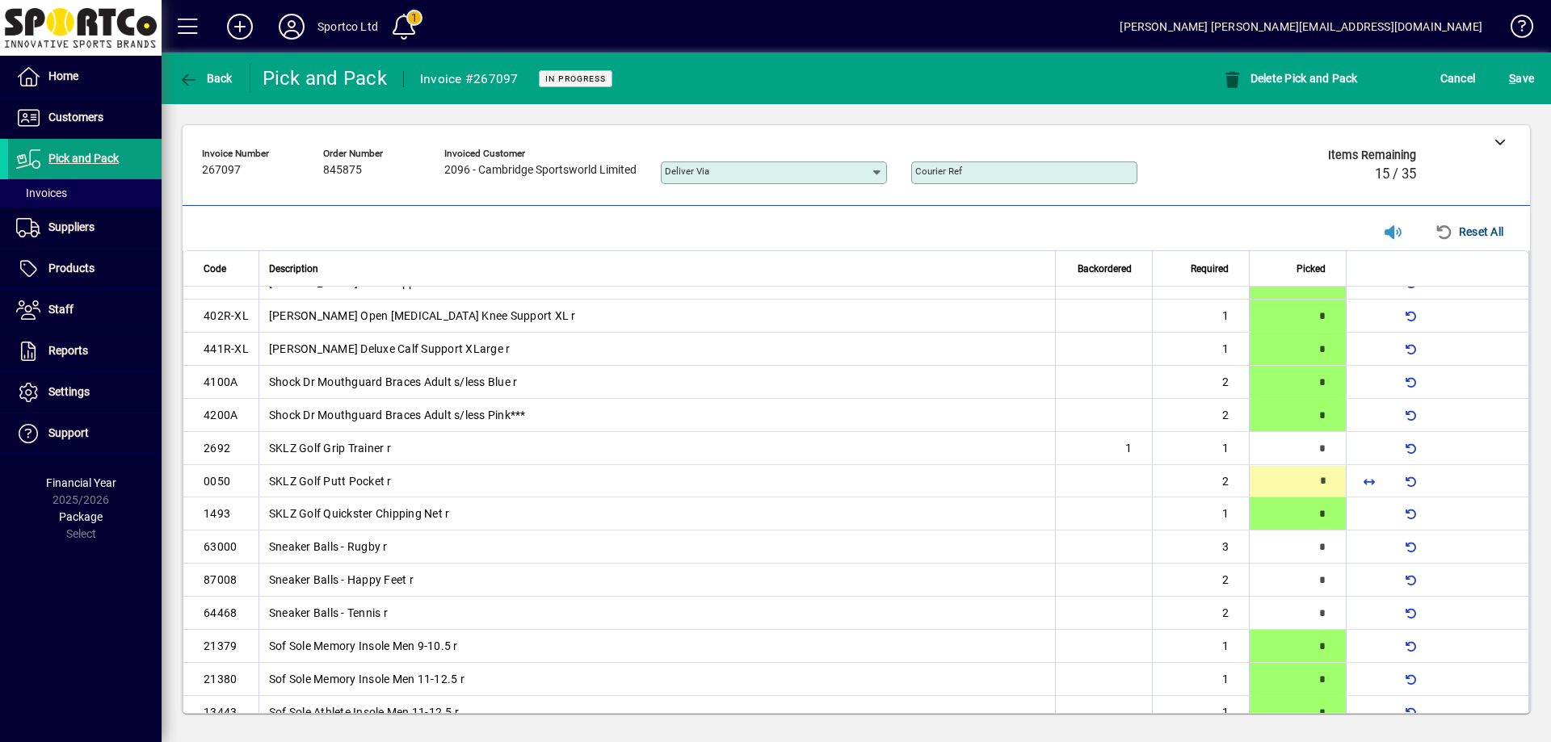
type input "*"
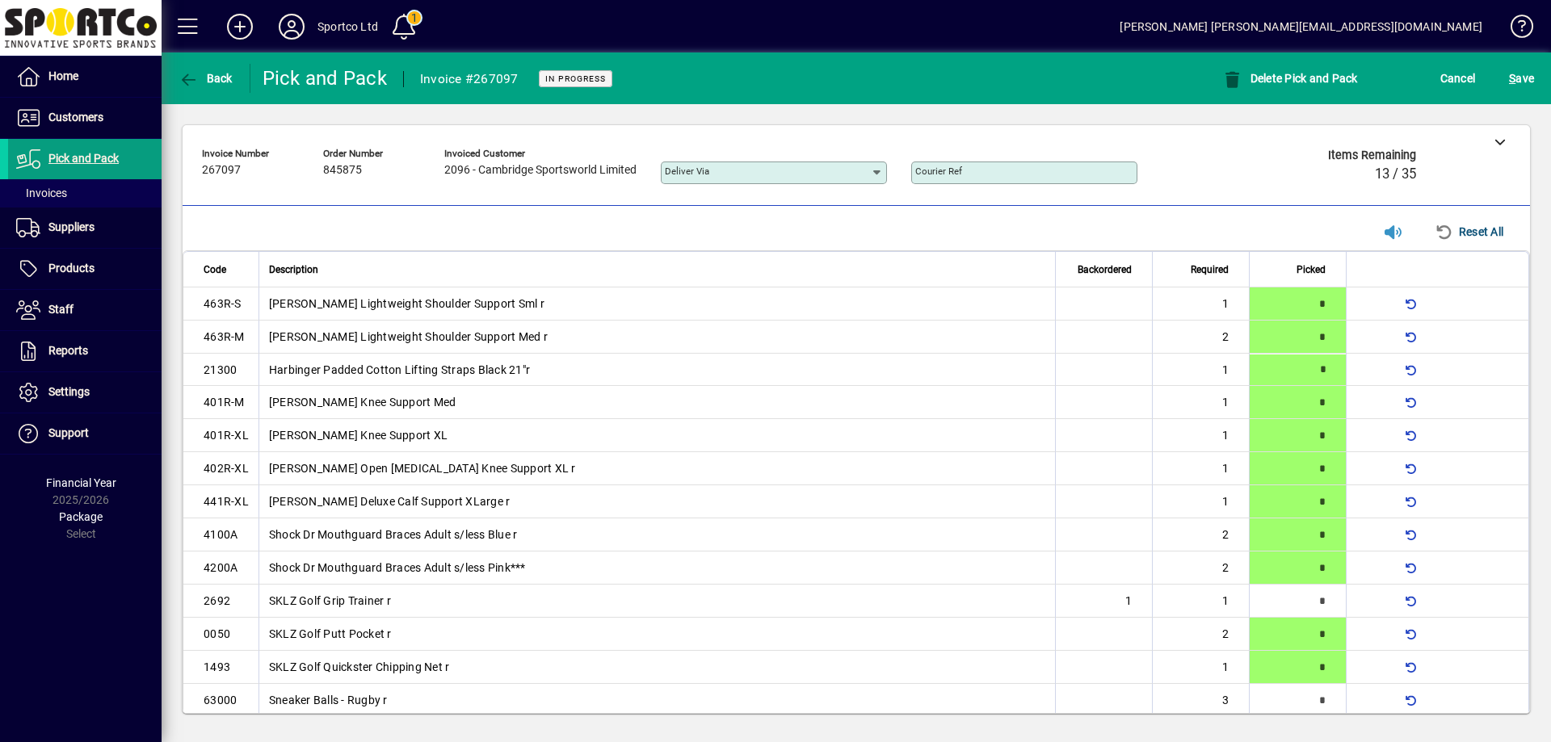
type input "*"
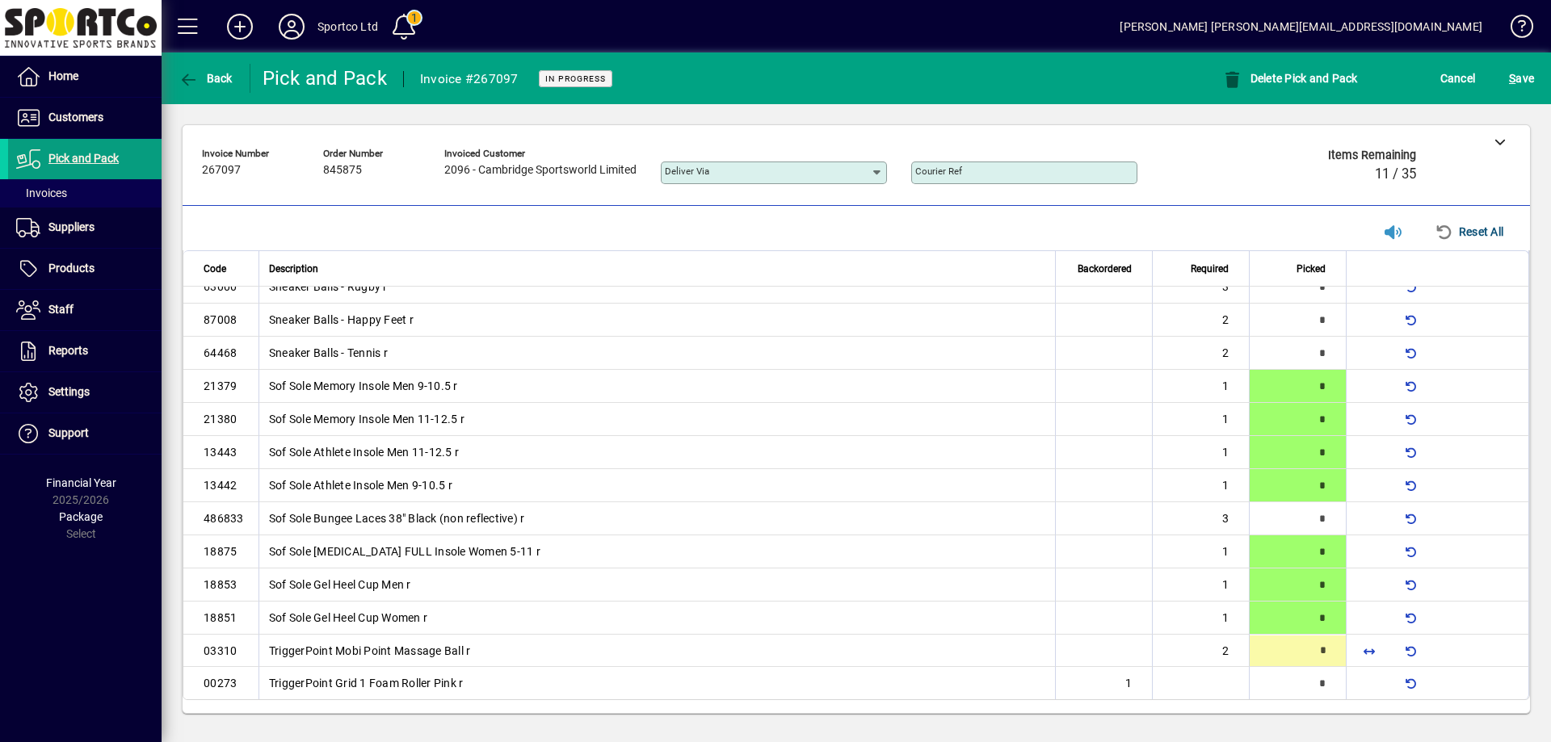
type input "*"
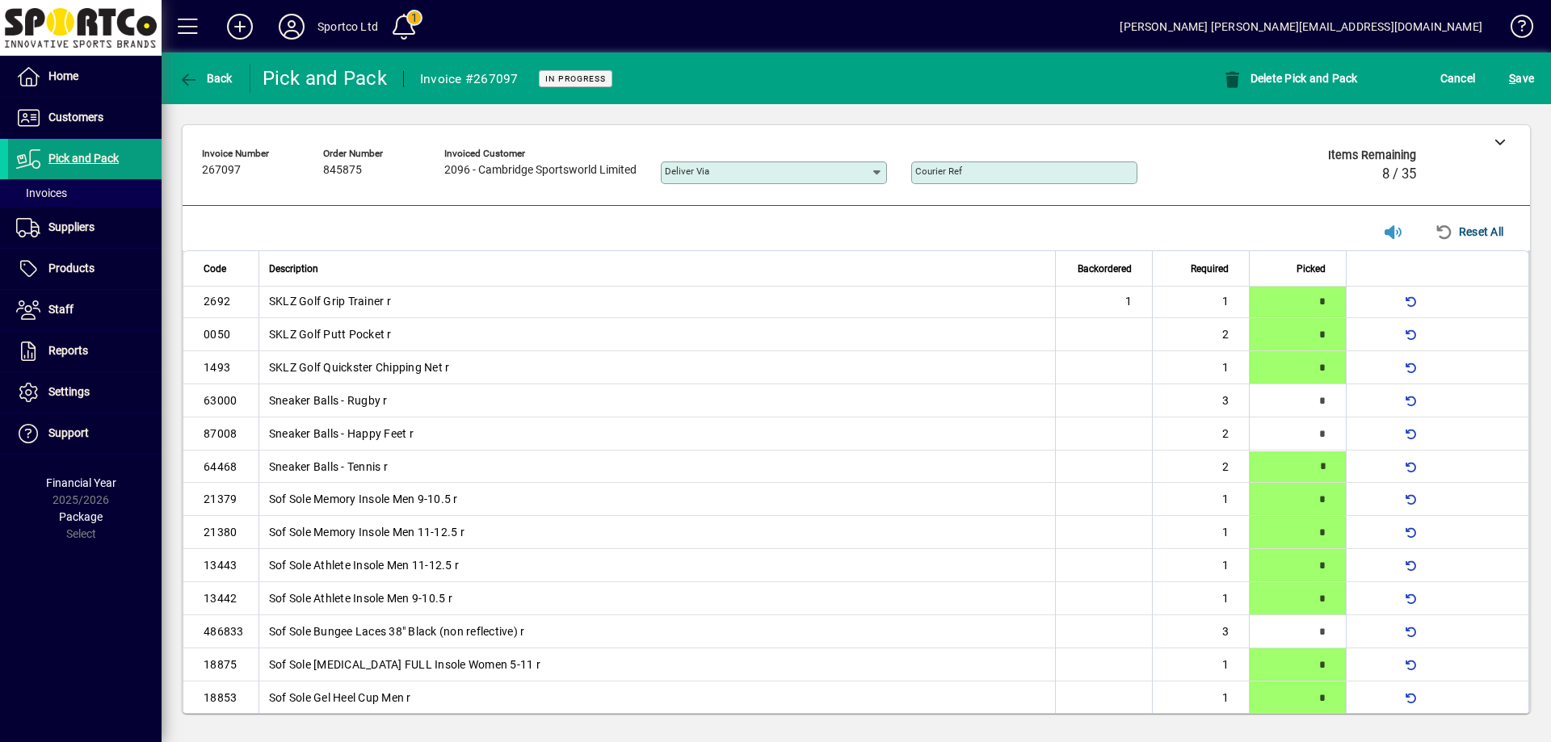
scroll to position [288, 0]
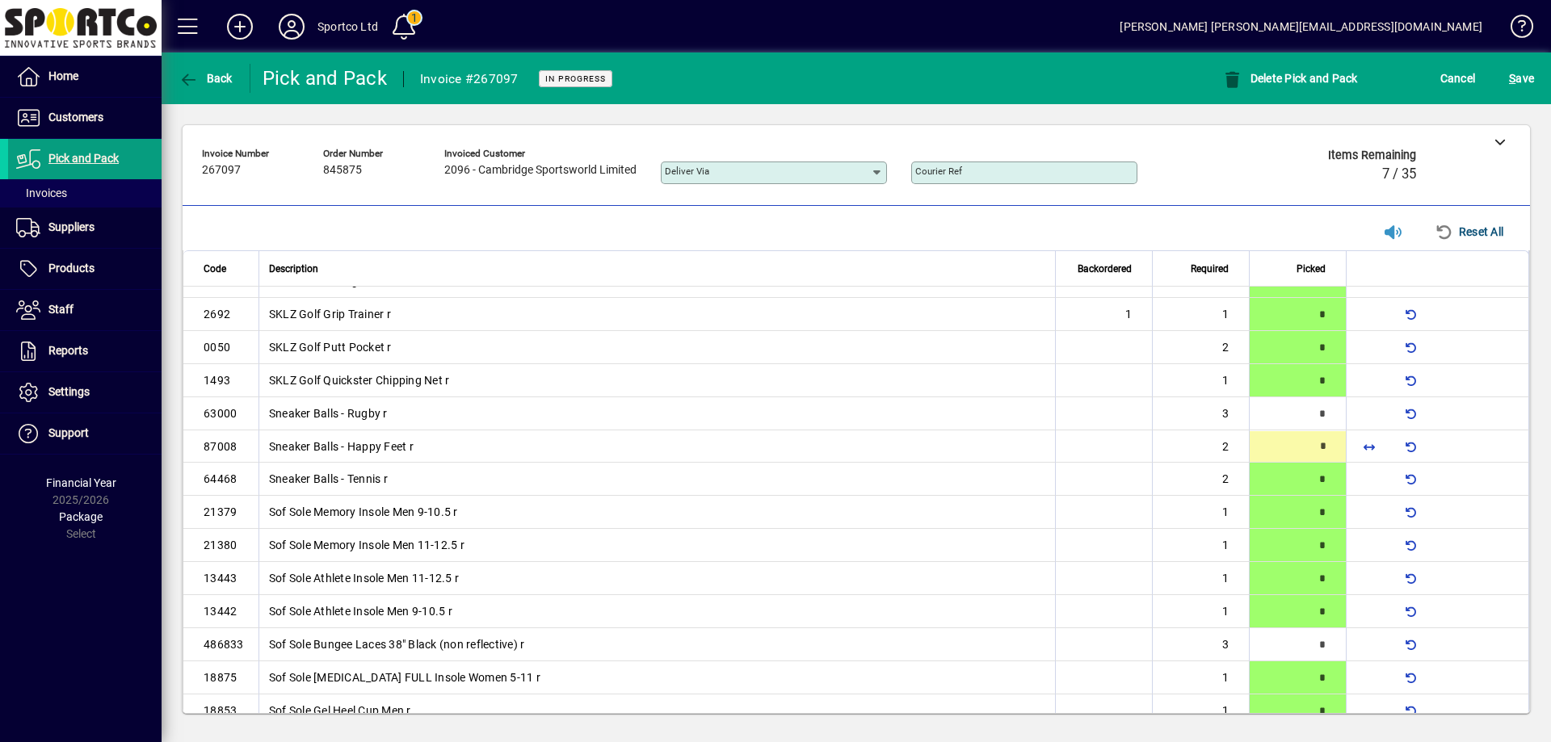
type input "*"
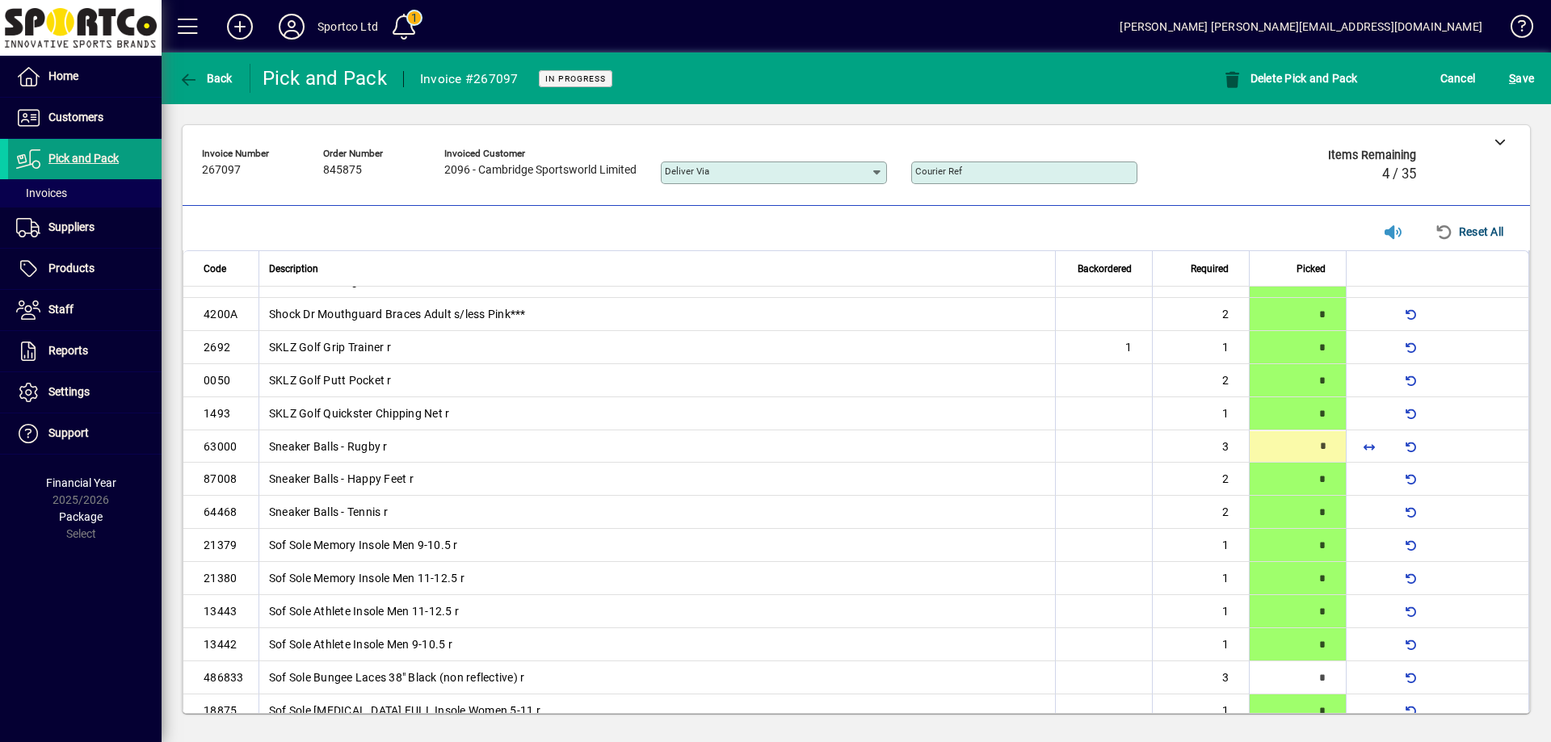
scroll to position [221, 0]
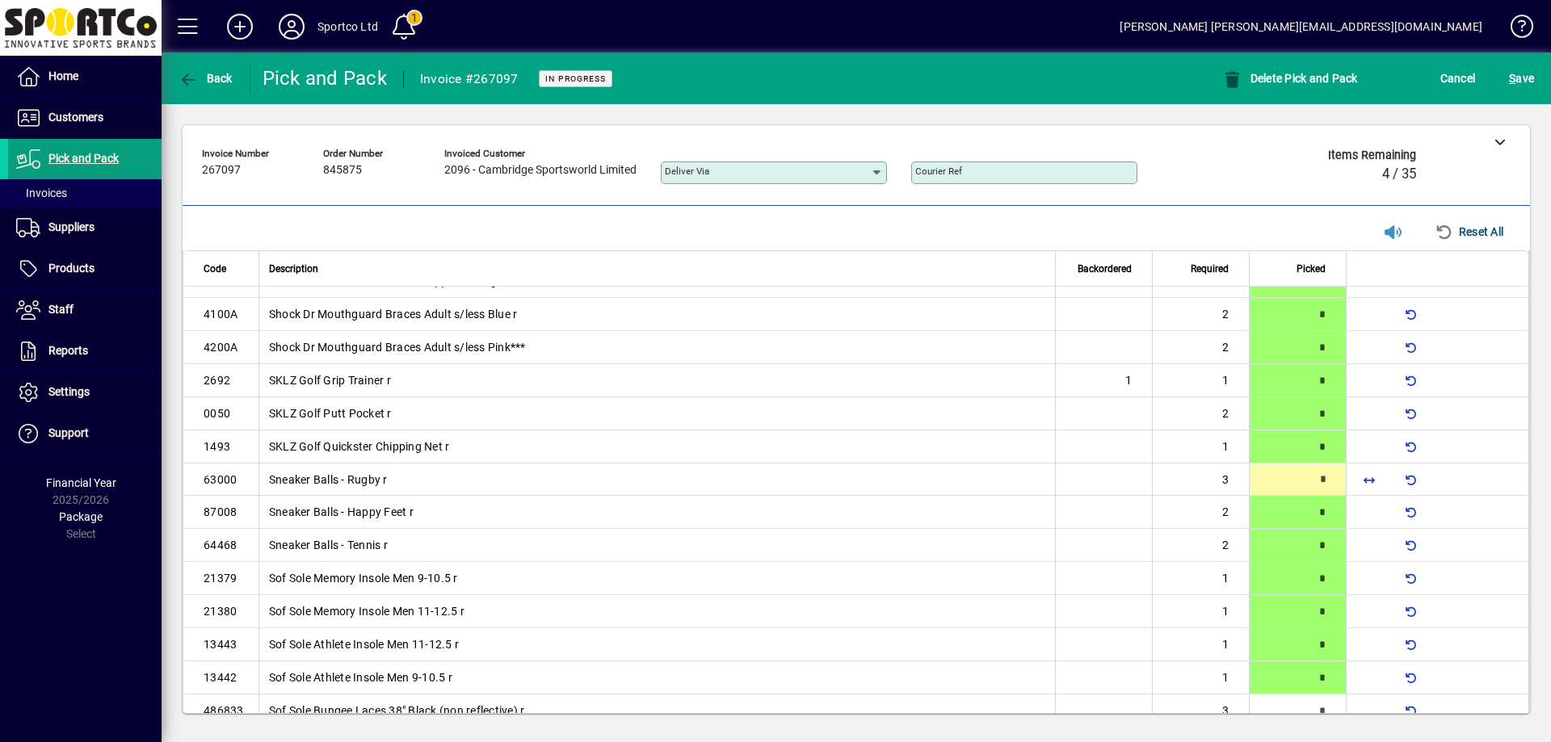
type input "*"
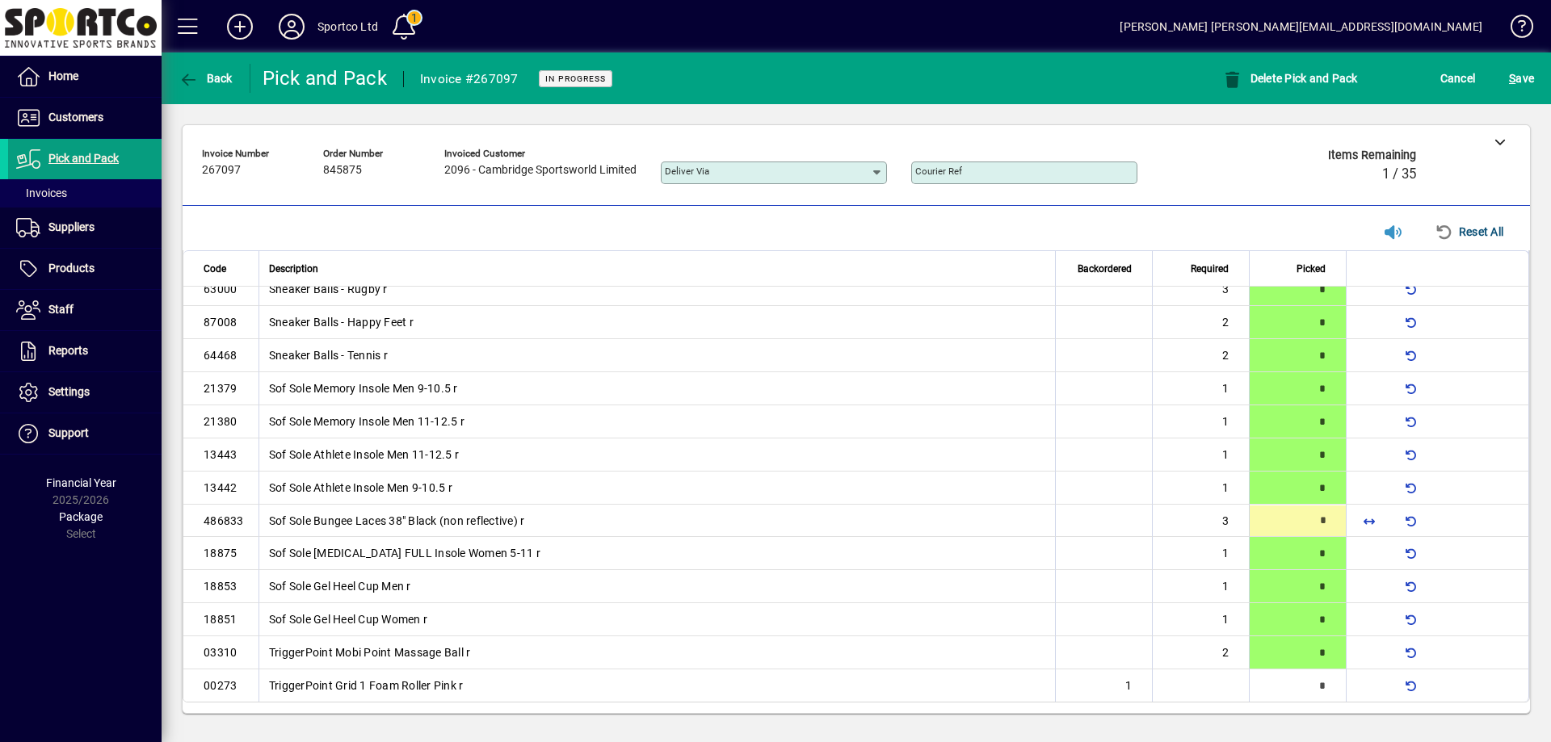
scroll to position [414, 0]
type input "*"
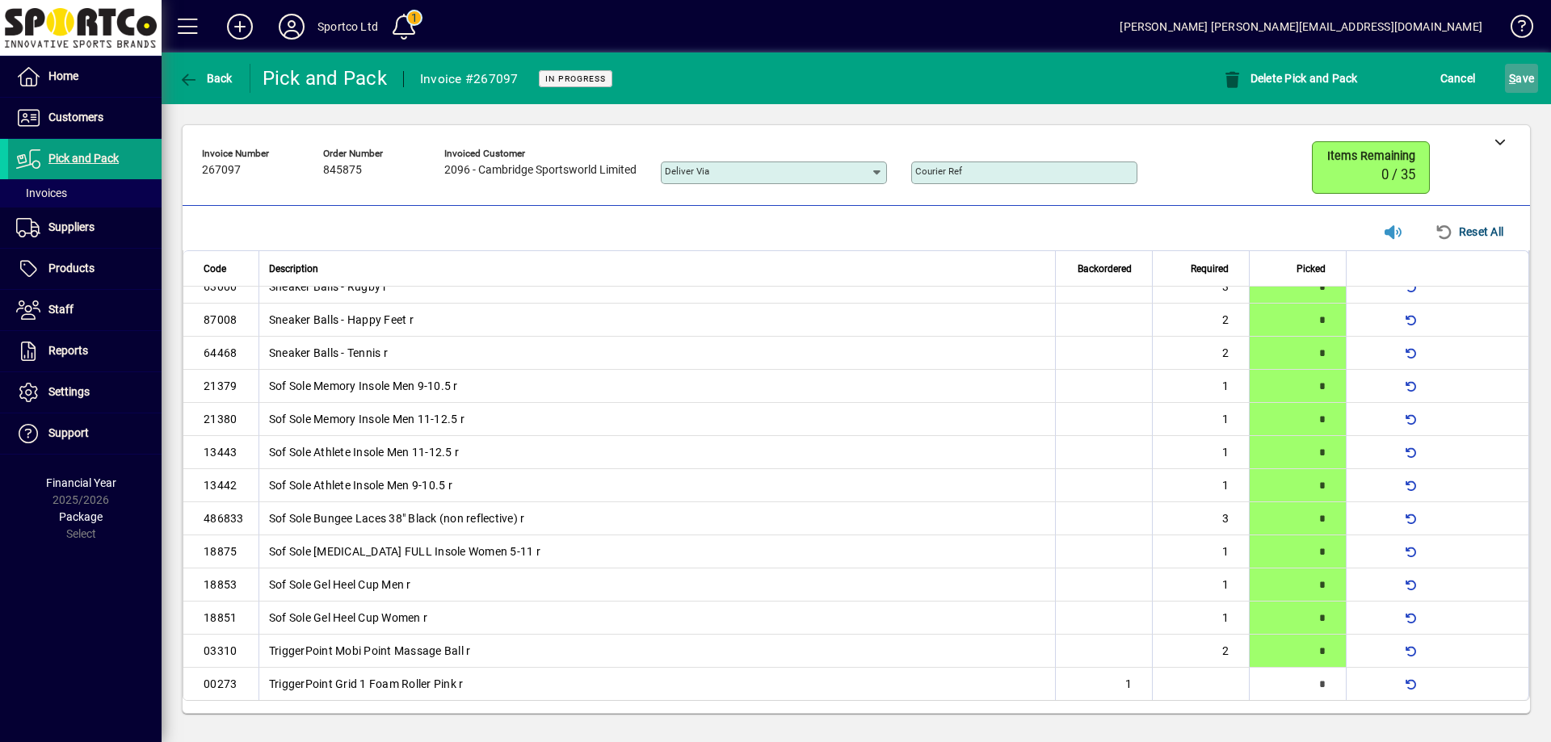
click at [1514, 83] on span "S" at bounding box center [1512, 78] width 6 height 13
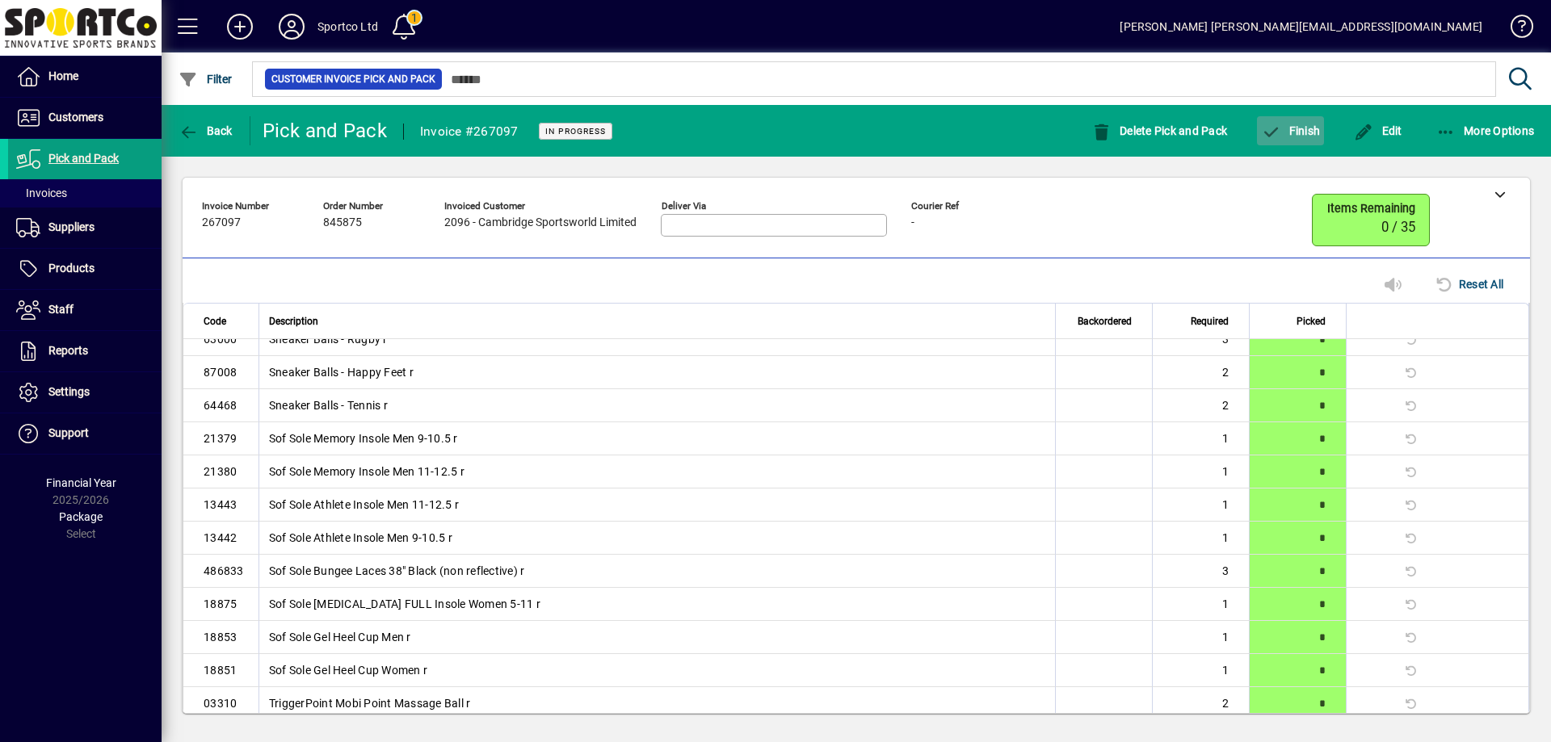
click at [1302, 128] on span "Finish" at bounding box center [1290, 130] width 59 height 13
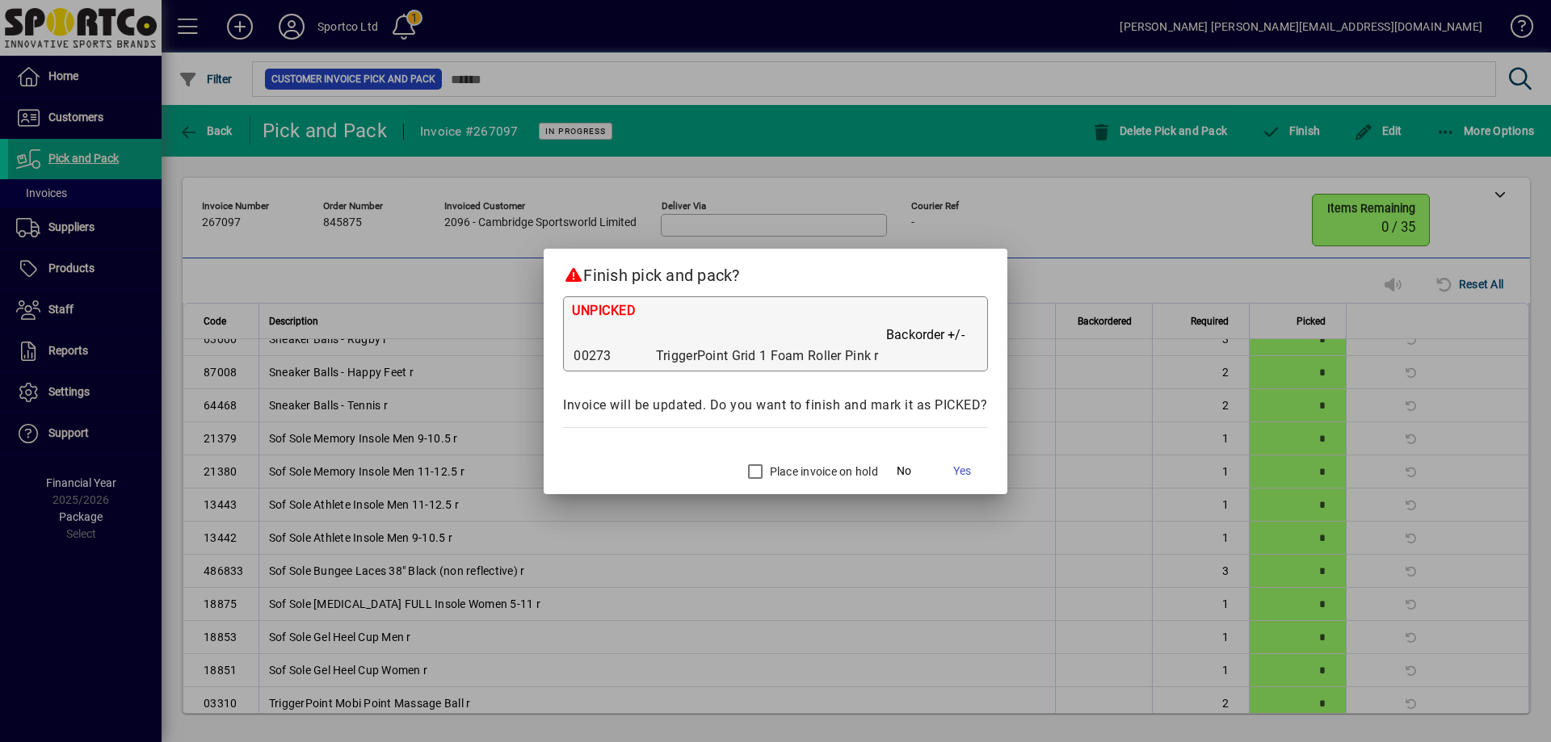
click at [791, 473] on label "Place invoice on hold" at bounding box center [822, 472] width 111 height 16
click at [903, 469] on span "No" at bounding box center [904, 471] width 15 height 17
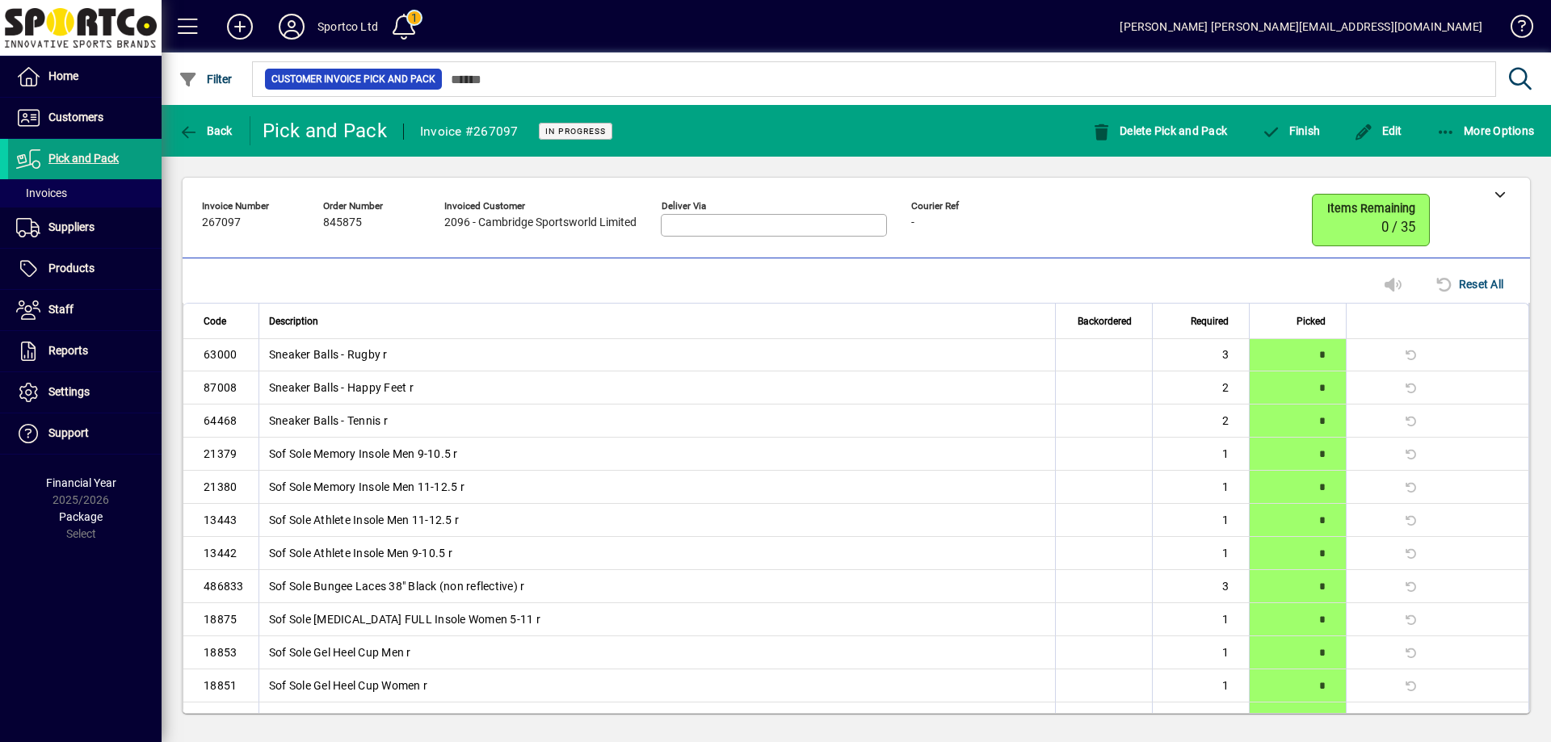
scroll to position [468, 0]
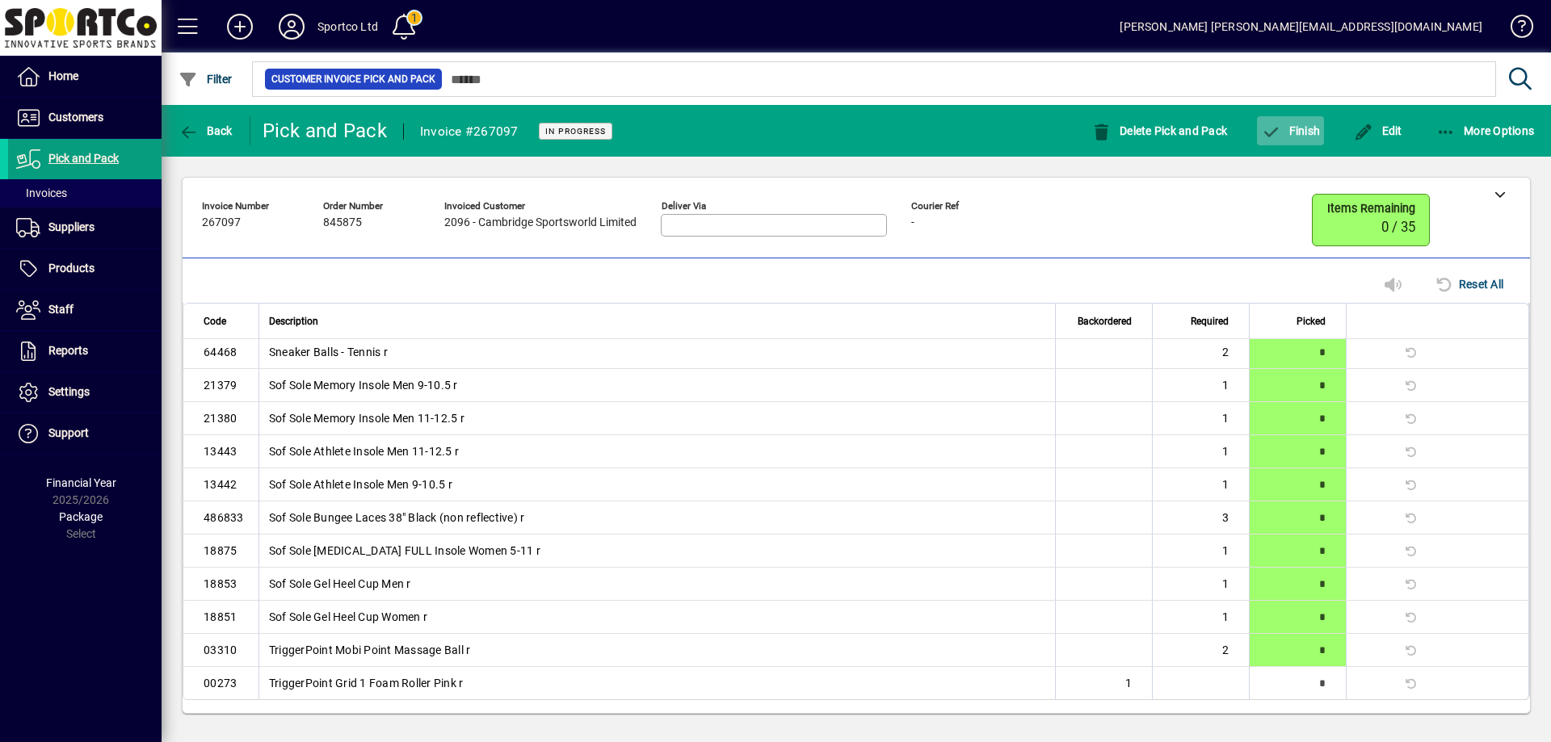
click at [1305, 132] on span "Finish" at bounding box center [1290, 130] width 59 height 13
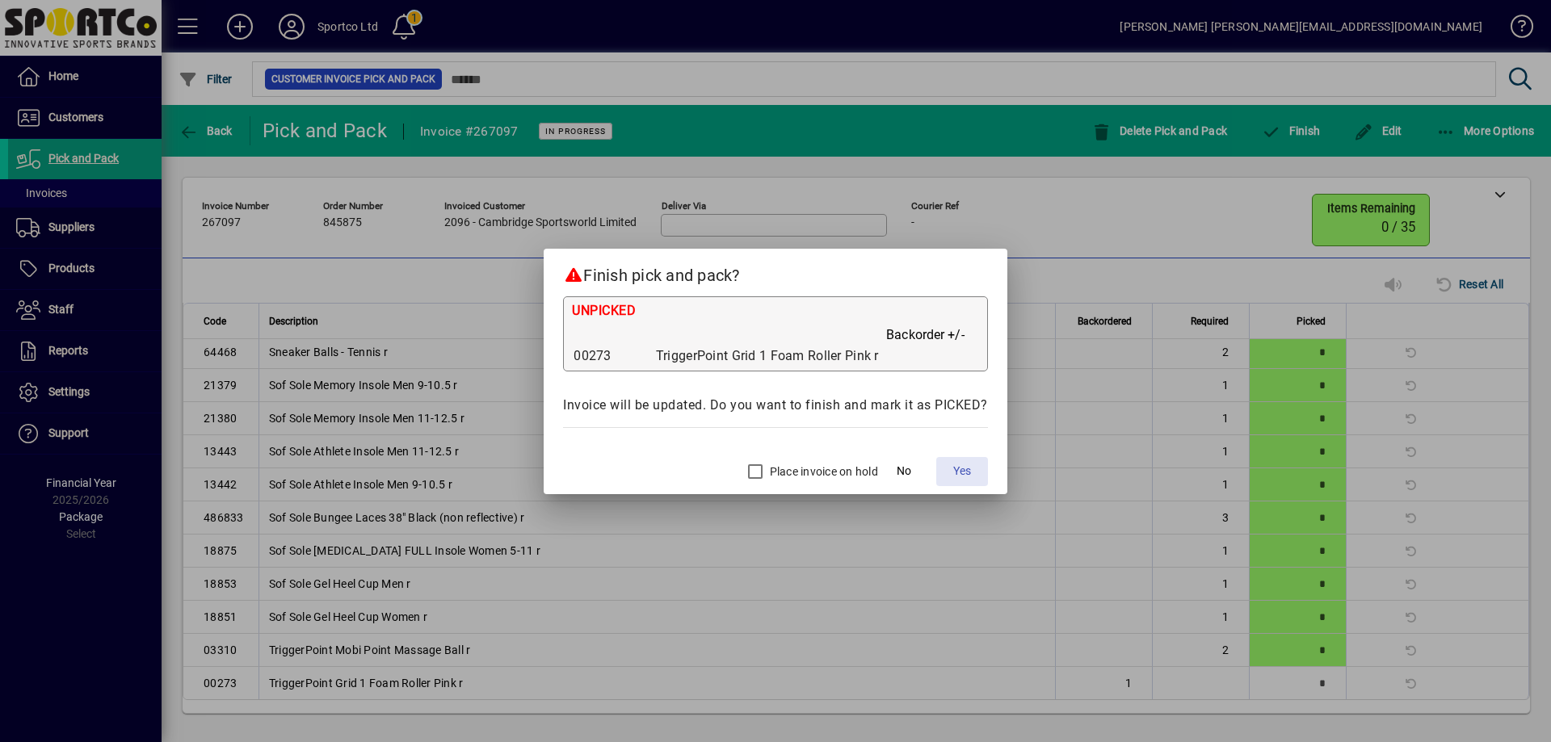
click at [964, 472] on span "Yes" at bounding box center [962, 471] width 18 height 17
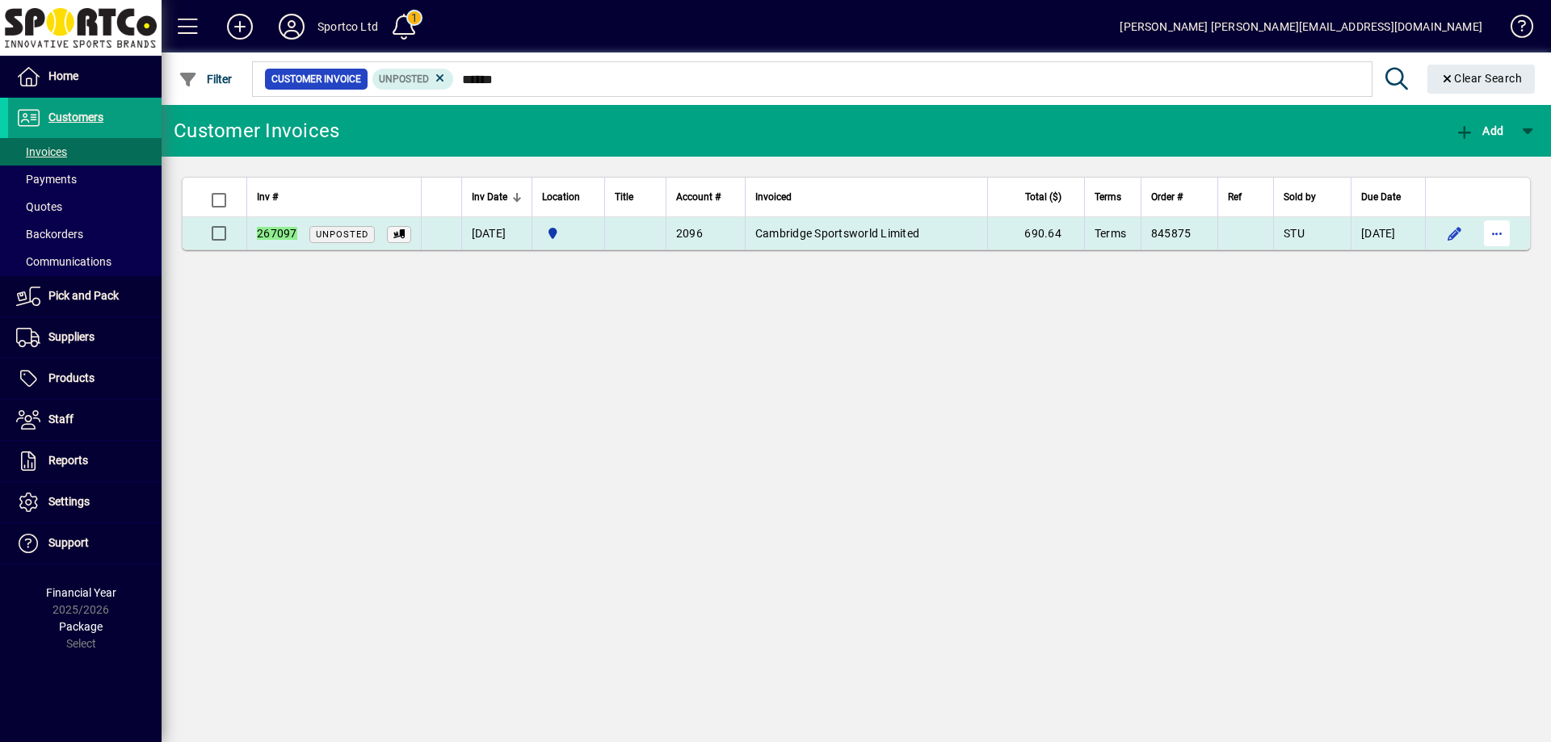
type input "******"
click at [1486, 233] on span "button" at bounding box center [1497, 233] width 39 height 39
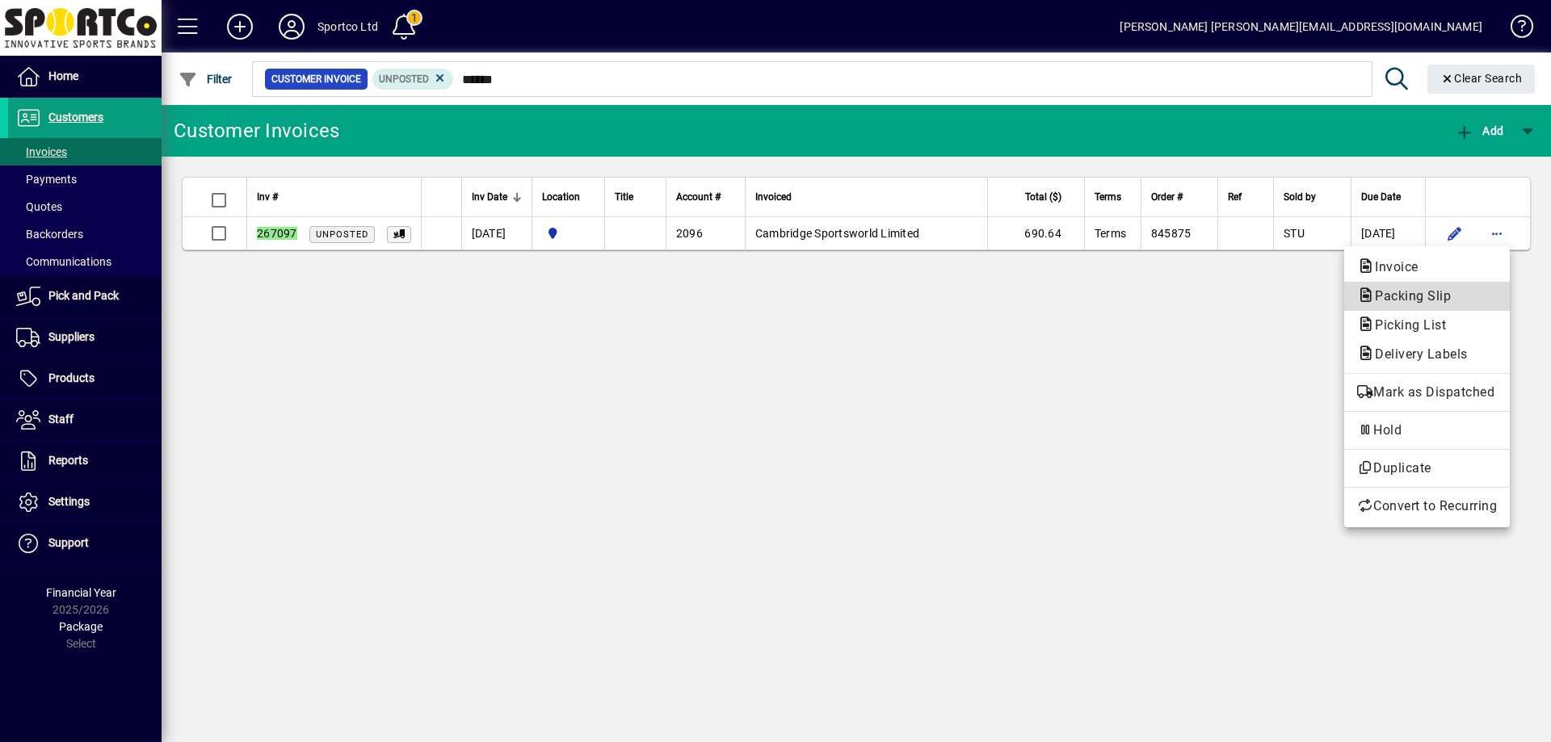
click at [1463, 300] on span "Packing Slip" at bounding box center [1427, 296] width 140 height 19
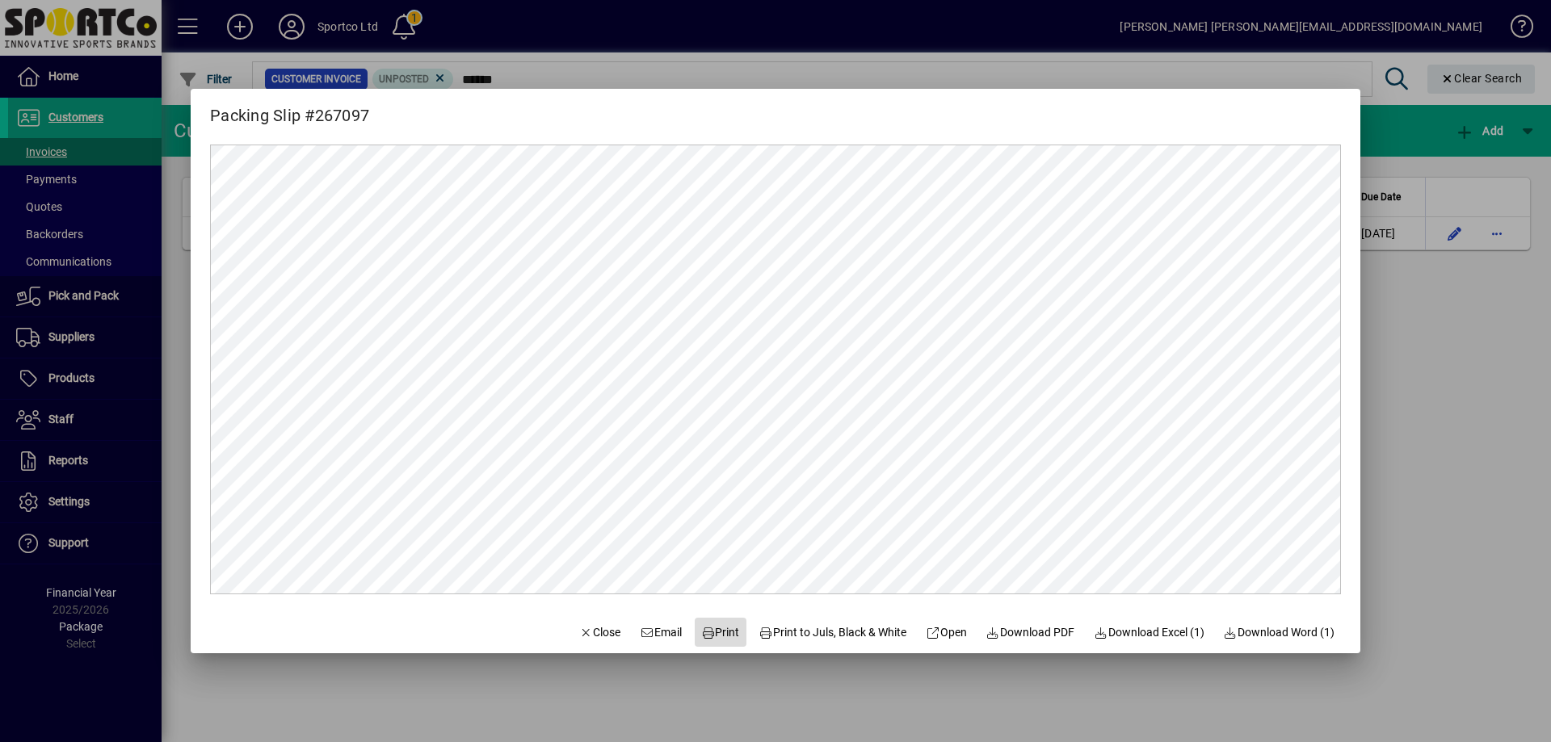
click at [717, 622] on span at bounding box center [721, 632] width 52 height 39
click at [591, 639] on span "Close" at bounding box center [600, 632] width 42 height 17
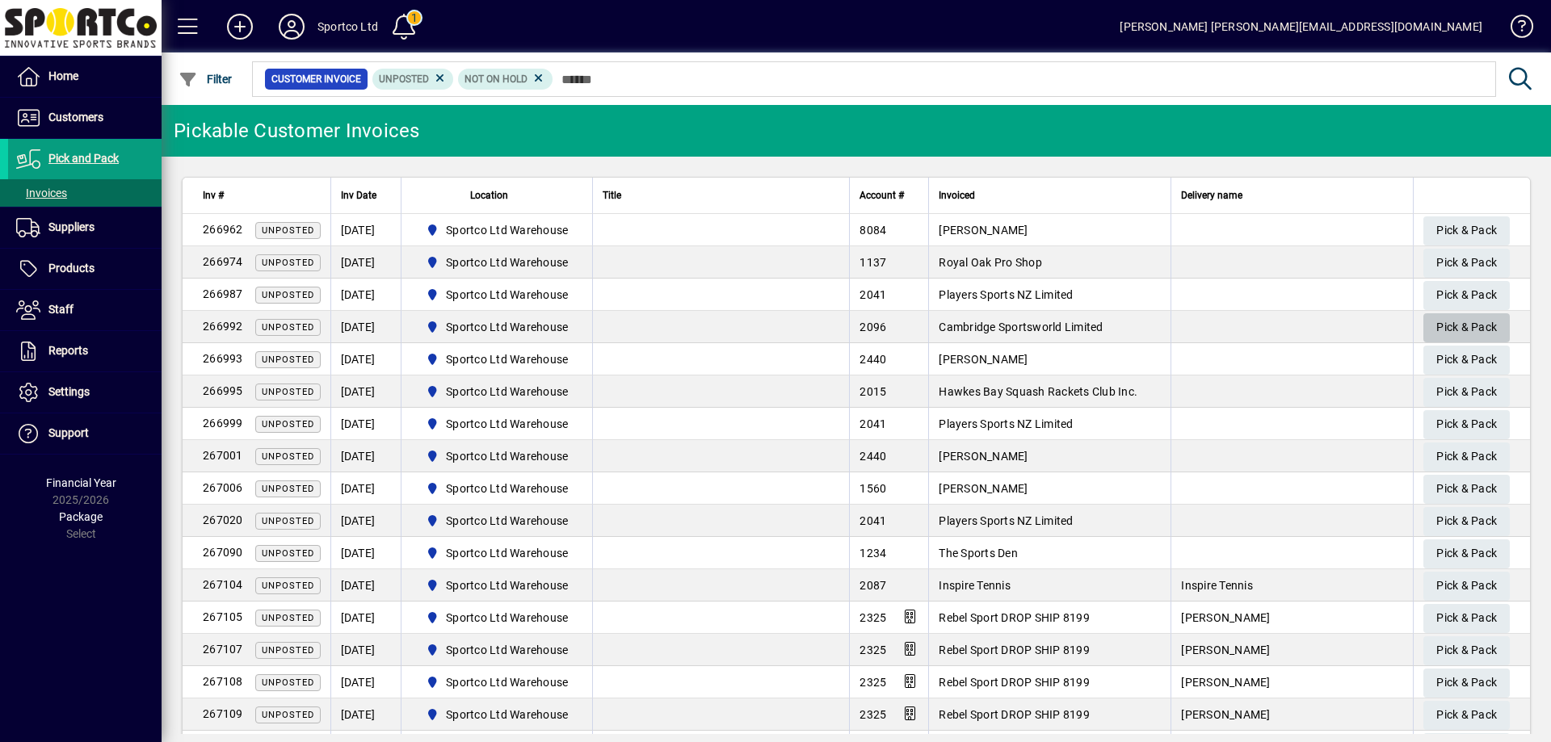
click at [1451, 322] on span "Pick & Pack" at bounding box center [1466, 327] width 61 height 27
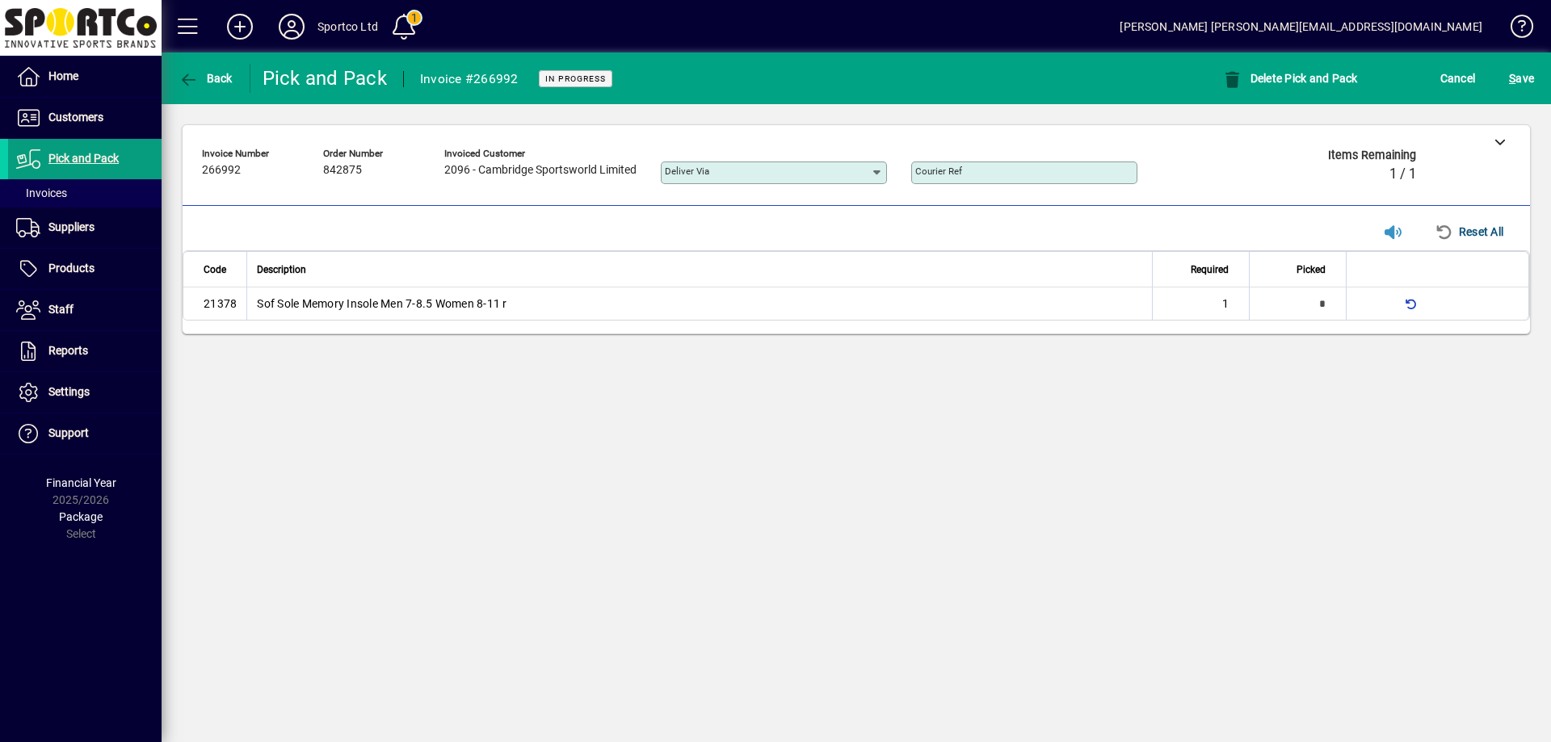
type input "*"
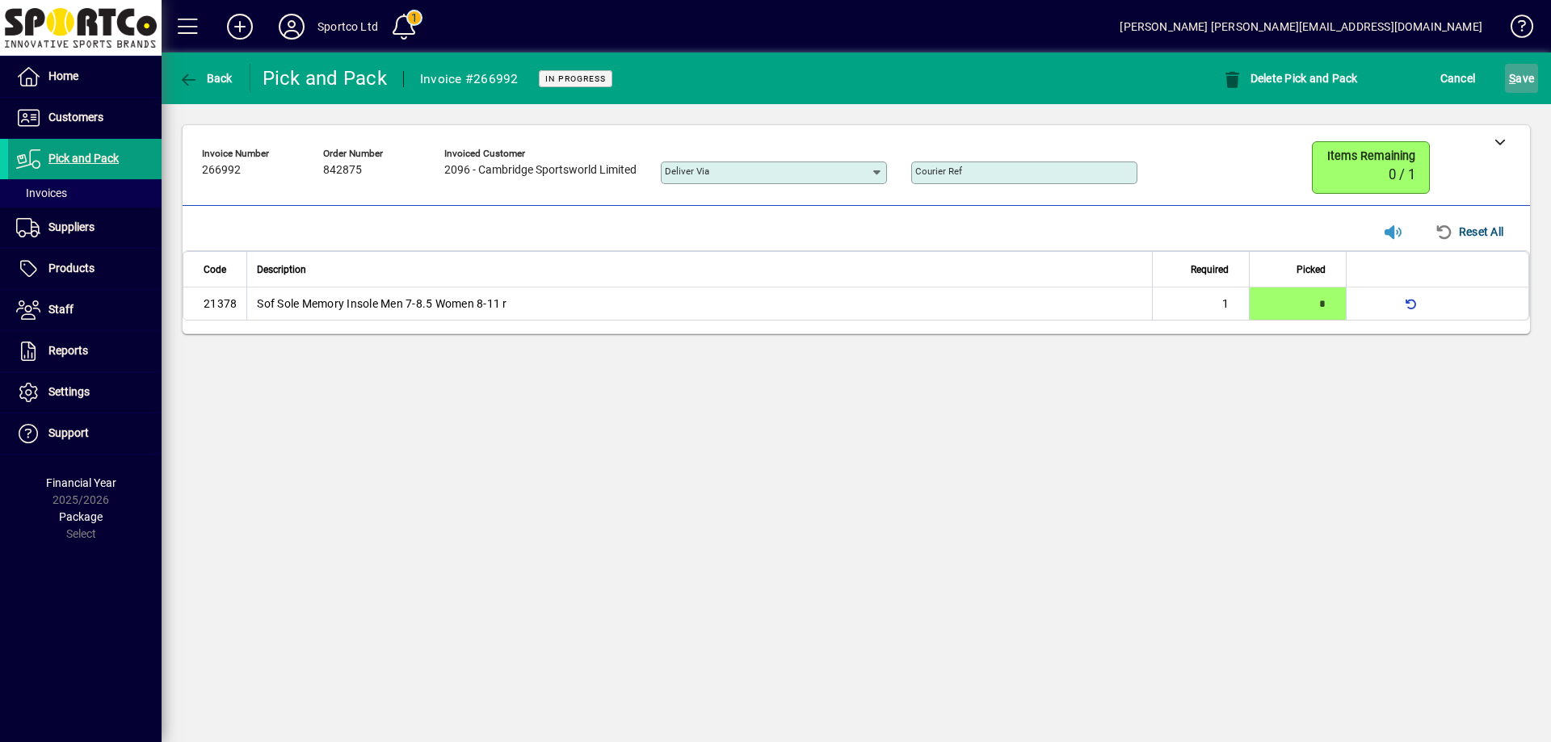
click at [1521, 77] on span "S ave" at bounding box center [1521, 78] width 25 height 26
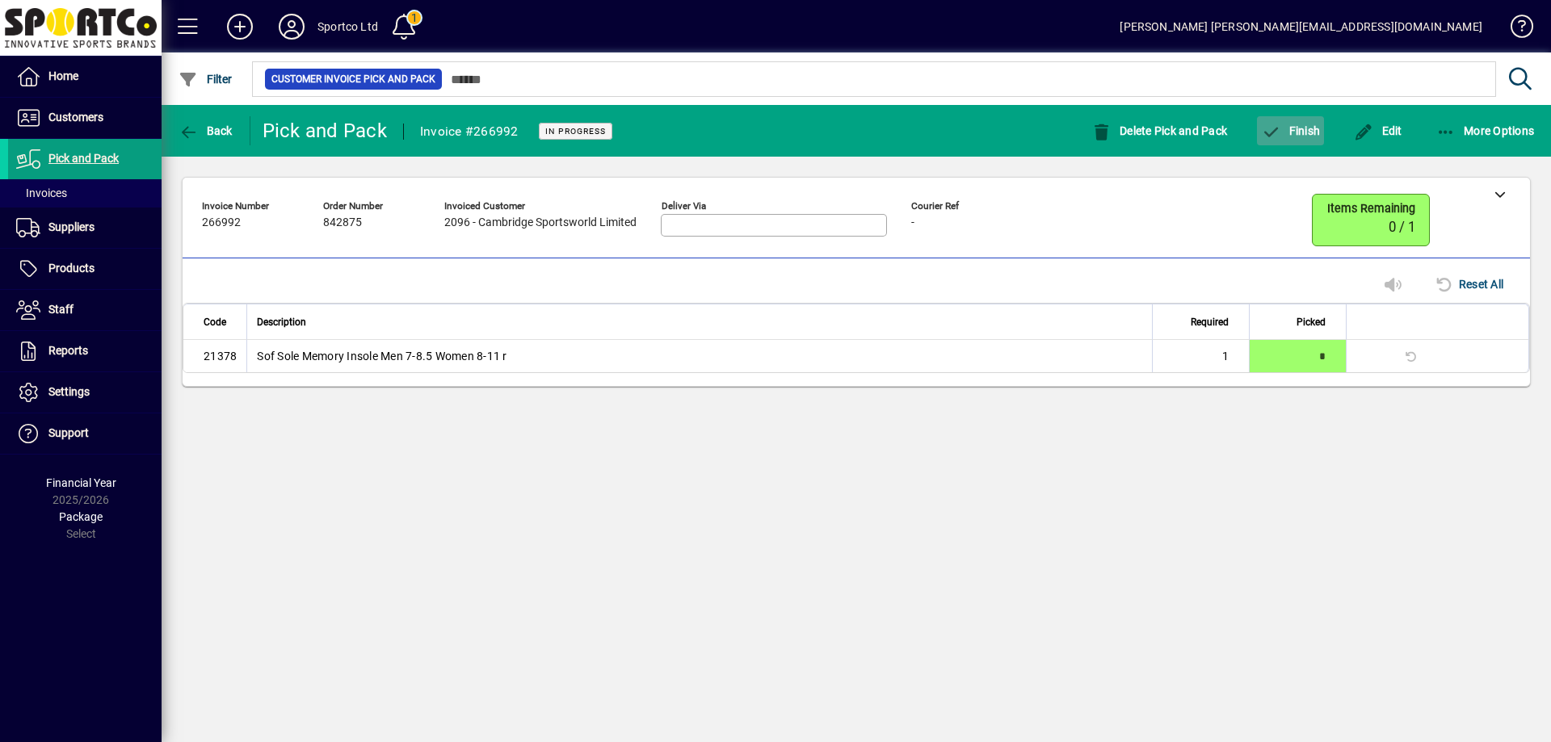
click at [1305, 121] on span "button" at bounding box center [1290, 130] width 67 height 39
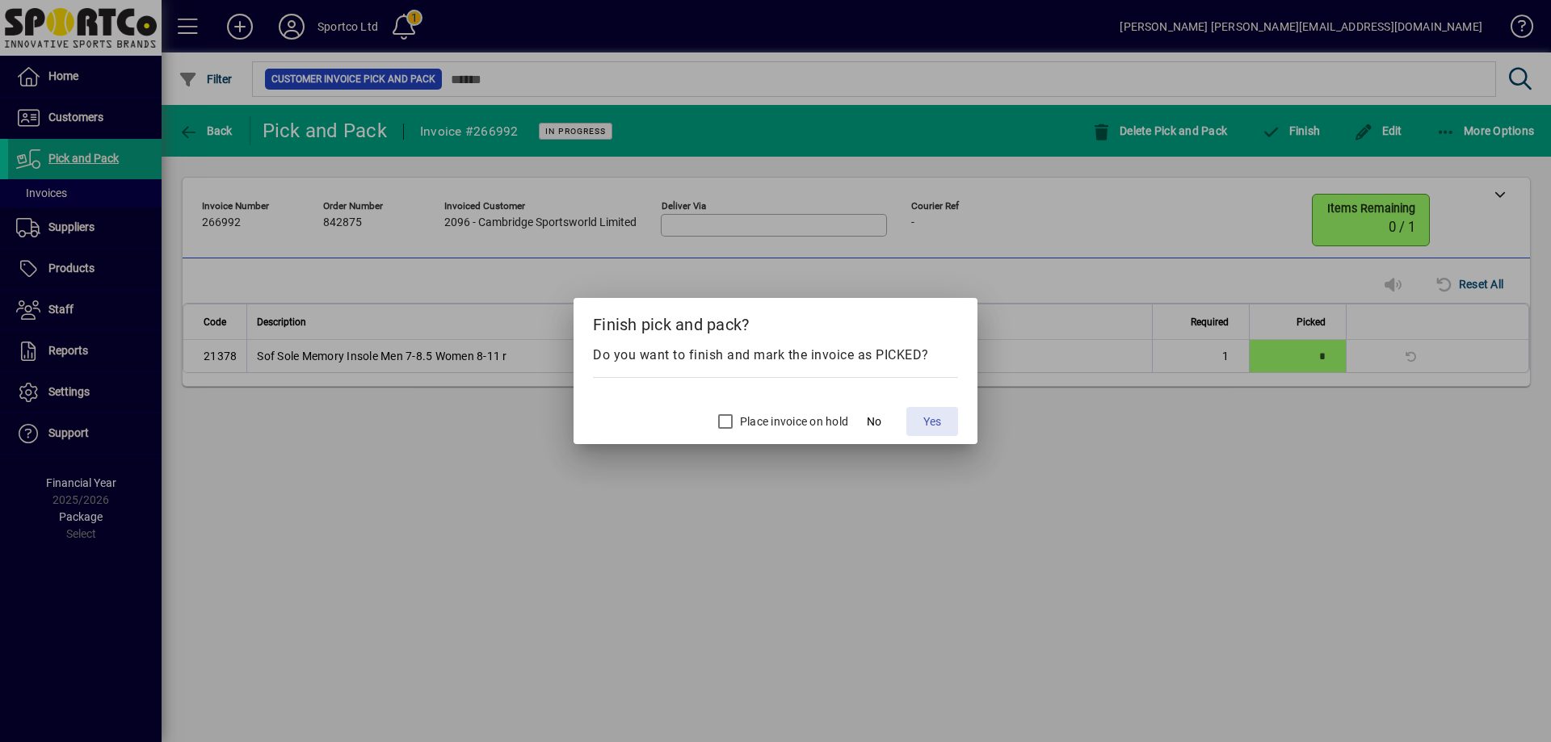
click at [923, 420] on button "Yes" at bounding box center [932, 421] width 52 height 29
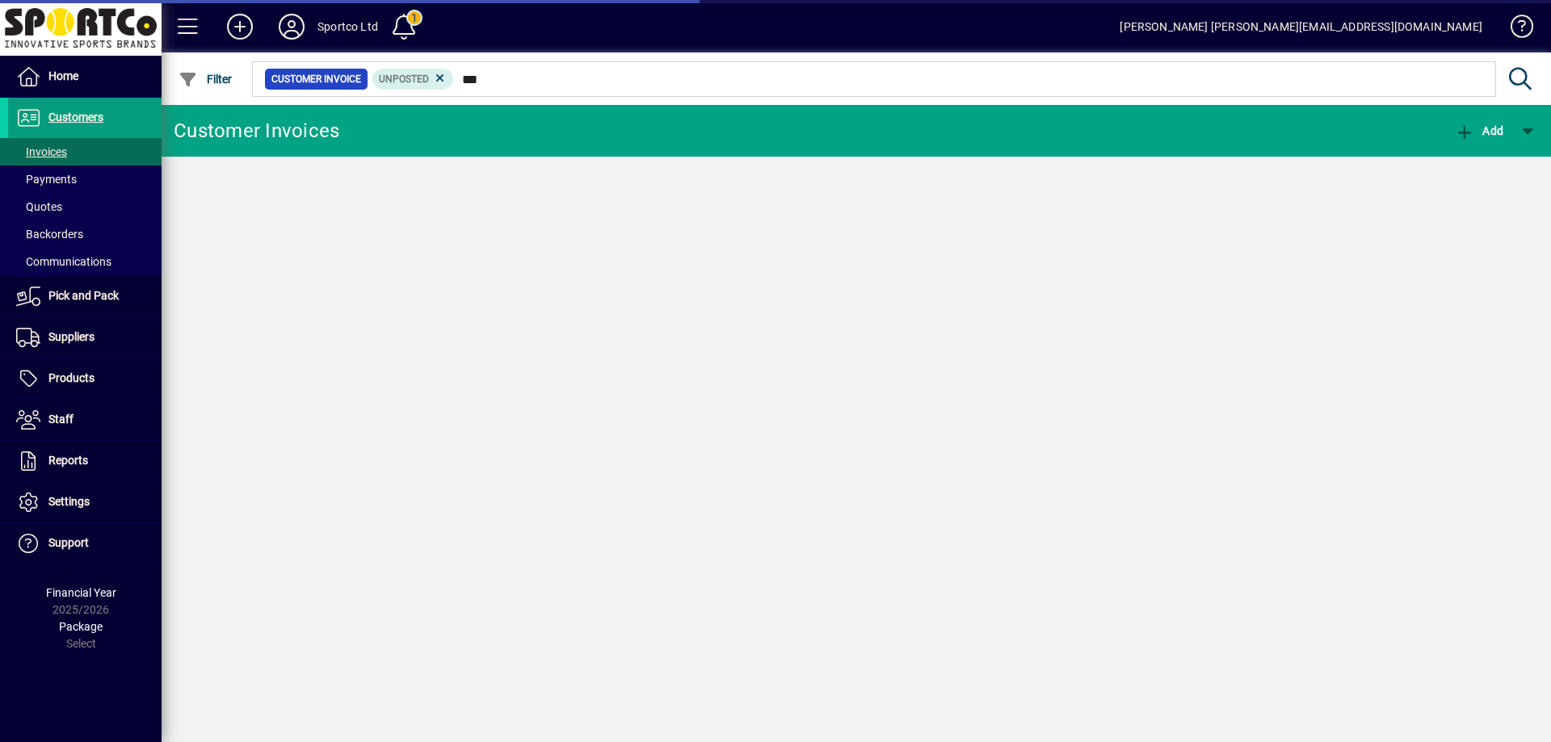
type input "****"
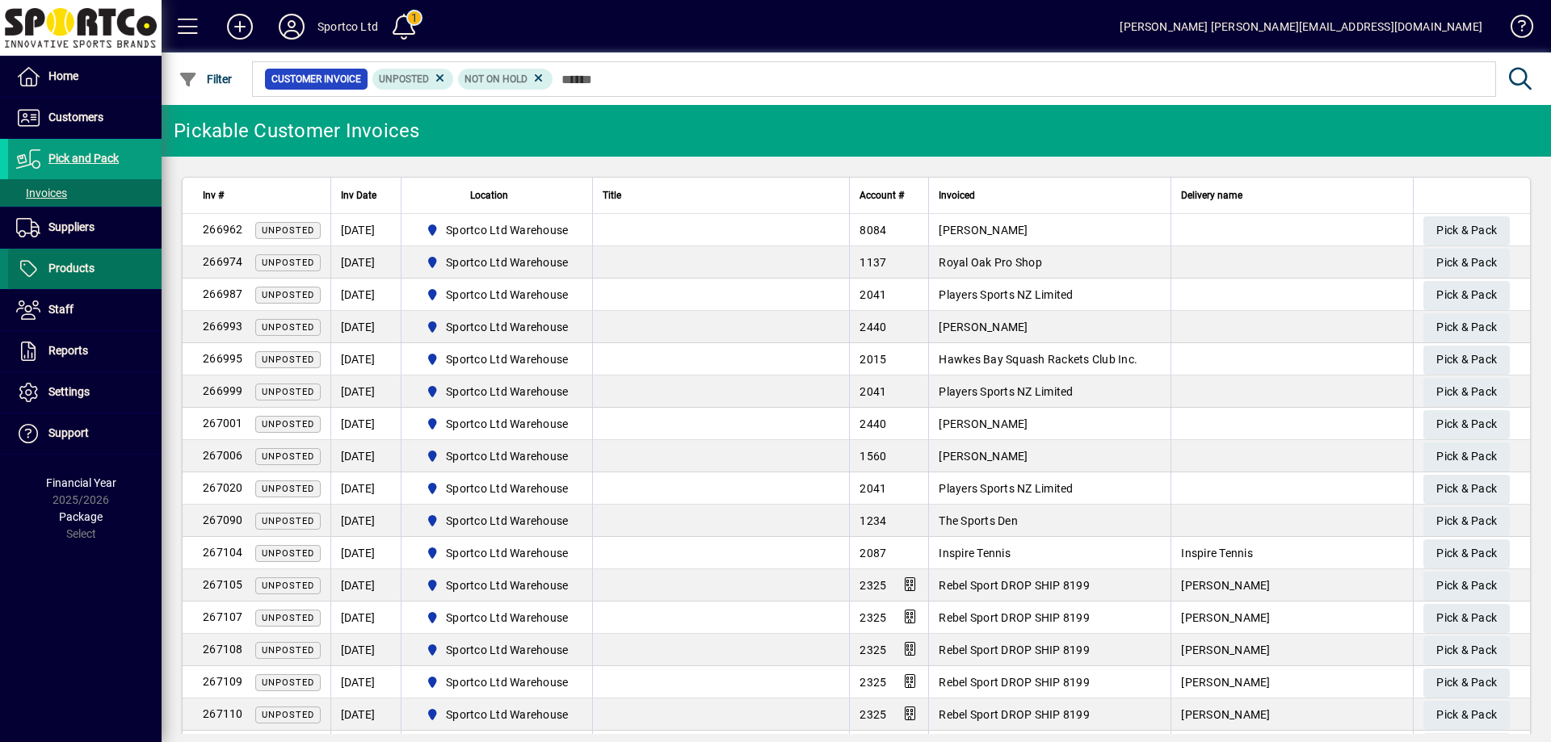
click at [65, 267] on span "Products" at bounding box center [71, 268] width 46 height 13
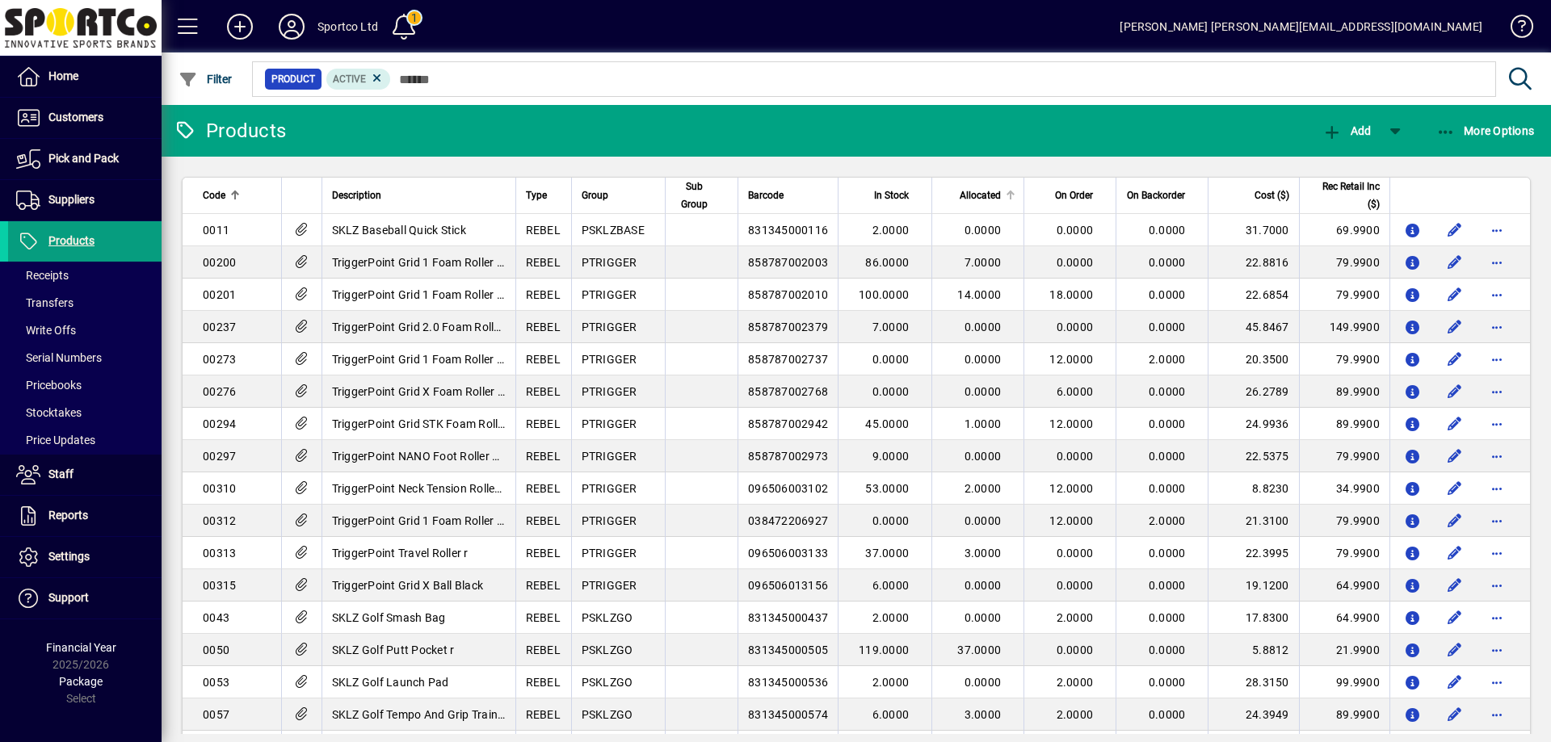
click at [998, 191] on div "Allocated" at bounding box center [979, 196] width 74 height 18
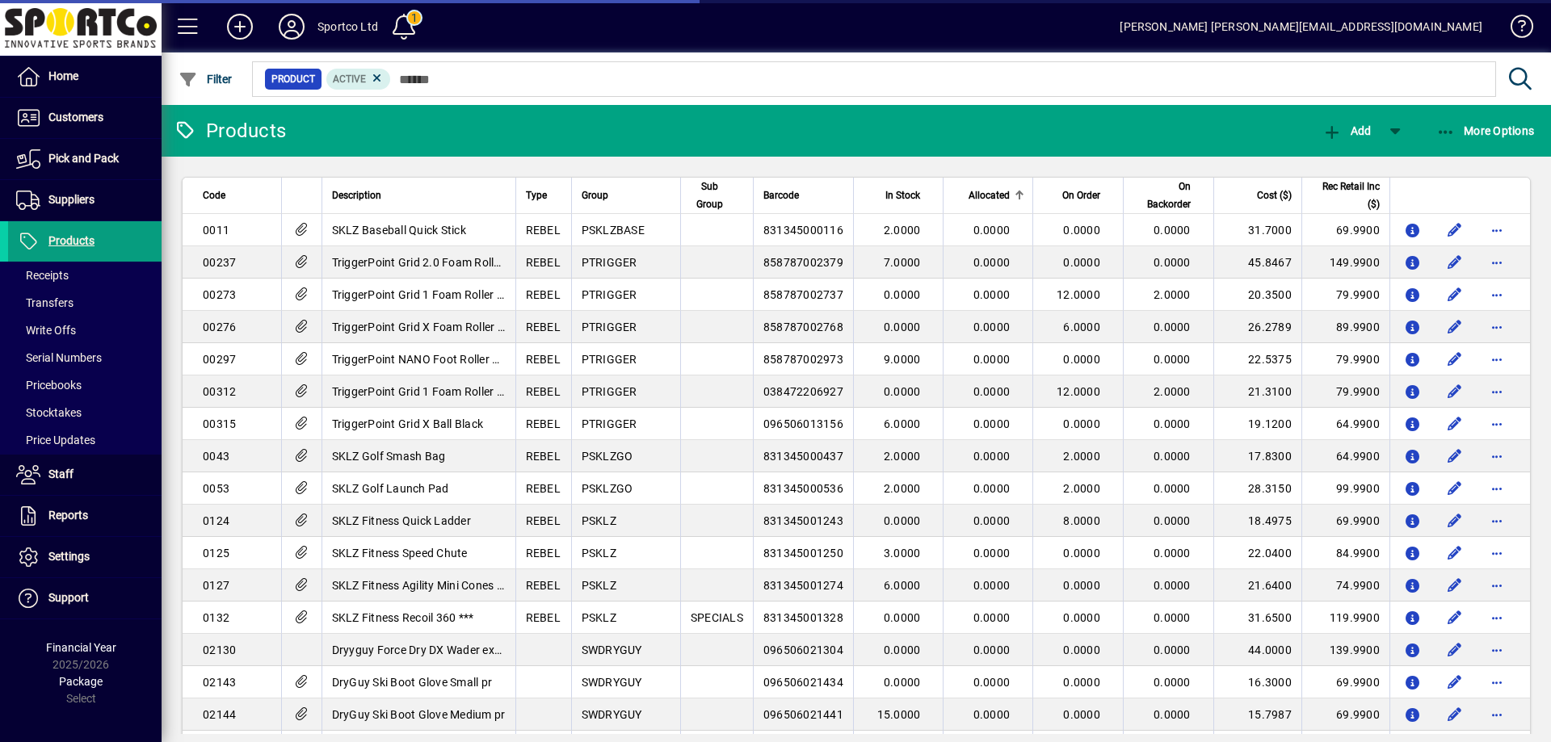
click at [996, 191] on div "Allocated" at bounding box center [988, 196] width 71 height 18
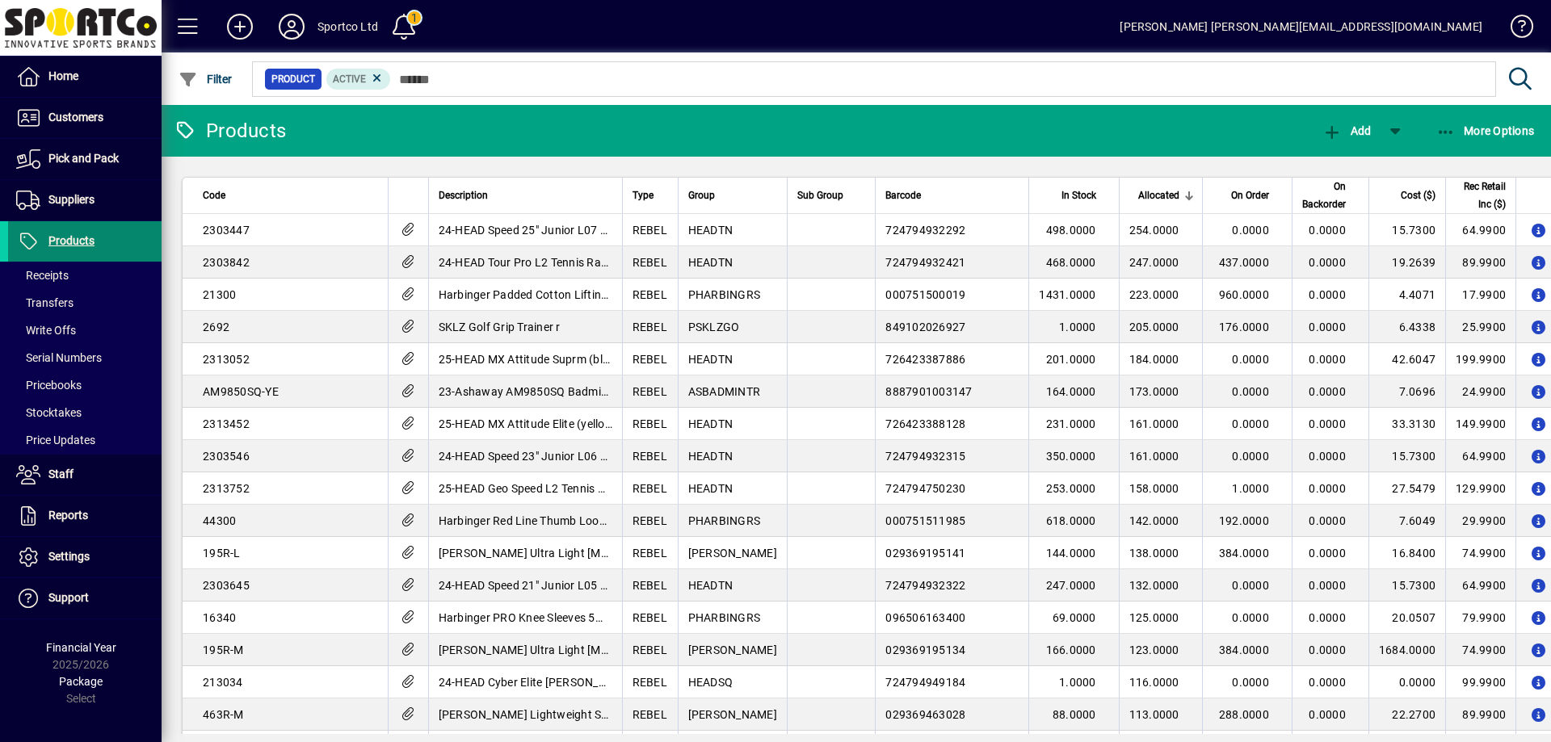
click at [71, 237] on span "Products" at bounding box center [71, 240] width 46 height 13
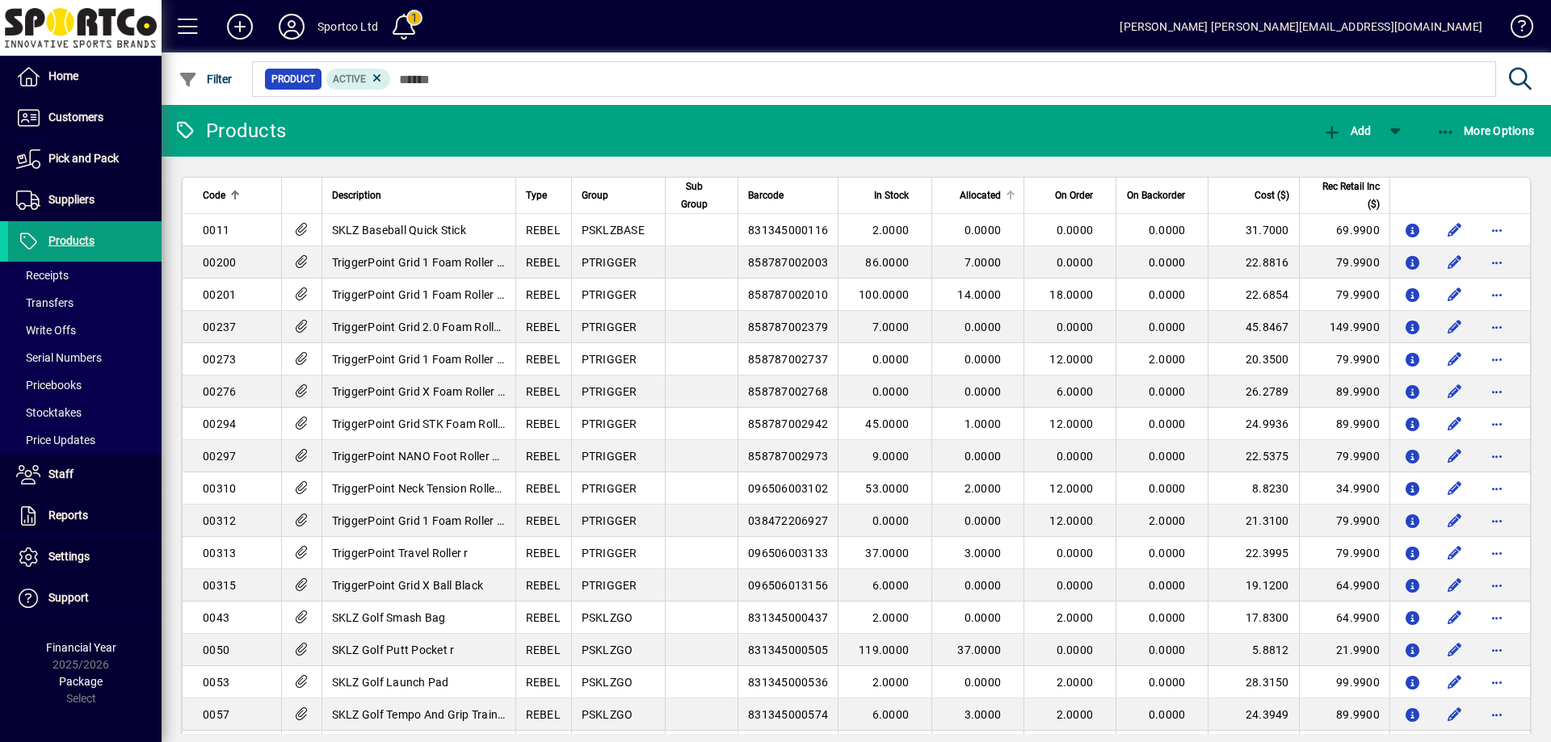
click at [960, 195] on span "Allocated" at bounding box center [980, 196] width 41 height 18
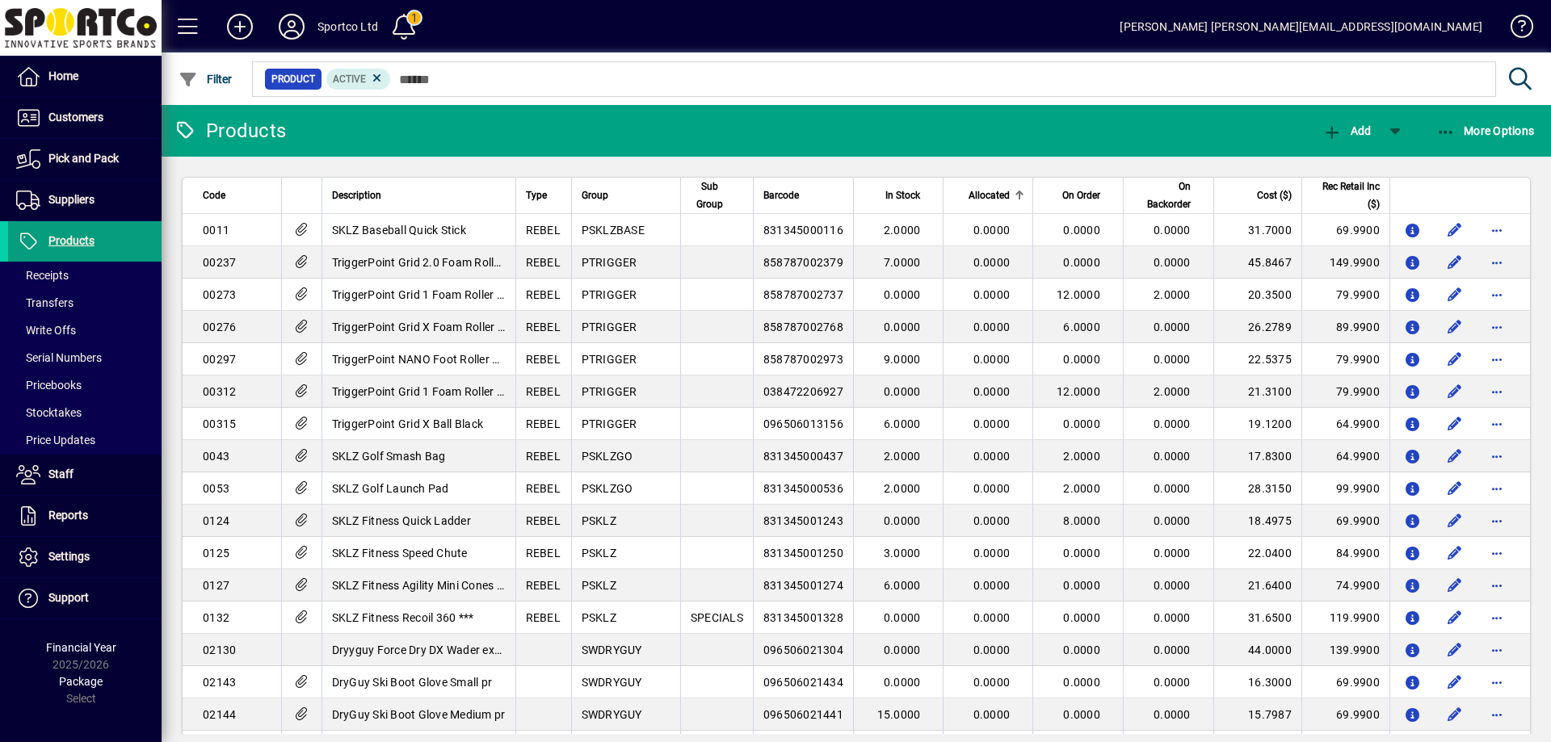
click at [969, 195] on span "Allocated" at bounding box center [989, 196] width 41 height 18
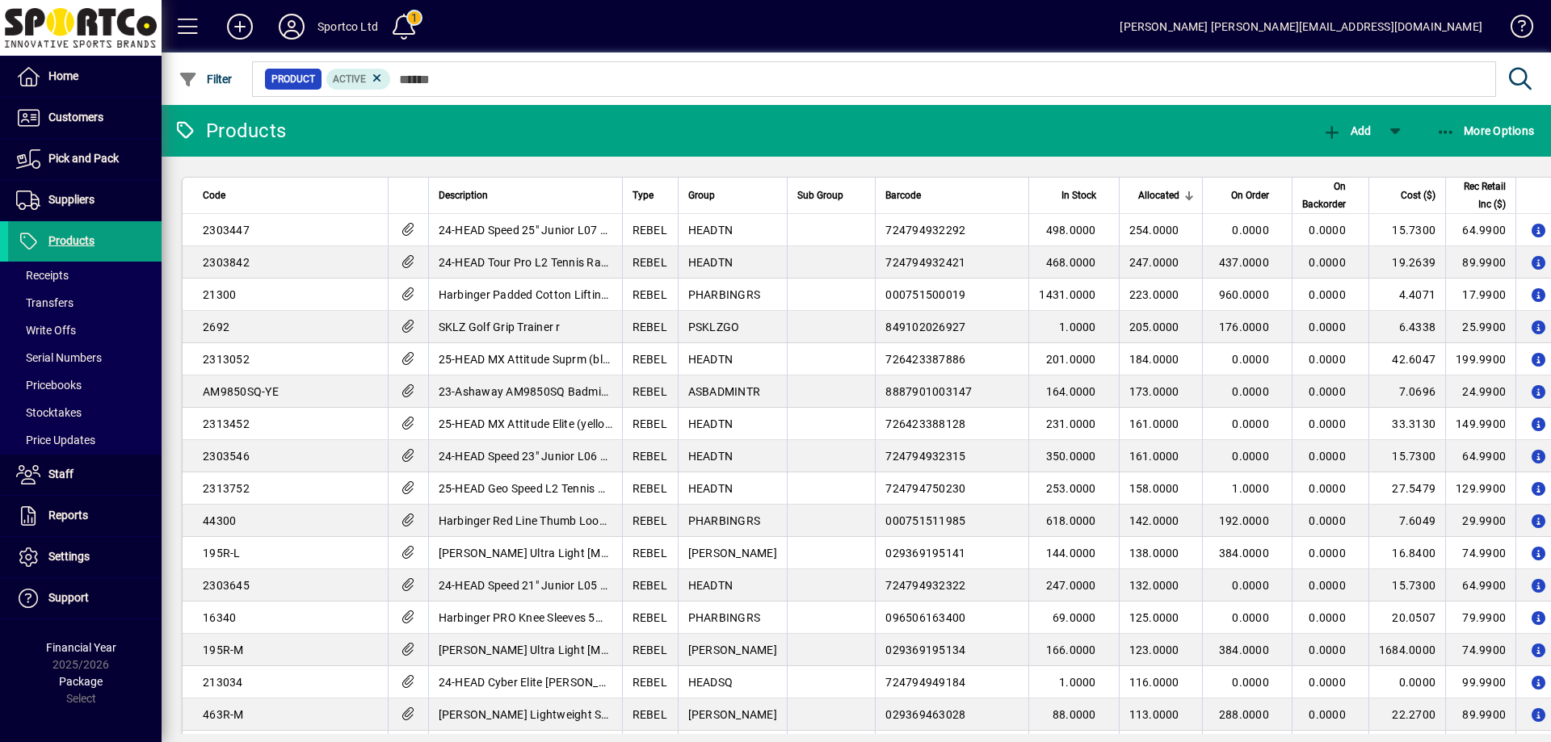
click at [1138, 198] on span "Allocated" at bounding box center [1158, 196] width 41 height 18
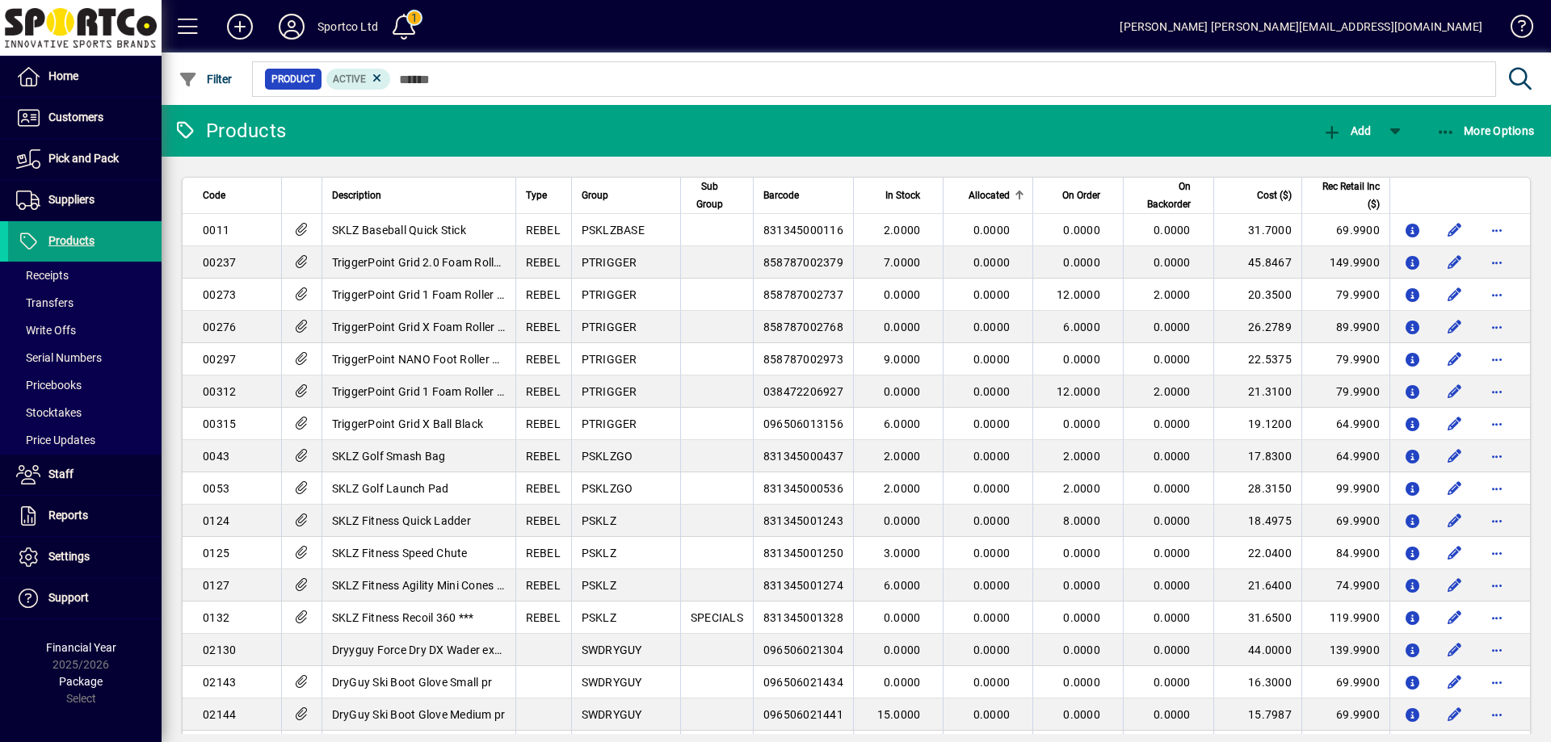
click at [986, 191] on span "Allocated" at bounding box center [989, 196] width 41 height 18
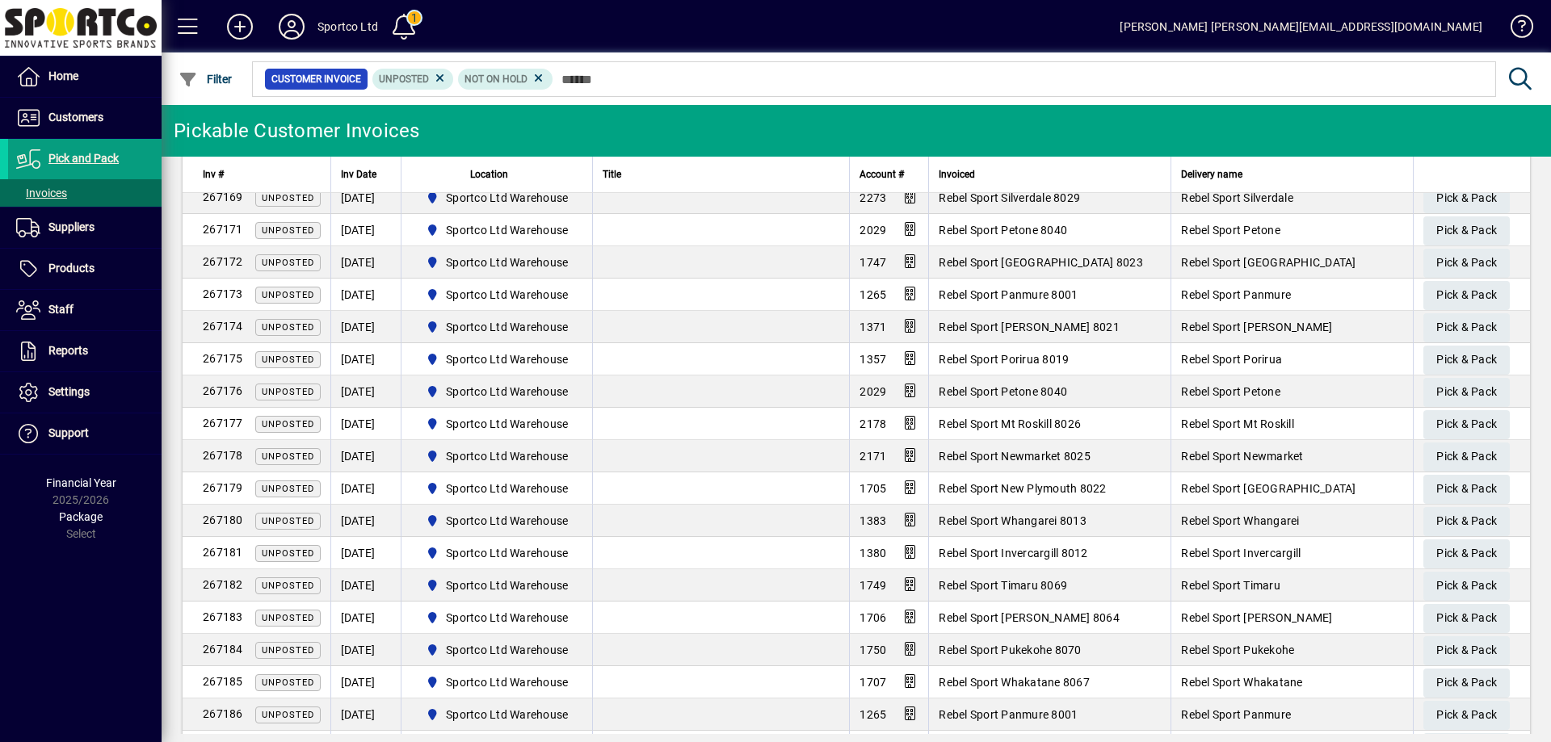
scroll to position [2181, 0]
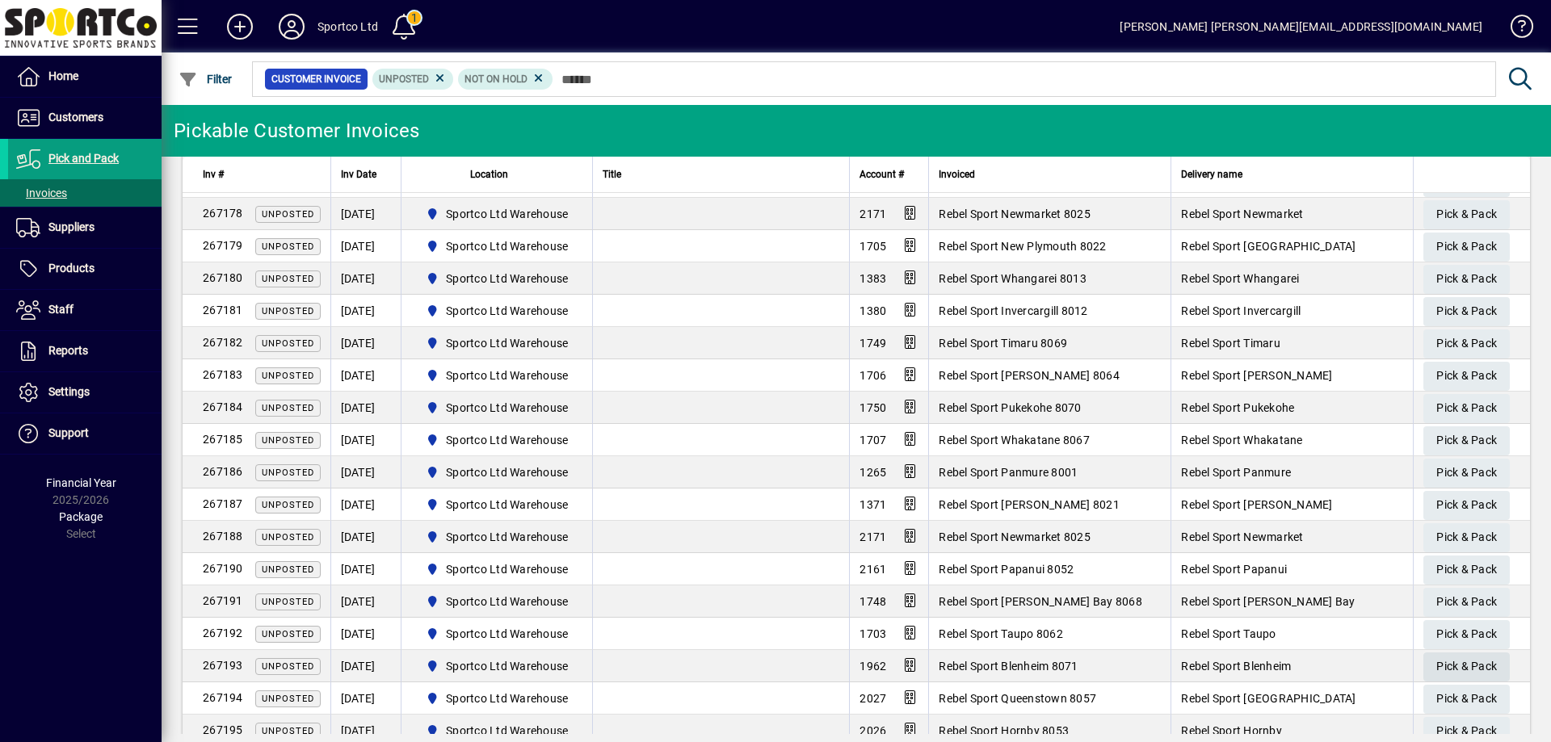
click at [1467, 662] on span "Pick & Pack" at bounding box center [1466, 667] width 61 height 27
click at [1423, 653] on button "Pick & Pack" at bounding box center [1466, 667] width 86 height 29
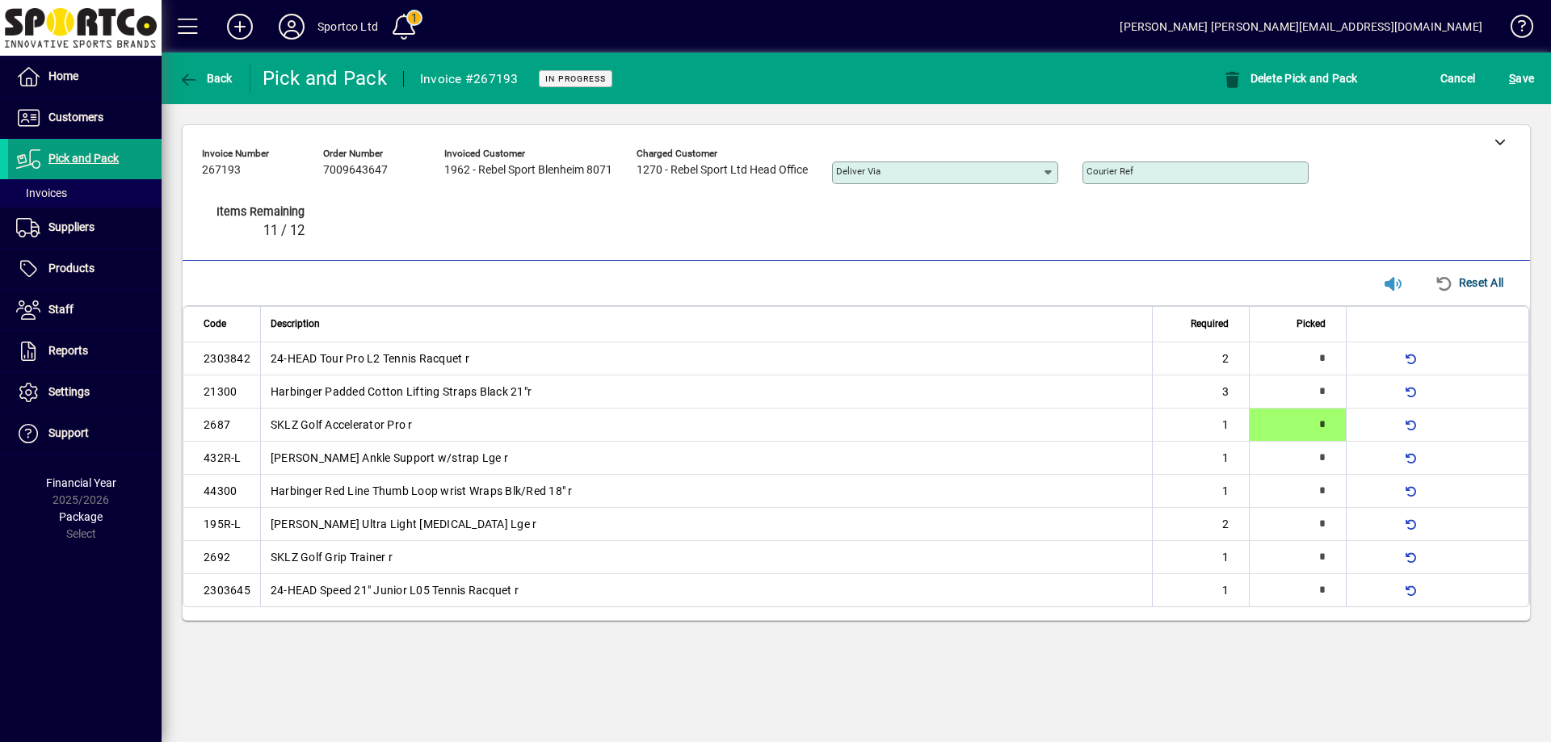
type input "*"
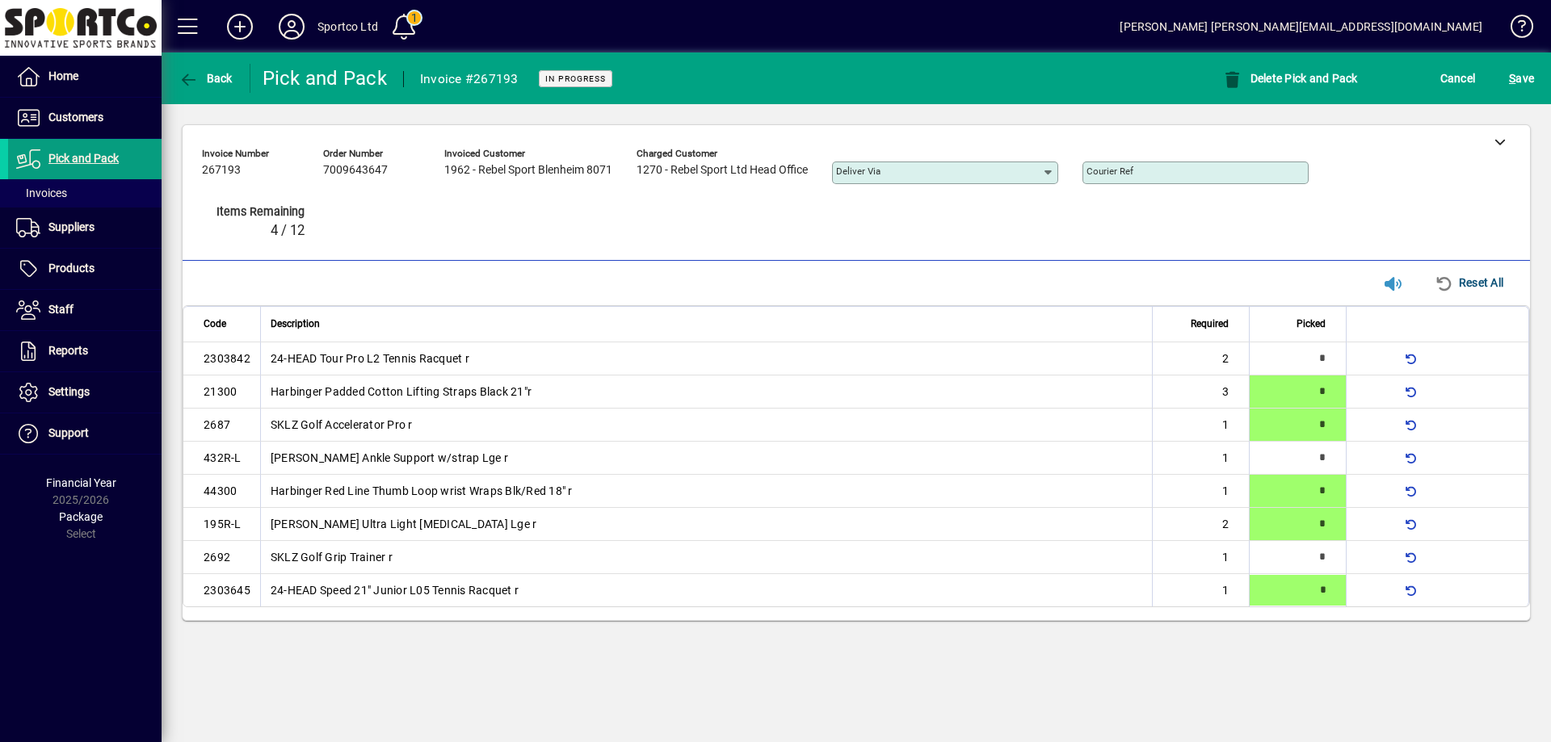
type input "*"
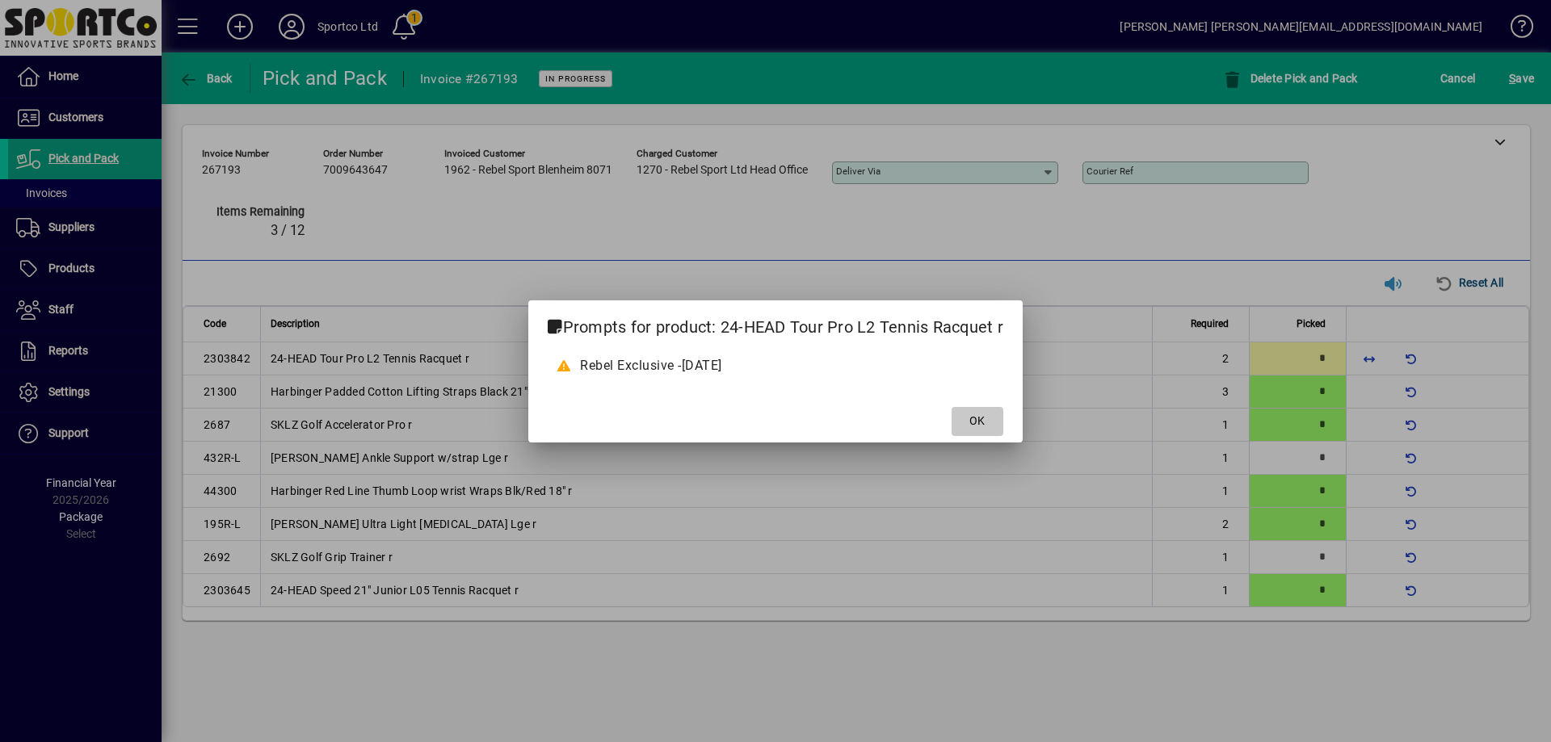
click at [993, 422] on span at bounding box center [978, 421] width 52 height 39
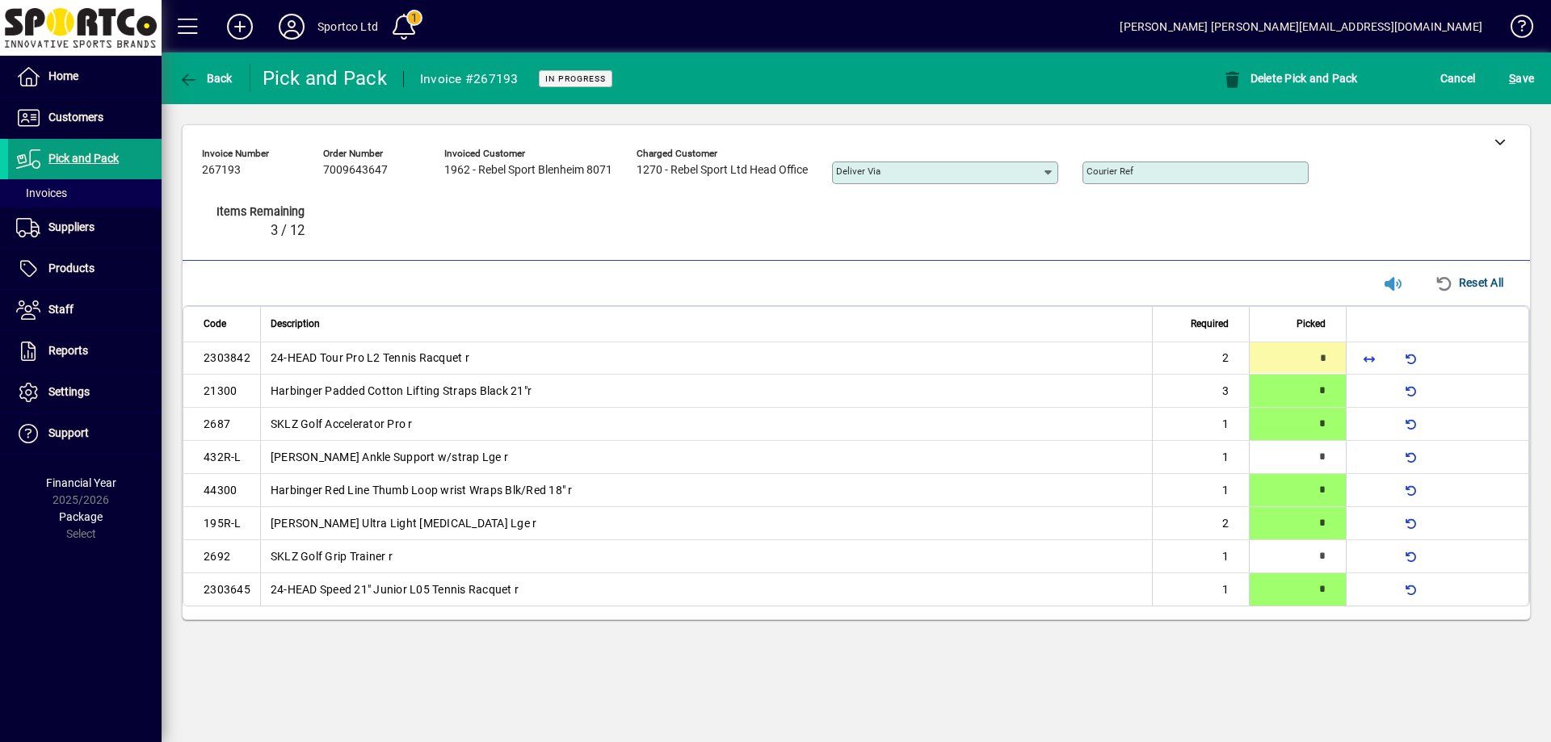
type input "*"
click at [1531, 70] on span "S ave" at bounding box center [1521, 78] width 25 height 26
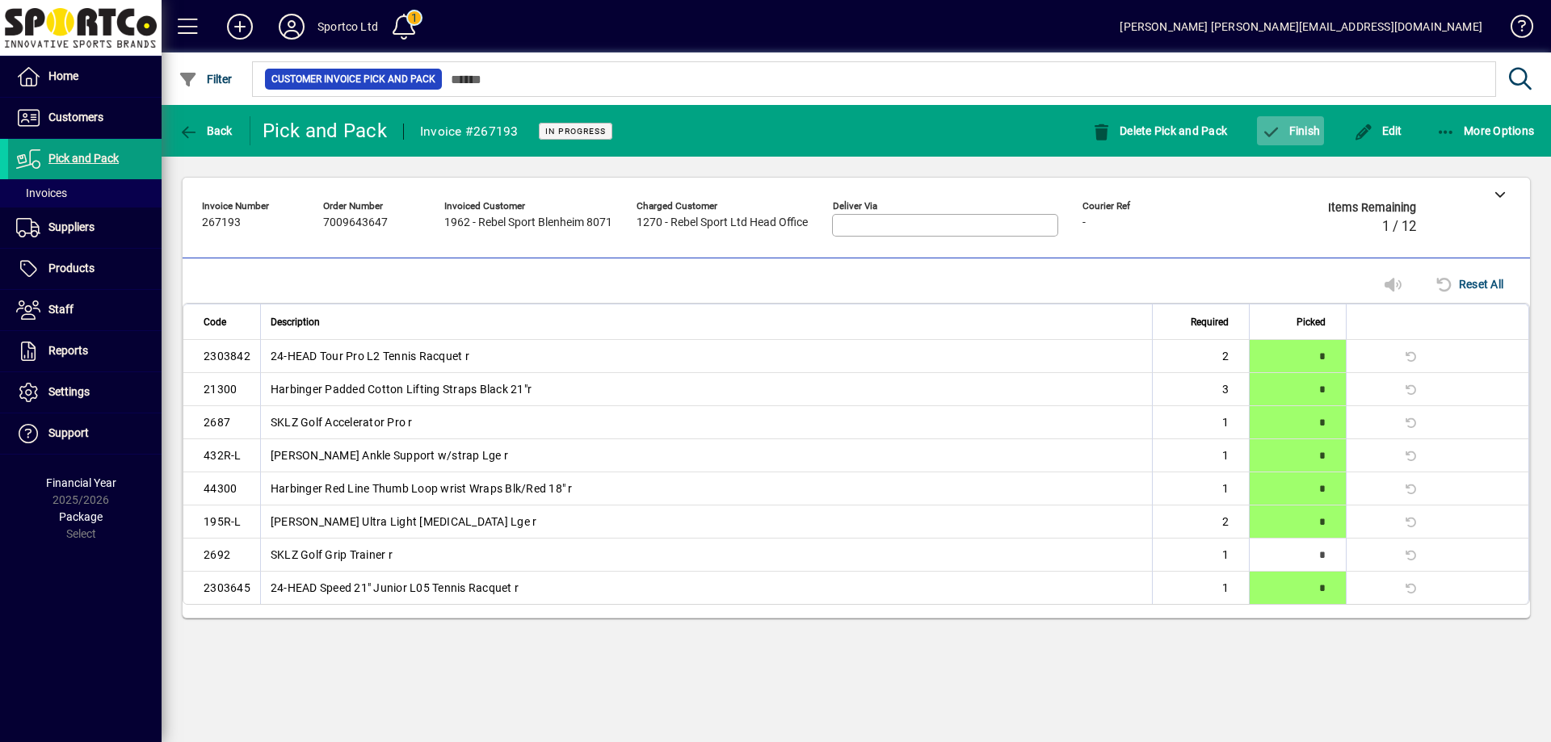
click at [1305, 130] on span "Finish" at bounding box center [1290, 130] width 59 height 13
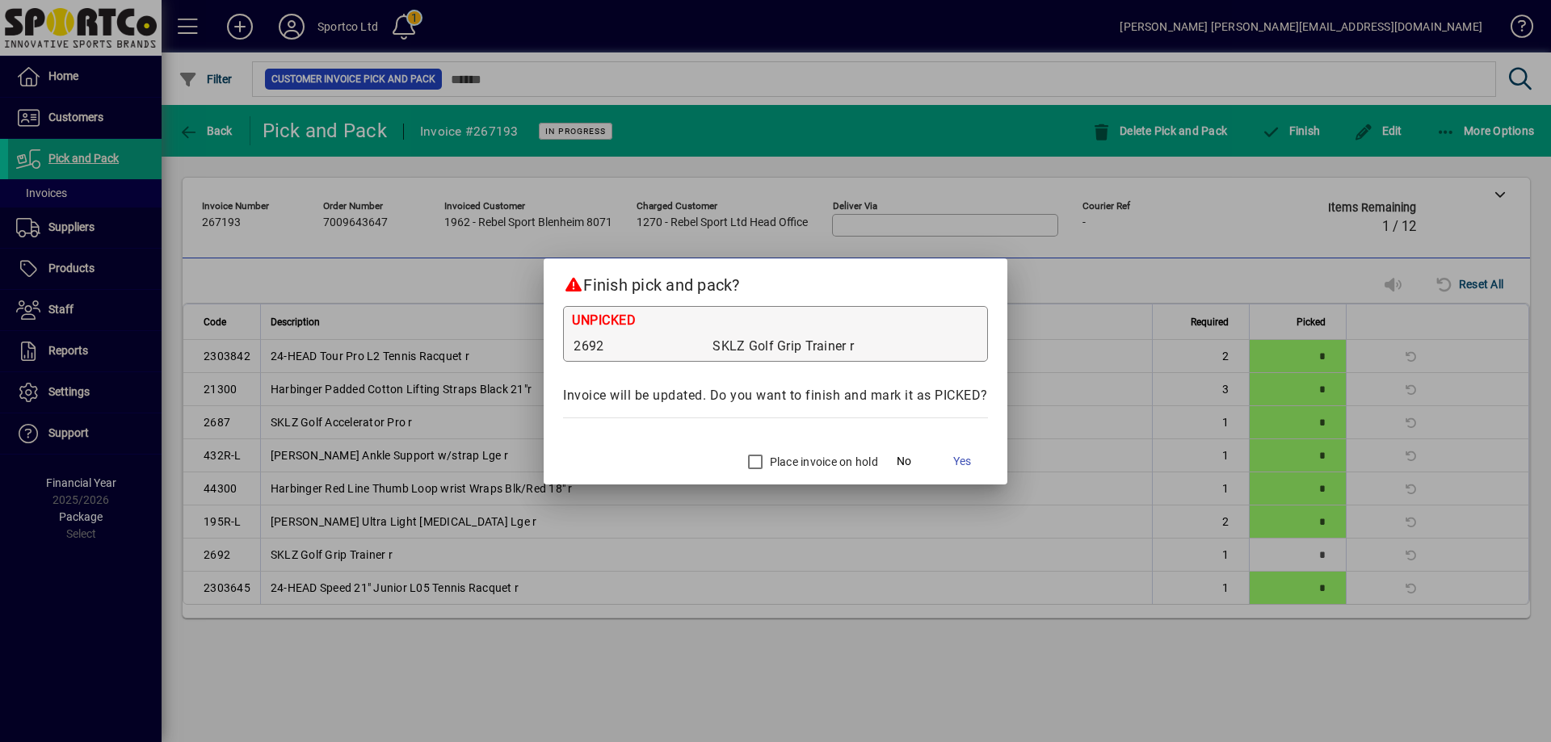
click at [862, 460] on label "Place invoice on hold" at bounding box center [822, 462] width 111 height 16
click at [963, 456] on span "Yes" at bounding box center [962, 461] width 18 height 17
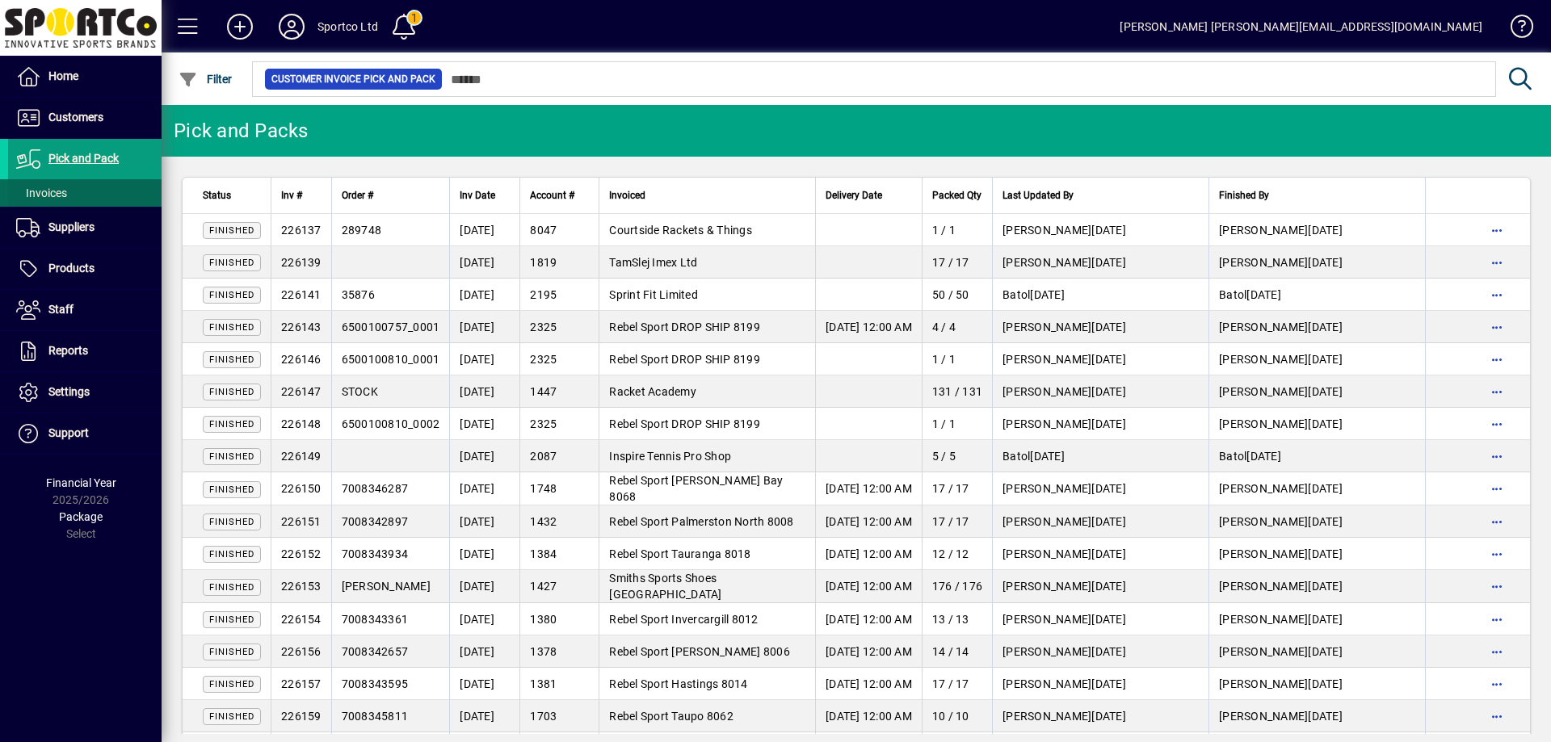
click at [57, 196] on span "Invoices" at bounding box center [41, 193] width 51 height 13
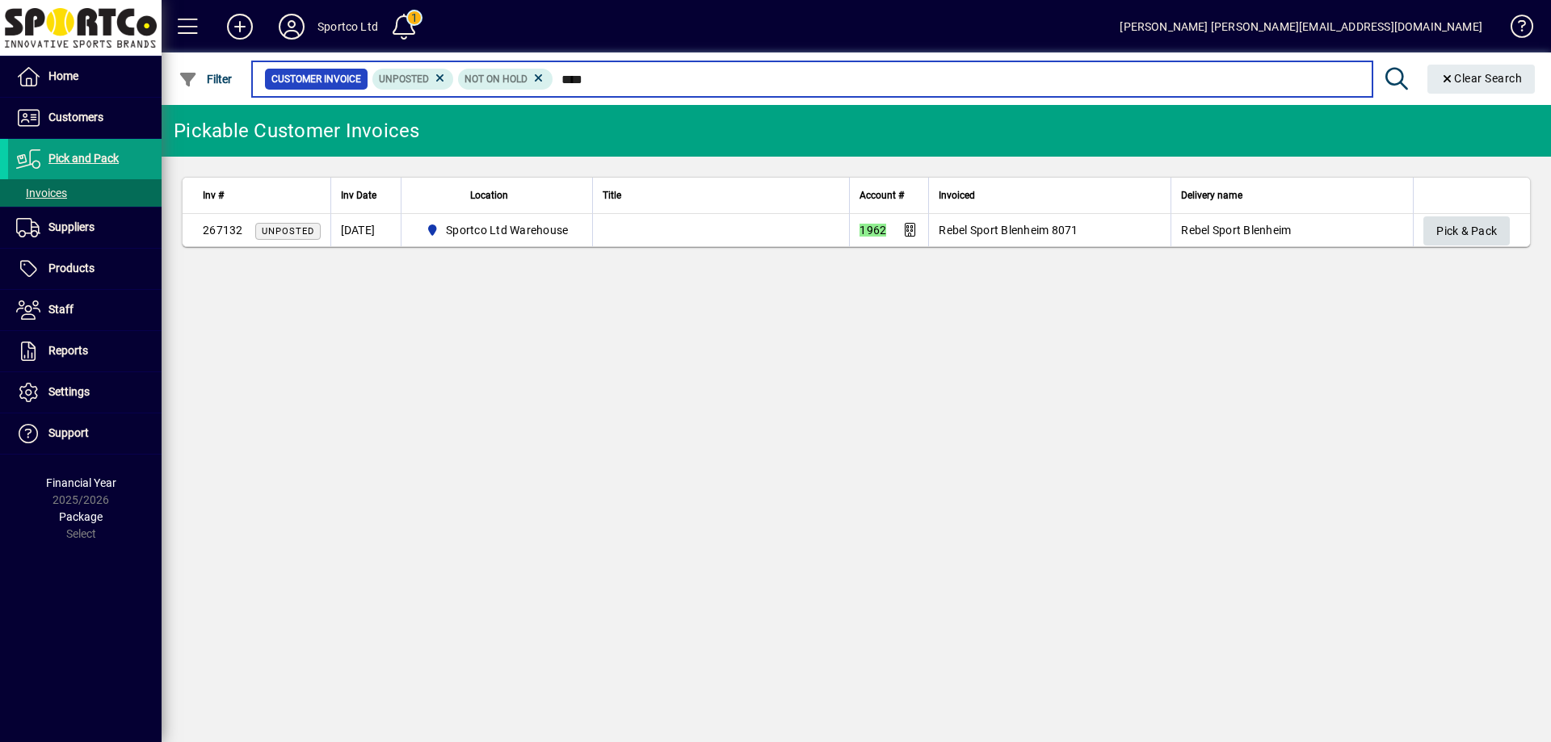
type input "****"
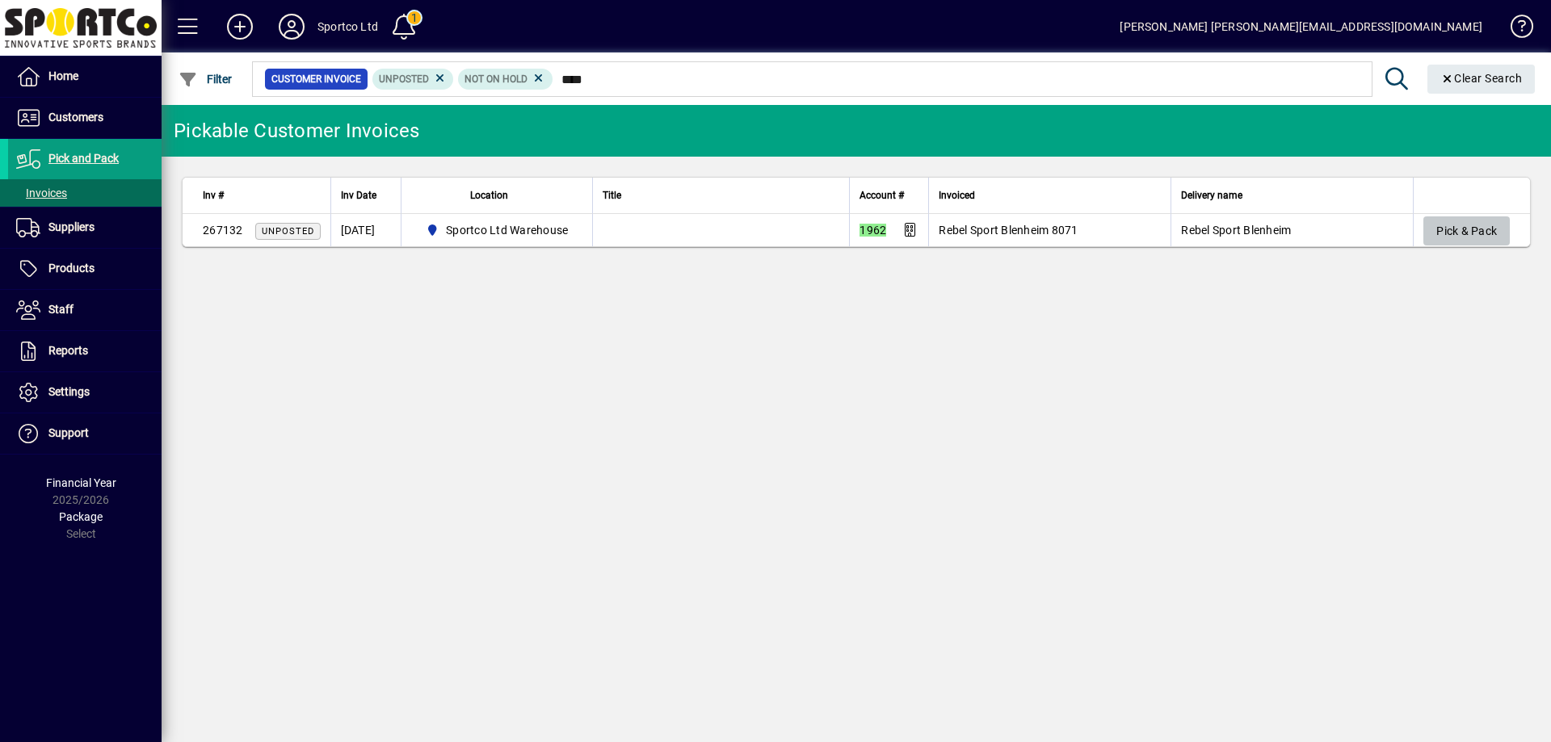
click at [1457, 233] on span "Pick & Pack" at bounding box center [1466, 231] width 61 height 27
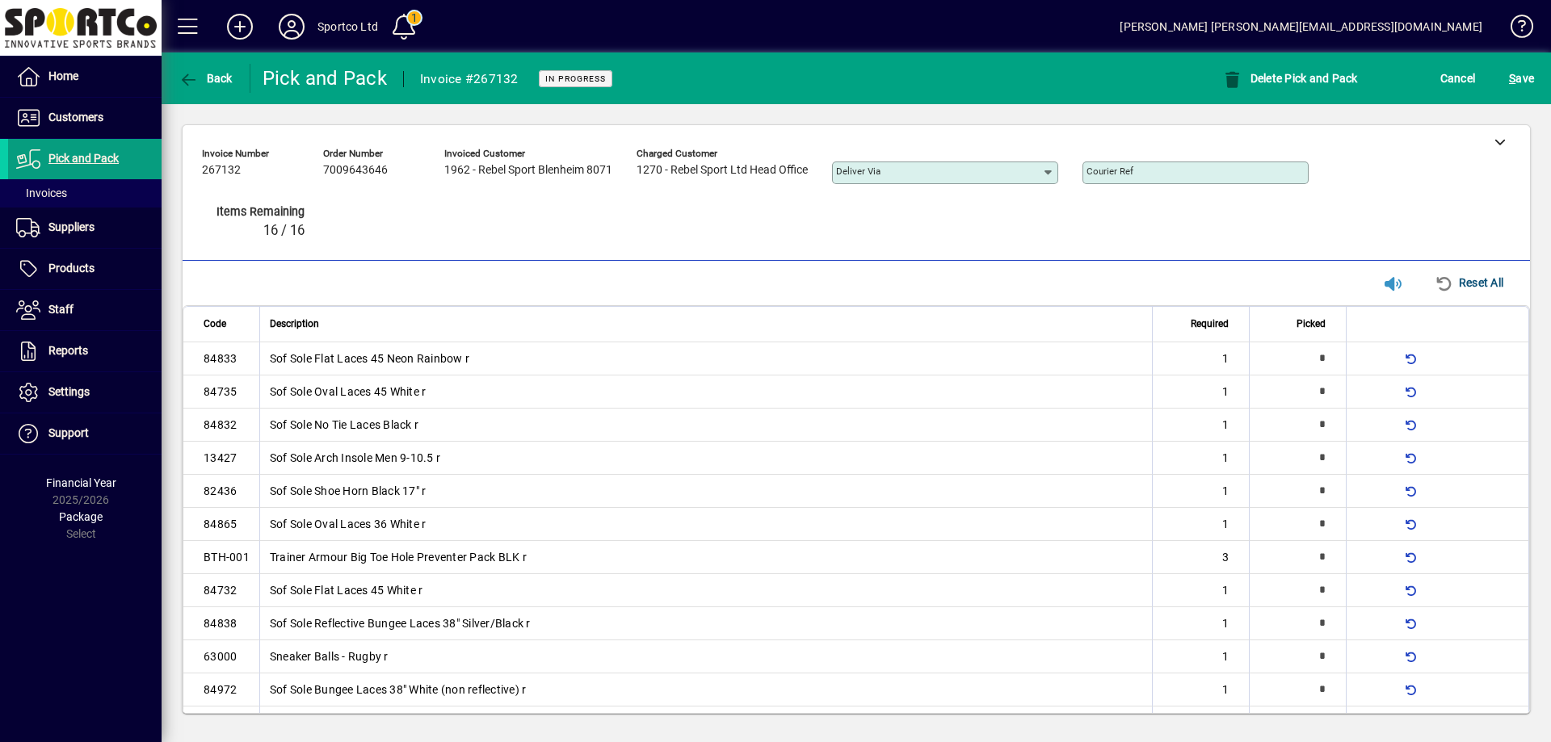
type input "*"
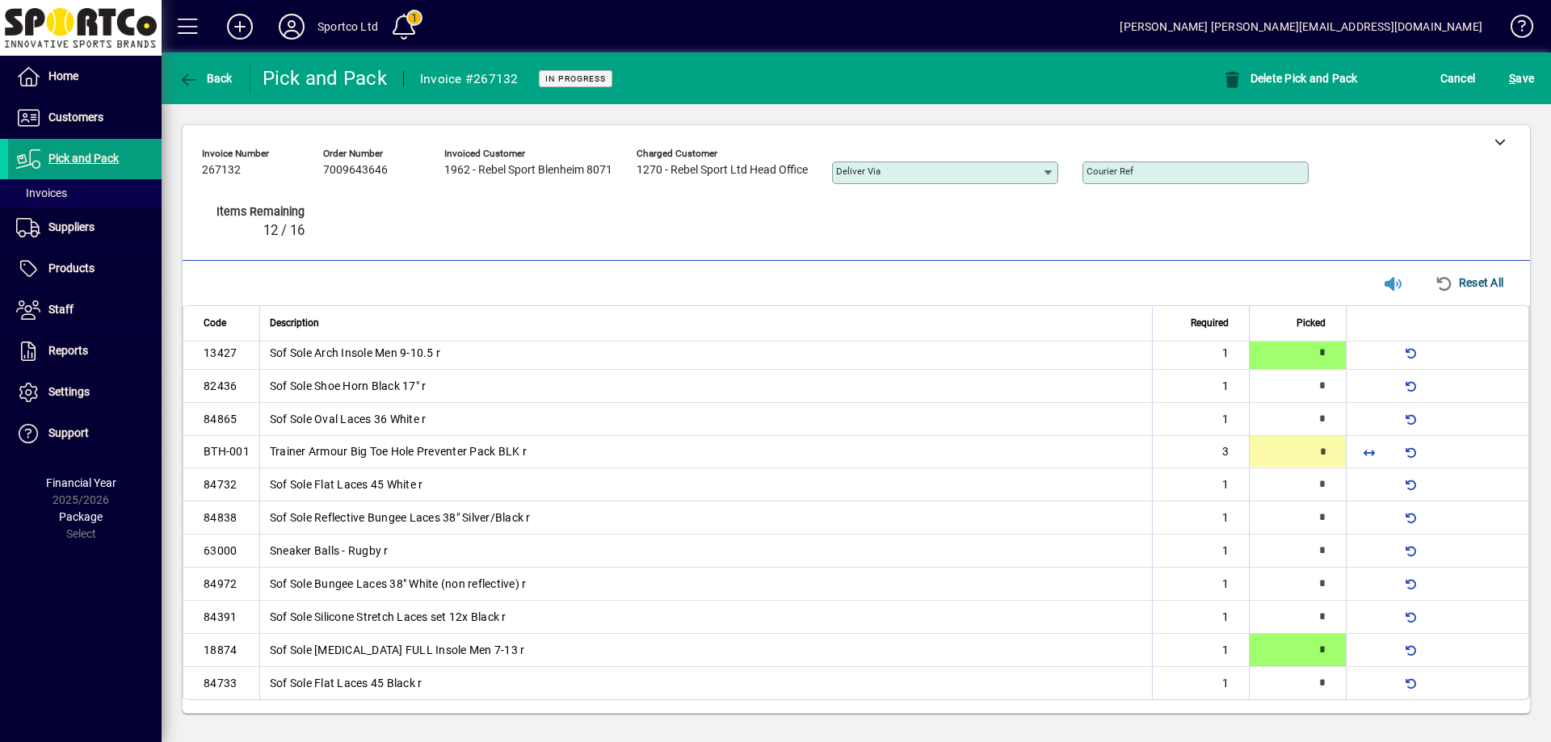
scroll to position [49, 0]
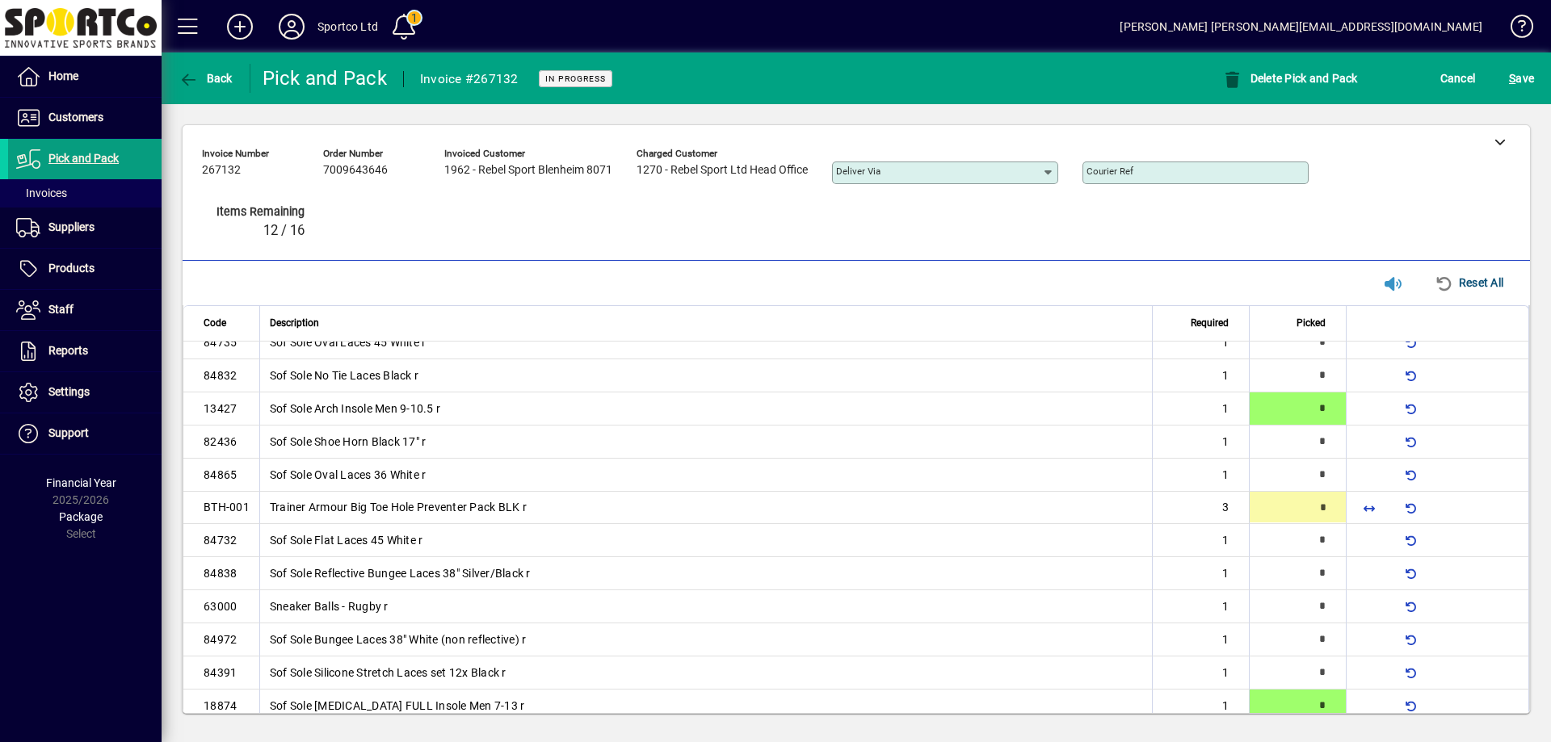
type input "*"
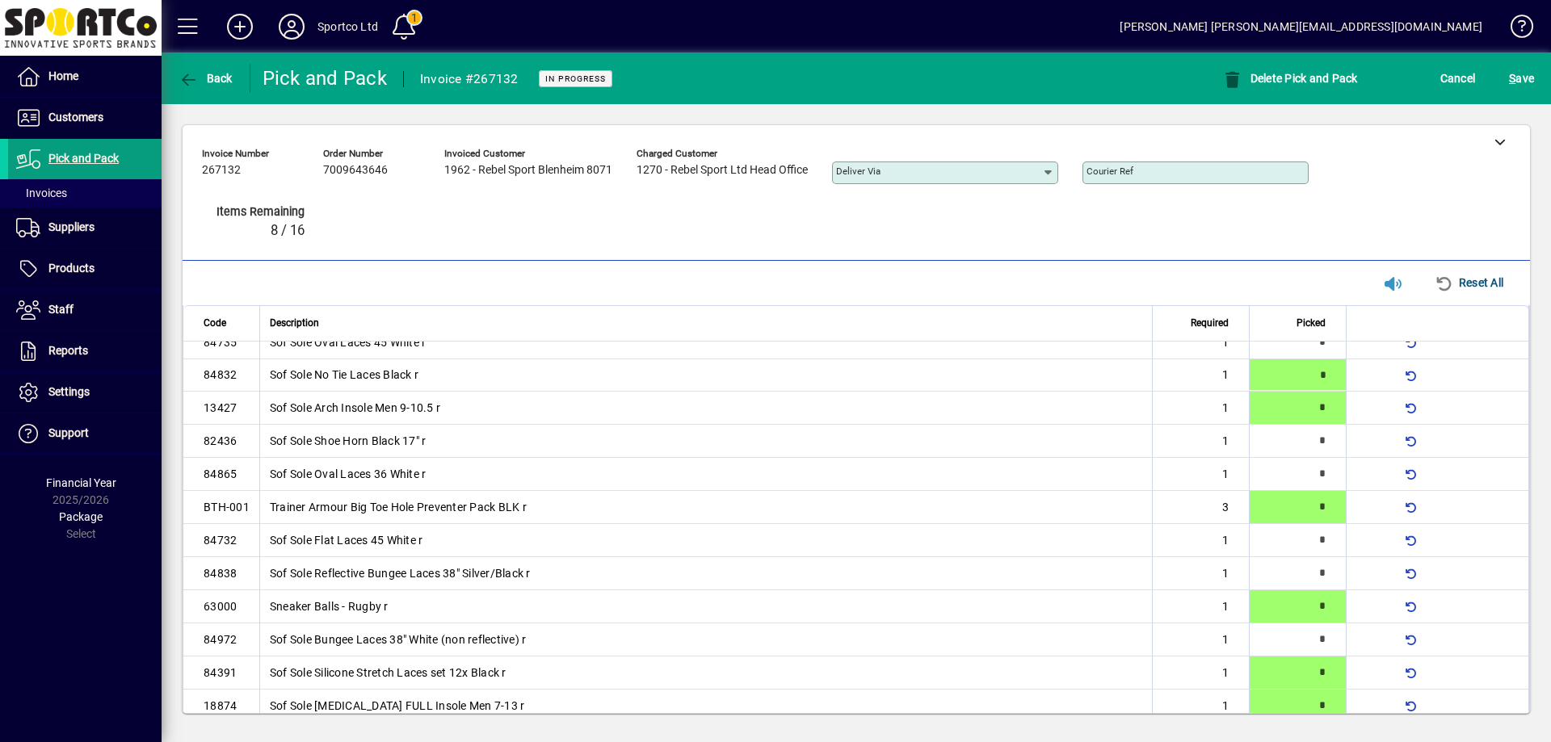
type input "*"
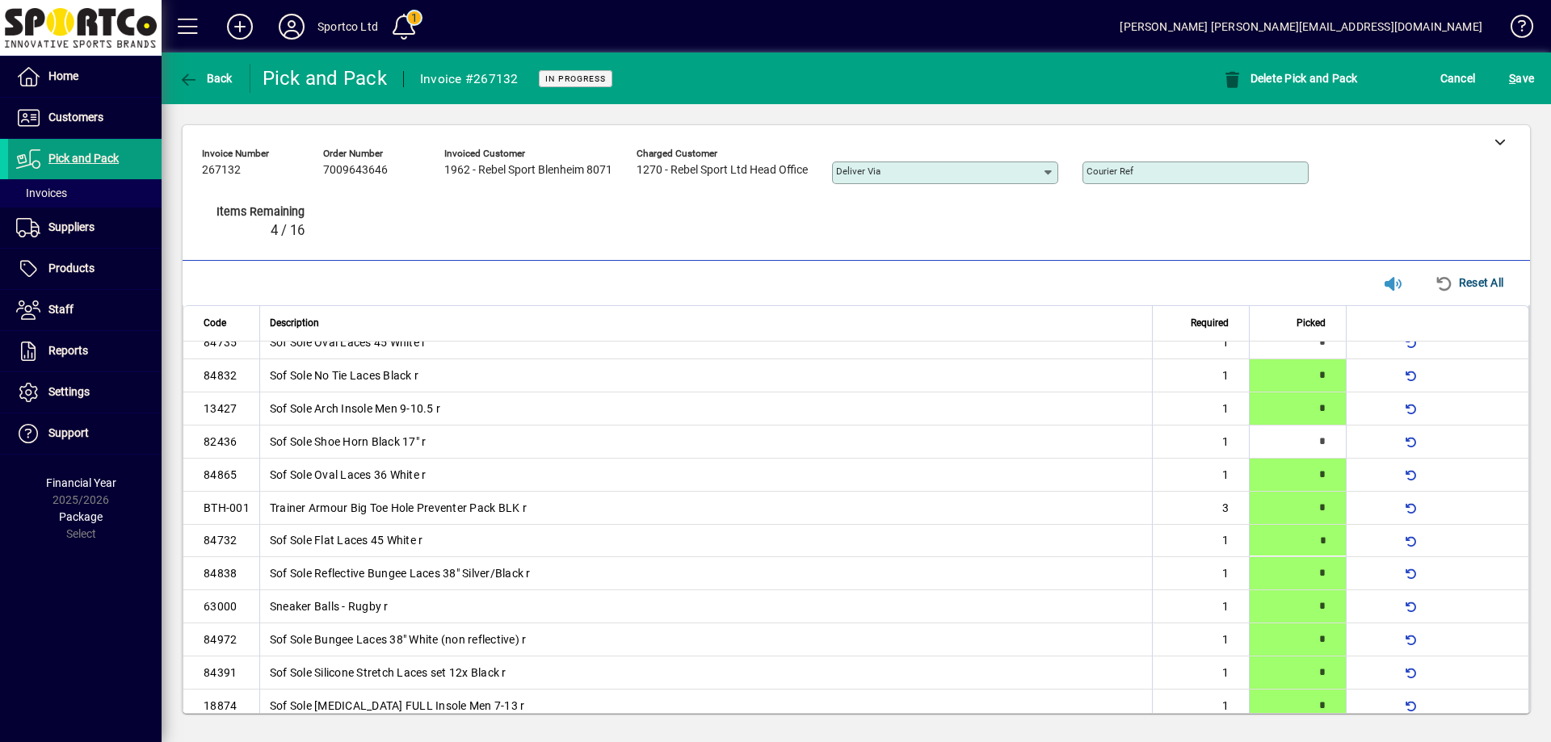
type input "*"
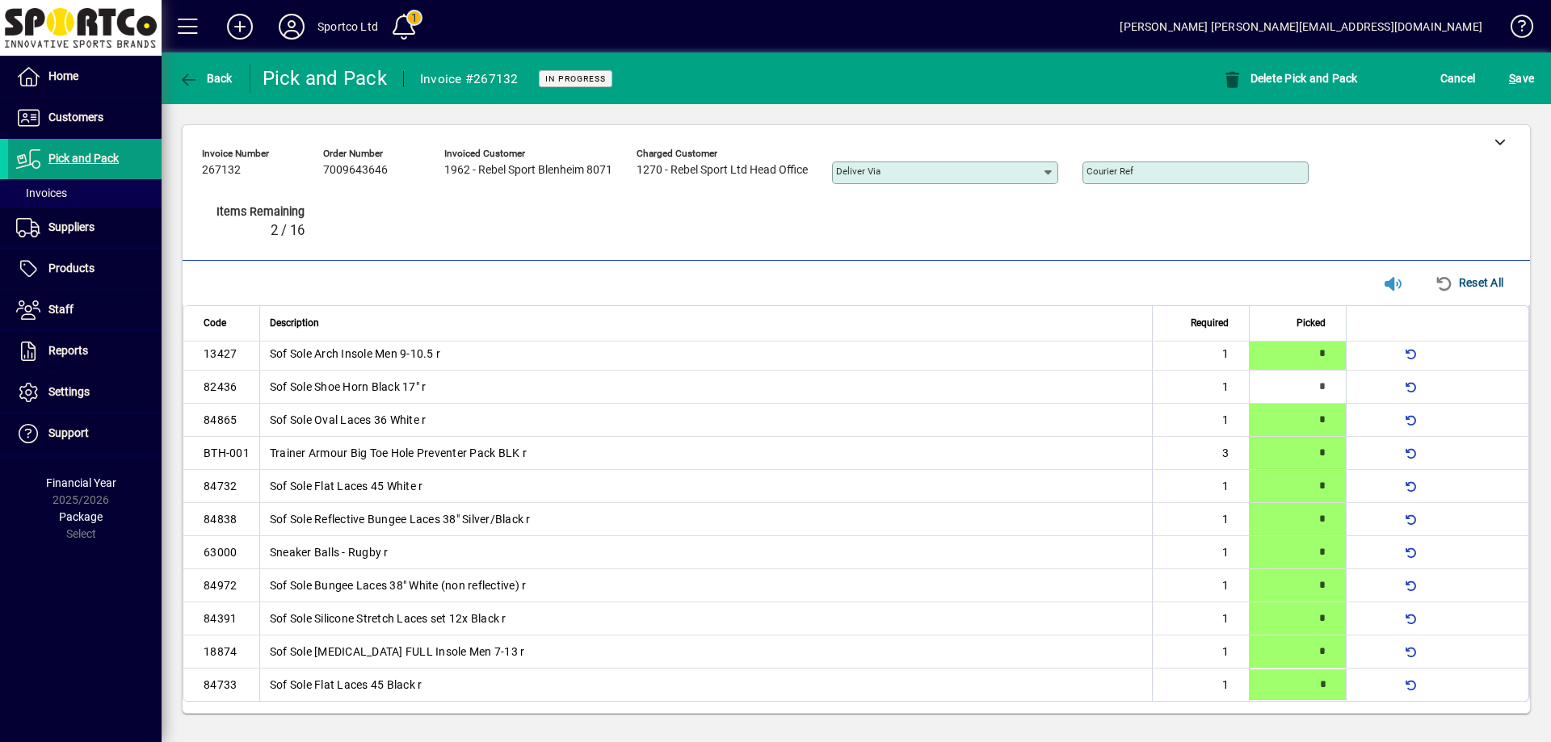
type input "*"
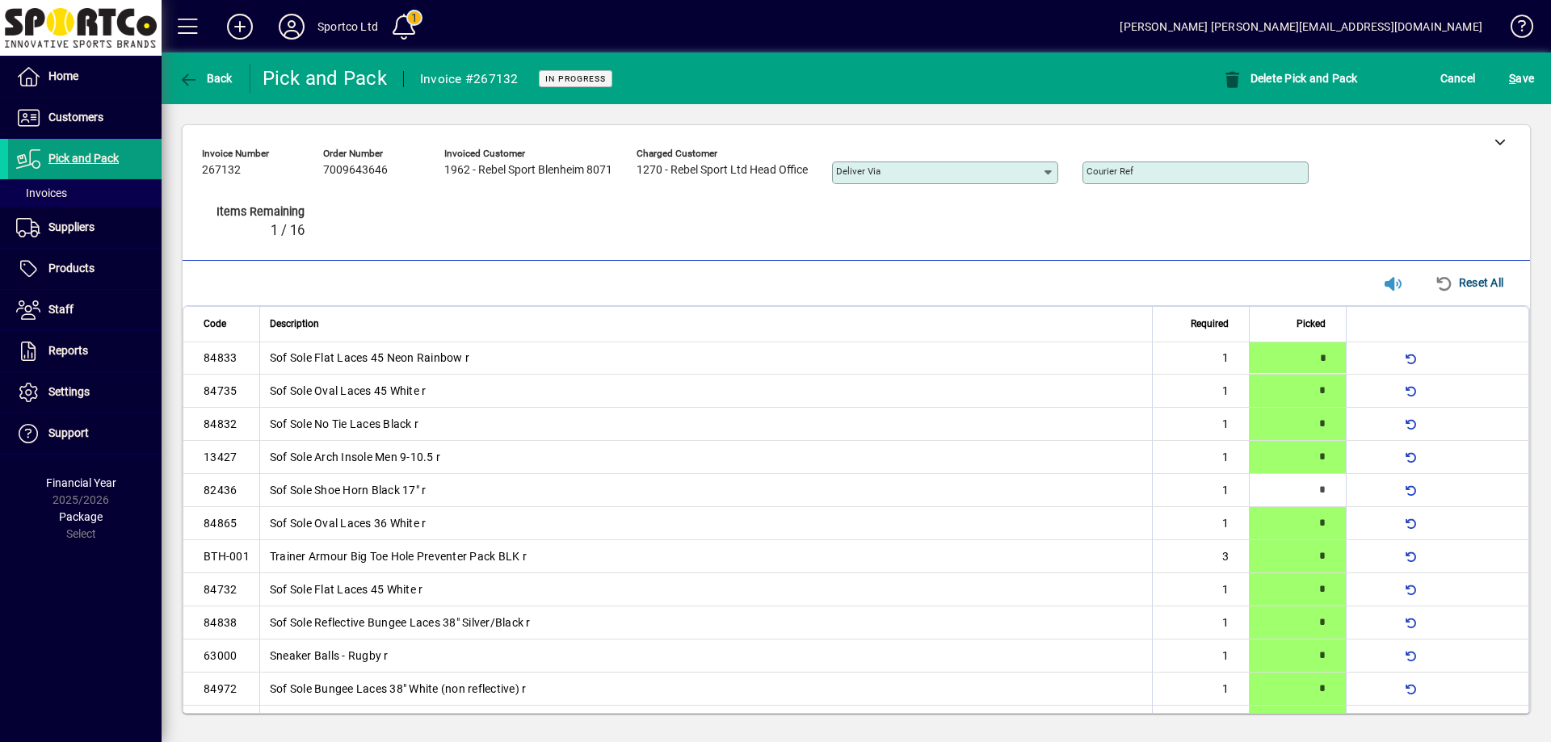
type input "*"
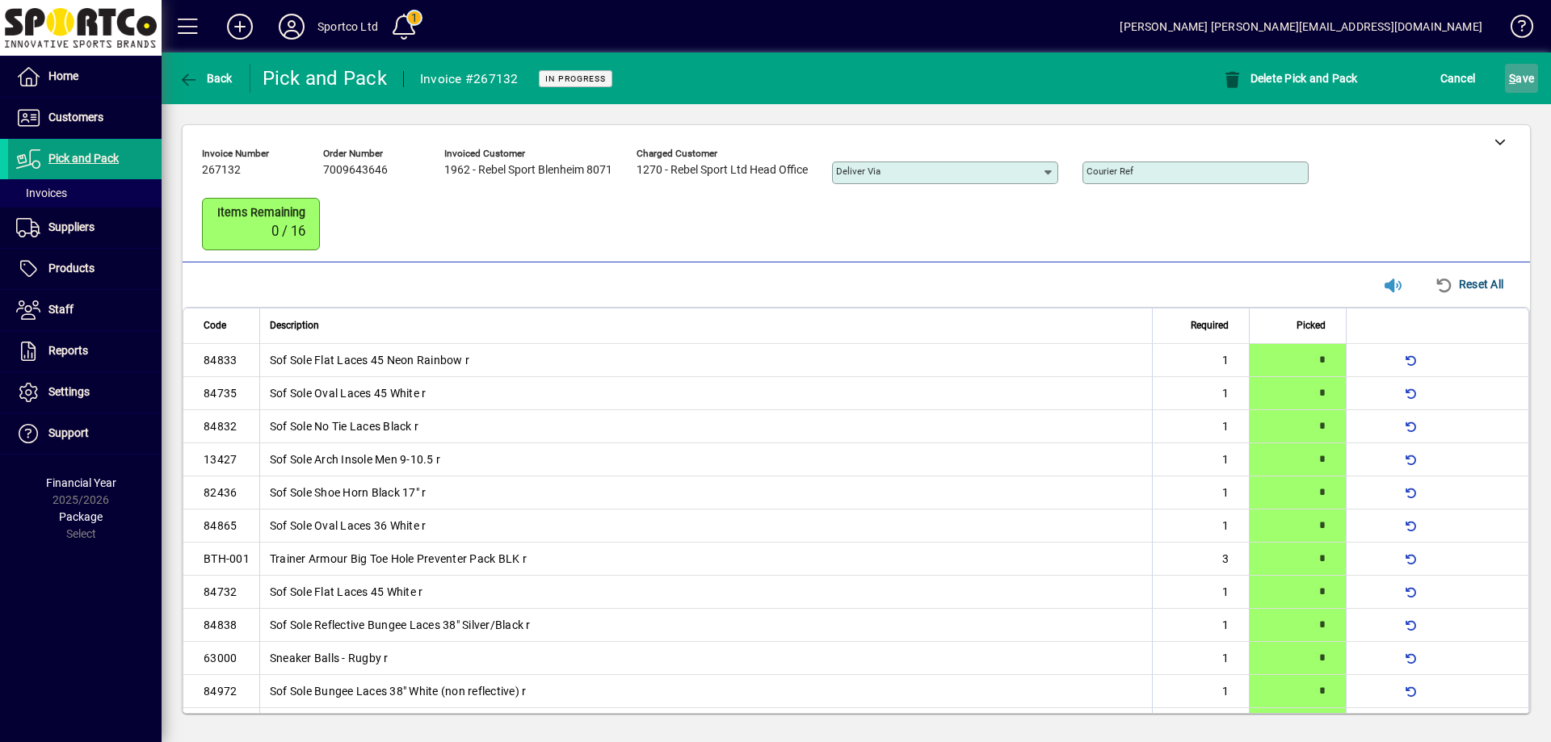
click at [1534, 73] on span "submit" at bounding box center [1521, 78] width 33 height 39
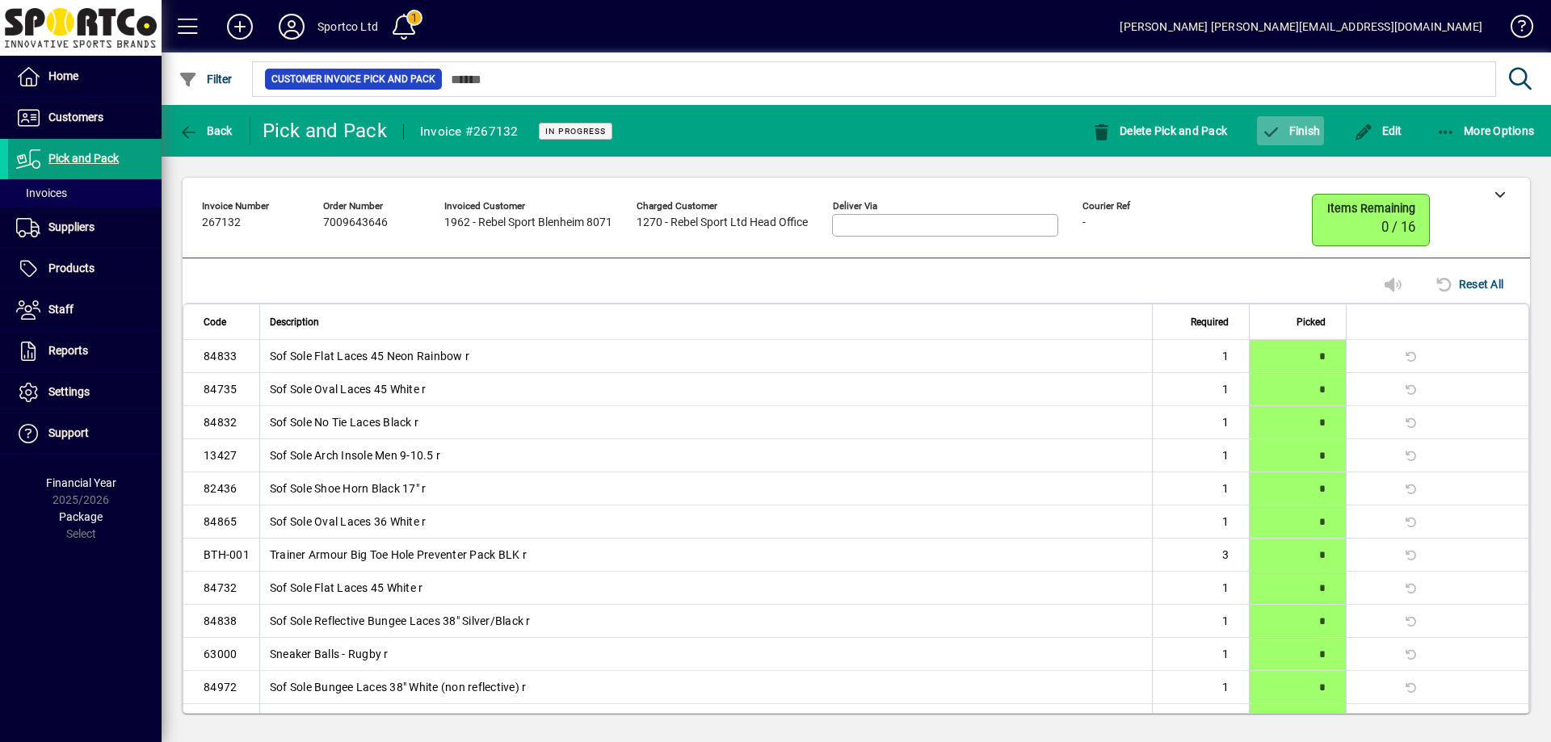
click at [1299, 128] on span "Finish" at bounding box center [1290, 130] width 59 height 13
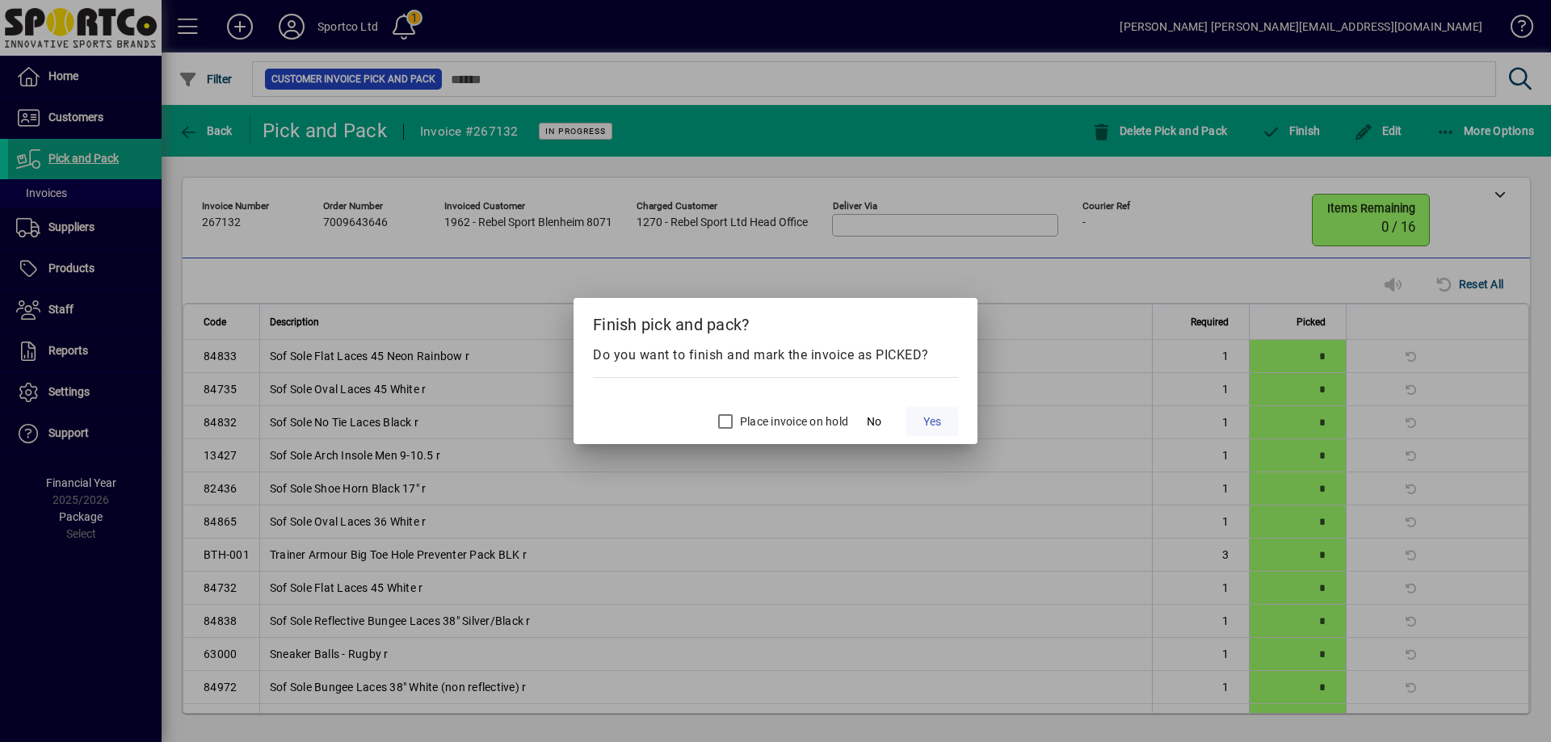
drag, startPoint x: 935, startPoint y: 418, endPoint x: 948, endPoint y: 410, distance: 15.9
click at [948, 410] on button "Yes" at bounding box center [932, 421] width 52 height 29
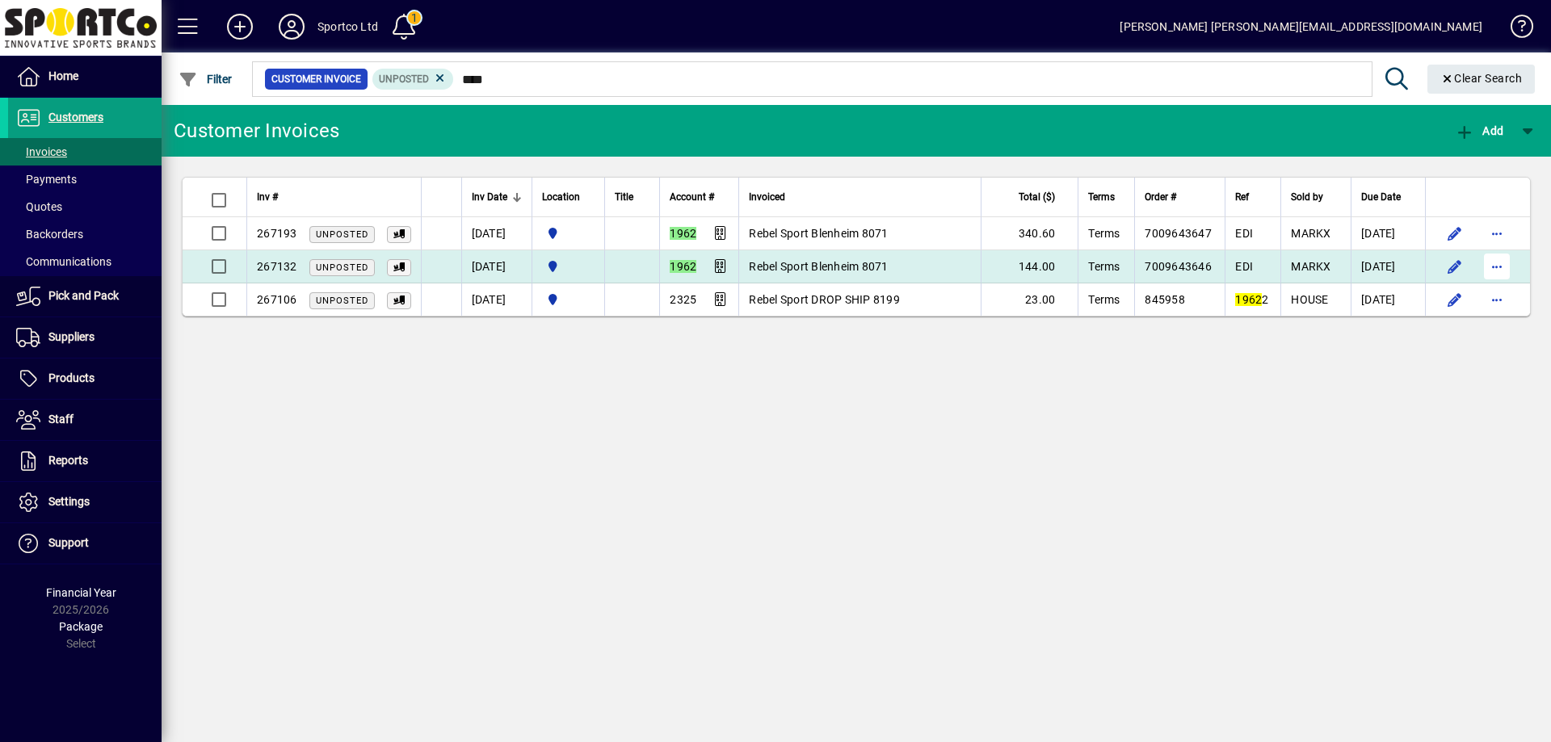
type input "****"
click at [1497, 264] on span "button" at bounding box center [1497, 266] width 39 height 39
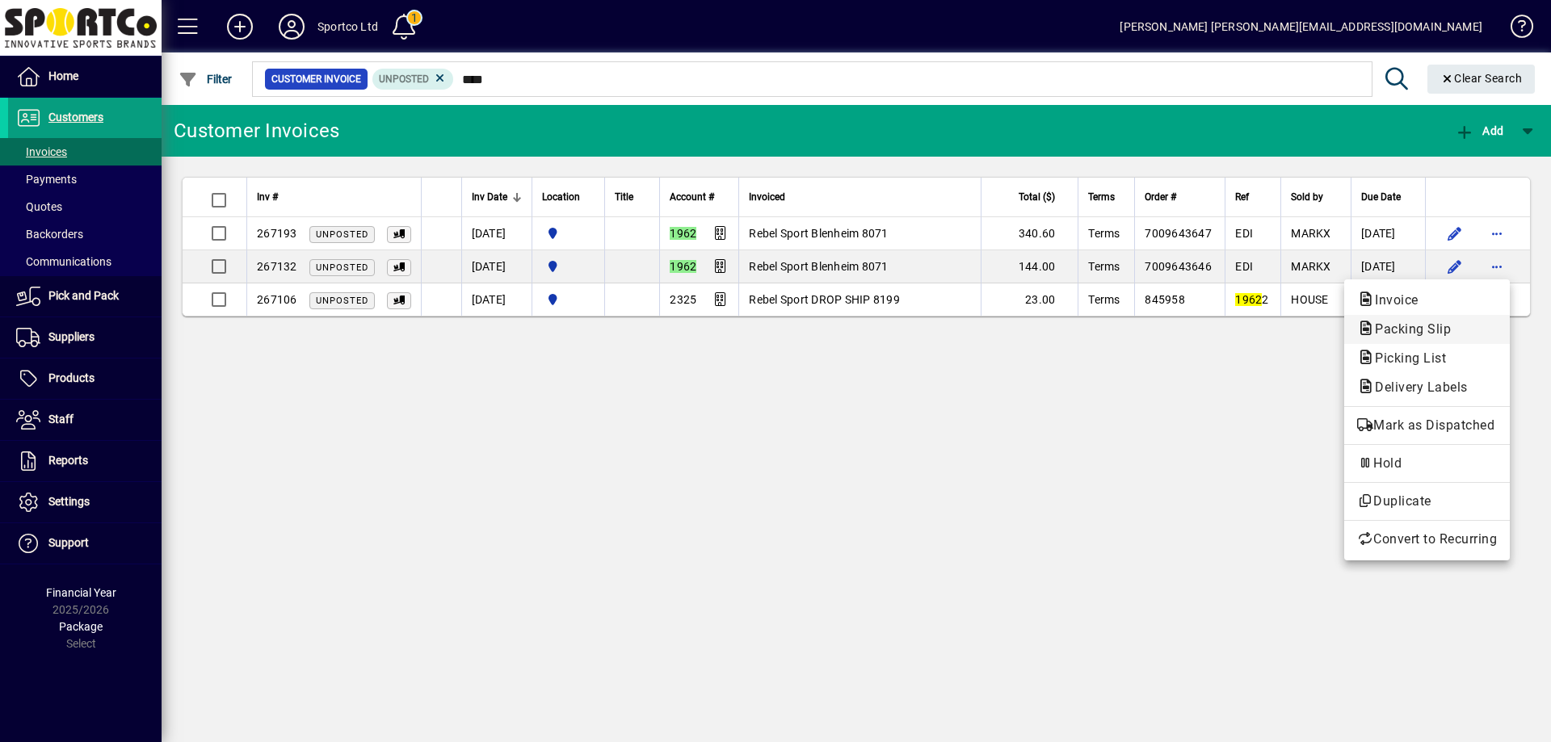
click at [1428, 326] on span "Packing Slip" at bounding box center [1408, 329] width 102 height 15
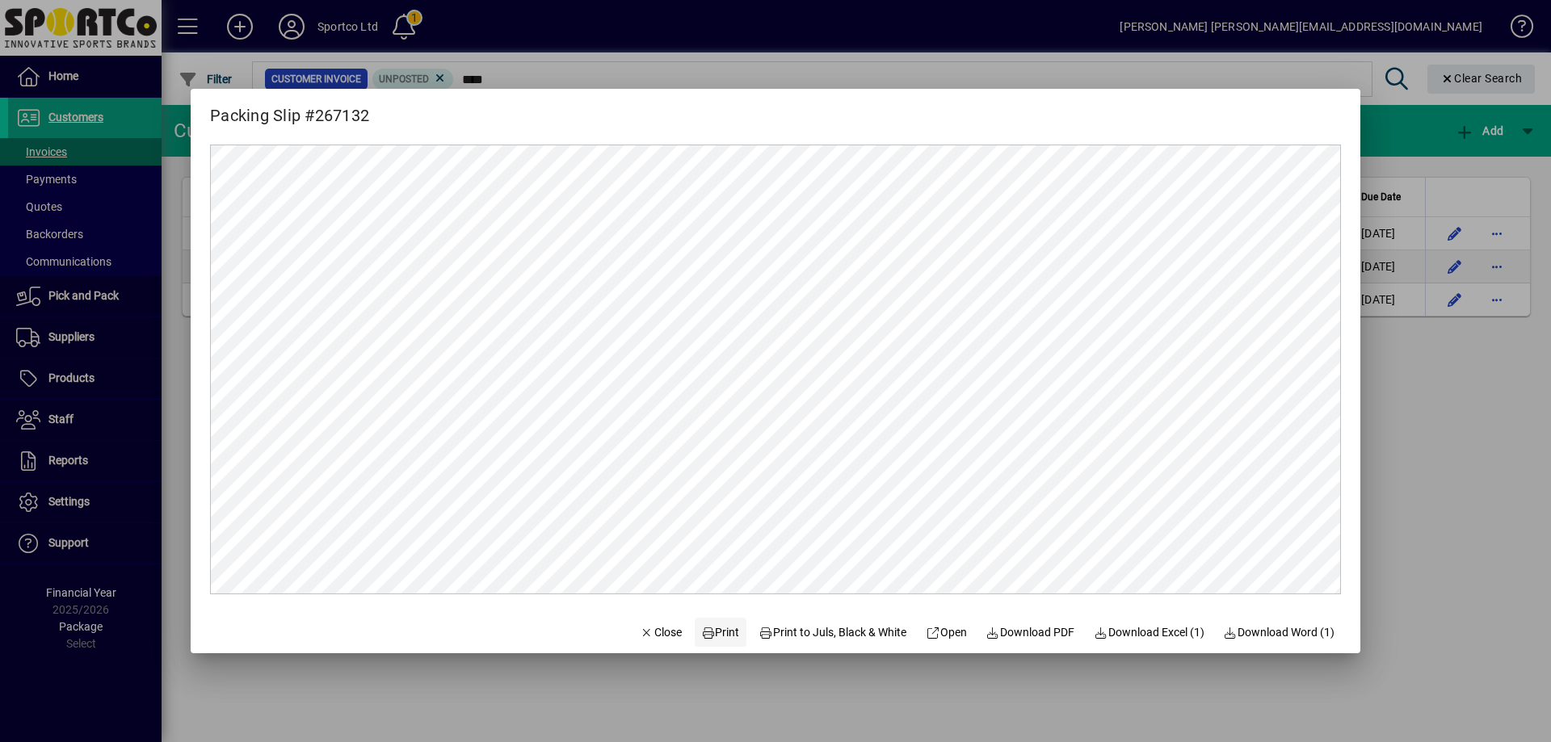
click at [708, 628] on span "Print" at bounding box center [720, 632] width 39 height 17
click at [654, 628] on span "Close" at bounding box center [661, 632] width 42 height 17
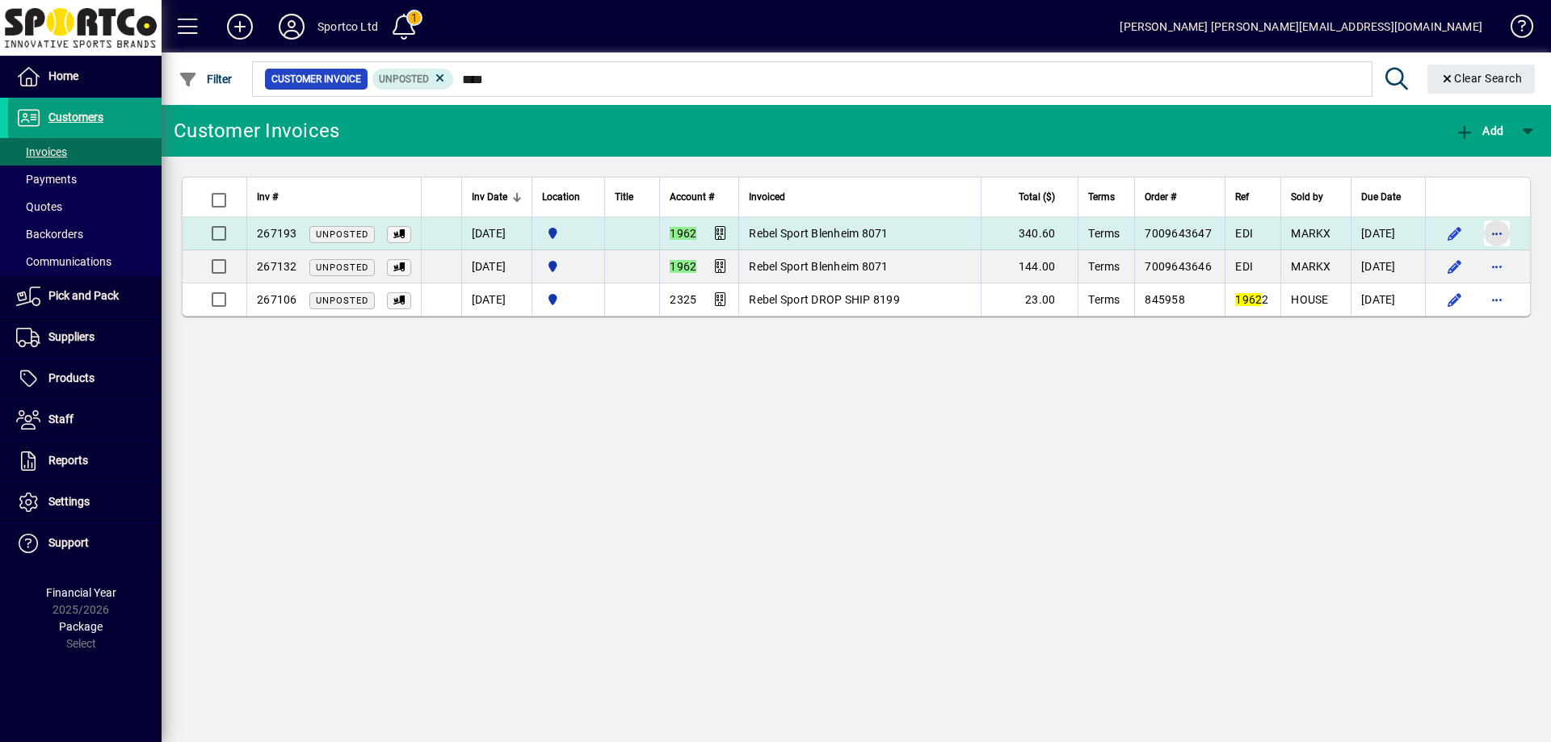
click at [1504, 234] on span "button" at bounding box center [1497, 233] width 39 height 39
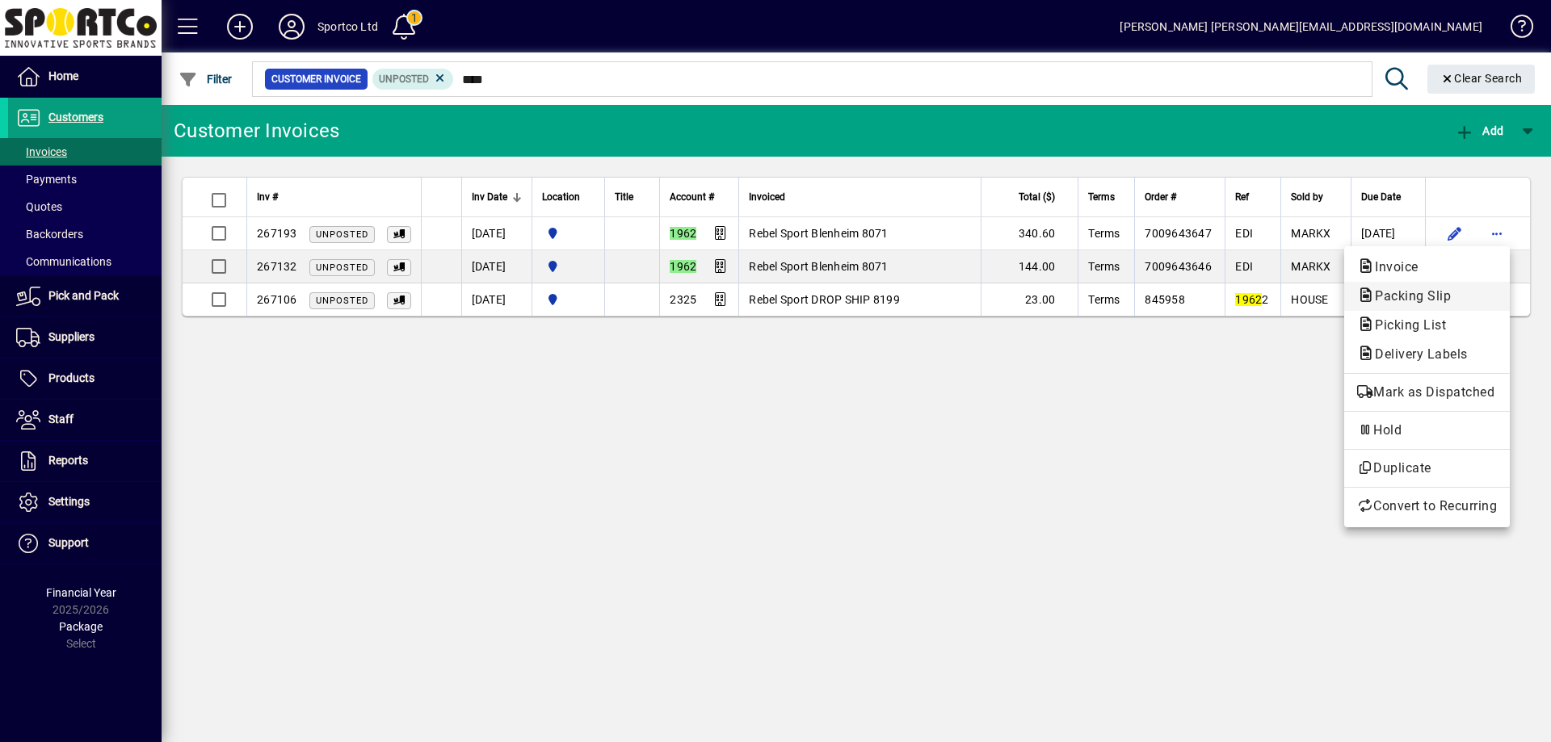
click at [1438, 301] on span "Packing Slip" at bounding box center [1408, 295] width 102 height 15
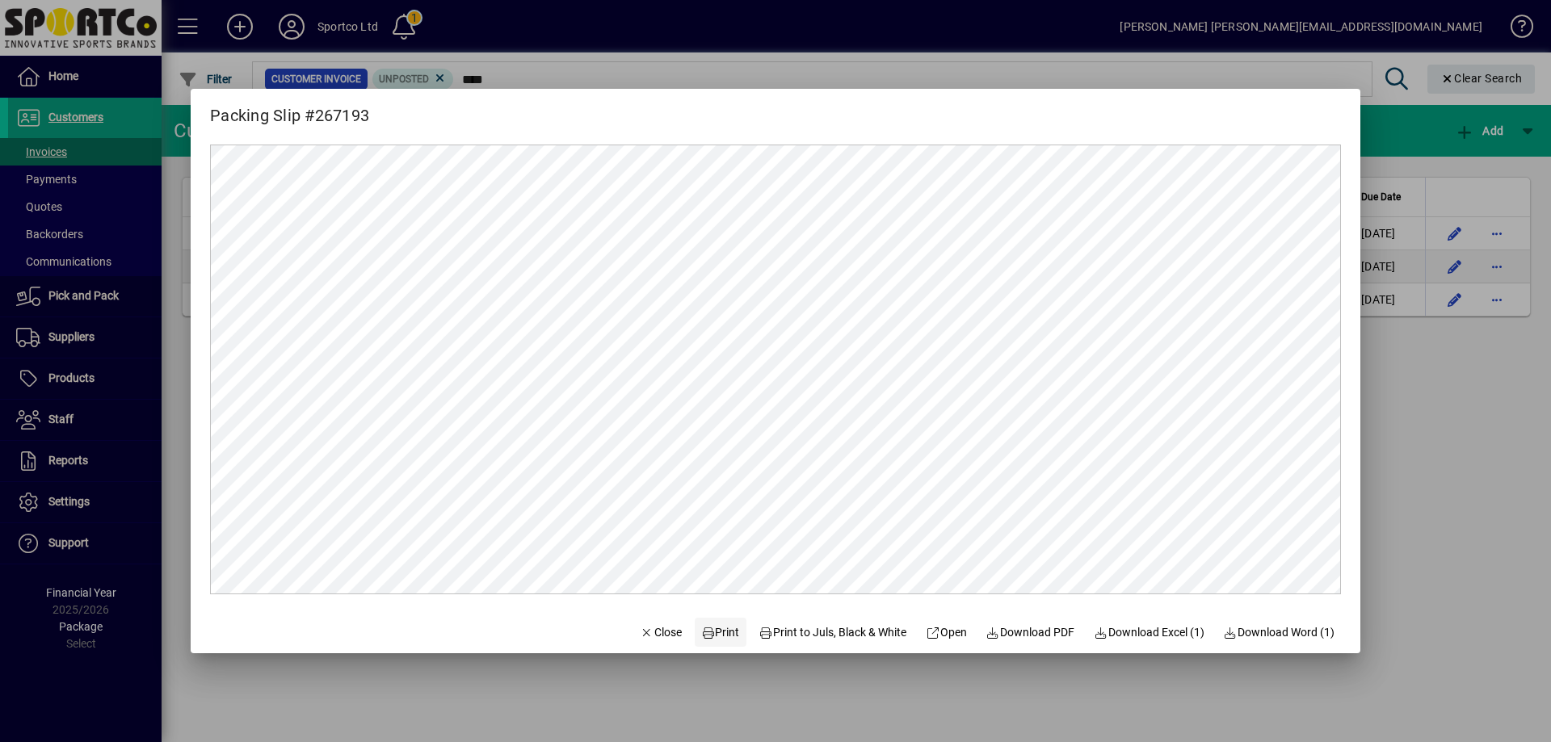
click at [715, 633] on span "Print" at bounding box center [720, 632] width 39 height 17
click at [649, 633] on span "Close" at bounding box center [661, 632] width 42 height 17
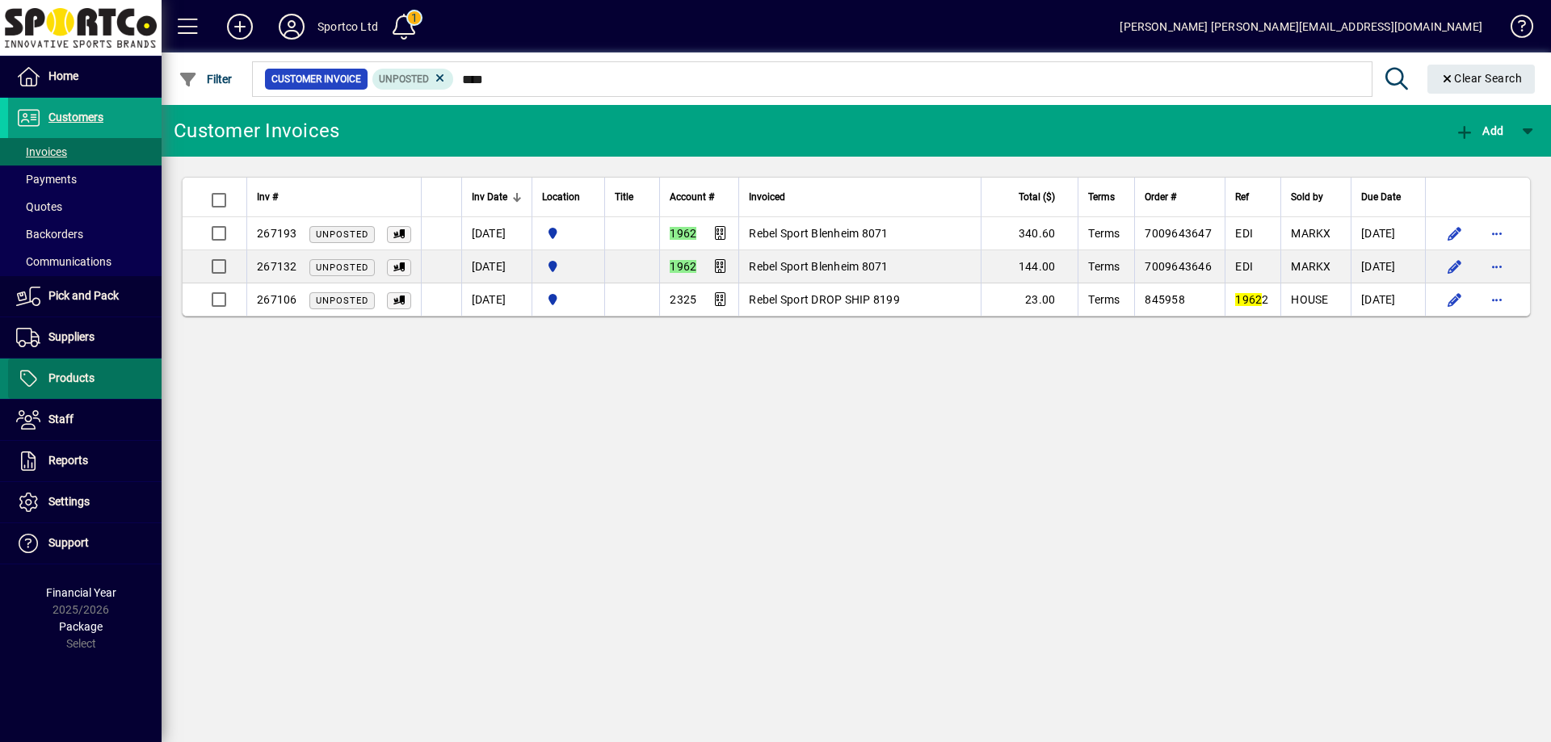
click at [85, 375] on span "Products" at bounding box center [71, 378] width 46 height 13
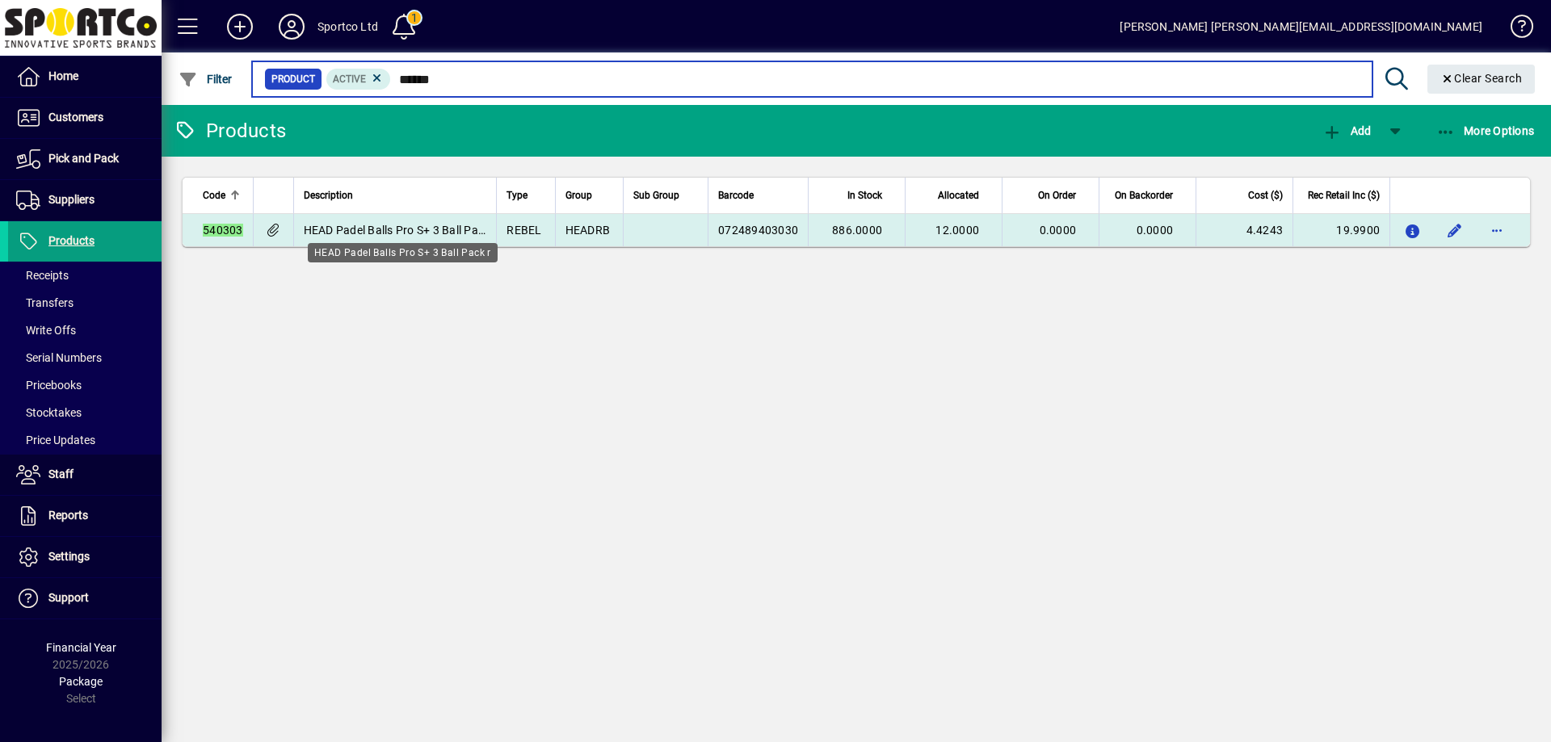
type input "******"
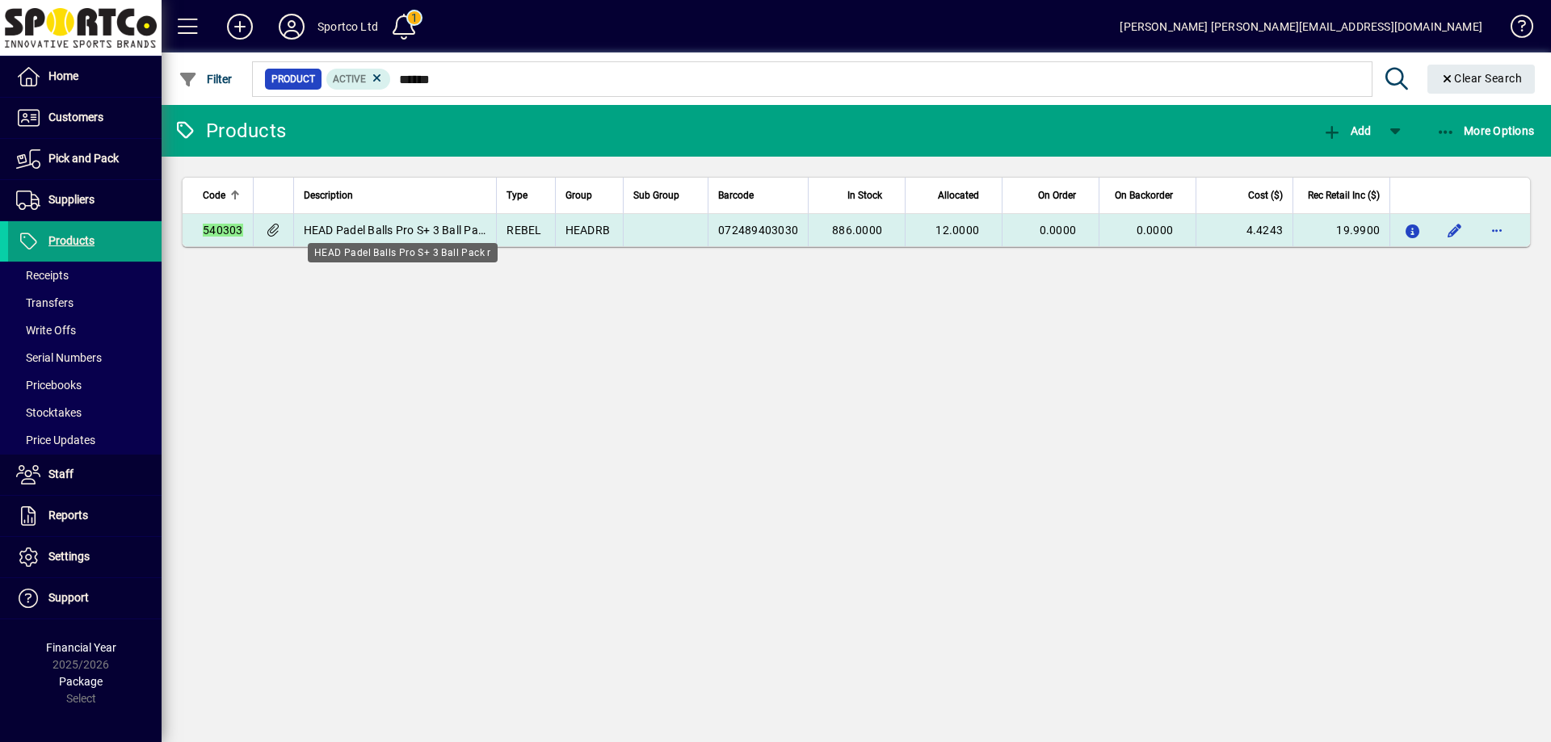
click at [452, 227] on span "HEAD Padel Balls Pro S+ 3 Ball Pack r" at bounding box center [400, 230] width 193 height 13
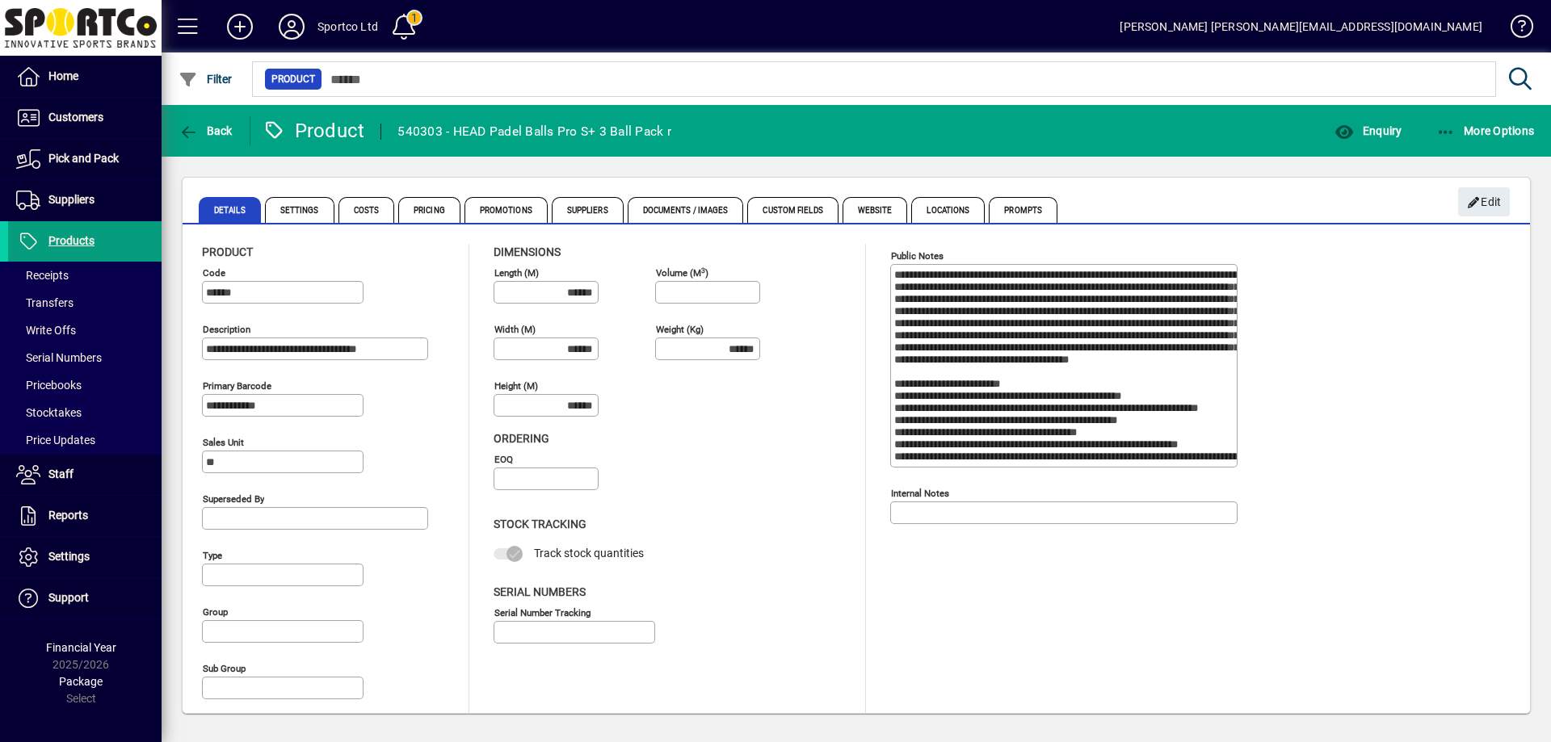
type input "**********"
type input "****"
click at [801, 204] on span "Custom Fields" at bounding box center [792, 210] width 90 height 26
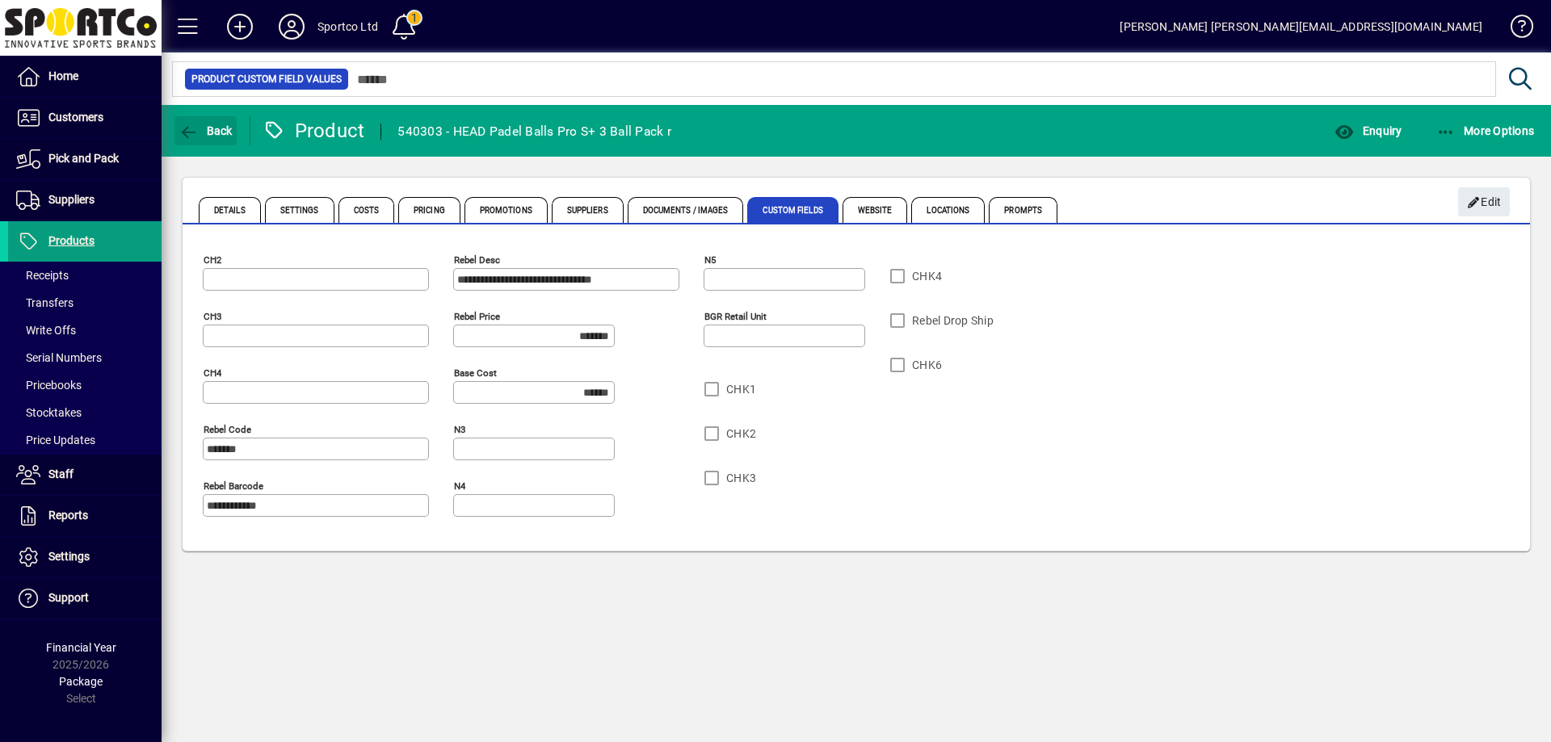
drag, startPoint x: 183, startPoint y: 131, endPoint x: 410, endPoint y: 200, distance: 236.4
click at [187, 132] on icon "button" at bounding box center [189, 132] width 20 height 16
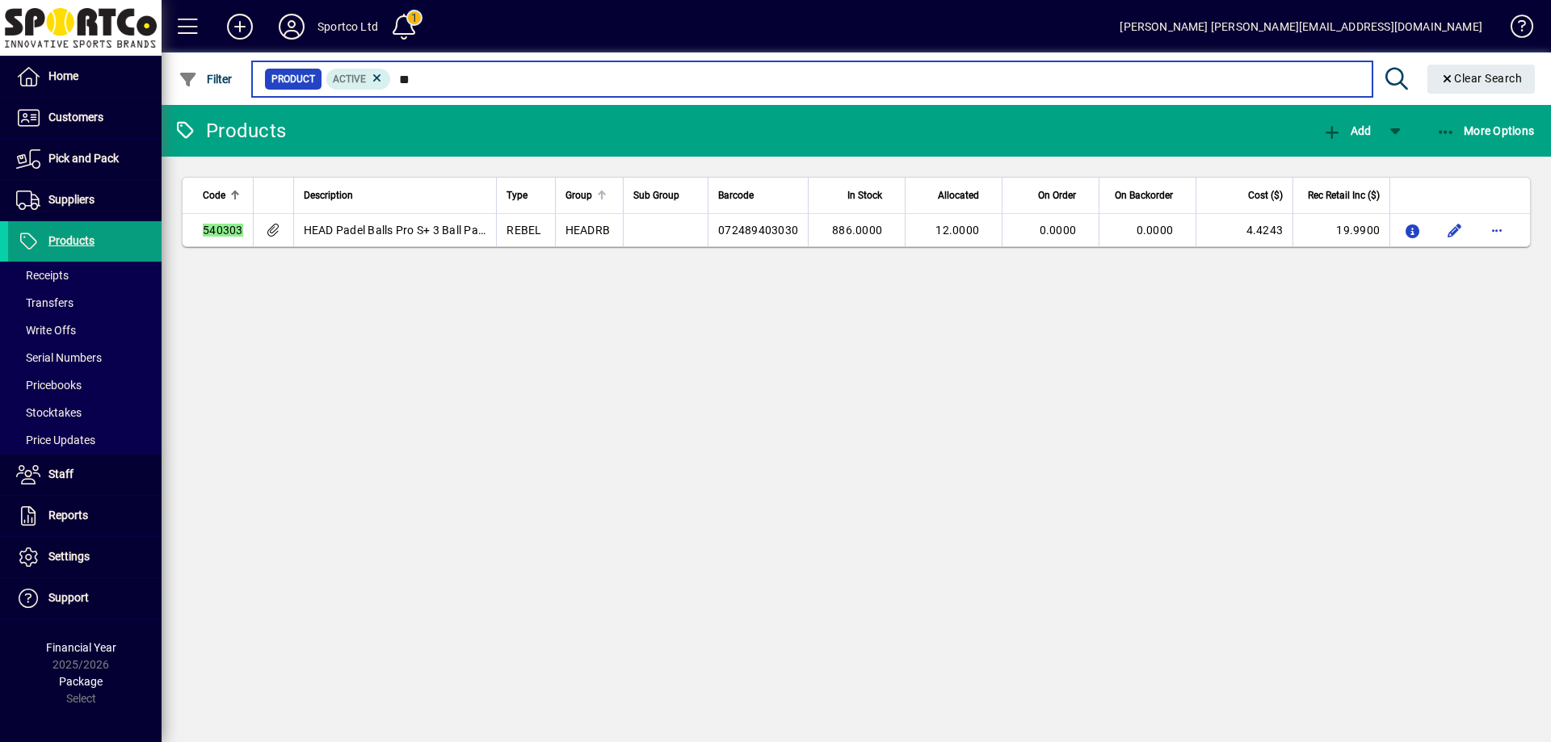
type input "*"
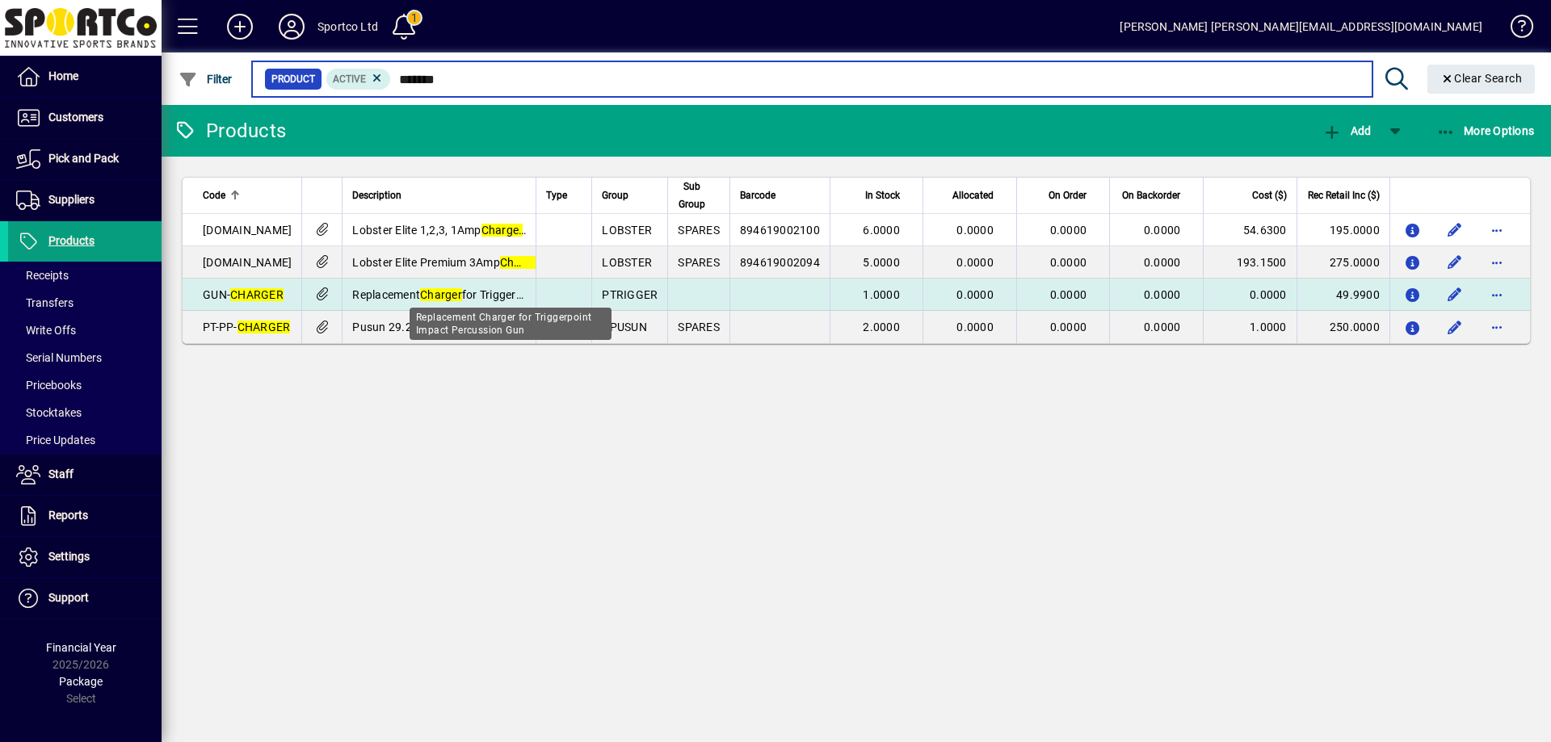
type input "*******"
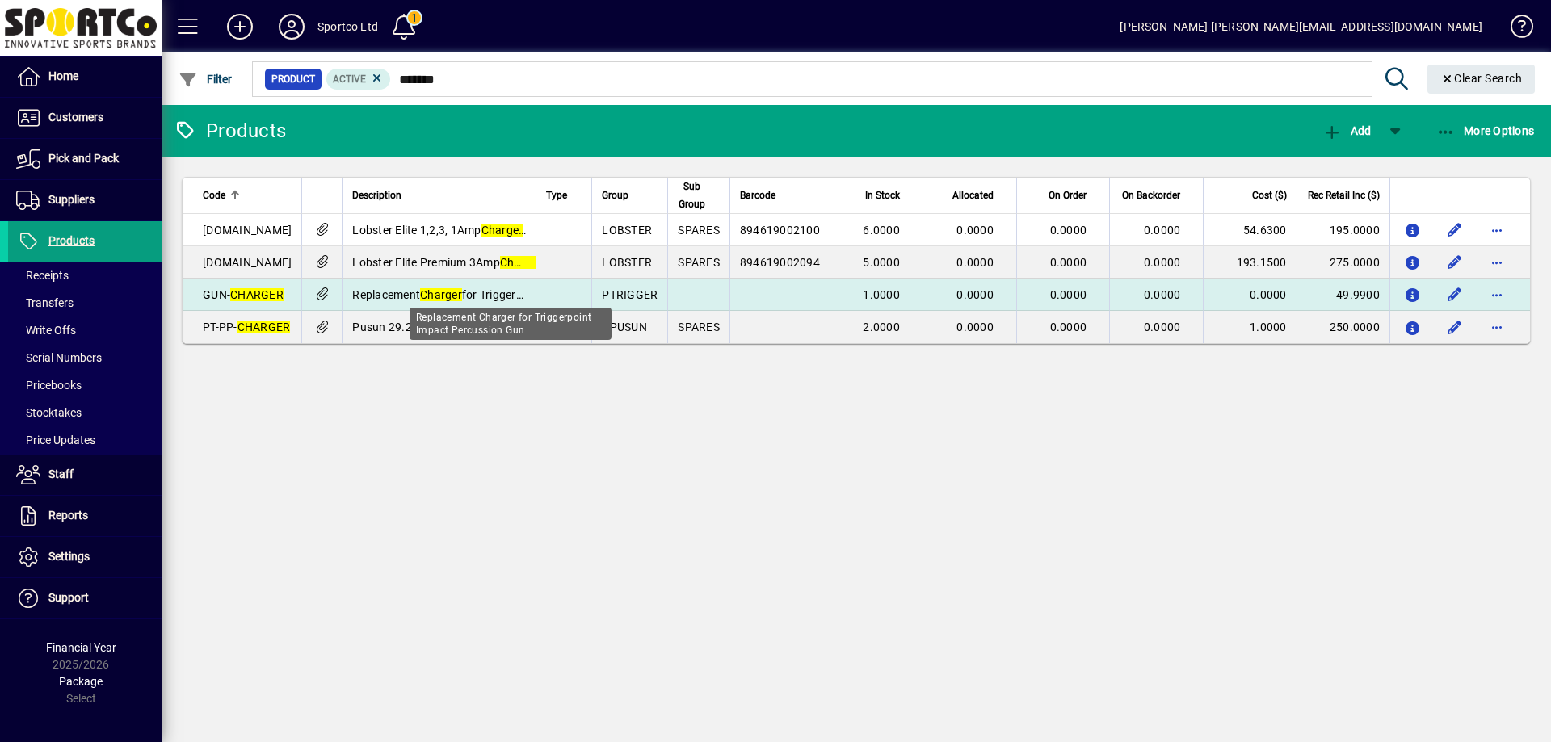
click at [375, 290] on span "Replacement Charger for Triggerpoint Impact Percussion Gun" at bounding box center [509, 294] width 314 height 13
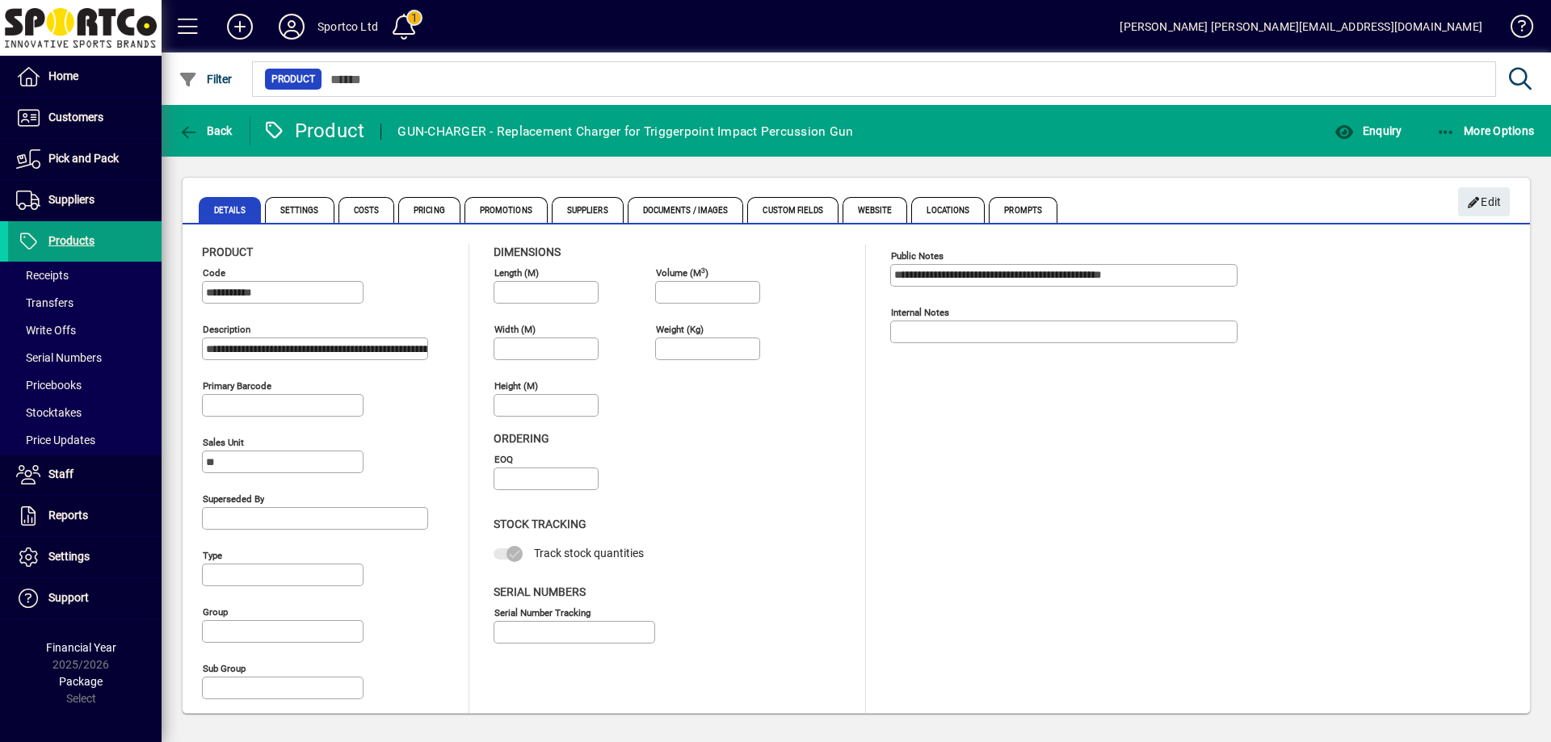
type input "**********"
type input "****"
click at [229, 128] on span "Back" at bounding box center [206, 130] width 54 height 13
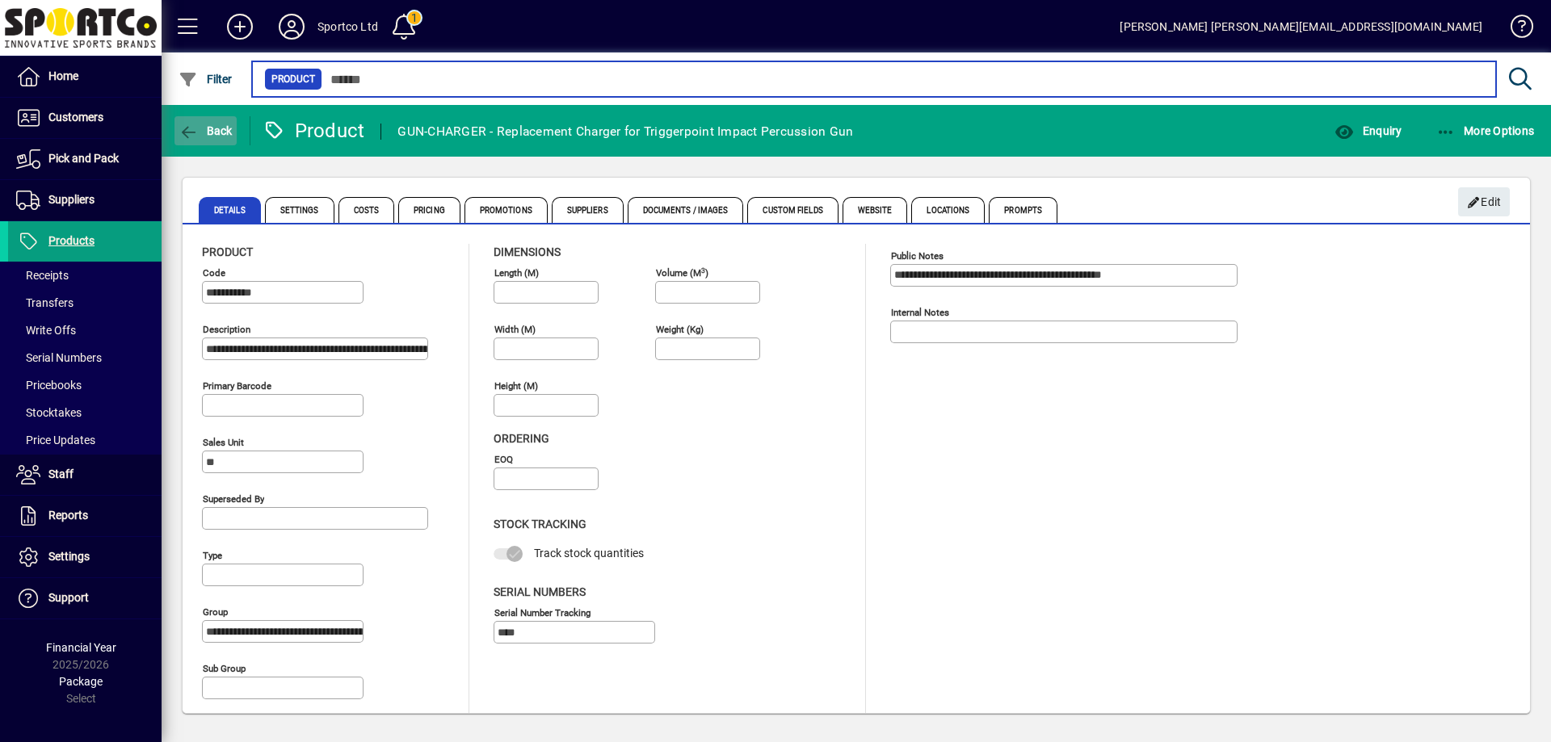
type input "*******"
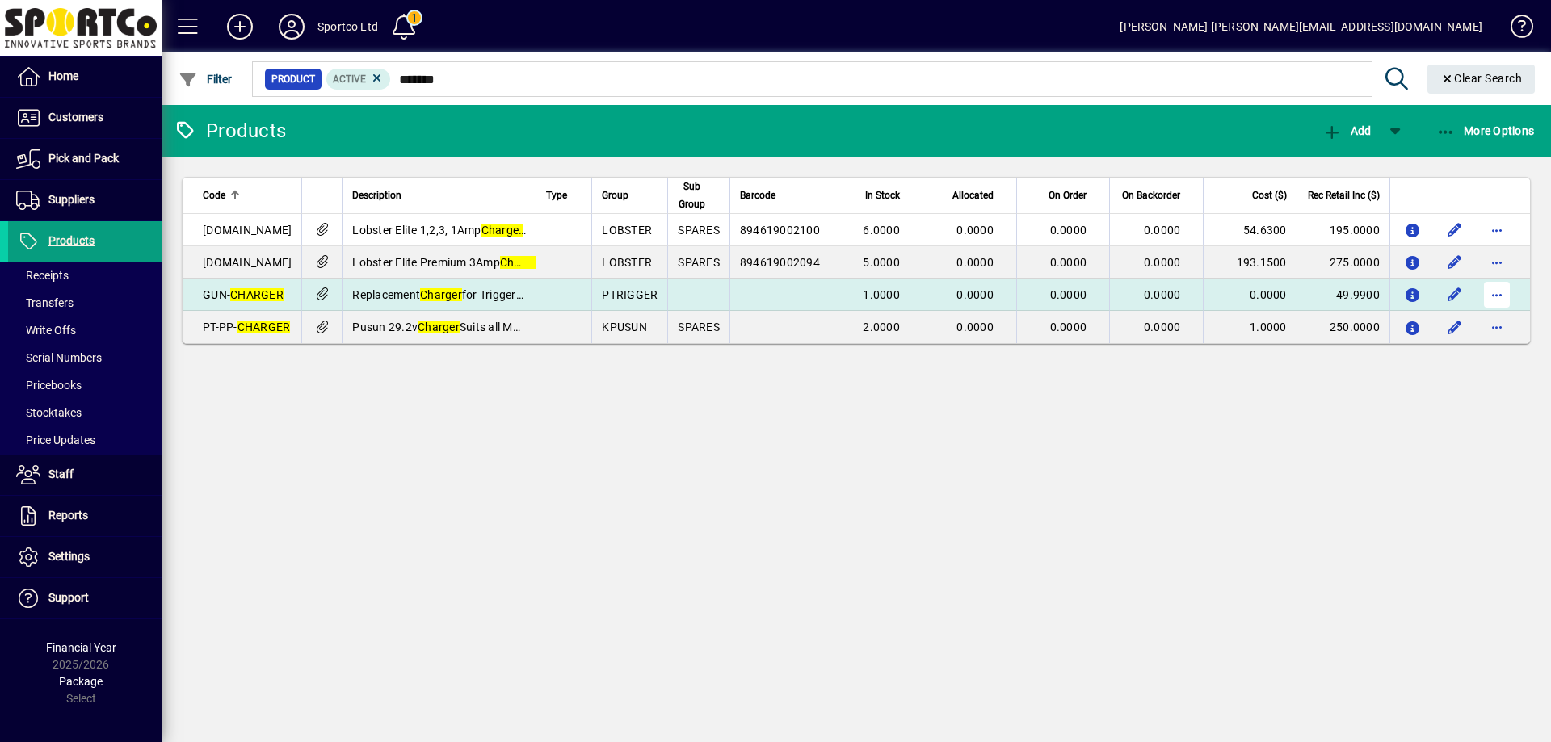
click at [1496, 291] on span "button" at bounding box center [1497, 294] width 39 height 39
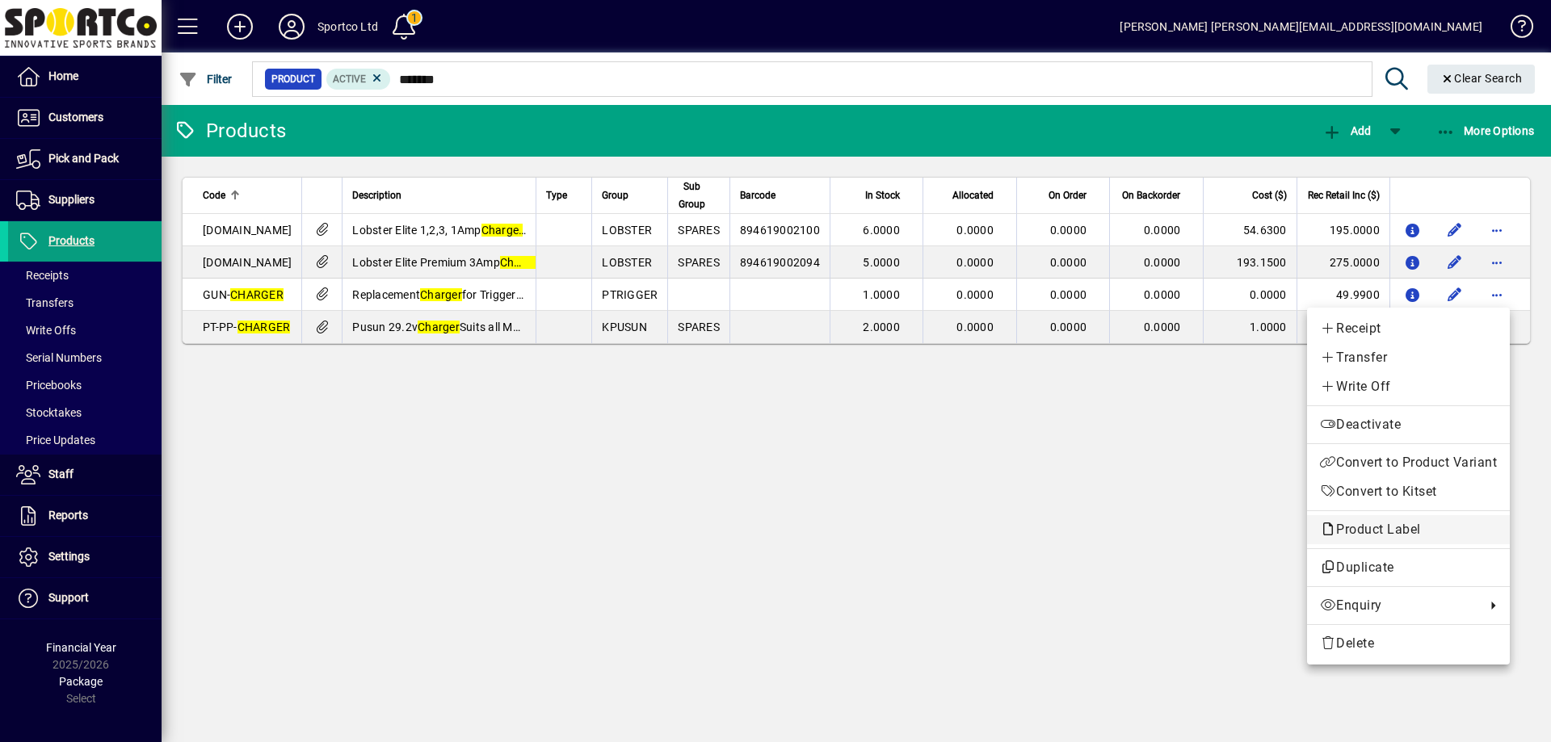
click at [1440, 525] on span "Product Label" at bounding box center [1408, 529] width 177 height 19
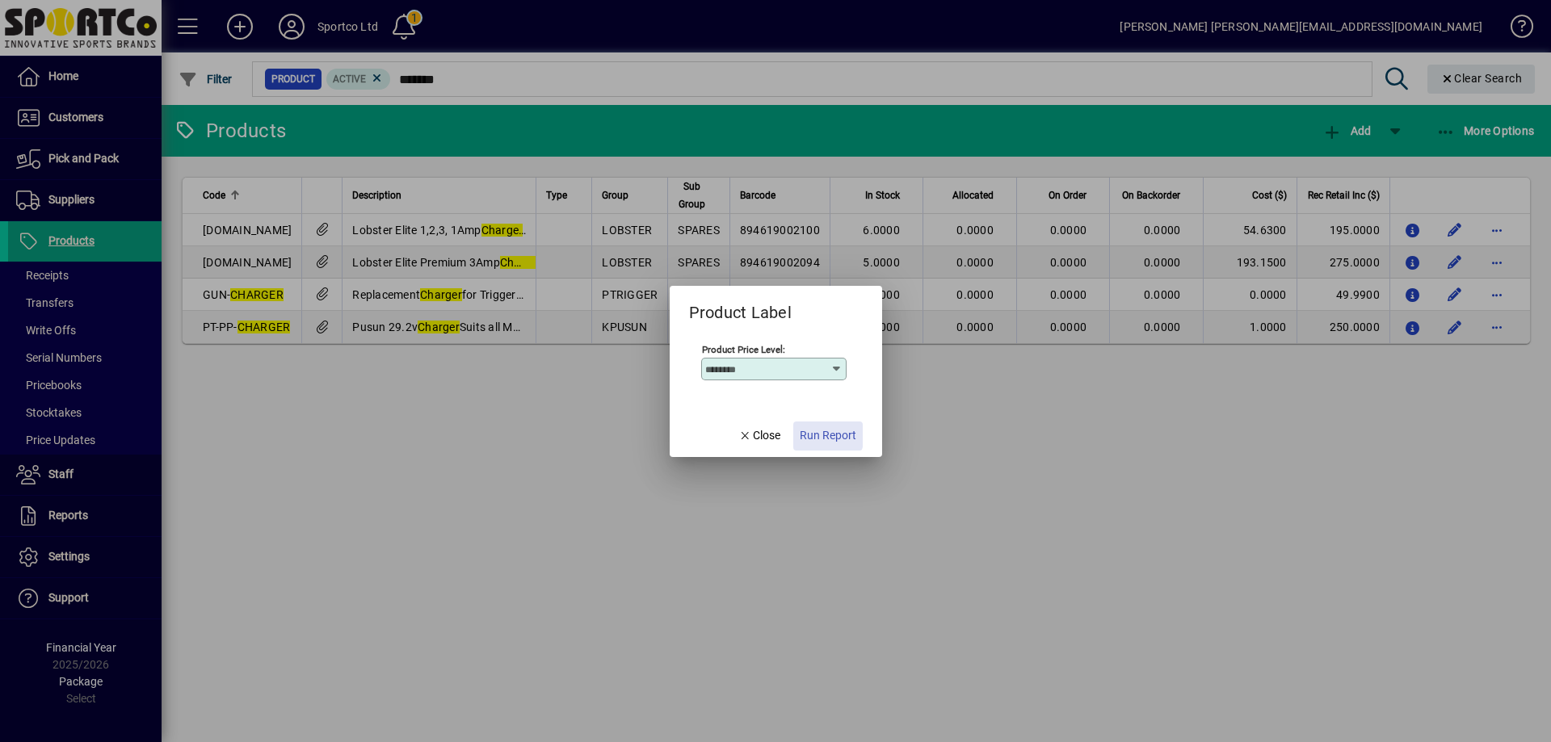
click at [822, 435] on span "Run Report" at bounding box center [828, 435] width 57 height 17
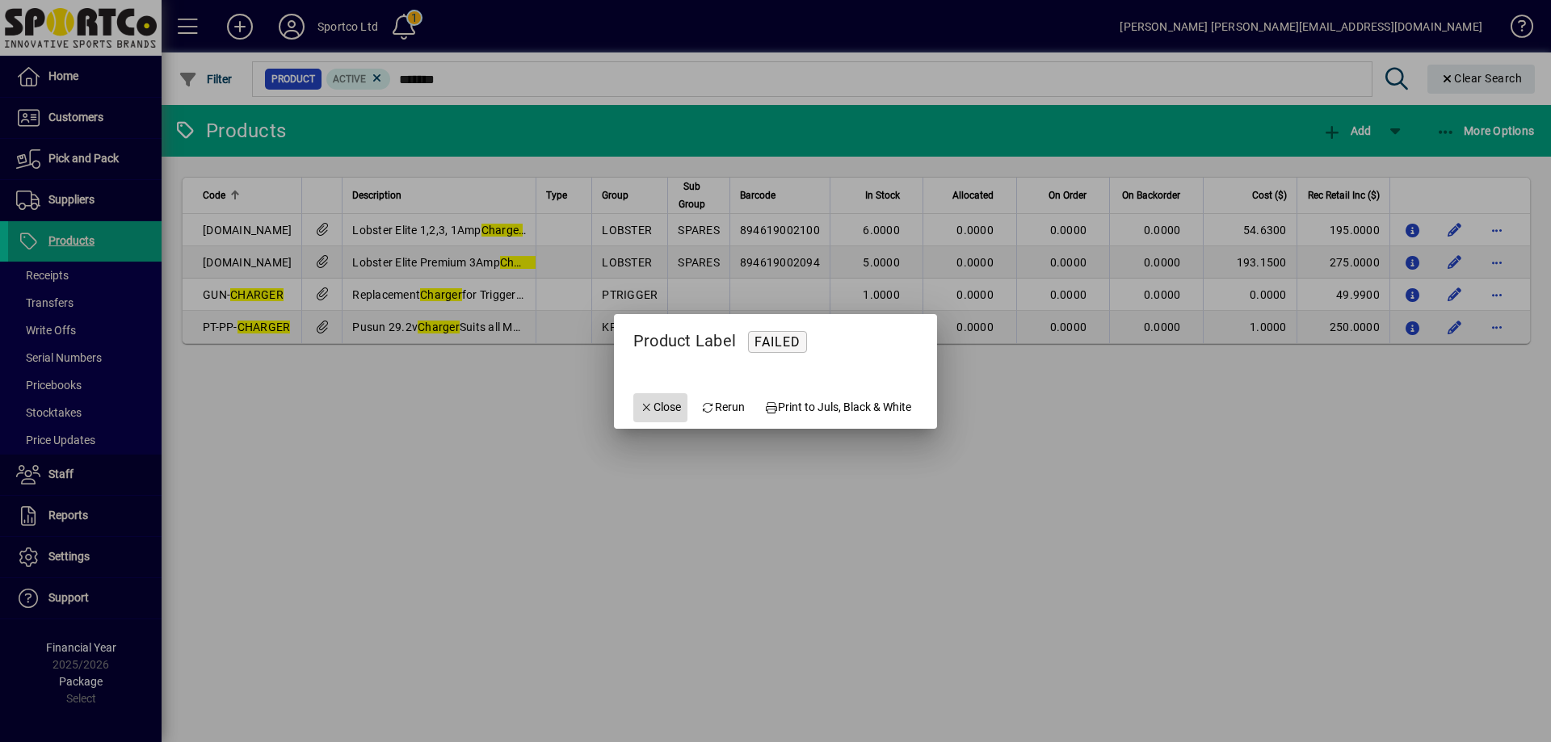
click at [661, 406] on span "Close" at bounding box center [661, 407] width 42 height 17
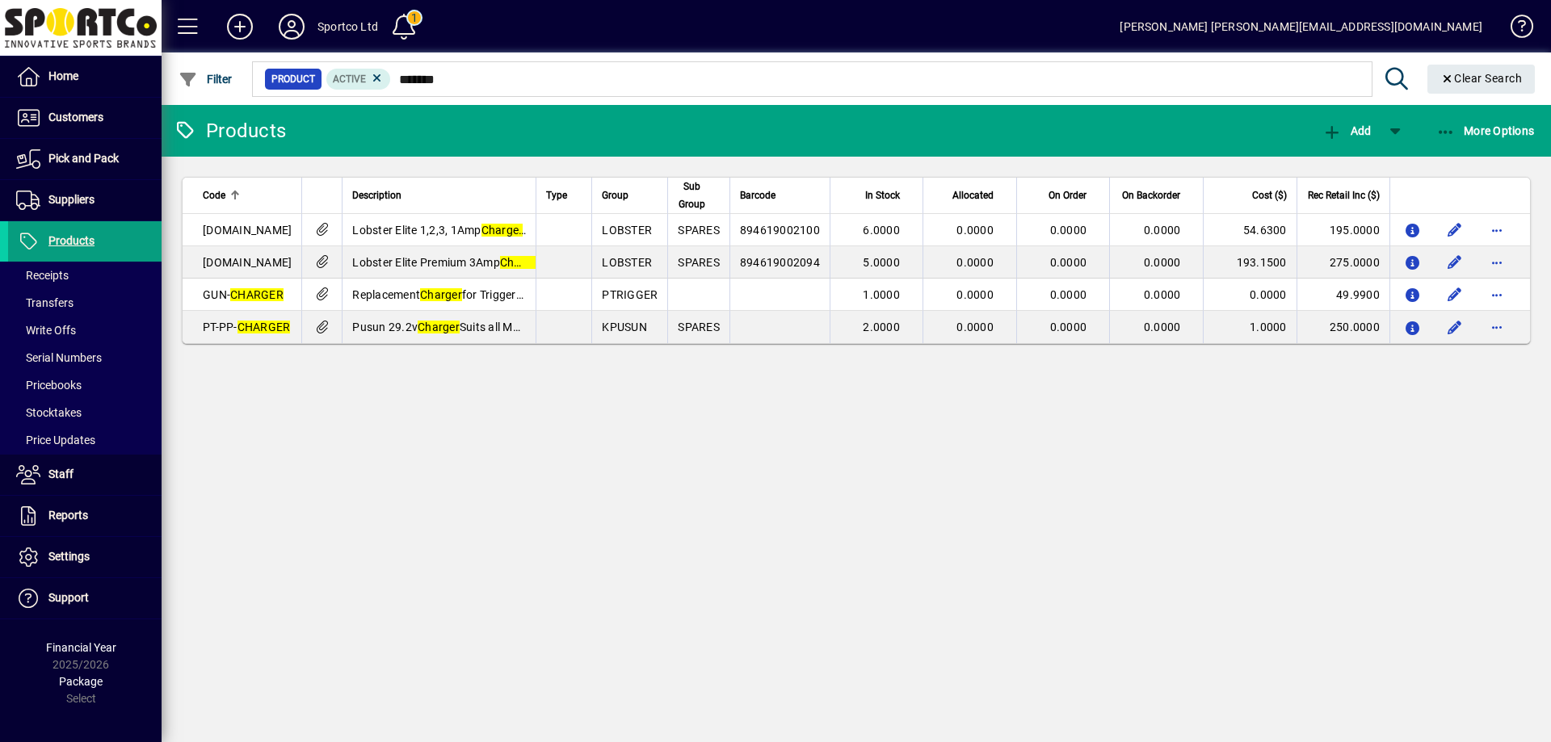
click at [609, 440] on div "Products Add More Options Code Description Type Group Sub Group Barcode In Stoc…" at bounding box center [856, 423] width 1389 height 637
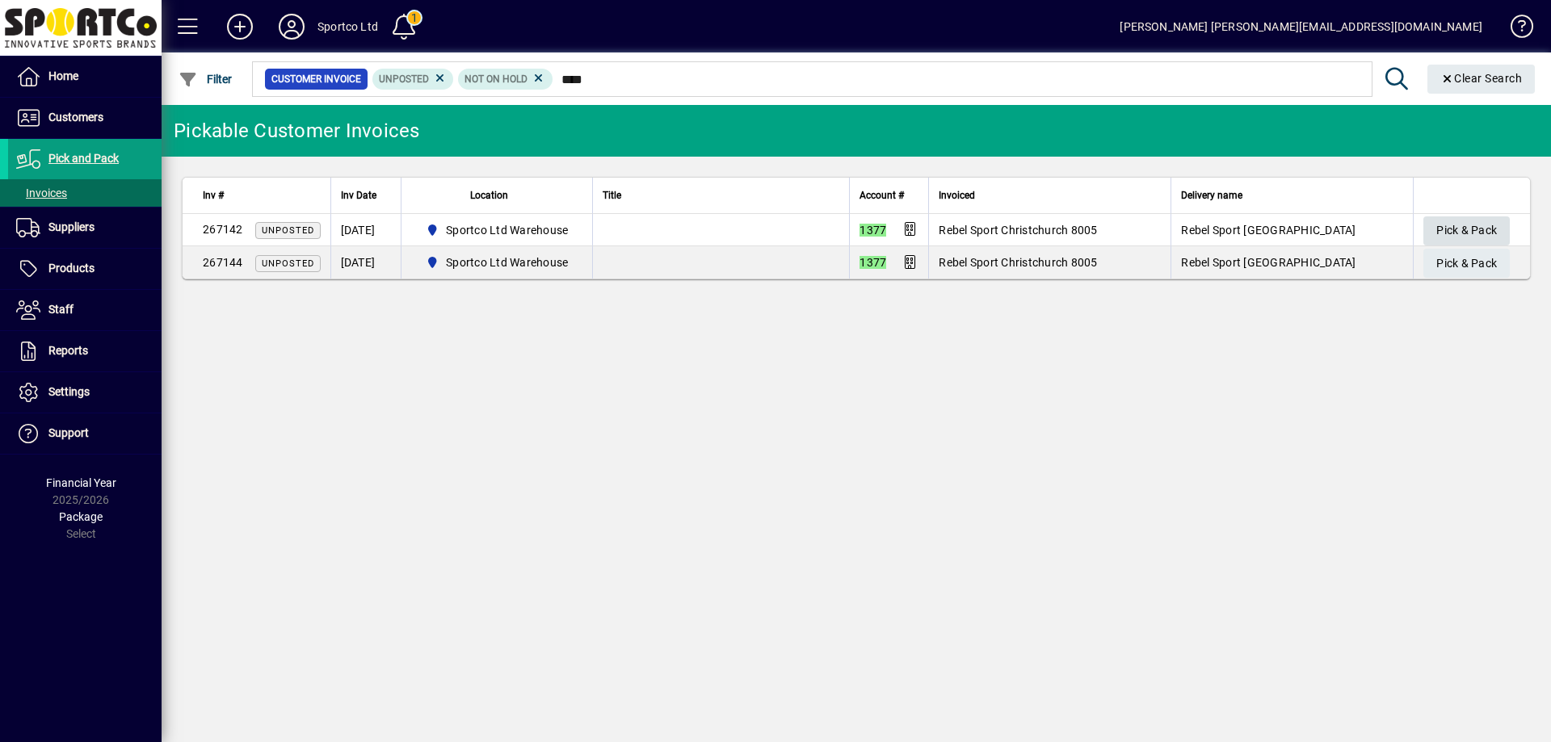
type input "****"
click at [1490, 223] on span "Pick & Pack" at bounding box center [1466, 230] width 61 height 27
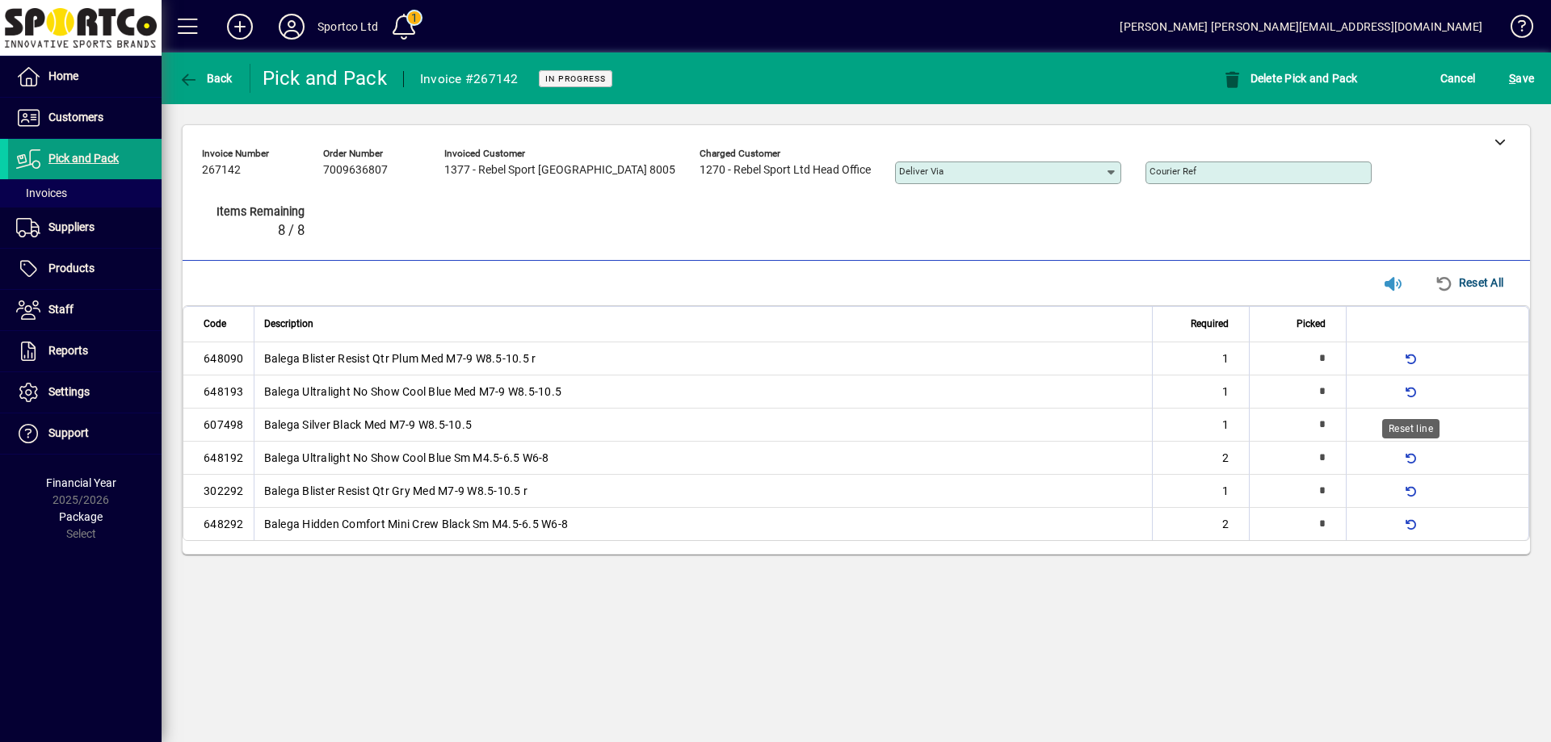
type input "*"
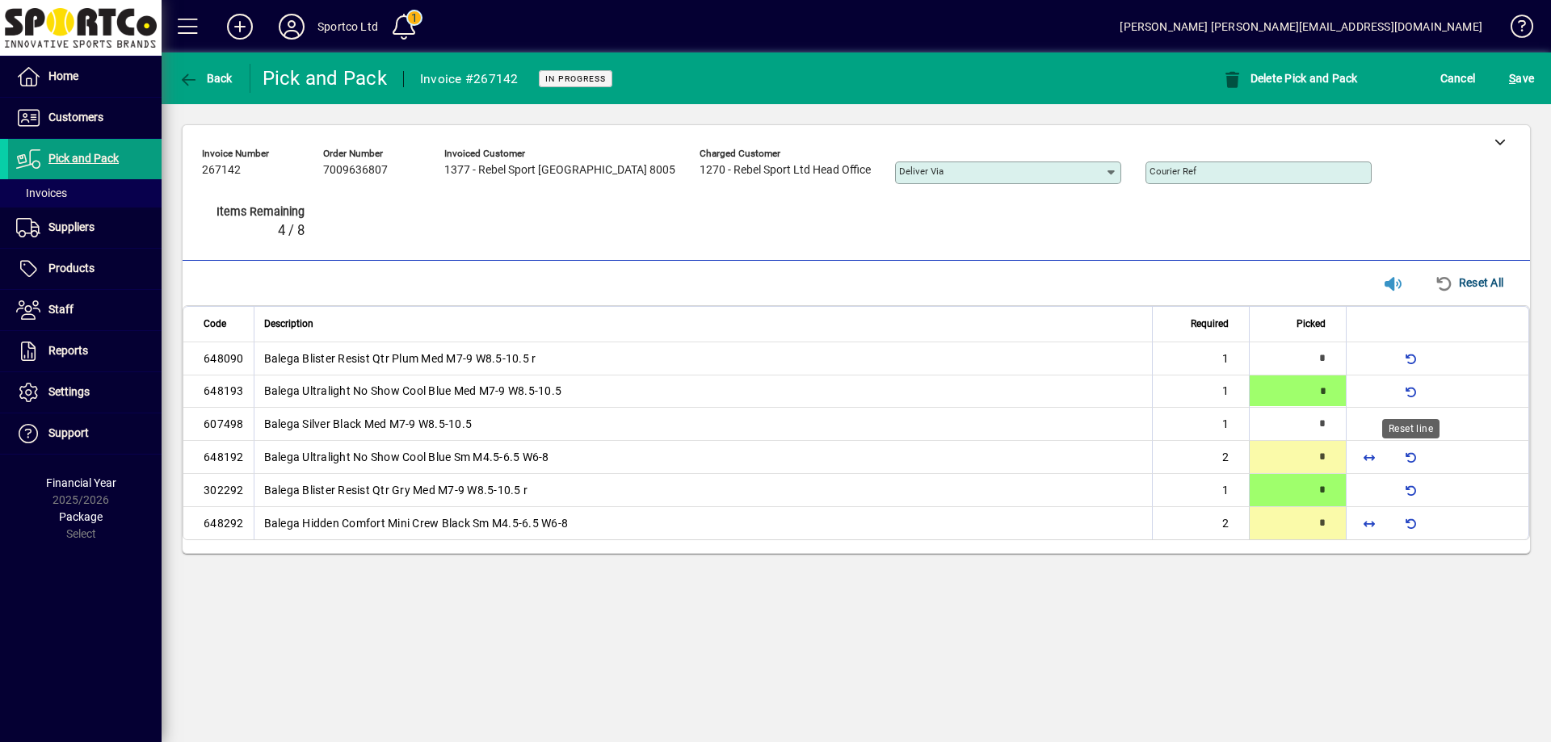
type input "*"
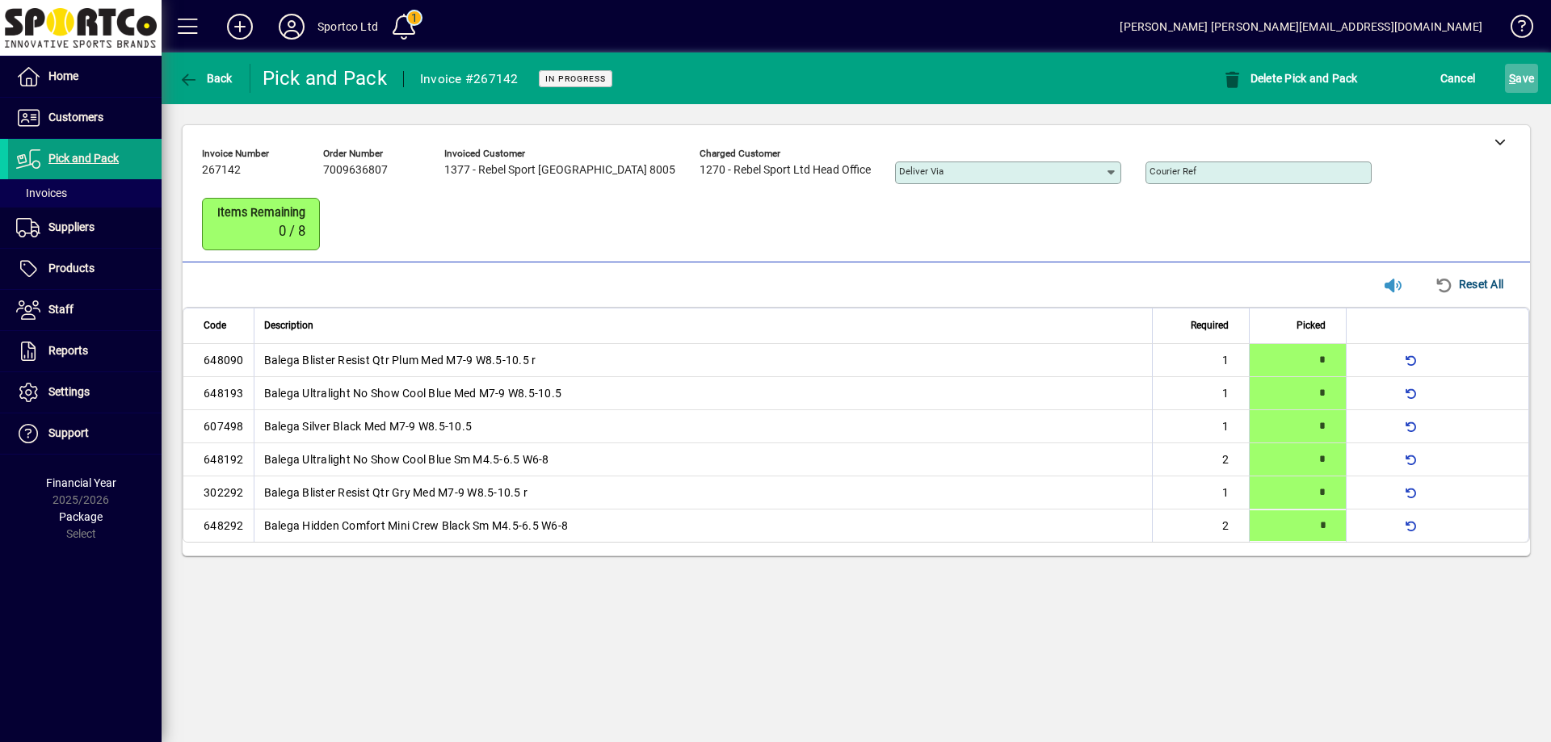
click at [1524, 86] on span "S ave" at bounding box center [1521, 78] width 25 height 26
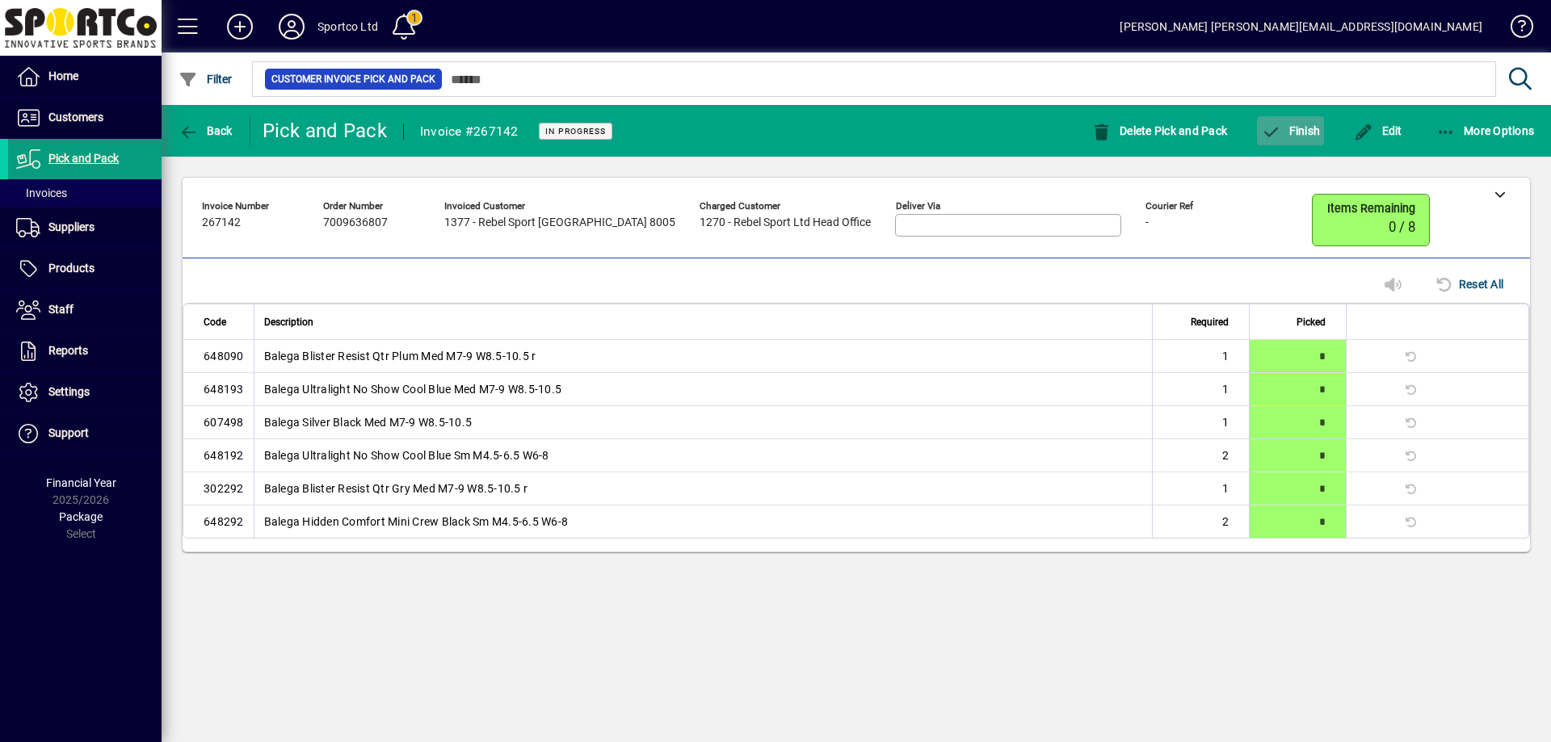
click at [1313, 124] on span "Finish" at bounding box center [1290, 130] width 59 height 13
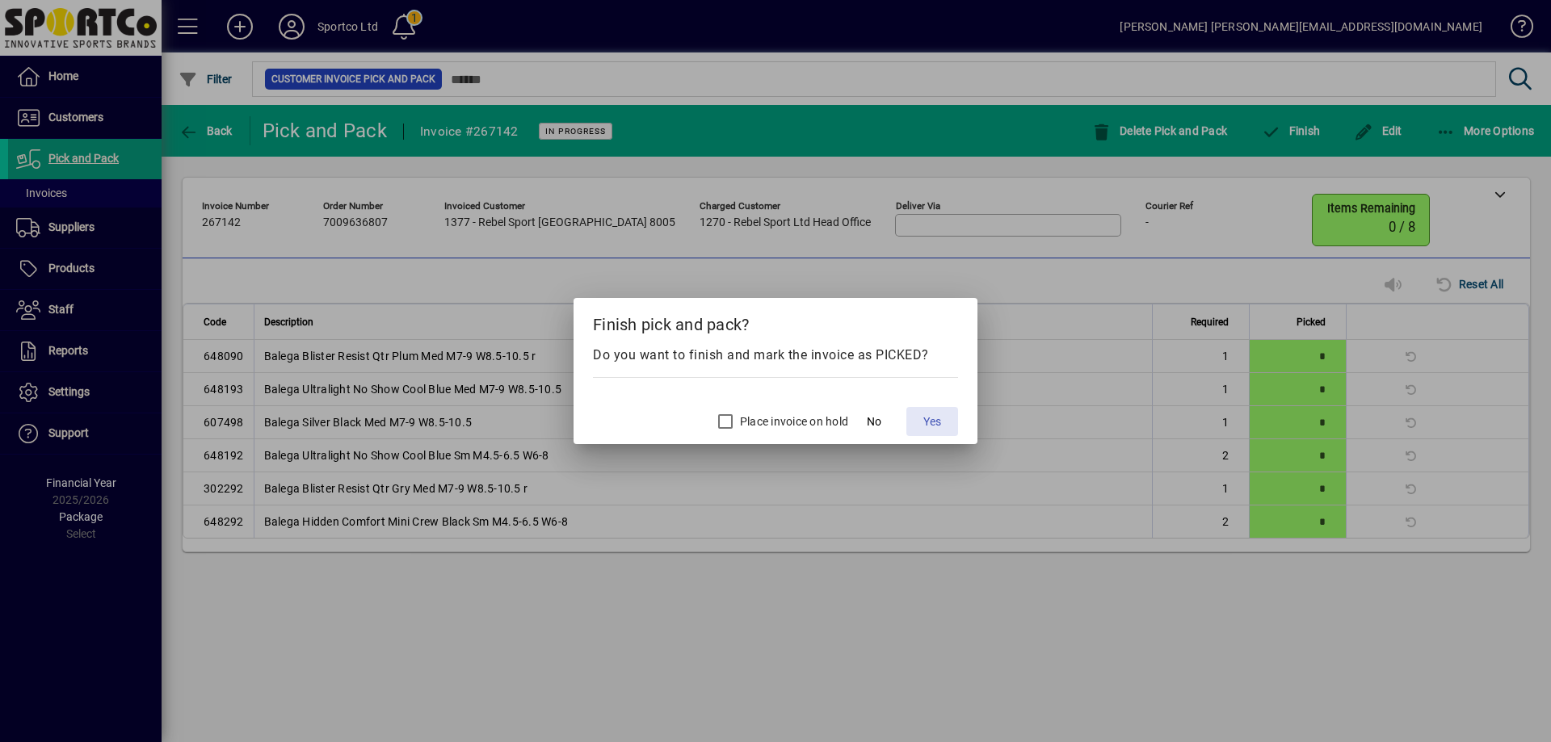
click at [923, 416] on span "Yes" at bounding box center [932, 422] width 18 height 17
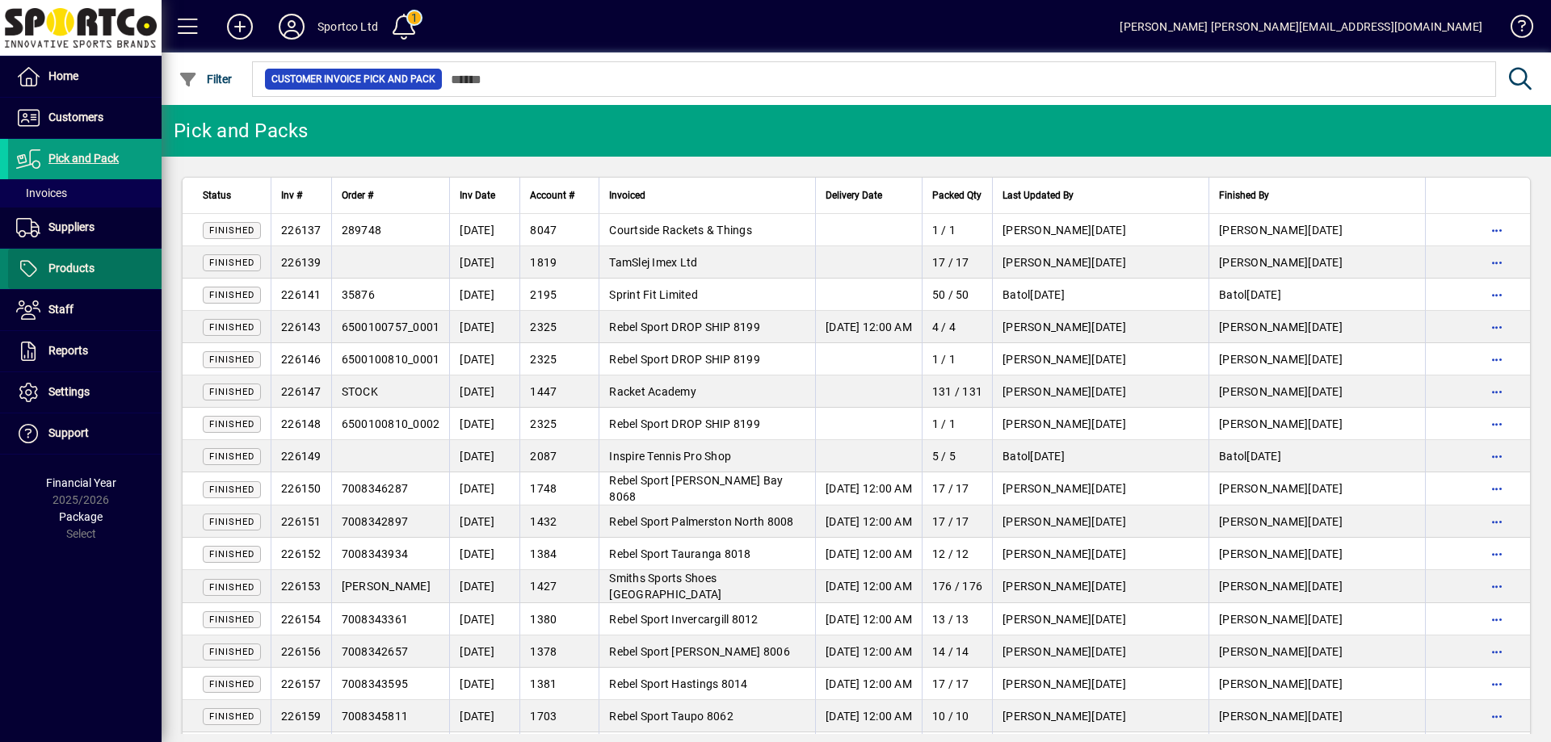
click at [66, 271] on span "Products" at bounding box center [71, 268] width 46 height 13
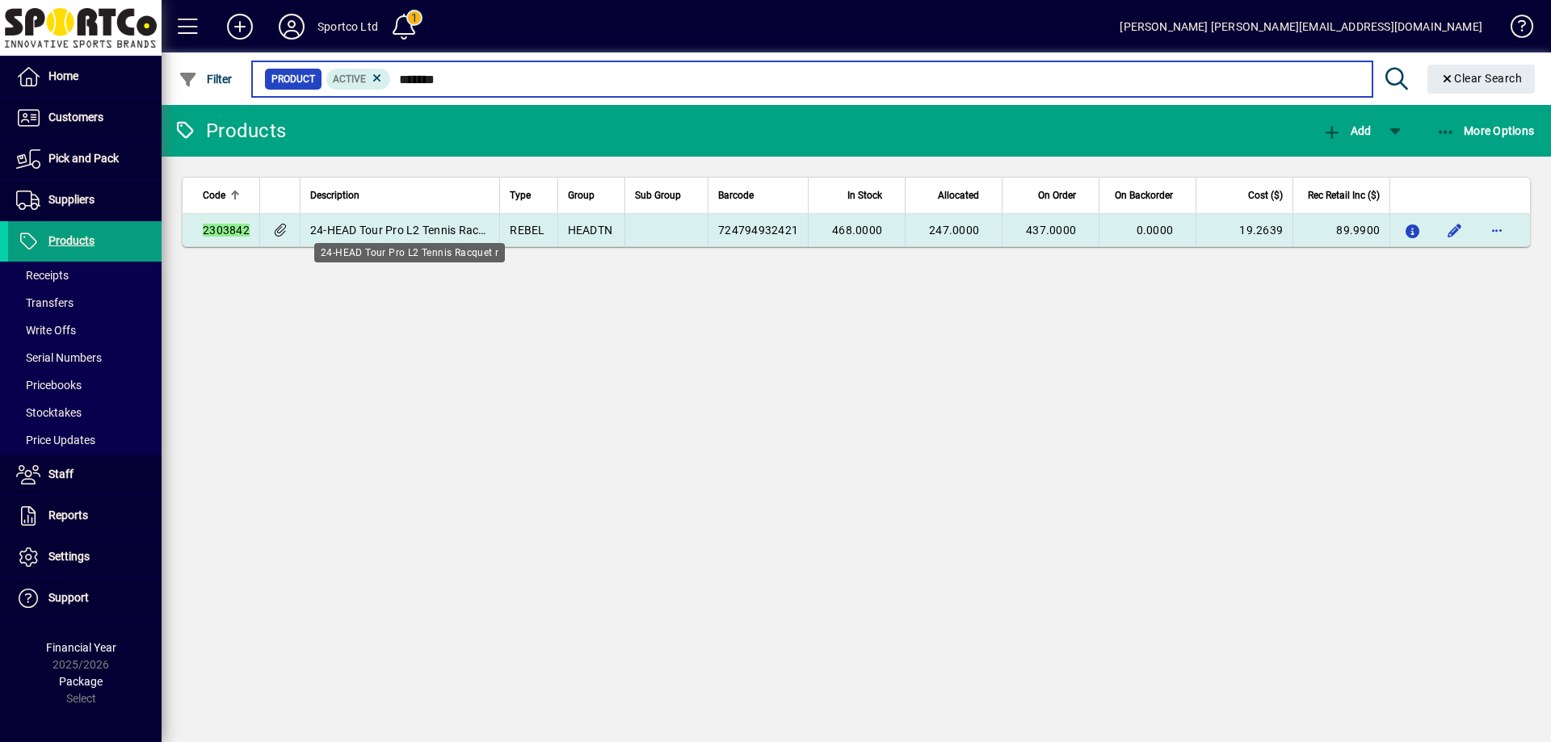
type input "*******"
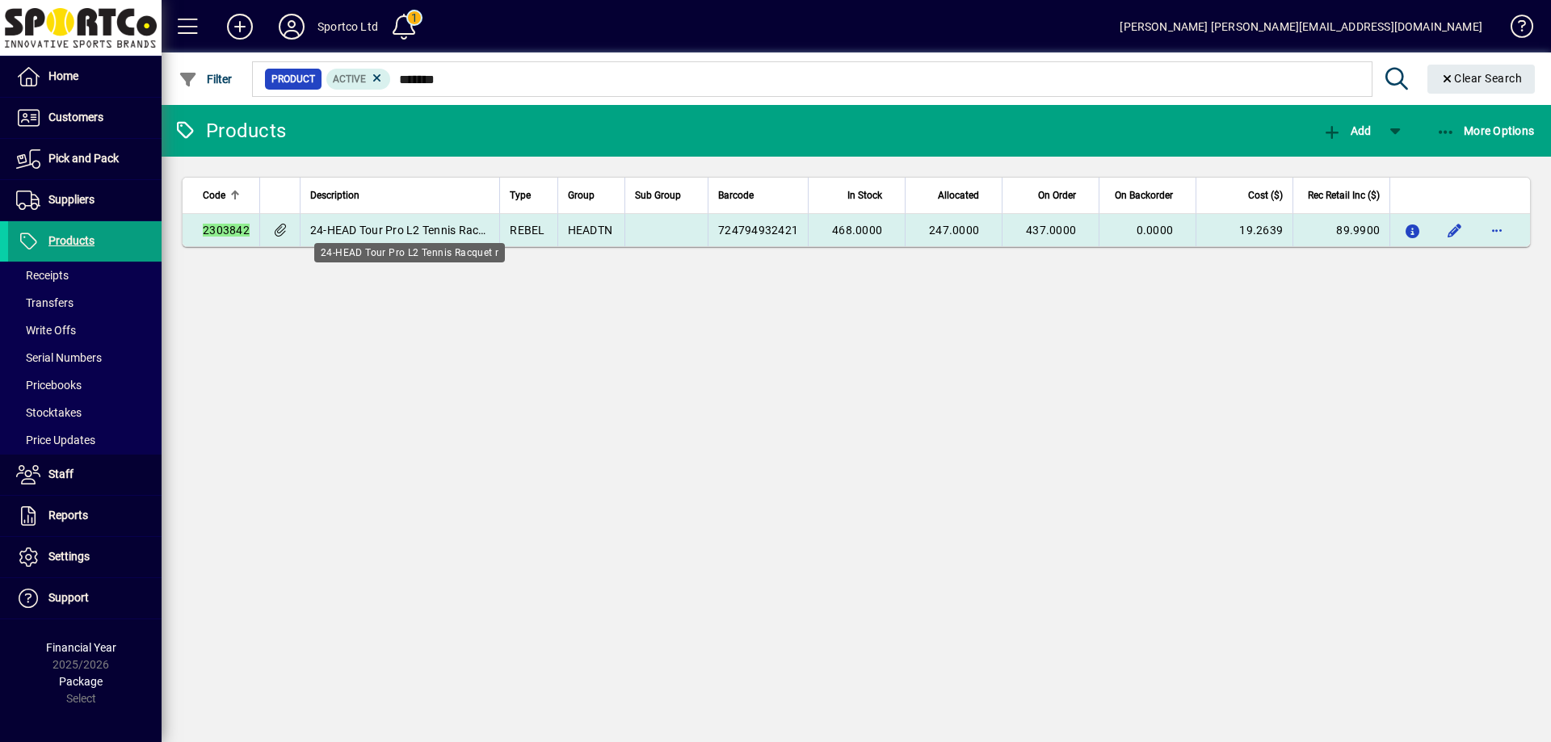
click at [429, 224] on span "24-HEAD Tour Pro L2 Tennis Racquet r" at bounding box center [409, 230] width 199 height 13
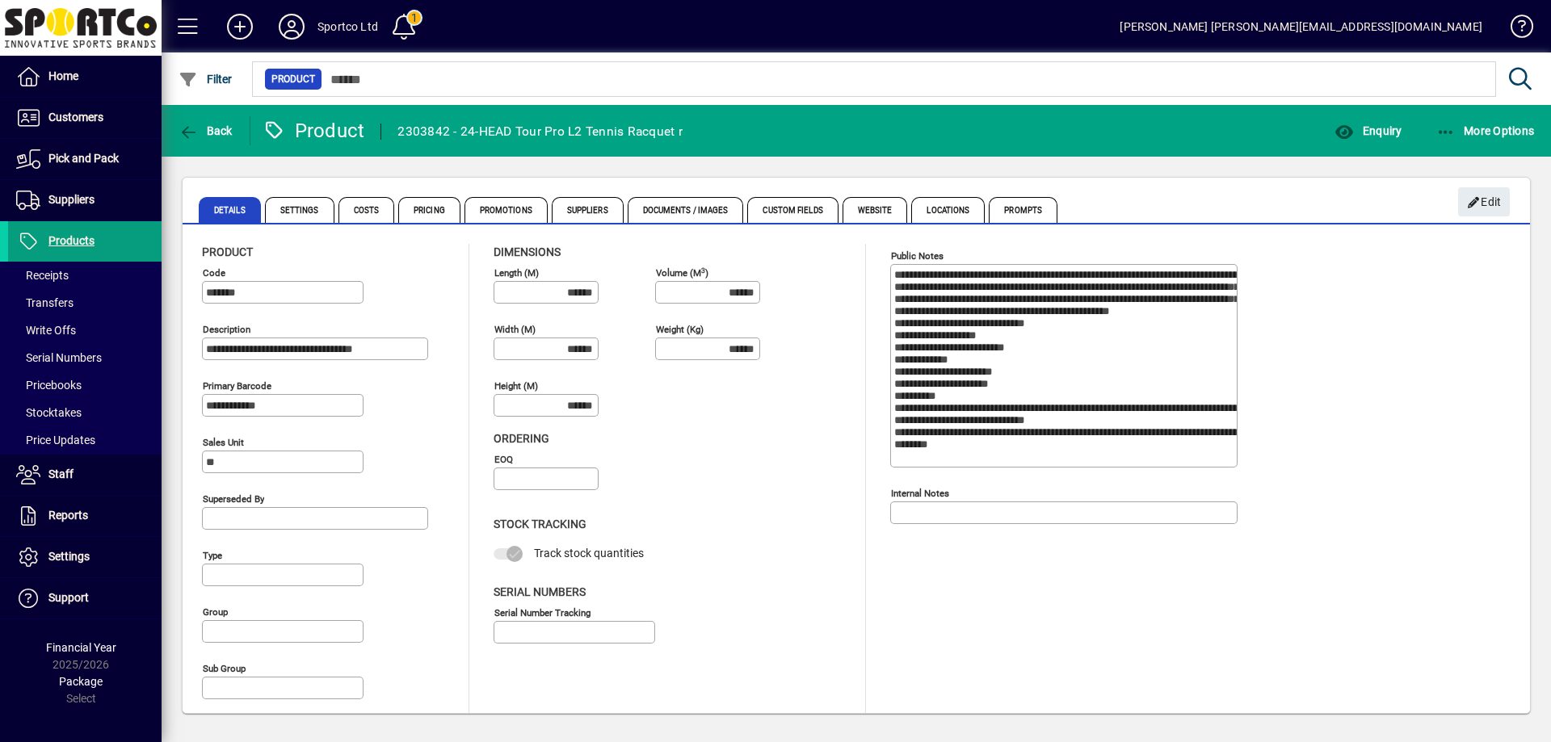
type input "**********"
type input "****"
click at [1009, 208] on span "Prompts" at bounding box center [1023, 210] width 69 height 26
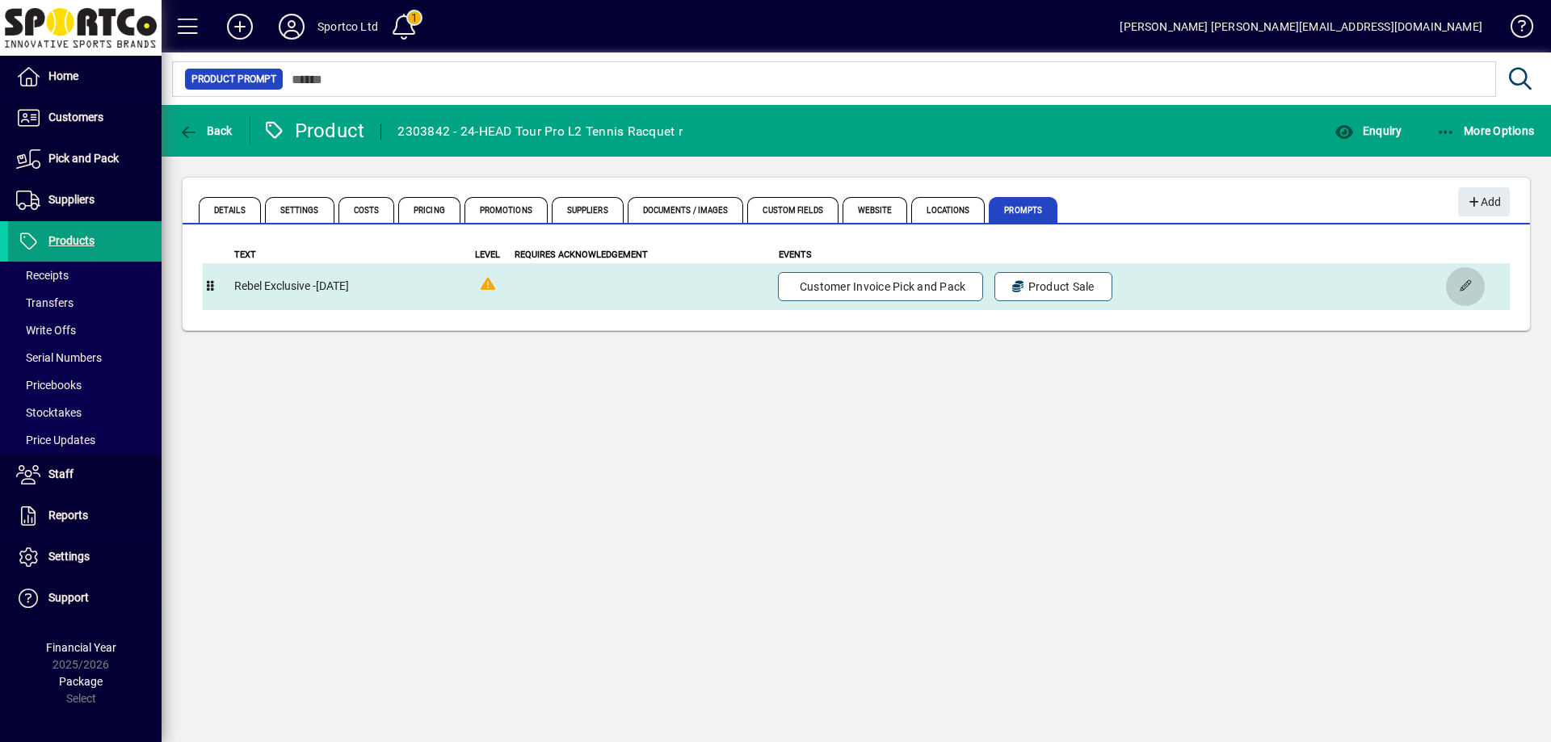
click at [1465, 290] on span "button" at bounding box center [1465, 286] width 39 height 39
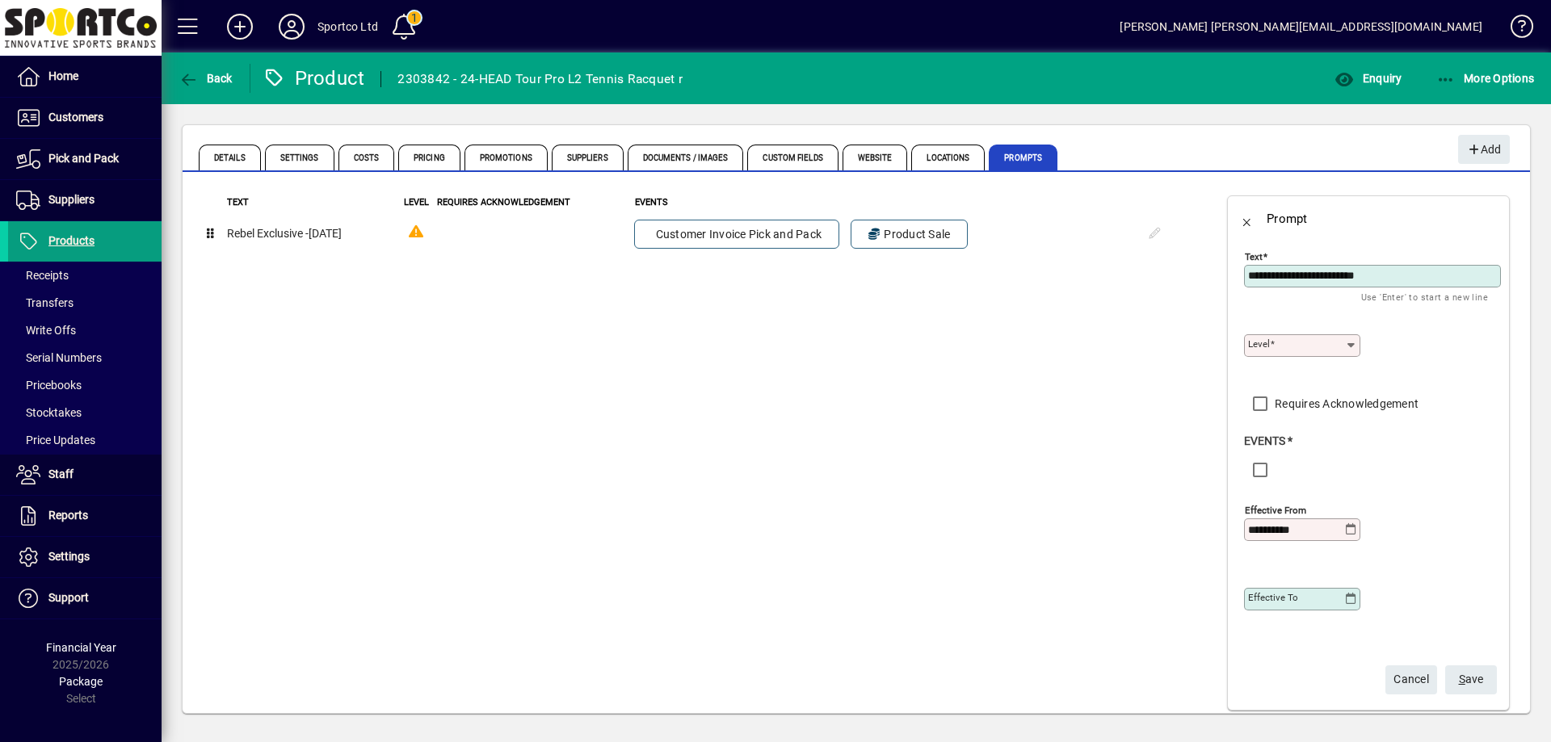
type input "*******"
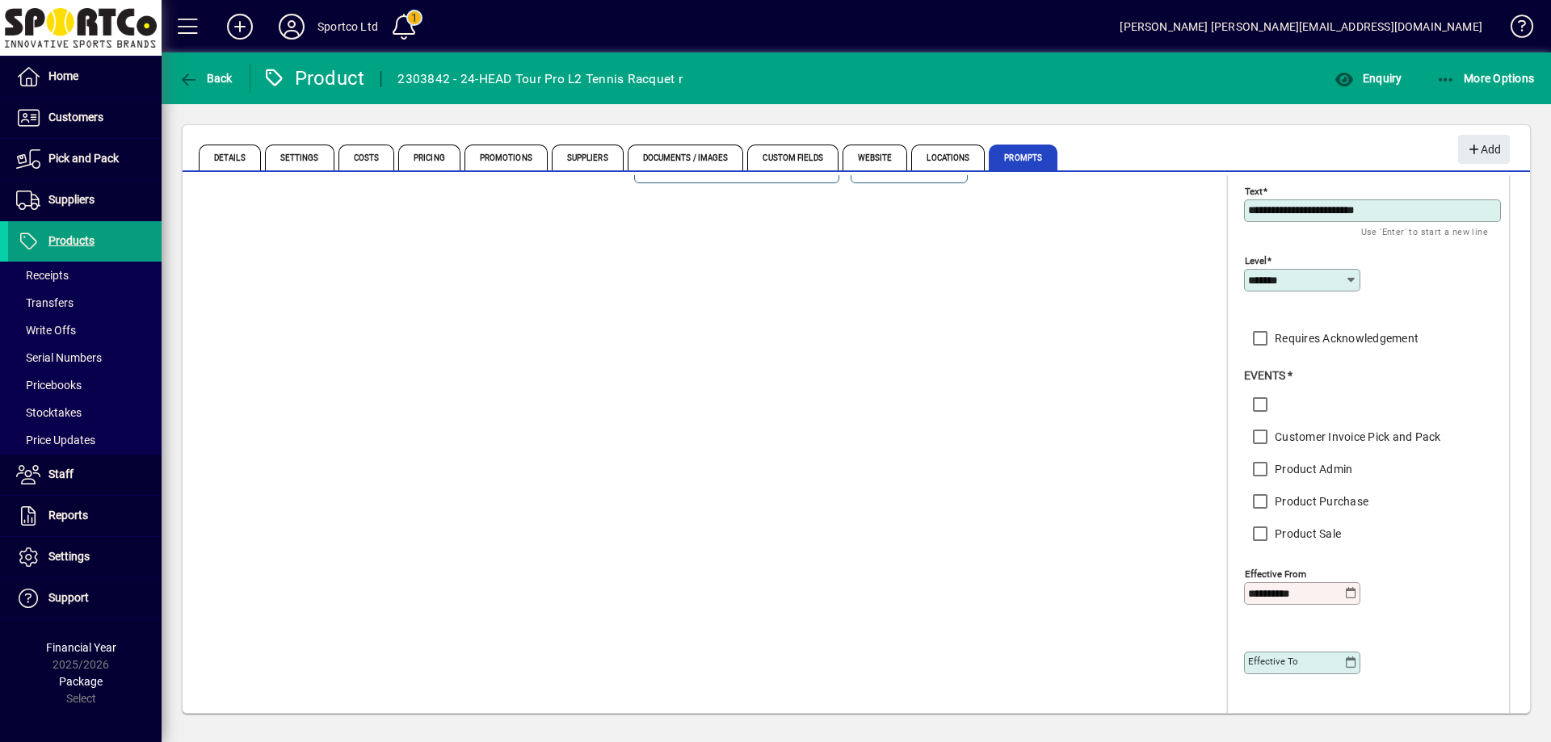
scroll to position [147, 0]
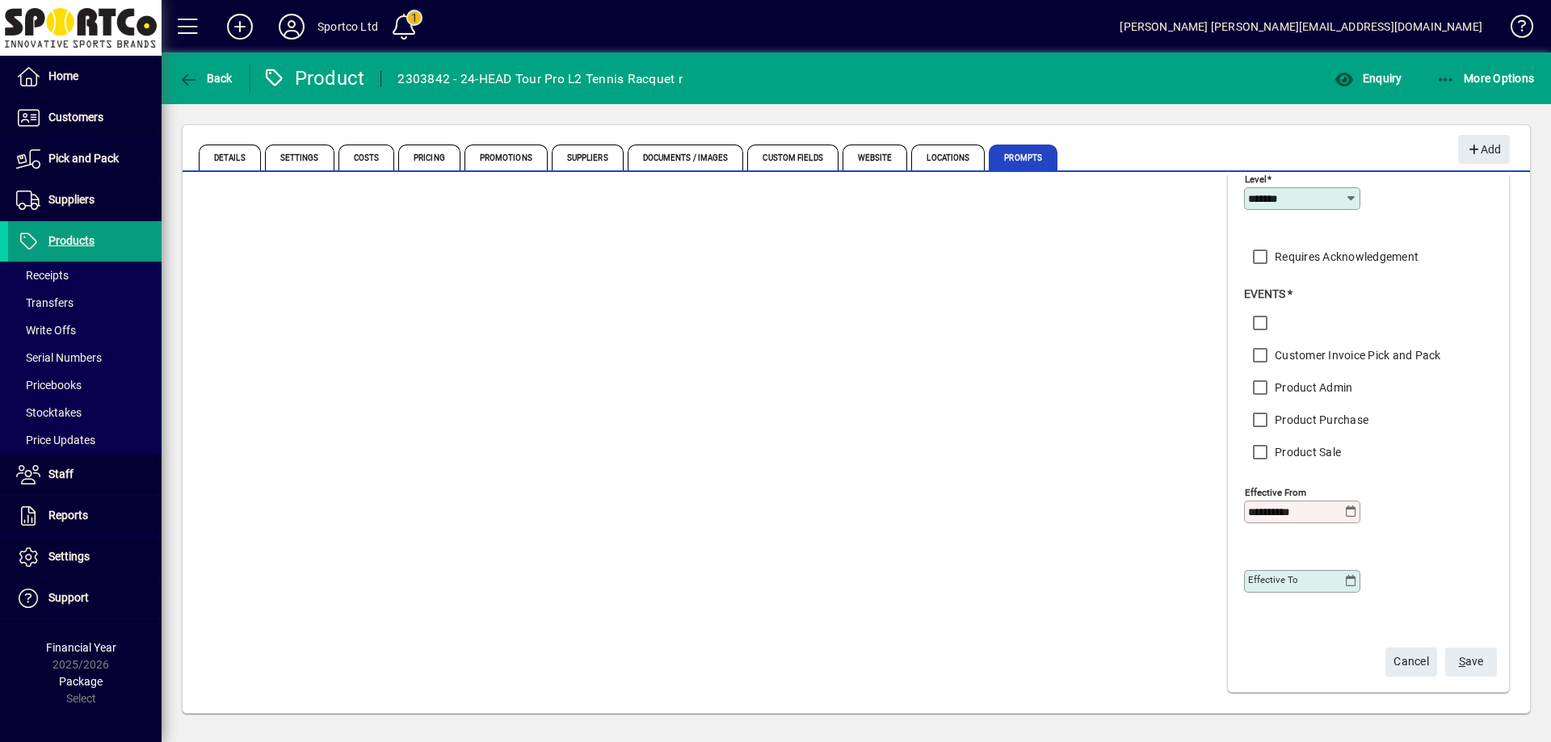
click at [1459, 655] on span "S ave" at bounding box center [1471, 662] width 25 height 27
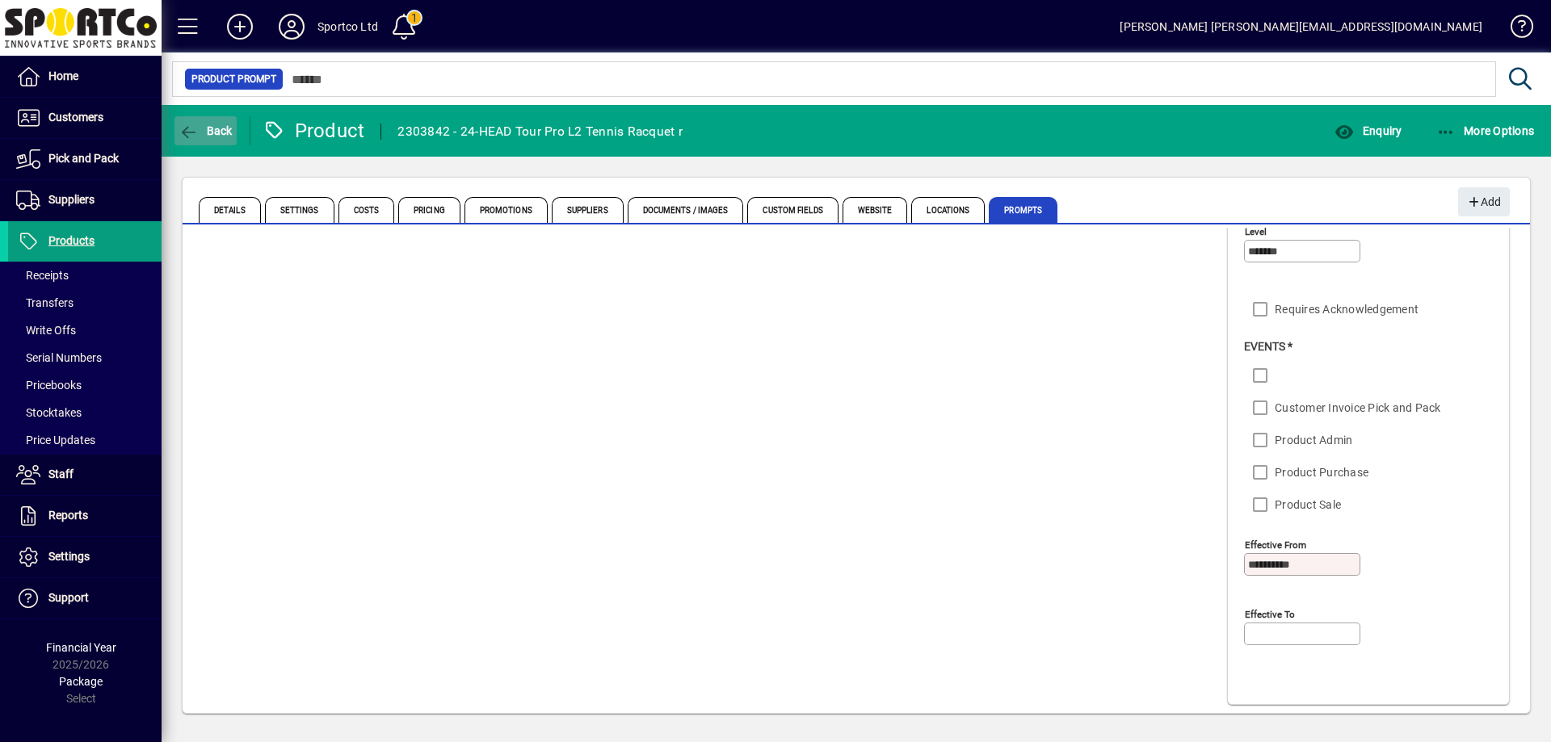
click at [197, 132] on icon "button" at bounding box center [189, 132] width 20 height 16
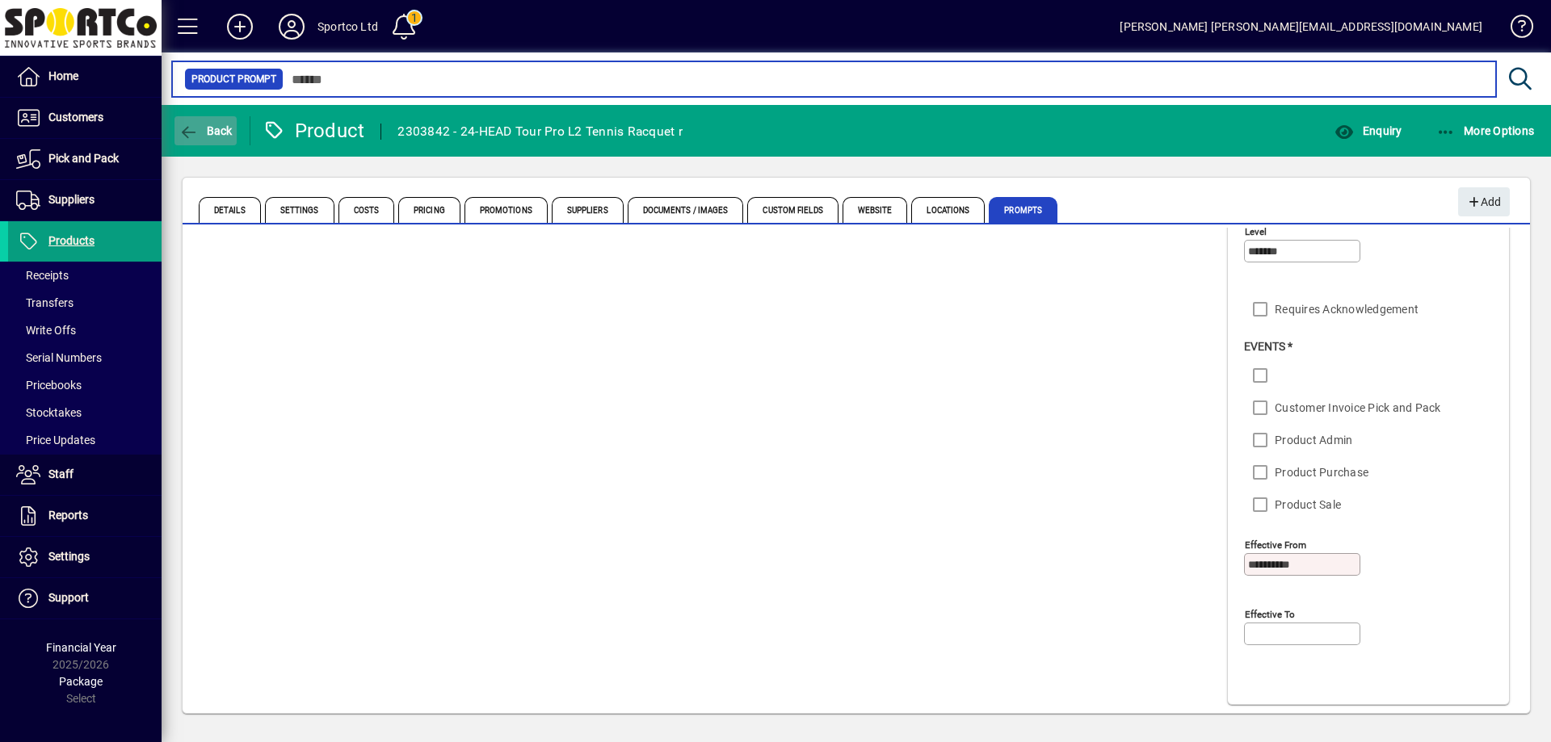
type input "*******"
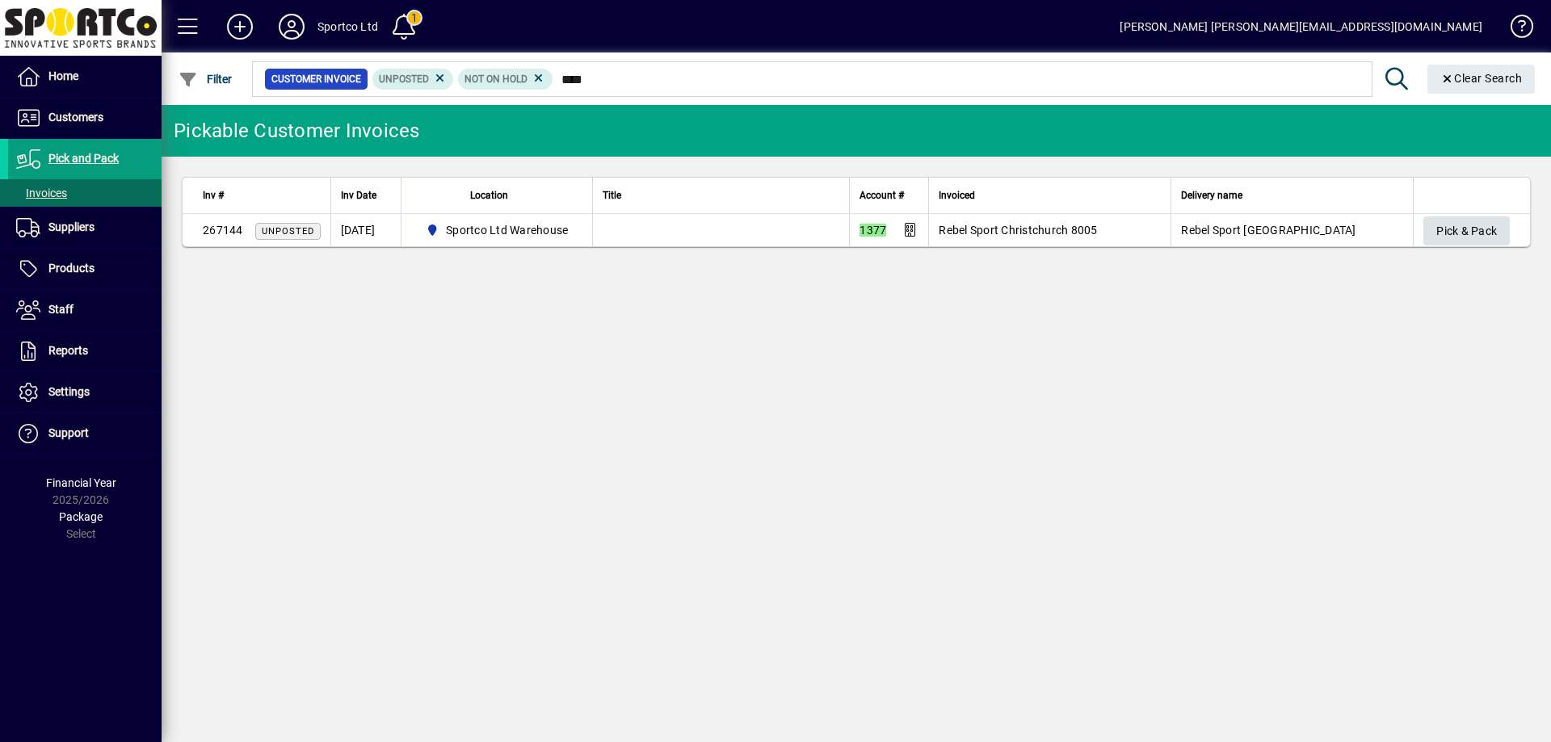
type input "****"
click at [1469, 229] on span "Pick & Pack" at bounding box center [1466, 231] width 61 height 27
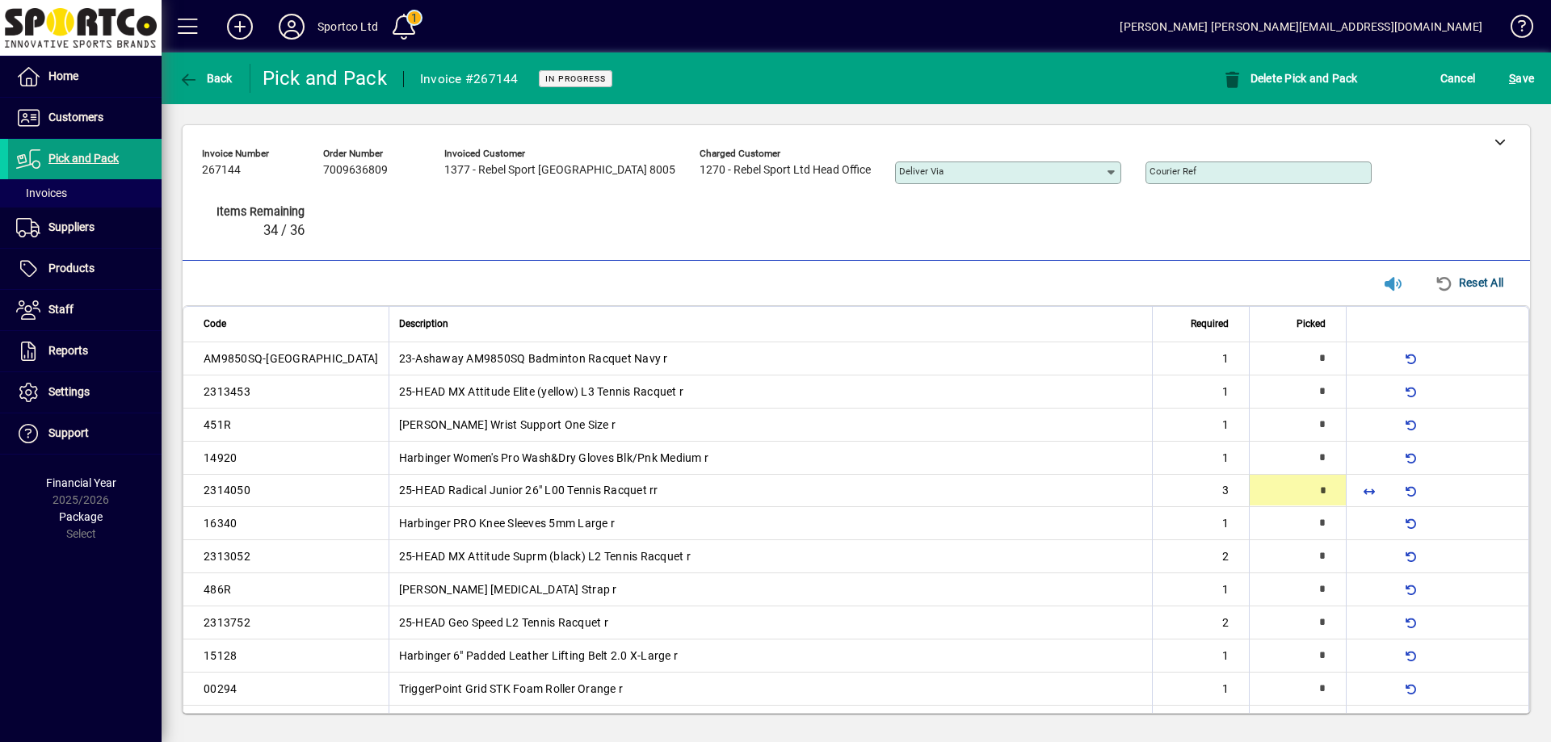
type input "*"
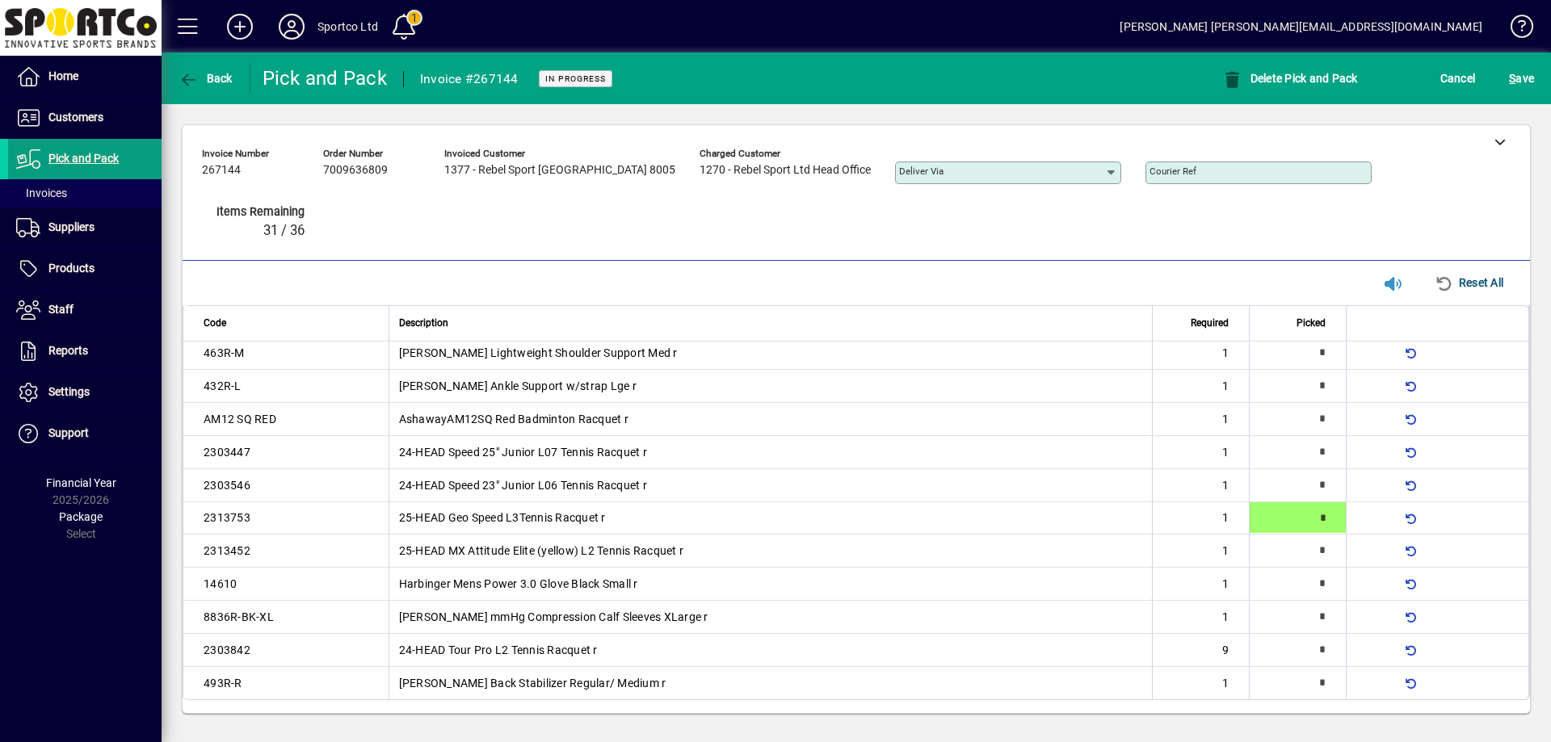
scroll to position [114, 0]
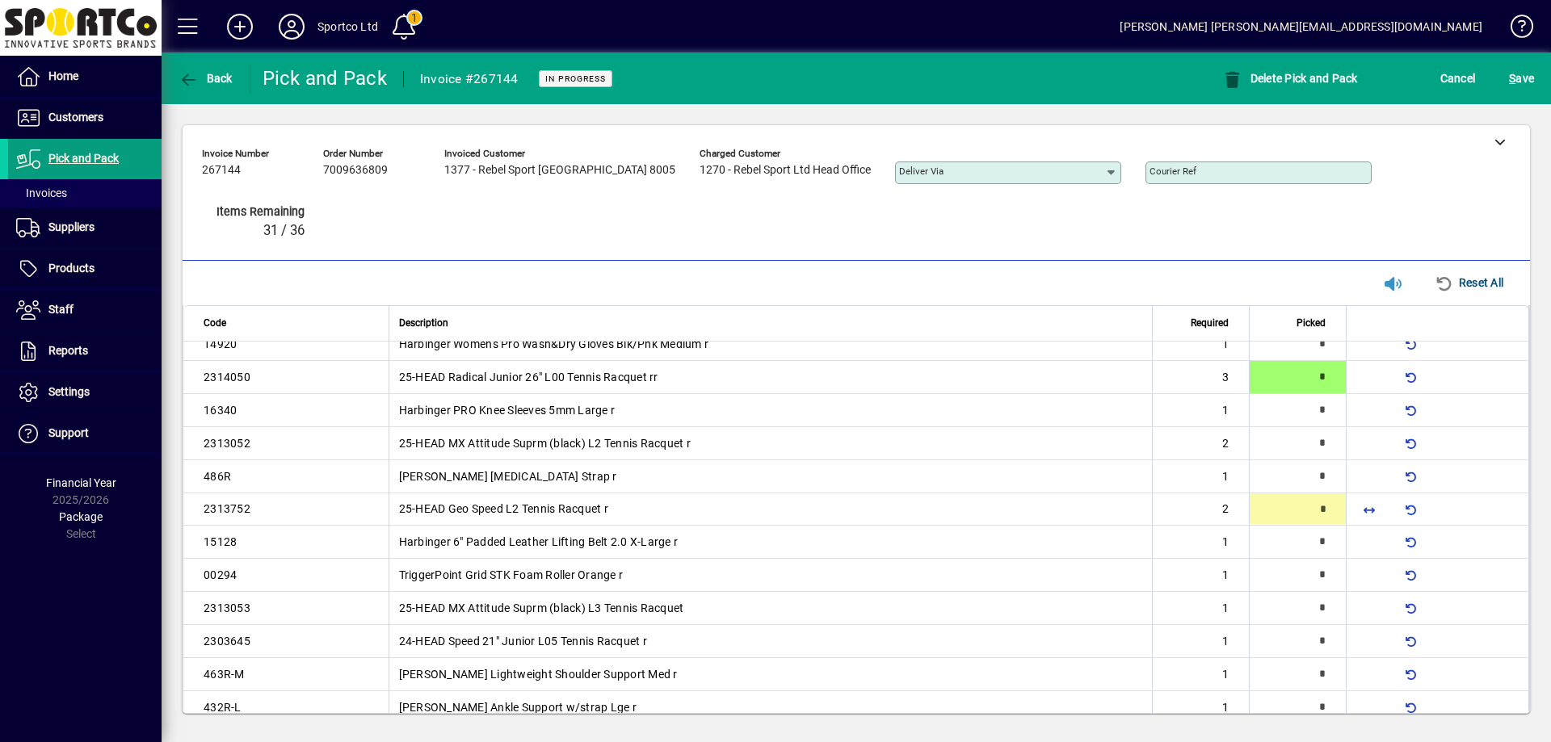
type input "*"
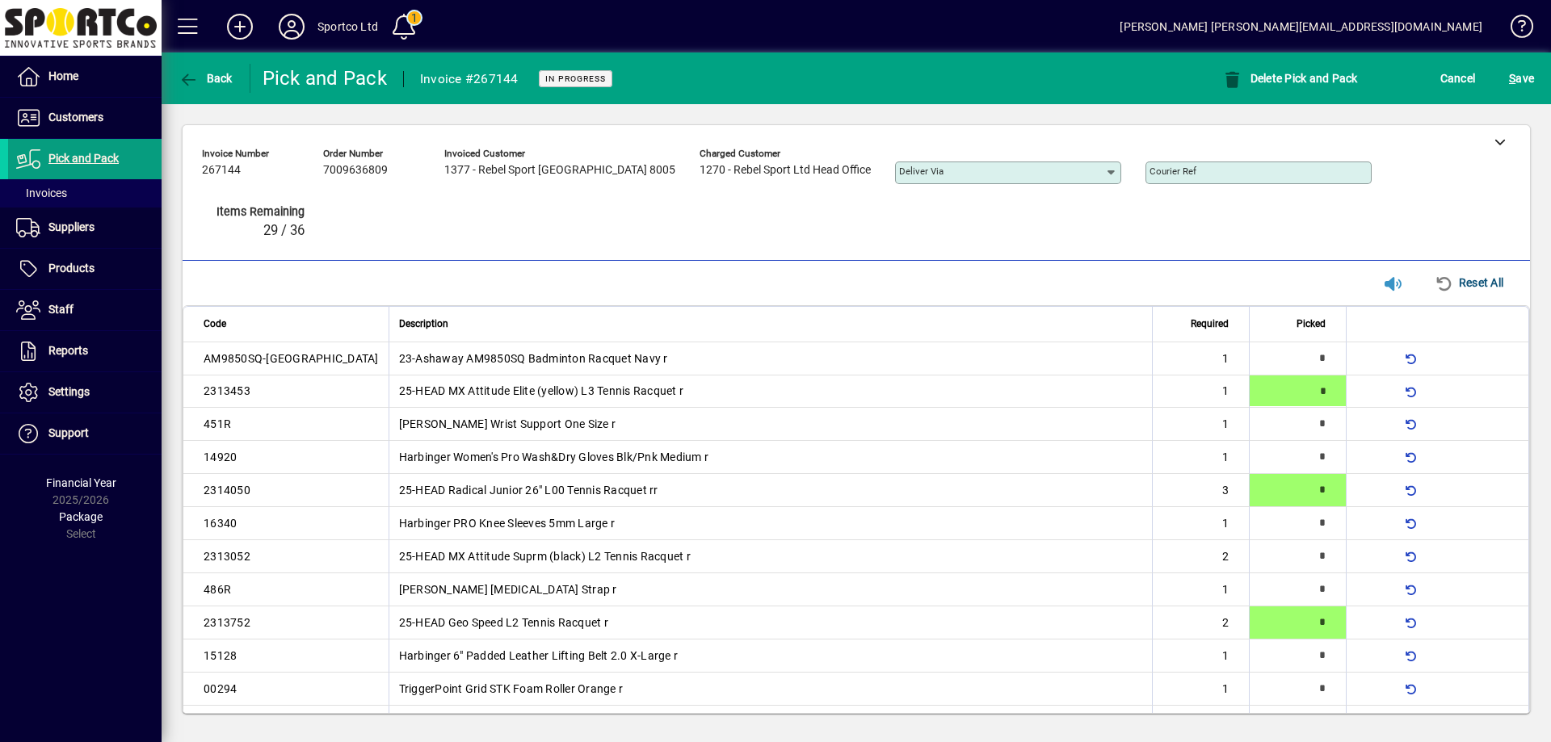
type input "*"
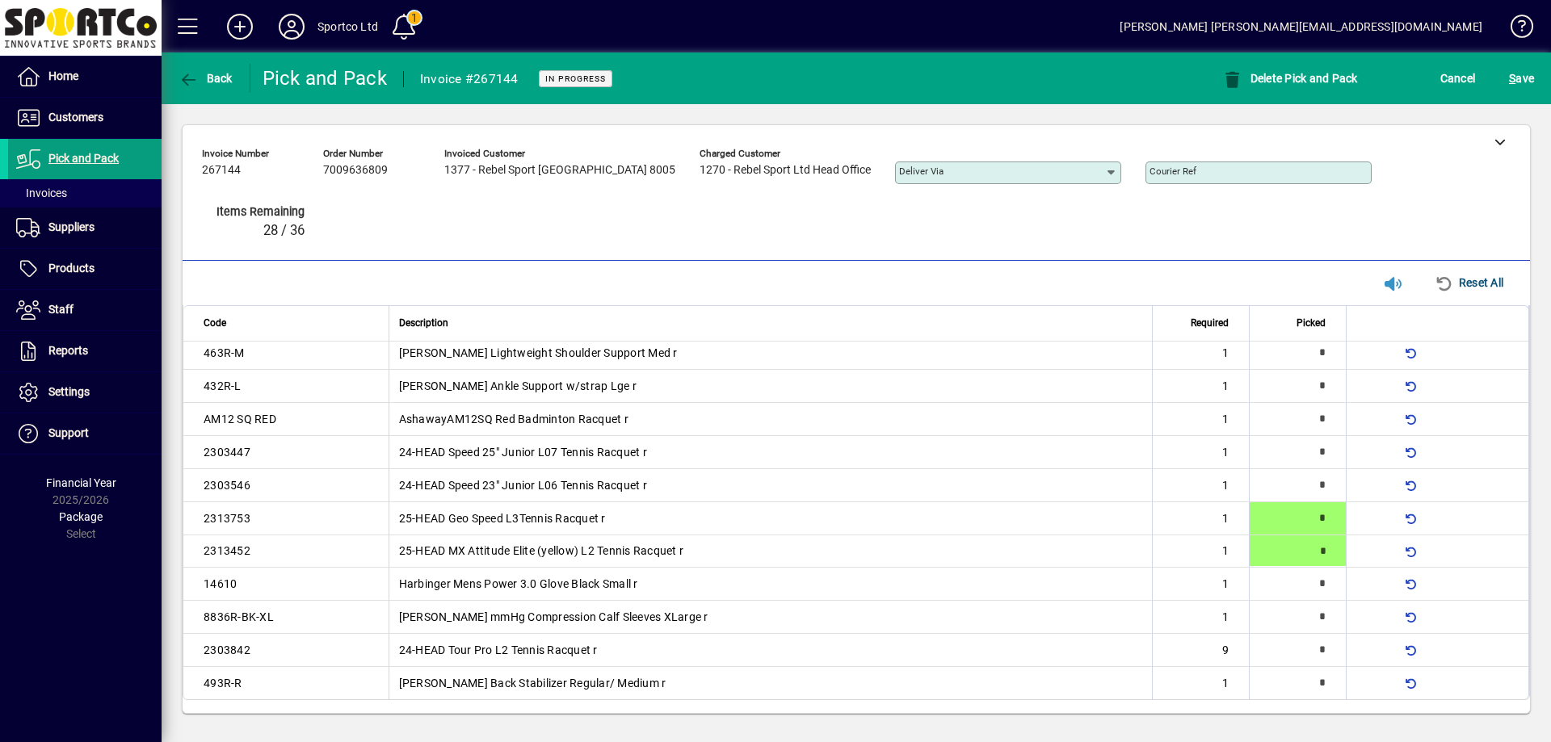
type input "*"
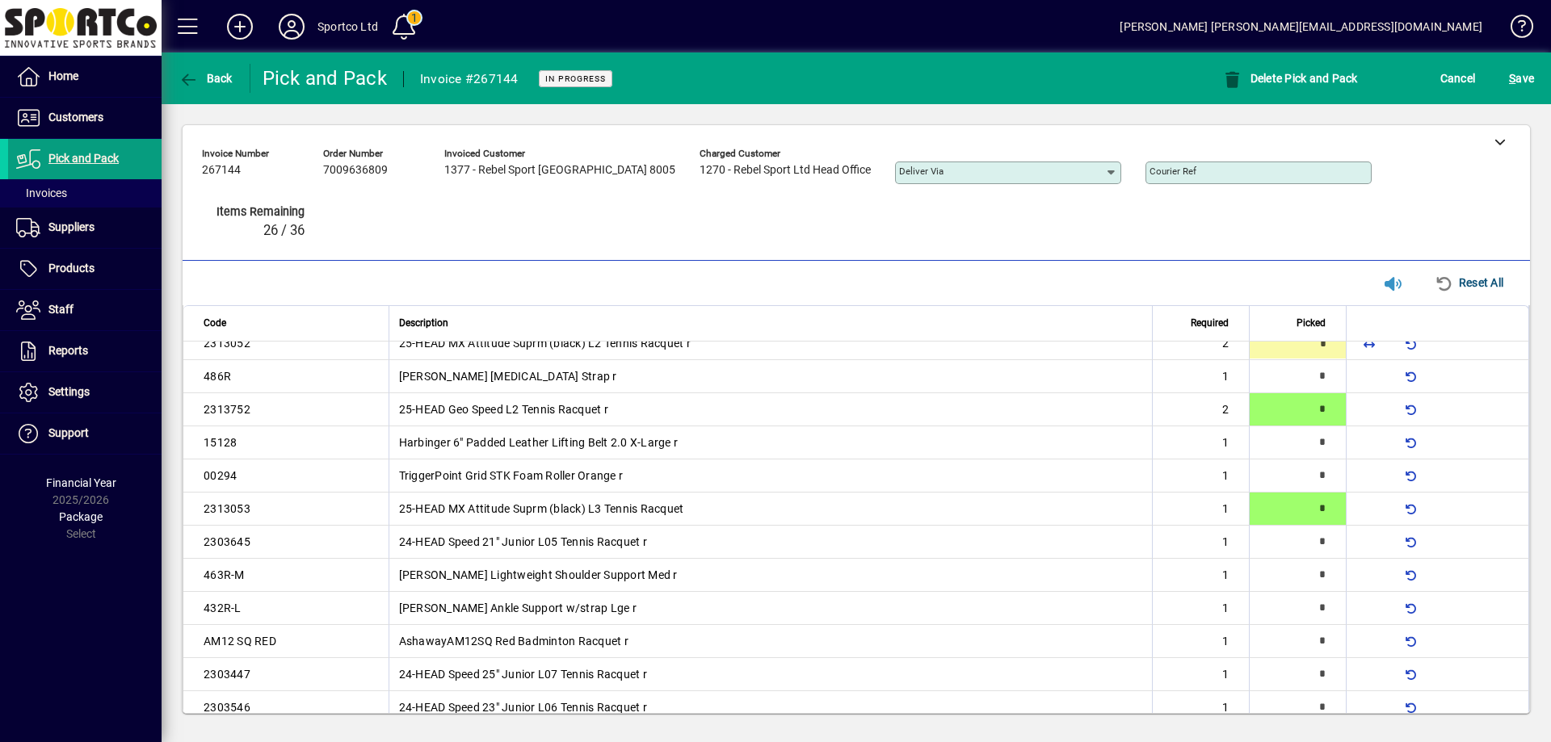
type input "*"
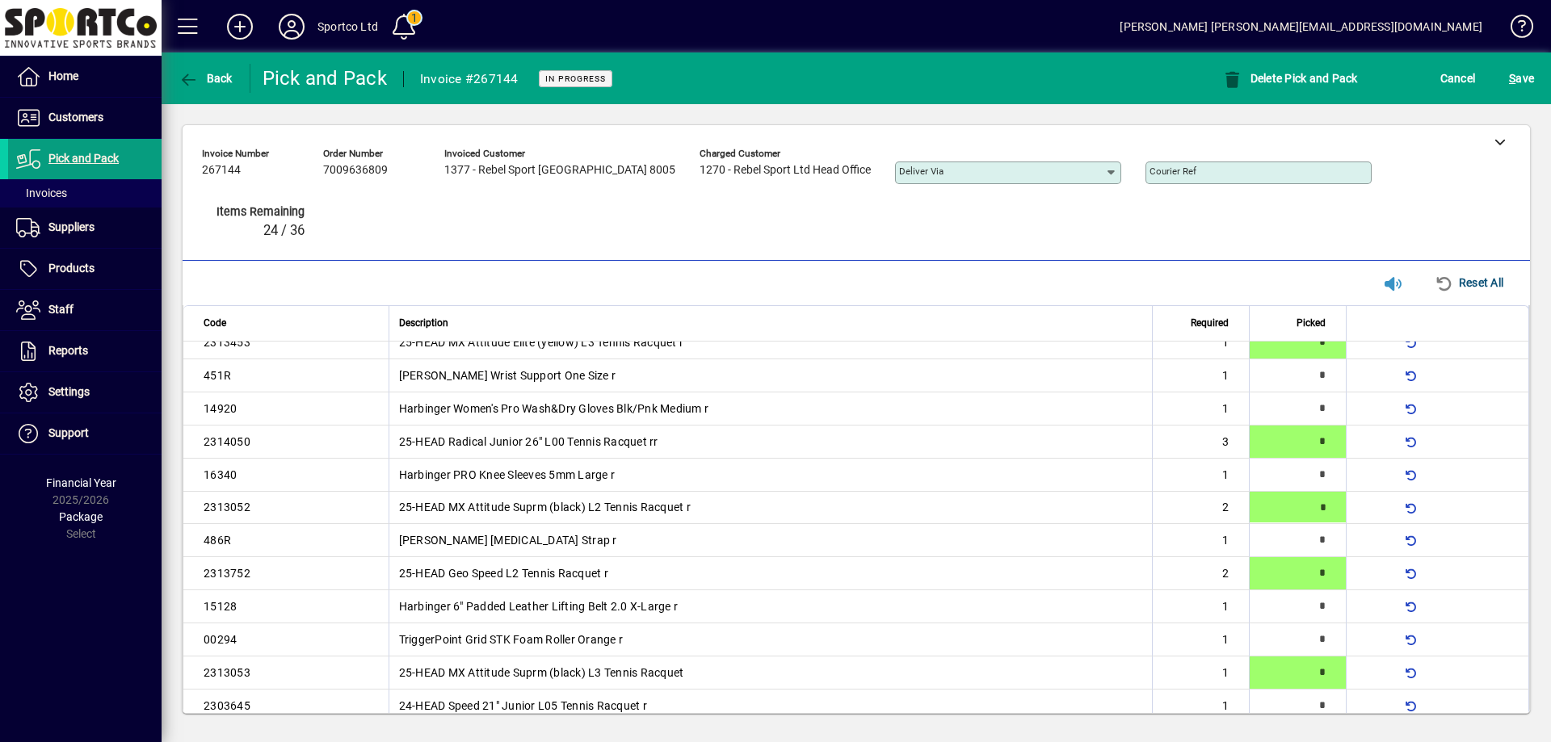
scroll to position [436, 0]
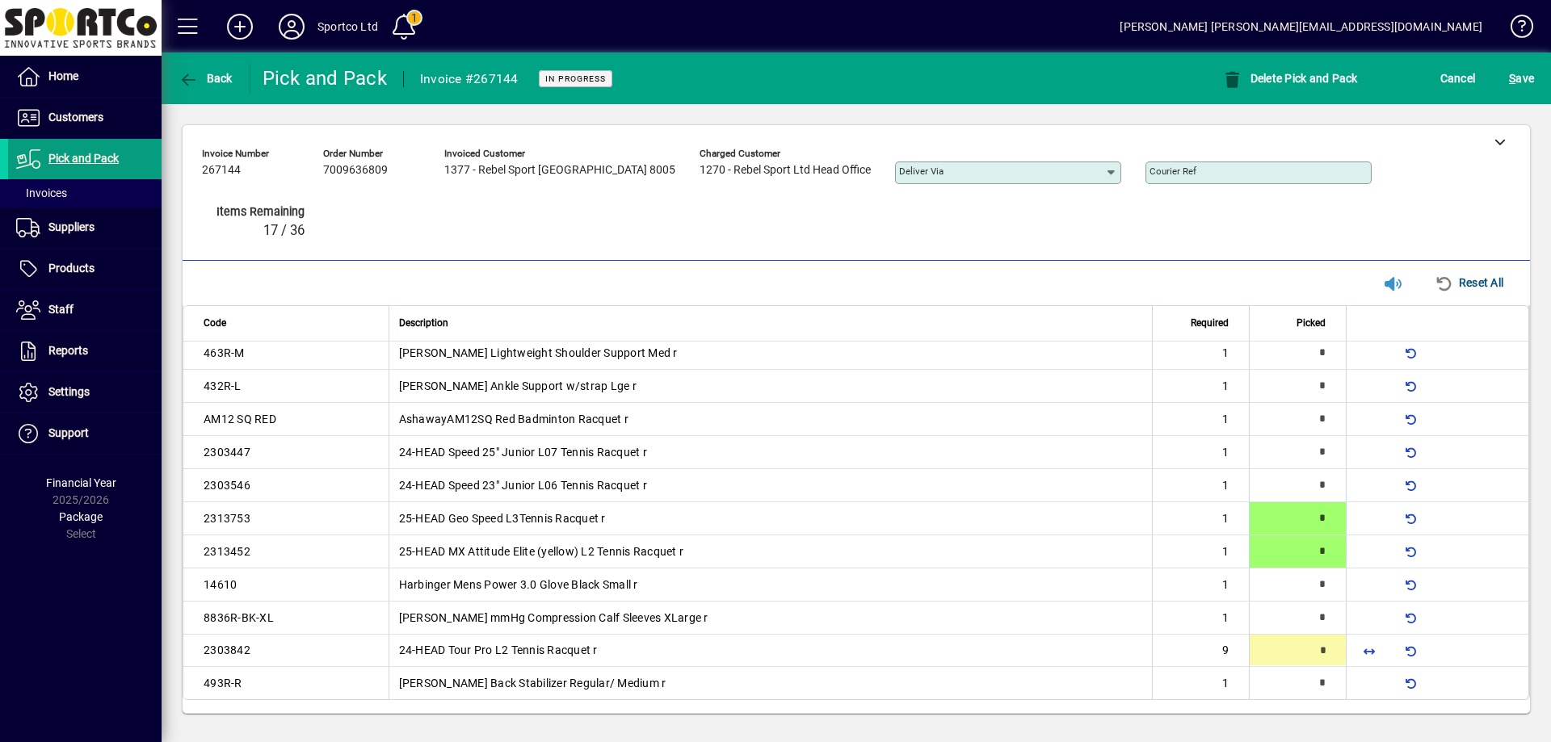
type input "*"
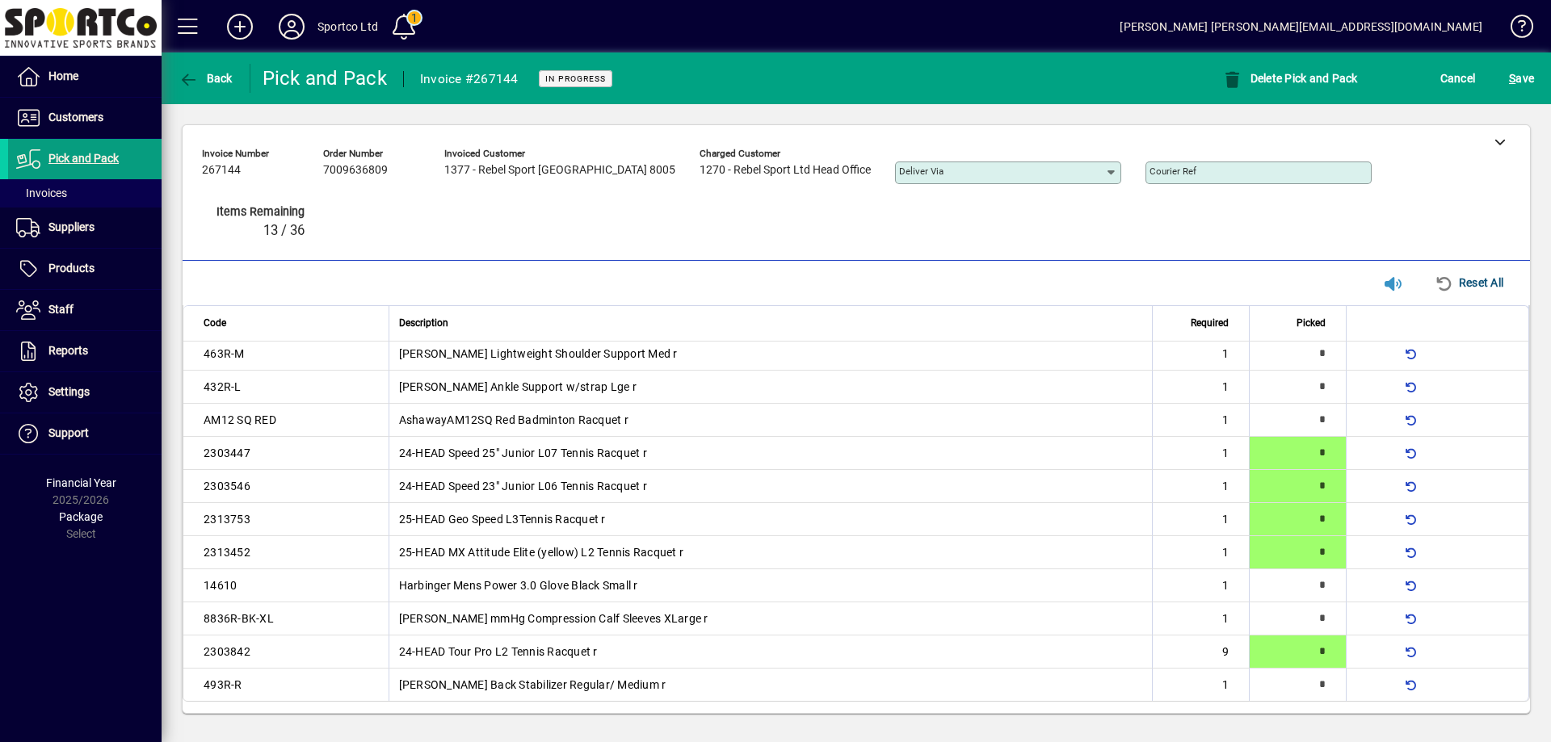
type input "*"
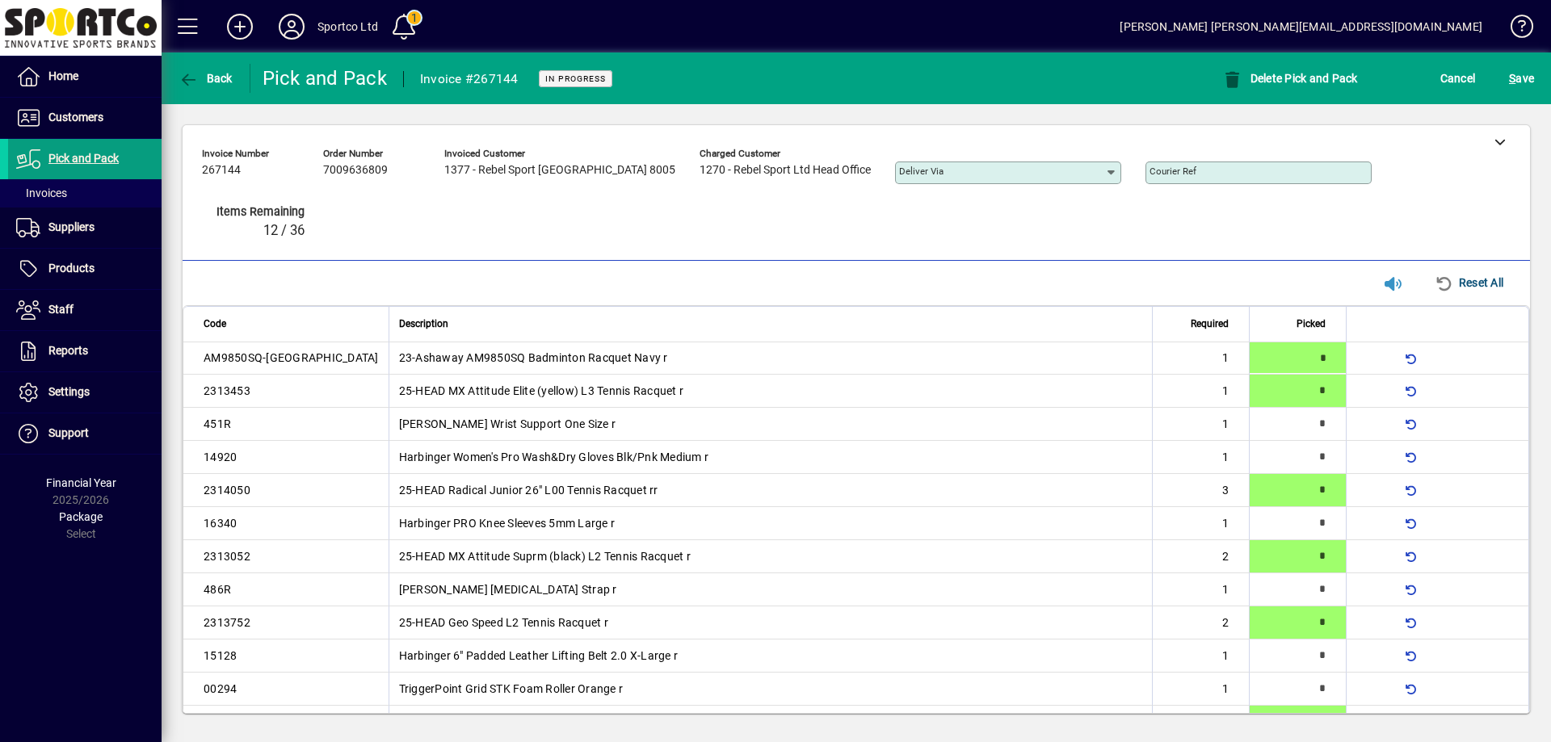
type input "*"
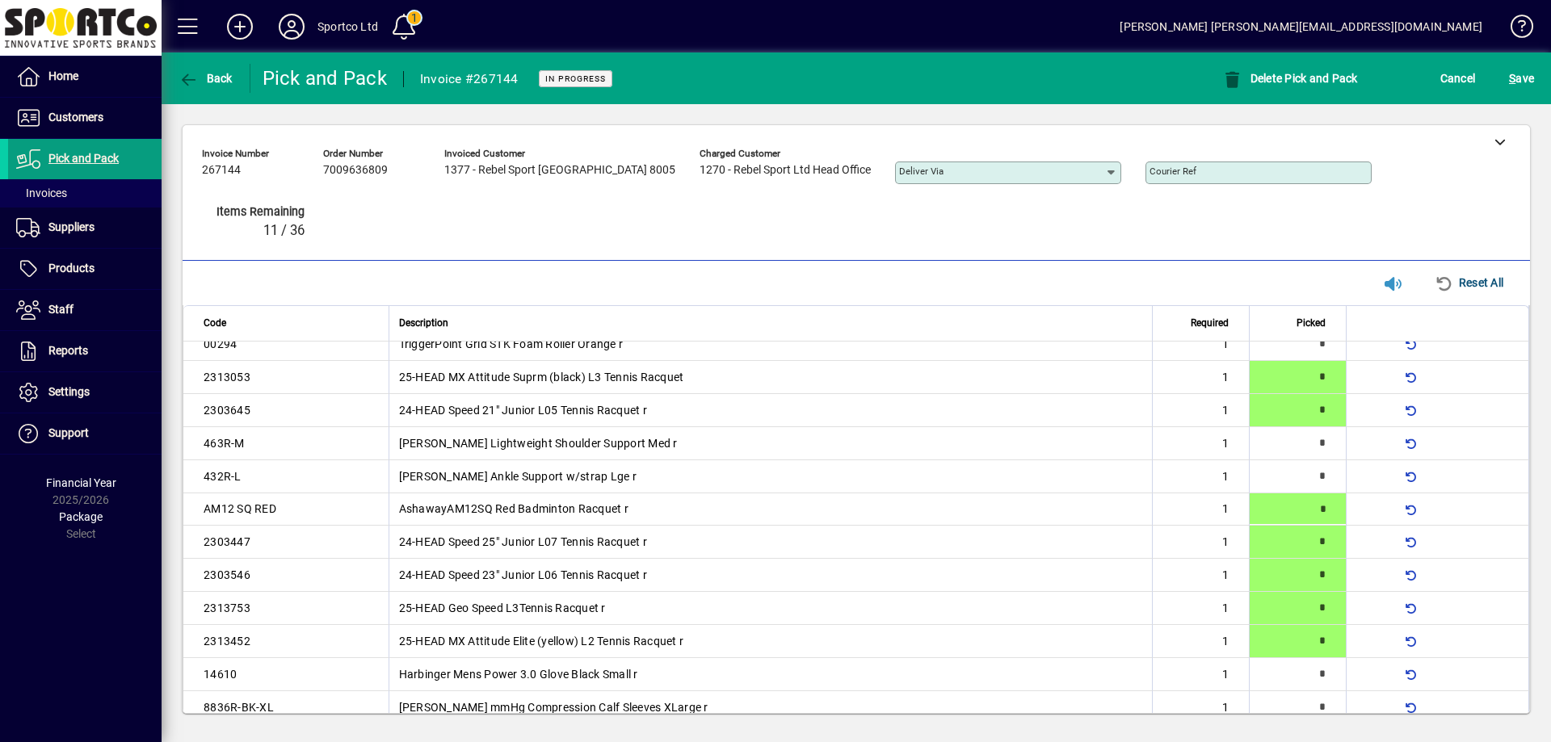
type input "*"
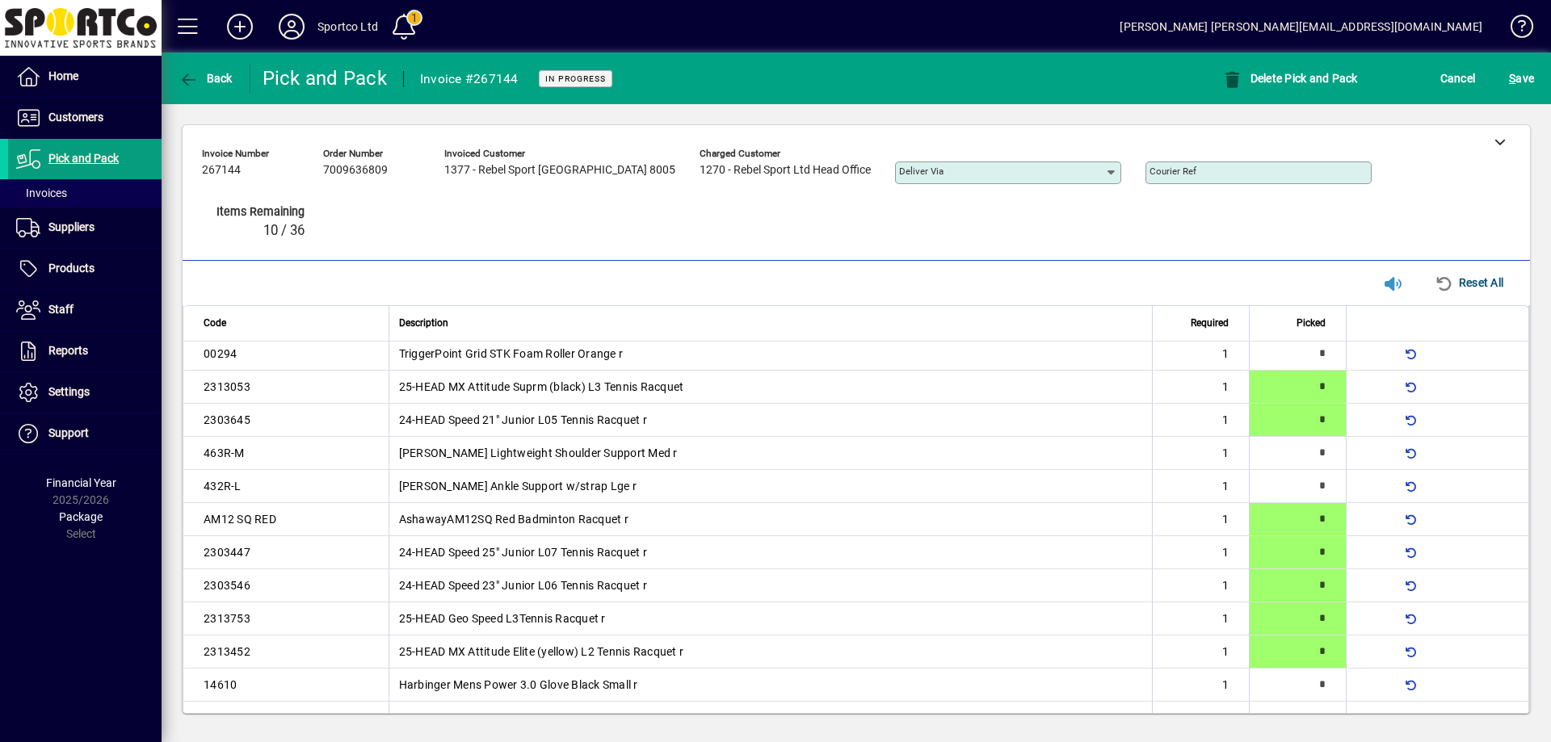
type input "*"
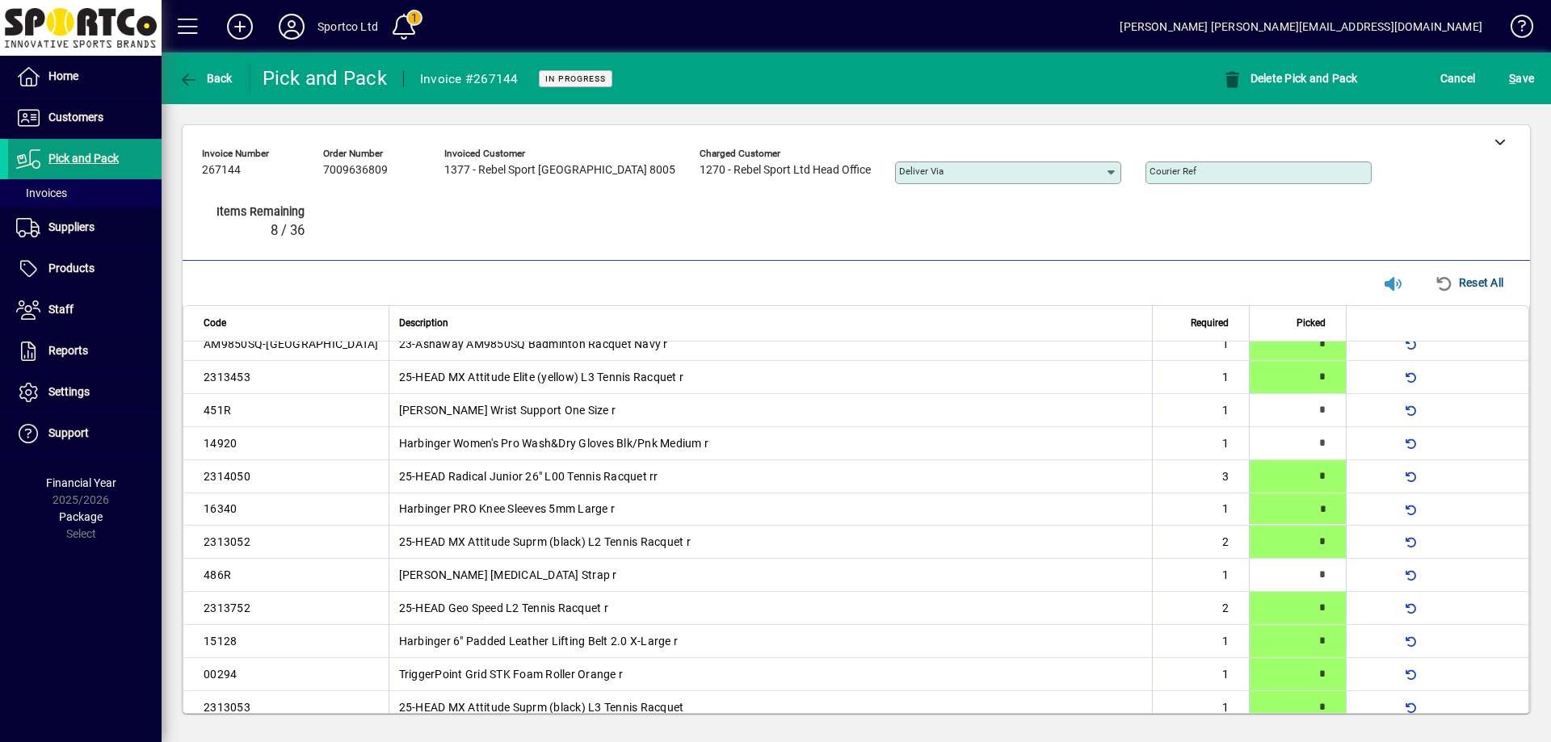
type input "*"
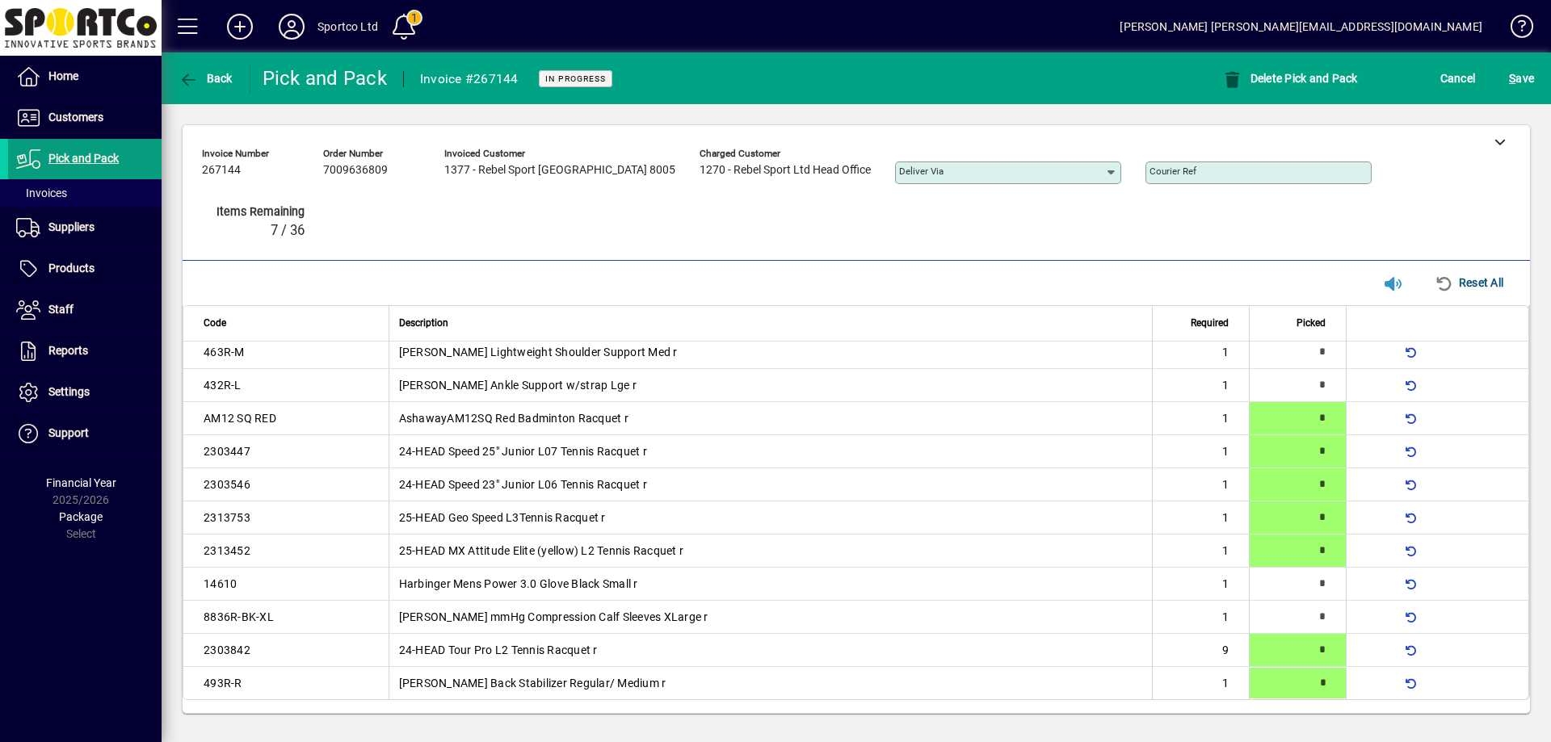
type input "*"
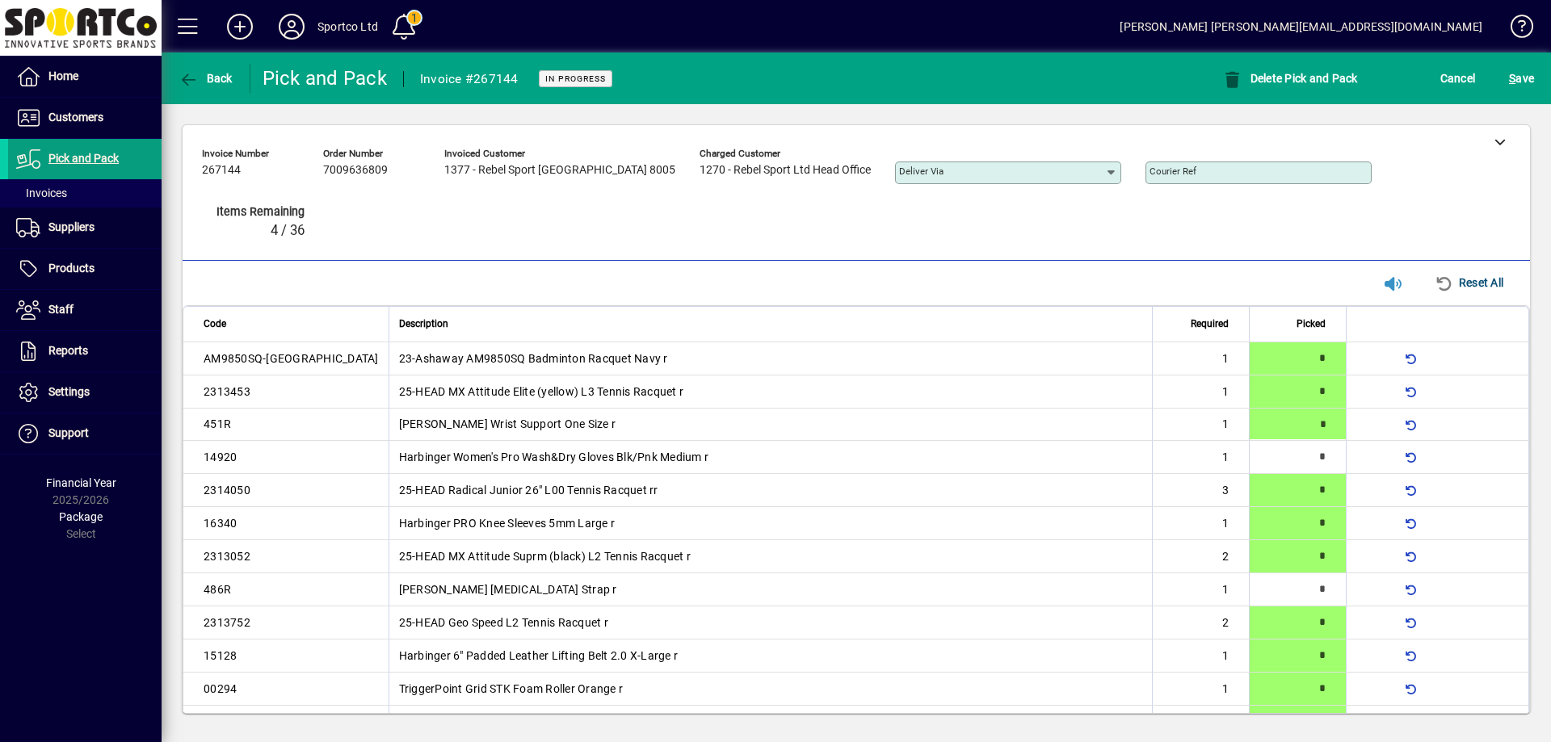
type input "*"
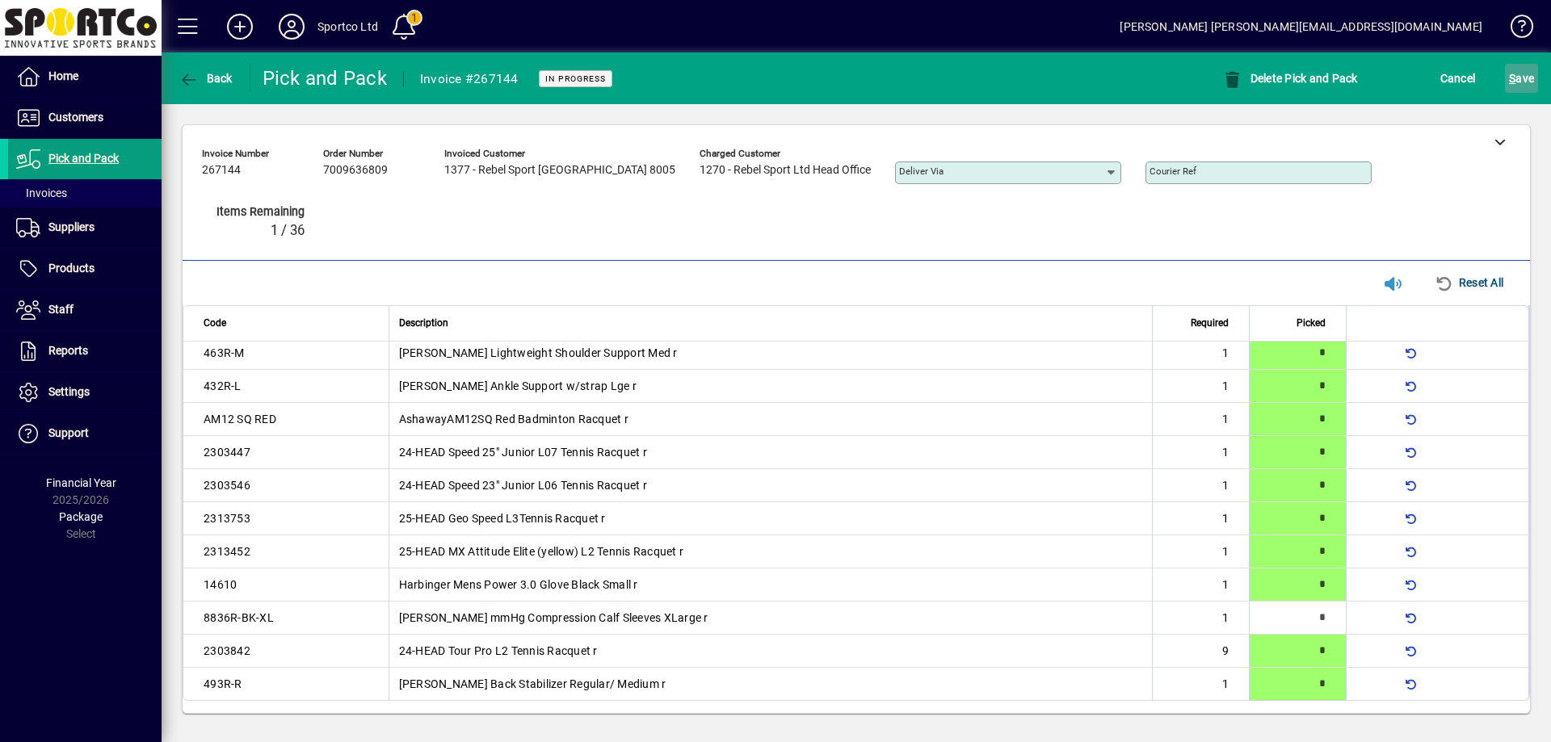
scroll to position [437, 0]
click at [1525, 73] on span "S ave" at bounding box center [1521, 78] width 25 height 26
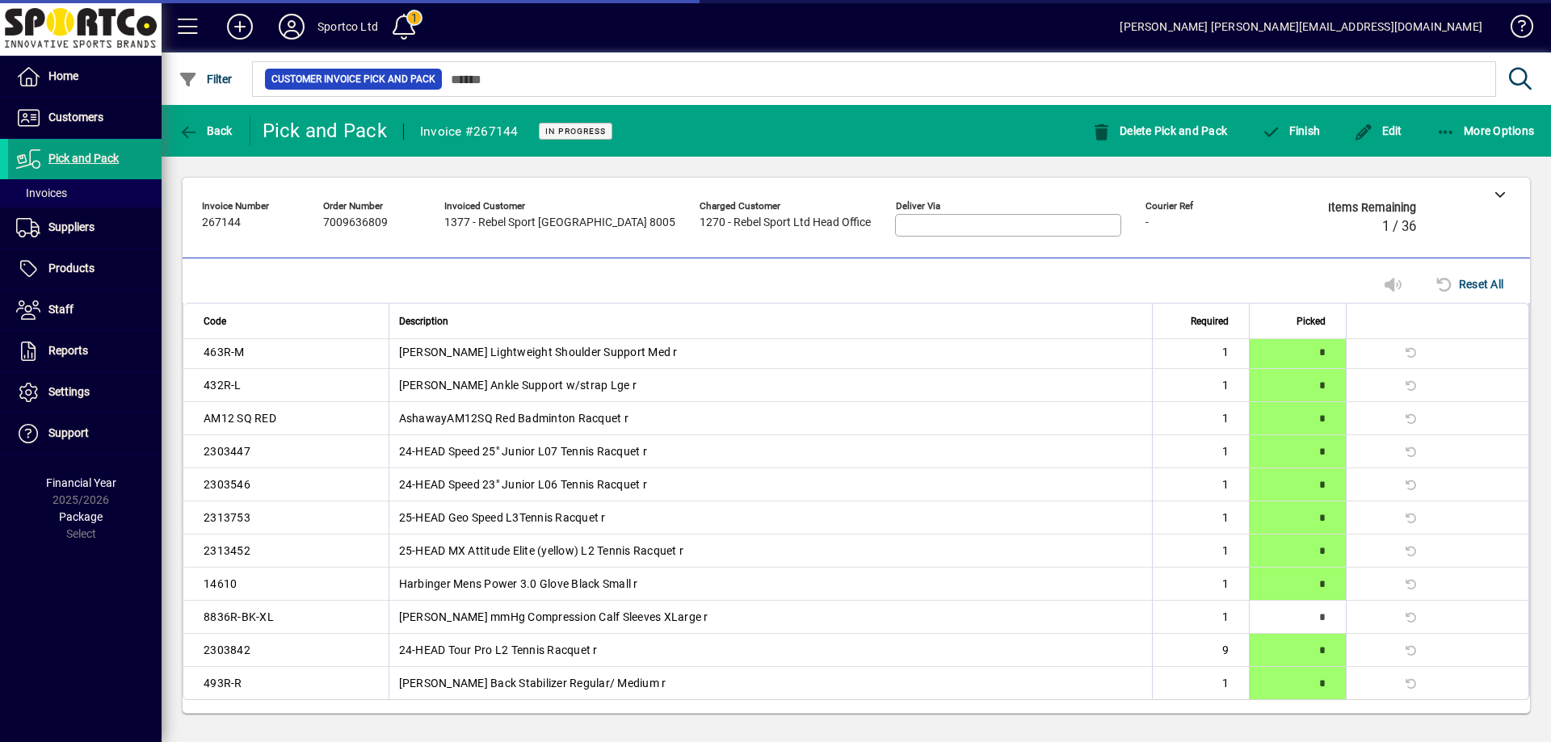
scroll to position [398, 0]
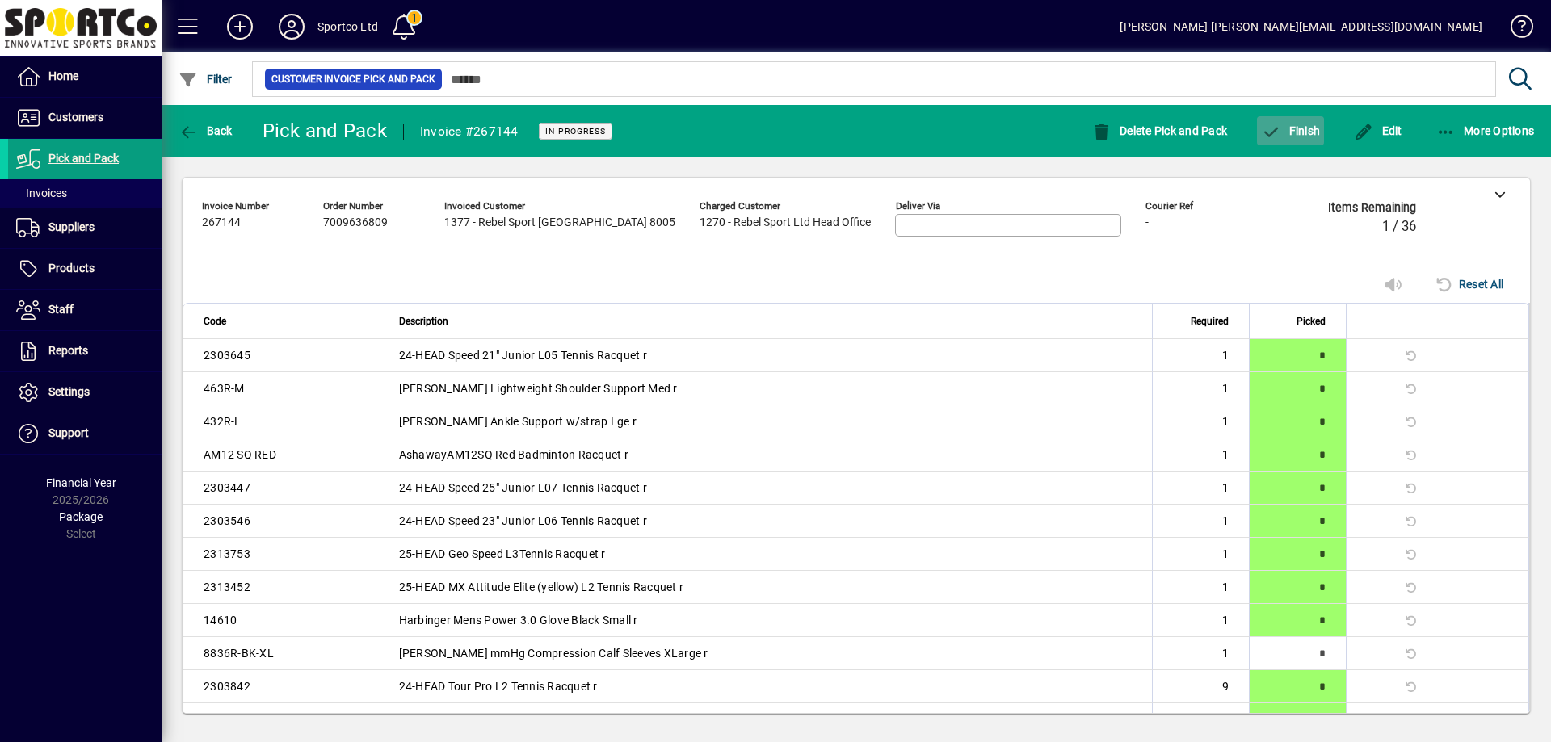
click at [1297, 127] on span "Finish" at bounding box center [1290, 130] width 59 height 13
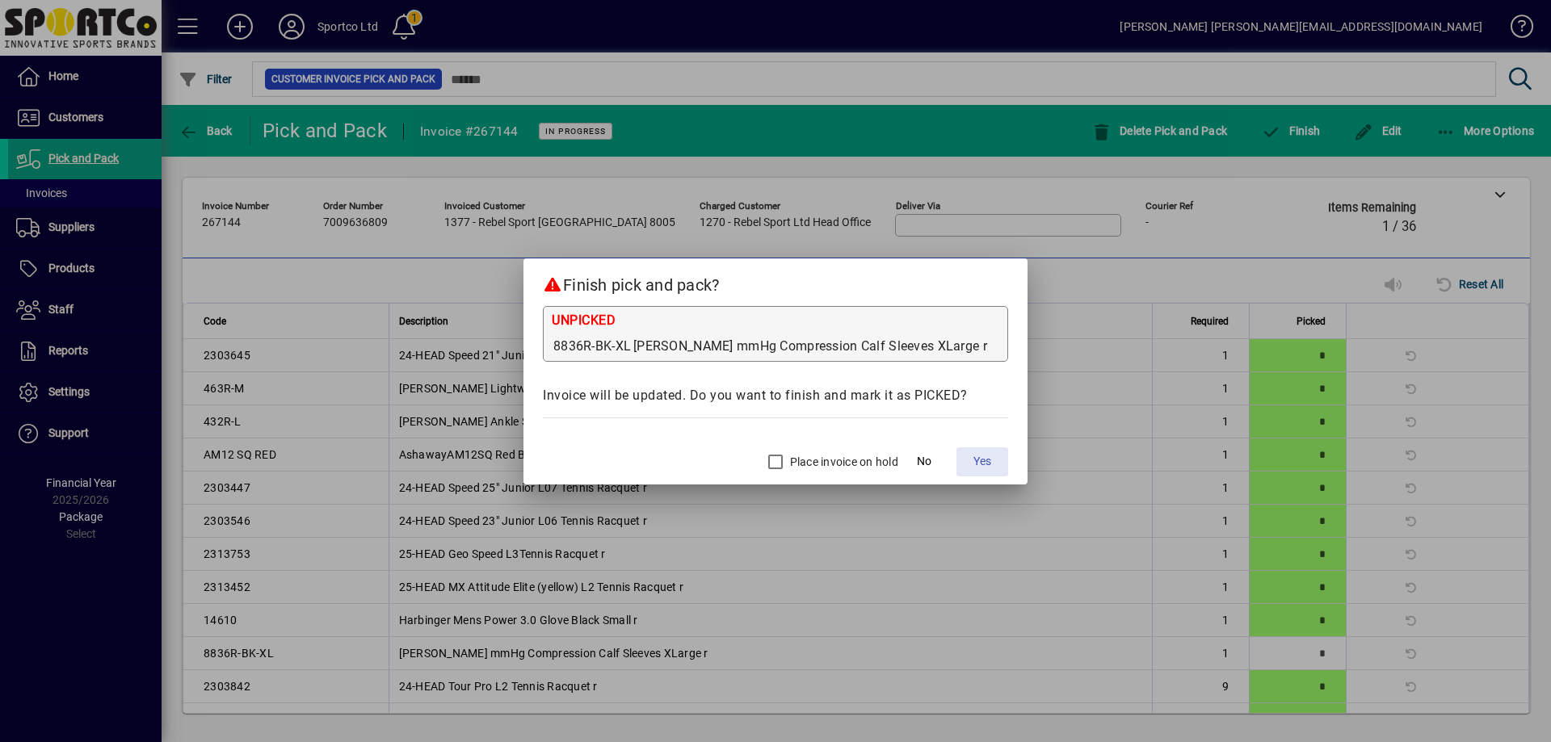
click at [962, 453] on button "Yes" at bounding box center [982, 462] width 52 height 29
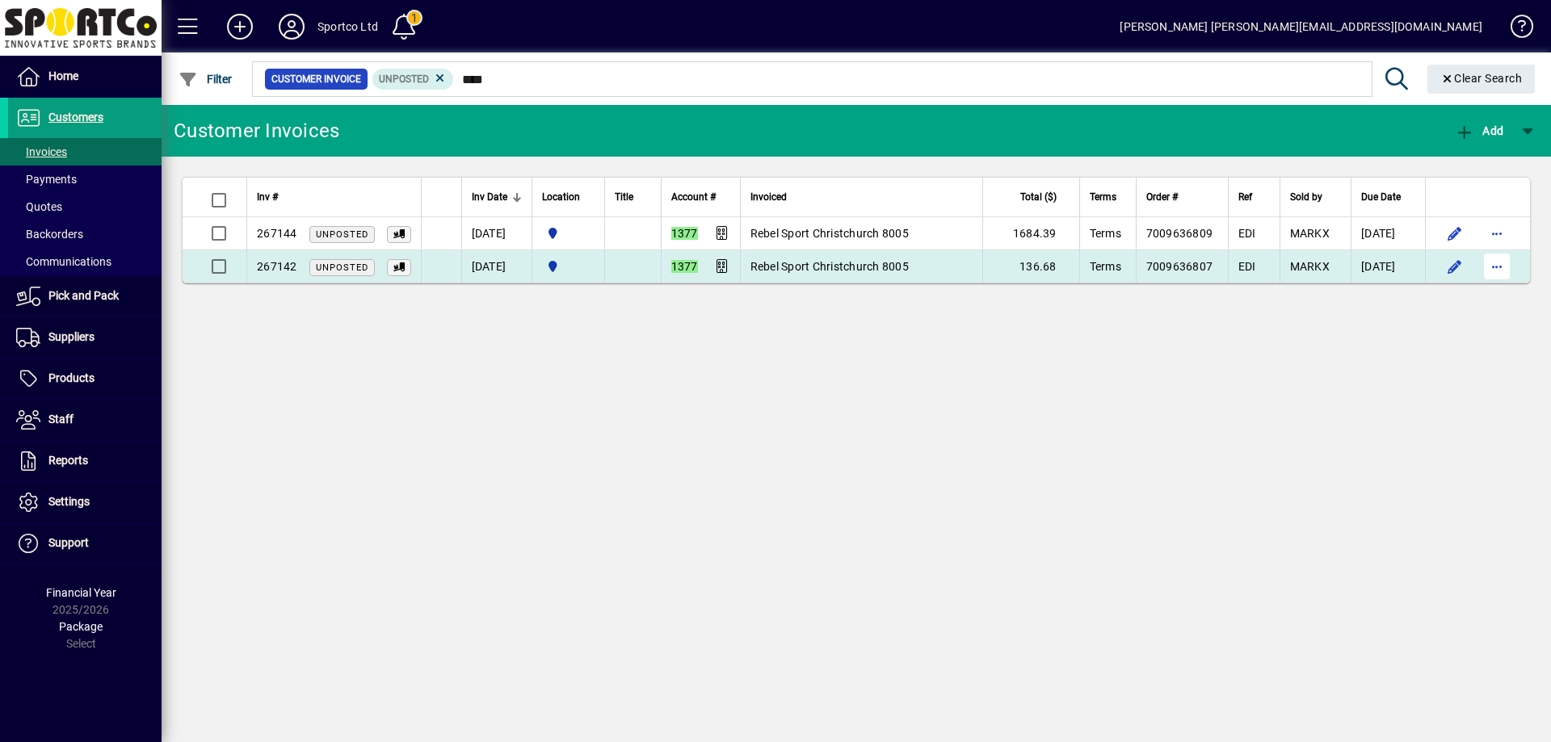
type input "****"
click at [1493, 264] on span "button" at bounding box center [1497, 266] width 39 height 39
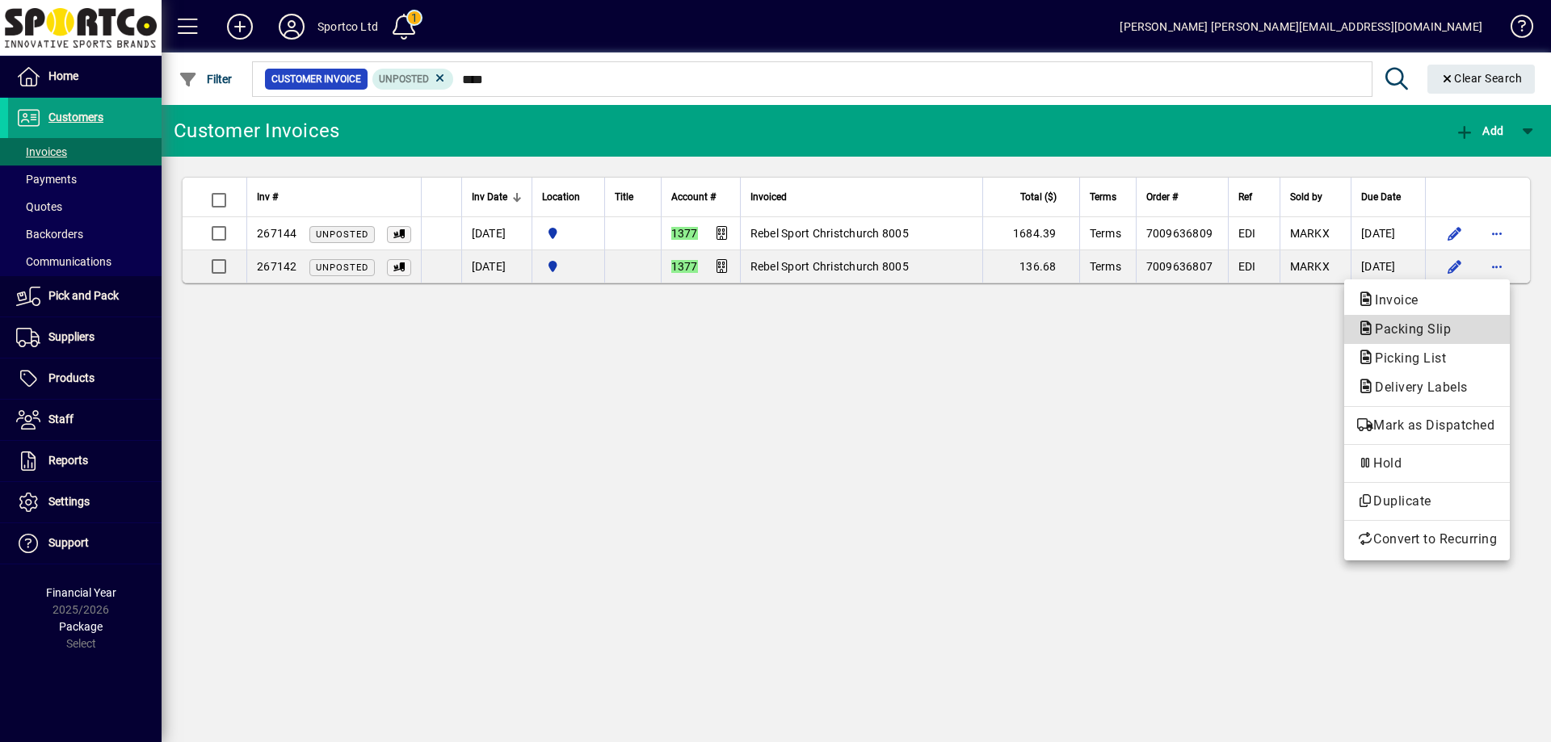
click at [1460, 330] on span "Packing Slip" at bounding box center [1427, 329] width 140 height 19
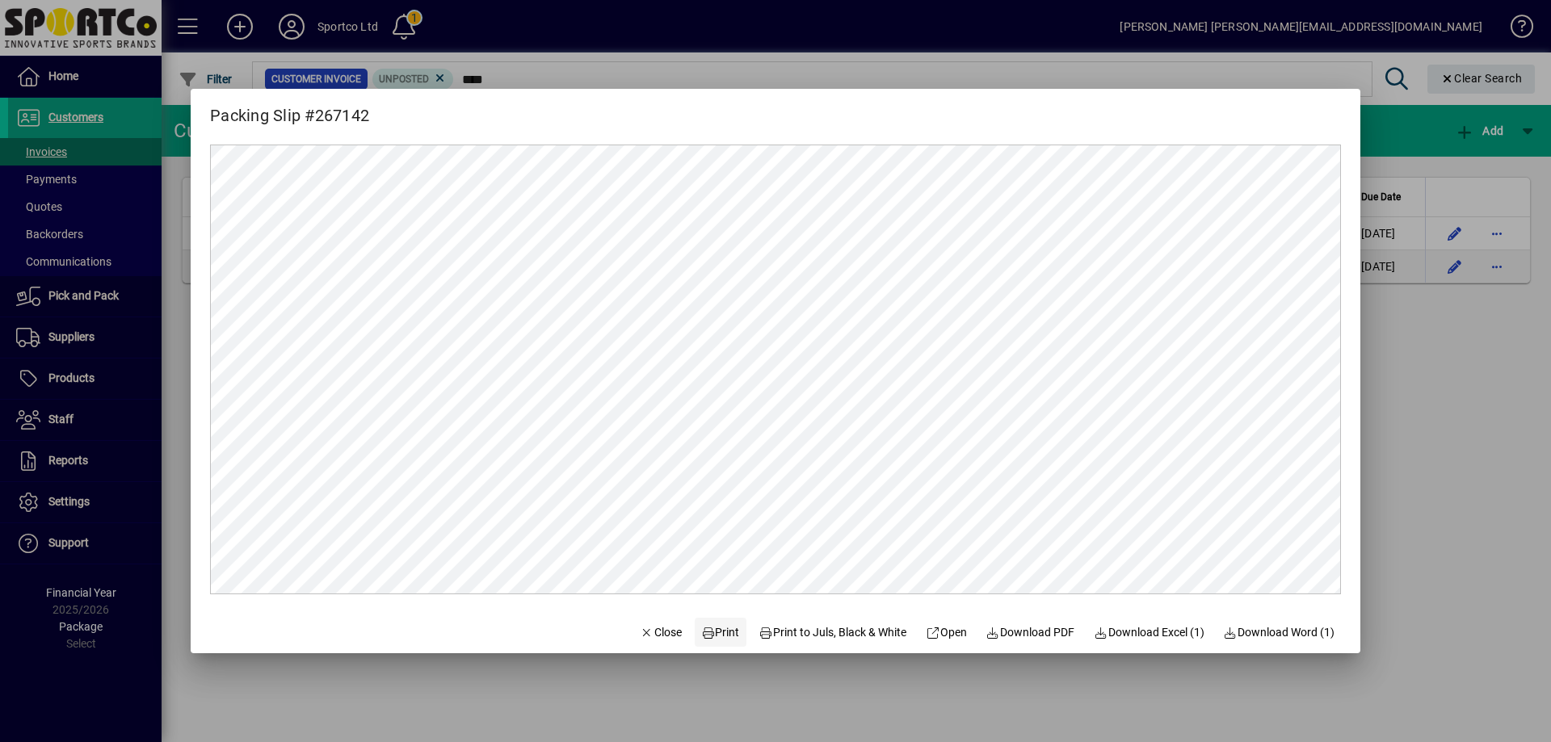
click at [717, 619] on span at bounding box center [721, 632] width 52 height 39
click at [633, 636] on span "button" at bounding box center [660, 632] width 55 height 39
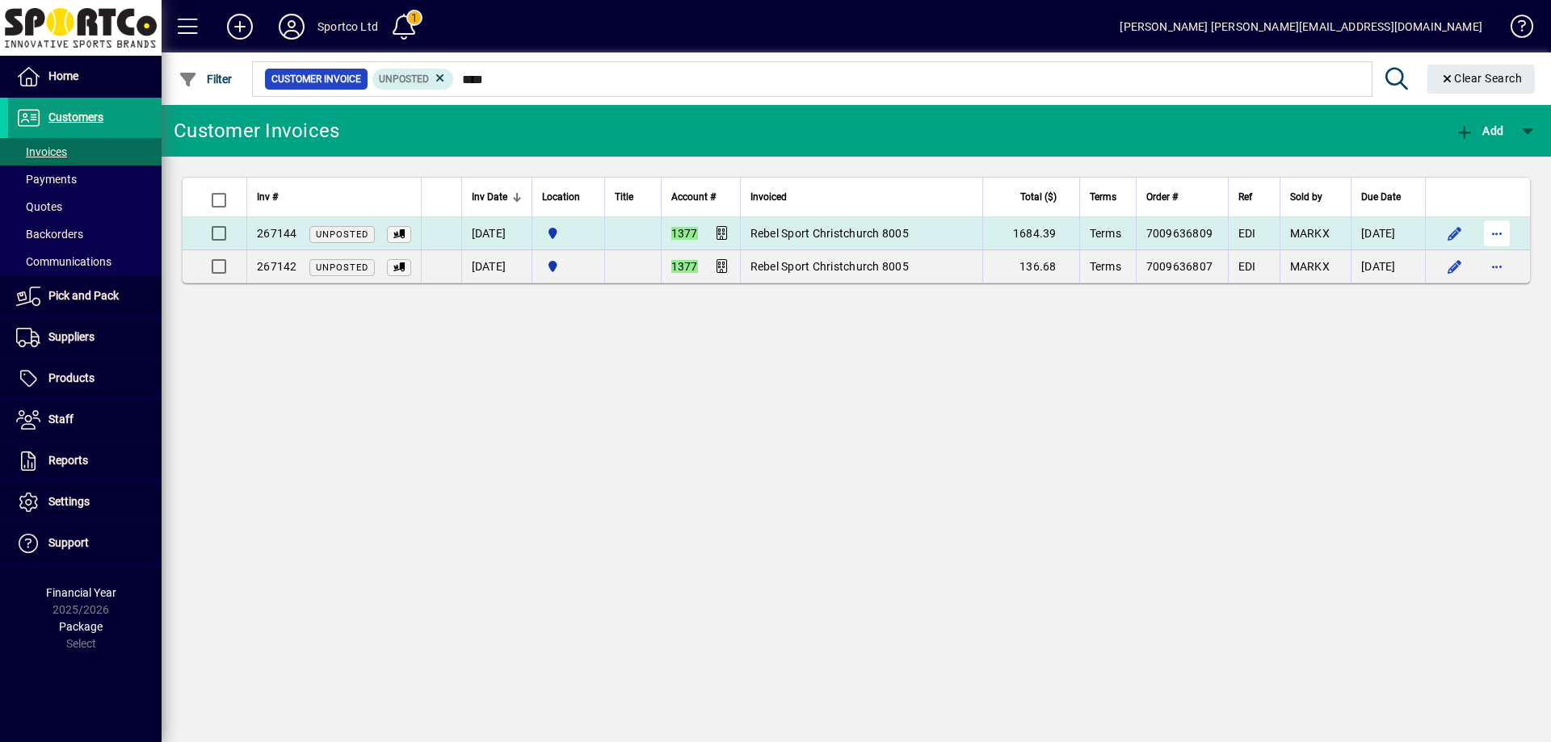
click at [1503, 228] on span "button" at bounding box center [1497, 233] width 39 height 39
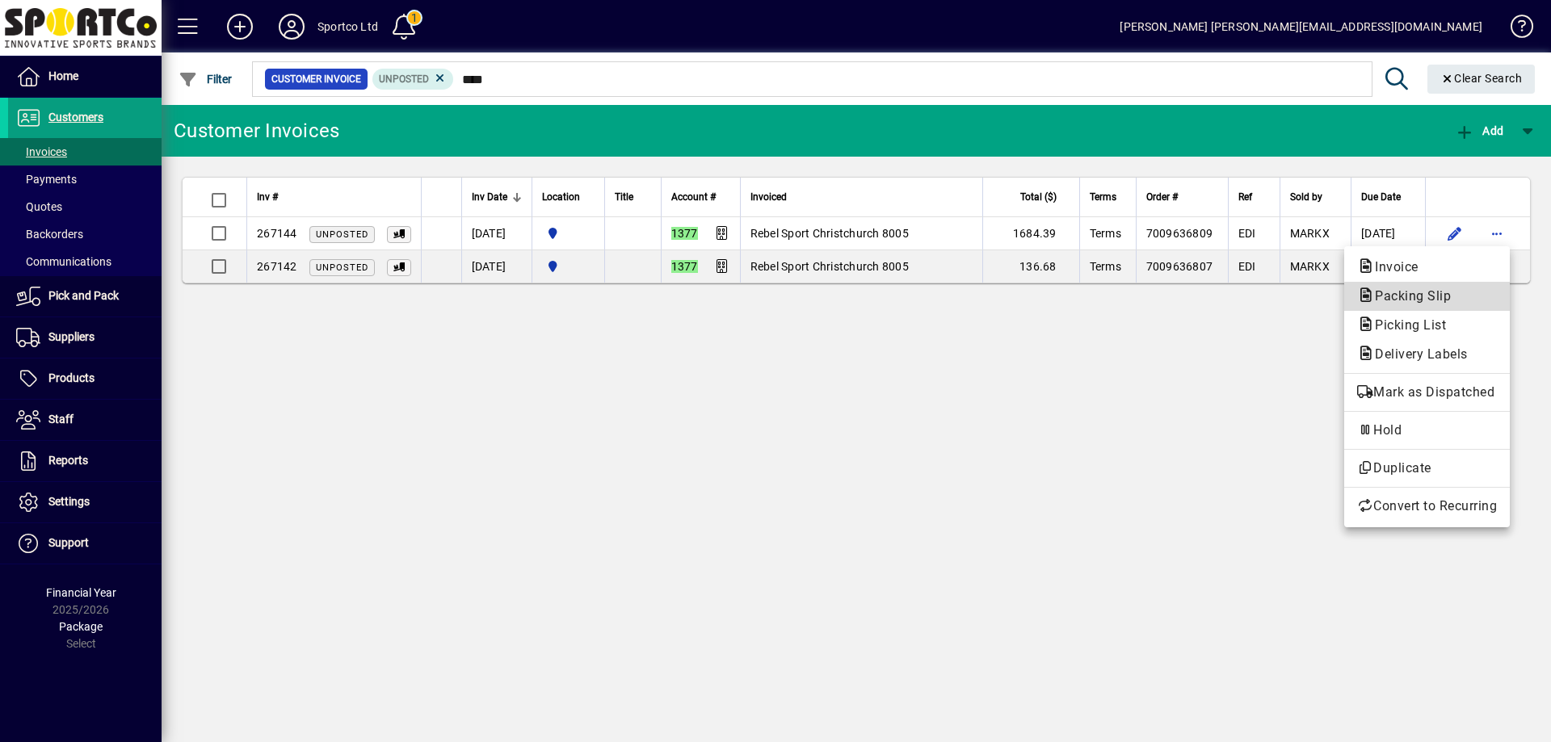
click at [1471, 298] on span "Packing Slip" at bounding box center [1427, 296] width 140 height 19
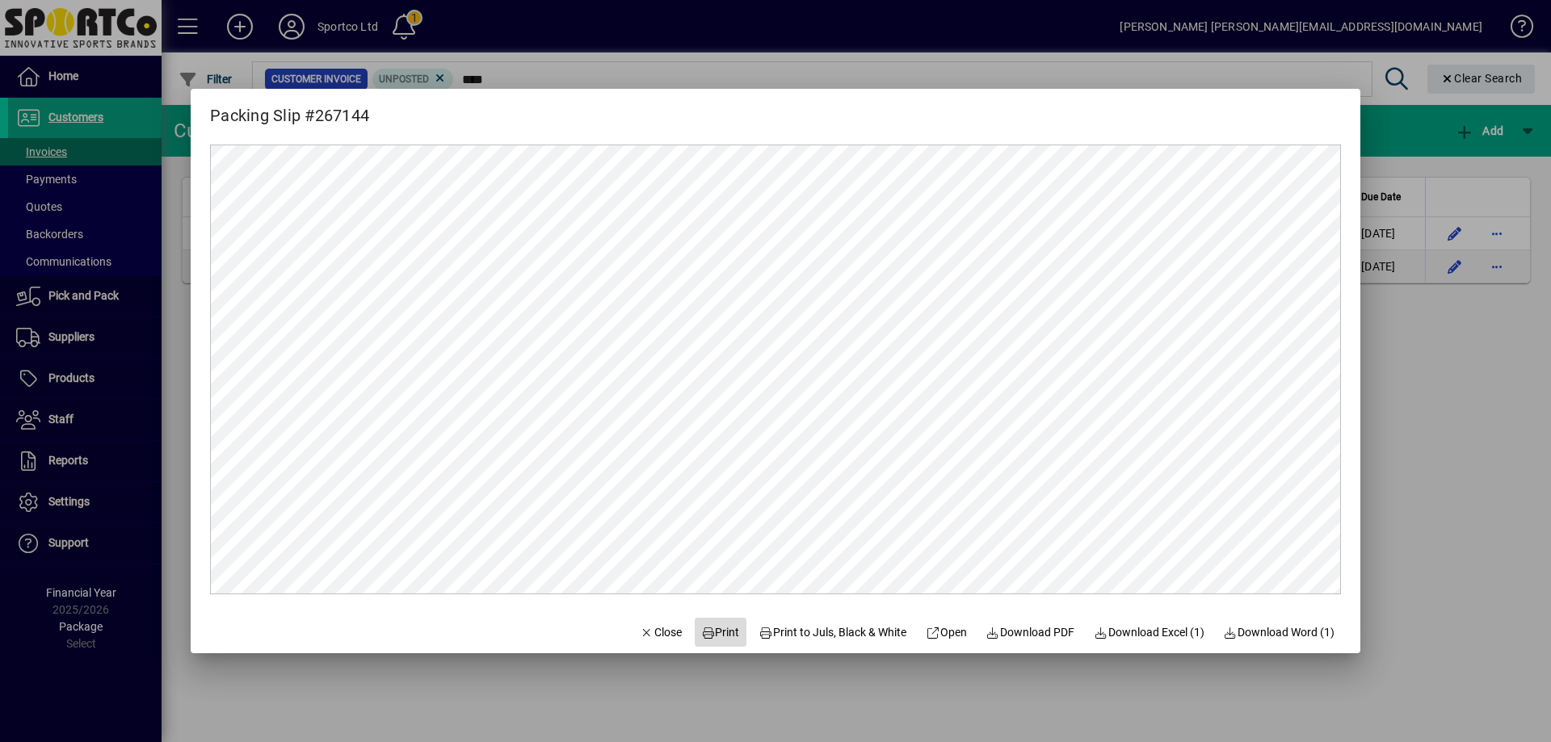
click at [706, 628] on span "Print" at bounding box center [720, 632] width 39 height 17
click at [648, 636] on span "Close" at bounding box center [661, 632] width 42 height 17
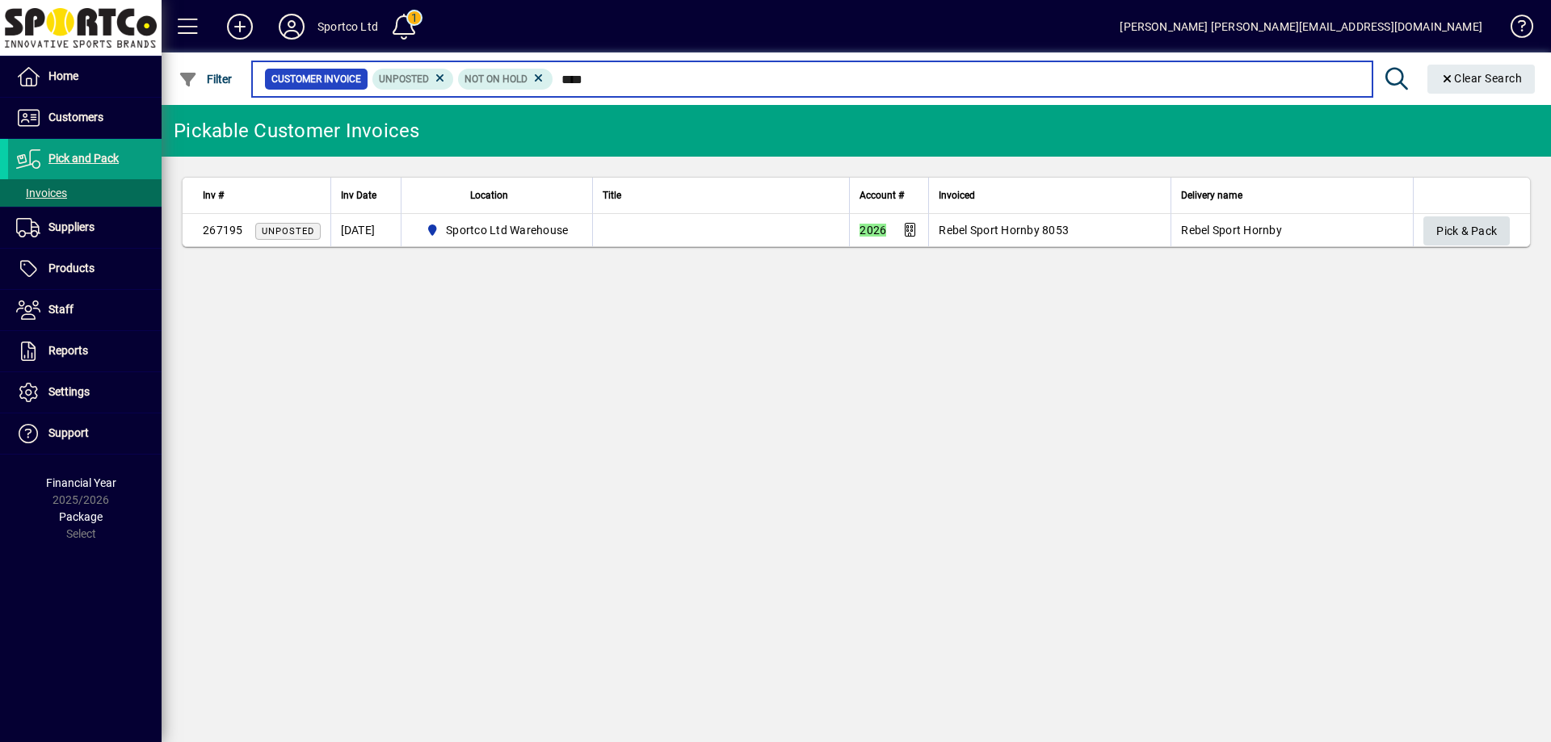
type input "****"
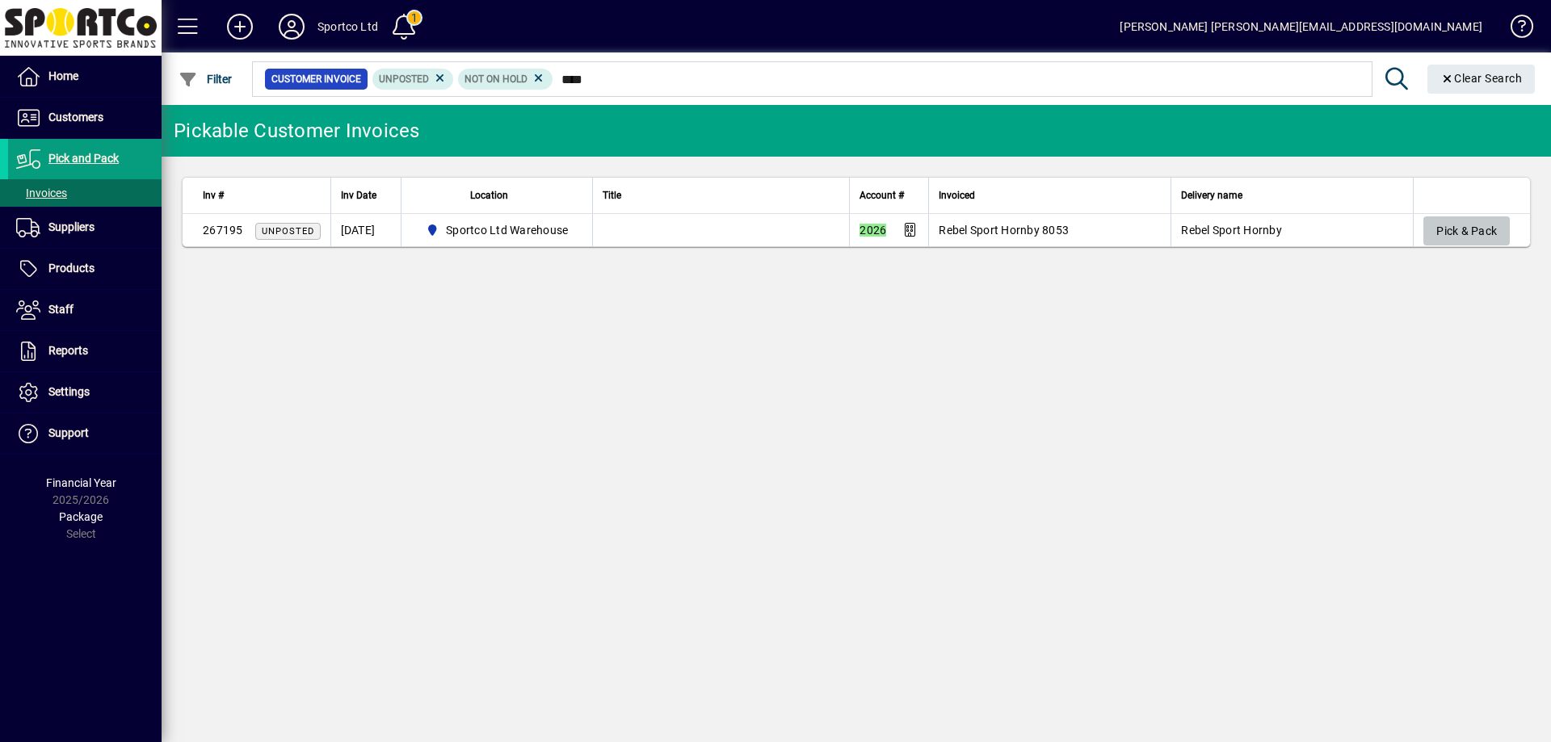
click at [1483, 224] on span "Pick & Pack" at bounding box center [1466, 231] width 61 height 27
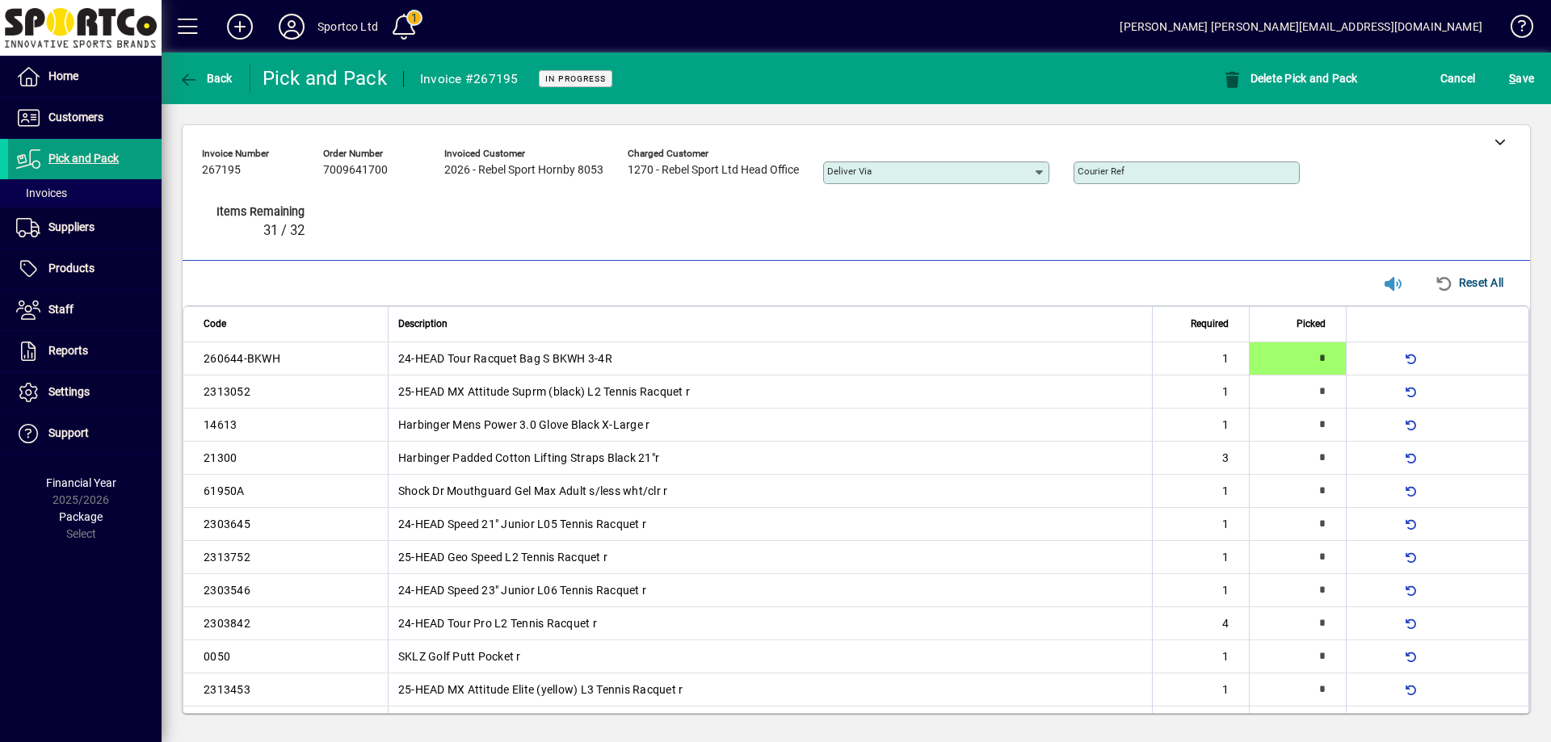
type input "*"
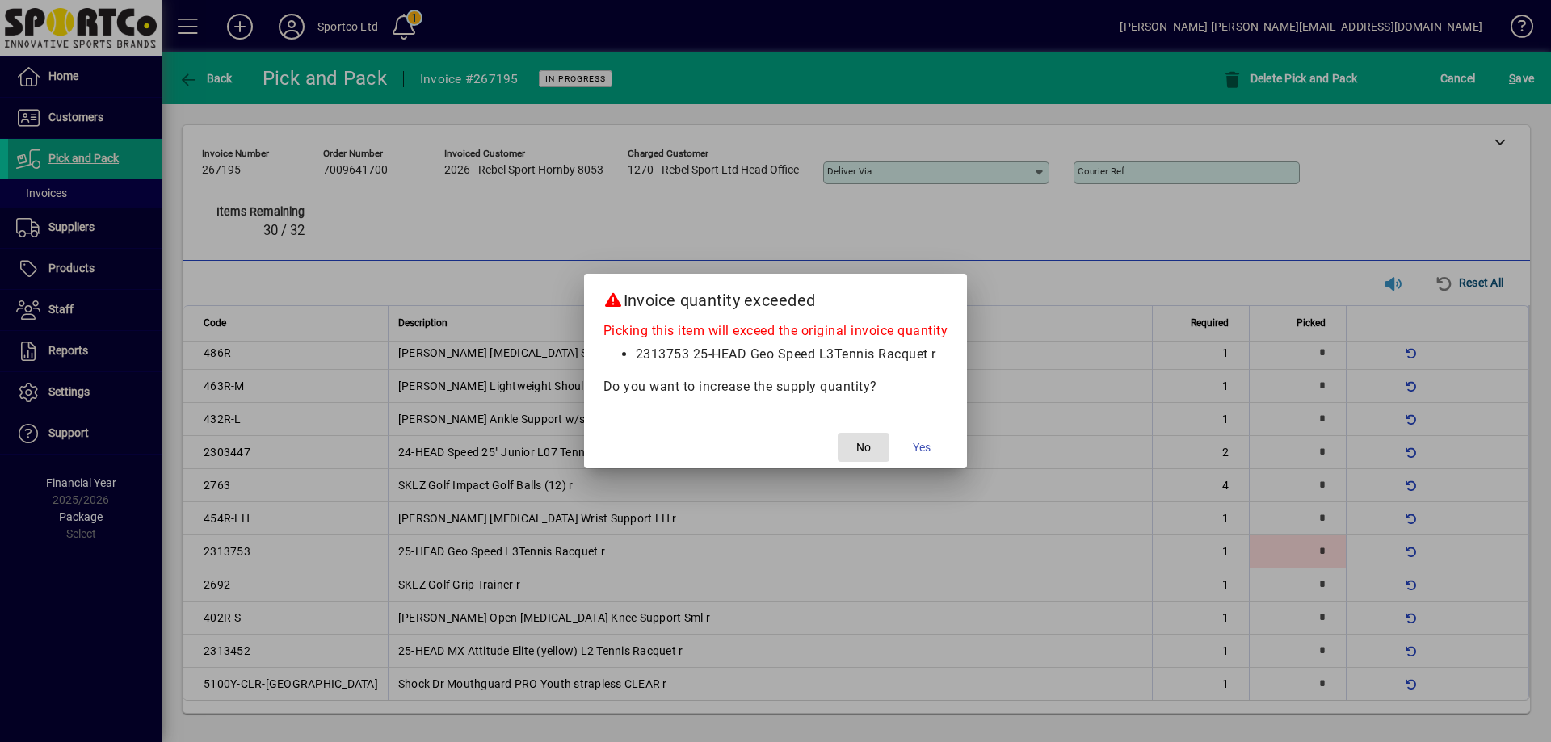
click at [871, 443] on span "No" at bounding box center [863, 447] width 15 height 17
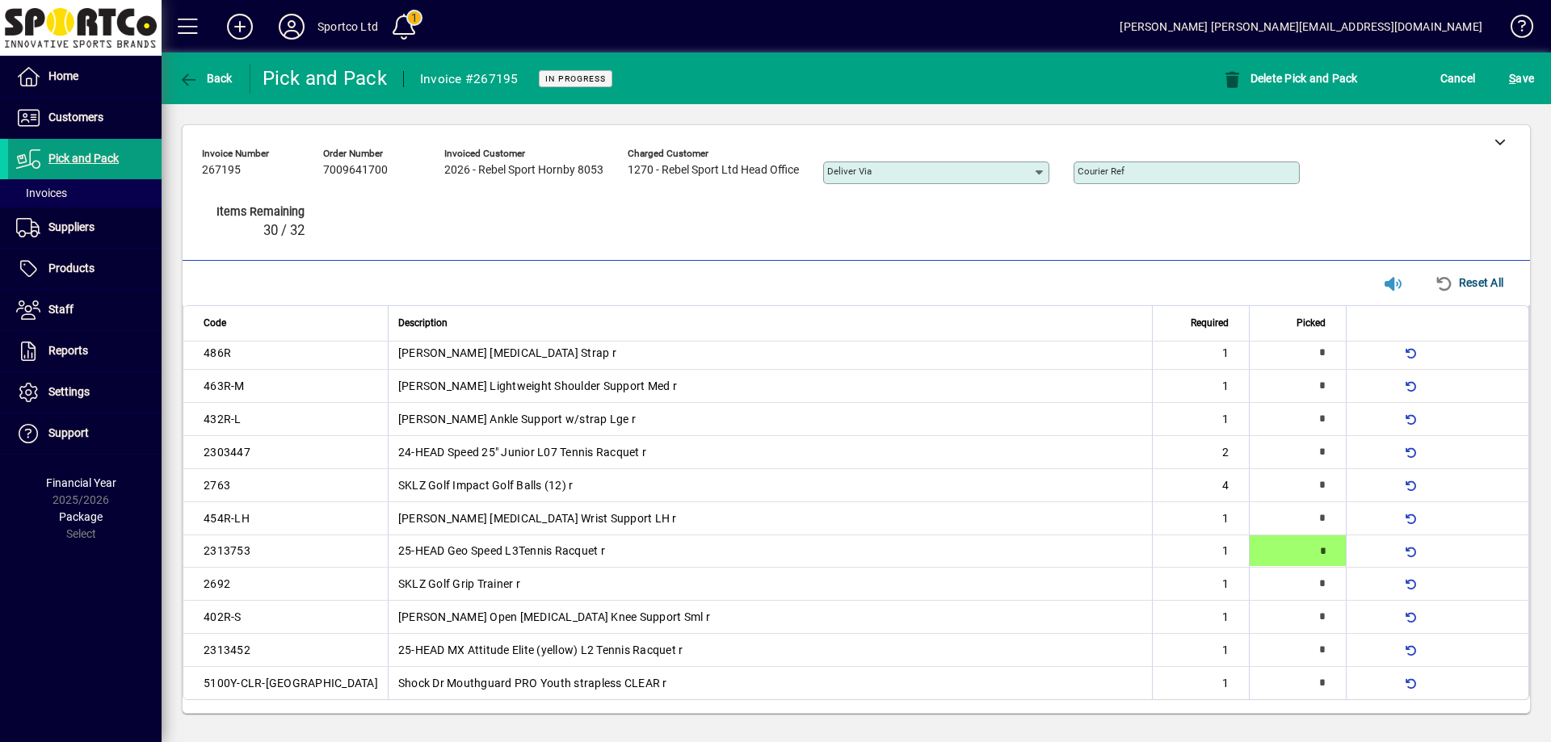
type input "*"
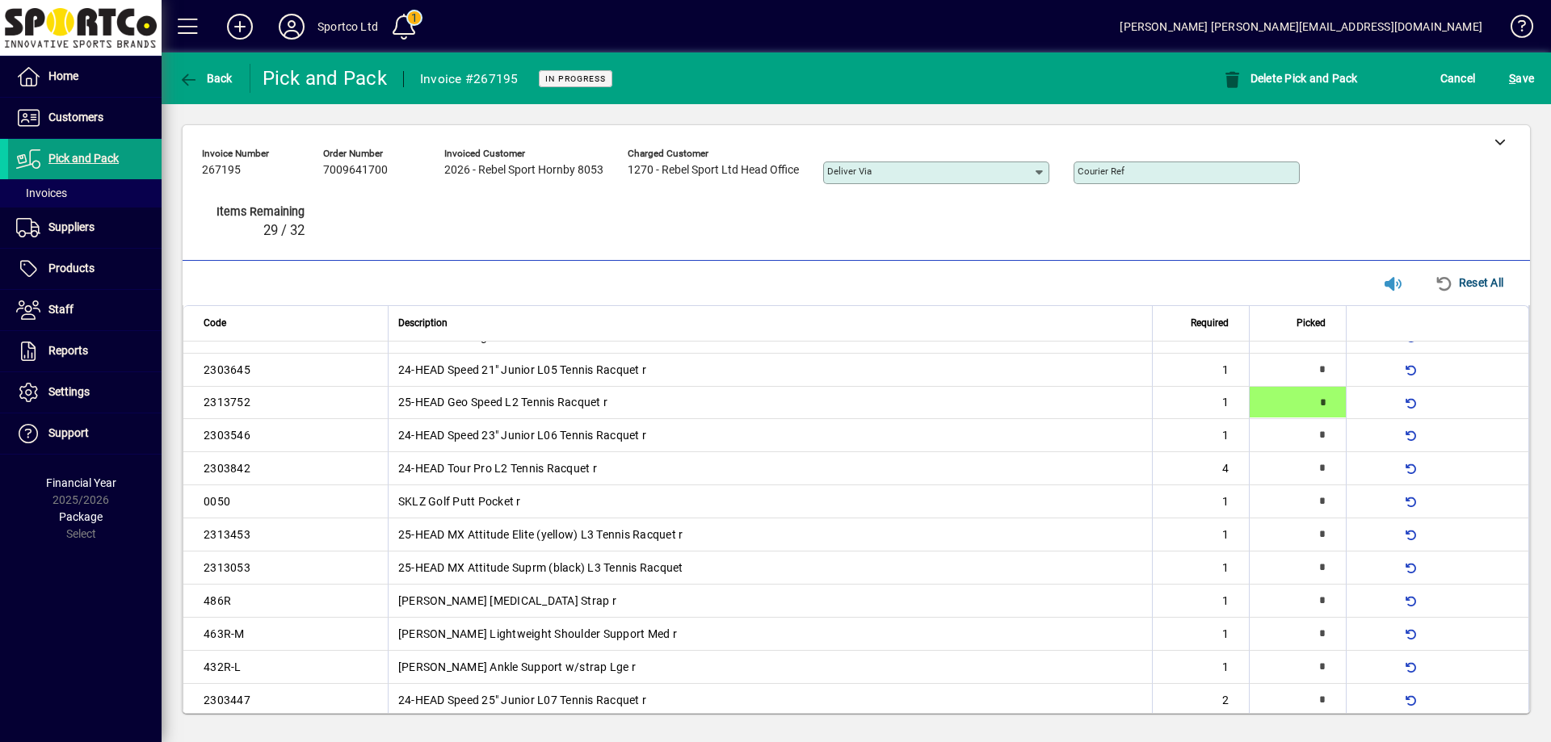
scroll to position [0, 0]
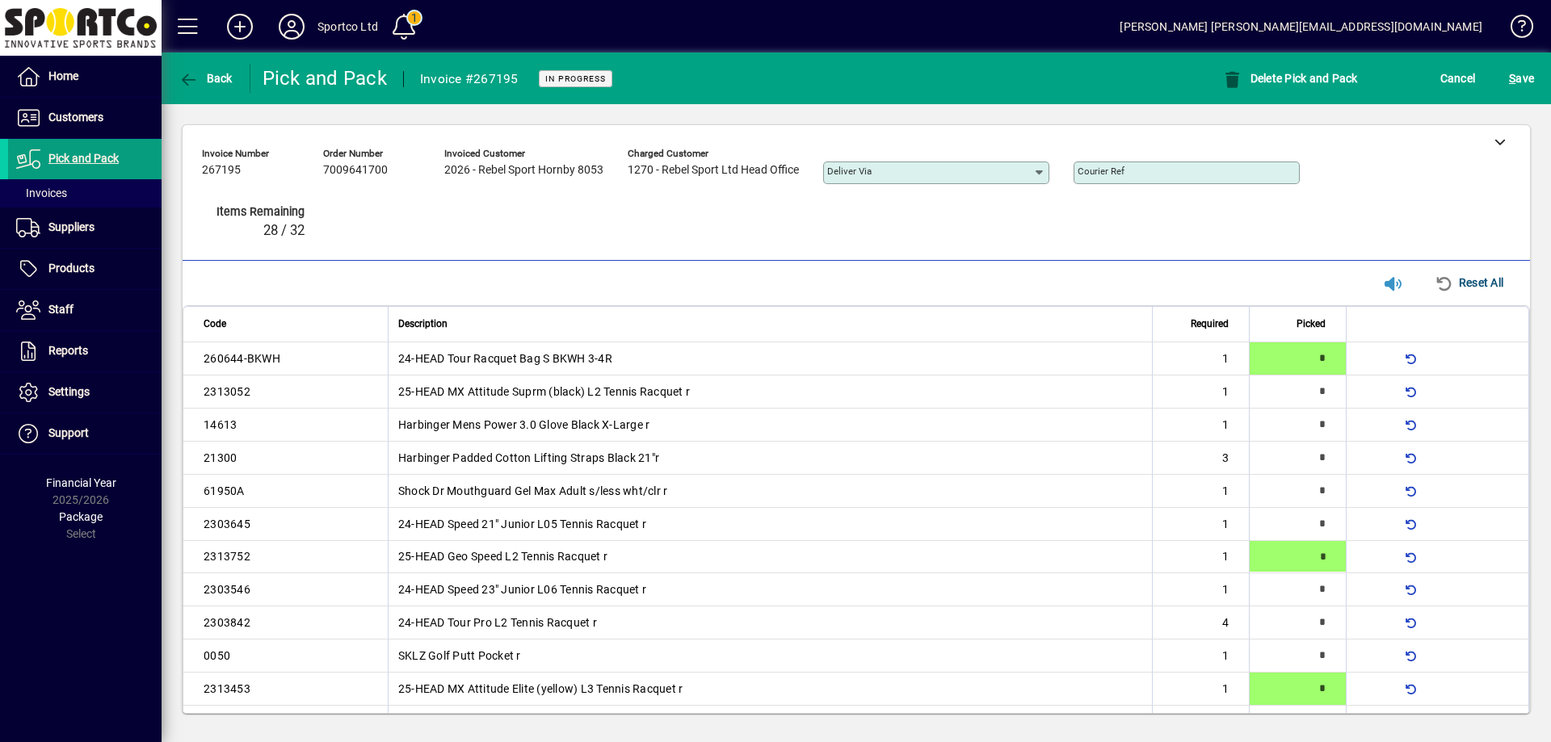
type input "*"
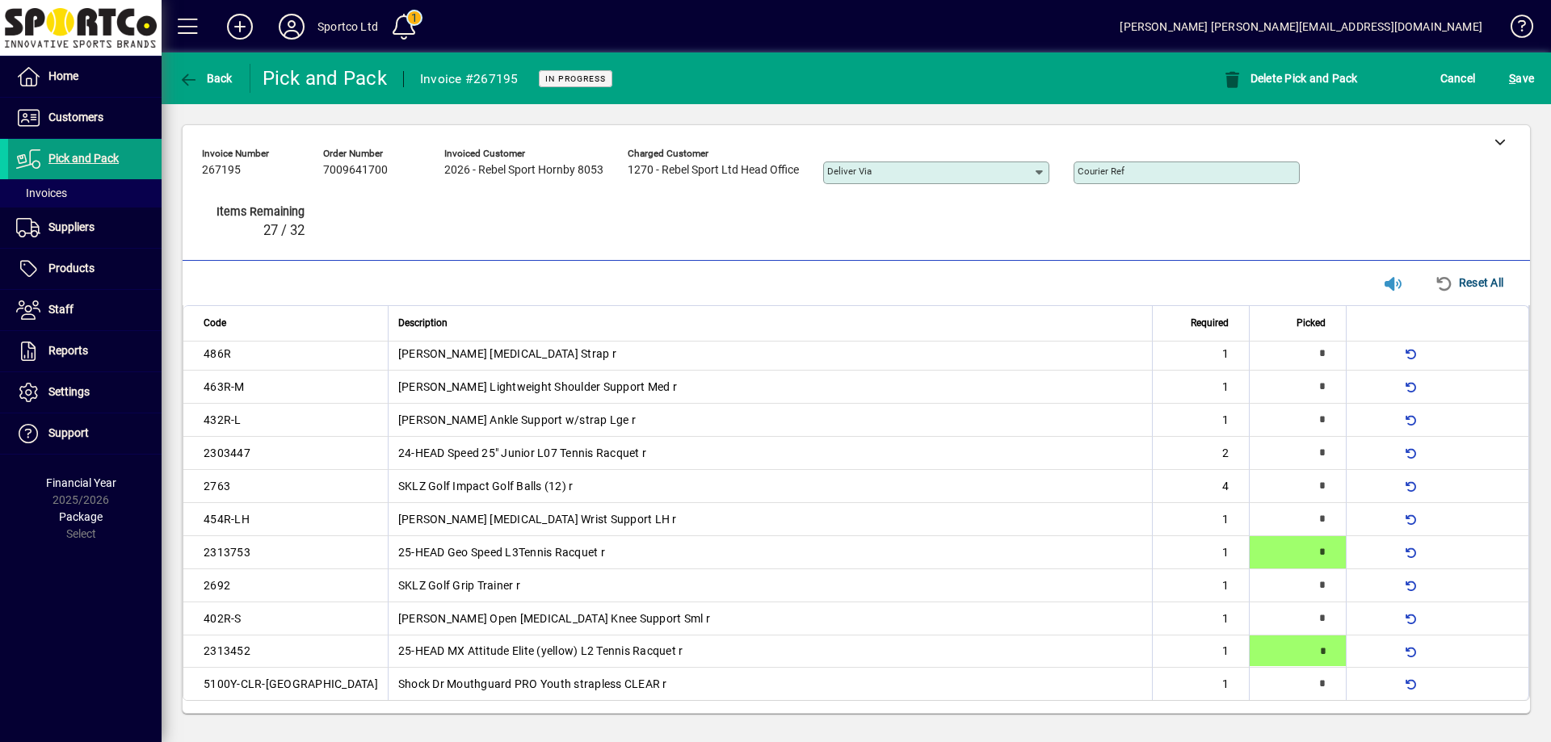
type input "*"
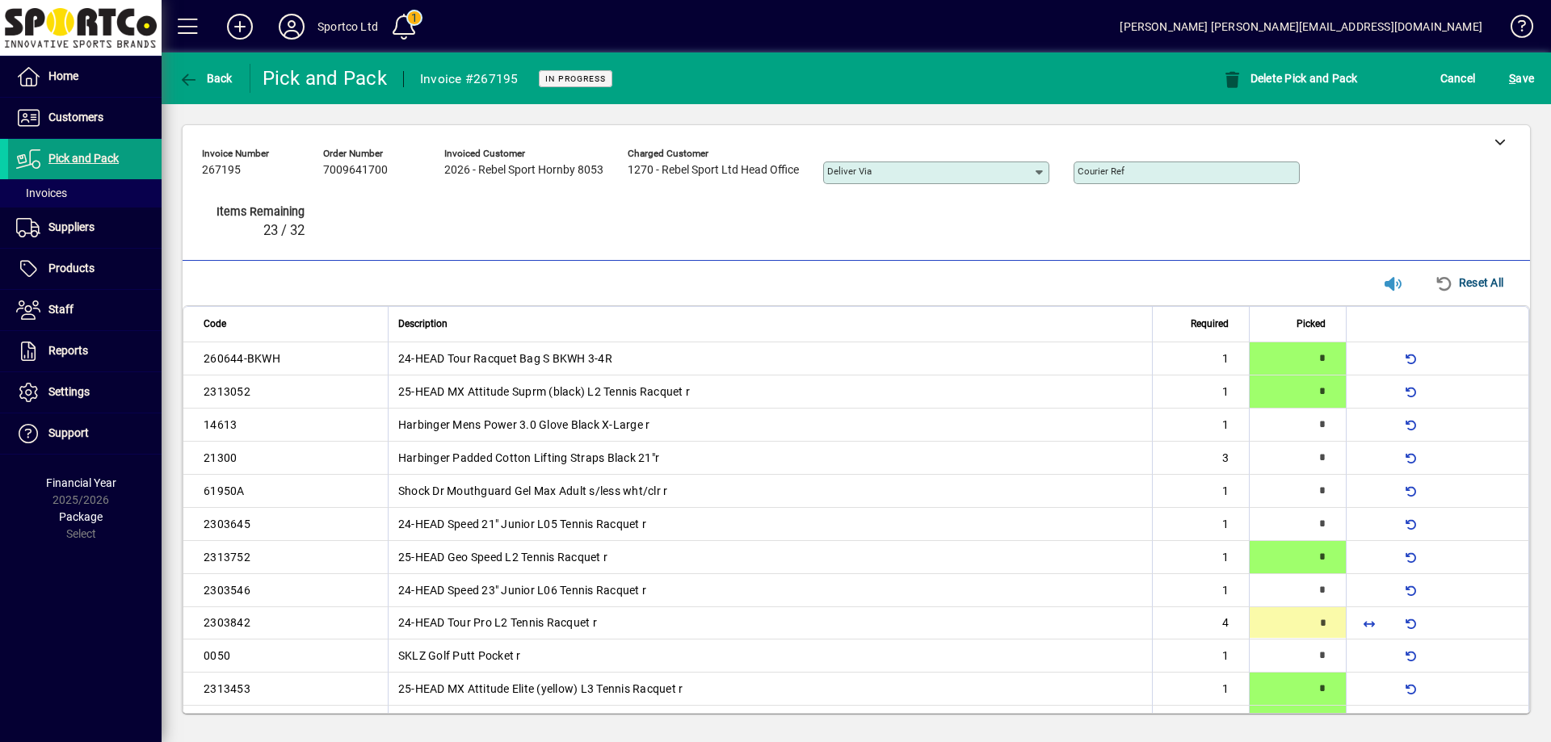
scroll to position [116, 0]
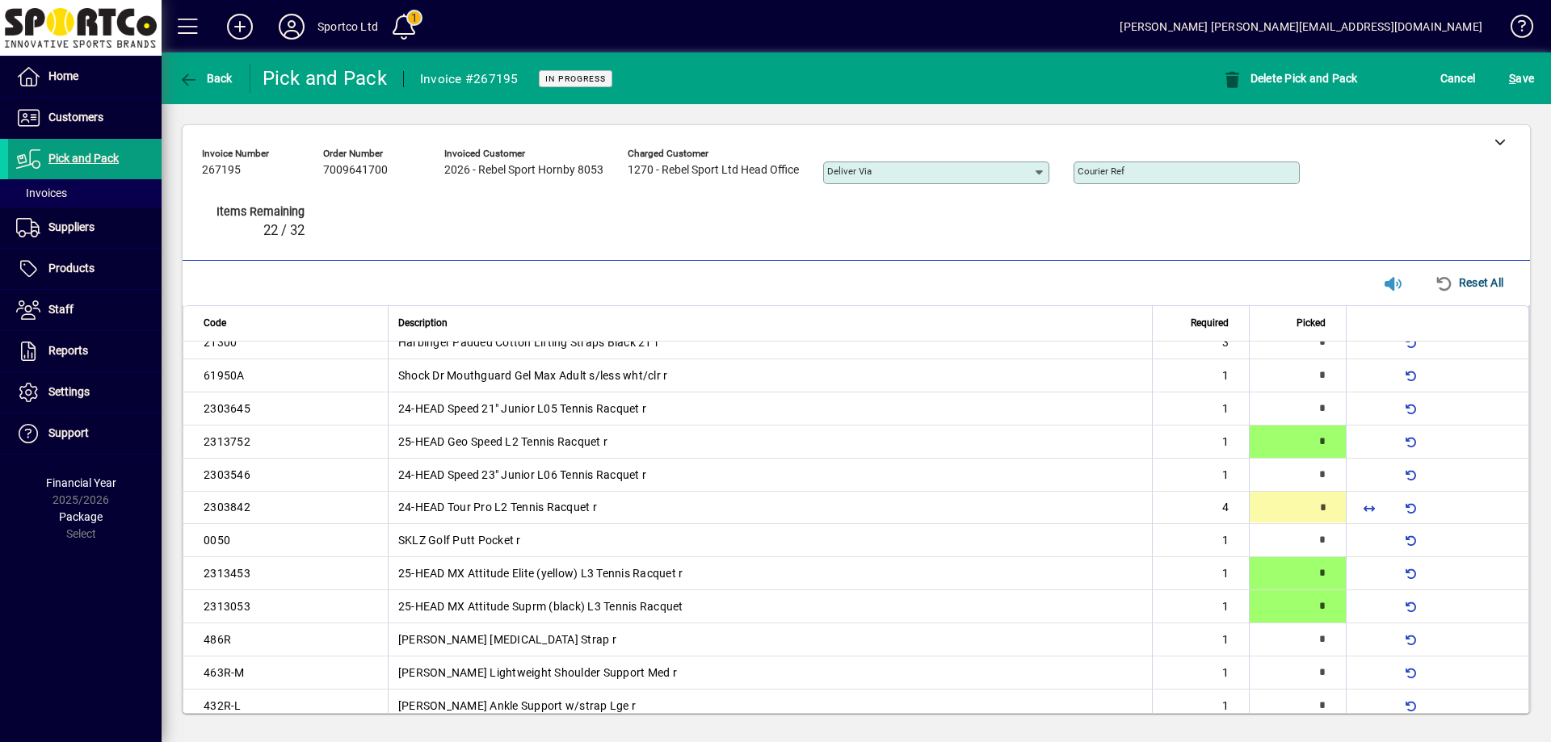
type input "*"
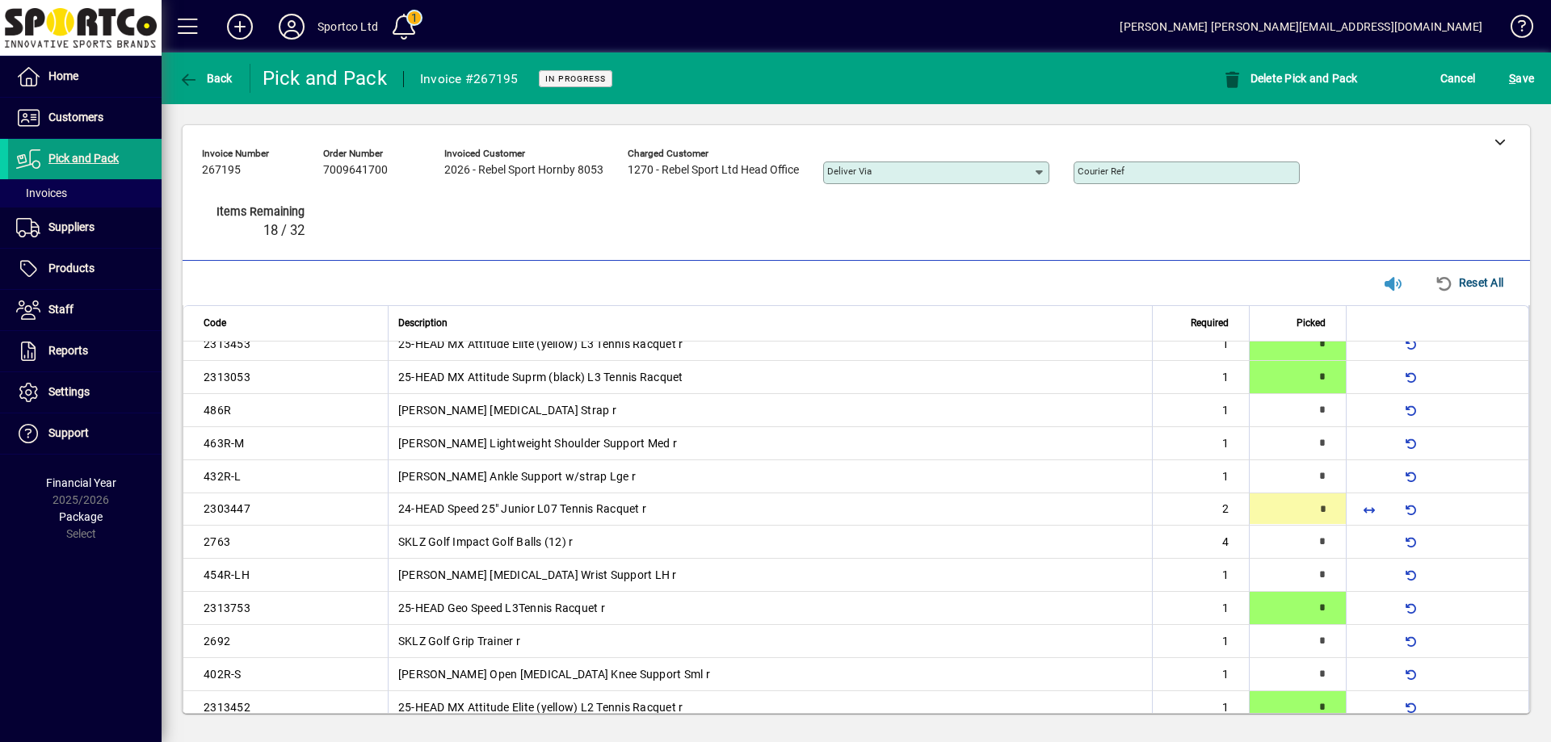
type input "*"
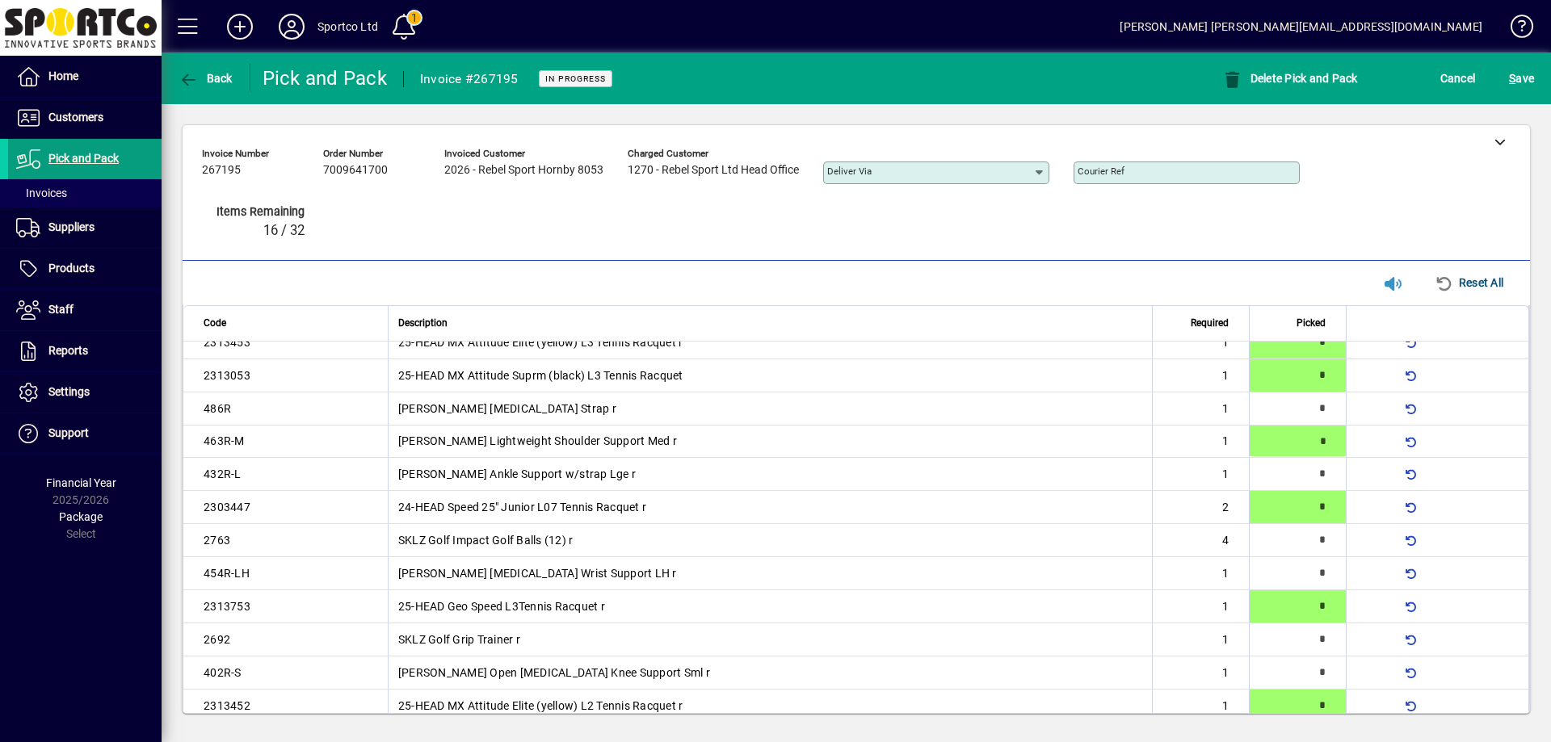
type input "*"
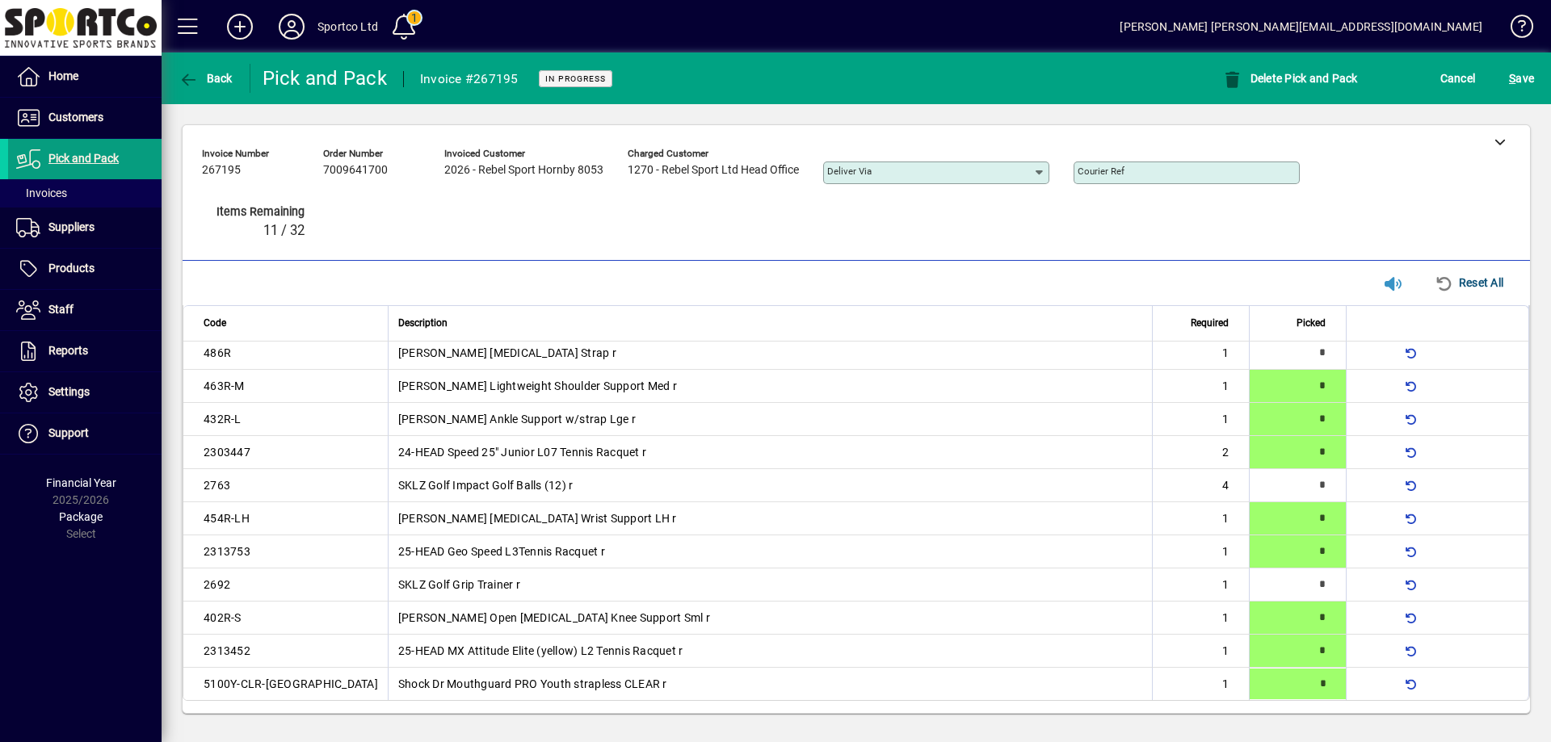
type input "*"
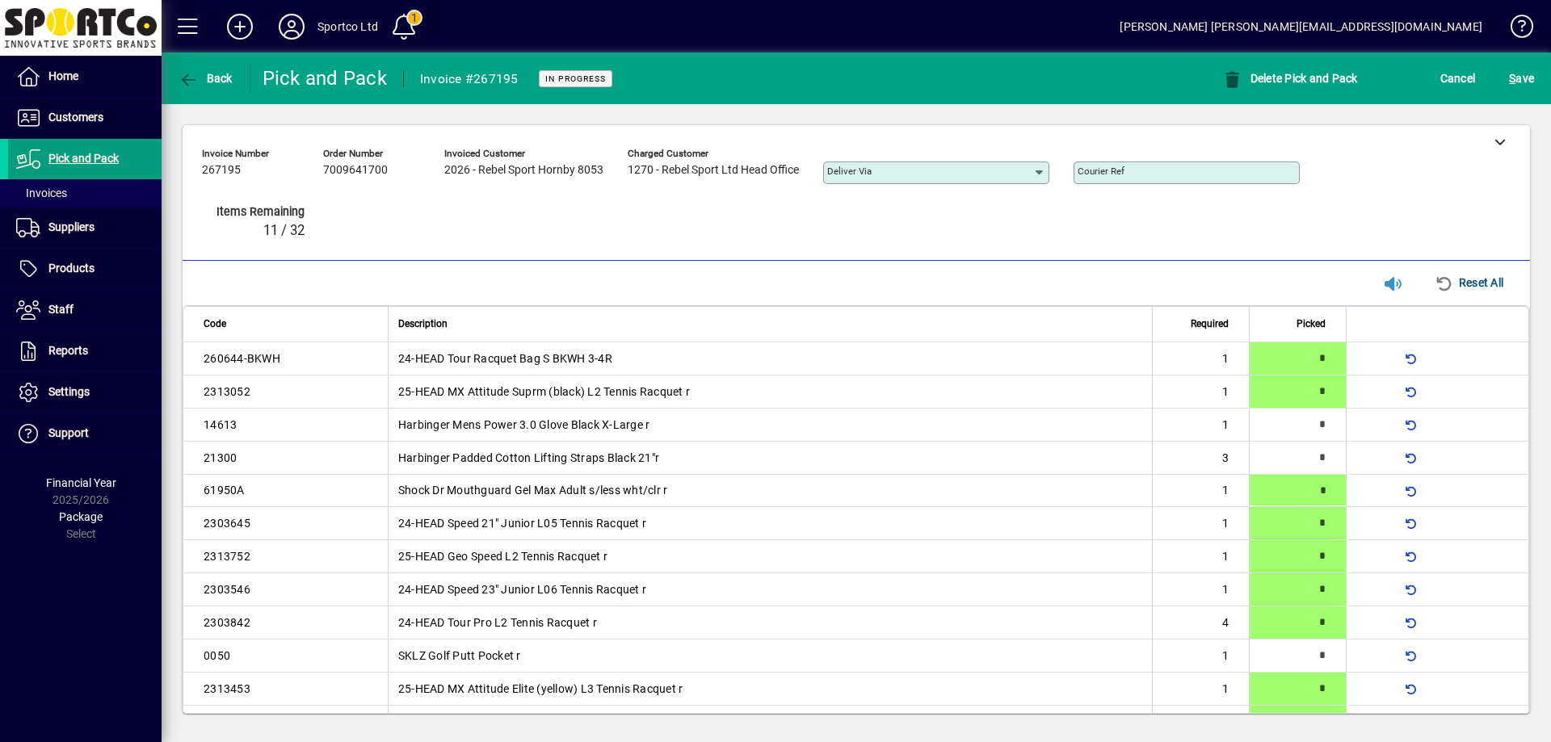
type input "*"
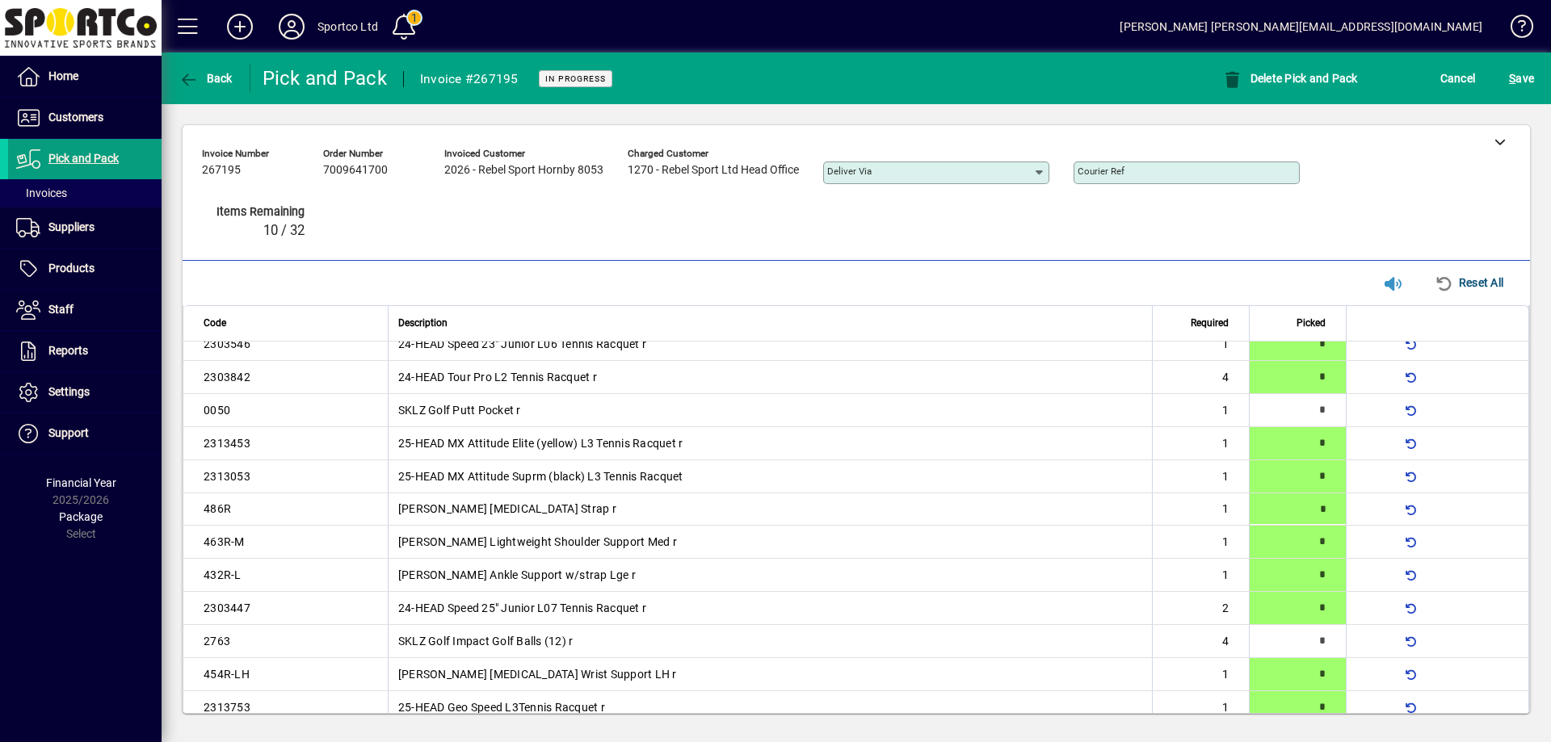
type input "*"
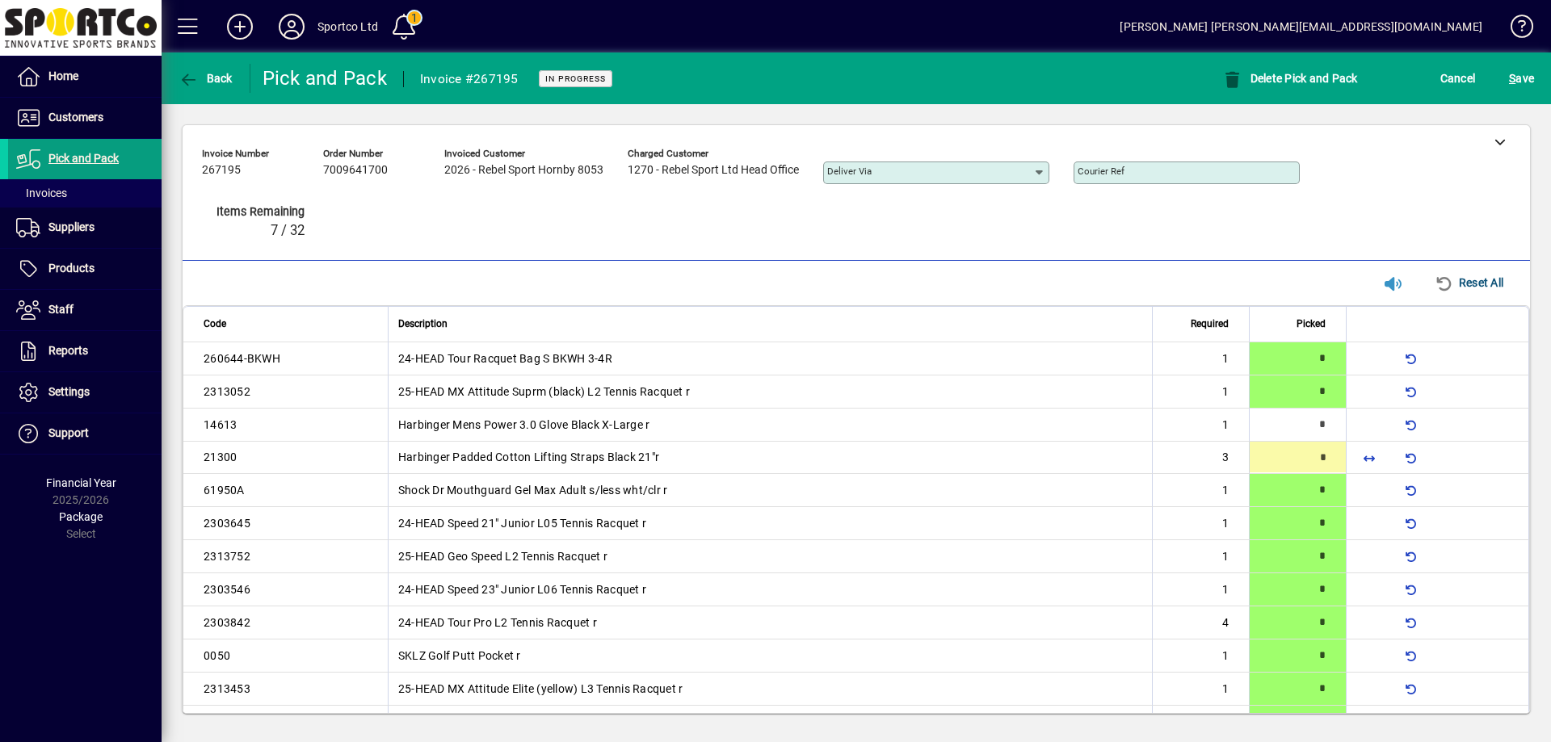
type input "*"
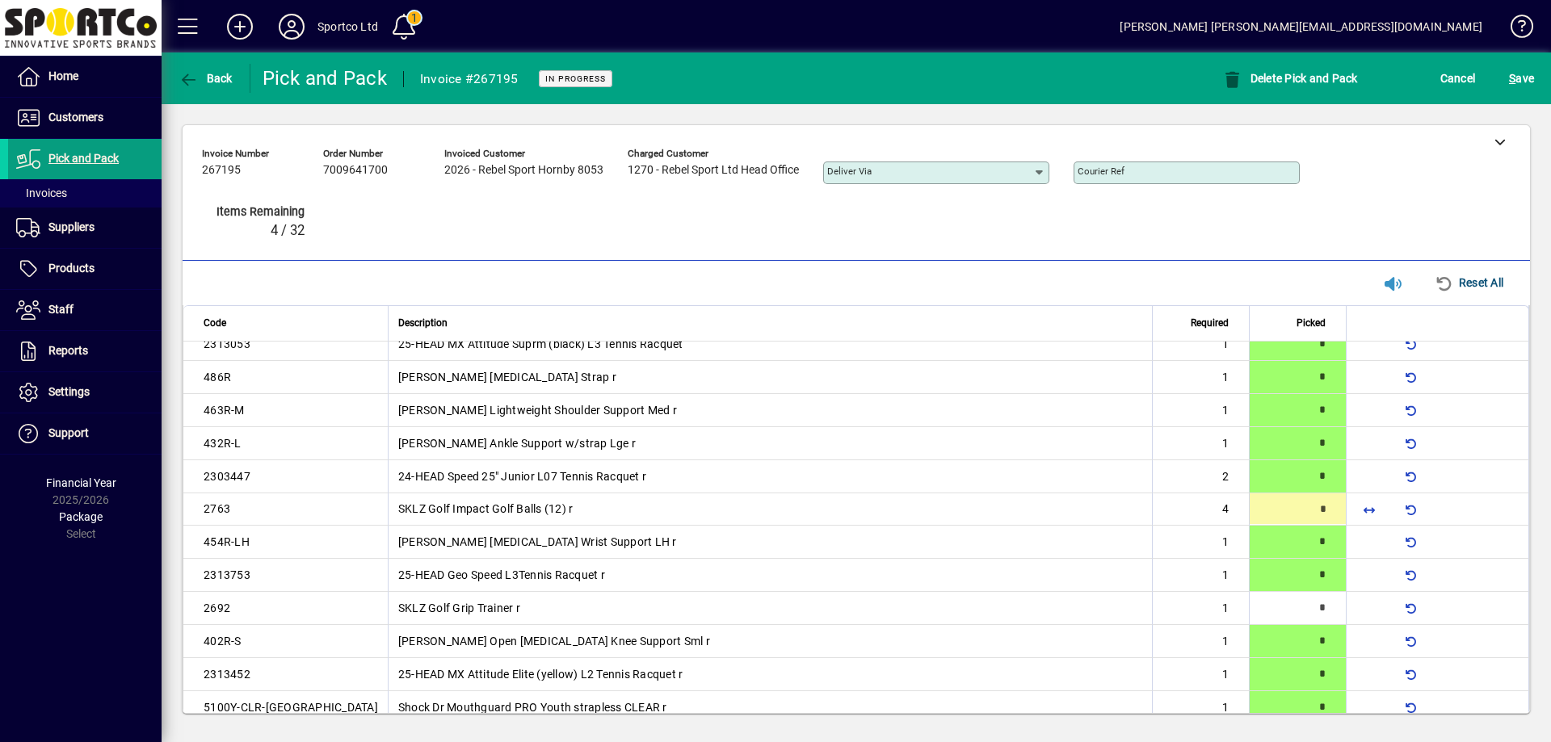
scroll to position [380, 0]
type input "*"
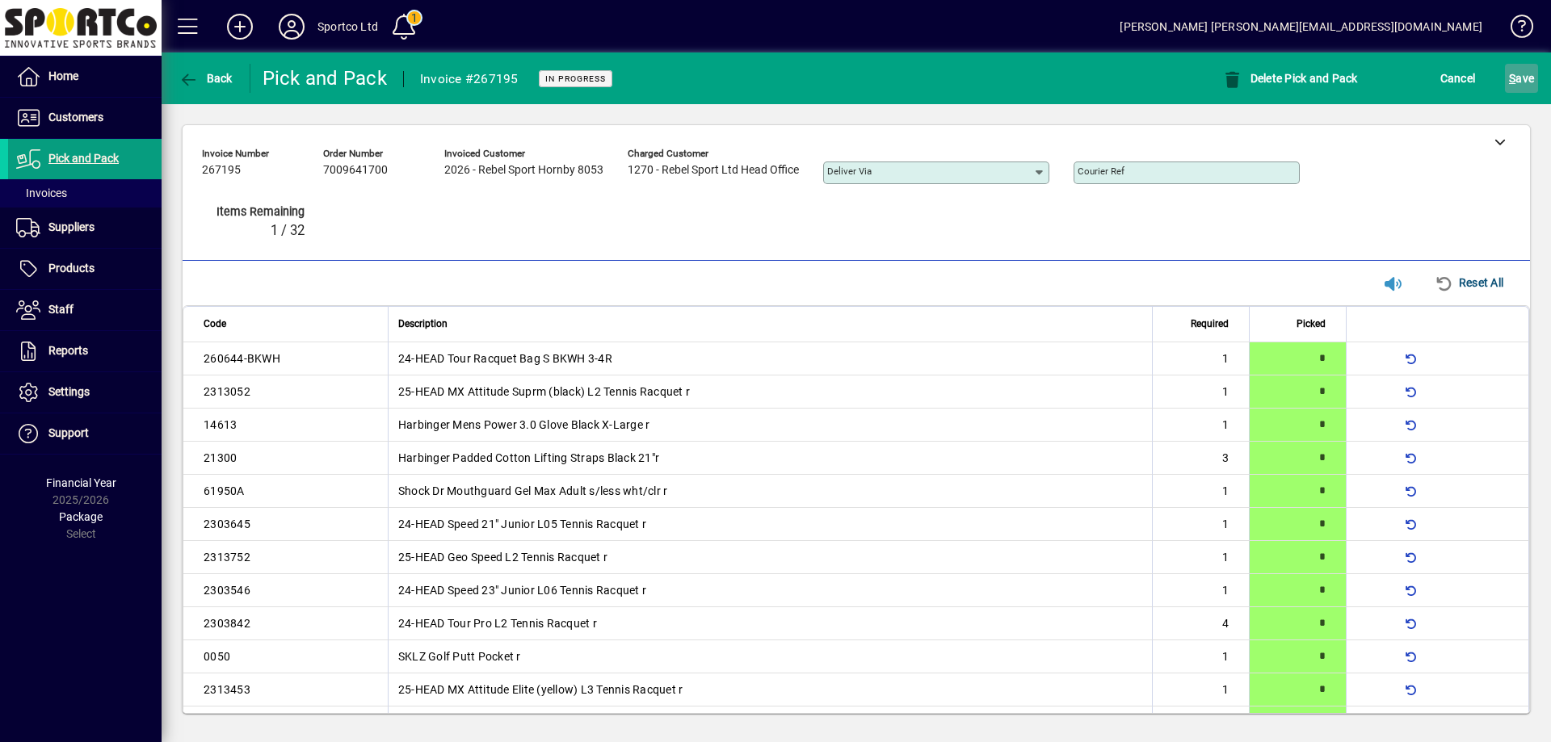
click at [1513, 72] on span "S" at bounding box center [1512, 78] width 6 height 13
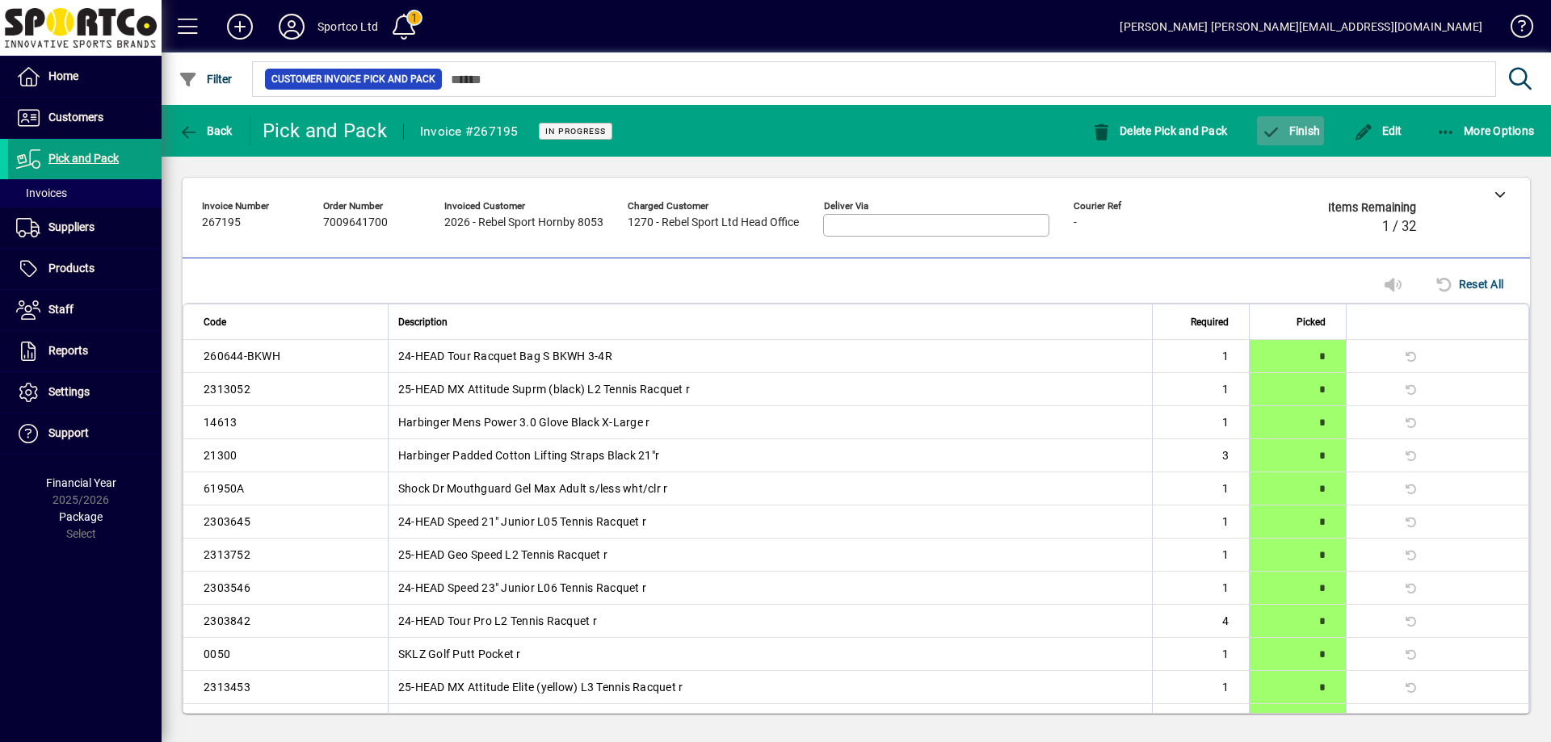
click at [1301, 137] on span "button" at bounding box center [1290, 130] width 67 height 39
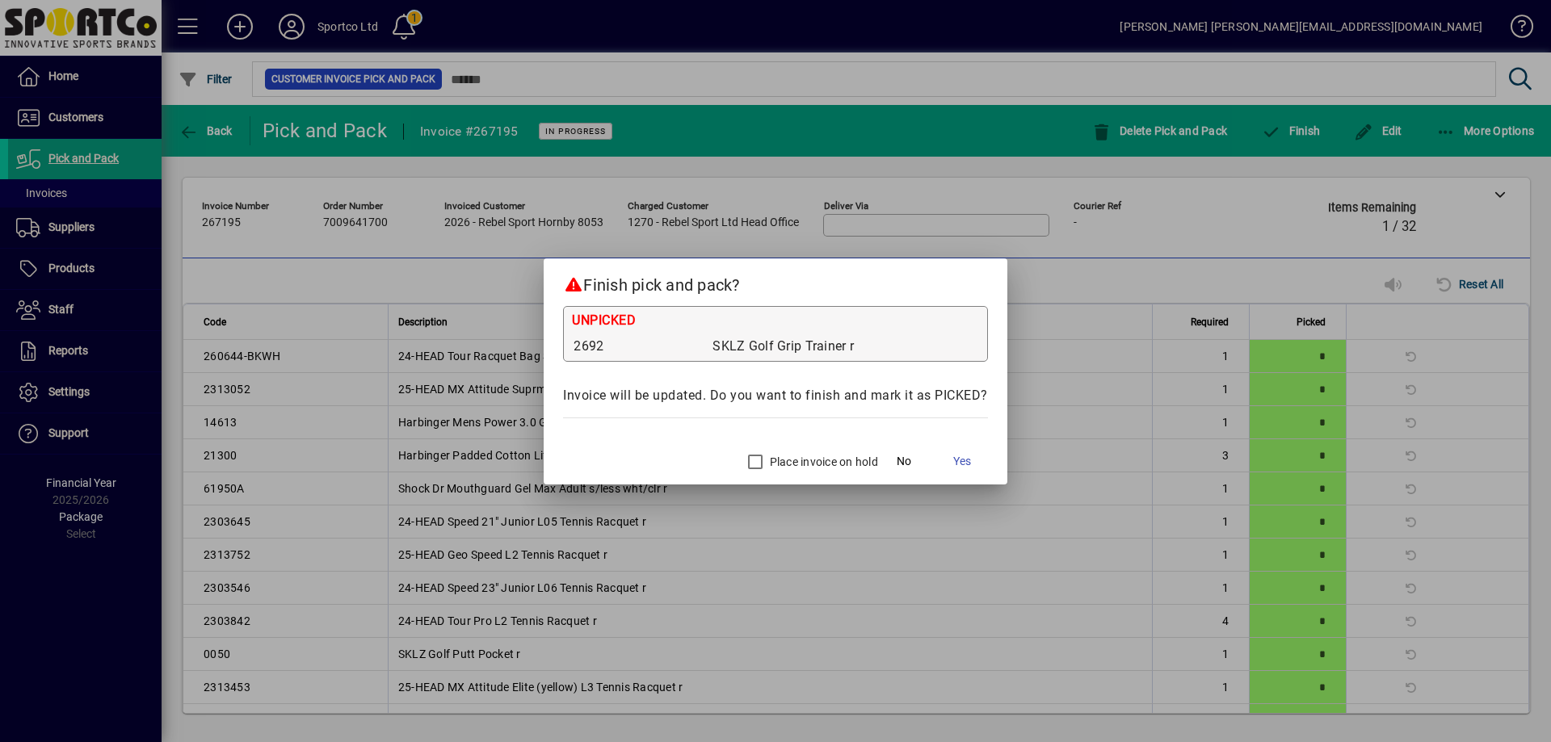
click at [780, 460] on label "Place invoice on hold" at bounding box center [822, 462] width 111 height 16
click at [965, 456] on span "Yes" at bounding box center [962, 461] width 18 height 17
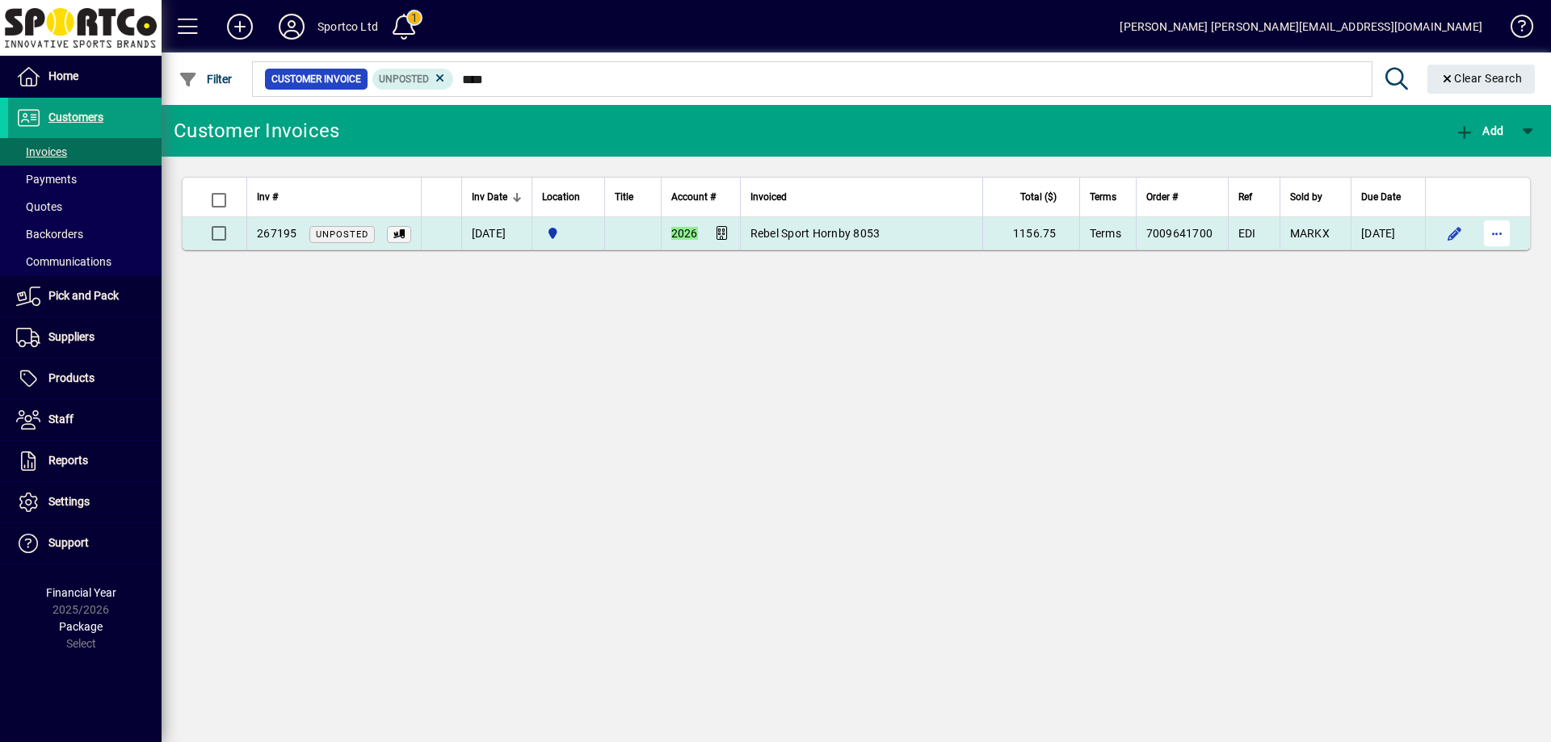
type input "****"
click at [1493, 236] on span "button" at bounding box center [1497, 233] width 39 height 39
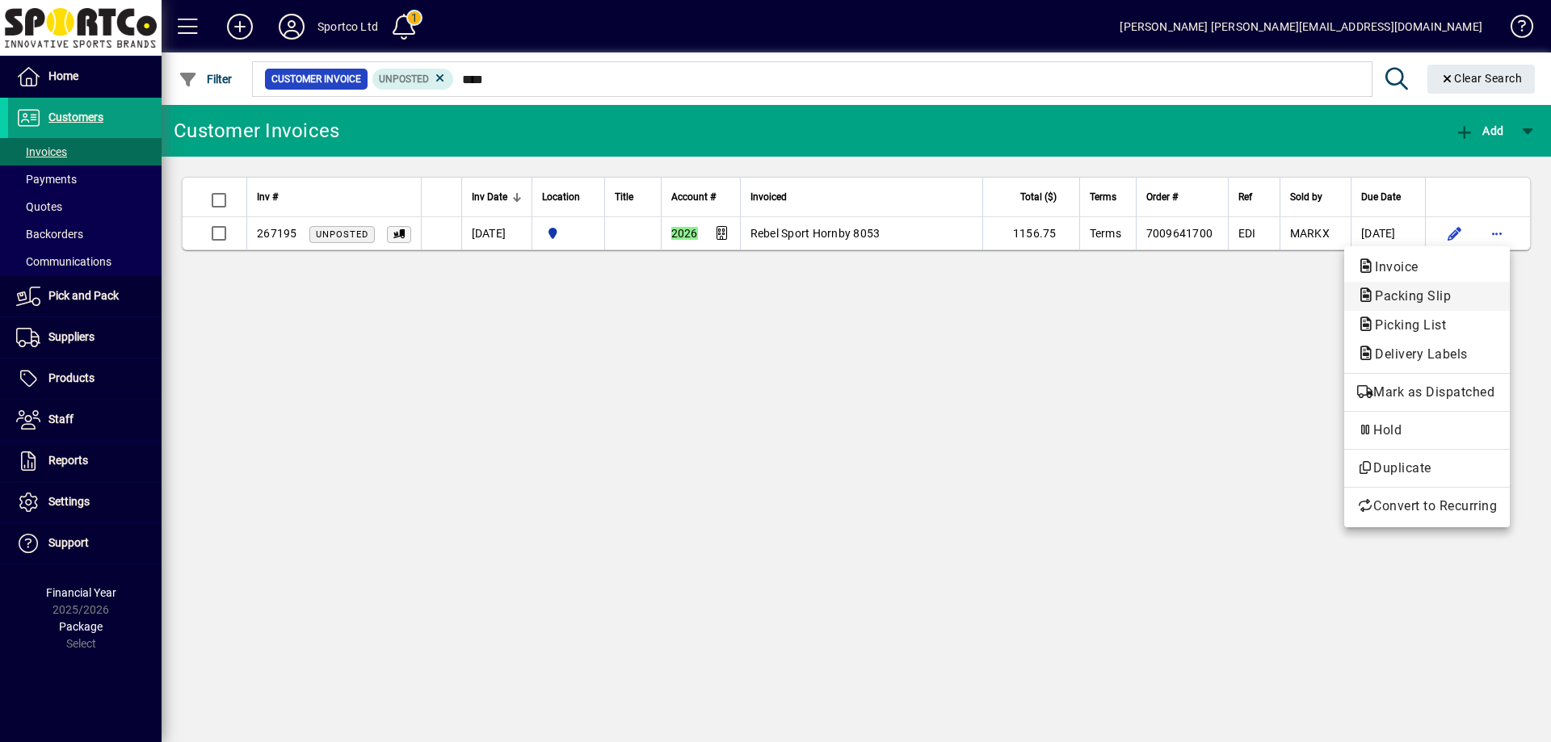
click at [1445, 292] on span "Packing Slip" at bounding box center [1408, 295] width 102 height 15
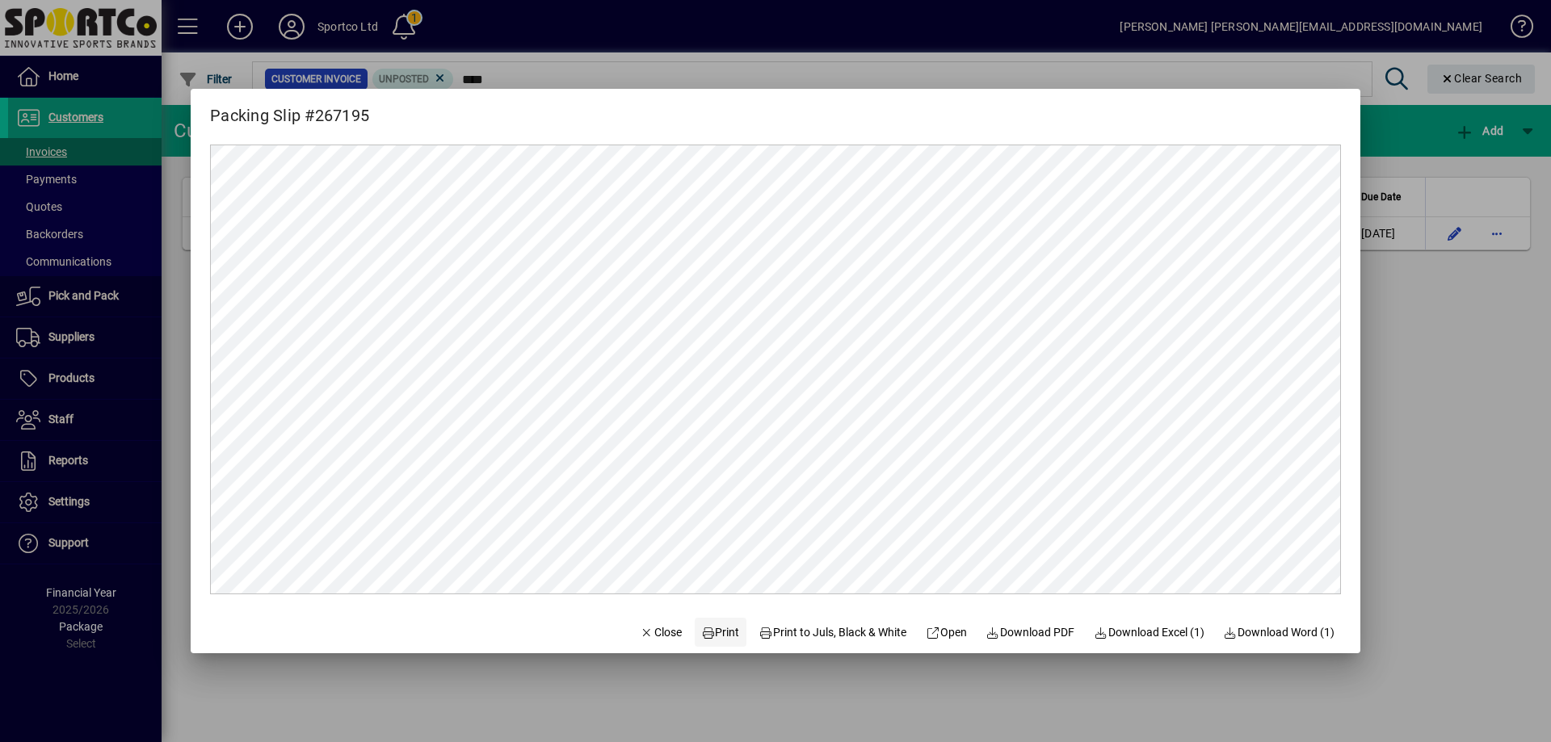
click at [709, 630] on span "Print" at bounding box center [720, 632] width 39 height 17
click at [649, 626] on span "Close" at bounding box center [661, 632] width 42 height 17
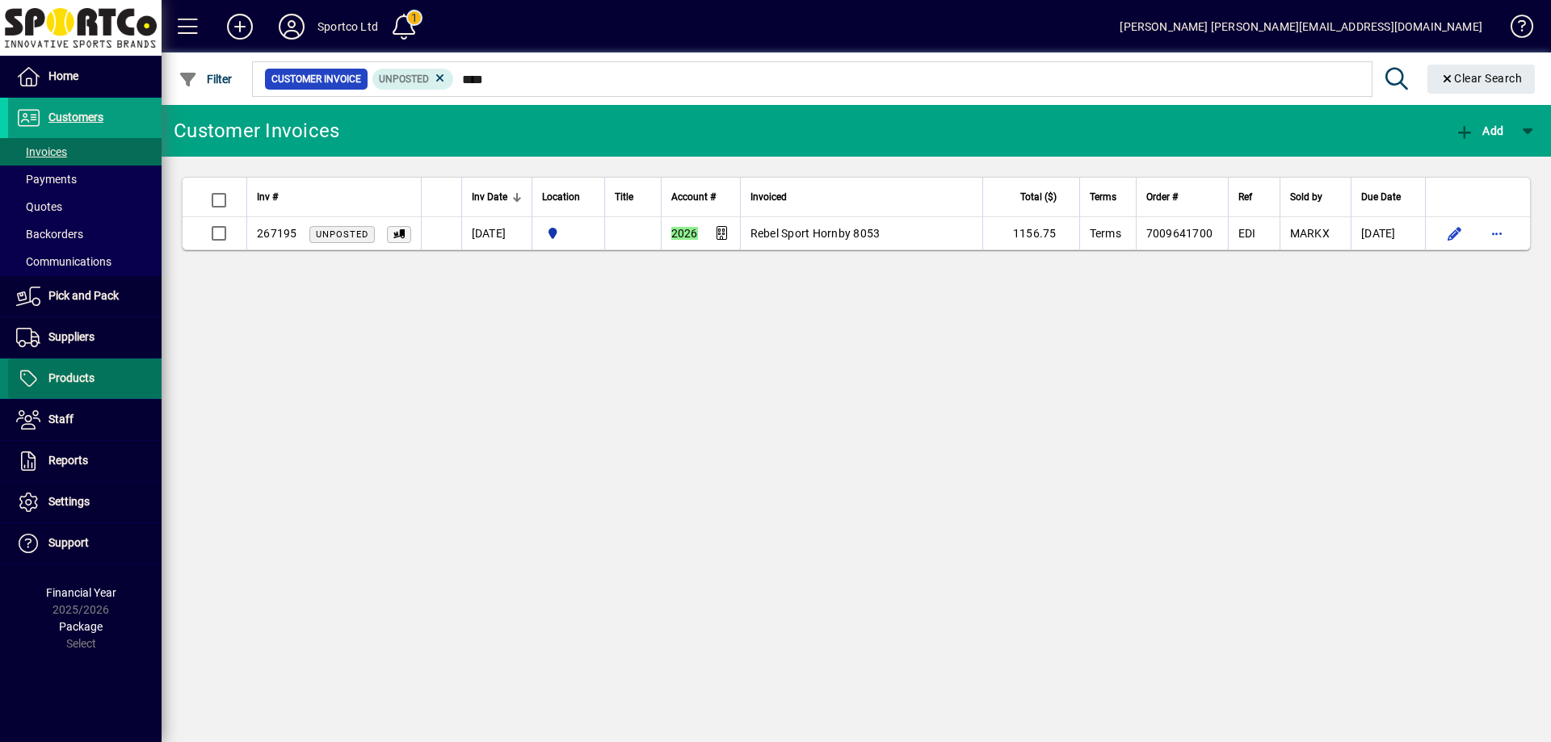
click at [61, 370] on span "Products" at bounding box center [51, 378] width 86 height 19
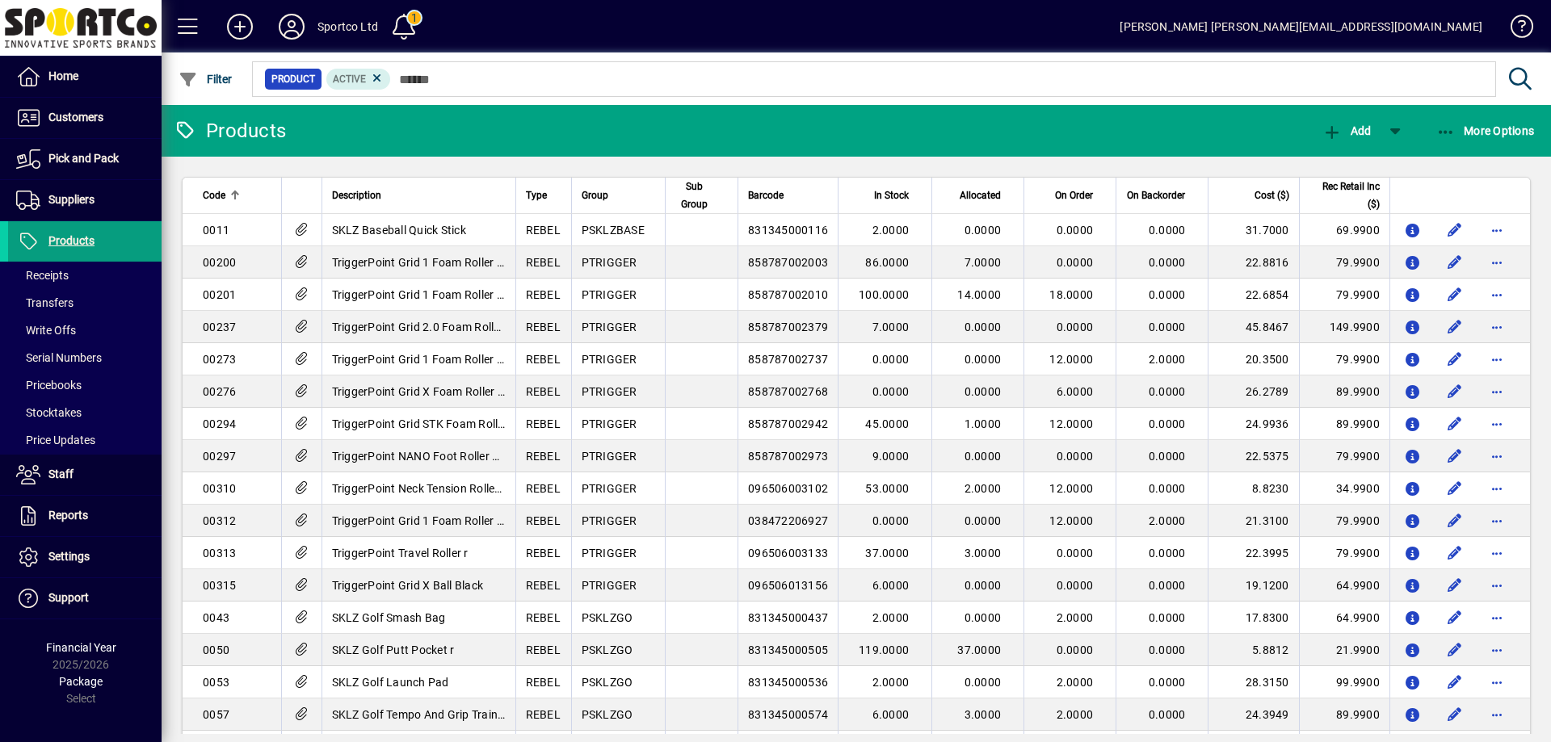
click at [980, 204] on th "Allocated" at bounding box center [977, 196] width 92 height 36
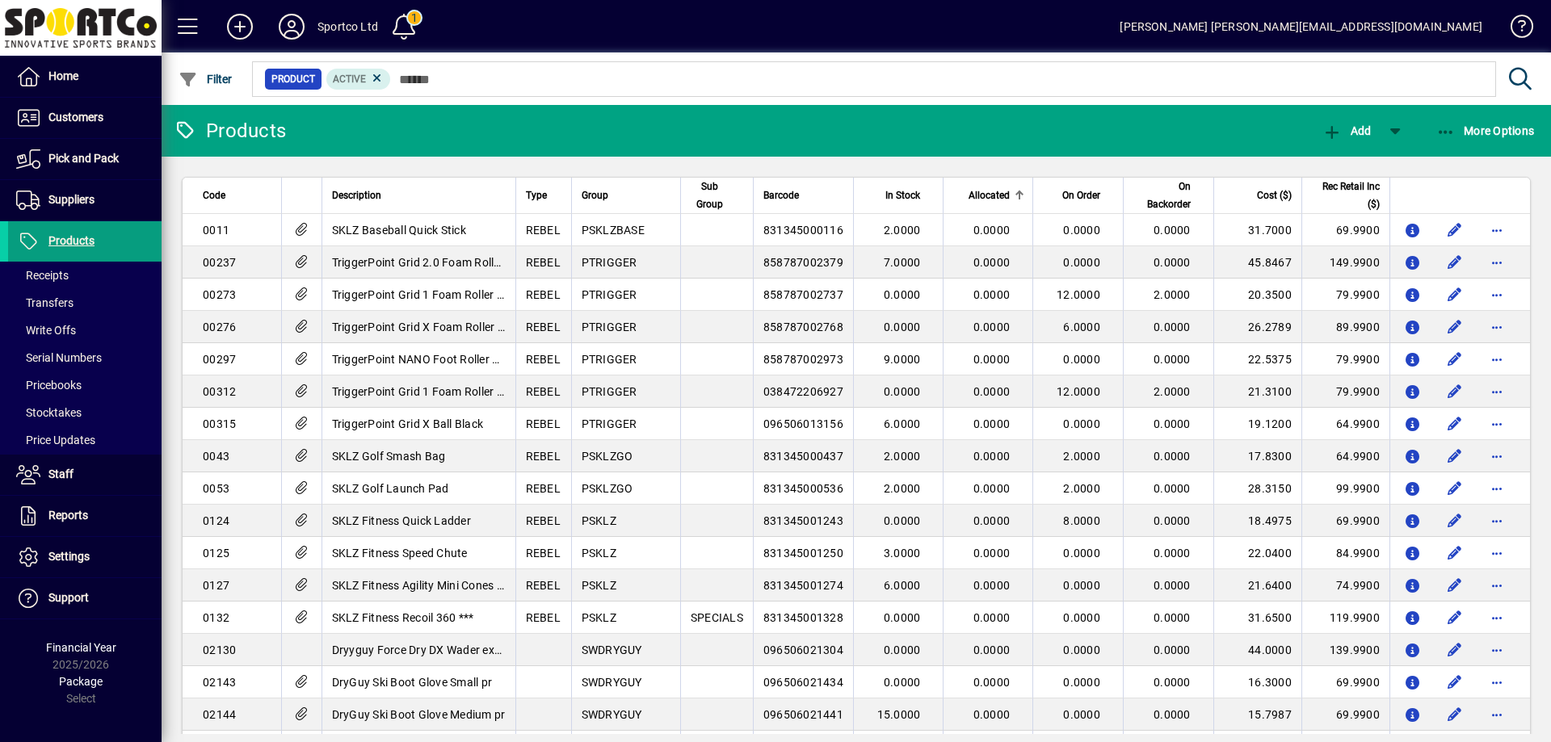
click at [982, 194] on span "Allocated" at bounding box center [989, 196] width 41 height 18
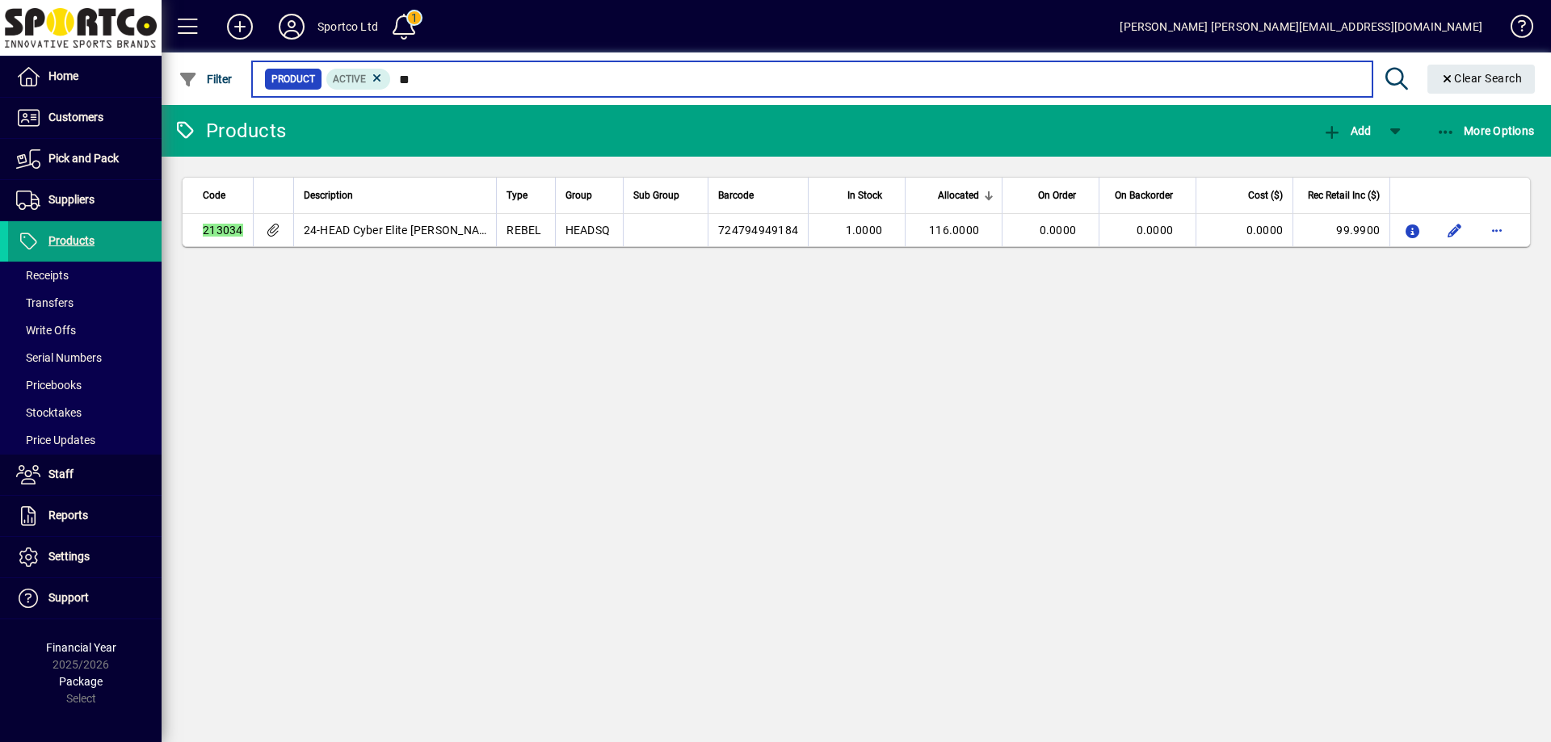
type input "*"
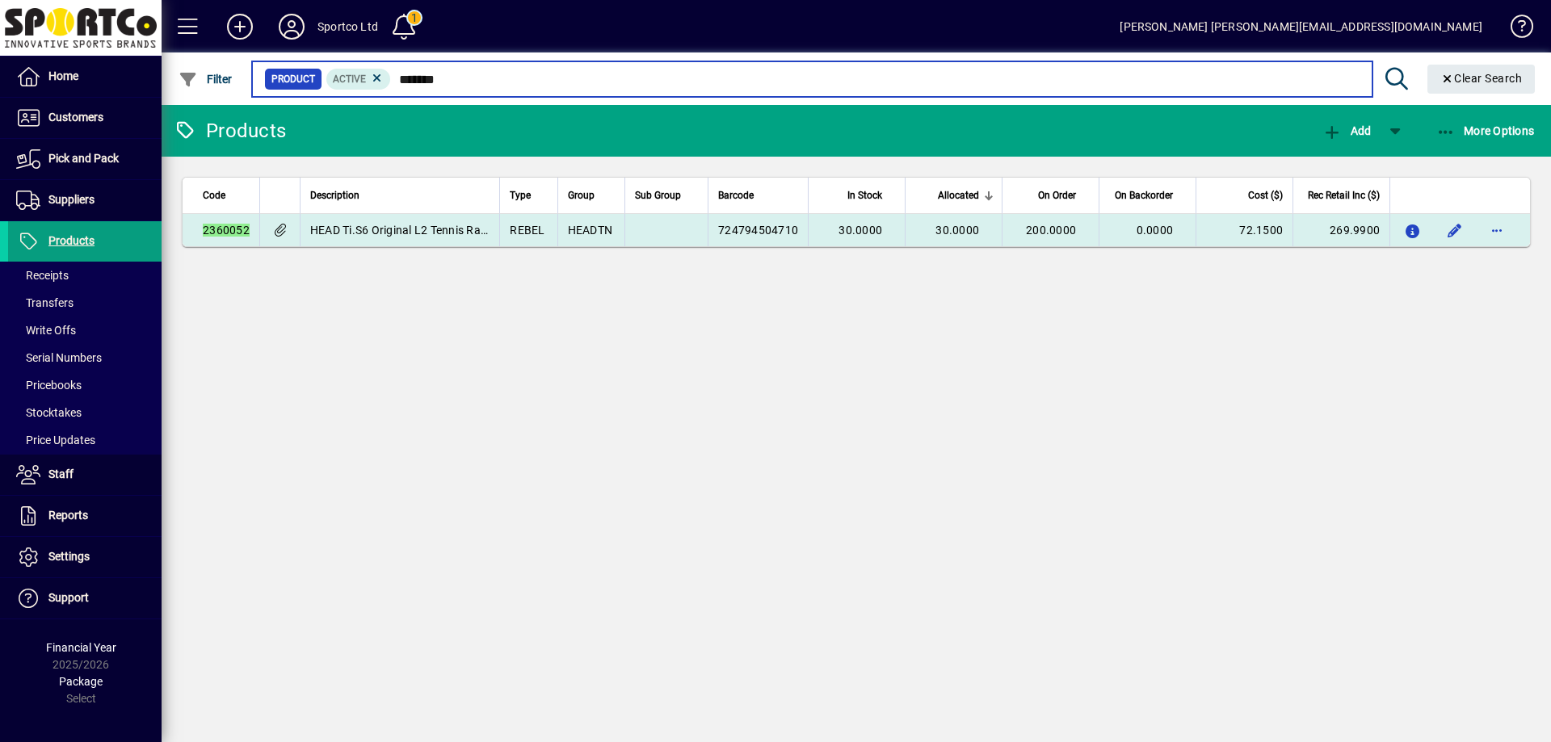
type input "*******"
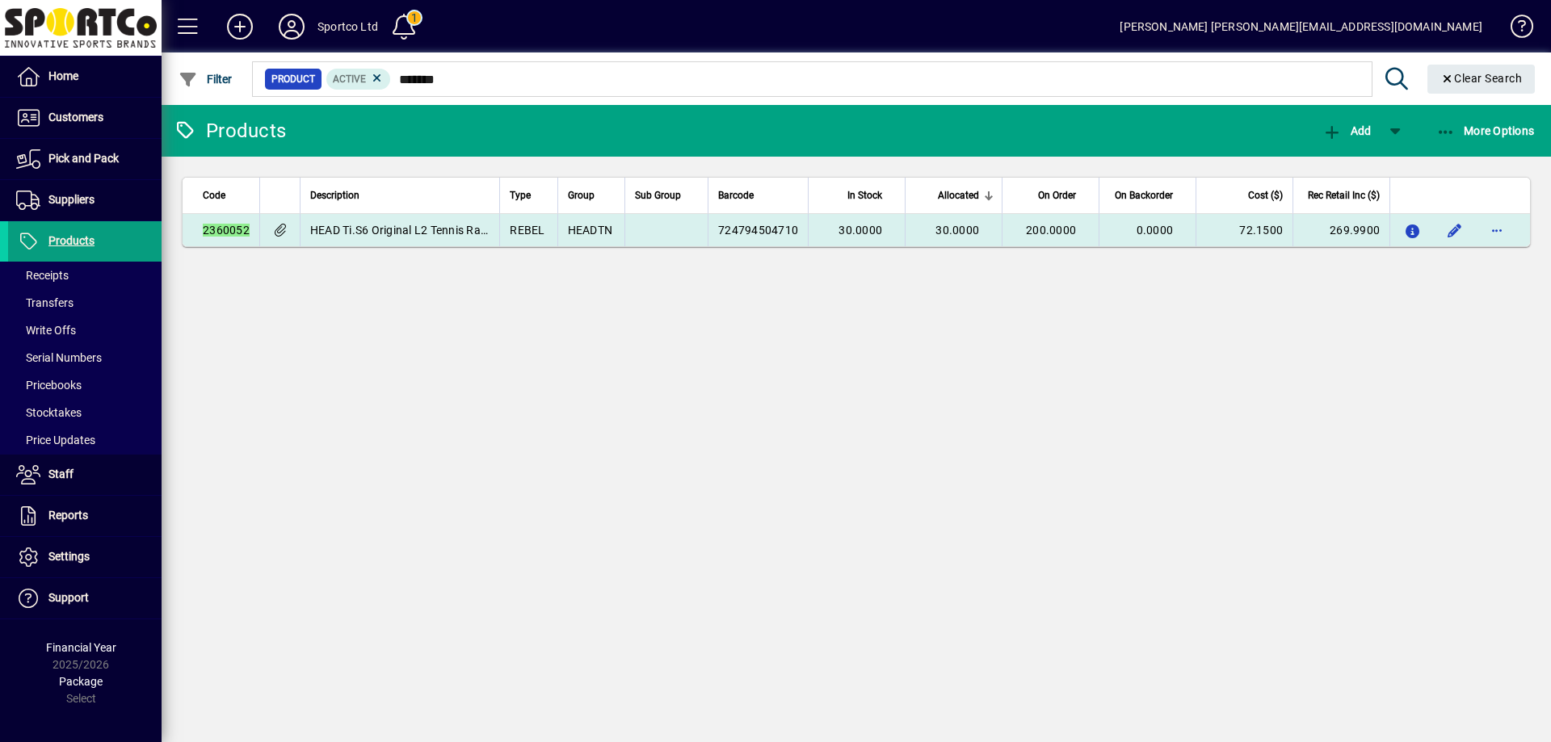
click at [1347, 232] on td "269.9900" at bounding box center [1341, 230] width 97 height 32
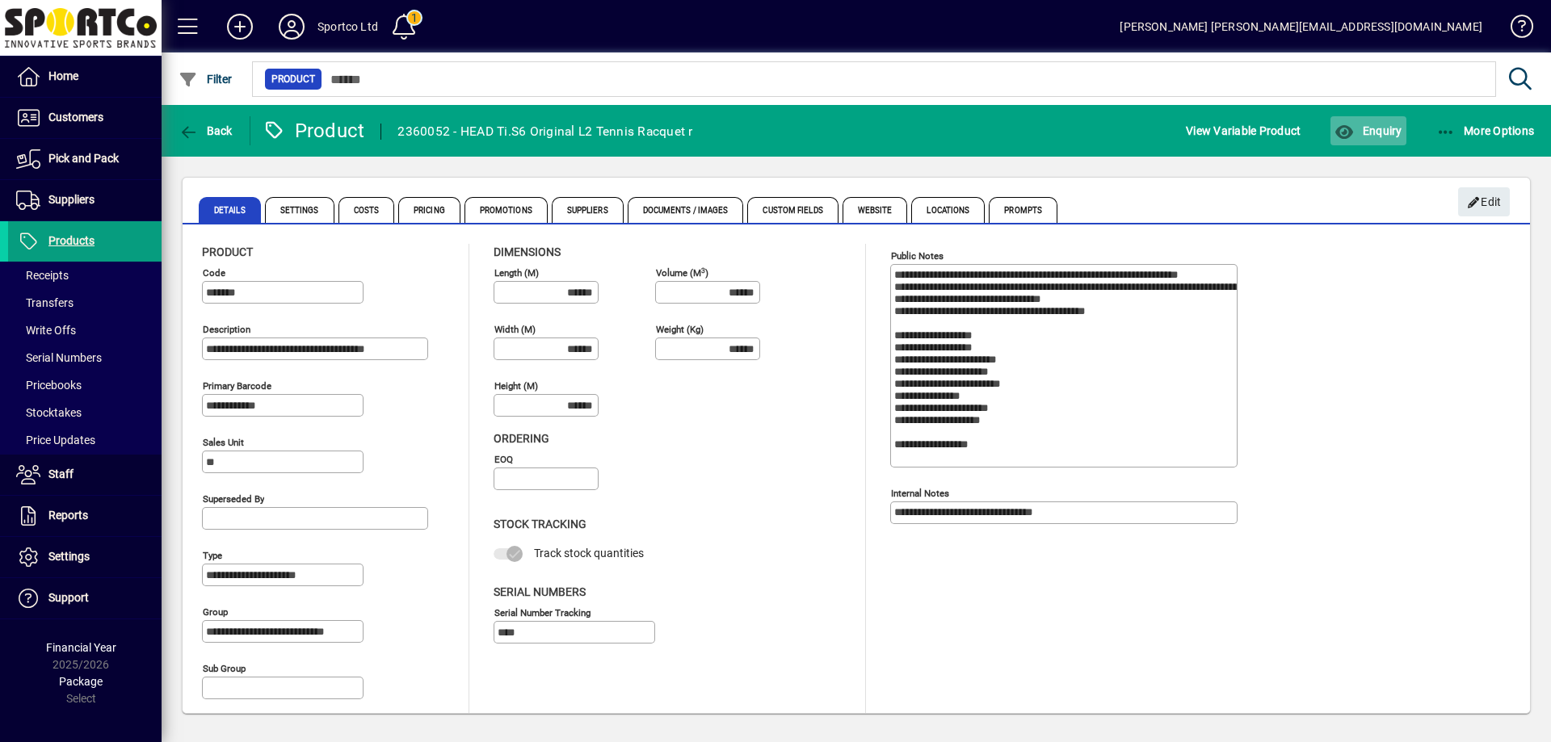
click at [1389, 121] on span "button" at bounding box center [1367, 130] width 75 height 39
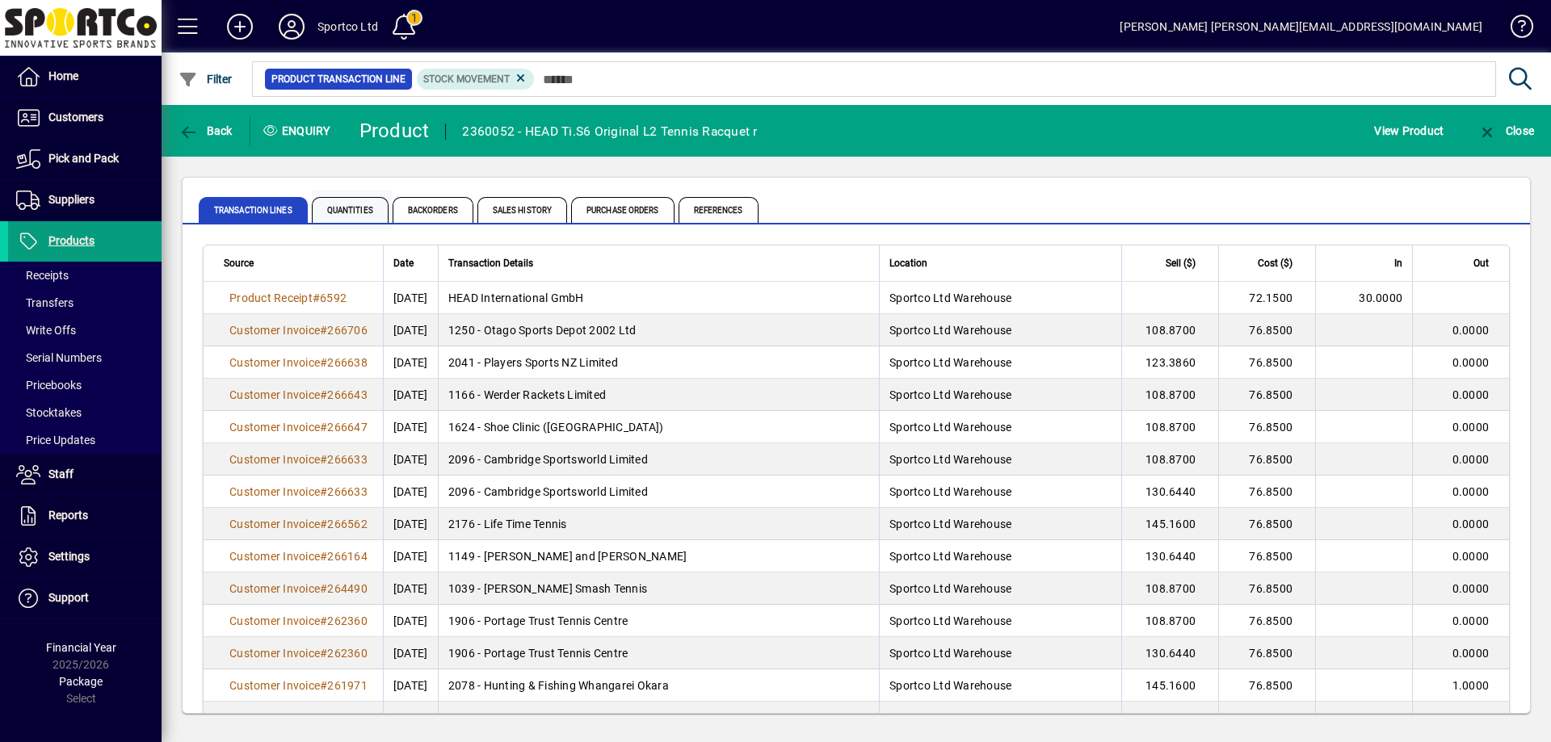
click at [355, 208] on span "Quantities" at bounding box center [350, 210] width 77 height 26
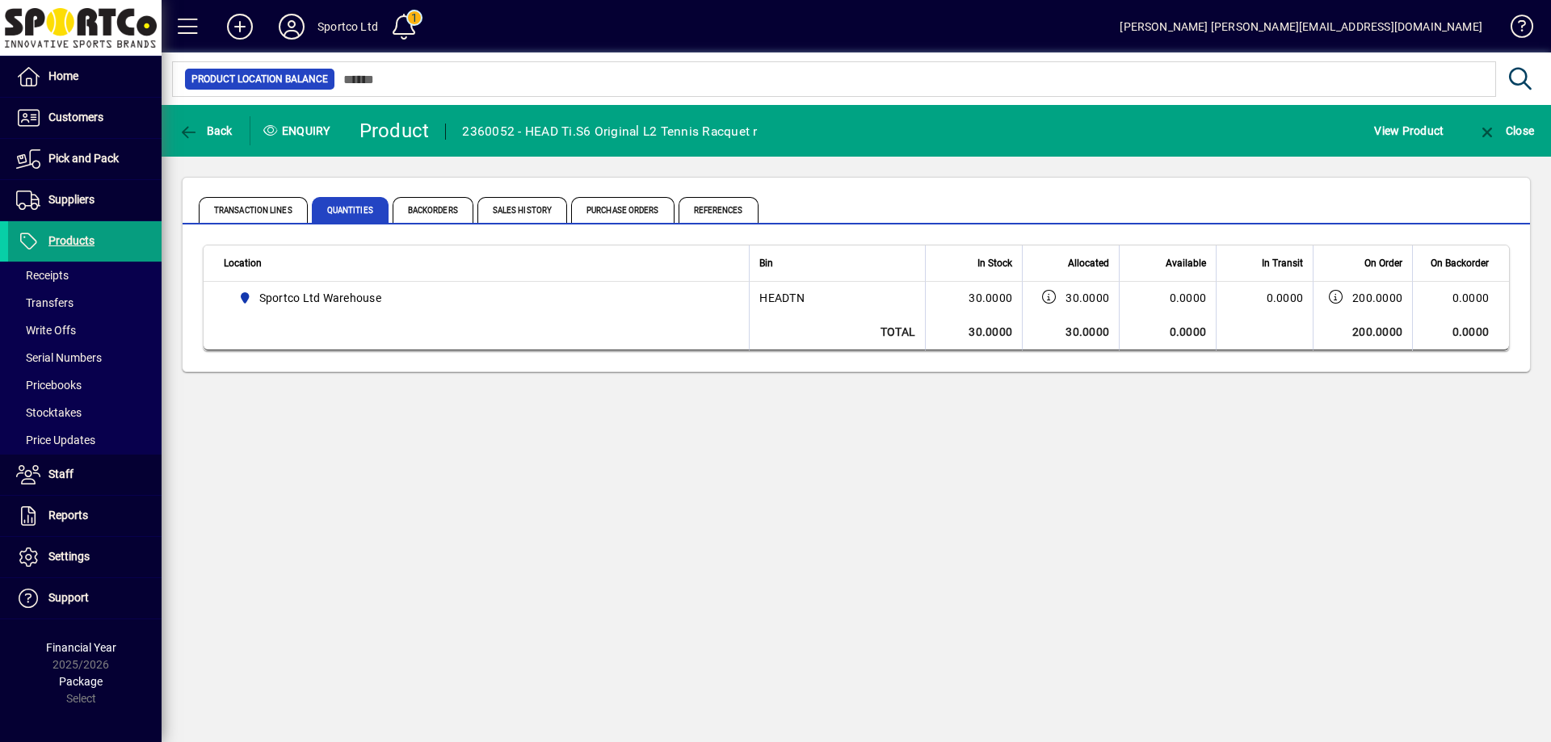
click at [723, 508] on div "Back Enquiry Product 2360052 - HEAD Ti.S6 Original L2 Tennis Racquet r View Pro…" at bounding box center [856, 423] width 1389 height 637
click at [200, 138] on span "button" at bounding box center [205, 130] width 62 height 39
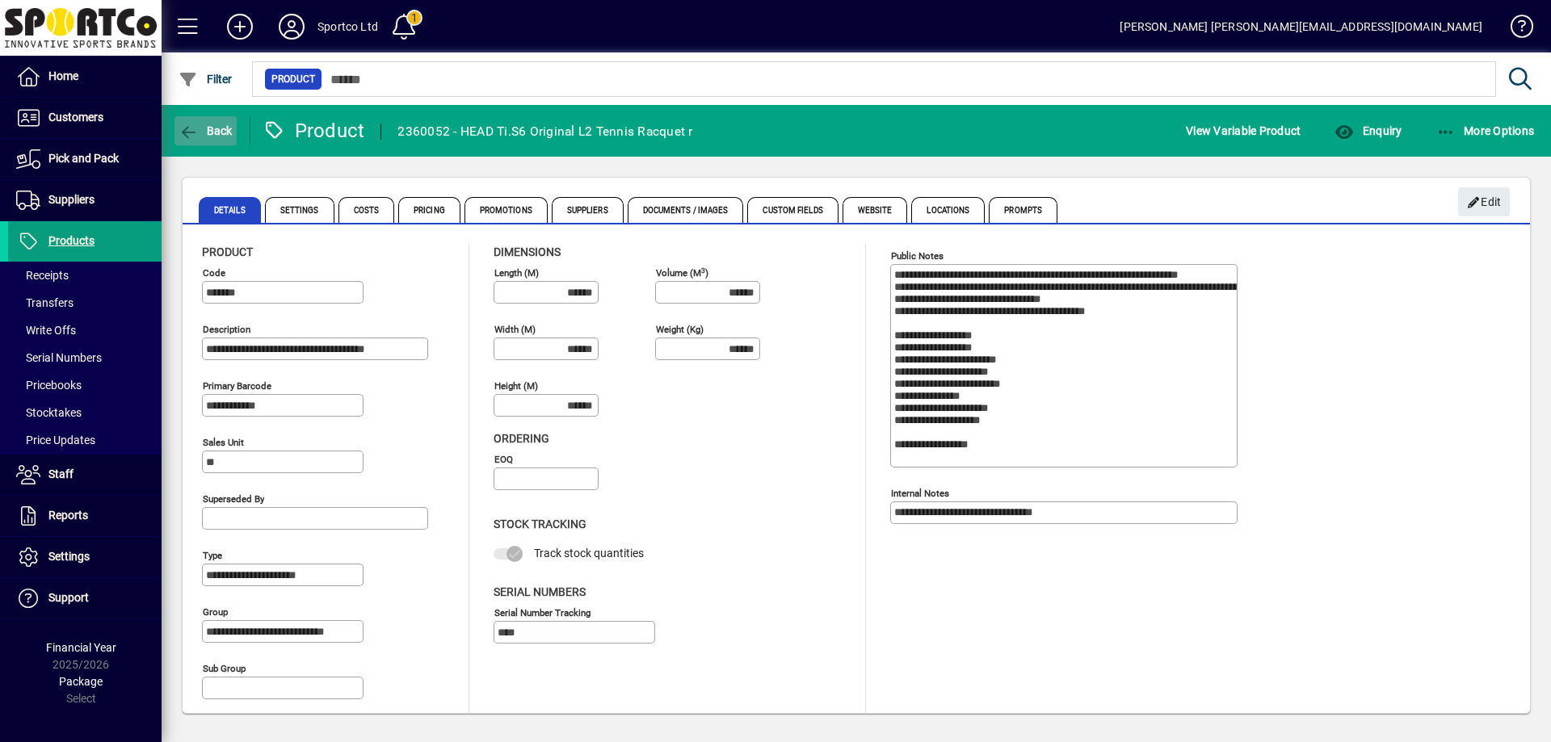
click at [204, 123] on span "button" at bounding box center [205, 130] width 62 height 39
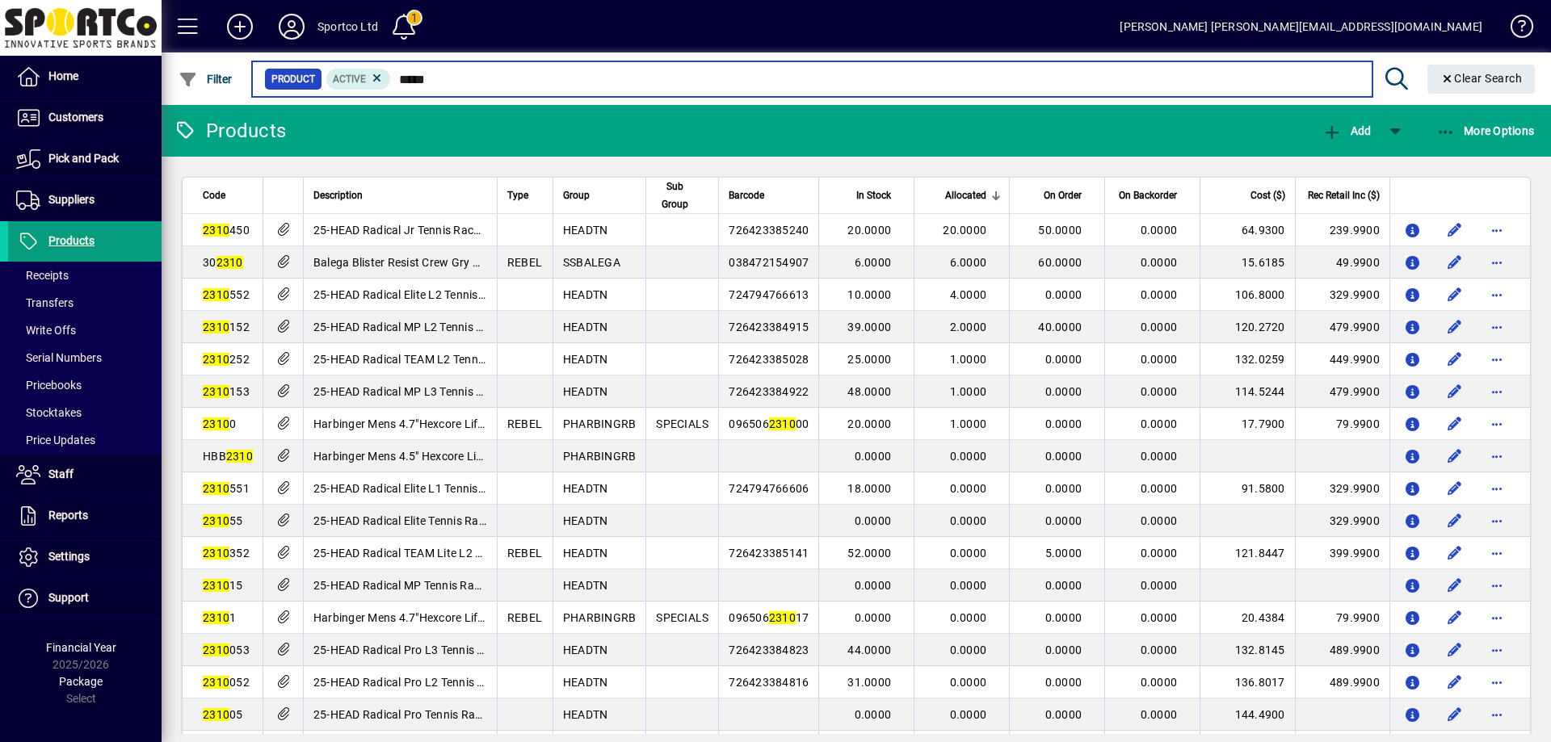
type input "******"
